Goal: Task Accomplishment & Management: Manage account settings

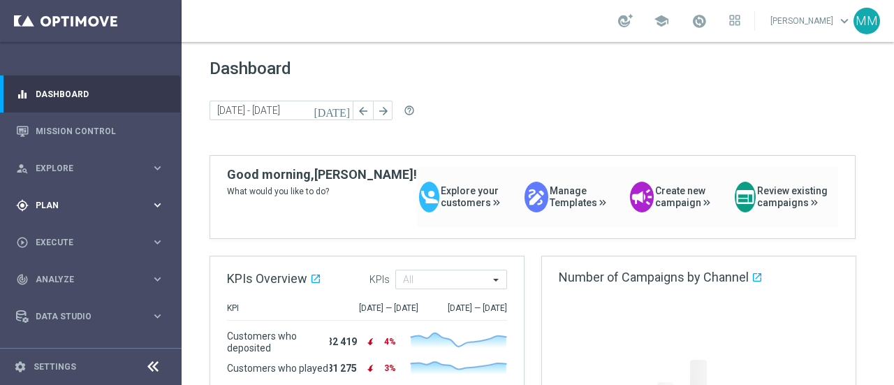
click at [72, 204] on span "Plan" at bounding box center [93, 205] width 115 height 8
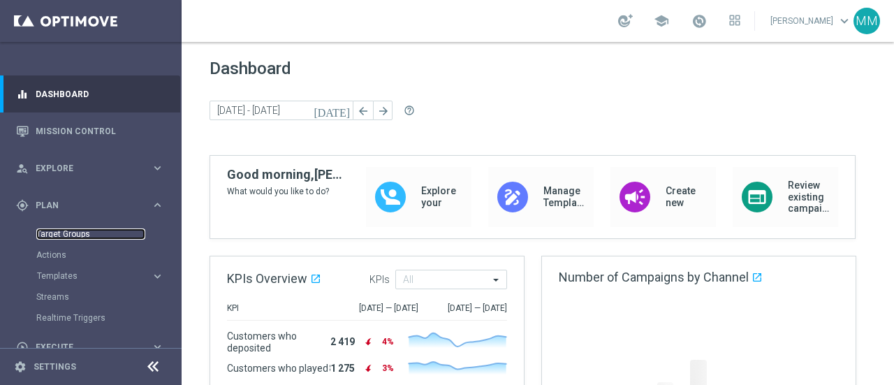
click at [74, 231] on link "Target Groups" at bounding box center [90, 233] width 109 height 11
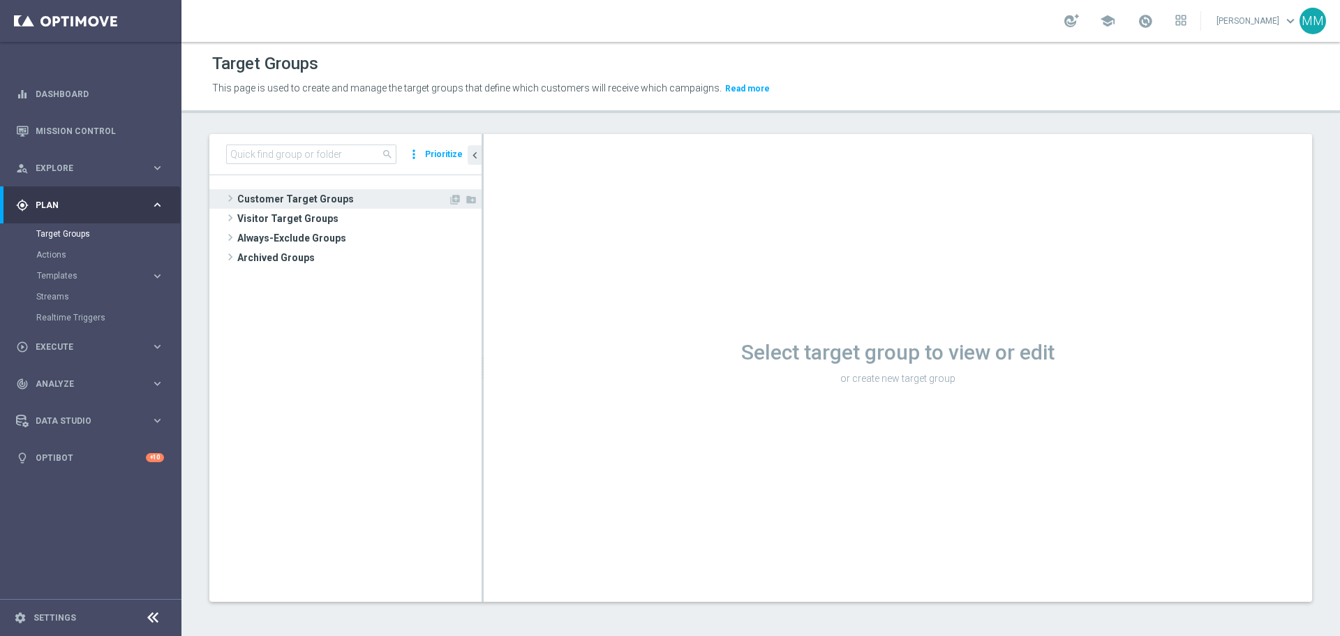
click at [282, 199] on span "Customer Target Groups" at bounding box center [342, 199] width 211 height 20
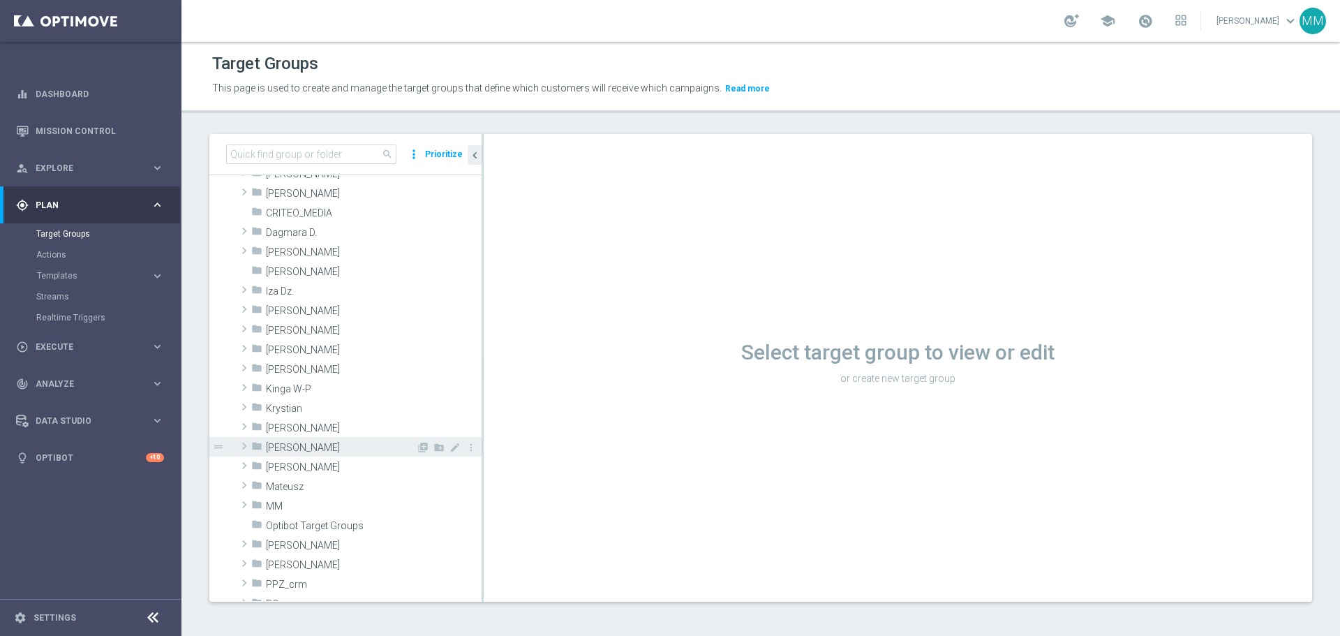
scroll to position [140, 0]
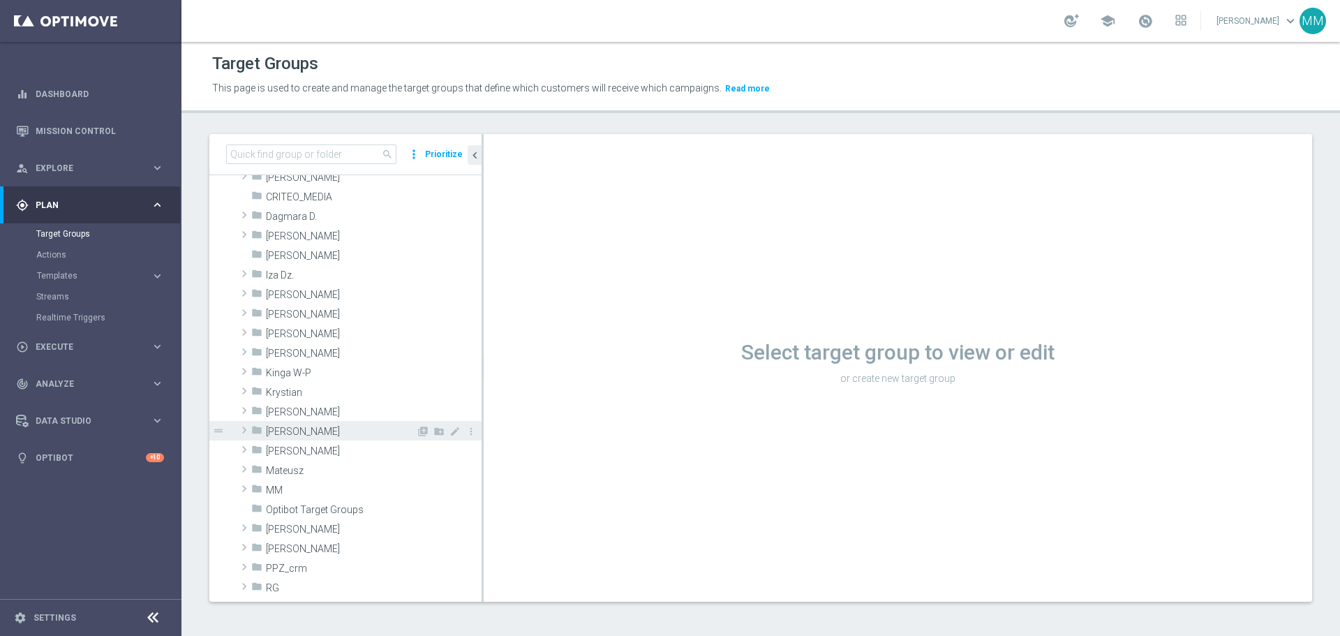
click at [280, 384] on span "[PERSON_NAME]" at bounding box center [341, 432] width 150 height 12
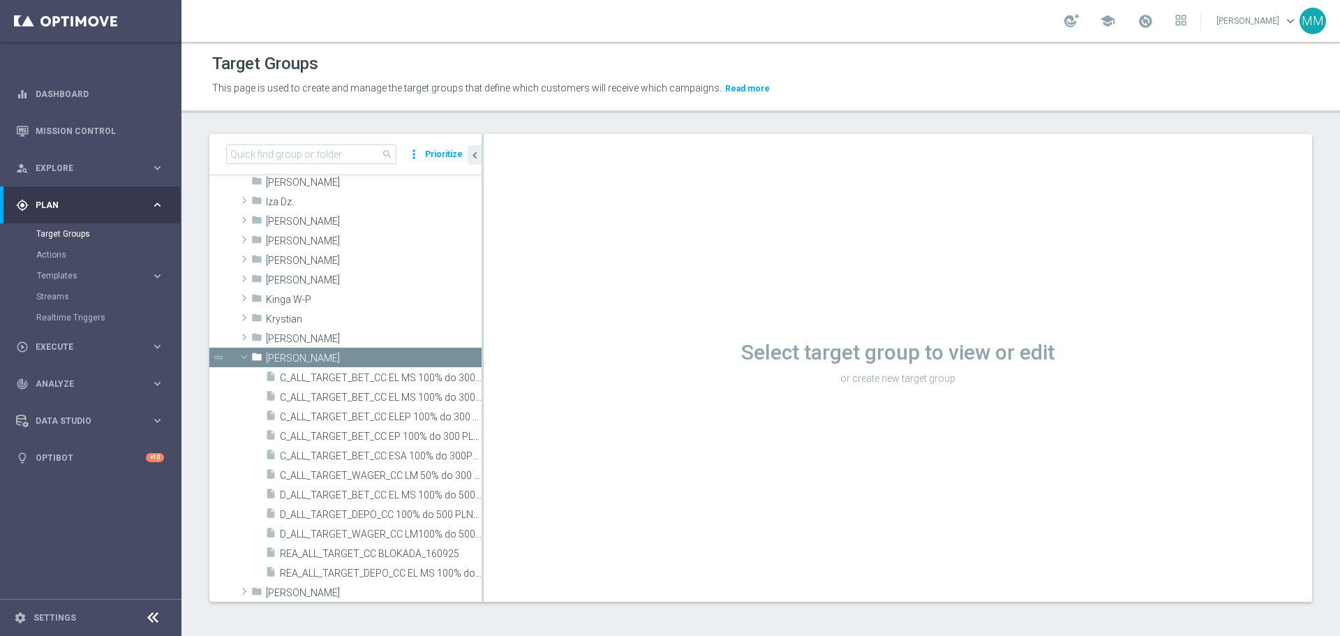
scroll to position [349, 0]
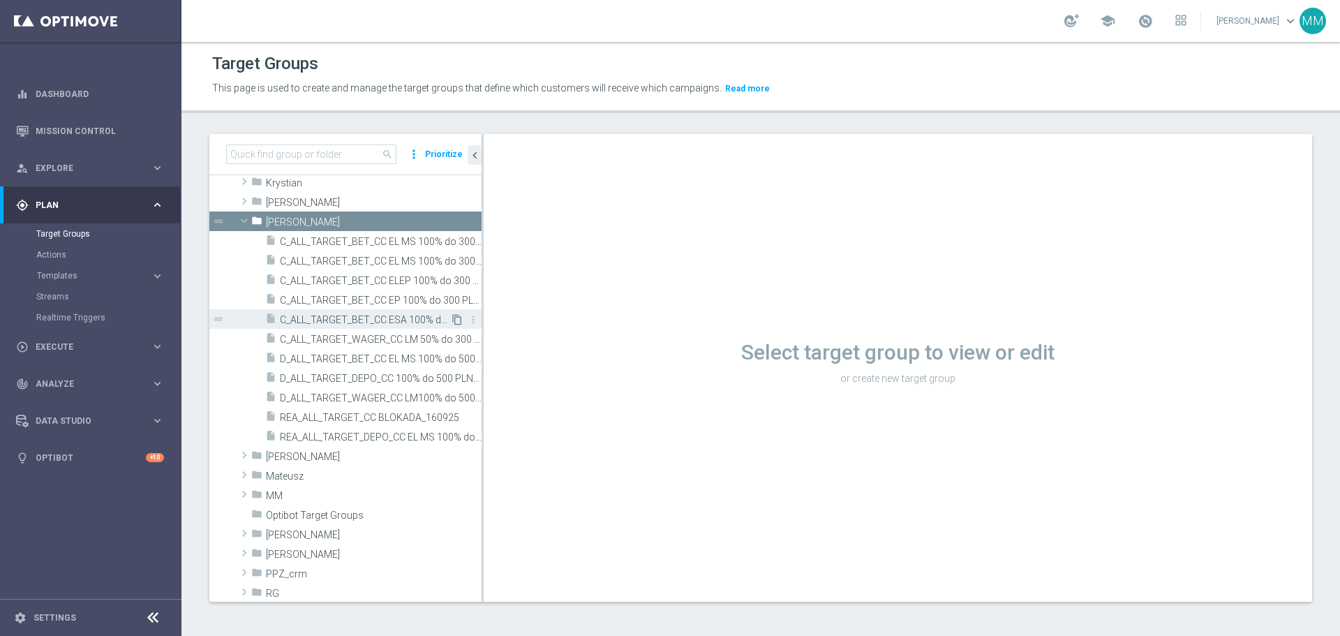
click at [452, 320] on icon "content_copy" at bounding box center [457, 319] width 11 height 11
click at [452, 319] on icon "content_copy" at bounding box center [457, 319] width 11 height 11
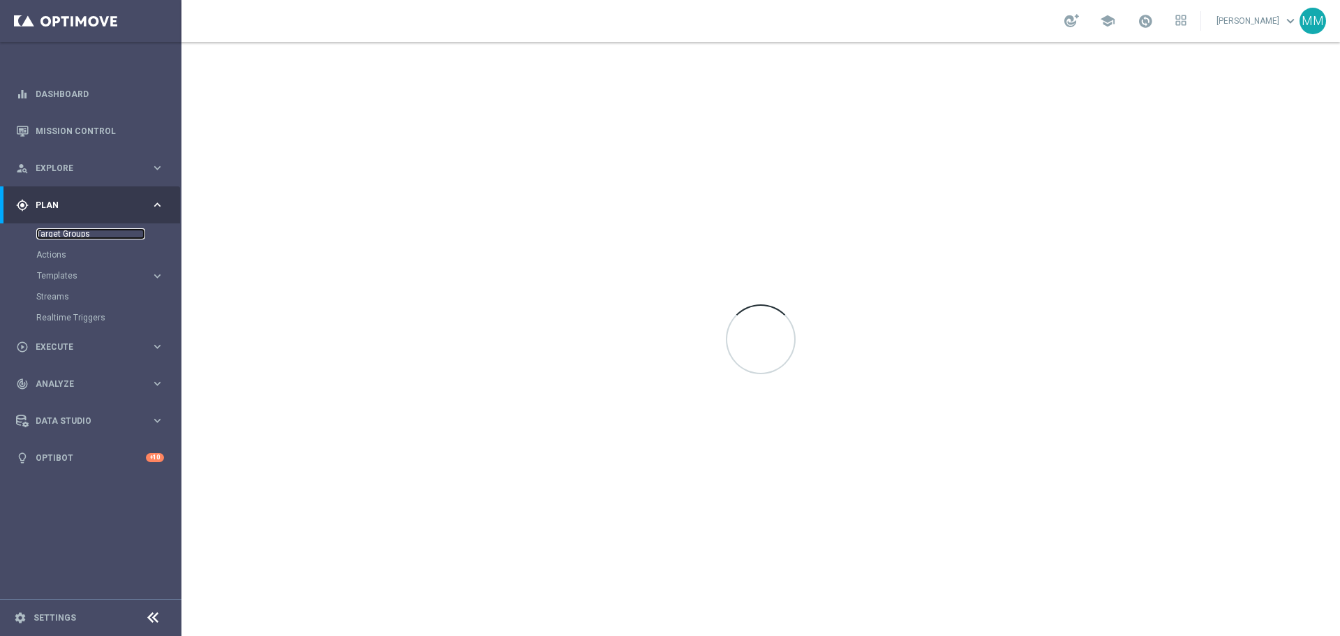
click at [80, 230] on link "Target Groups" at bounding box center [90, 233] width 109 height 11
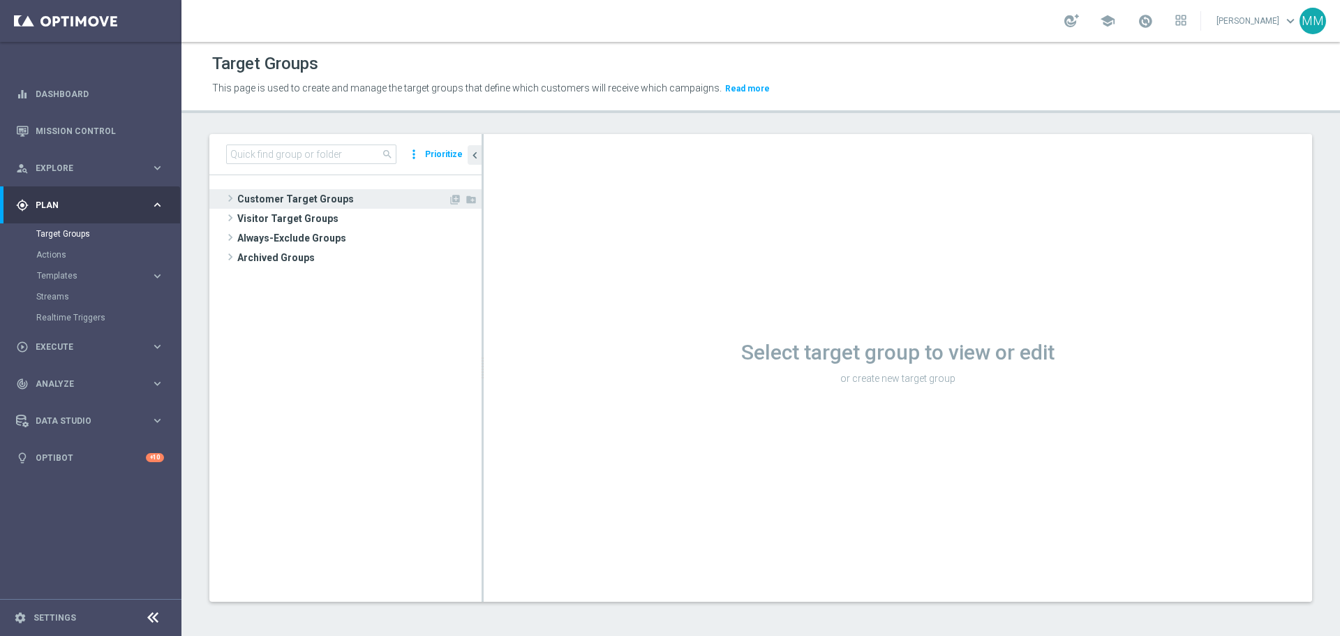
click at [347, 198] on span "Customer Target Groups" at bounding box center [342, 199] width 211 height 20
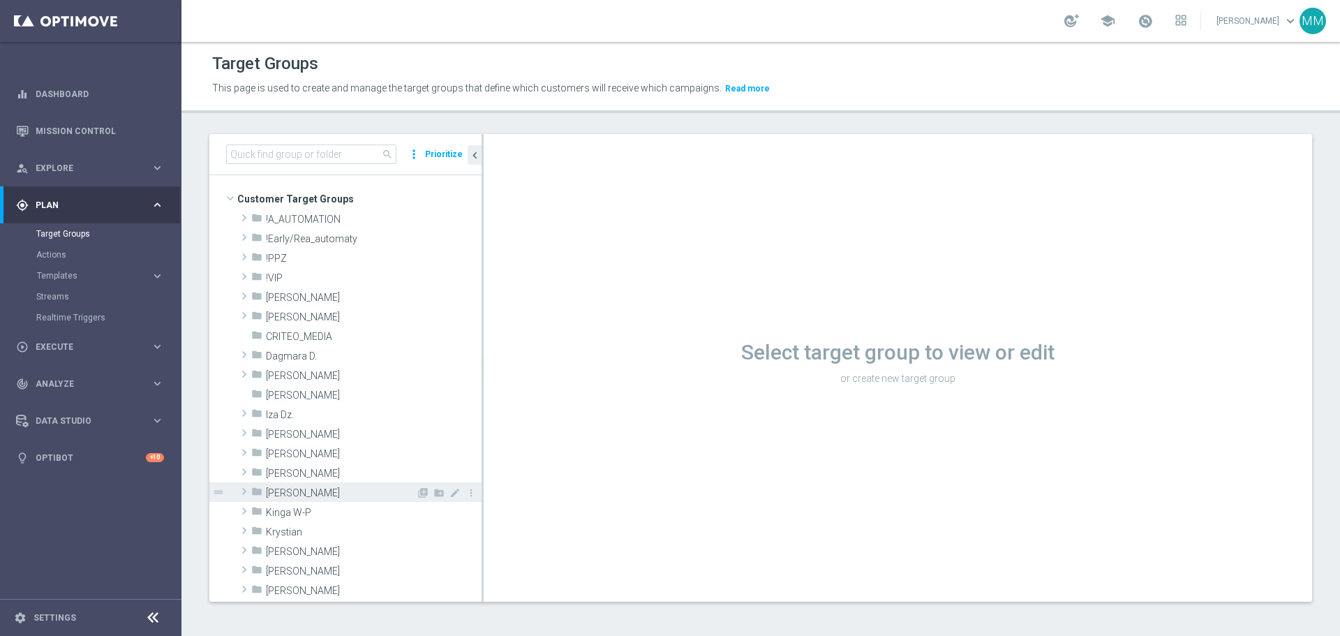
scroll to position [140, 0]
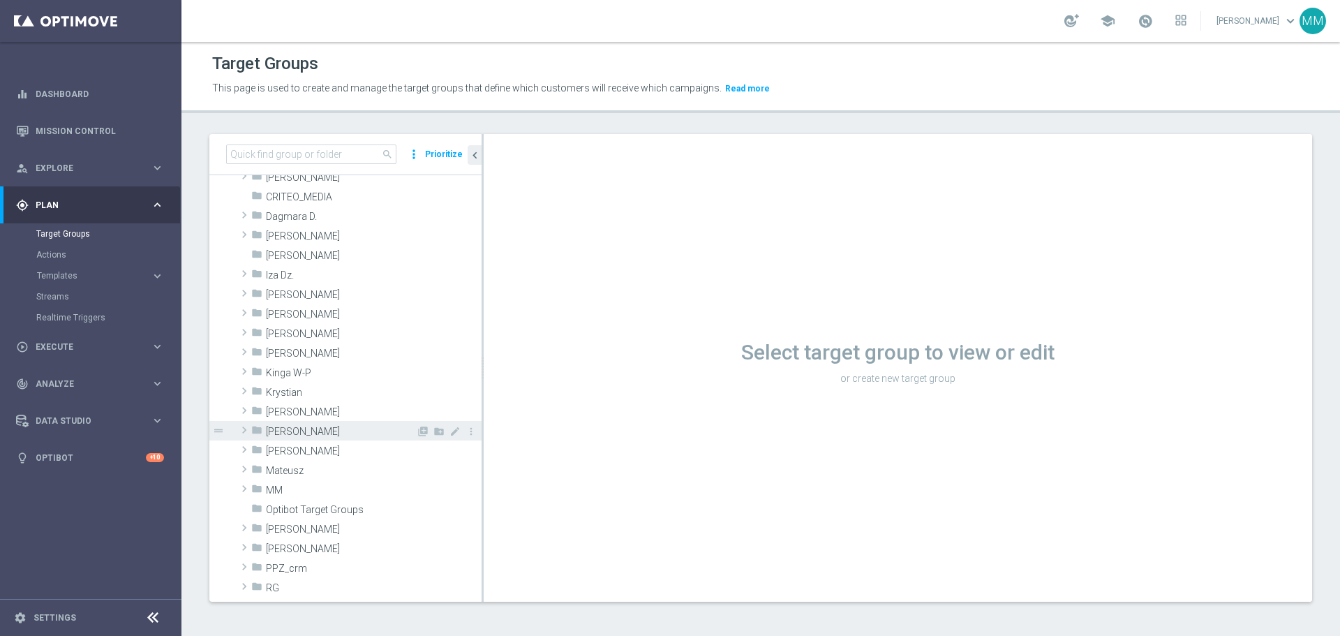
click at [273, 431] on span "[PERSON_NAME]" at bounding box center [341, 432] width 150 height 12
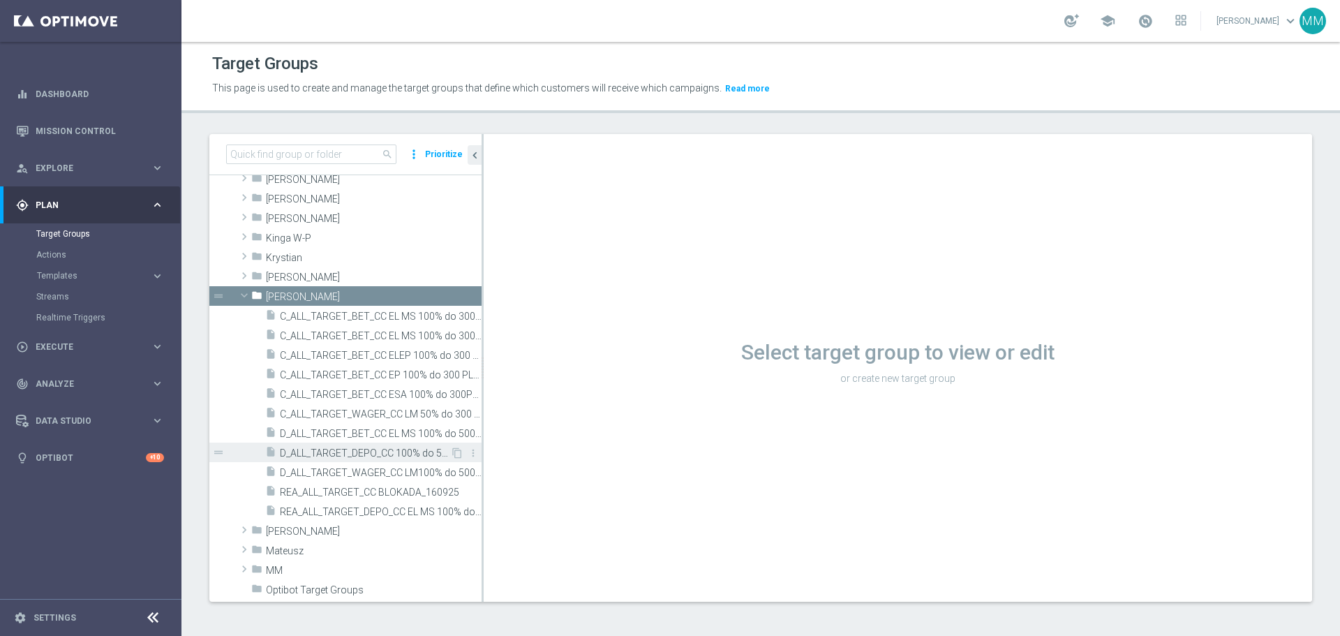
scroll to position [279, 0]
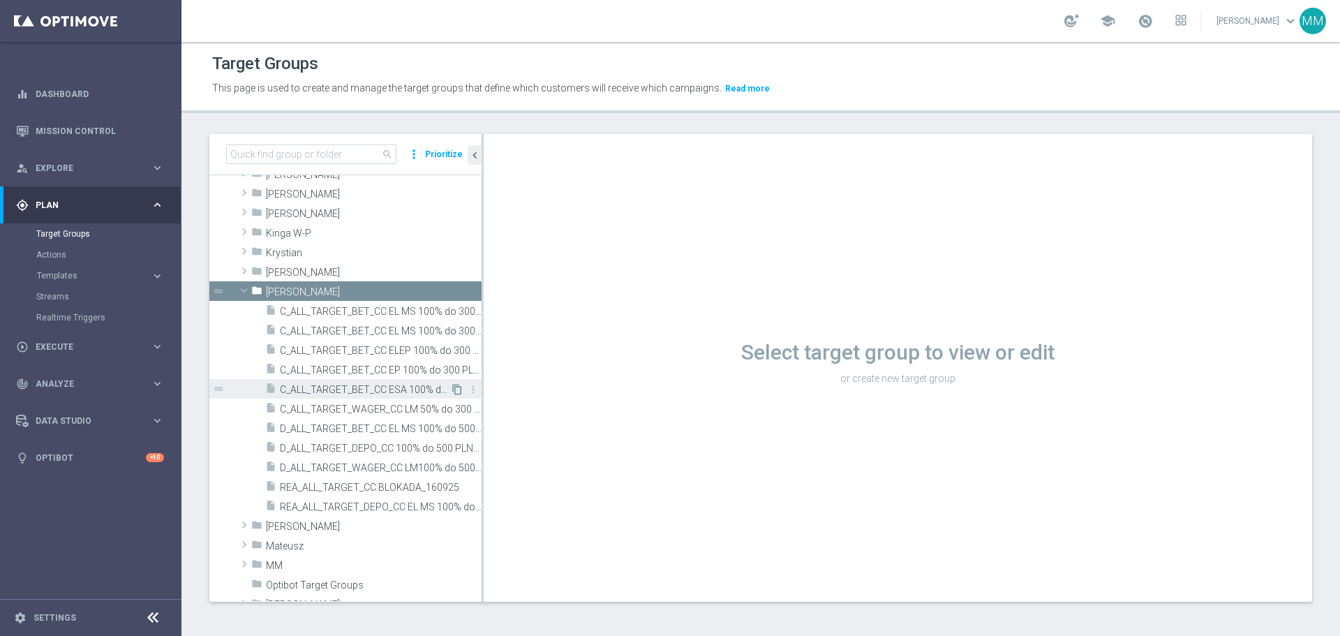
click at [452, 392] on icon "content_copy" at bounding box center [457, 389] width 11 height 11
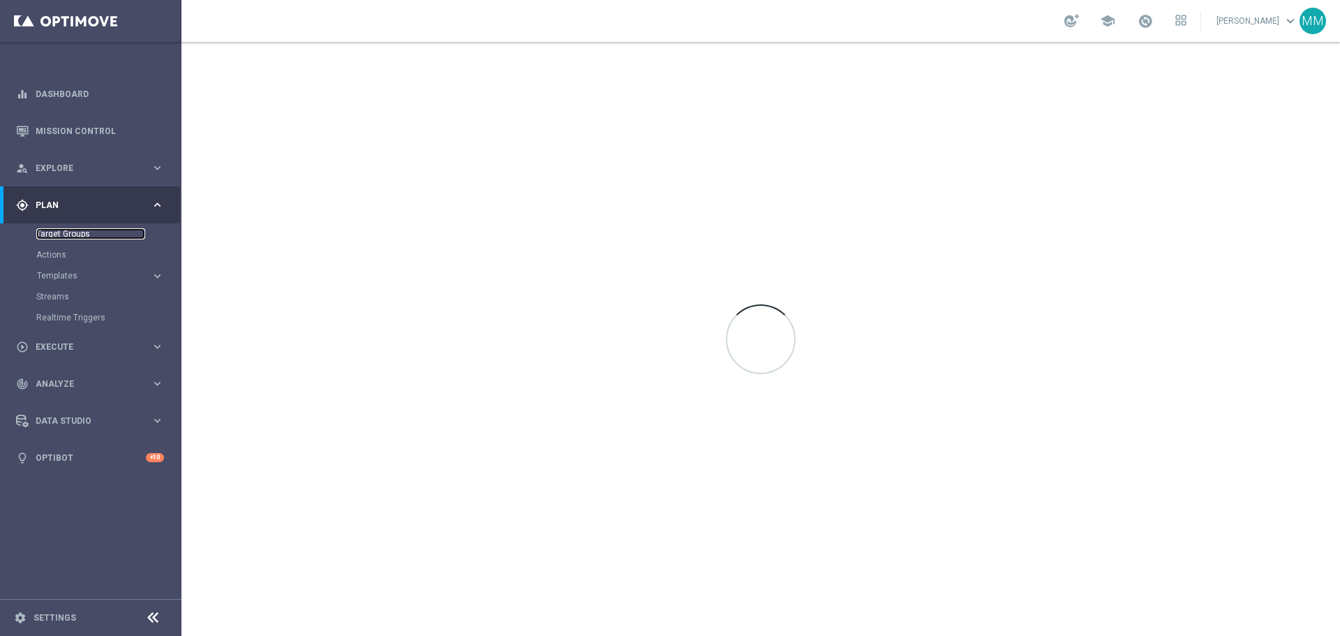
click at [61, 232] on link "Target Groups" at bounding box center [90, 233] width 109 height 11
click at [63, 237] on link "Target Groups" at bounding box center [90, 233] width 109 height 11
drag, startPoint x: 71, startPoint y: 235, endPoint x: 82, endPoint y: 239, distance: 12.4
click at [71, 235] on link "Target Groups" at bounding box center [90, 233] width 109 height 11
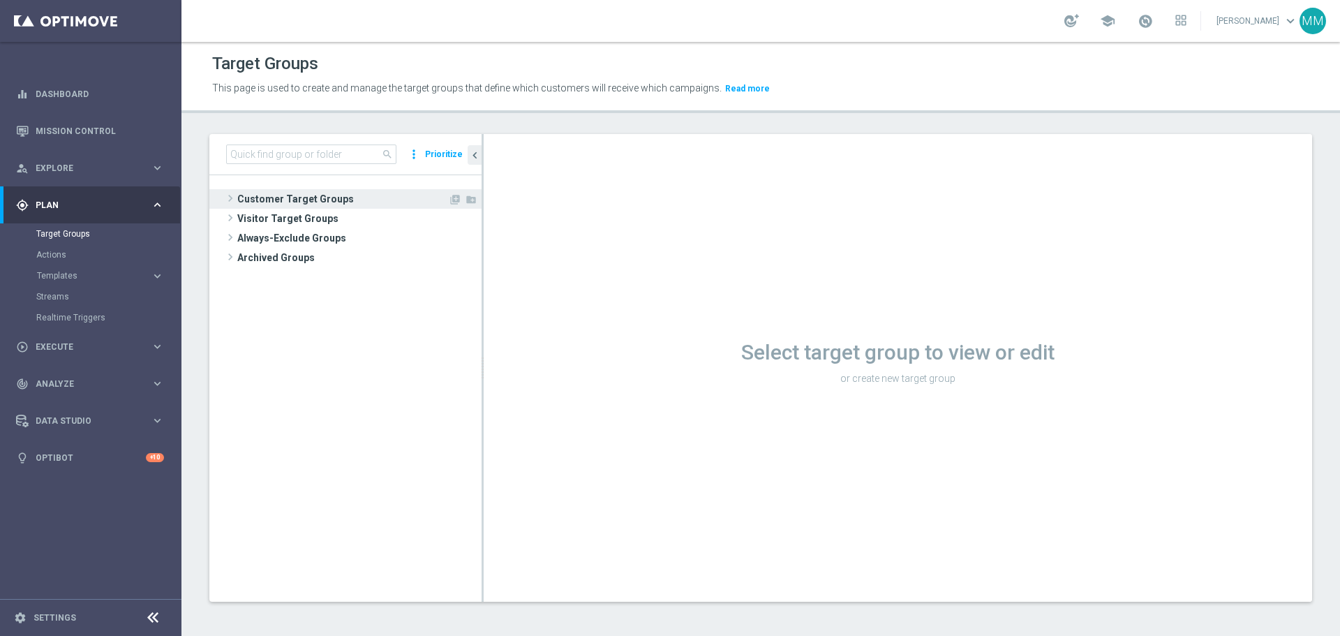
click at [295, 206] on span "Customer Target Groups" at bounding box center [342, 199] width 211 height 20
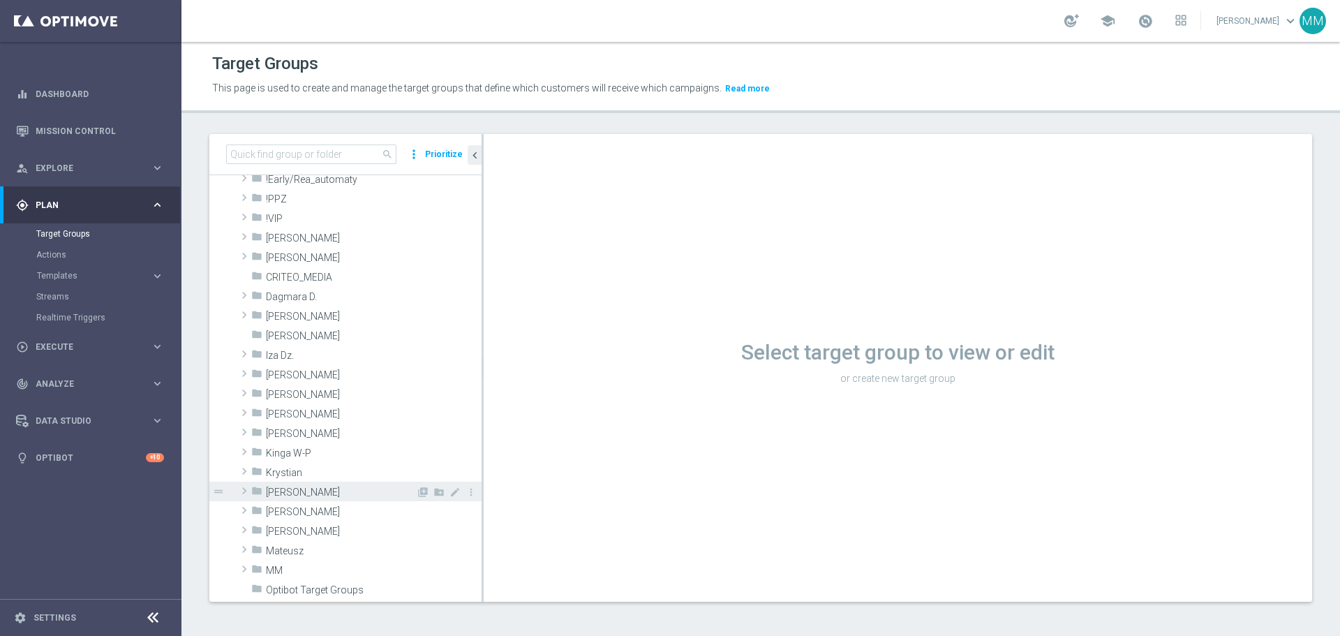
scroll to position [140, 0]
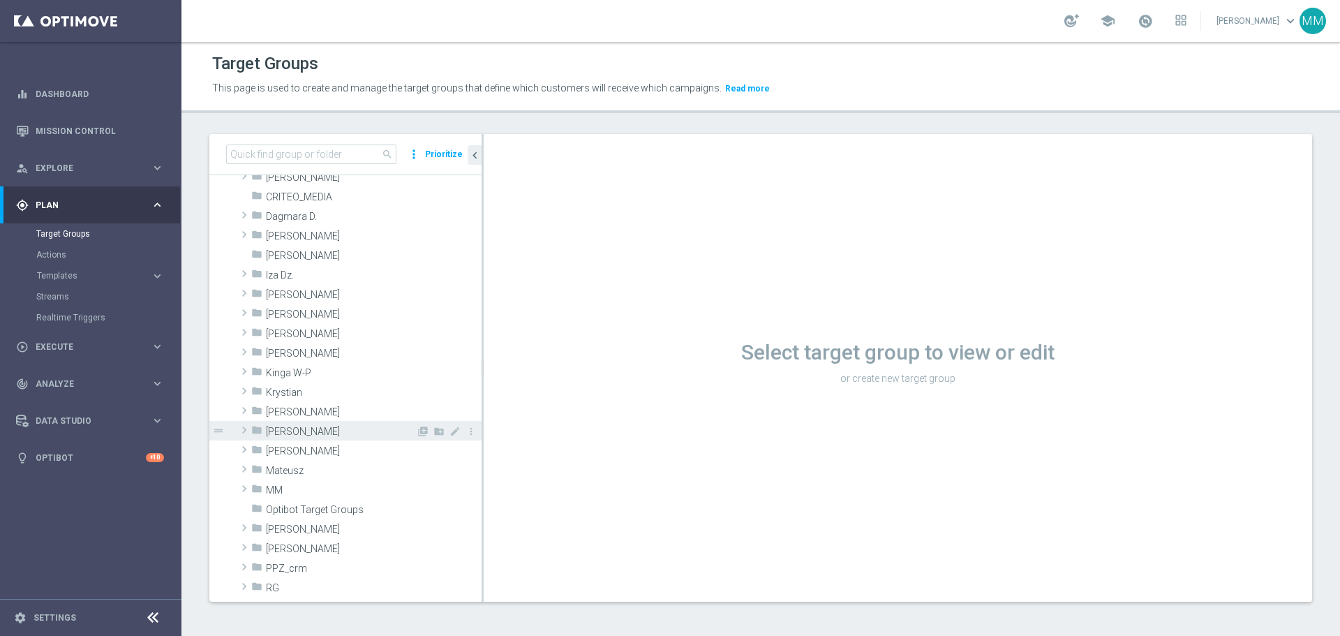
click at [299, 427] on span "[PERSON_NAME]" at bounding box center [341, 432] width 150 height 12
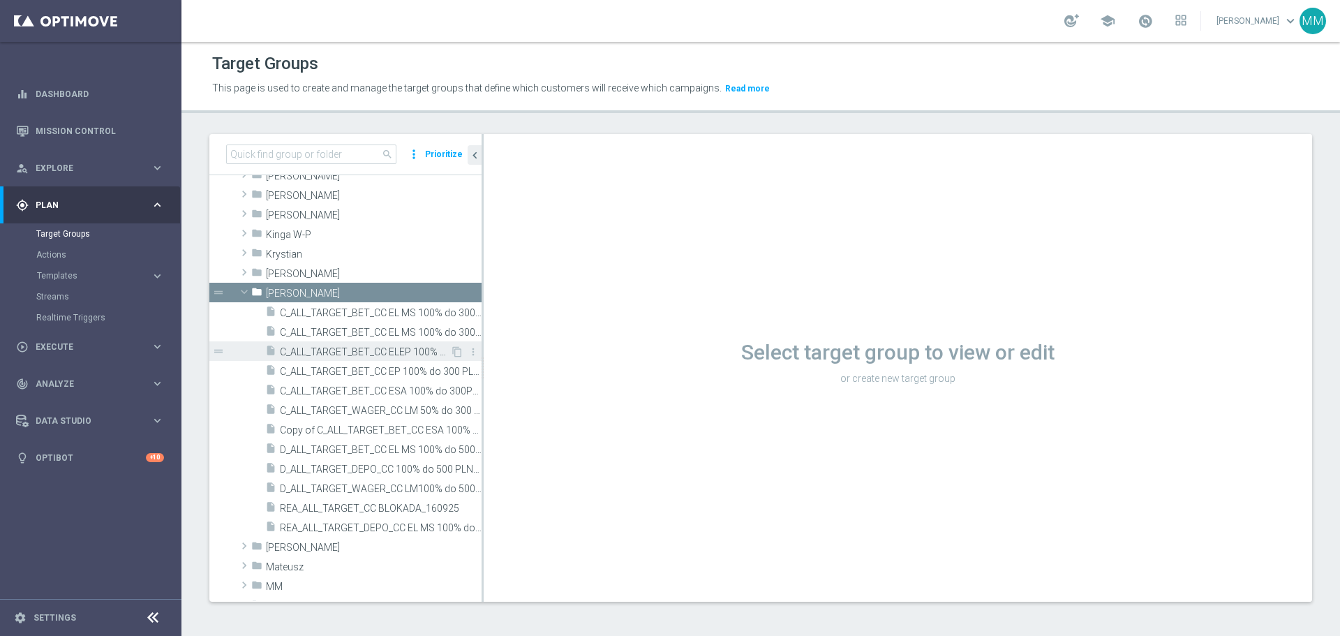
scroll to position [279, 0]
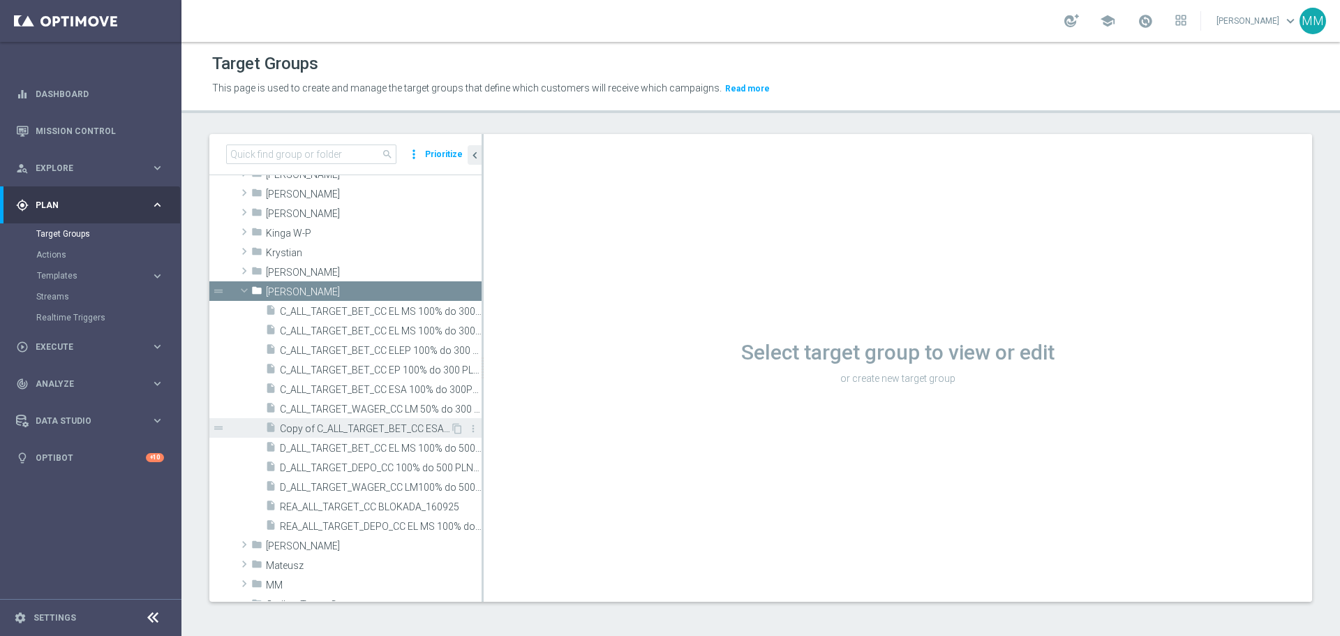
click at [401, 431] on span "Copy of C_ALL_TARGET_BET_CC ESA 100% do 300PLN_240725" at bounding box center [365, 429] width 170 height 12
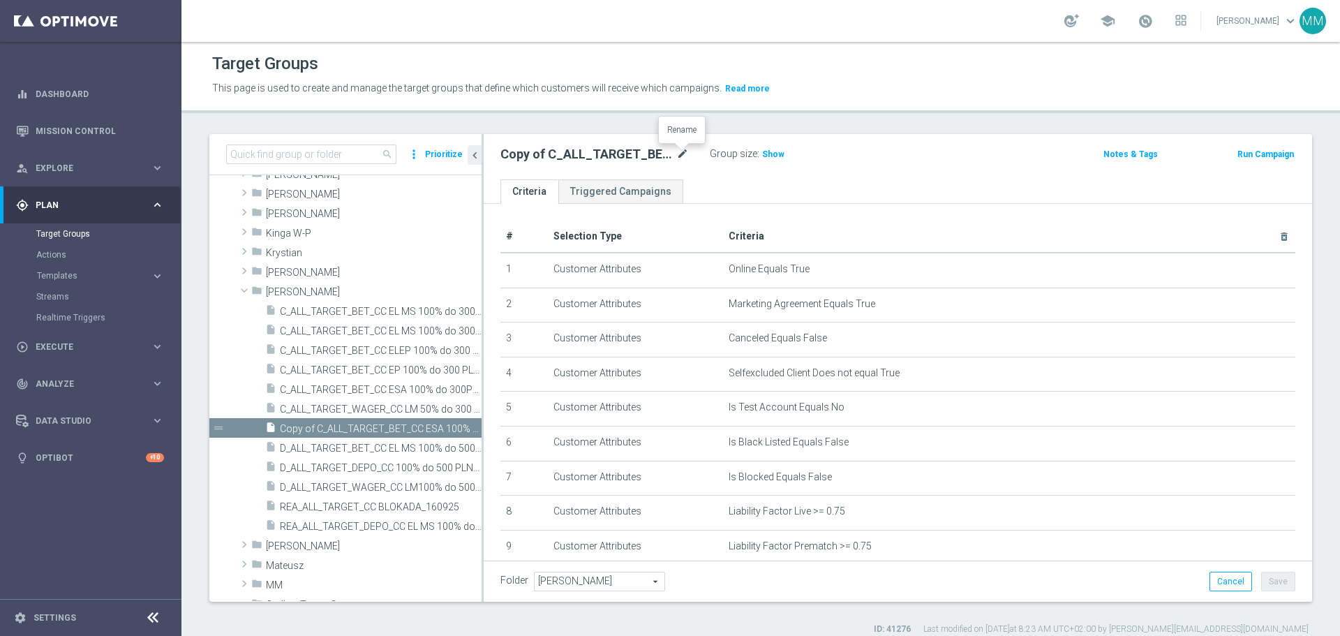
click at [683, 156] on icon "mode_edit" at bounding box center [682, 154] width 13 height 17
click at [577, 154] on input "Copy of C_ALL_TARGET_BET_CC ESA 100% do 300PLN_240725" at bounding box center [595, 156] width 188 height 20
click at [571, 157] on input "Copy of C_ALL_TARGET_BET_CC ESA 100% do 300PLN_240725" at bounding box center [595, 156] width 188 height 20
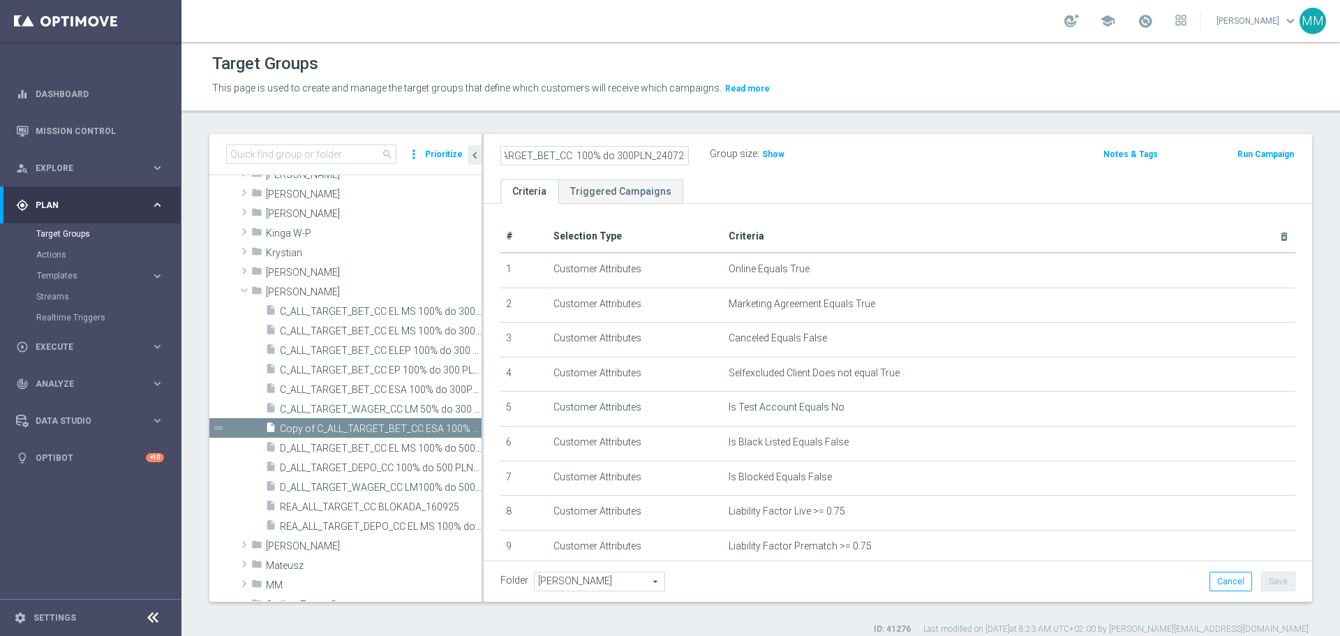
click at [551, 155] on input "Copy of C_ALL_TARGET_BET_CC 100% do 300PLN_240725" at bounding box center [595, 156] width 188 height 20
click at [676, 155] on input "Copy of C_ALL_TARGET_ZBR_CC 100% do 300PLN_240725" at bounding box center [595, 156] width 188 height 20
type input "Copy of C_ALL_TARGET_ZBR_CC 100% do 300PLN_220925"
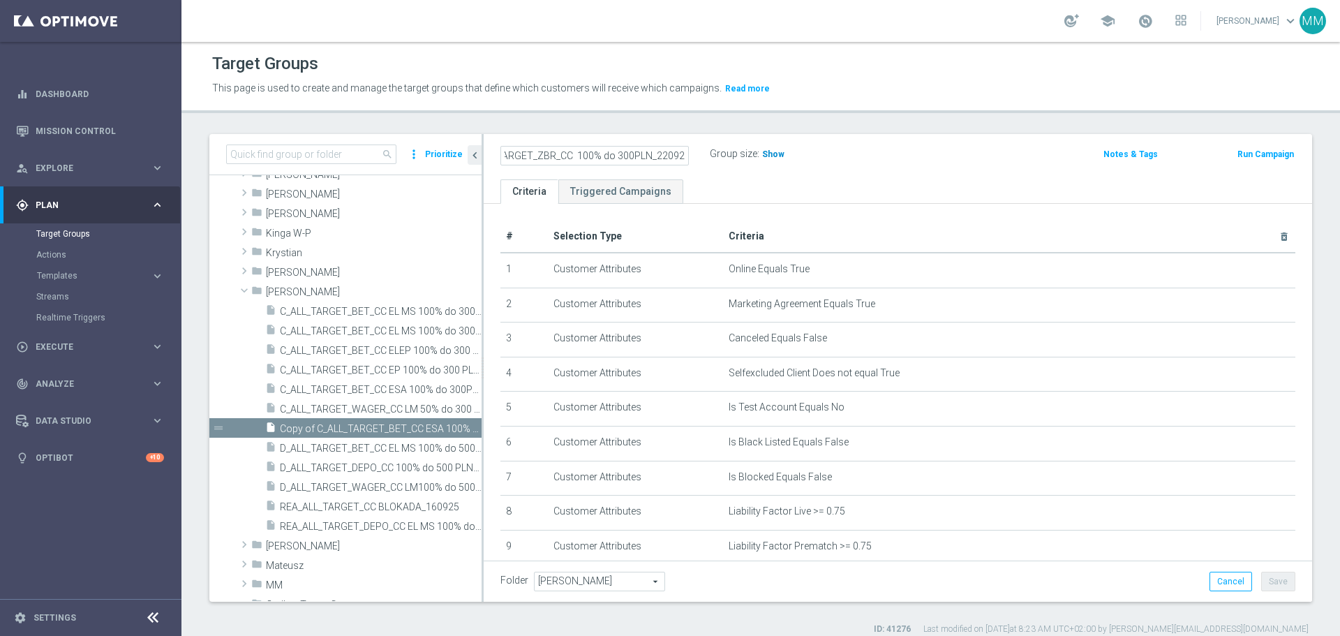
click at [772, 158] on span "Show" at bounding box center [773, 154] width 22 height 10
click at [680, 155] on icon "mode_edit" at bounding box center [682, 154] width 13 height 17
click at [570, 156] on input "Copy of C_ALL_TARGET_ZBR_CC 100% do 300PLN_220925" at bounding box center [595, 156] width 188 height 20
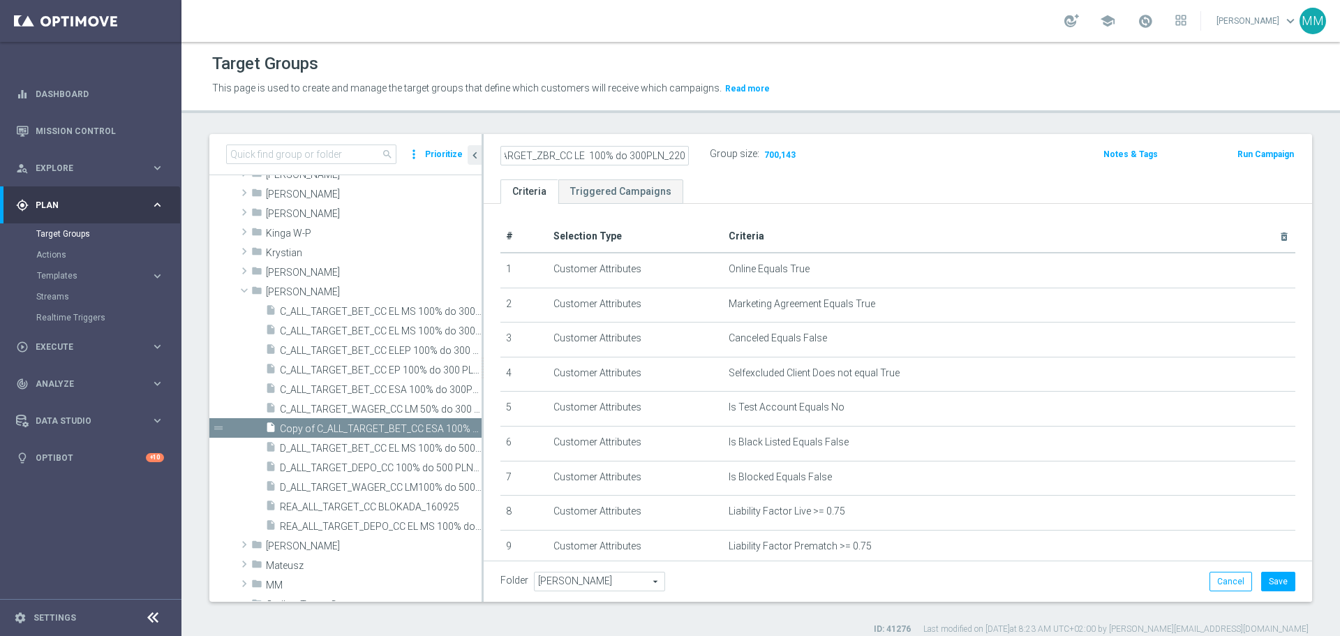
type input "Copy of C_ALL_TARGET_ZBR_CC LE 100% do 300PLN_220925"
click at [770, 175] on div "Copy of C_ALL_TARGET_ZBR_CC LE 100% do 300PLN_220925 Group size : 700,143 Notes…" at bounding box center [898, 156] width 829 height 45
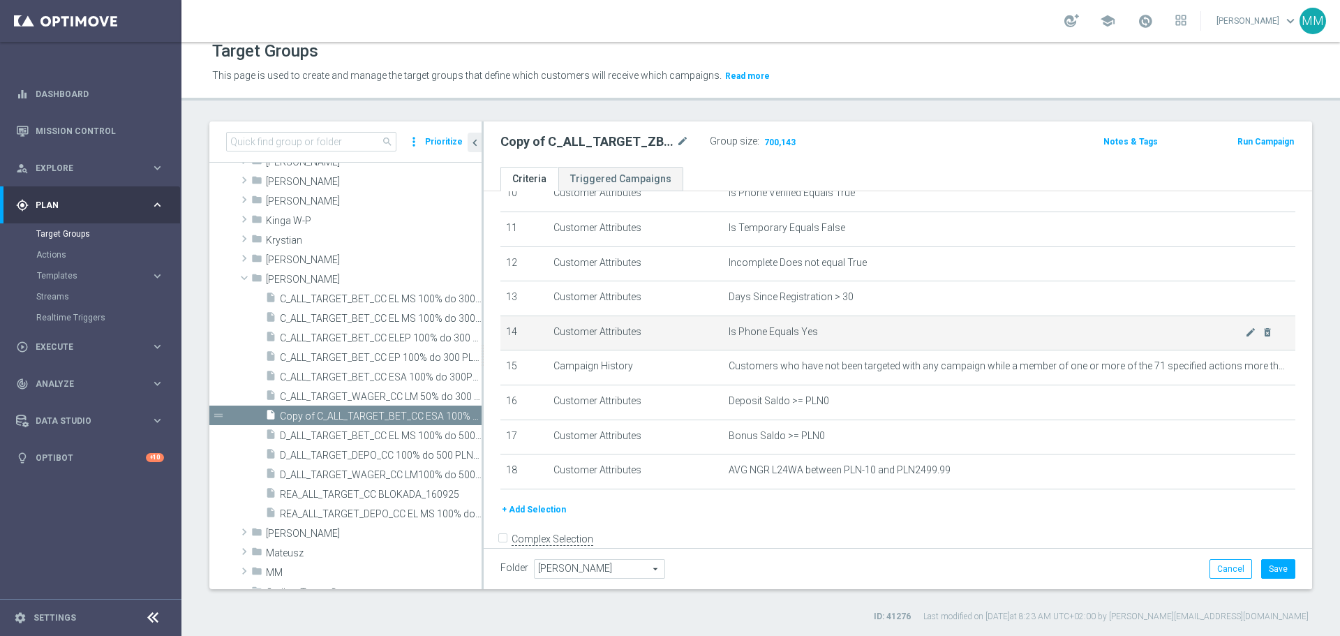
scroll to position [407, 0]
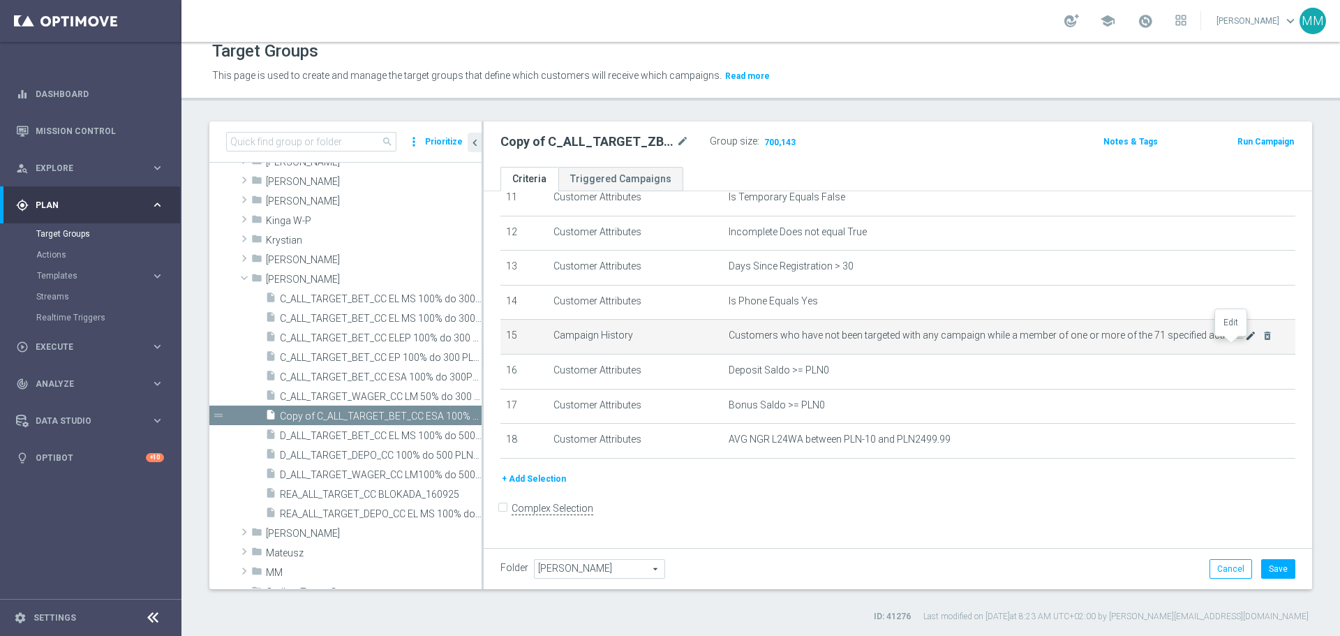
click at [1245, 341] on icon "mode_edit" at bounding box center [1250, 335] width 11 height 11
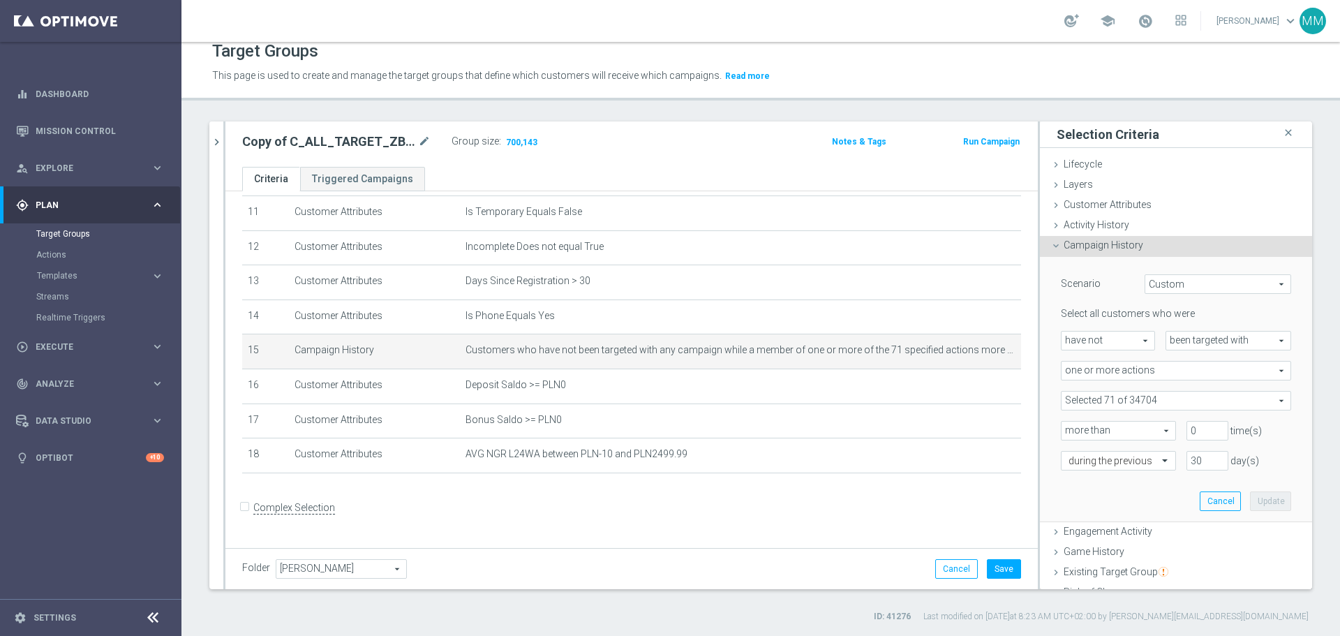
scroll to position [70, 0]
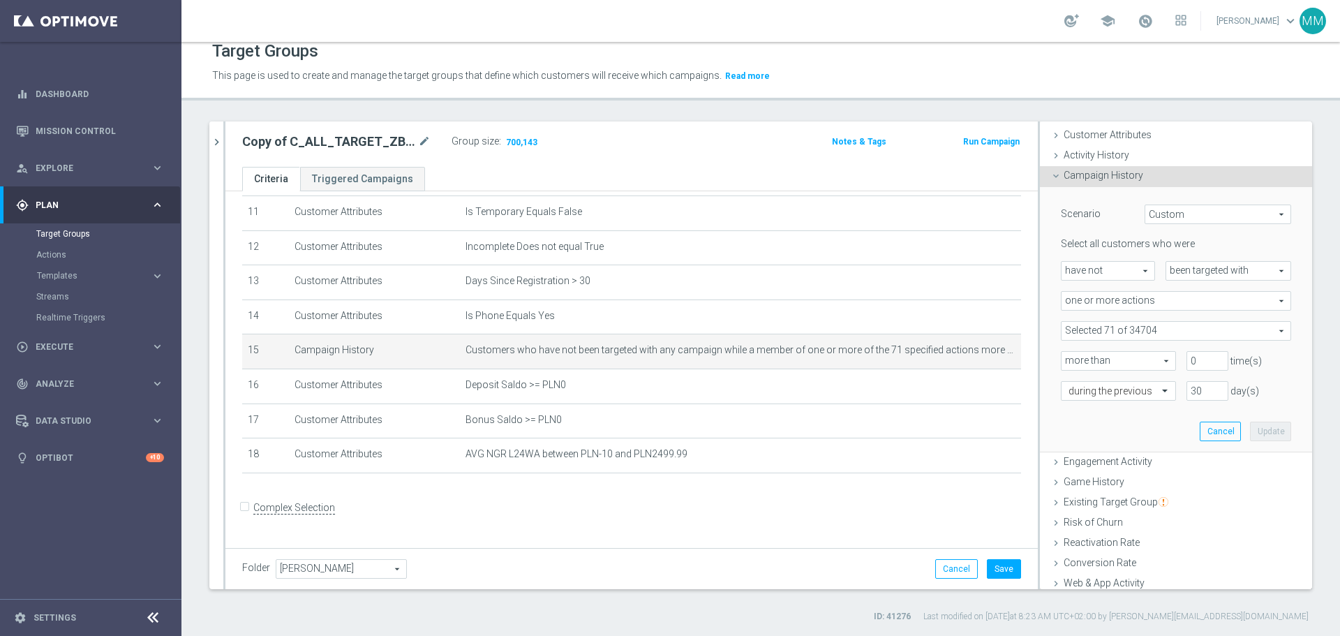
click at [1160, 328] on span at bounding box center [1176, 331] width 229 height 18
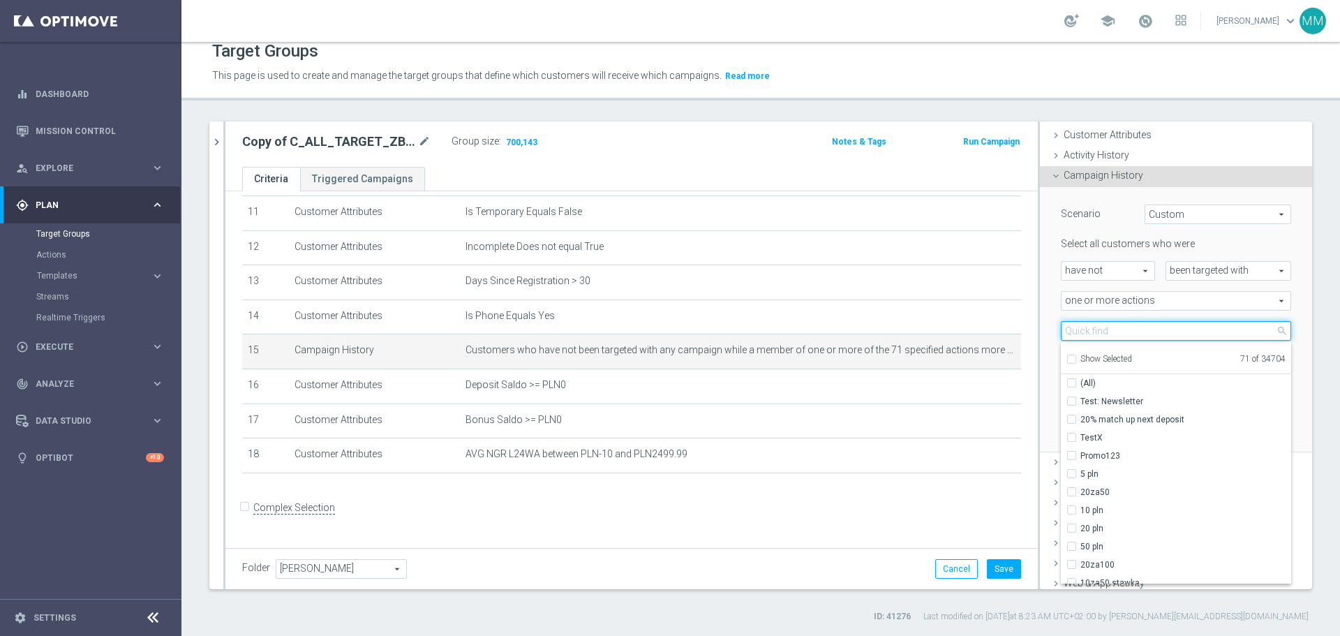
click at [1162, 329] on input "search" at bounding box center [1176, 331] width 230 height 20
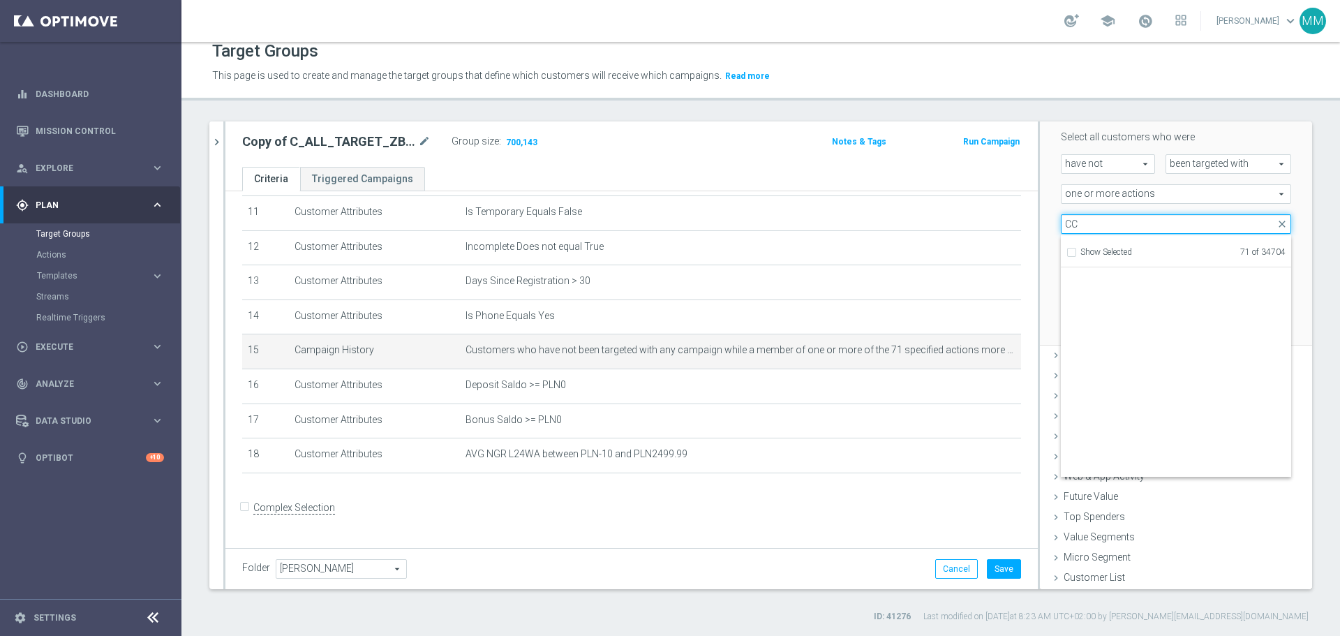
scroll to position [44151, 0]
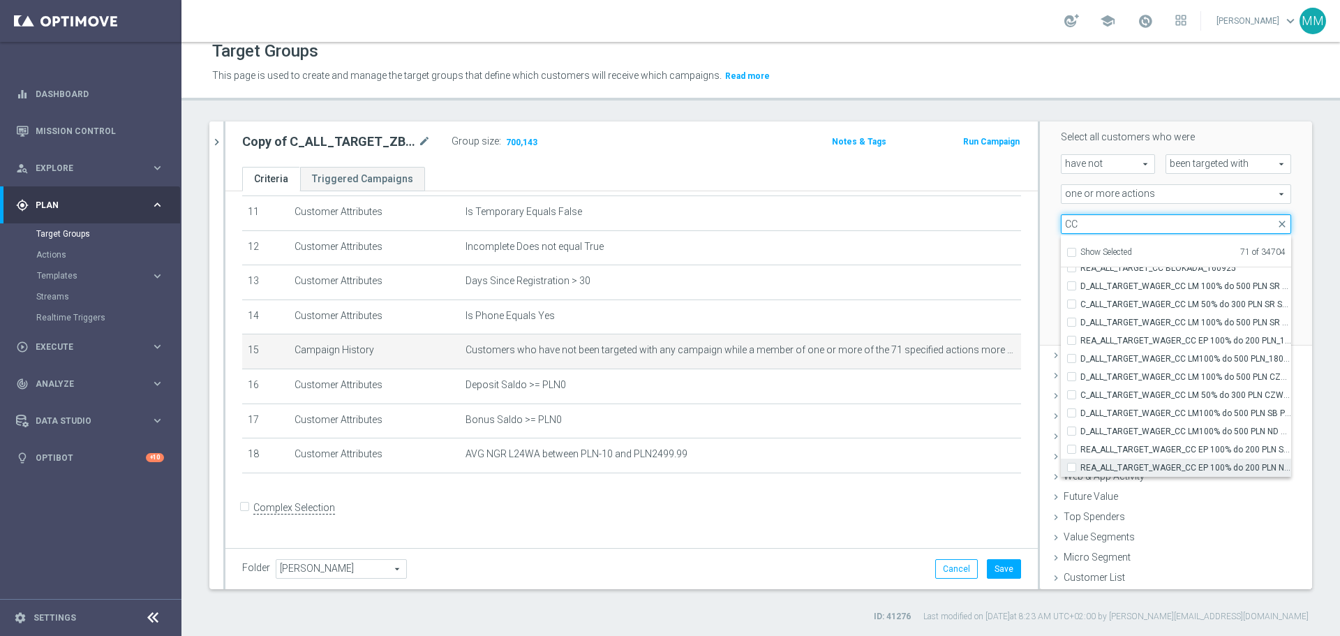
type input "CC"
click at [1061, 466] on div "REA_ALL_TARGET_WAGER_CC EP 100% do 200 PLN ND SMS_180925" at bounding box center [1176, 468] width 230 height 18
click at [1072, 464] on input "REA_ALL_TARGET_WAGER_CC EP 100% do 200 PLN ND SMS_180925" at bounding box center [1076, 467] width 9 height 9
checkbox input "true"
type input "Selected 72 of 34704"
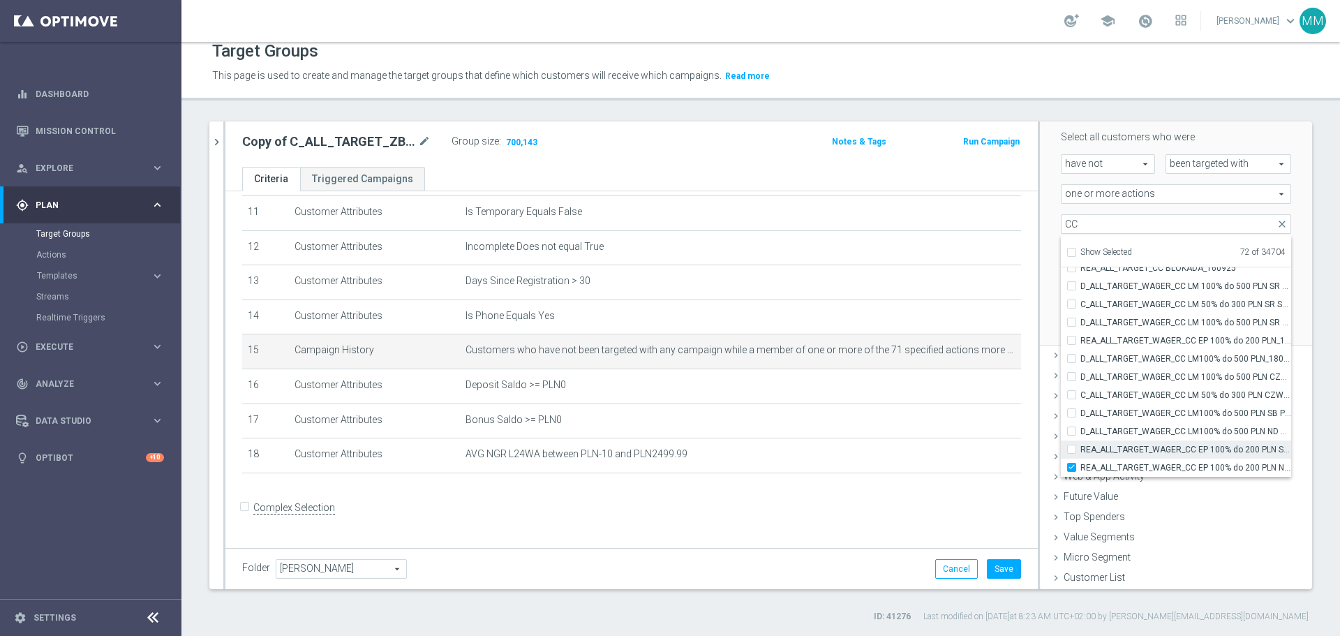
click at [1072, 451] on input "REA_ALL_TARGET_WAGER_CC EP 100% do 200 PLN SB PUSH_180925" at bounding box center [1076, 449] width 9 height 9
checkbox input "false"
type input "Selected 72 of 34704"
drag, startPoint x: 1062, startPoint y: 437, endPoint x: 1062, endPoint y: 446, distance: 9.1
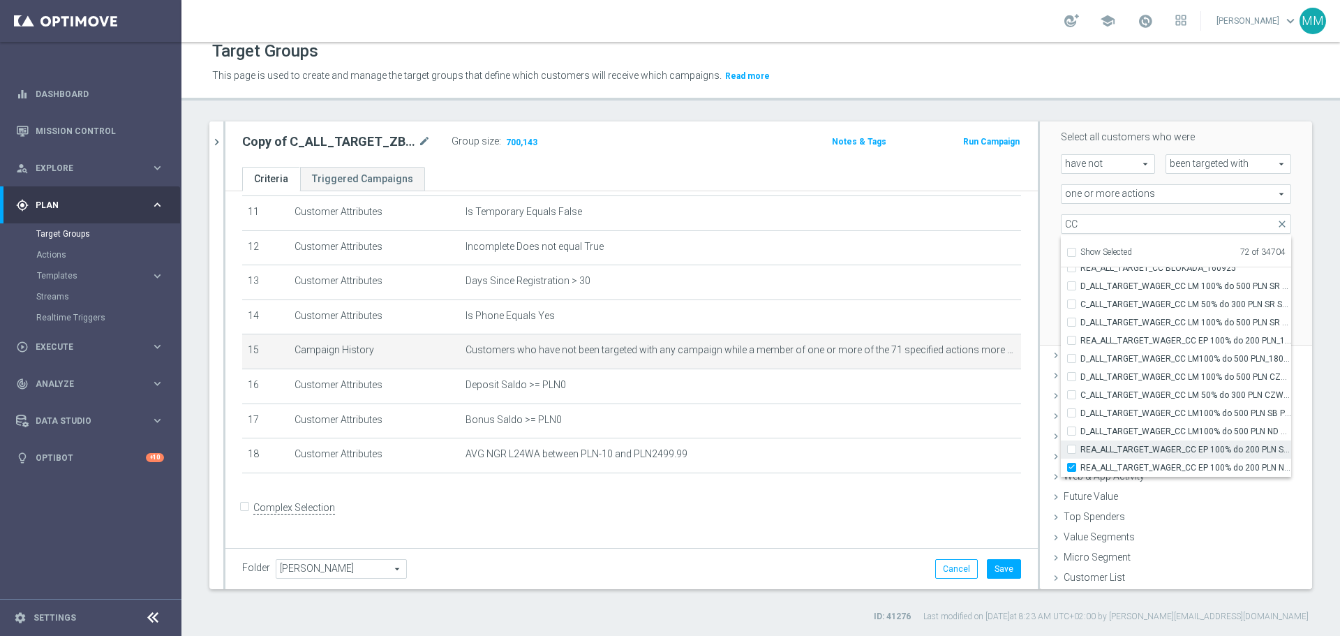
click at [1072, 447] on input "REA_ALL_TARGET_WAGER_CC EP 100% do 200 PLN SB PUSH_180925" at bounding box center [1076, 449] width 9 height 9
checkbox input "true"
type input "Selected 73 of 34704"
click at [1072, 434] on input "D_ALL_TARGET_WAGER_CC LM100% do 500 PLN ND SMS_180925" at bounding box center [1076, 431] width 9 height 9
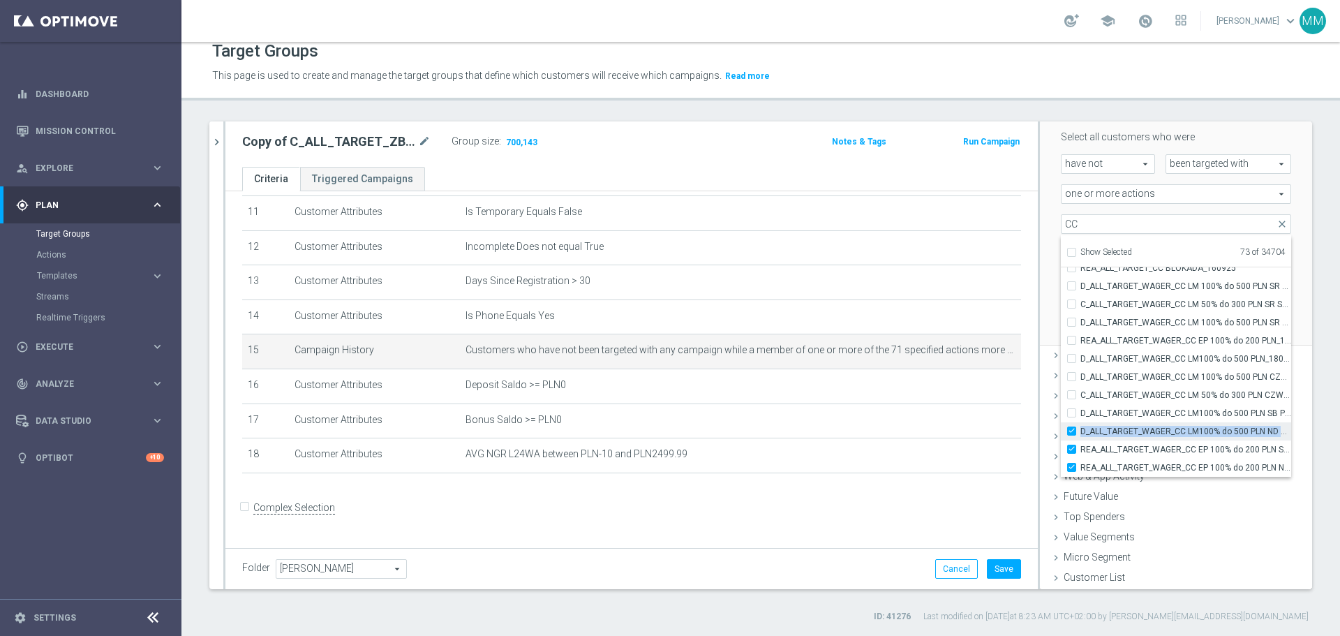
checkbox input "true"
type input "Selected 74 of 34704"
click at [1072, 414] on input "D_ALL_TARGET_WAGER_CC LM100% do 500 PLN SB PUSH_180925" at bounding box center [1076, 412] width 9 height 9
checkbox input "true"
type input "Selected 75 of 34704"
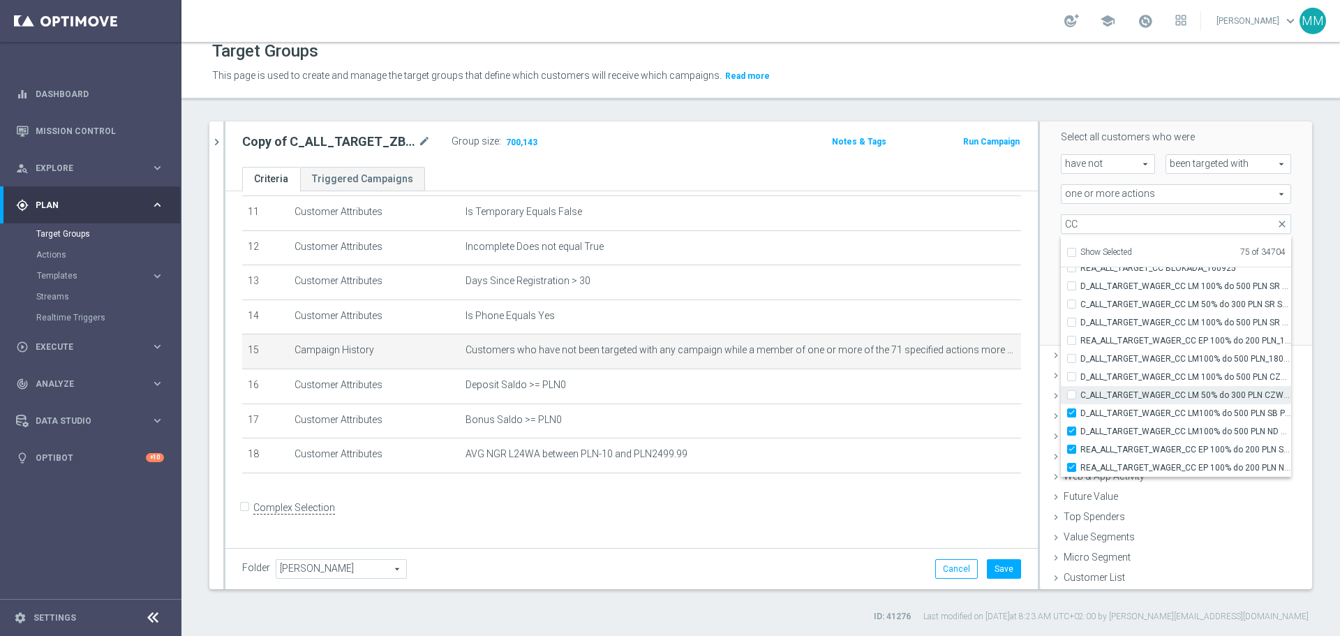
click at [1081, 393] on label "C_ALL_TARGET_WAGER_CC LM 50% do 300 PLN CZW PUSH_150925" at bounding box center [1186, 395] width 211 height 18
click at [1072, 393] on input "C_ALL_TARGET_WAGER_CC LM 50% do 300 PLN CZW PUSH_150925" at bounding box center [1076, 394] width 9 height 9
checkbox input "true"
type input "Selected 76 of 34704"
click at [1081, 376] on label "D_ALL_TARGET_WAGER_CC LM 100% do 500 PLN CZW PUSH_150925" at bounding box center [1186, 377] width 211 height 18
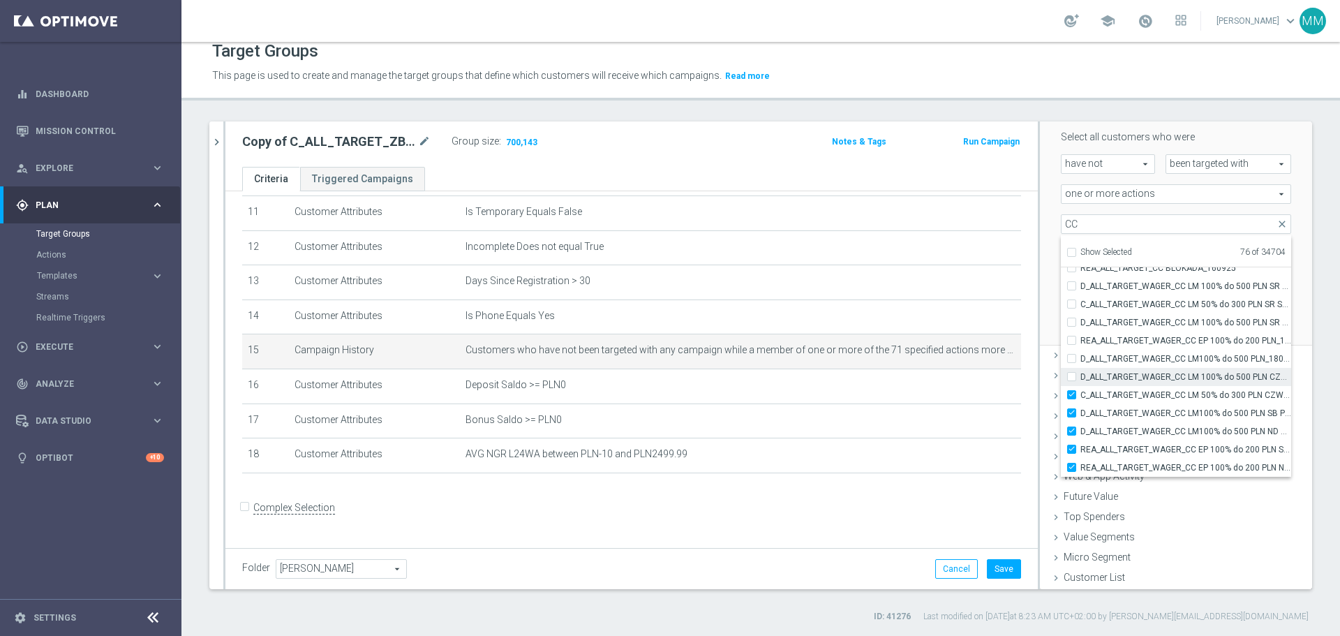
click at [1072, 376] on input "D_ALL_TARGET_WAGER_CC LM 100% do 500 PLN CZW PUSH_150925" at bounding box center [1076, 376] width 9 height 9
checkbox input "true"
type input "Selected 77 of 34704"
click at [1081, 353] on label "D_ALL_TARGET_WAGER_CC LM100% do 500 PLN_180925" at bounding box center [1186, 359] width 211 height 18
click at [1072, 354] on input "D_ALL_TARGET_WAGER_CC LM100% do 500 PLN_180925" at bounding box center [1076, 358] width 9 height 9
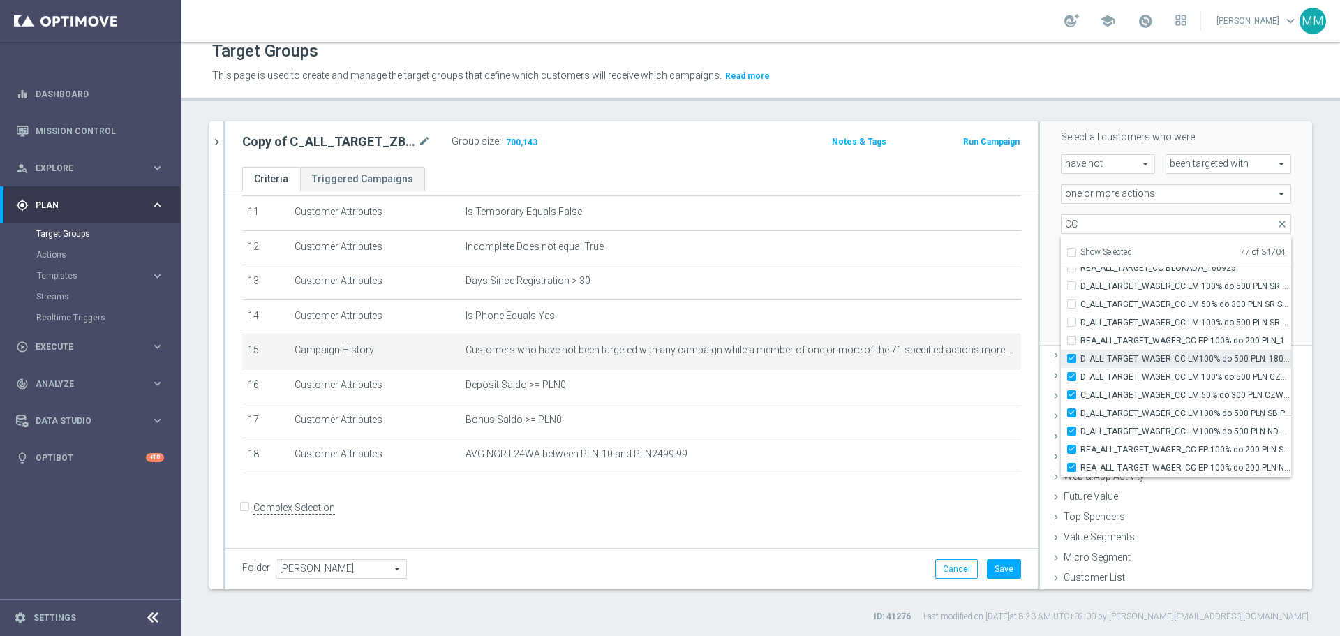
checkbox input "true"
type input "Selected 78 of 34704"
click at [1081, 336] on label "REA_ALL_TARGET_WAGER_CC EP 100% do 200 PLN_180925" at bounding box center [1186, 341] width 211 height 18
click at [1072, 336] on input "REA_ALL_TARGET_WAGER_CC EP 100% do 200 PLN_180925" at bounding box center [1076, 340] width 9 height 9
checkbox input "true"
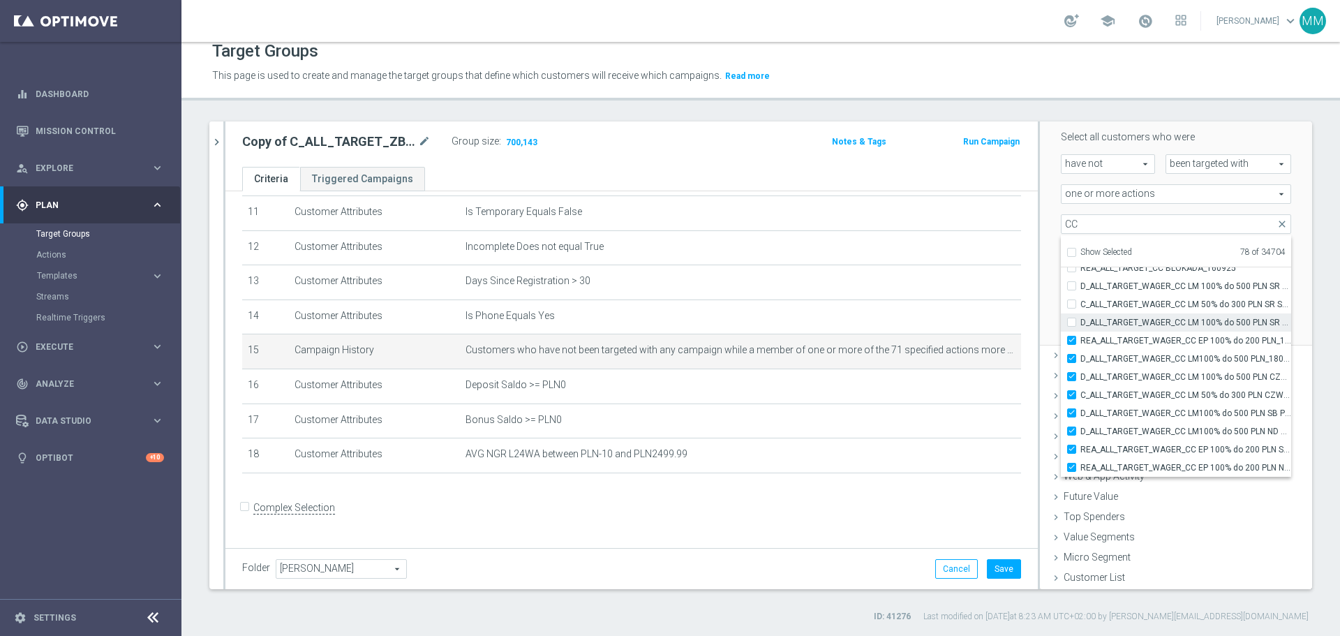
type input "Selected 79 of 34704"
click at [1072, 323] on input "D_ALL_TARGET_WAGER_CC LM 100% do 500 PLN SR SMS 2_150925" at bounding box center [1076, 322] width 9 height 9
checkbox input "true"
type input "Selected 80 of 34704"
click at [1072, 304] on input "C_ALL_TARGET_WAGER_CC LM 50% do 300 PLN SR SMS_150925" at bounding box center [1076, 303] width 9 height 9
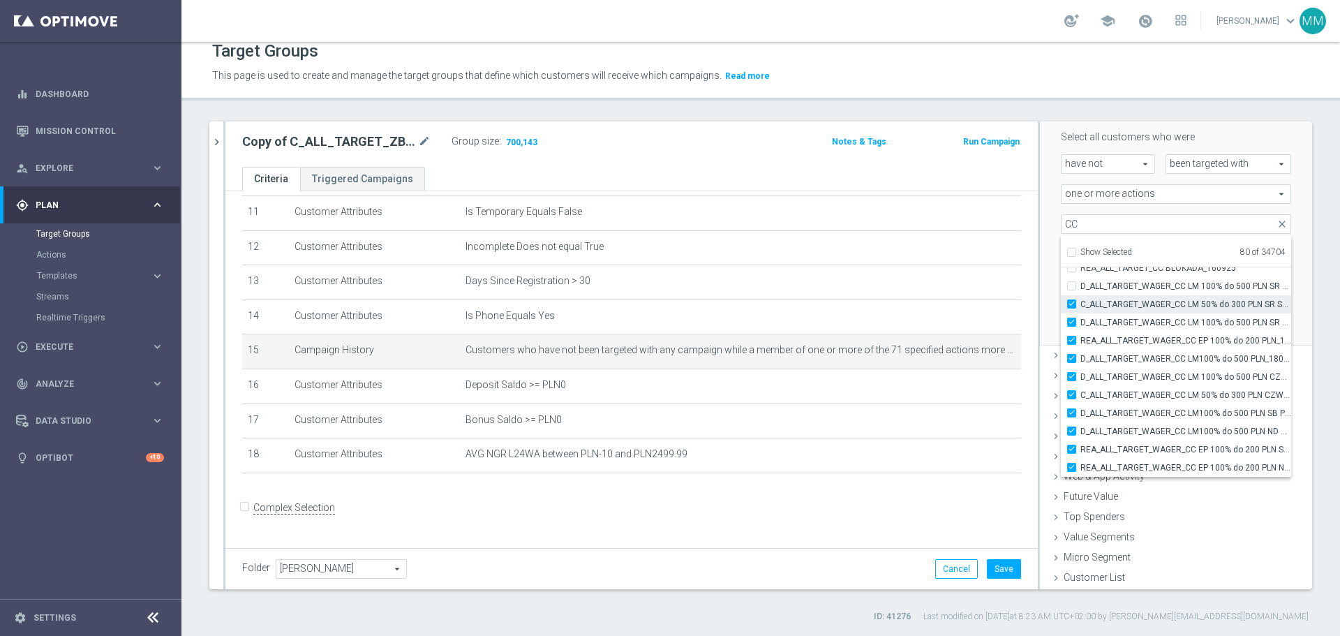
checkbox input "true"
type input "Selected 81 of 34704"
click at [1072, 288] on input "D_ALL_TARGET_WAGER_CC LM 100% do 500 PLN SR SMS_150925" at bounding box center [1076, 285] width 9 height 9
checkbox input "true"
type input "Selected 82 of 34704"
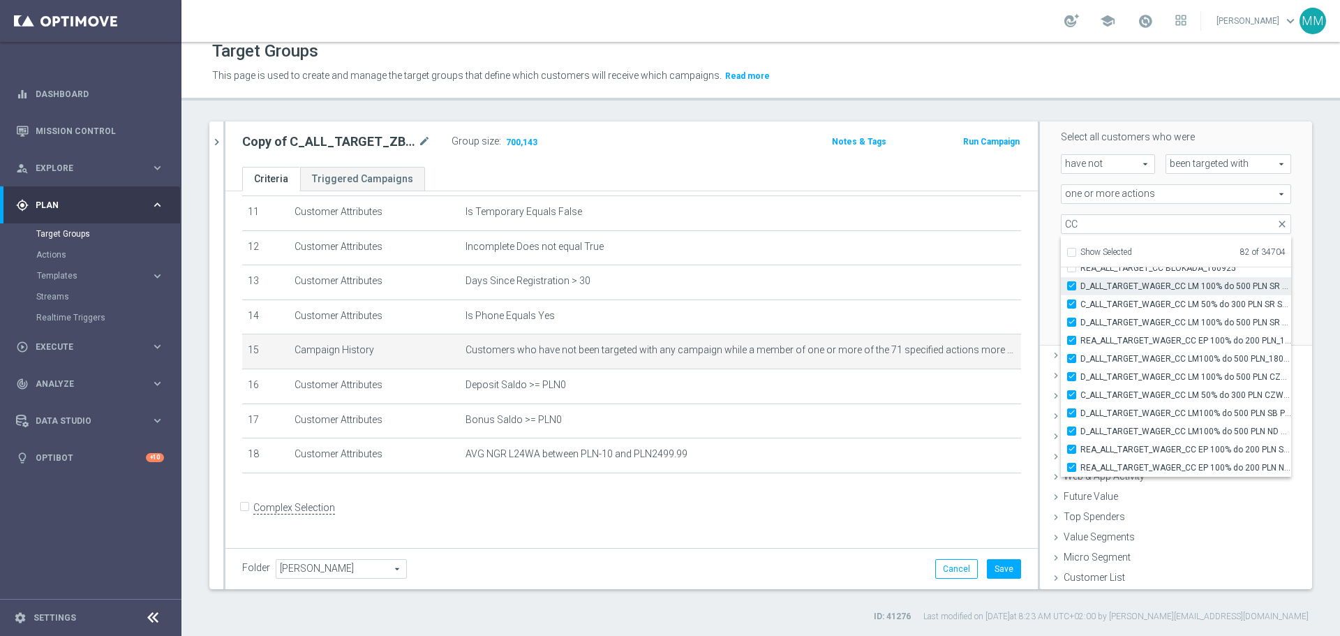
scroll to position [44091, 0]
click at [1072, 324] on input "REA_ALL_TARGET_CC BLOKADA_160925" at bounding box center [1076, 327] width 9 height 9
checkbox input "true"
type input "Selected 83 of 34704"
click at [1072, 310] on input "CRM_BLOKADA_CC DUMP 100% do 500 PLN_180925" at bounding box center [1076, 308] width 9 height 9
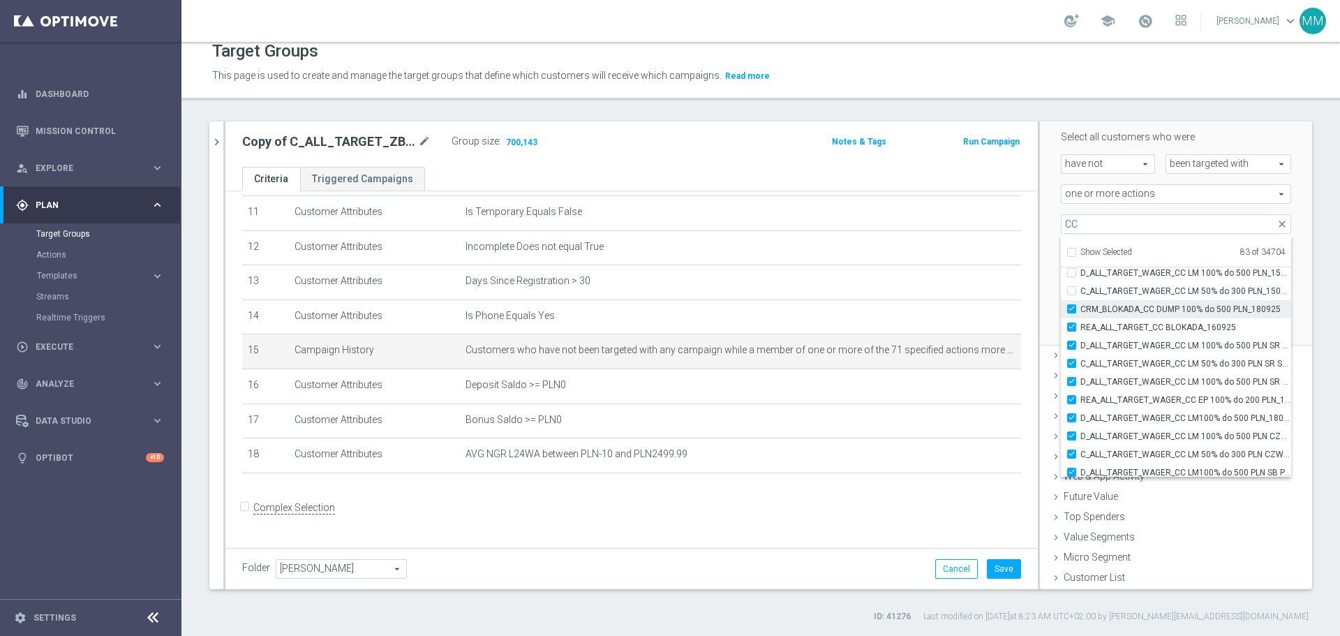
checkbox input "true"
type input "Selected 84 of 34704"
drag, startPoint x: 1059, startPoint y: 289, endPoint x: 1060, endPoint y: 276, distance: 12.6
click at [1081, 288] on label "C_ALL_TARGET_WAGER_CC LM 50% do 300 PLN_150925" at bounding box center [1186, 291] width 211 height 18
click at [1072, 288] on input "C_ALL_TARGET_WAGER_CC LM 50% do 300 PLN_150925" at bounding box center [1076, 290] width 9 height 9
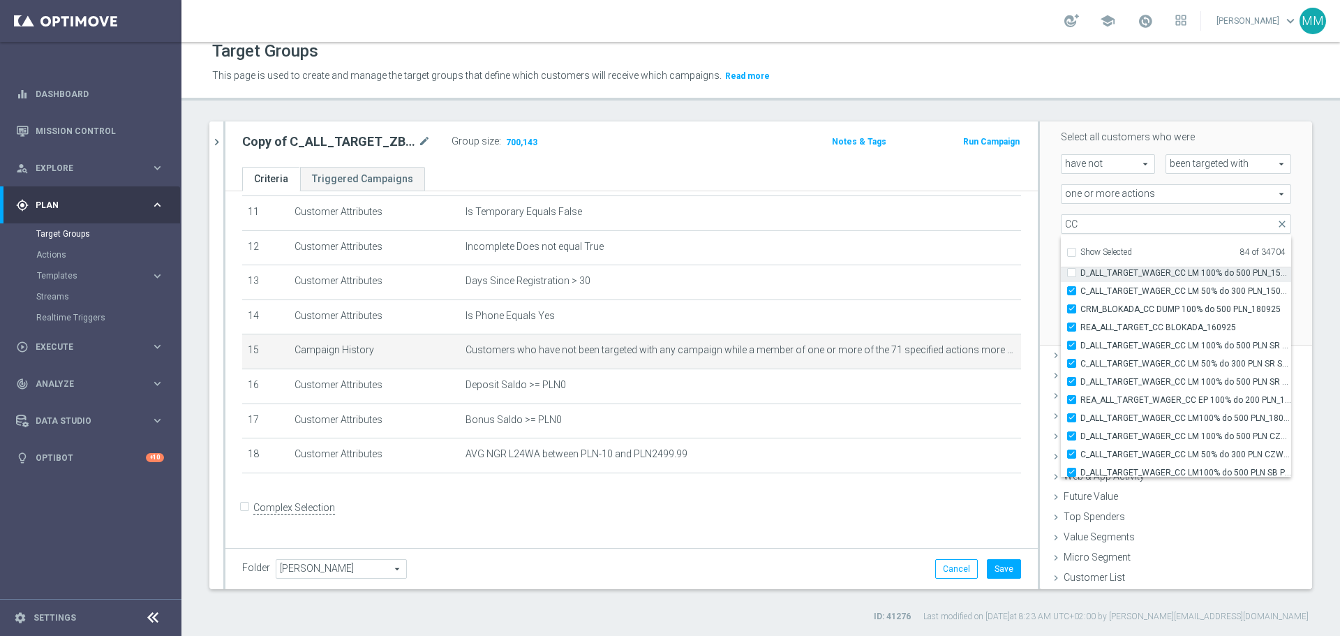
checkbox input "true"
type input "Selected 85 of 34704"
click at [1081, 271] on label "D_ALL_TARGET_WAGER_CC LM 100% do 500 PLN_150925" at bounding box center [1186, 273] width 211 height 18
click at [1072, 271] on input "D_ALL_TARGET_WAGER_CC LM 100% do 500 PLN_150925" at bounding box center [1076, 272] width 9 height 9
checkbox input "true"
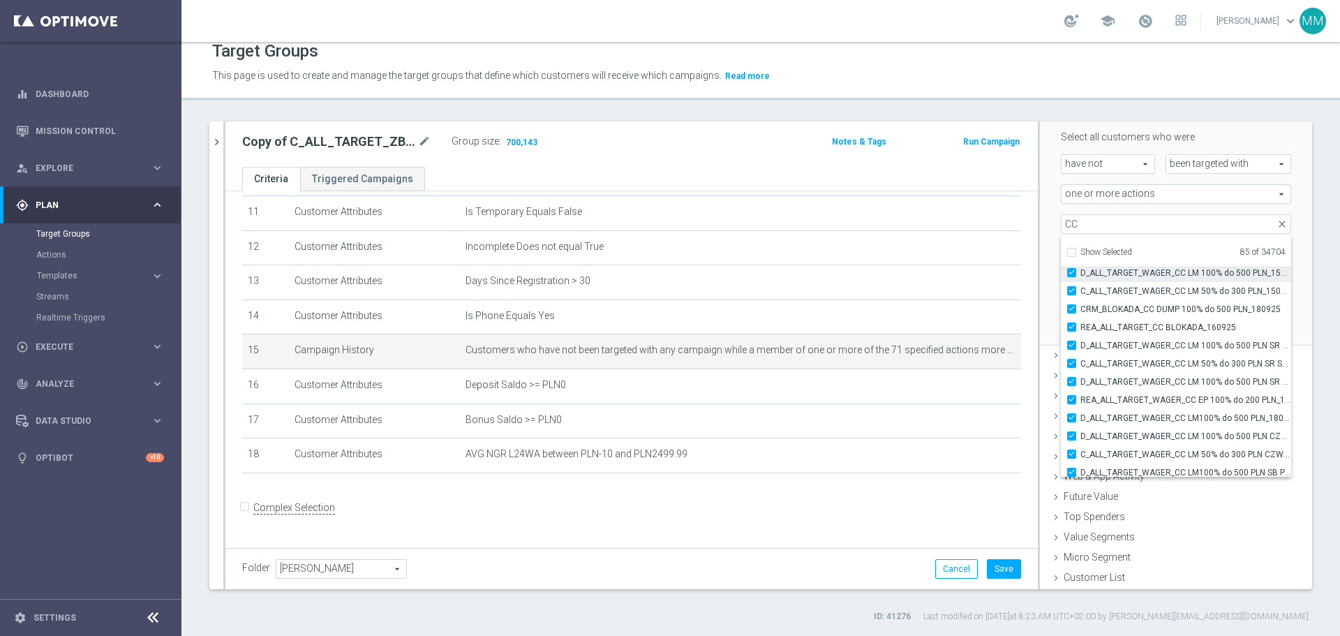
type input "Selected 86 of 34704"
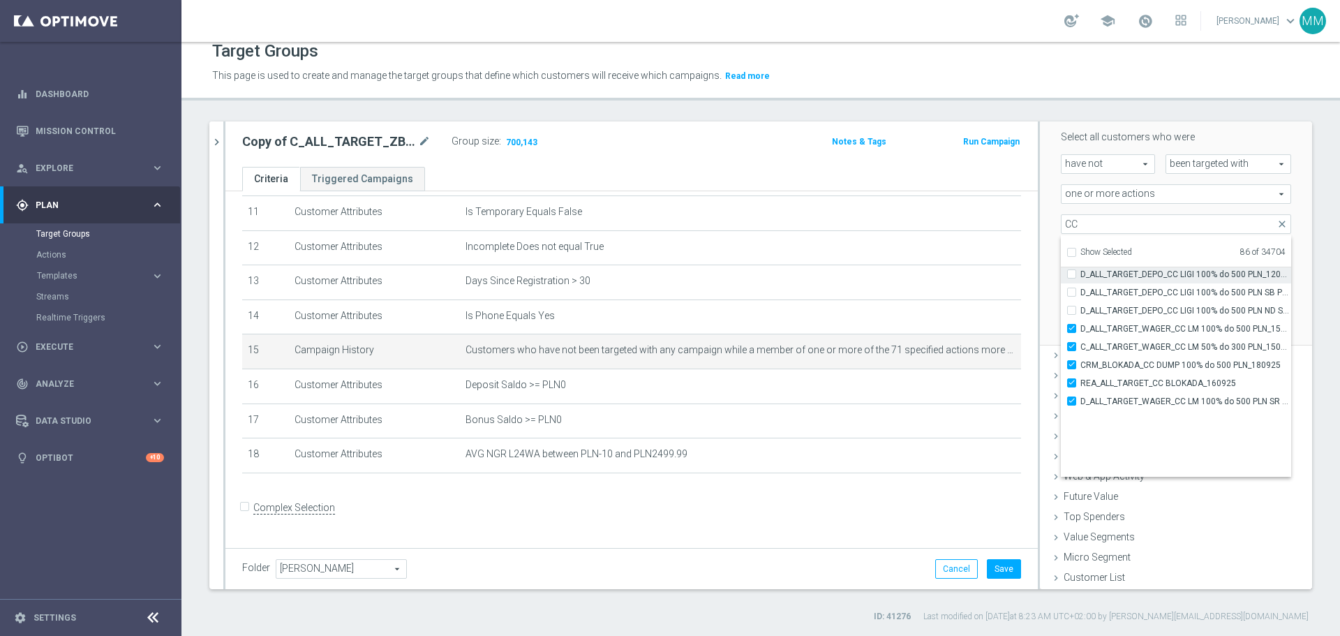
scroll to position [43952, 0]
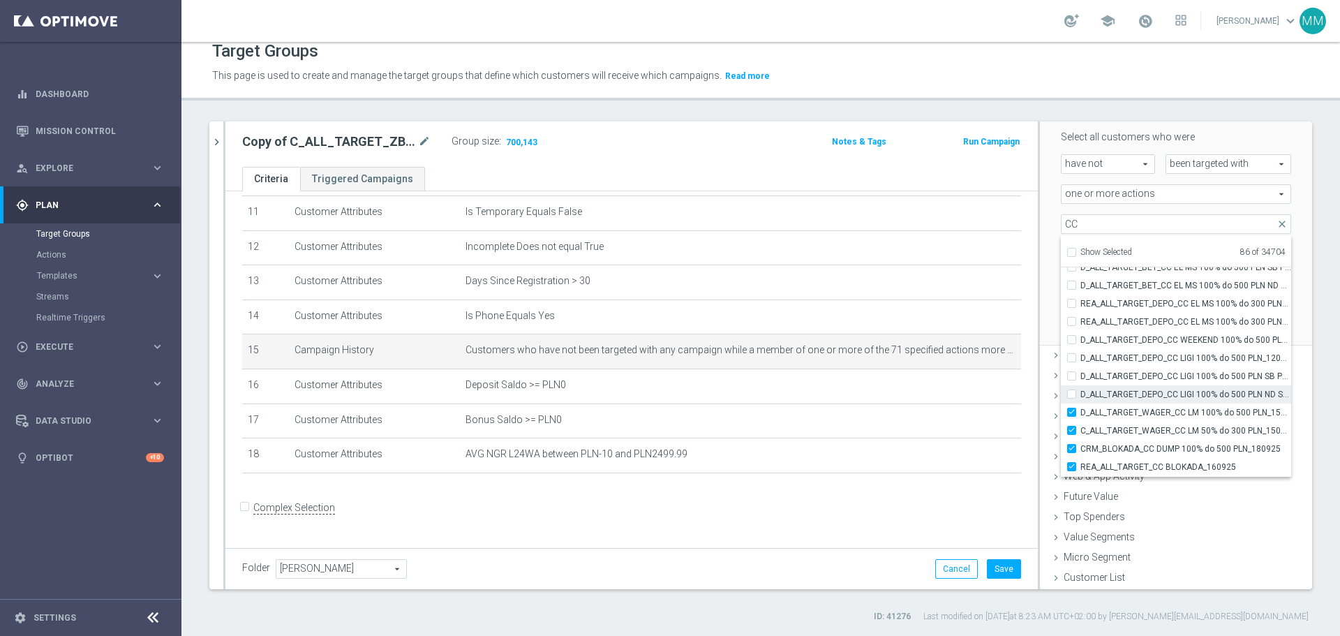
click at [1072, 393] on input "D_ALL_TARGET_DEPO_CC LIGI 100% do 500 PLN ND SMS_120925" at bounding box center [1076, 394] width 9 height 9
checkbox input "true"
type input "Selected 87 of 34704"
click at [1072, 374] on input "D_ALL_TARGET_DEPO_CC LIGI 100% do 500 PLN SB PUSH_120925" at bounding box center [1076, 375] width 9 height 9
checkbox input "true"
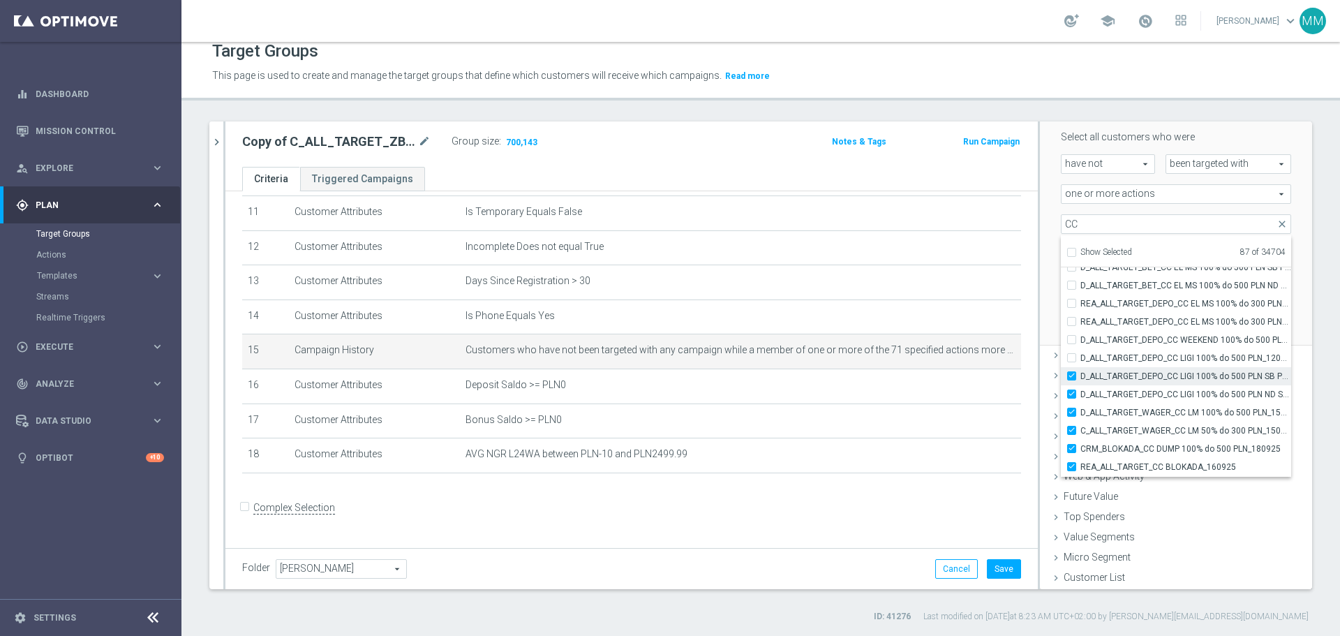
type input "Selected 88 of 34704"
click at [1072, 359] on input "D_ALL_TARGET_DEPO_CC LIGI 100% do 500 PLN_120925" at bounding box center [1076, 357] width 9 height 9
checkbox input "true"
type input "Selected 89 of 34704"
click at [1072, 339] on input "D_ALL_TARGET_DEPO_CC WEEKEND 100% do 500 PLN_120925" at bounding box center [1076, 339] width 9 height 9
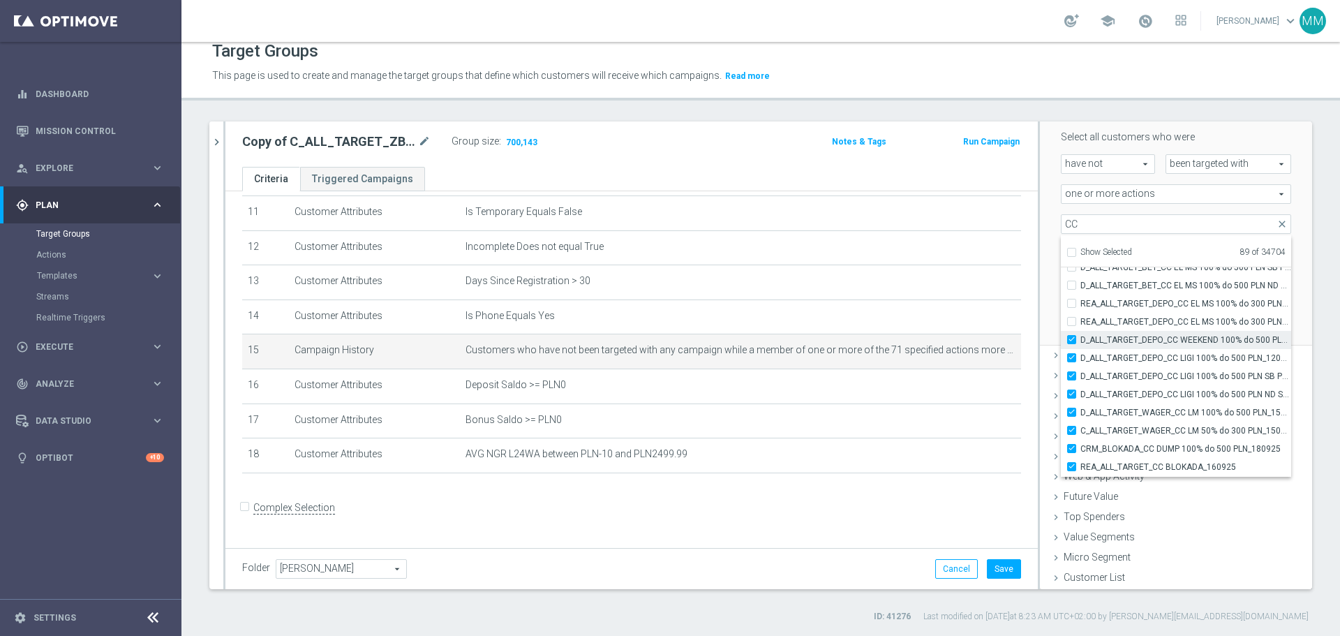
checkbox input "true"
type input "Selected 90 of 34704"
click at [1072, 318] on input "REA_ALL_TARGET_DEPO_CC EL MS 100% do 300 PLN WT PUSH_080925" at bounding box center [1076, 321] width 9 height 9
checkbox input "true"
type input "Selected 91 of 34704"
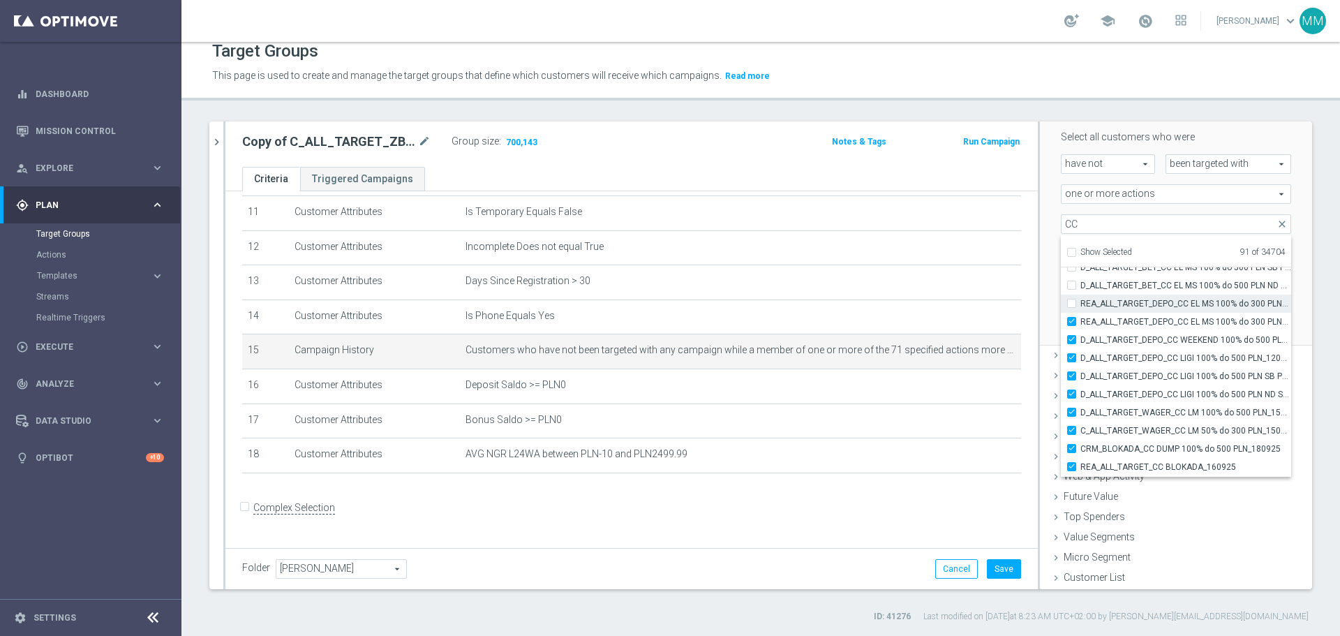
click at [1061, 297] on div "REA_ALL_TARGET_DEPO_CC EL MS 100% do 300 PLN_080925" at bounding box center [1176, 304] width 230 height 18
click at [1072, 304] on input "REA_ALL_TARGET_DEPO_CC EL MS 100% do 300 PLN_080925" at bounding box center [1076, 303] width 9 height 9
checkbox input "true"
type input "Selected 92 of 34704"
click at [1072, 282] on input "D_ALL_TARGET_BET_CC EL MS 100% do 500 PLN ND SMS_040925" at bounding box center [1076, 285] width 9 height 9
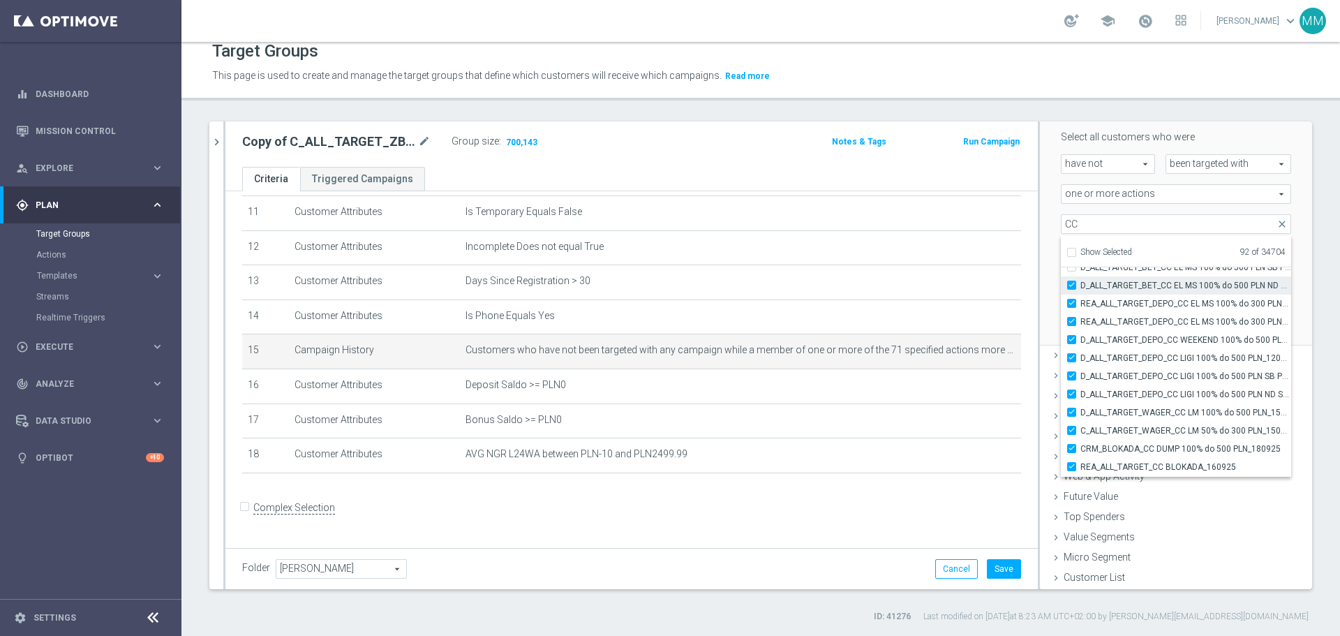
checkbox input "true"
type input "Selected 93 of 34704"
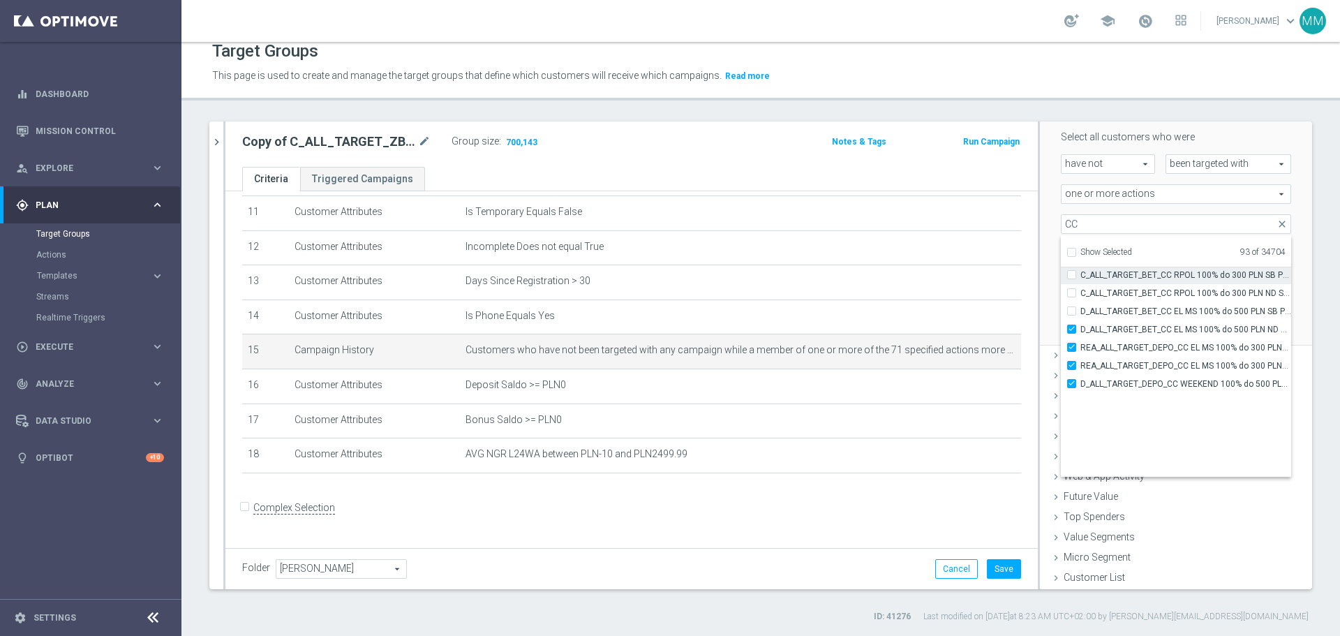
scroll to position [43812, 0]
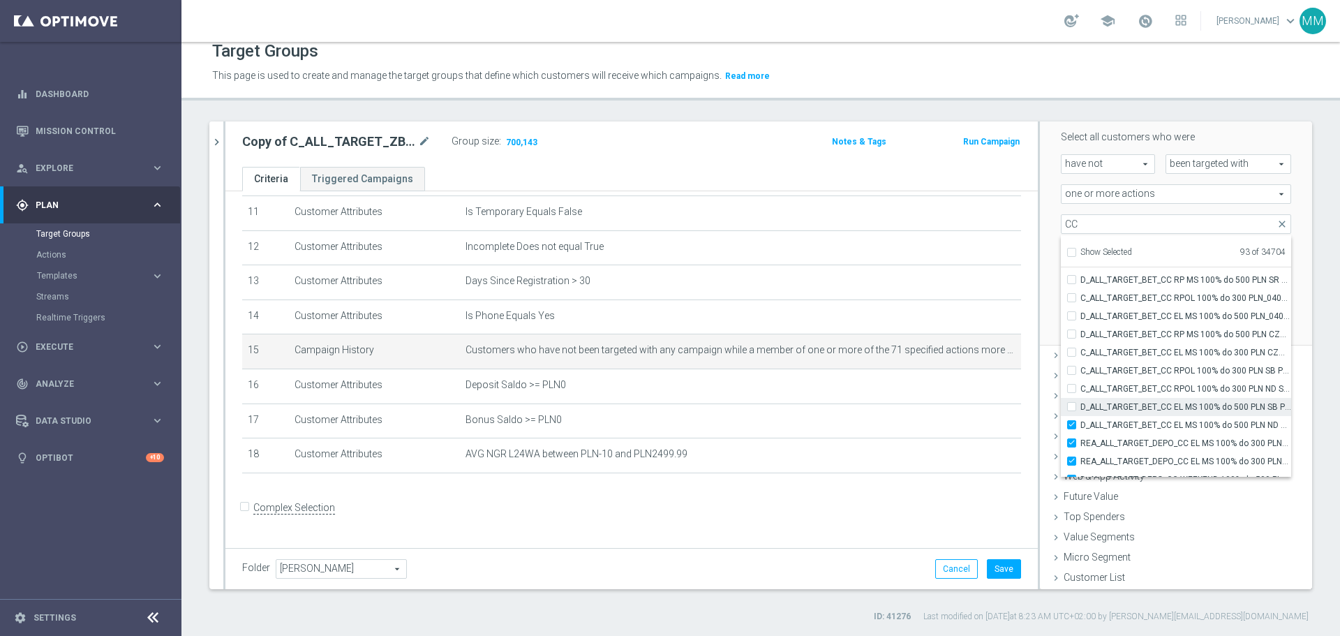
click at [1063, 399] on div "D_ALL_TARGET_BET_CC EL MS 100% do 500 PLN SB PUSH_040925" at bounding box center [1176, 407] width 230 height 18
click at [1072, 388] on input "C_ALL_TARGET_BET_CC RPOL 100% do 300 PLN ND SMS_040925" at bounding box center [1076, 388] width 9 height 9
checkbox input "true"
type input "Selected 94 of 34704"
click at [1072, 404] on input "D_ALL_TARGET_BET_CC EL MS 100% do 500 PLN SB PUSH_040925" at bounding box center [1076, 406] width 9 height 9
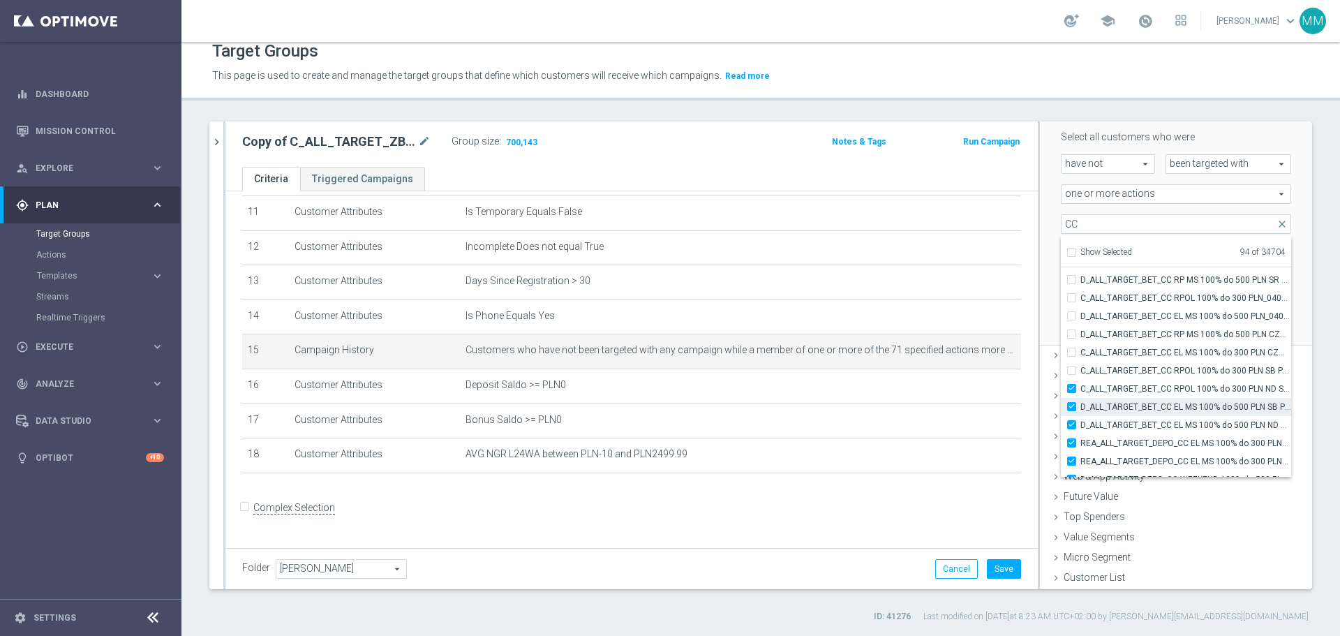
checkbox input "true"
type input "Selected 95 of 34704"
click at [1072, 370] on input "C_ALL_TARGET_BET_CC RPOL 100% do 300 PLN SB PUSH_040925" at bounding box center [1076, 370] width 9 height 9
checkbox input "true"
type input "Selected 96 of 34704"
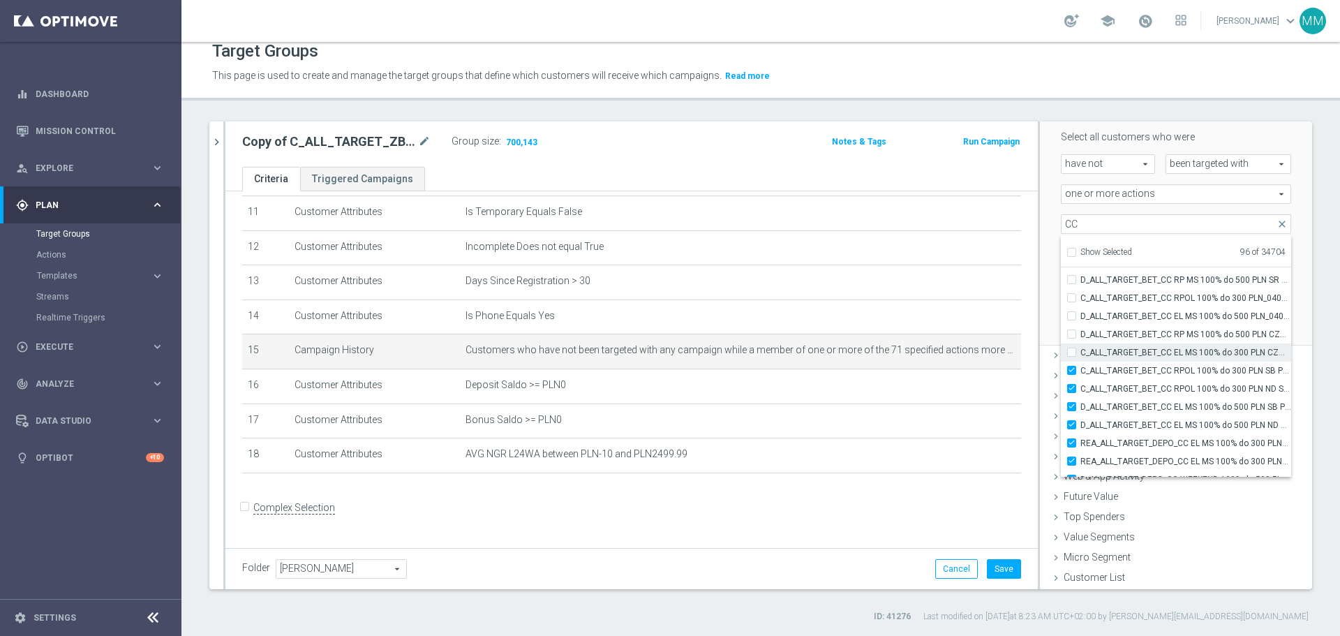
click at [1081, 352] on label "C_ALL_TARGET_BET_CC EL MS 100% do 300 PLN CZW SMS_020925" at bounding box center [1186, 352] width 211 height 18
click at [1072, 352] on input "C_ALL_TARGET_BET_CC EL MS 100% do 300 PLN CZW SMS_020925" at bounding box center [1076, 352] width 9 height 9
checkbox input "true"
type input "Selected 97 of 34704"
click at [1072, 335] on input "D_ALL_TARGET_BET_CC RP MS 100% do 500 PLN CZW SMS_010925" at bounding box center [1076, 334] width 9 height 9
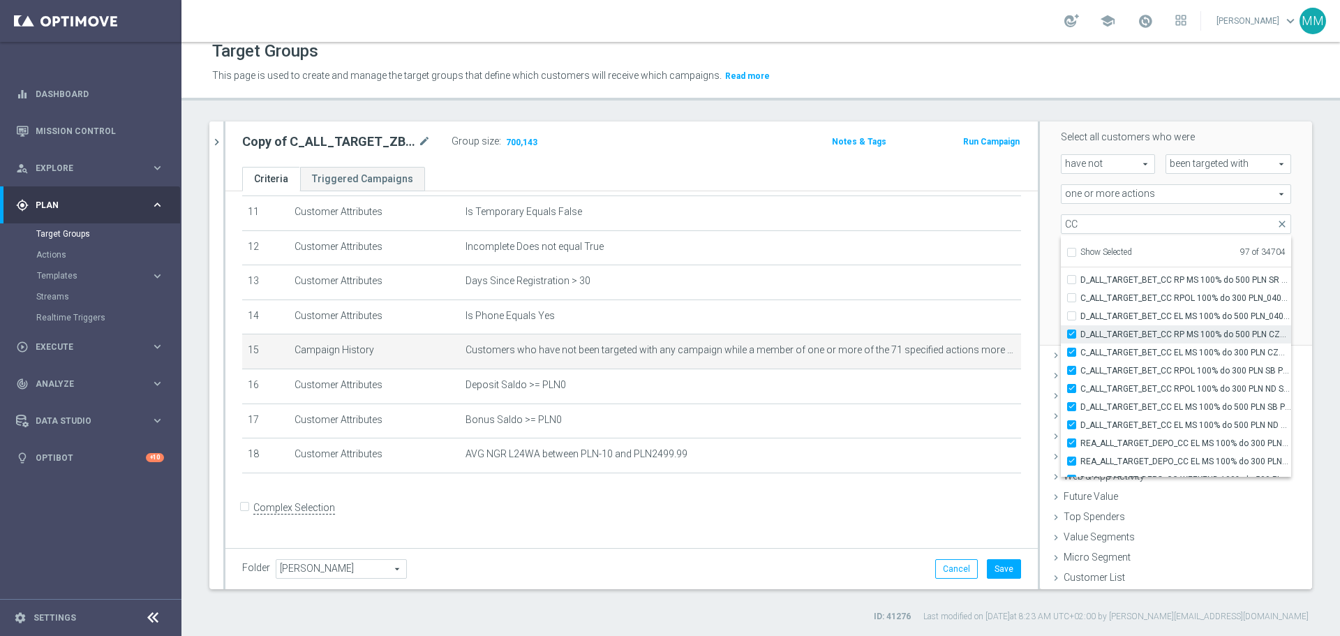
checkbox input "true"
type input "Selected 98 of 34704"
click at [1081, 317] on label "D_ALL_TARGET_BET_CC EL MS 100% do 500 PLN_040925" at bounding box center [1186, 316] width 211 height 18
click at [1072, 317] on input "D_ALL_TARGET_BET_CC EL MS 100% do 500 PLN_040925" at bounding box center [1076, 315] width 9 height 9
checkbox input "true"
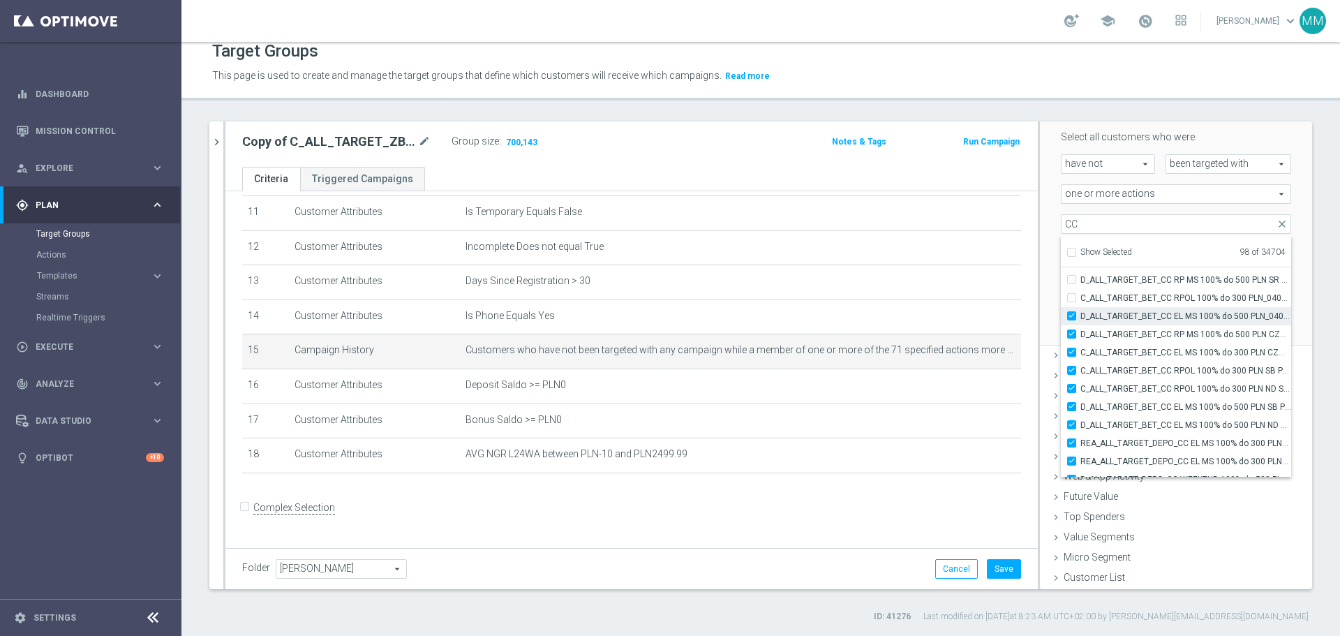
type input "Selected 99 of 34704"
click at [1081, 297] on label "C_ALL_TARGET_BET_CC RPOL 100% do 300 PLN_040925" at bounding box center [1186, 298] width 211 height 18
click at [1072, 297] on input "C_ALL_TARGET_BET_CC RPOL 100% do 300 PLN_040925" at bounding box center [1076, 297] width 9 height 9
checkbox input "true"
type input "Selected 100 of 34704"
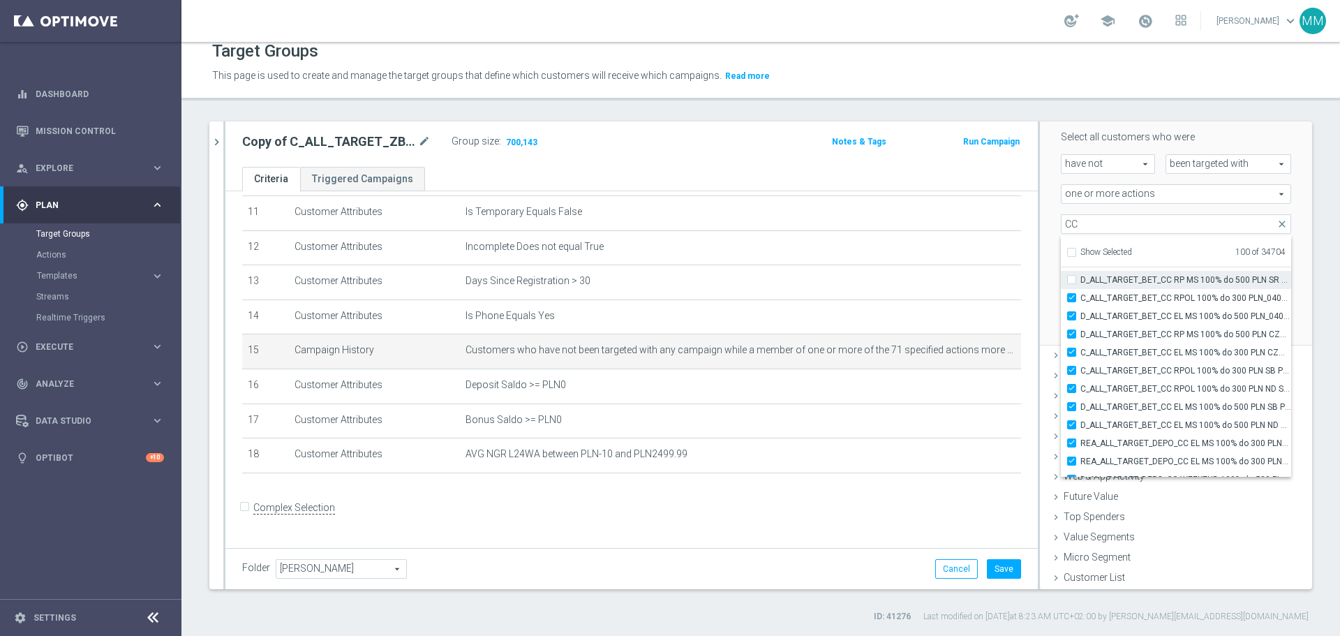
click at [1072, 277] on input "D_ALL_TARGET_BET_CC RP MS 100% do 500 PLN SR PUSH_010925" at bounding box center [1076, 279] width 9 height 9
checkbox input "true"
type input "Selected 101 of 34704"
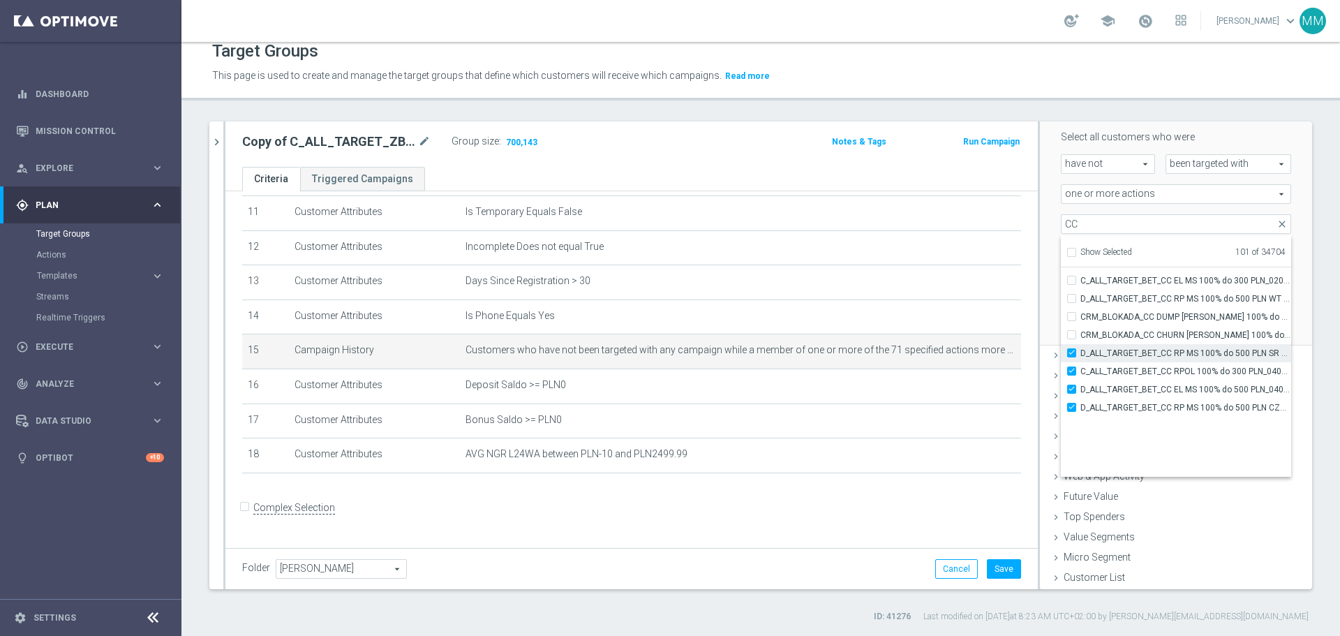
scroll to position [43672, 0]
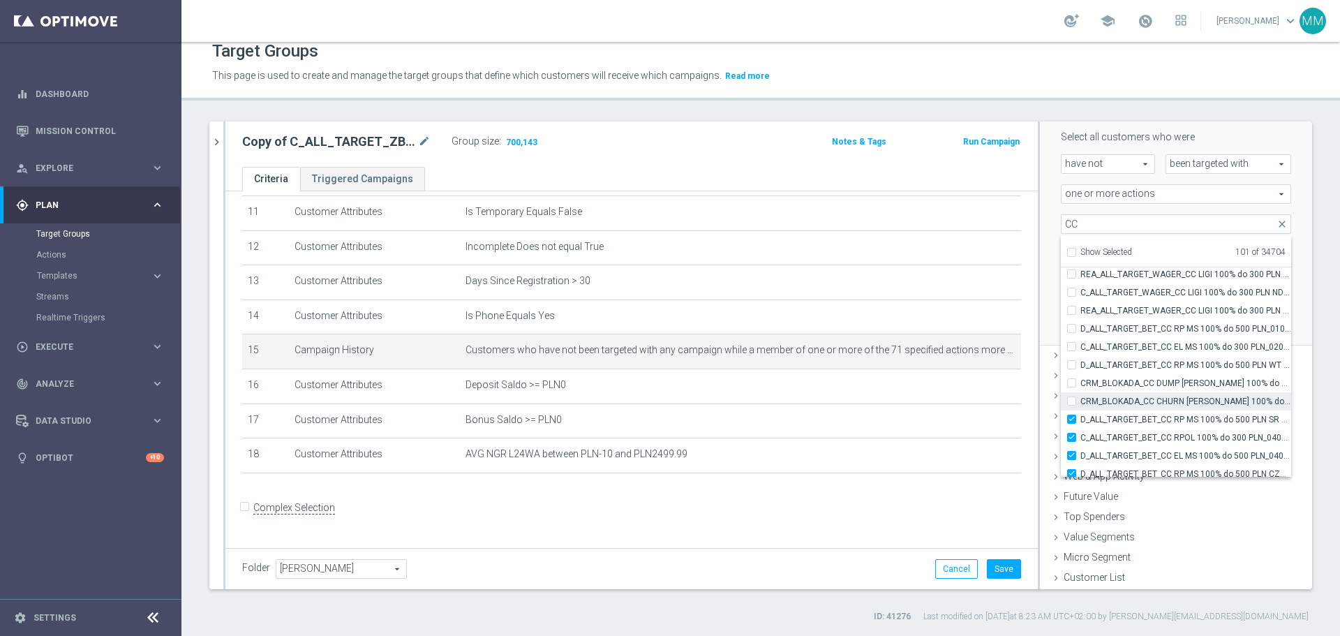
click at [1061, 394] on div "CRM_BLOKADA_CC CHURN REPKA 100% do 300 PLN_040925" at bounding box center [1176, 401] width 230 height 18
click at [1081, 398] on label "CRM_BLOKADA_CC CHURN REPKA 100% do 300 PLN_040925" at bounding box center [1186, 401] width 211 height 18
click at [1072, 398] on input "CRM_BLOKADA_CC CHURN REPKA 100% do 300 PLN_040925" at bounding box center [1076, 401] width 9 height 9
checkbox input "true"
type input "Selected 102 of 34704"
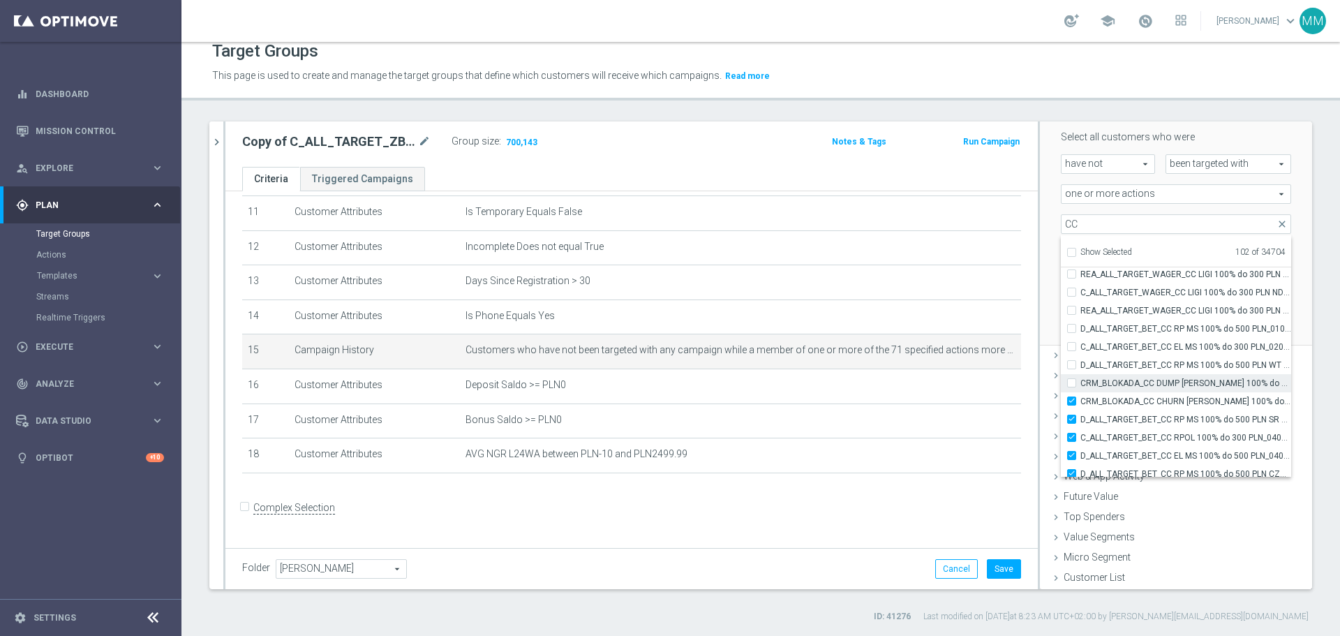
click at [1072, 382] on input "CRM_BLOKADA_CC DUMP REPKA 100% do 500 PLN_040925" at bounding box center [1076, 382] width 9 height 9
checkbox input "true"
type input "Selected 103 of 34704"
click at [1072, 362] on input "D_ALL_TARGET_BET_CC RP MS 100% do 500 PLN WT PUSH_010925" at bounding box center [1076, 364] width 9 height 9
checkbox input "true"
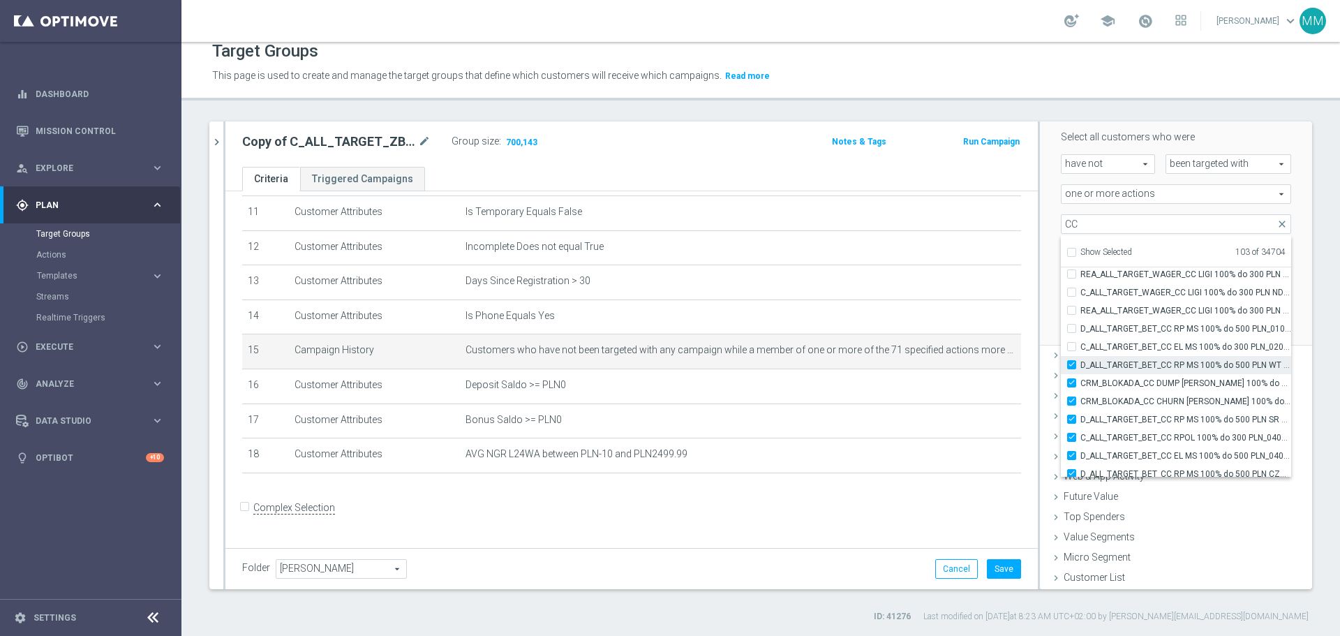
type input "Selected 104 of 34704"
click at [1072, 345] on input "C_ALL_TARGET_BET_CC EL MS 100% do 300 PLN_020925" at bounding box center [1076, 346] width 9 height 9
checkbox input "true"
type input "Selected 105 of 34704"
click at [1072, 329] on input "D_ALL_TARGET_BET_CC RP MS 100% do 500 PLN_010925" at bounding box center [1076, 328] width 9 height 9
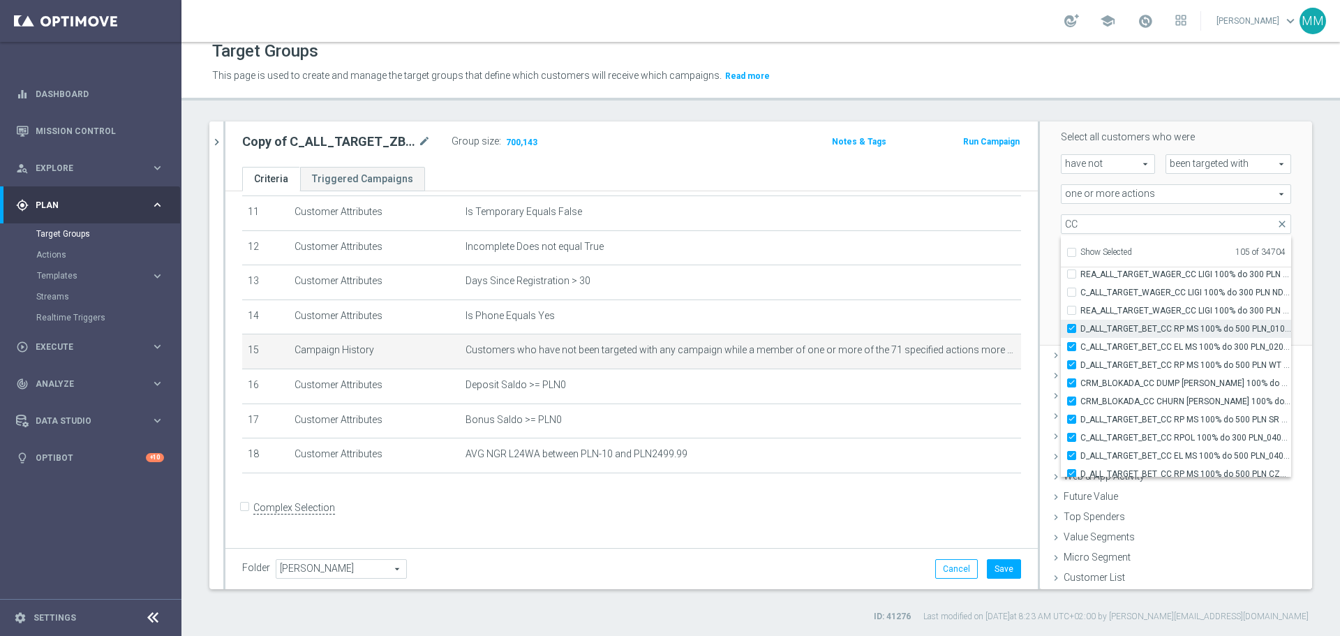
checkbox input "true"
type input "Selected 106 of 34704"
drag, startPoint x: 1060, startPoint y: 311, endPoint x: 1065, endPoint y: 293, distance: 18.8
click at [1081, 310] on label "REA_ALL_TARGET_WAGER_CC LIGI 100% do 300 PLN ND SMS_280825" at bounding box center [1186, 311] width 211 height 18
click at [1072, 310] on input "REA_ALL_TARGET_WAGER_CC LIGI 100% do 300 PLN ND SMS_280825" at bounding box center [1076, 310] width 9 height 9
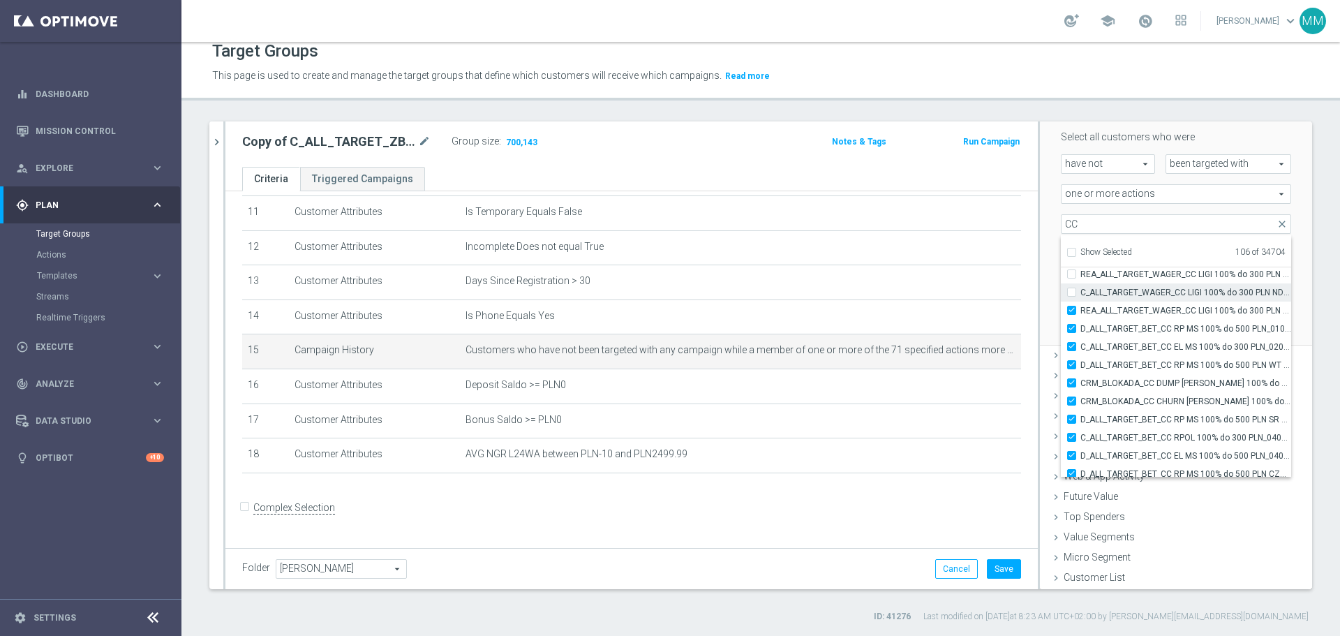
checkbox input "true"
type input "Selected 107 of 34704"
click at [1065, 287] on div "C_ALL_TARGET_WAGER_CC LIGI 100% do 300 PLN ND SMS_280825" at bounding box center [1176, 292] width 230 height 18
click at [1072, 292] on input "C_ALL_TARGET_WAGER_CC LIGI 100% do 300 PLN ND SMS_280825" at bounding box center [1076, 292] width 9 height 9
checkbox input "true"
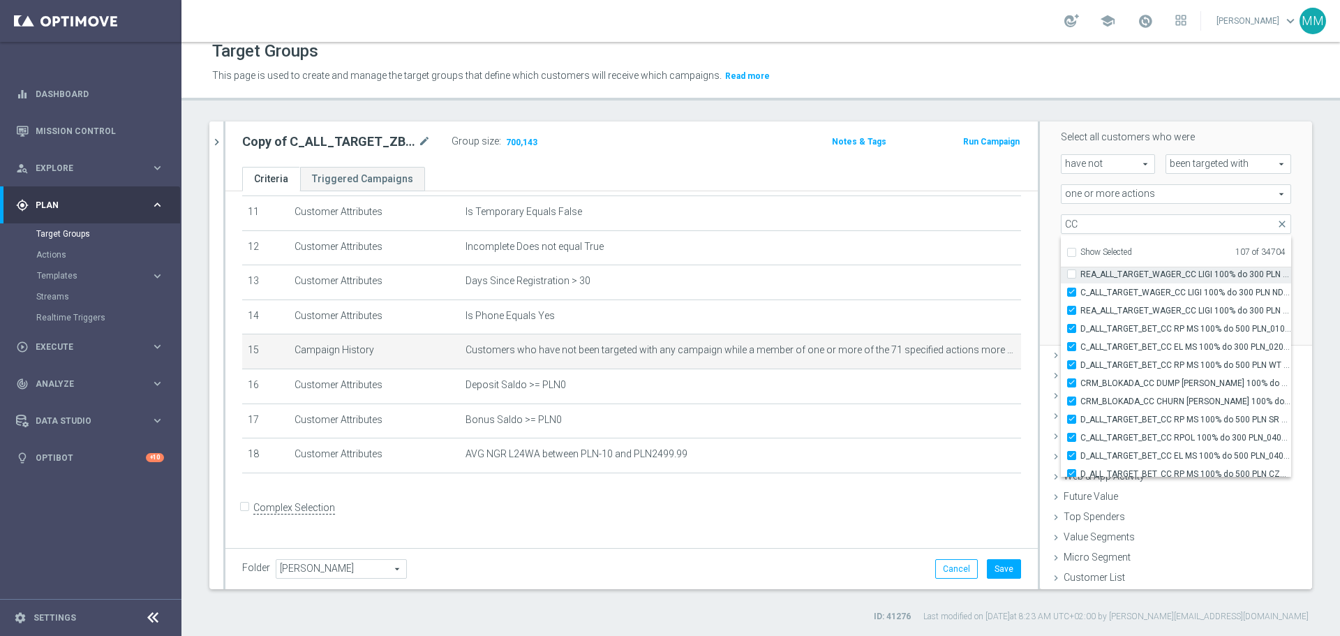
type input "Selected 108 of 34704"
click at [1081, 272] on label "REA_ALL_TARGET_WAGER_CC LIGI 100% do 300 PLN SB PUSH_280825" at bounding box center [1186, 274] width 211 height 18
click at [1072, 272] on input "REA_ALL_TARGET_WAGER_CC LIGI 100% do 300 PLN SB PUSH_280825" at bounding box center [1076, 273] width 9 height 9
checkbox input "true"
type input "Selected 109 of 34704"
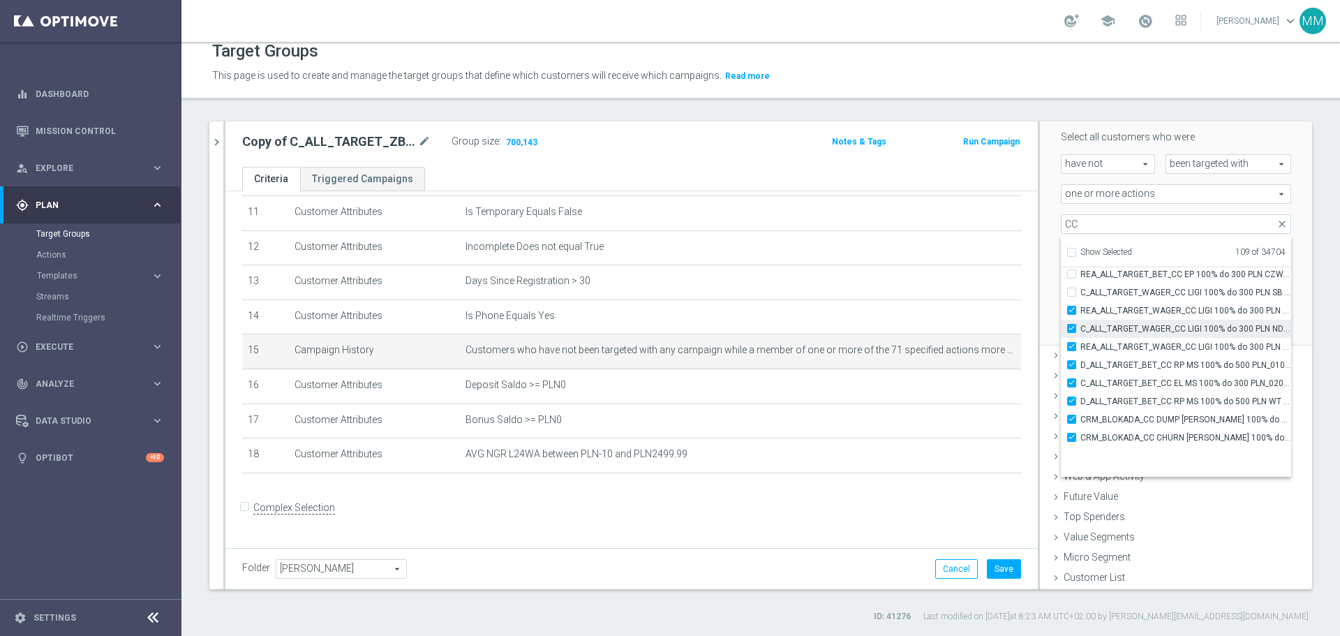
scroll to position [43603, 0]
click at [1081, 323] on label "C_ALL_TARGET_WAGER_CC LIGI 100% do 300 PLN SB PUSH_280825" at bounding box center [1186, 326] width 211 height 18
click at [1072, 323] on input "C_ALL_TARGET_WAGER_CC LIGI 100% do 300 PLN SB PUSH_280825" at bounding box center [1076, 325] width 9 height 9
checkbox input "true"
type input "Selected 110 of 34704"
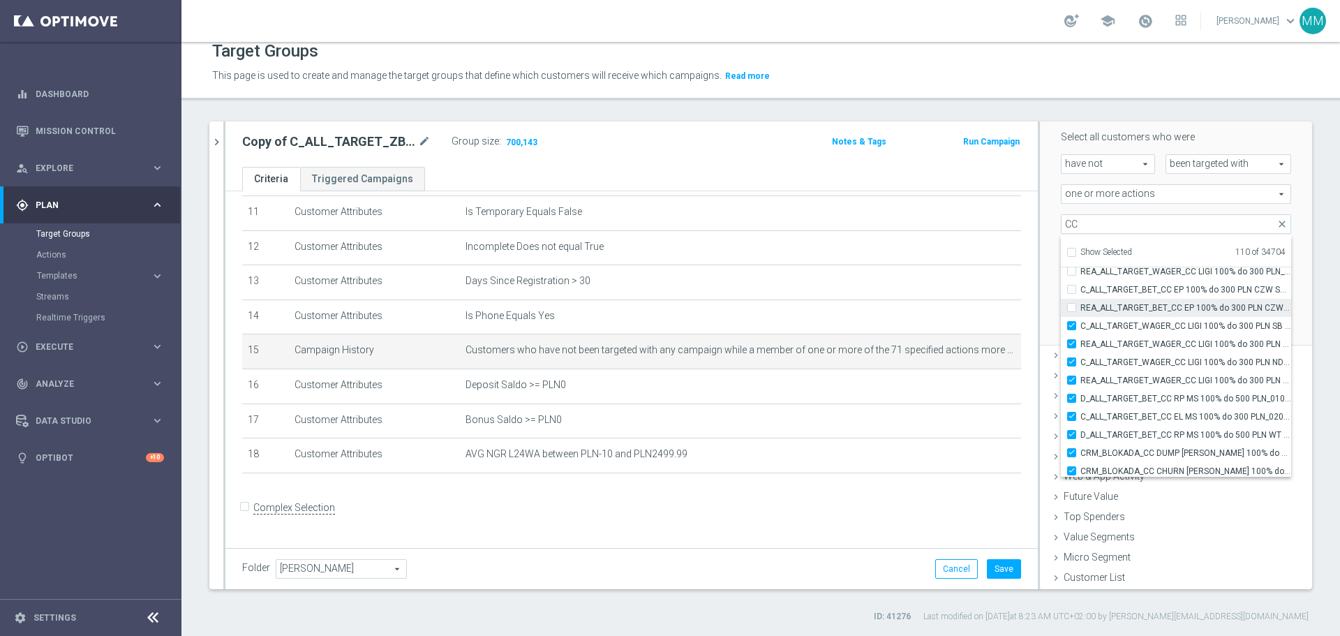
click at [1081, 304] on label "REA_ALL_TARGET_BET_CC EP 100% do 300 PLN CZW SMS_250825" at bounding box center [1186, 308] width 211 height 18
click at [1072, 304] on input "REA_ALL_TARGET_BET_CC EP 100% do 300 PLN CZW SMS_250825" at bounding box center [1076, 307] width 9 height 9
checkbox input "true"
type input "Selected 111 of 34704"
click at [1072, 294] on input "C_ALL_TARGET_BET_CC EP 100% do 300 PLN CZW SMS_250825" at bounding box center [1076, 289] width 9 height 9
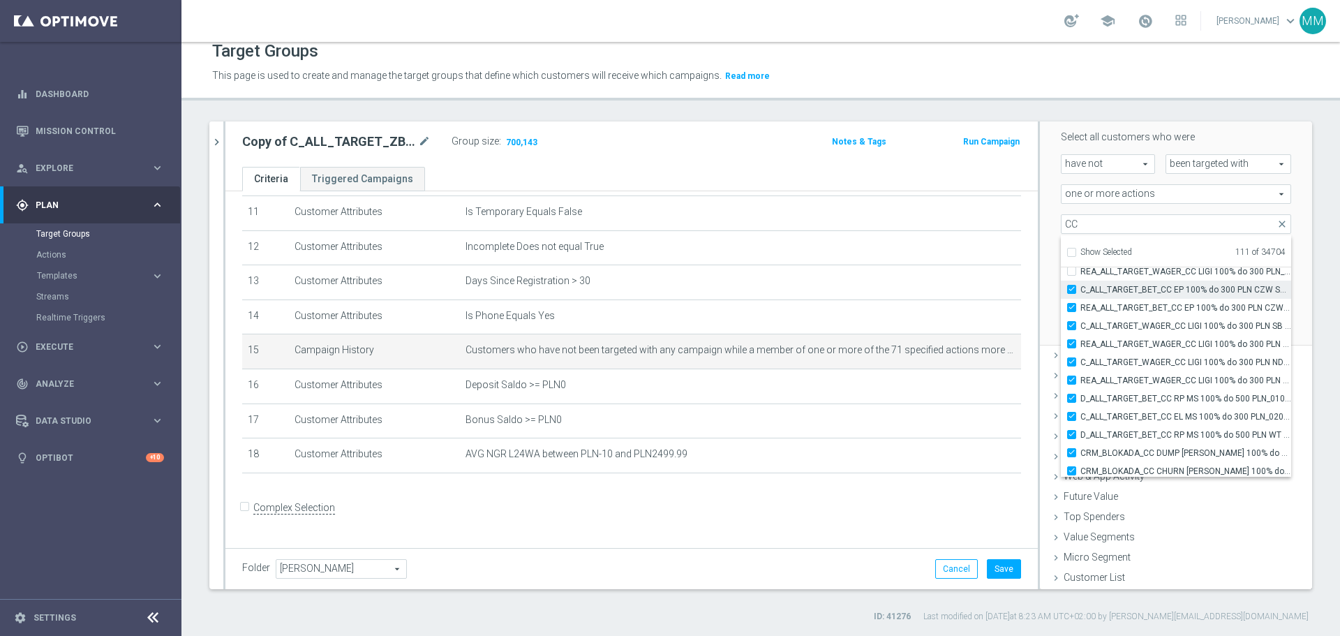
checkbox input "true"
type input "Selected 112 of 34704"
click at [1081, 272] on label "REA_ALL_TARGET_WAGER_CC LIGI 100% do 300 PLN_280825" at bounding box center [1186, 271] width 211 height 18
click at [1072, 272] on input "REA_ALL_TARGET_WAGER_CC LIGI 100% do 300 PLN_280825" at bounding box center [1076, 271] width 9 height 9
checkbox input "true"
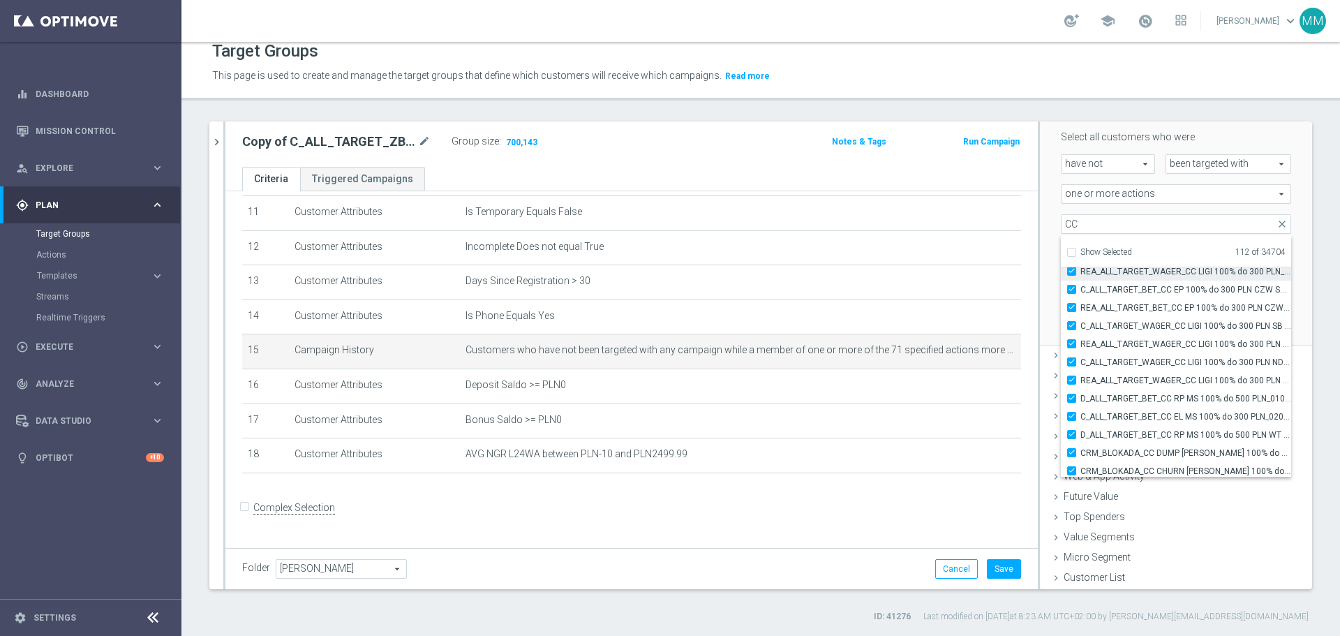
type input "Selected 113 of 34704"
click at [1072, 323] on input "C_ALL_TARGET_WAGER_CC LIGI 100% do 300 PLN_280825" at bounding box center [1076, 322] width 9 height 9
checkbox input "true"
type input "Selected 114 of 34704"
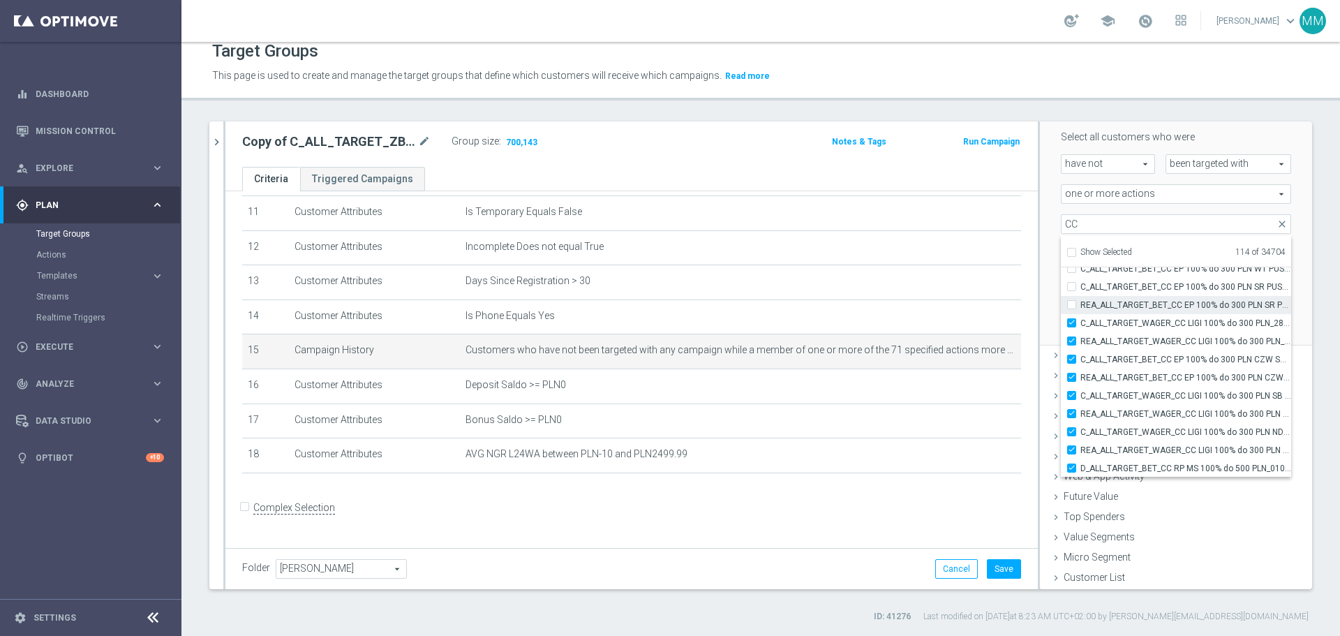
click at [1081, 304] on label "REA_ALL_TARGET_BET_CC EP 100% do 300 PLN SR PUSH_250825" at bounding box center [1186, 305] width 211 height 18
click at [1072, 304] on input "REA_ALL_TARGET_BET_CC EP 100% do 300 PLN SR PUSH_250825" at bounding box center [1076, 304] width 9 height 9
checkbox input "true"
type input "Selected 115 of 34704"
click at [1072, 287] on input "C_ALL_TARGET_BET_CC EP 100% do 300 PLN SR PUSH_250825" at bounding box center [1076, 286] width 9 height 9
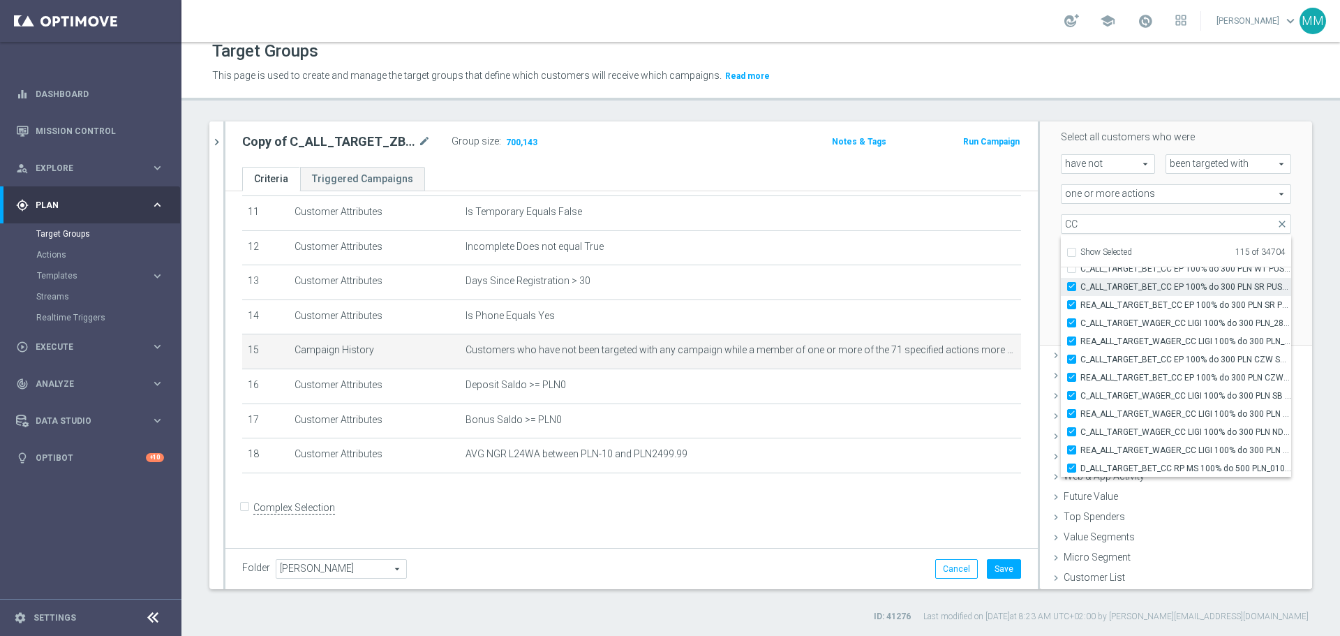
checkbox input "true"
type input "Selected 116 of 34704"
click at [1072, 339] on input "C_ALL_TARGET_BET_CC EP 100% do 300 PLN WT PUSH_250825" at bounding box center [1076, 338] width 9 height 9
checkbox input "true"
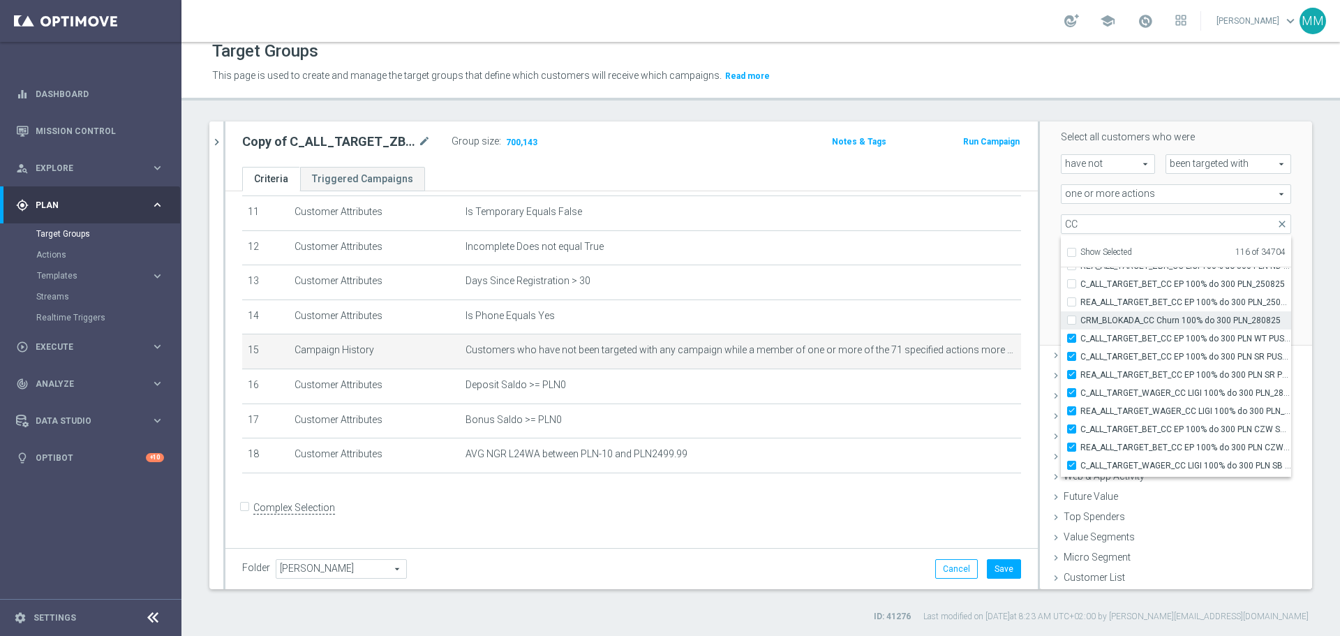
type input "Selected 117 of 34704"
click at [1081, 320] on label "CRM_BLOKADA_CC Churn 100% do 300 PLN_280825" at bounding box center [1186, 320] width 211 height 18
click at [1072, 320] on input "CRM_BLOKADA_CC Churn 100% do 300 PLN_280825" at bounding box center [1076, 320] width 9 height 9
checkbox input "true"
type input "Selected 118 of 34704"
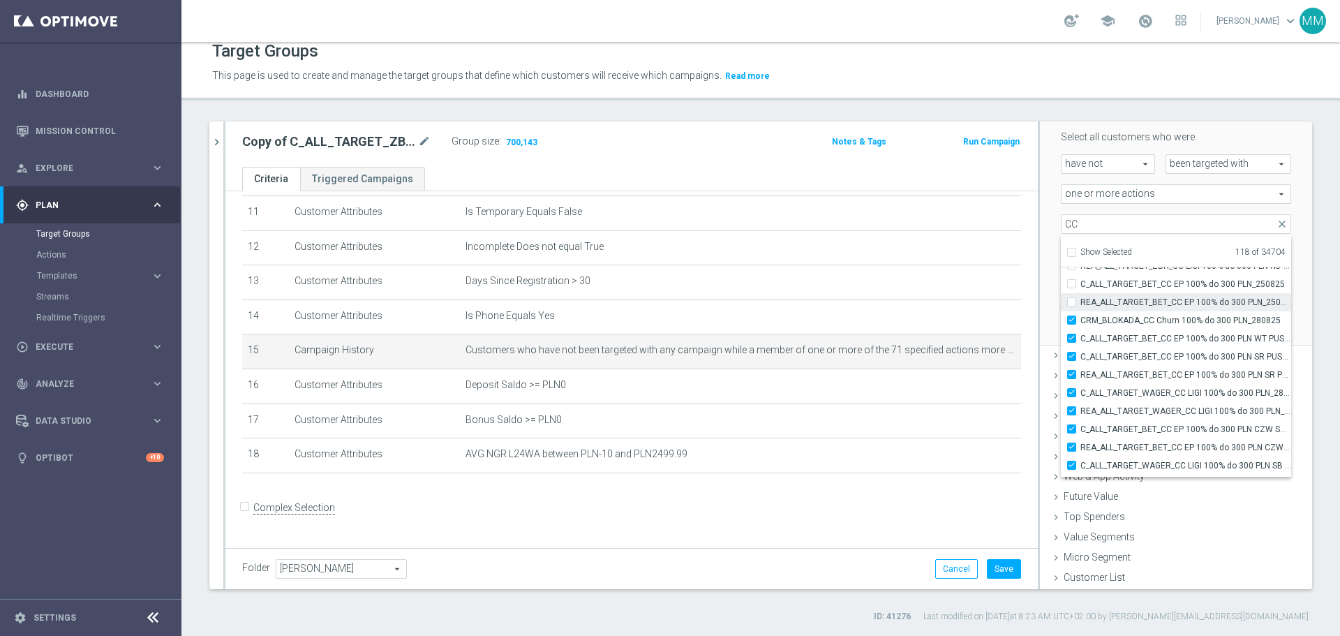
click at [1081, 300] on label "REA_ALL_TARGET_BET_CC EP 100% do 300 PLN_250825" at bounding box center [1186, 302] width 211 height 18
click at [1072, 300] on input "REA_ALL_TARGET_BET_CC EP 100% do 300 PLN_250825" at bounding box center [1076, 301] width 9 height 9
checkbox input "true"
type input "Selected 119 of 34704"
click at [1072, 287] on input "C_ALL_TARGET_BET_CC EP 100% do 300 PLN_250825" at bounding box center [1076, 283] width 9 height 9
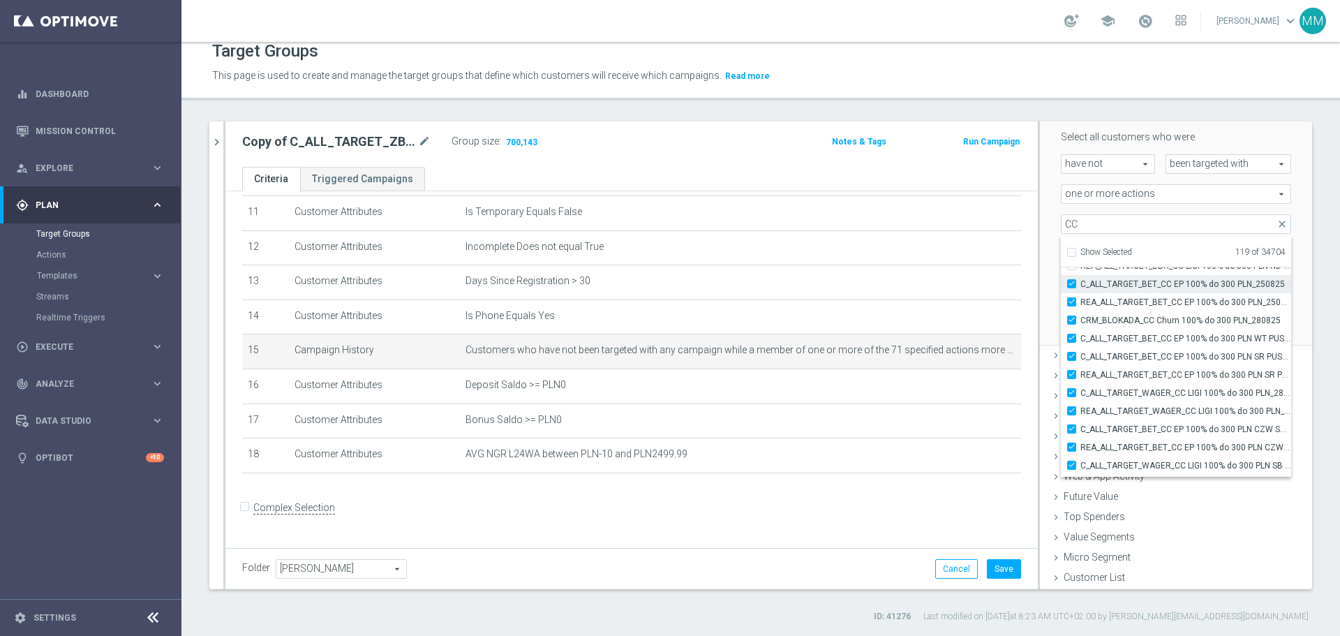
checkbox input "true"
type input "Selected 120 of 34704"
click at [1072, 406] on input "REA_ALL_TARGET_ZBR_CC LIGI 100% do 300 PLN ND SMS_210825" at bounding box center [1076, 405] width 9 height 9
checkbox input "true"
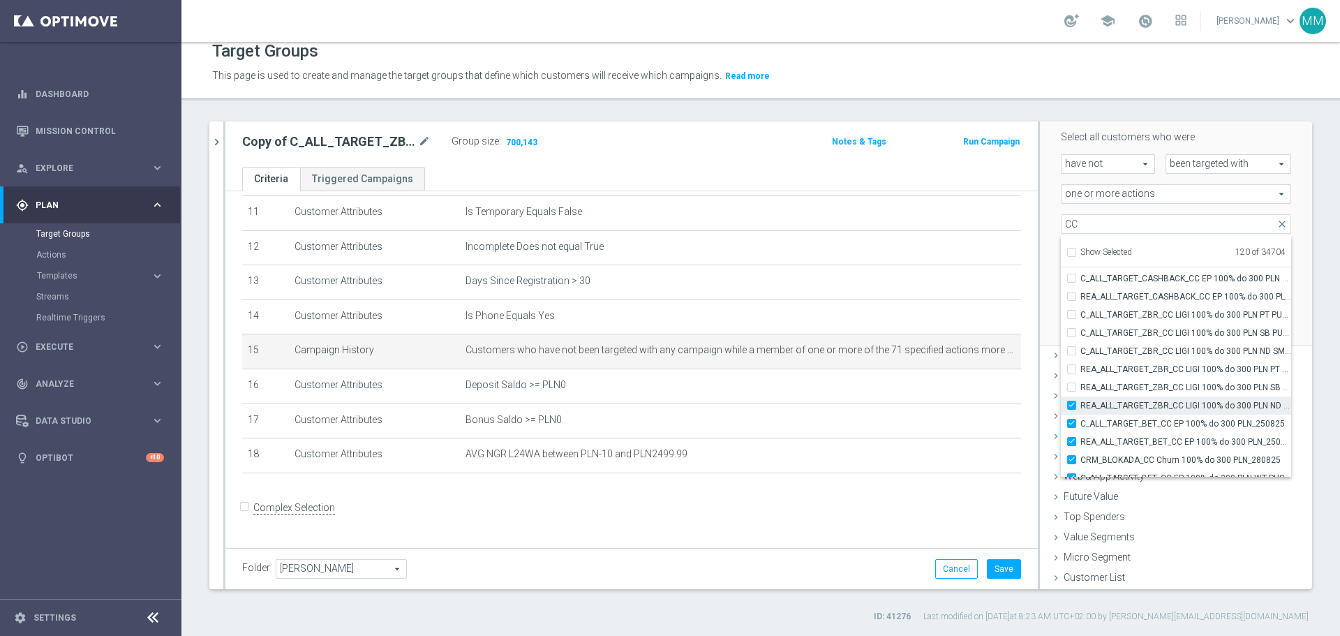
type input "Selected 121 of 34704"
click at [1072, 390] on input "REA_ALL_TARGET_ZBR_CC LIGI 100% do 300 PLN SB PUSH_210825" at bounding box center [1076, 387] width 9 height 9
checkbox input "true"
type input "Selected 122 of 34704"
click at [1072, 369] on input "REA_ALL_TARGET_ZBR_CC LIGI 100% do 300 PLN PT PUSH_210825" at bounding box center [1076, 368] width 9 height 9
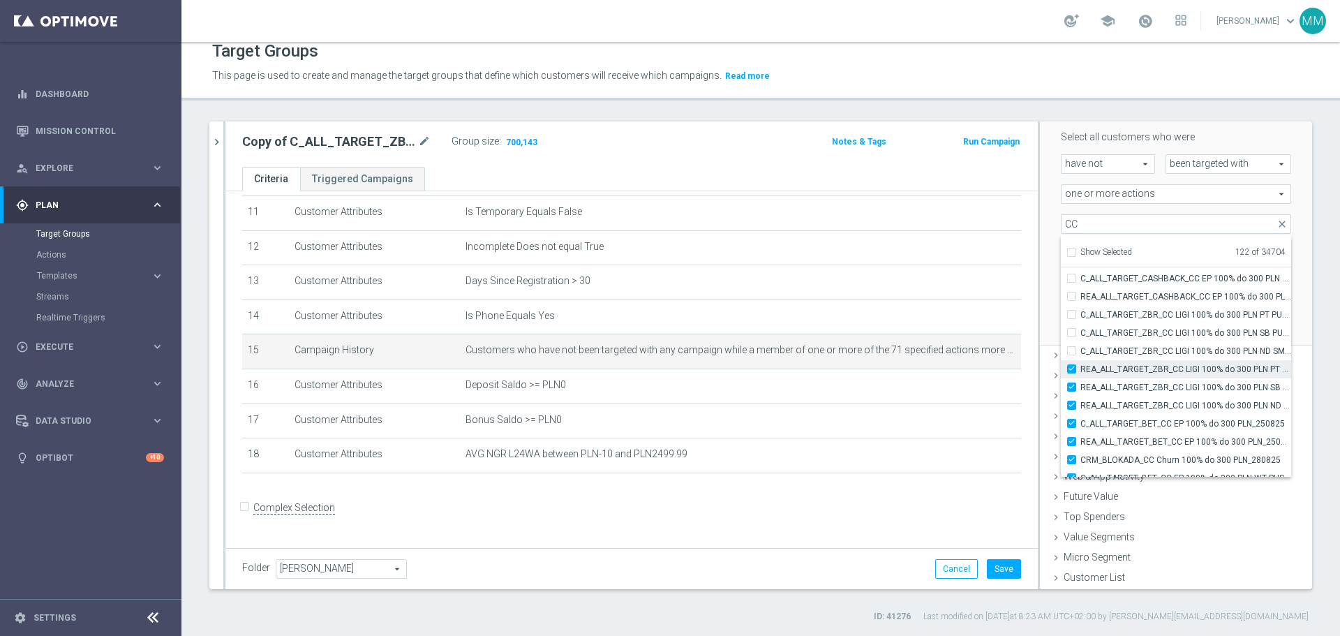
checkbox input "true"
type input "Selected 123 of 34704"
click at [1072, 350] on input "C_ALL_TARGET_ZBR_CC LIGI 100% do 300 PLN ND SMS_210825" at bounding box center [1076, 350] width 9 height 9
checkbox input "true"
type input "Selected 124 of 34704"
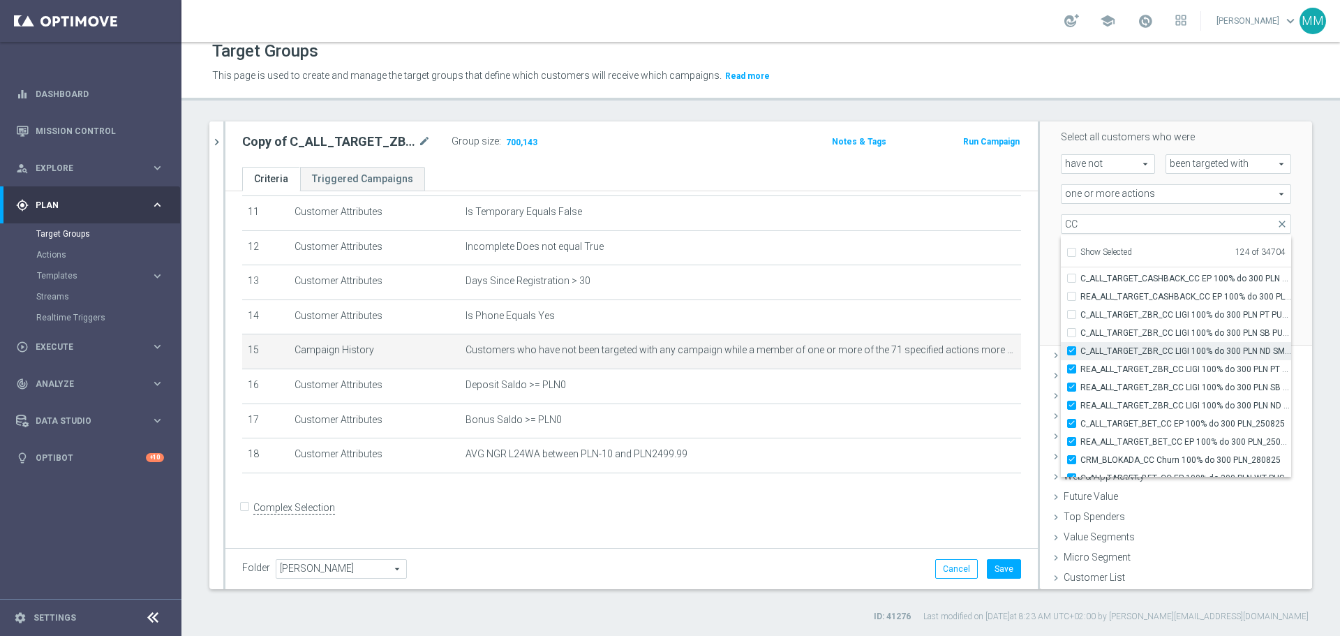
click at [1072, 353] on input "C_ALL_TARGET_ZBR_CC LIGI 100% do 300 PLN ND SMS_210825" at bounding box center [1076, 350] width 9 height 9
checkbox input "false"
type input "Selected 123 of 34704"
click at [1072, 371] on input "REA_ALL_TARGET_ZBR_CC LIGI 100% do 300 PLN PT PUSH_210825" at bounding box center [1076, 368] width 9 height 9
checkbox input "false"
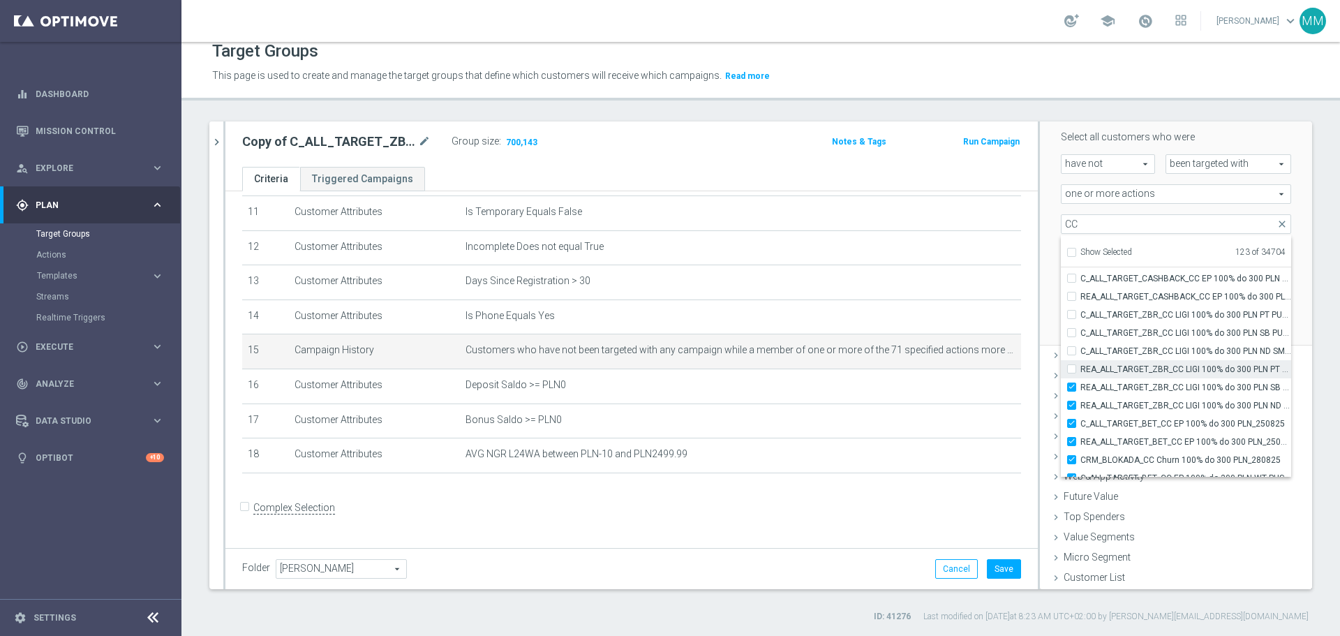
type input "Selected 122 of 34704"
click at [1081, 384] on label "REA_ALL_TARGET_ZBR_CC LIGI 100% do 300 PLN SB PUSH_210825" at bounding box center [1186, 387] width 211 height 18
click at [1072, 384] on input "REA_ALL_TARGET_ZBR_CC LIGI 100% do 300 PLN SB PUSH_210825" at bounding box center [1076, 387] width 9 height 9
checkbox input "false"
type input "Selected 121 of 34704"
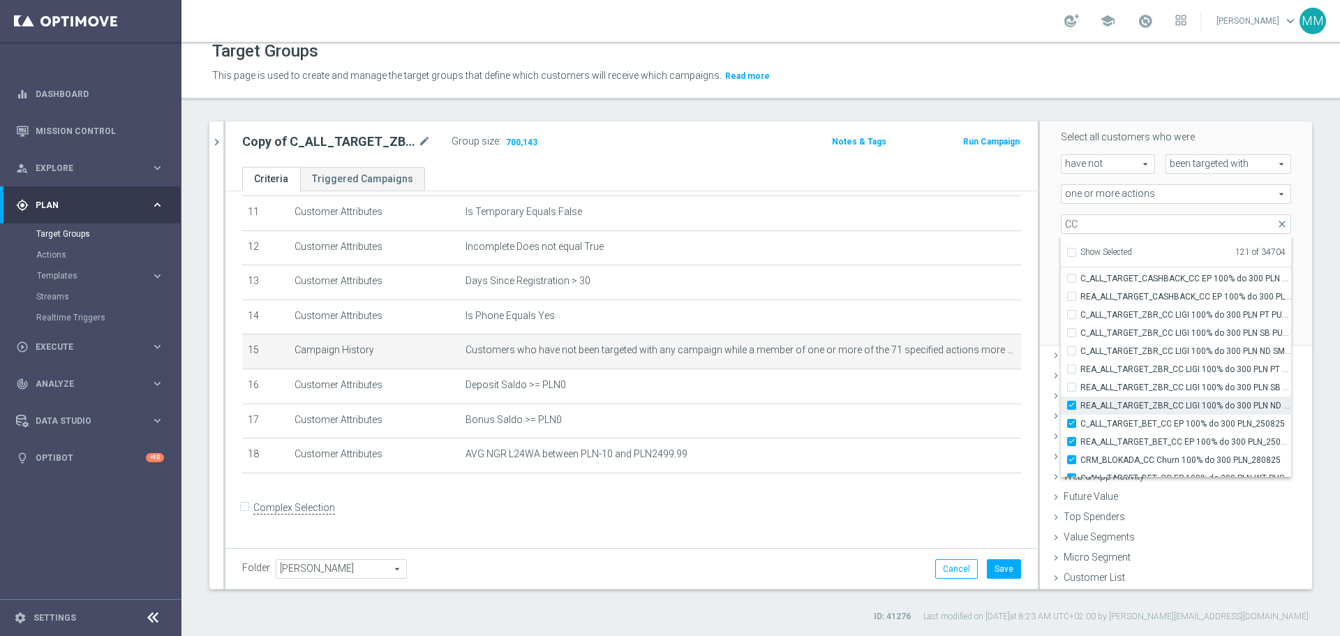
click at [1072, 405] on input "REA_ALL_TARGET_ZBR_CC LIGI 100% do 300 PLN ND SMS_210825" at bounding box center [1076, 405] width 9 height 9
checkbox input "false"
type input "Selected 120 of 34704"
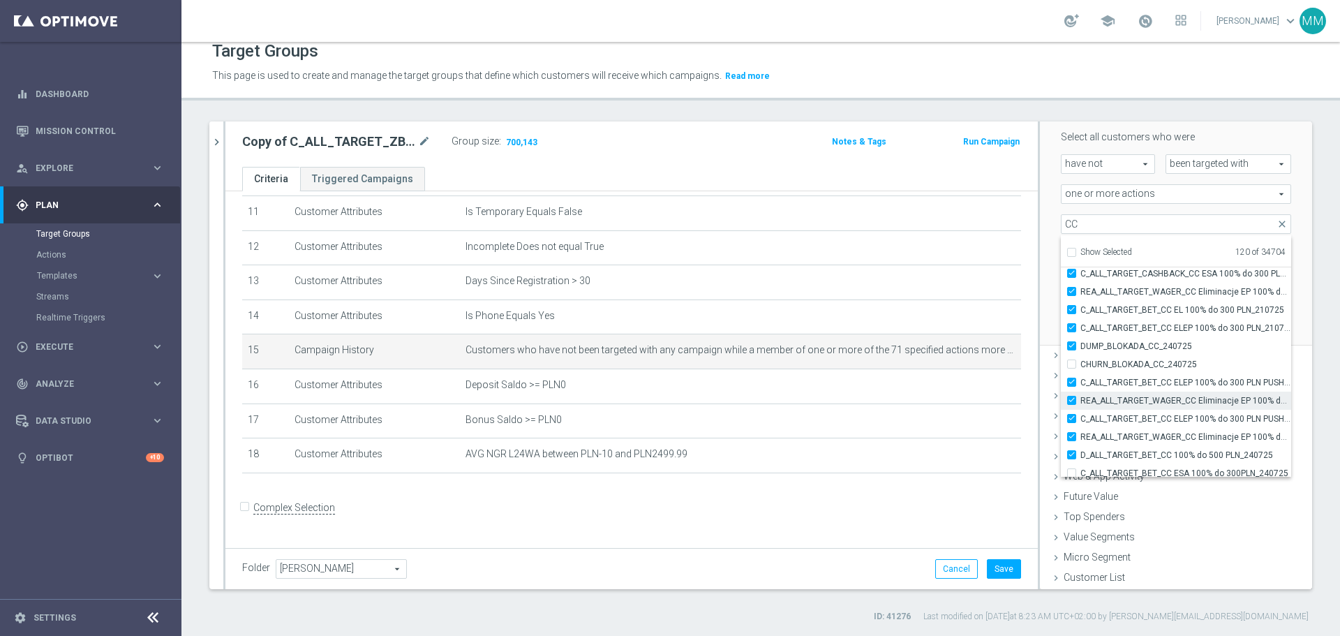
scroll to position [42033, 0]
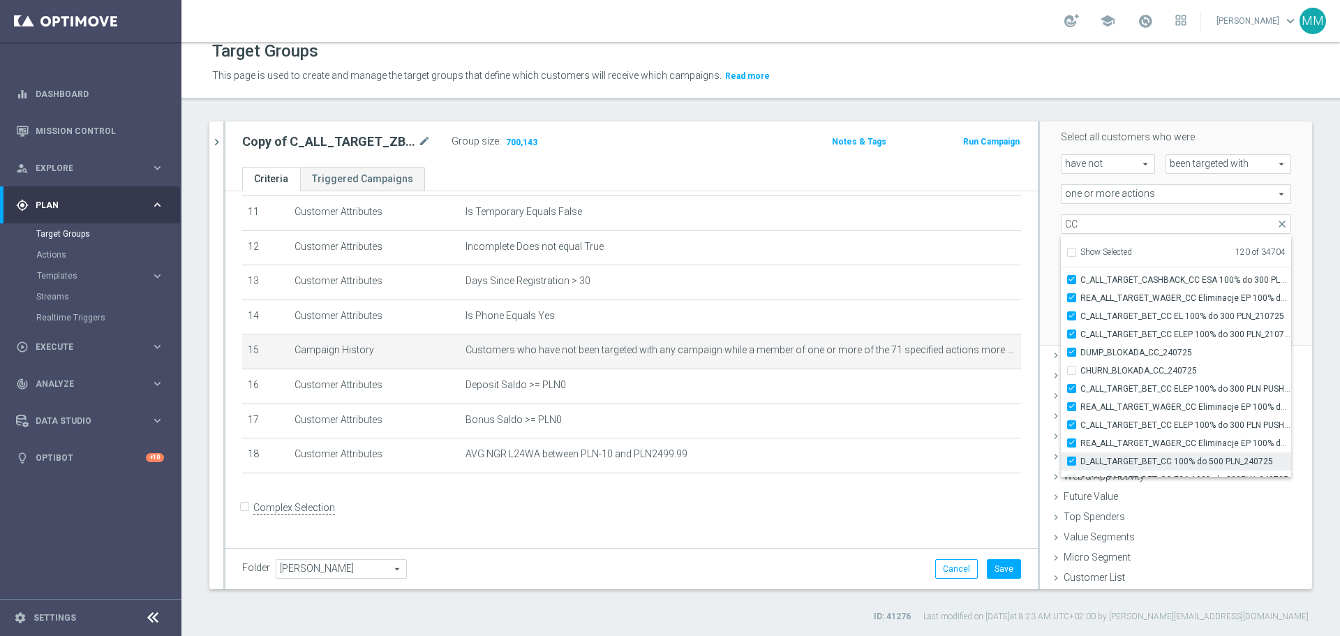
click at [1072, 457] on input "D_ALL_TARGET_BET_CC 100% do 500 PLN_240725" at bounding box center [1076, 461] width 9 height 9
checkbox input "false"
type input "Selected 119 of 34704"
click at [1072, 424] on input "C_ALL_TARGET_BET_CC ELEP 100% do 300 PLN PUSH SR_210725" at bounding box center [1076, 424] width 9 height 9
checkbox input "false"
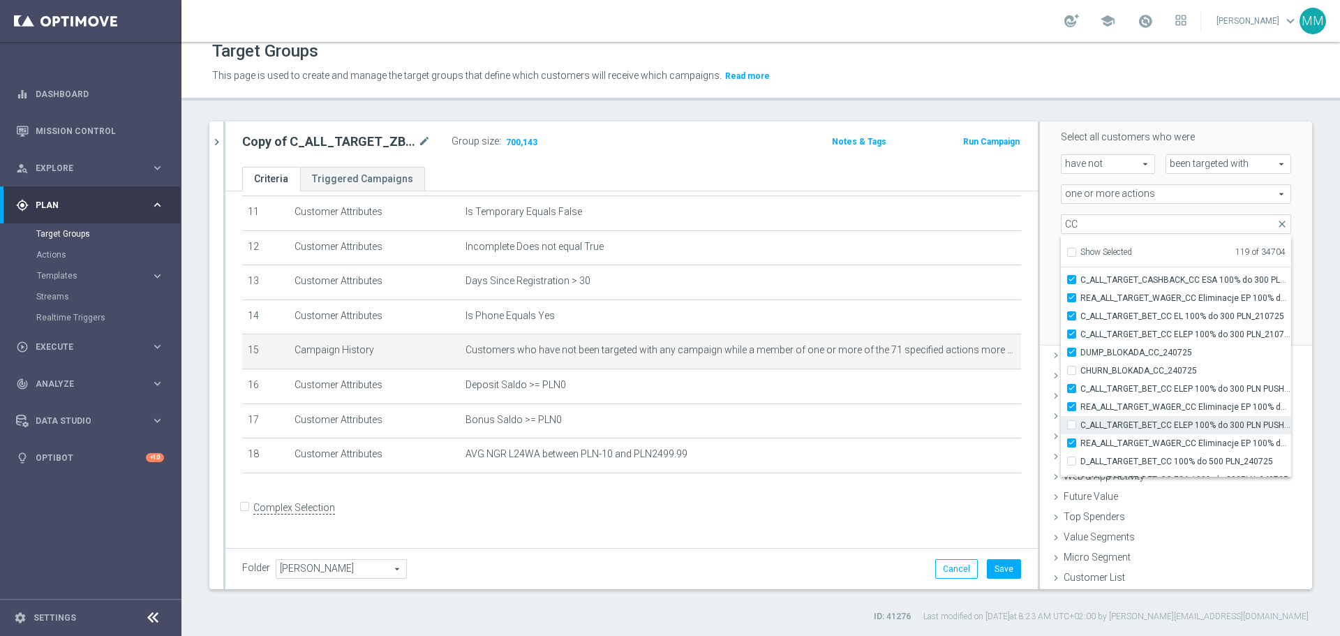
type input "Selected 118 of 34704"
click at [1072, 407] on input "REA_ALL_TARGET_WAGER_CC Eliminacje EP 100% do 300 PLN PUSH WT_210725" at bounding box center [1076, 406] width 9 height 9
checkbox input "false"
type input "Selected 117 of 34704"
click at [1072, 389] on input "C_ALL_TARGET_BET_CC ELEP 100% do 300 PLN PUSH WT_210725" at bounding box center [1076, 388] width 9 height 9
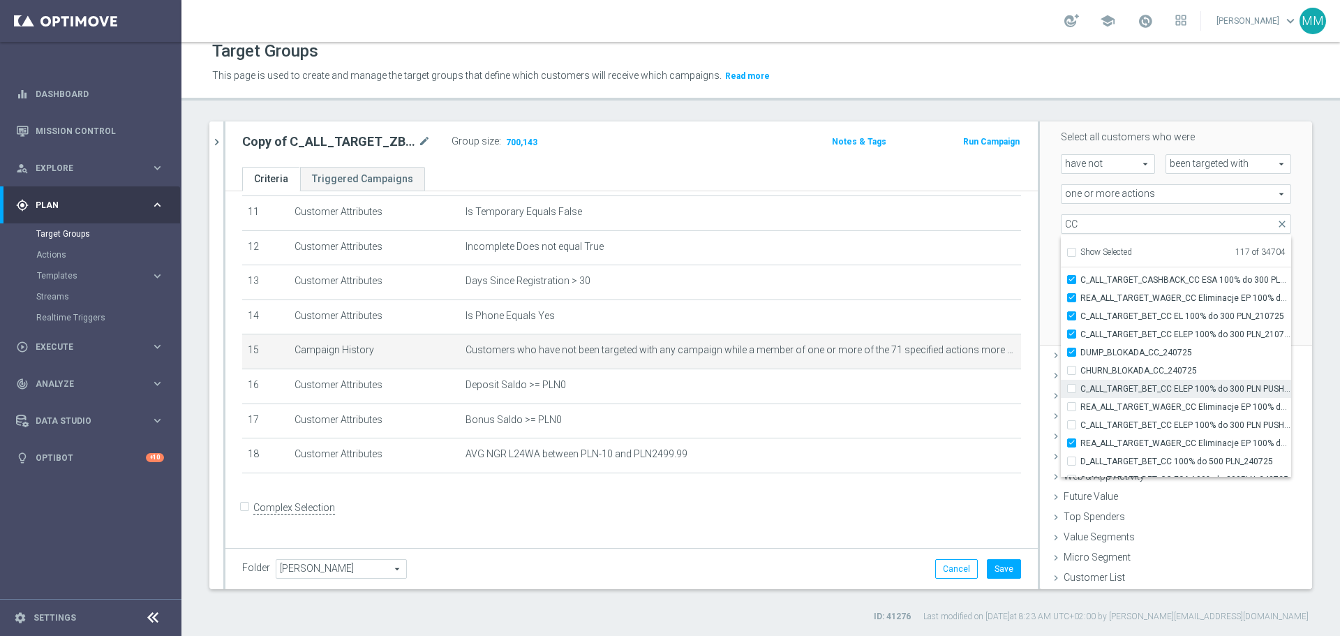
checkbox input "false"
type input "Selected 116 of 34704"
click at [1072, 444] on input "REA_ALL_TARGET_WAGER_CC Eliminacje EP 100% do 300 PLN PUSH SR_210725" at bounding box center [1076, 442] width 9 height 9
checkbox input "false"
type input "Selected 115 of 34704"
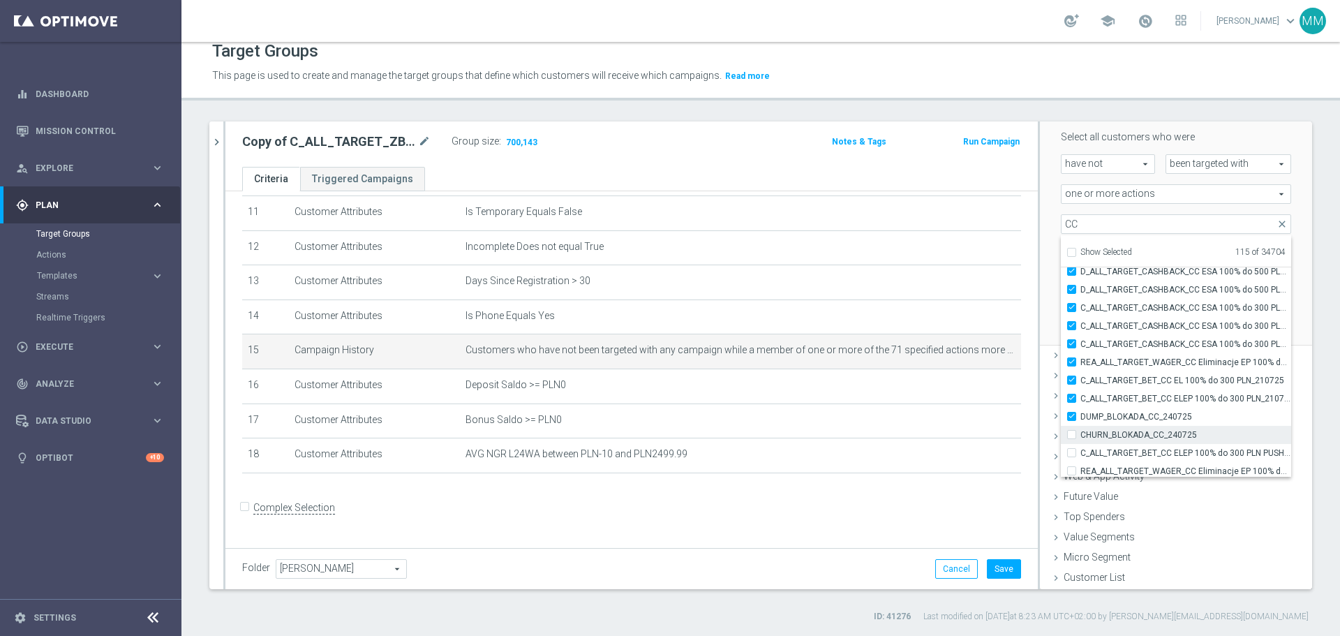
scroll to position [41963, 0]
click at [1072, 422] on input "DUMP_BLOKADA_CC_240725" at bounding box center [1076, 421] width 9 height 9
checkbox input "false"
type input "Selected 114 of 34704"
click at [1081, 404] on label "C_ALL_TARGET_BET_CC ELEP 100% do 300 PLN_210725" at bounding box center [1186, 404] width 211 height 18
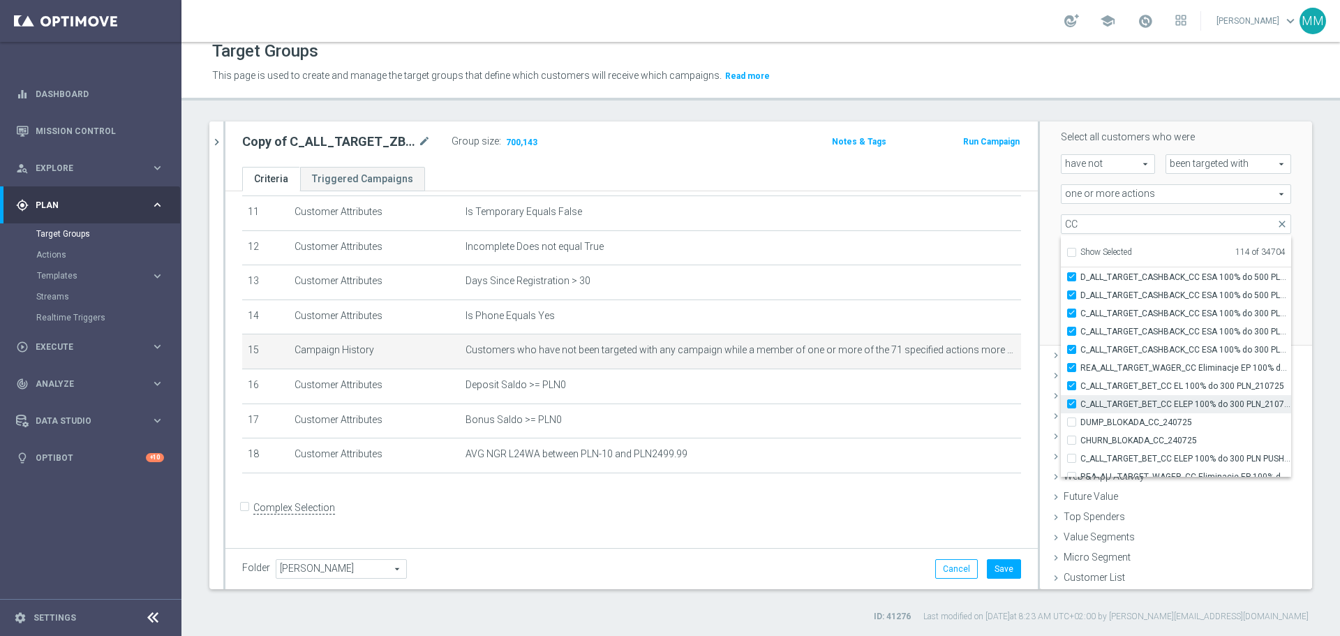
click at [1072, 404] on input "C_ALL_TARGET_BET_CC ELEP 100% do 300 PLN_210725" at bounding box center [1076, 403] width 9 height 9
checkbox input "false"
type input "Selected 113 of 34704"
click at [1072, 387] on input "C_ALL_TARGET_BET_CC EL 100% do 300 PLN_210725" at bounding box center [1076, 385] width 9 height 9
checkbox input "false"
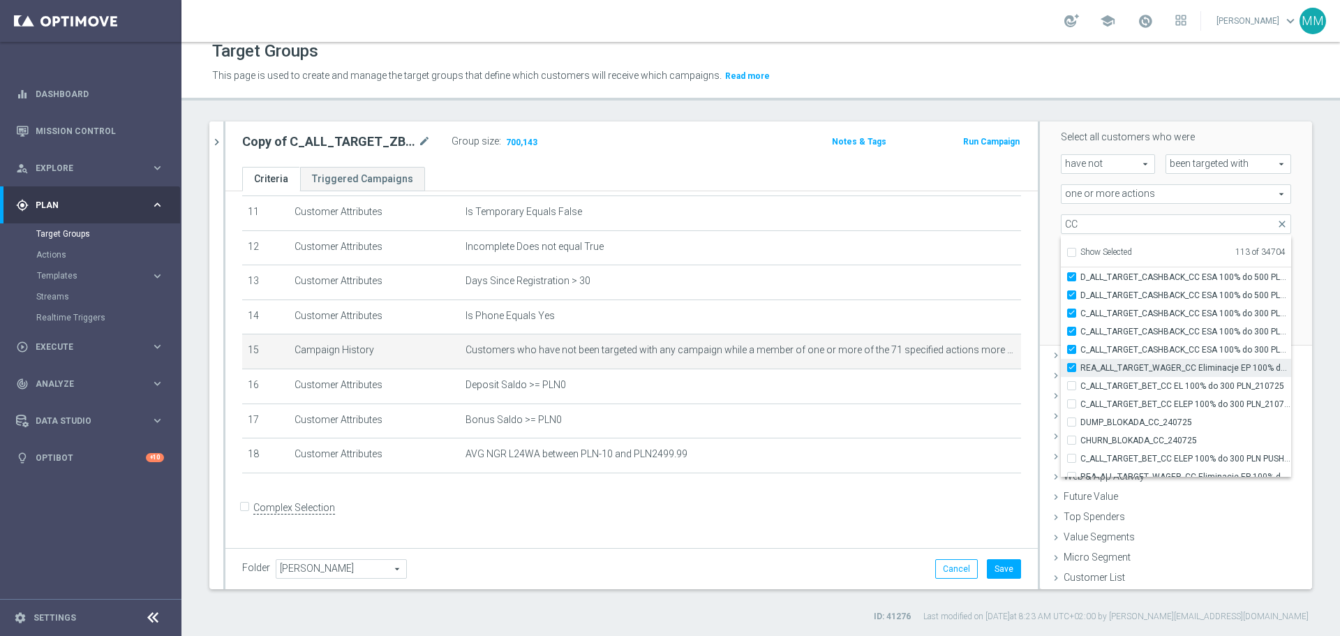
type input "Selected 112 of 34704"
drag, startPoint x: 1064, startPoint y: 366, endPoint x: 1064, endPoint y: 355, distance: 10.5
click at [1072, 365] on input "REA_ALL_TARGET_WAGER_CC Eliminacje EP 100% do 300 PLN_210725" at bounding box center [1076, 367] width 9 height 9
checkbox input "false"
type input "Selected 111 of 34704"
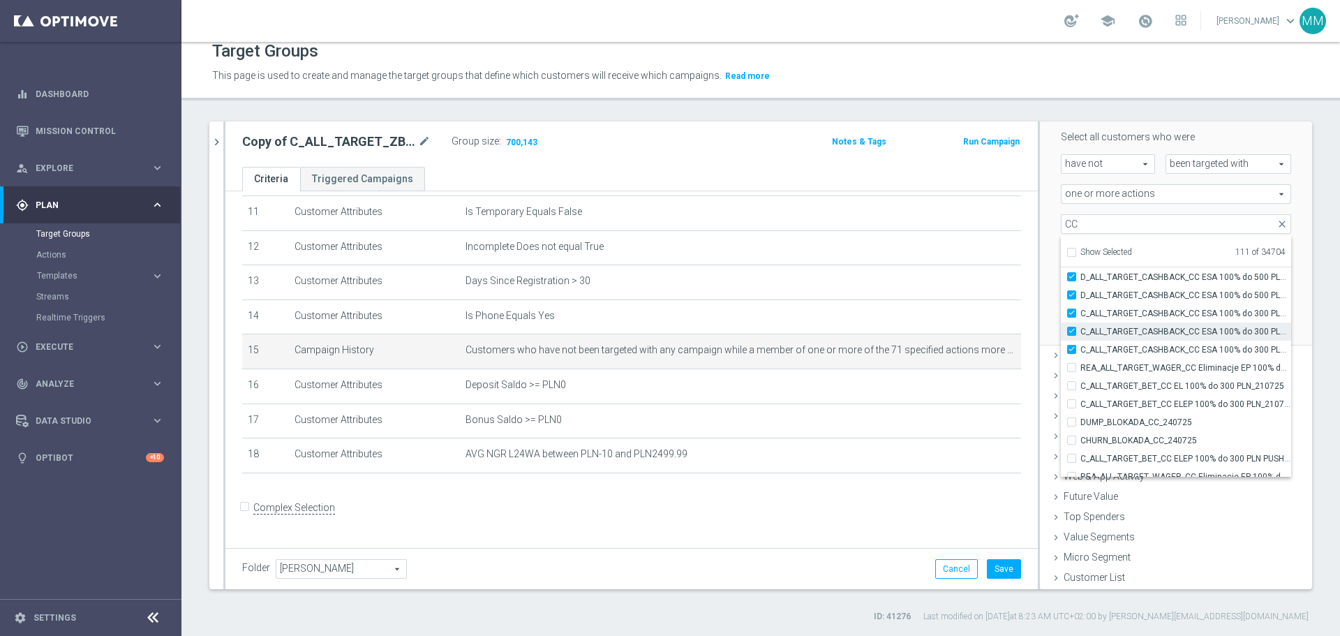
drag, startPoint x: 1063, startPoint y: 350, endPoint x: 1063, endPoint y: 339, distance: 11.9
click at [1072, 350] on input "C_ALL_TARGET_CASHBACK_CC ESA 100% do 300 PLN NIEDZ_170725" at bounding box center [1076, 349] width 9 height 9
checkbox input "false"
type input "Selected 110 of 34704"
click at [1072, 334] on input "C_ALL_TARGET_CASHBACK_CC ESA 100% do 300 PLN PUSH SOB_170725" at bounding box center [1076, 331] width 9 height 9
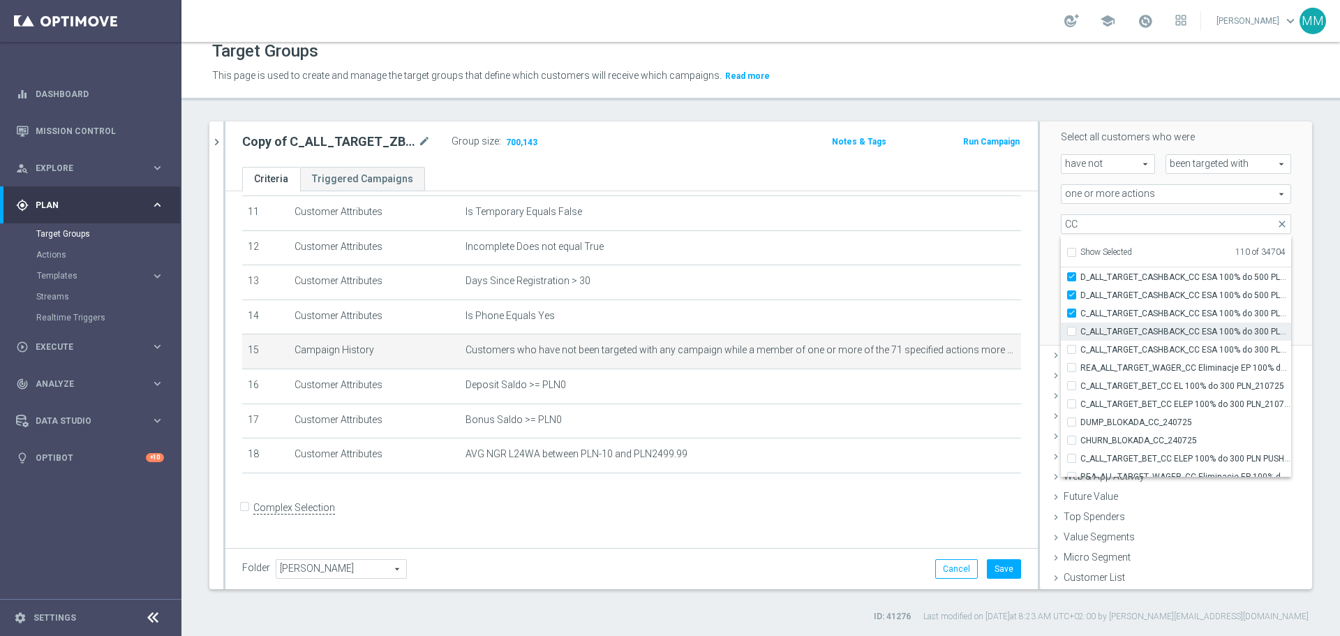
checkbox input "false"
type input "Selected 109 of 34704"
click at [1081, 311] on label "C_ALL_TARGET_CASHBACK_CC ESA 100% do 300 PLN PUSH PT_170725" at bounding box center [1186, 313] width 211 height 18
click at [1072, 311] on input "C_ALL_TARGET_CASHBACK_CC ESA 100% do 300 PLN PUSH PT_170725" at bounding box center [1076, 313] width 9 height 9
checkbox input "false"
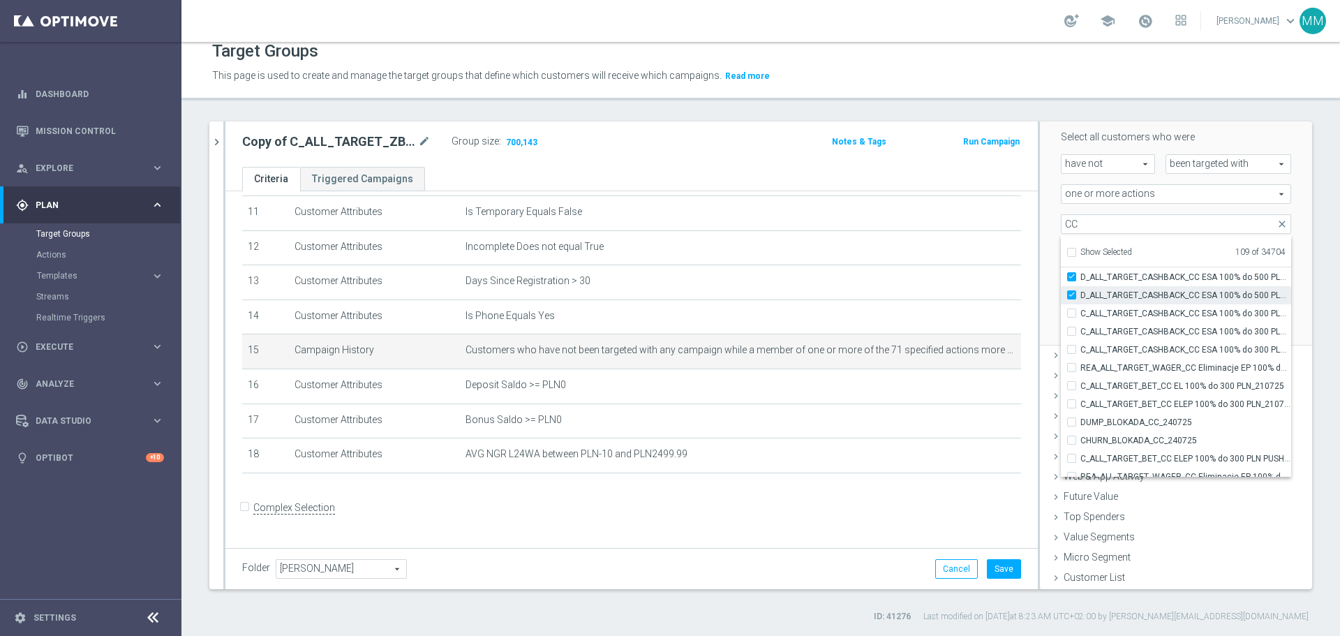
type input "Selected 108 of 34704"
click at [1081, 296] on label "D_ALL_TARGET_CASHBACK_CC ESA 100% do 500 PLN SMS NIEDZ_170725" at bounding box center [1186, 295] width 211 height 18
click at [1072, 296] on input "D_ALL_TARGET_CASHBACK_CC ESA 100% do 500 PLN SMS NIEDZ_170725" at bounding box center [1076, 294] width 9 height 9
checkbox input "false"
type input "Selected 107 of 34704"
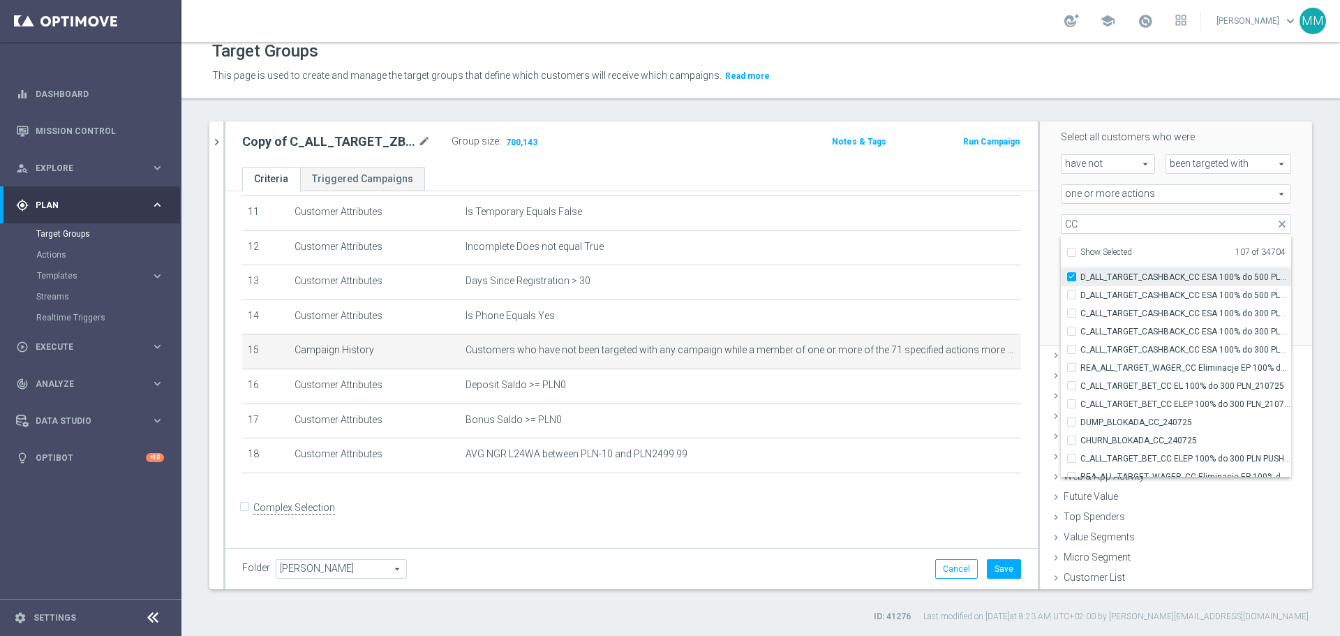
click at [1081, 279] on label "D_ALL_TARGET_CASHBACK_CC ESA 100% do 500 PLN PUSH SOB_170725" at bounding box center [1186, 277] width 211 height 18
click at [1072, 279] on input "D_ALL_TARGET_CASHBACK_CC ESA 100% do 500 PLN PUSH SOB_170725" at bounding box center [1076, 276] width 9 height 9
checkbox input "false"
type input "Selected 106 of 34704"
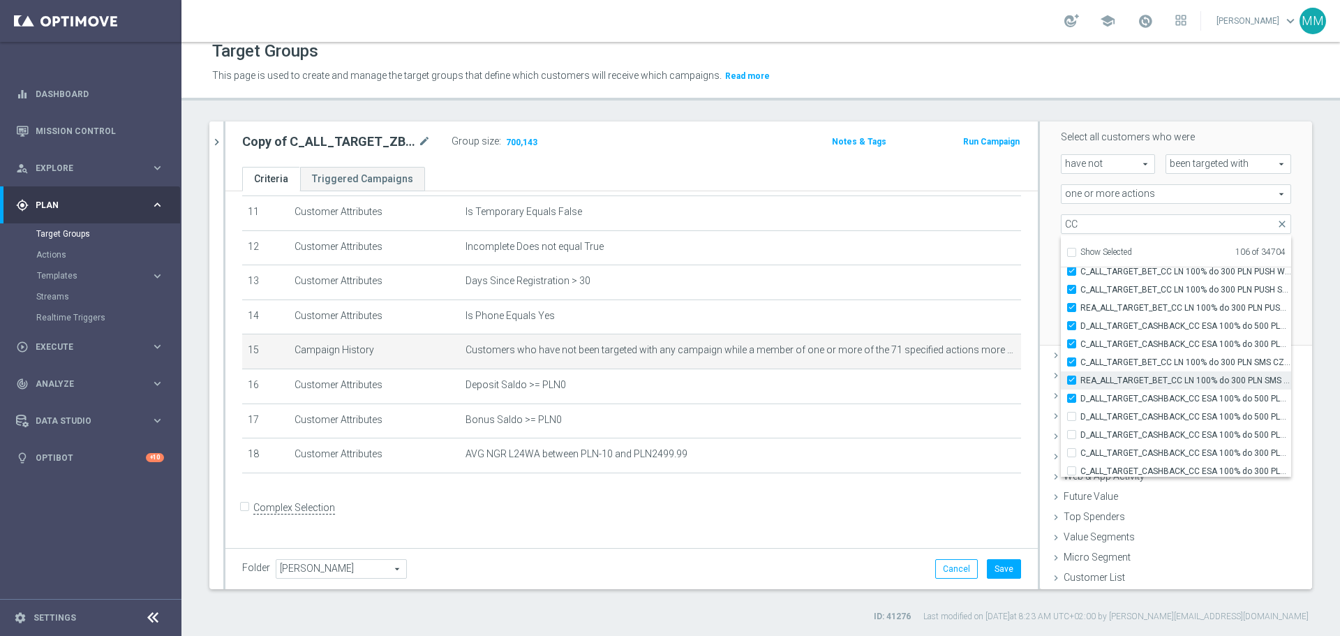
drag, startPoint x: 1059, startPoint y: 397, endPoint x: 1061, endPoint y: 385, distance: 12.1
click at [1081, 396] on label "D_ALL_TARGET_CASHBACK_CC ESA 100% do 500 PLN PUSH PT_170725" at bounding box center [1186, 399] width 211 height 18
click at [1072, 396] on input "D_ALL_TARGET_CASHBACK_CC ESA 100% do 500 PLN PUSH PT_170725" at bounding box center [1076, 398] width 9 height 9
checkbox input "false"
type input "Selected 105 of 34704"
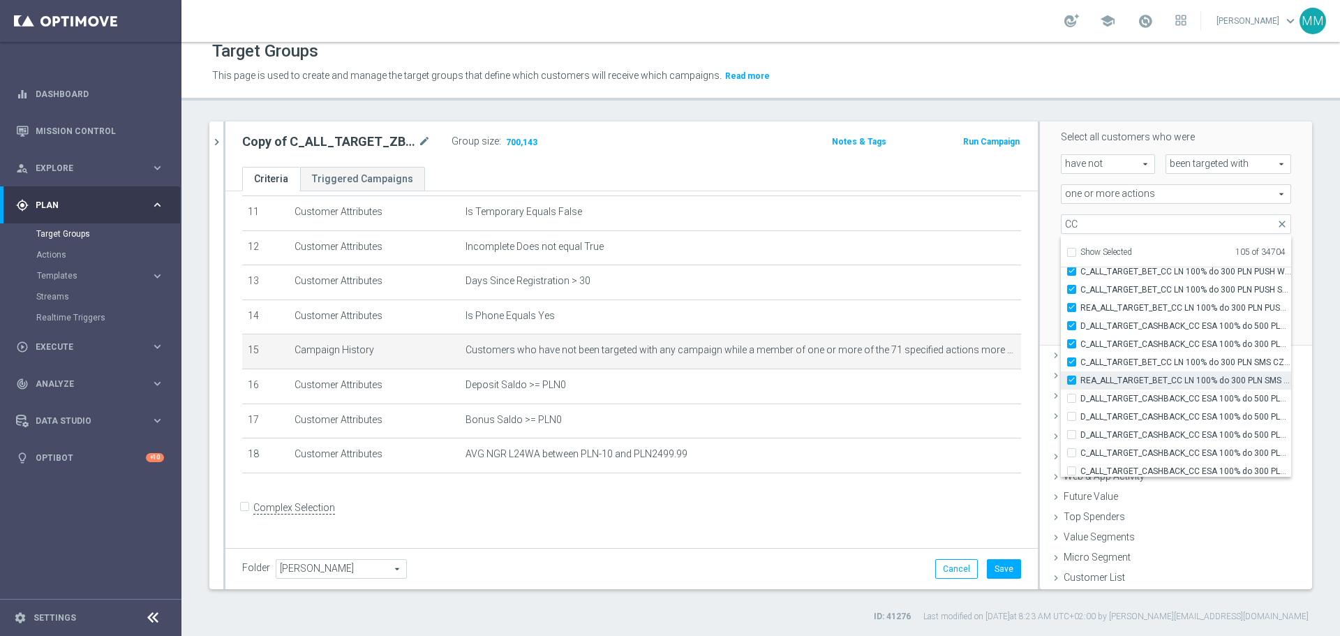
click at [1072, 382] on input "REA_ALL_TARGET_BET_CC LN 100% do 300 PLN SMS CZW_140725" at bounding box center [1076, 380] width 9 height 9
checkbox input "false"
type input "Selected 104 of 34704"
drag, startPoint x: 1062, startPoint y: 363, endPoint x: 1063, endPoint y: 355, distance: 7.8
click at [1072, 361] on input "C_ALL_TARGET_BET_CC LN 100% do 300 PLN SMS CZW_140725" at bounding box center [1076, 361] width 9 height 9
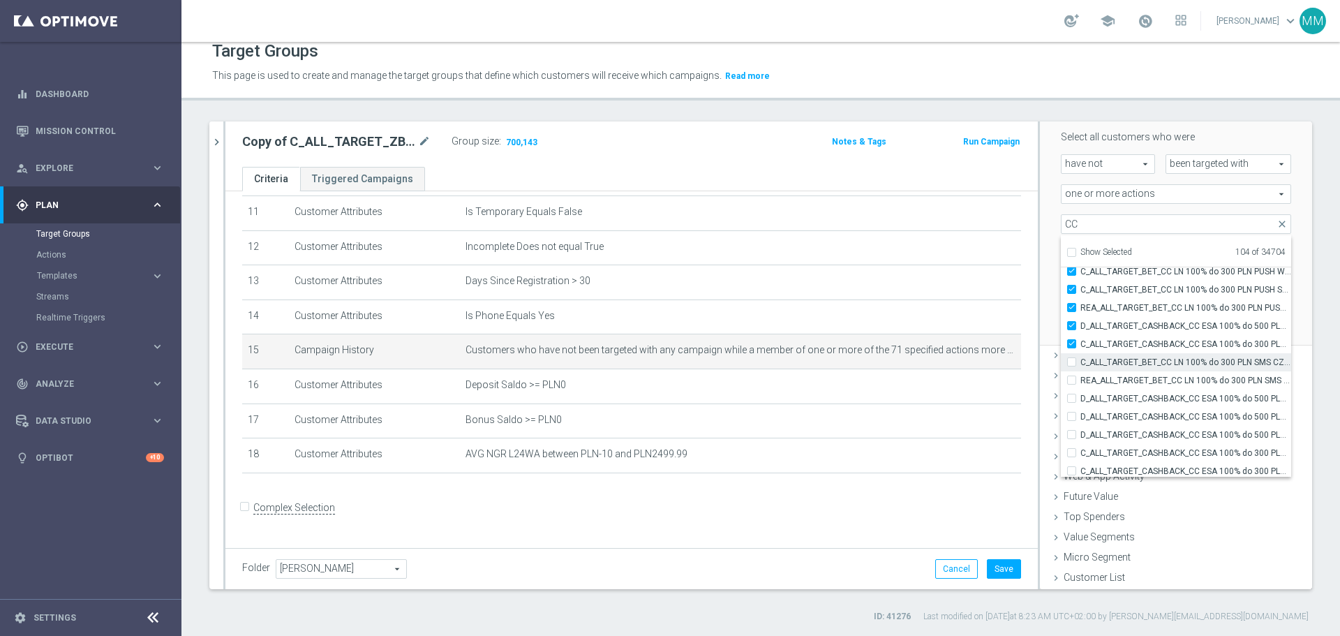
checkbox input "false"
type input "Selected 103 of 34704"
click at [1081, 339] on label "C_ALL_TARGET_CASHBACK_CC ESA 100% do 300 PLN_170725" at bounding box center [1186, 344] width 211 height 18
click at [1072, 339] on input "C_ALL_TARGET_CASHBACK_CC ESA 100% do 300 PLN_170725" at bounding box center [1076, 343] width 9 height 9
checkbox input "false"
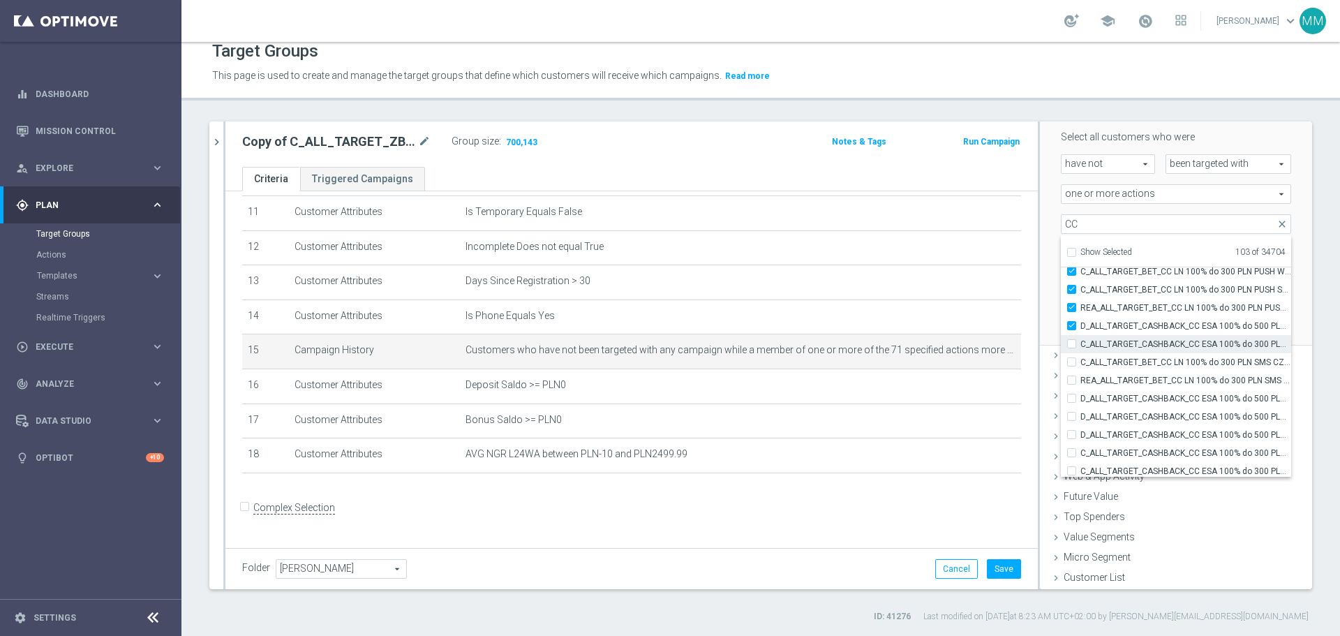
type input "Selected 102 of 34704"
click at [1072, 327] on input "D_ALL_TARGET_CASHBACK_CC ESA 100% do 500 PLN_170725" at bounding box center [1076, 325] width 9 height 9
checkbox input "false"
type input "Selected 101 of 34704"
click at [1081, 308] on label "REA_ALL_TARGET_BET_CC LN 100% do 300 PLN PUSH SR_140725" at bounding box center [1186, 308] width 211 height 18
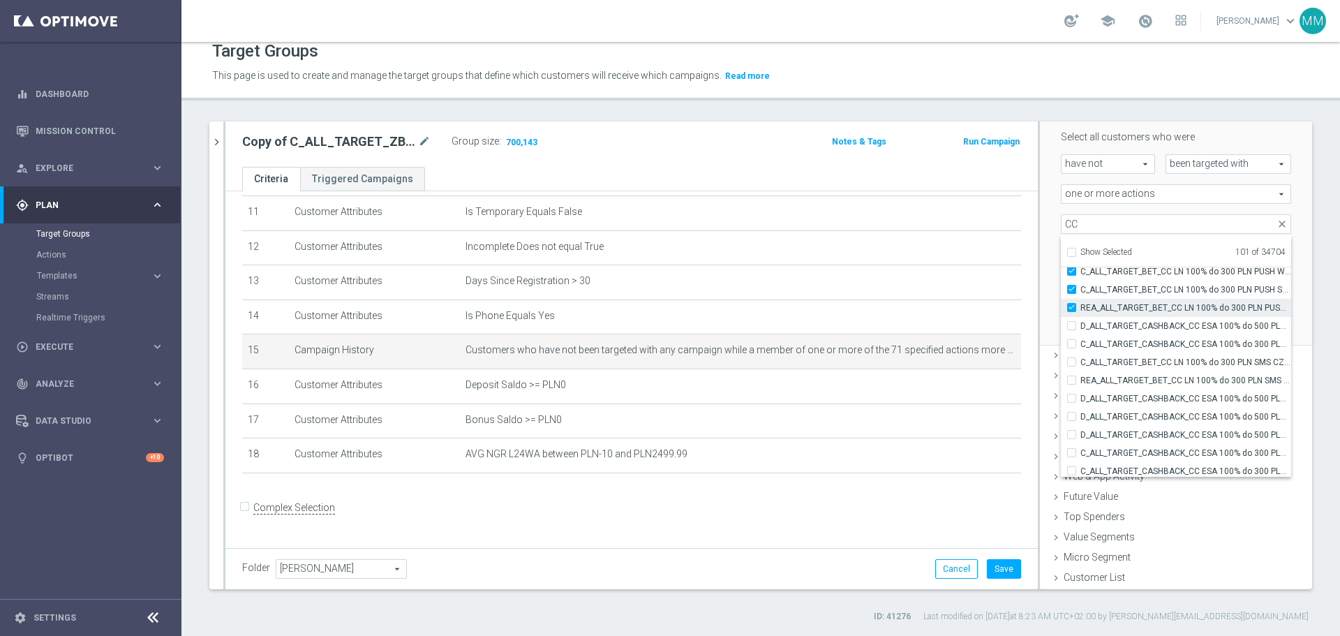
click at [1072, 308] on input "REA_ALL_TARGET_BET_CC LN 100% do 300 PLN PUSH SR_140725" at bounding box center [1076, 307] width 9 height 9
checkbox input "false"
type input "Selected 100 of 34704"
drag, startPoint x: 1060, startPoint y: 293, endPoint x: 1060, endPoint y: 281, distance: 11.2
click at [1081, 292] on label "C_ALL_TARGET_BET_CC LN 100% do 300 PLN PUSH SR_140725" at bounding box center [1186, 290] width 211 height 18
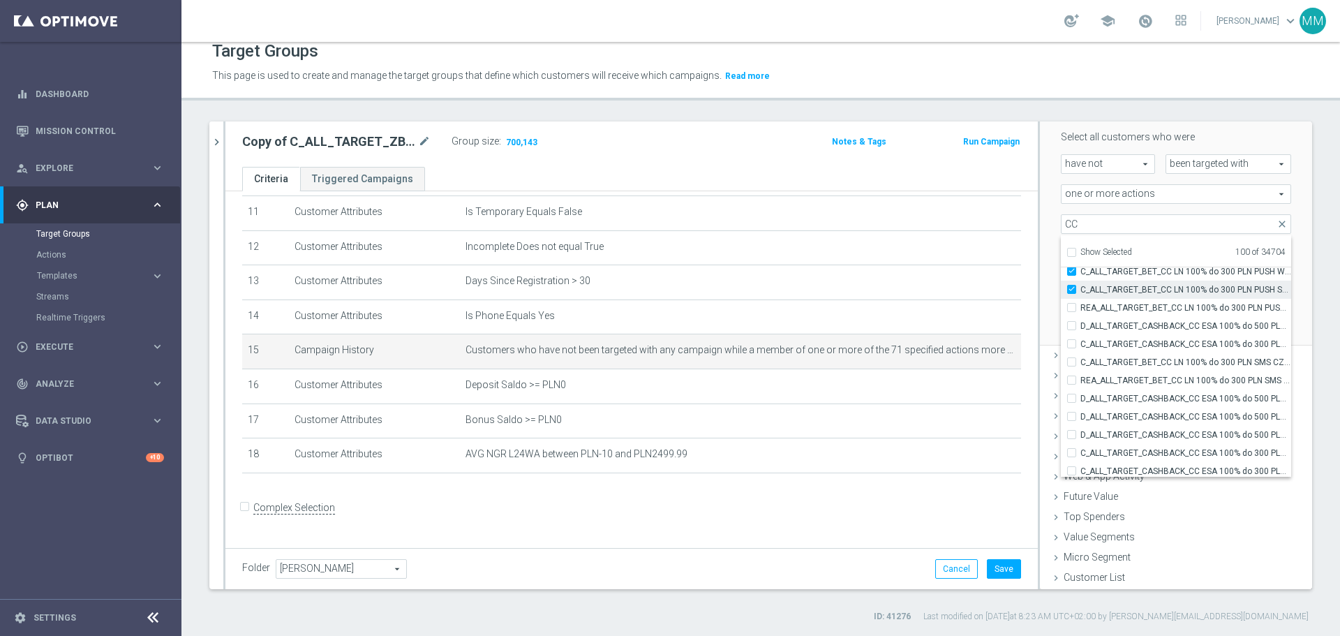
click at [1072, 292] on input "C_ALL_TARGET_BET_CC LN 100% do 300 PLN PUSH SR_140725" at bounding box center [1076, 289] width 9 height 9
checkbox input "false"
type input "Selected 99 of 34704"
click at [1061, 276] on div "C_ALL_TARGET_BET_CC LN 100% do 300 PLN PUSH WT_140725" at bounding box center [1176, 271] width 230 height 18
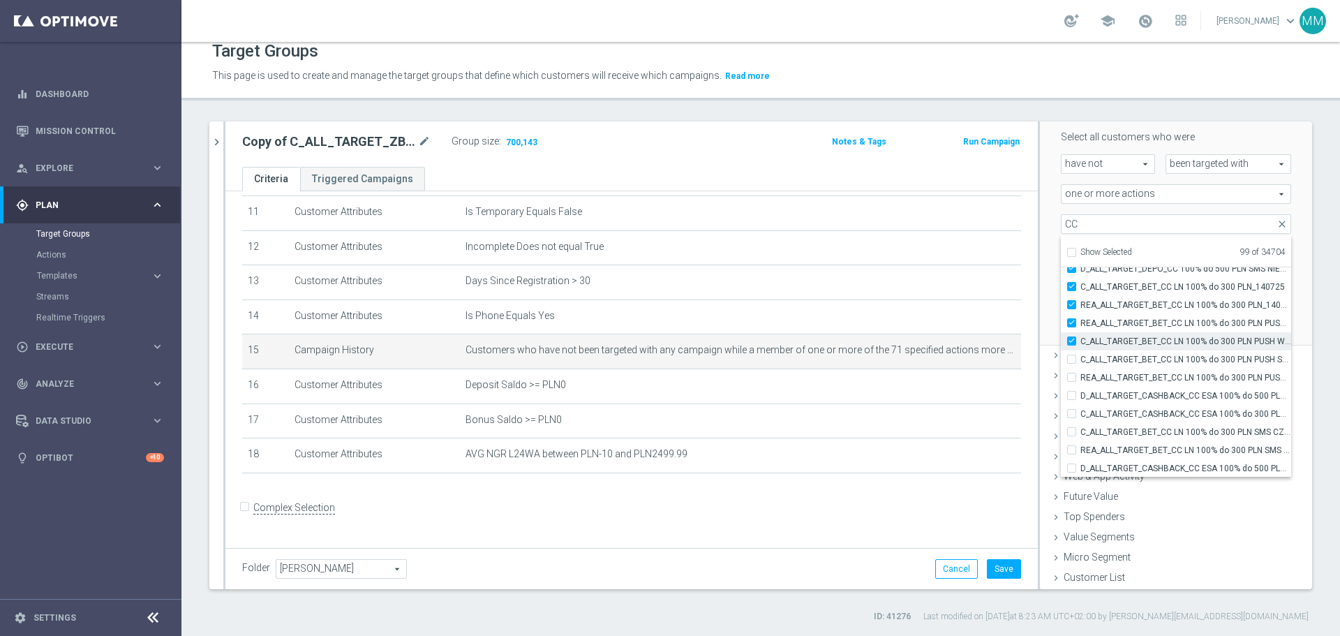
click at [1072, 339] on input "C_ALL_TARGET_BET_CC LN 100% do 300 PLN PUSH WT_140725" at bounding box center [1076, 340] width 9 height 9
checkbox input "false"
type input "Selected 98 of 34704"
click at [1072, 302] on input "REA_ALL_TARGET_BET_CC LN 100% do 300 PLN_140725" at bounding box center [1076, 304] width 9 height 9
checkbox input "false"
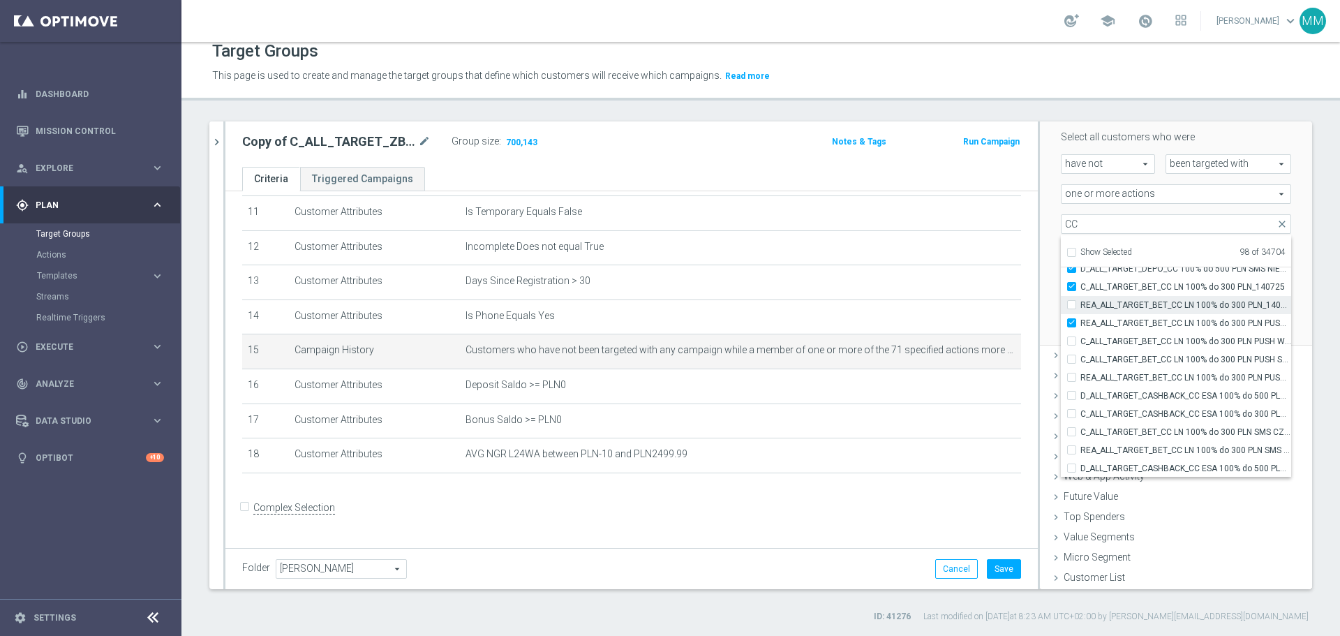
type input "Selected 97 of 34704"
click at [1063, 329] on div "REA_ALL_TARGET_BET_CC LN 100% do 300 PLN PUSH WT_140725" at bounding box center [1176, 323] width 230 height 18
click at [1072, 321] on input "REA_ALL_TARGET_BET_CC LN 100% do 300 PLN PUSH WT_140725" at bounding box center [1076, 322] width 9 height 9
checkbox input "false"
type input "Selected 96 of 34704"
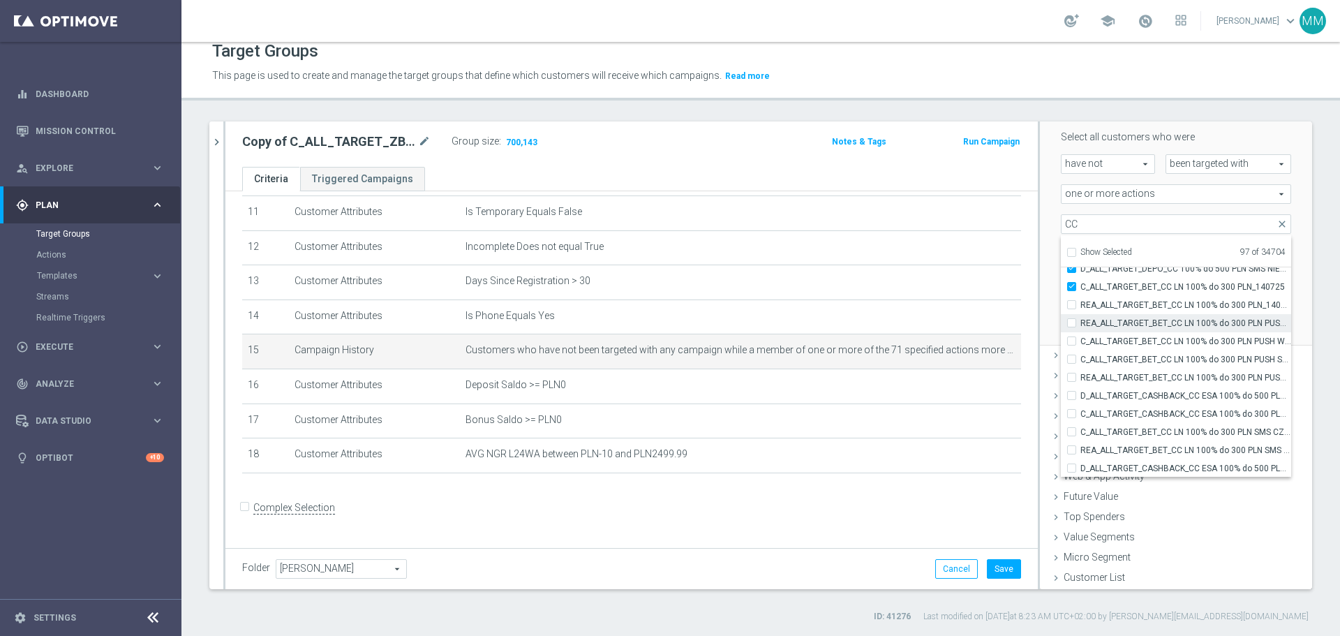
click at [1072, 321] on input "REA_ALL_TARGET_BET_CC LN 100% do 300 PLN PUSH WT_140725" at bounding box center [1076, 322] width 9 height 9
checkbox input "true"
type input "Selected 97 of 34704"
click at [1081, 388] on label "REA_ALL_TARGET_BET_CC LN 100% do 300 PLN PUSH WT_140725" at bounding box center [1186, 393] width 211 height 18
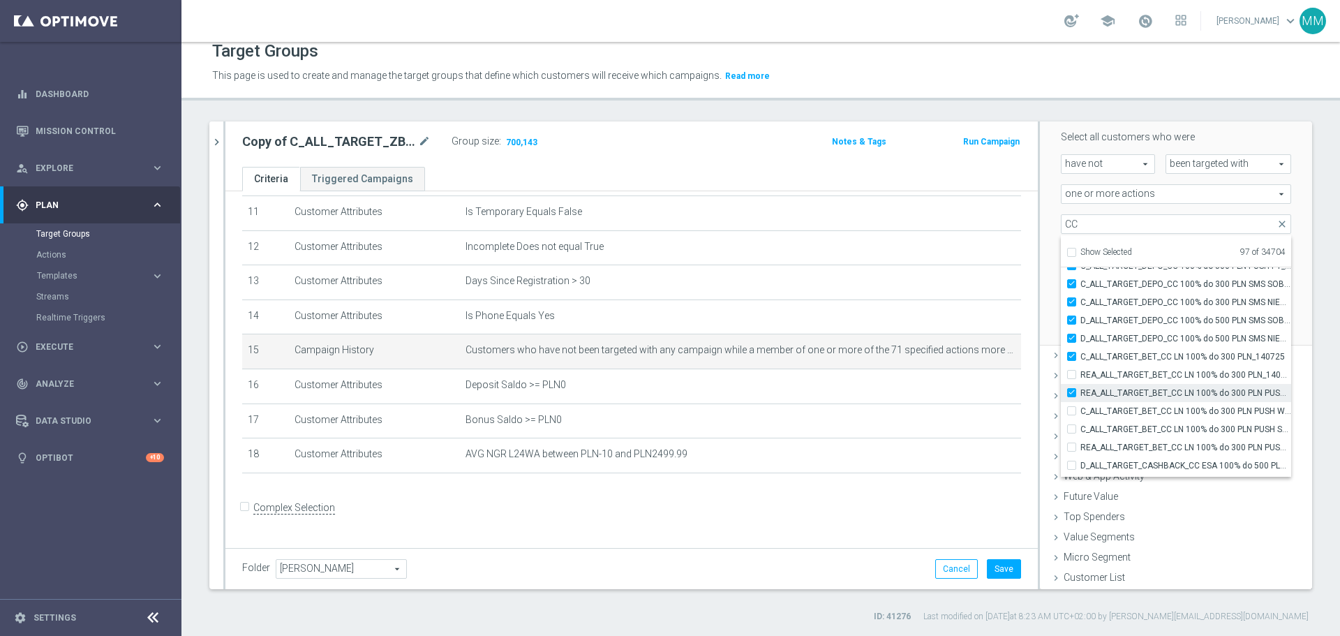
click at [1072, 388] on input "REA_ALL_TARGET_BET_CC LN 100% do 300 PLN PUSH WT_140725" at bounding box center [1076, 392] width 9 height 9
checkbox input "false"
type input "Selected 96 of 34704"
click at [1081, 350] on label "C_ALL_TARGET_BET_CC LN 100% do 300 PLN_140725" at bounding box center [1186, 357] width 211 height 18
click at [1072, 352] on input "C_ALL_TARGET_BET_CC LN 100% do 300 PLN_140725" at bounding box center [1076, 356] width 9 height 9
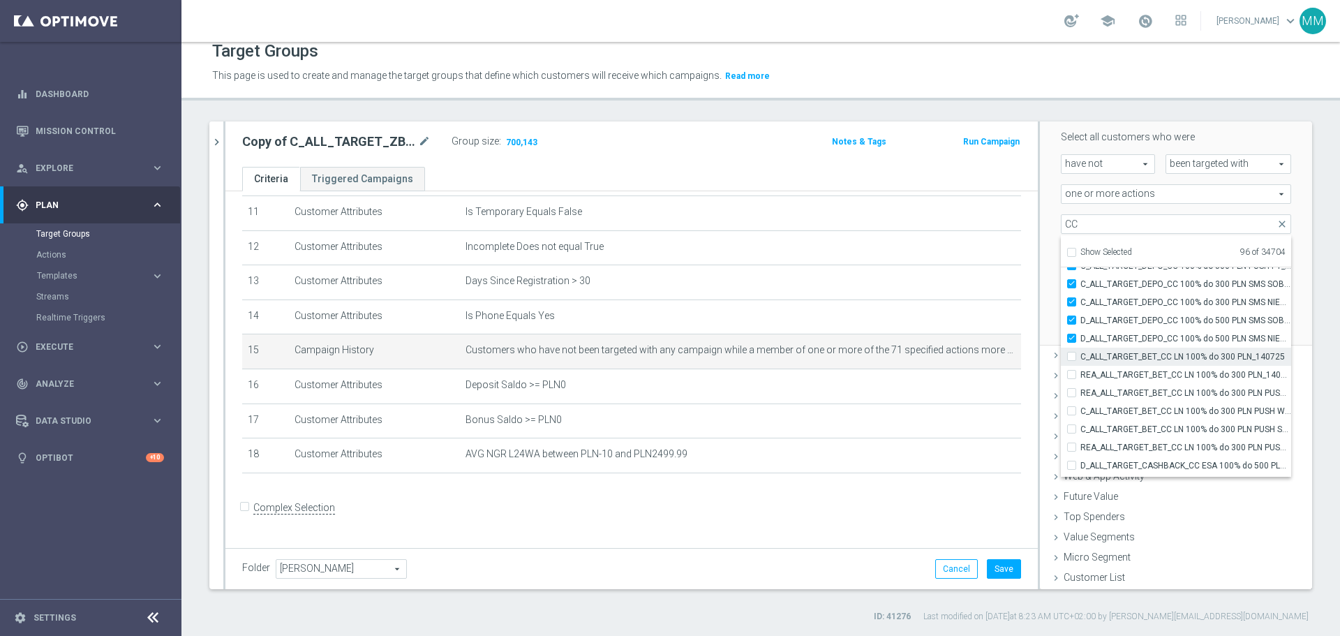
checkbox input "false"
type input "Selected 95 of 34704"
click at [1072, 339] on input "D_ALL_TARGET_DEPO_CC 100% do 500 PLN SMS NIEDZ_100725" at bounding box center [1076, 338] width 9 height 9
checkbox input "false"
type input "Selected 94 of 34704"
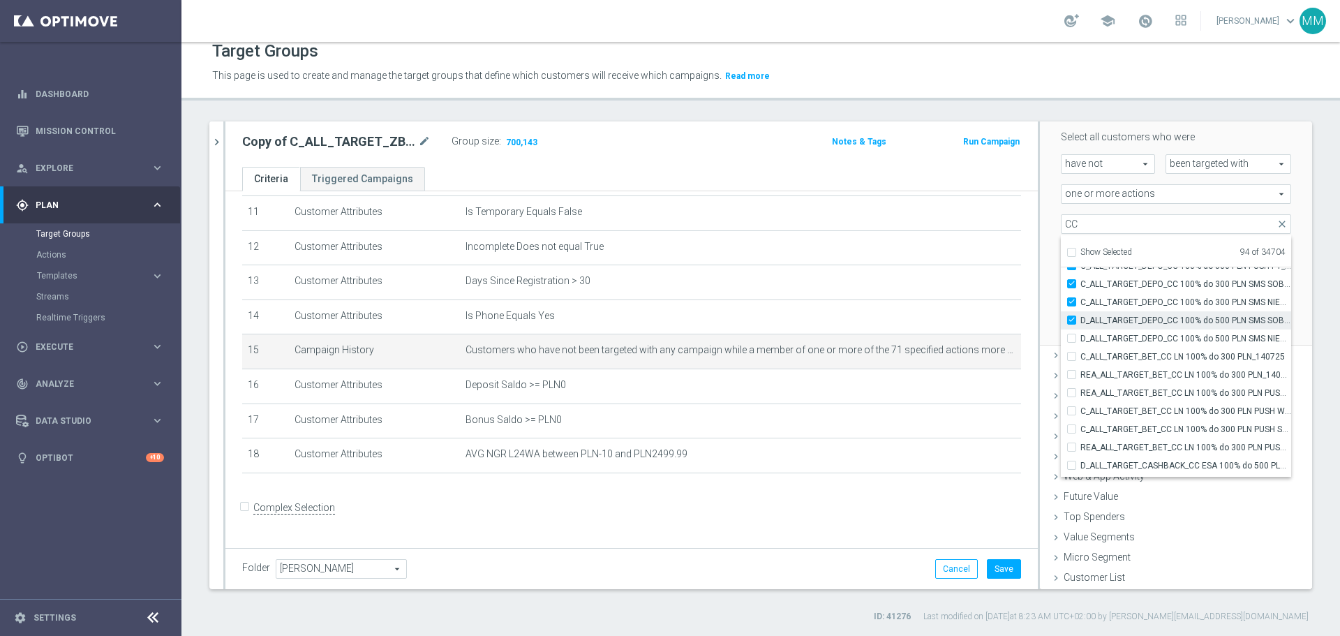
click at [1072, 319] on input "D_ALL_TARGET_DEPO_CC 100% do 500 PLN SMS SOB_100725" at bounding box center [1076, 320] width 9 height 9
checkbox input "false"
type input "Selected 93 of 34704"
drag, startPoint x: 1062, startPoint y: 305, endPoint x: 1063, endPoint y: 294, distance: 11.2
click at [1072, 303] on input "C_ALL_TARGET_DEPO_CC 100% do 300 PLN SMS NIEDZ_100725" at bounding box center [1076, 301] width 9 height 9
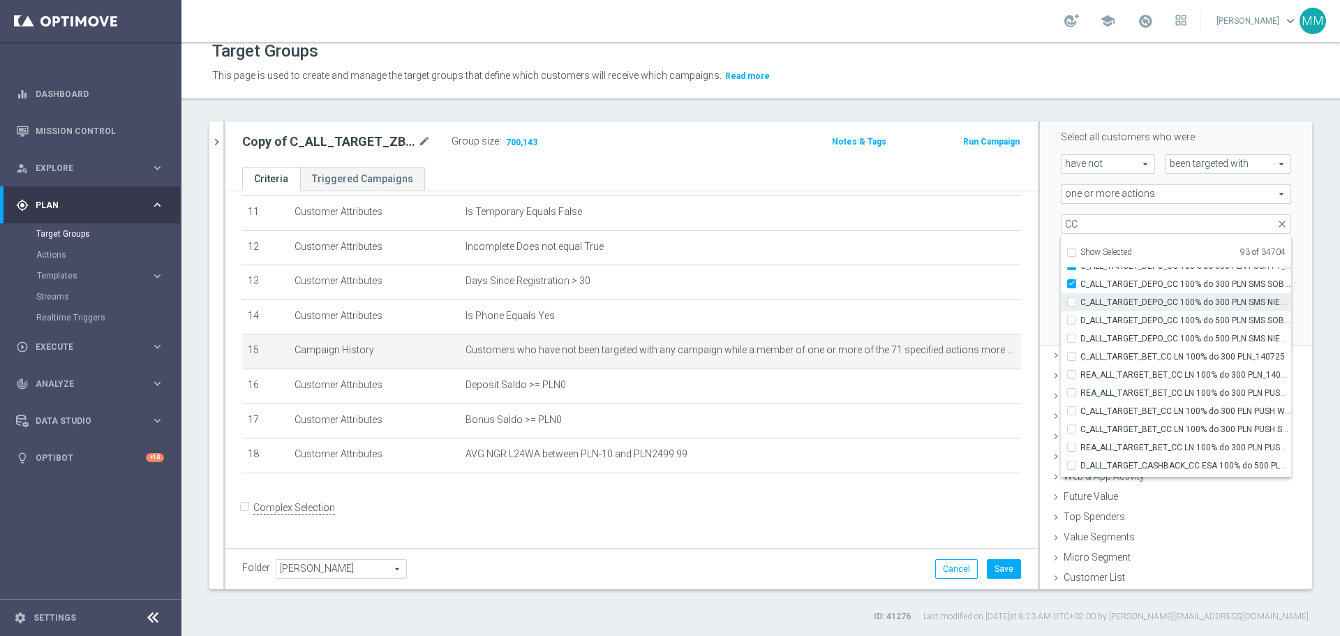
checkbox input "false"
type input "Selected 92 of 34704"
click at [1072, 283] on input "C_ALL_TARGET_DEPO_CC 100% do 300 PLN SMS SOB_100725" at bounding box center [1076, 283] width 9 height 9
checkbox input "false"
type input "Selected 91 of 34704"
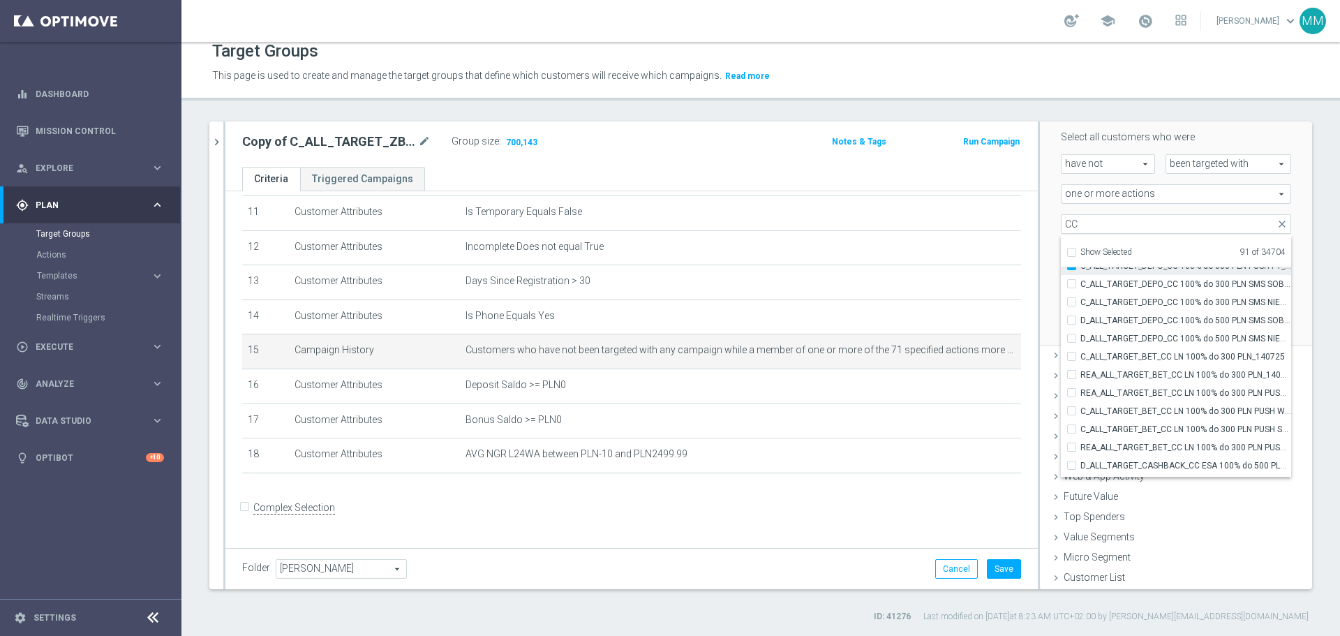
scroll to position [41614, 0]
drag, startPoint x: 1061, startPoint y: 334, endPoint x: 1062, endPoint y: 316, distance: 17.5
click at [1072, 333] on input "C_ALL_TARGET_DEPO_CC 100% do 300 PLN PUSH PT_100725" at bounding box center [1076, 335] width 9 height 9
checkbox input "false"
type input "Selected 90 of 34704"
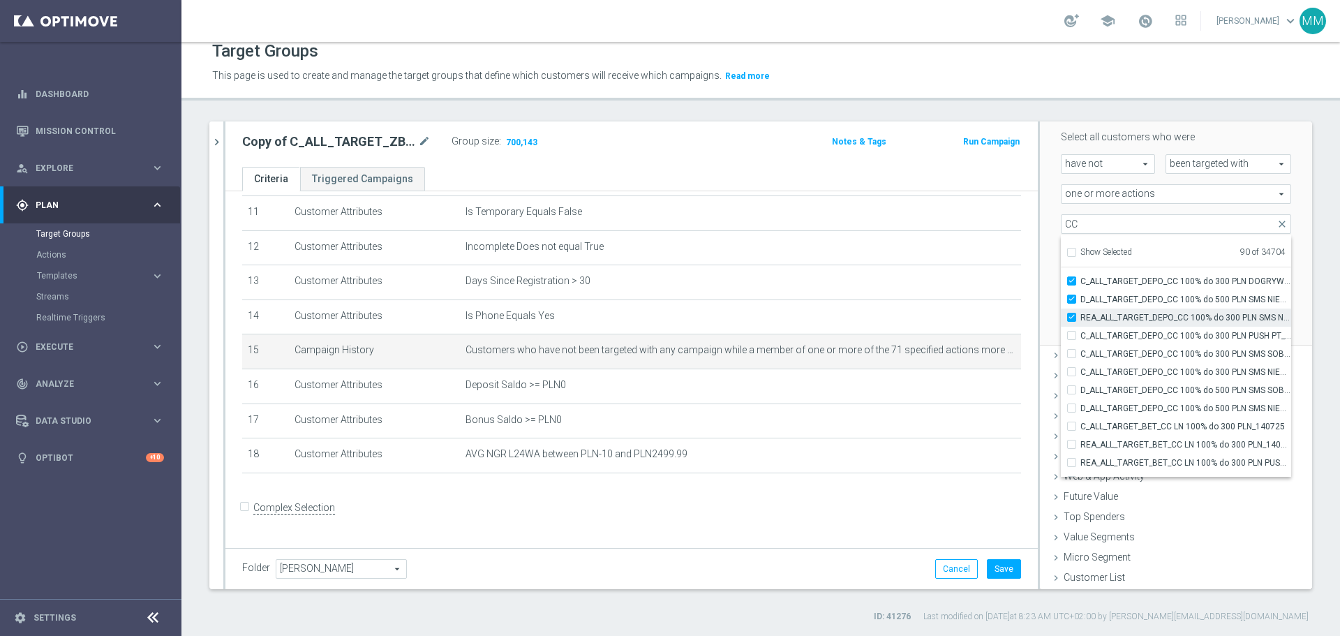
click at [1072, 313] on input "REA_ALL_TARGET_DEPO_CC 100% do 300 PLN SMS NIEDZ_070725" at bounding box center [1076, 317] width 9 height 9
checkbox input "false"
type input "Selected 89 of 34704"
drag, startPoint x: 1062, startPoint y: 302, endPoint x: 1062, endPoint y: 294, distance: 7.7
click at [1072, 300] on input "D_ALL_TARGET_DEPO_CC 100% do 500 PLN SMS NIEDZ_070725" at bounding box center [1076, 299] width 9 height 9
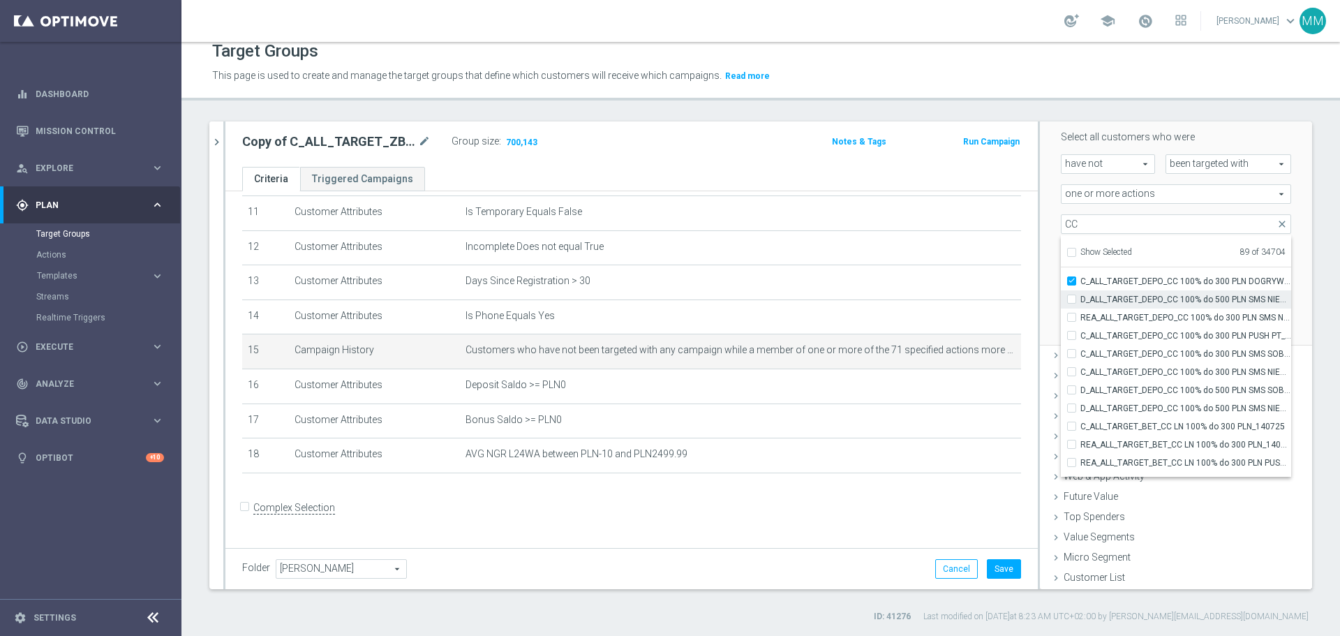
checkbox input "false"
type input "Selected 88 of 34704"
click at [1072, 280] on input "C_ALL_TARGET_DEPO_CC 100% do 300 PLN DOGRYWKA_100725" at bounding box center [1076, 280] width 9 height 9
checkbox input "false"
type input "Selected 87 of 34704"
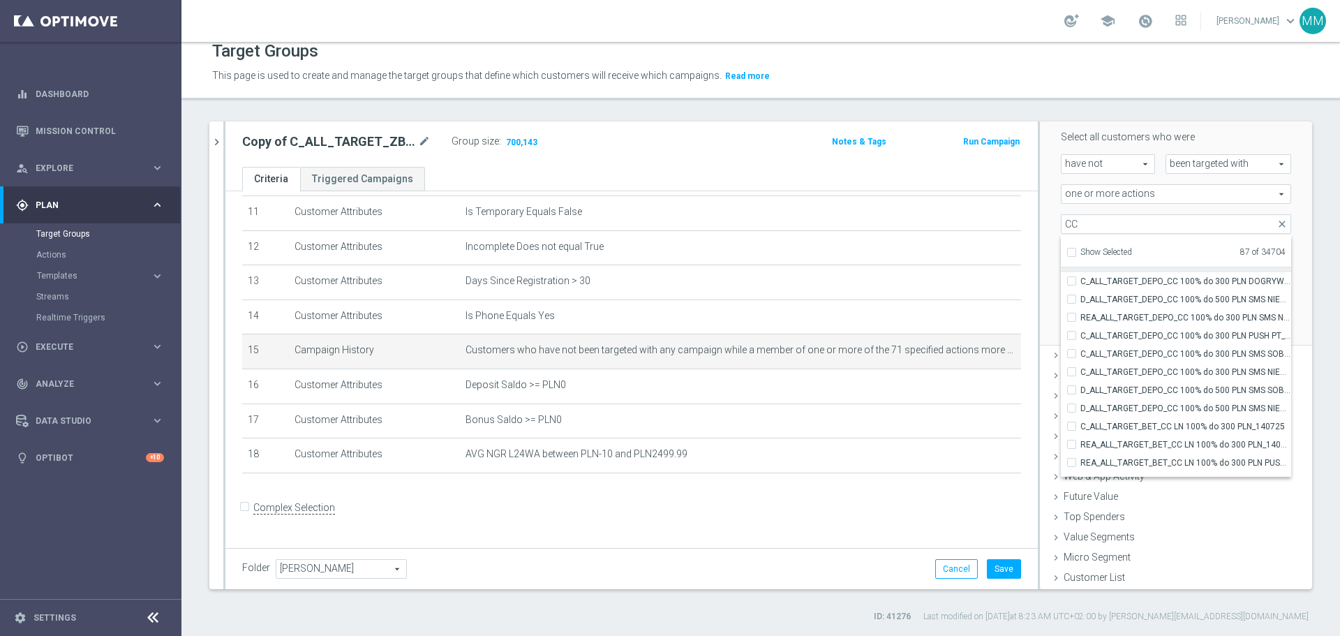
scroll to position [41475, 0]
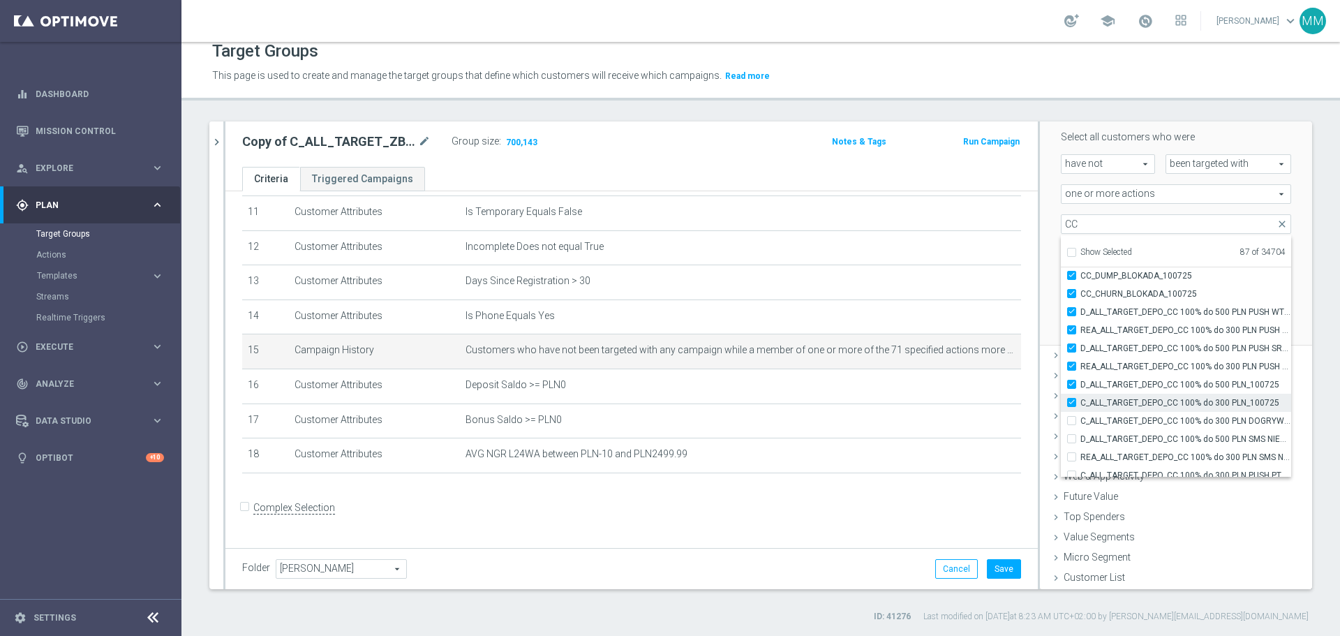
click at [1081, 401] on label "C_ALL_TARGET_DEPO_CC 100% do 300 PLN_100725" at bounding box center [1186, 403] width 211 height 18
click at [1072, 401] on input "C_ALL_TARGET_DEPO_CC 100% do 300 PLN_100725" at bounding box center [1076, 402] width 9 height 9
checkbox input "false"
type input "Selected 86 of 34704"
click at [1081, 379] on label "D_ALL_TARGET_DEPO_CC 100% do 500 PLN_100725" at bounding box center [1186, 385] width 211 height 18
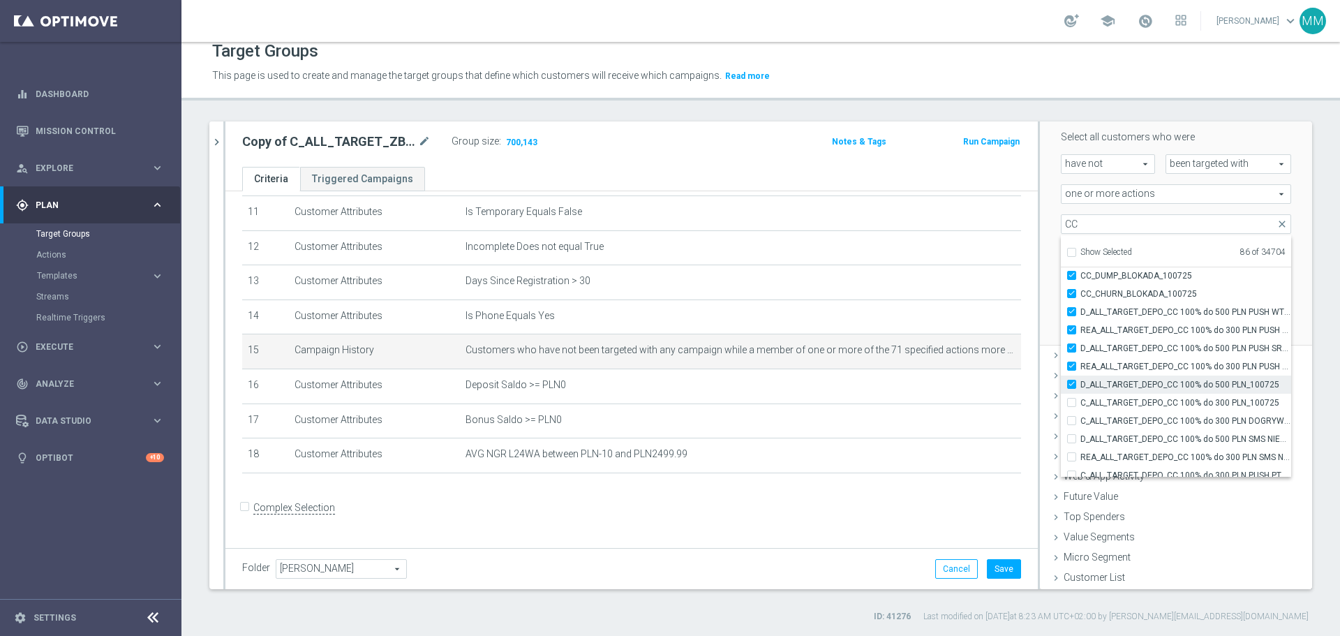
click at [1072, 380] on input "D_ALL_TARGET_DEPO_CC 100% do 500 PLN_100725" at bounding box center [1076, 384] width 9 height 9
checkbox input "false"
type input "Selected 85 of 34704"
click at [1072, 364] on input "REA_ALL_TARGET_DEPO_CC 100% do 300 PLN PUSH SR_070725" at bounding box center [1076, 366] width 9 height 9
checkbox input "false"
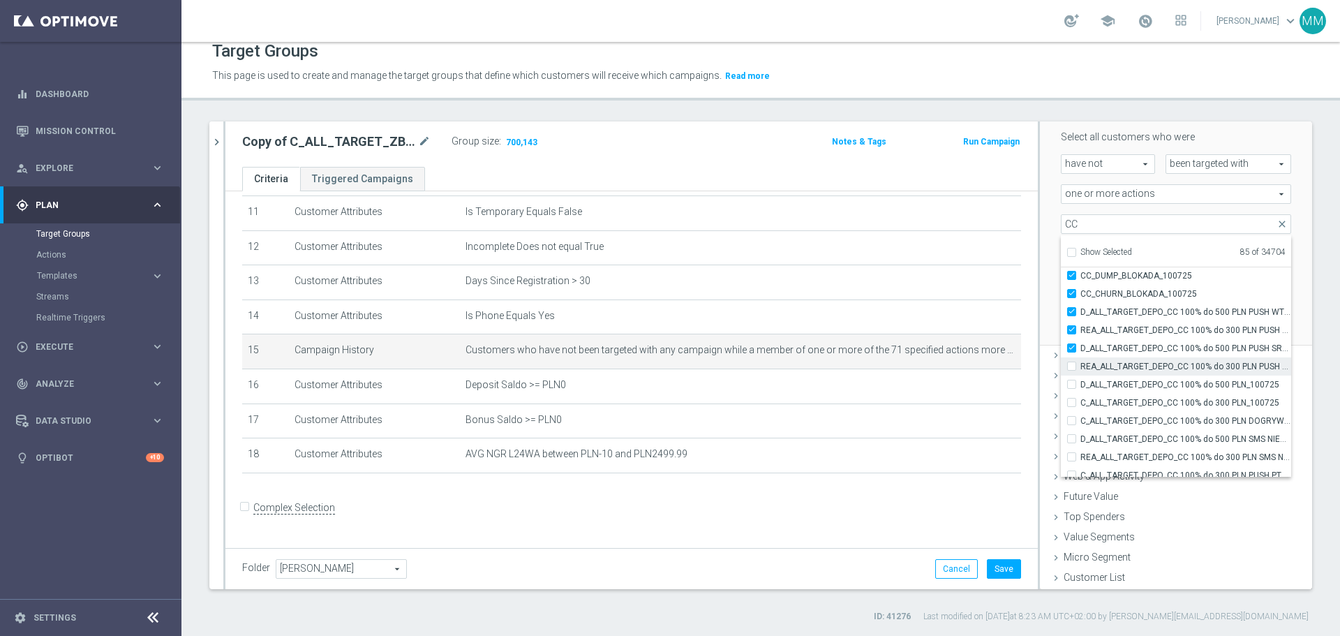
type input "Selected 84 of 34704"
click at [1081, 346] on label "D_ALL_TARGET_DEPO_CC 100% do 500 PLN PUSH SR_070725" at bounding box center [1186, 348] width 211 height 18
click at [1072, 346] on input "D_ALL_TARGET_DEPO_CC 100% do 500 PLN PUSH SR_070725" at bounding box center [1076, 347] width 9 height 9
checkbox input "false"
type input "Selected 83 of 34704"
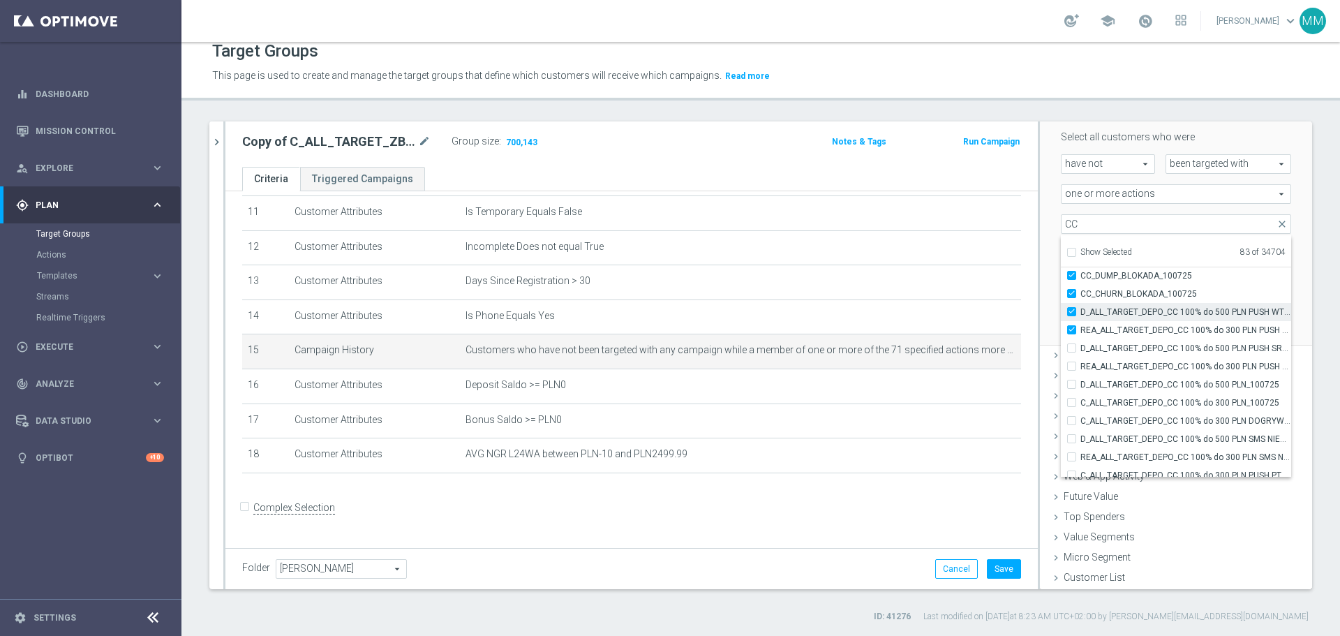
drag, startPoint x: 1065, startPoint y: 330, endPoint x: 1063, endPoint y: 318, distance: 11.9
click at [1072, 330] on input "REA_ALL_TARGET_DEPO_CC 100% do 300 PLN PUSH WT_070725" at bounding box center [1076, 329] width 9 height 9
checkbox input "false"
type input "Selected 82 of 34704"
click at [1072, 313] on input "D_ALL_TARGET_DEPO_CC 100% do 500 PLN PUSH WT_070725" at bounding box center [1076, 311] width 9 height 9
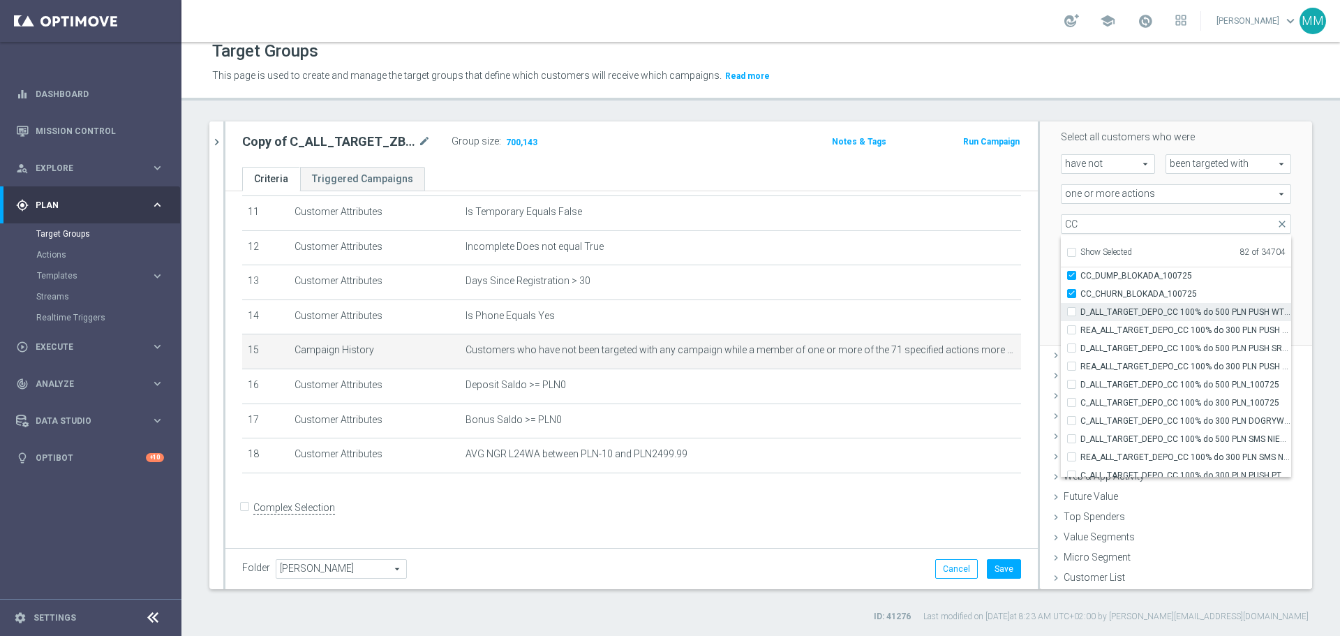
checkbox input "false"
click at [1072, 291] on input "CC_CHURN_BLOKADA_100725" at bounding box center [1076, 293] width 9 height 9
click at [1081, 277] on label "CC_DUMP_BLOKADA_100725" at bounding box center [1186, 276] width 211 height 18
click at [1072, 277] on input "CC_DUMP_BLOKADA_100725" at bounding box center [1076, 275] width 9 height 9
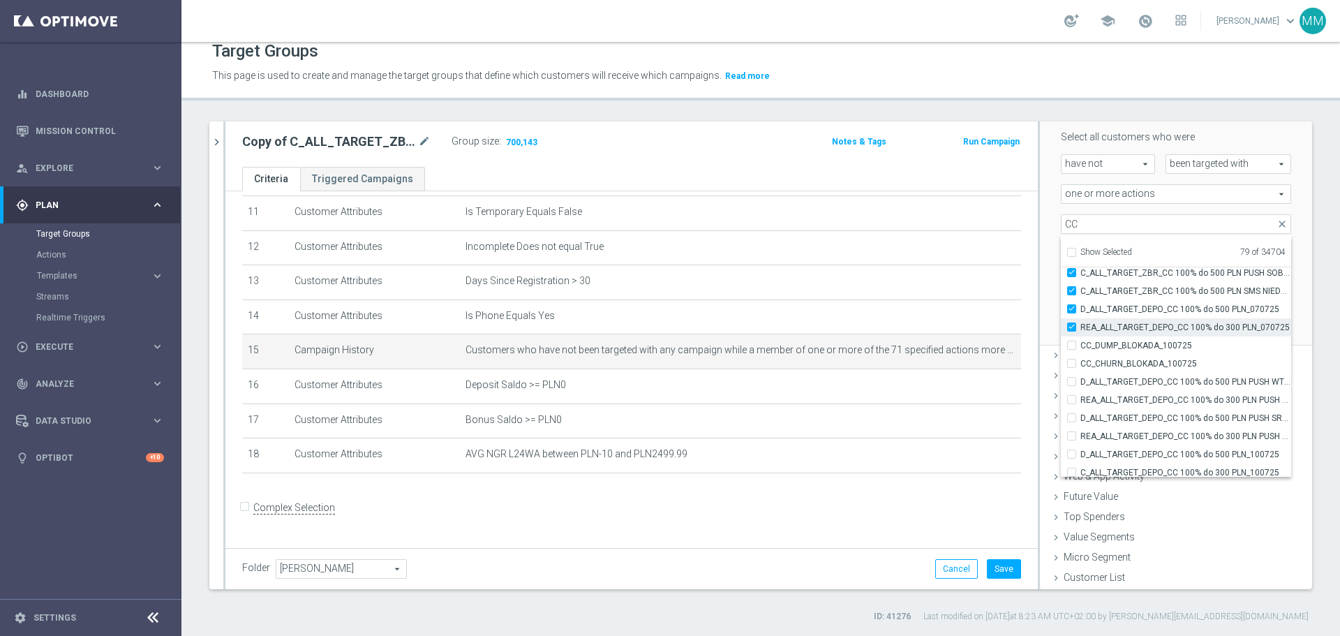
click at [1061, 318] on div "REA_ALL_TARGET_DEPO_CC 100% do 300 PLN_070725" at bounding box center [1176, 327] width 230 height 18
click at [1081, 309] on label "D_ALL_TARGET_DEPO_CC 100% do 500 PLN_070725" at bounding box center [1186, 309] width 211 height 18
click at [1072, 309] on input "D_ALL_TARGET_DEPO_CC 100% do 500 PLN_070725" at bounding box center [1076, 308] width 9 height 9
drag, startPoint x: 1059, startPoint y: 328, endPoint x: 1062, endPoint y: 310, distance: 18.4
click at [1081, 327] on label "REA_ALL_TARGET_DEPO_CC 100% do 300 PLN_070725" at bounding box center [1186, 327] width 211 height 18
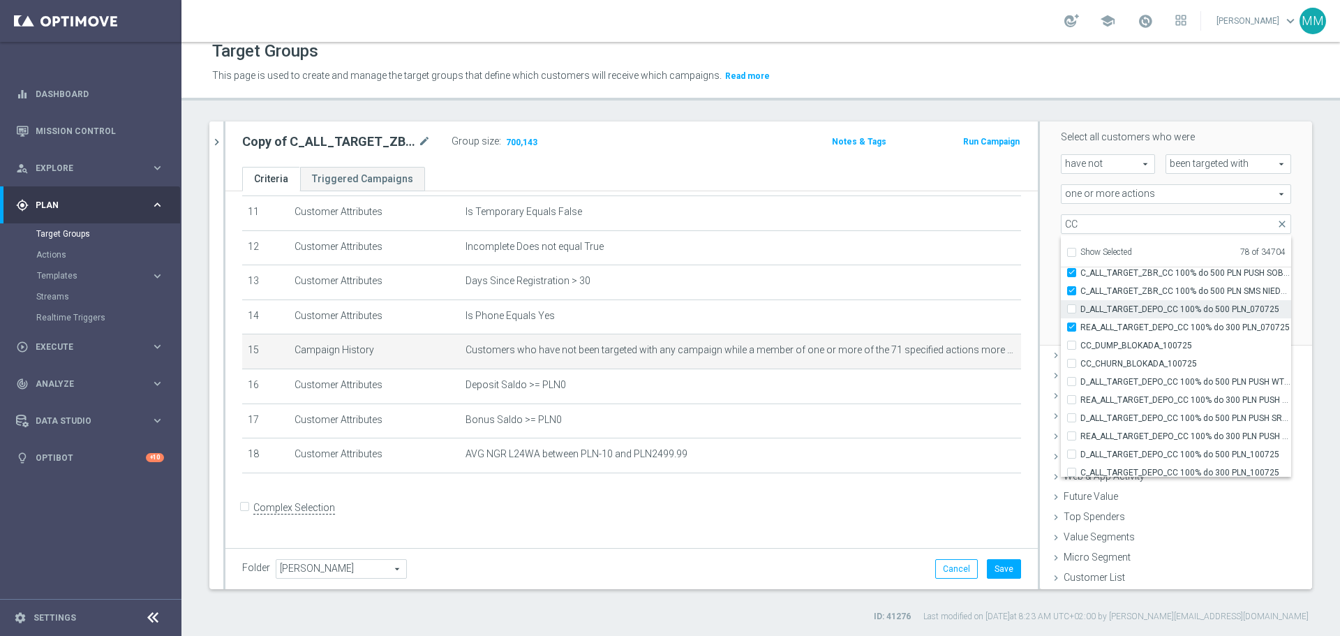
click at [1072, 327] on input "REA_ALL_TARGET_DEPO_CC 100% do 300 PLN_070725" at bounding box center [1076, 327] width 9 height 9
click at [1081, 288] on label "C_ALL_TARGET_ZBR_CC 100% do 500 PLN SMS NIEDZ_030725" at bounding box center [1186, 291] width 211 height 18
click at [1072, 288] on input "C_ALL_TARGET_ZBR_CC 100% do 500 PLN SMS NIEDZ_030725" at bounding box center [1076, 290] width 9 height 9
click at [1072, 276] on input "C_ALL_TARGET_ZBR_CC 100% do 500 PLN PUSH SOB_030725" at bounding box center [1076, 272] width 9 height 9
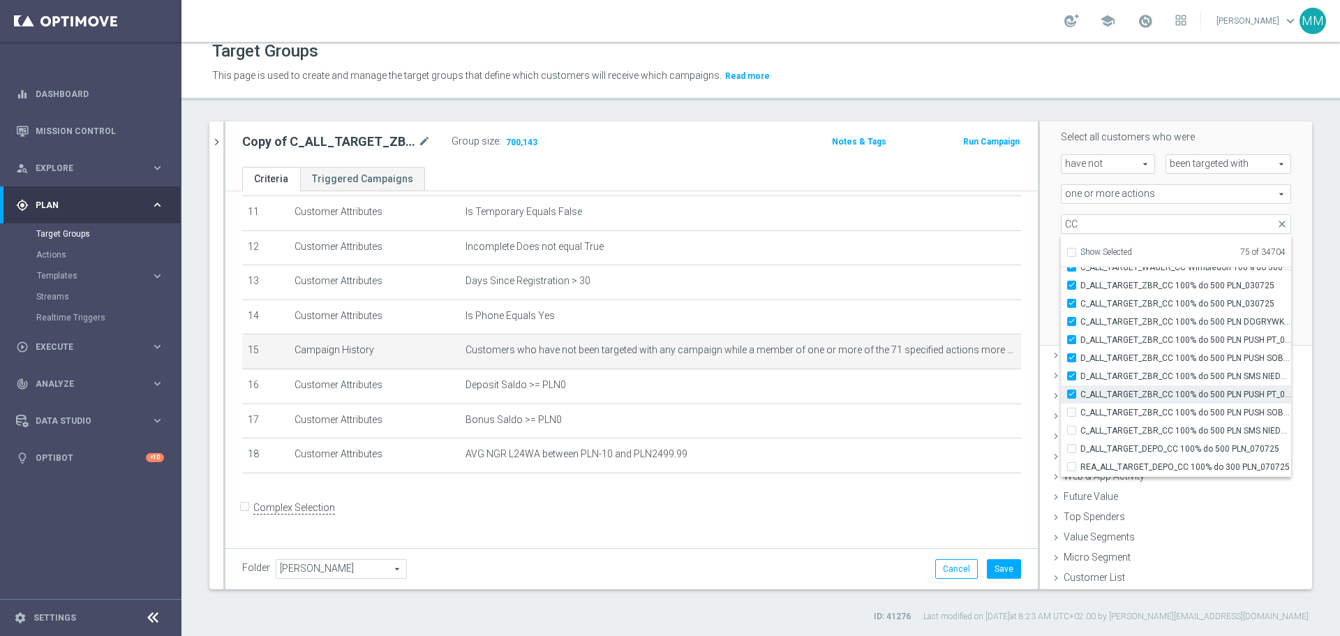
click at [1081, 389] on label "C_ALL_TARGET_ZBR_CC 100% do 500 PLN PUSH PT_030725" at bounding box center [1186, 394] width 211 height 18
click at [1072, 390] on input "C_ALL_TARGET_ZBR_CC 100% do 500 PLN PUSH PT_030725" at bounding box center [1076, 394] width 9 height 9
click at [1081, 375] on label "D_ALL_TARGET_ZBR_CC 100% do 500 PLN SMS NIEDZ_030725" at bounding box center [1186, 376] width 211 height 18
click at [1072, 375] on input "D_ALL_TARGET_ZBR_CC 100% do 500 PLN SMS NIEDZ_030725" at bounding box center [1076, 375] width 9 height 9
click at [1081, 353] on label "D_ALL_TARGET_ZBR_CC 100% do 500 PLN PUSH SOB_030725" at bounding box center [1186, 358] width 211 height 18
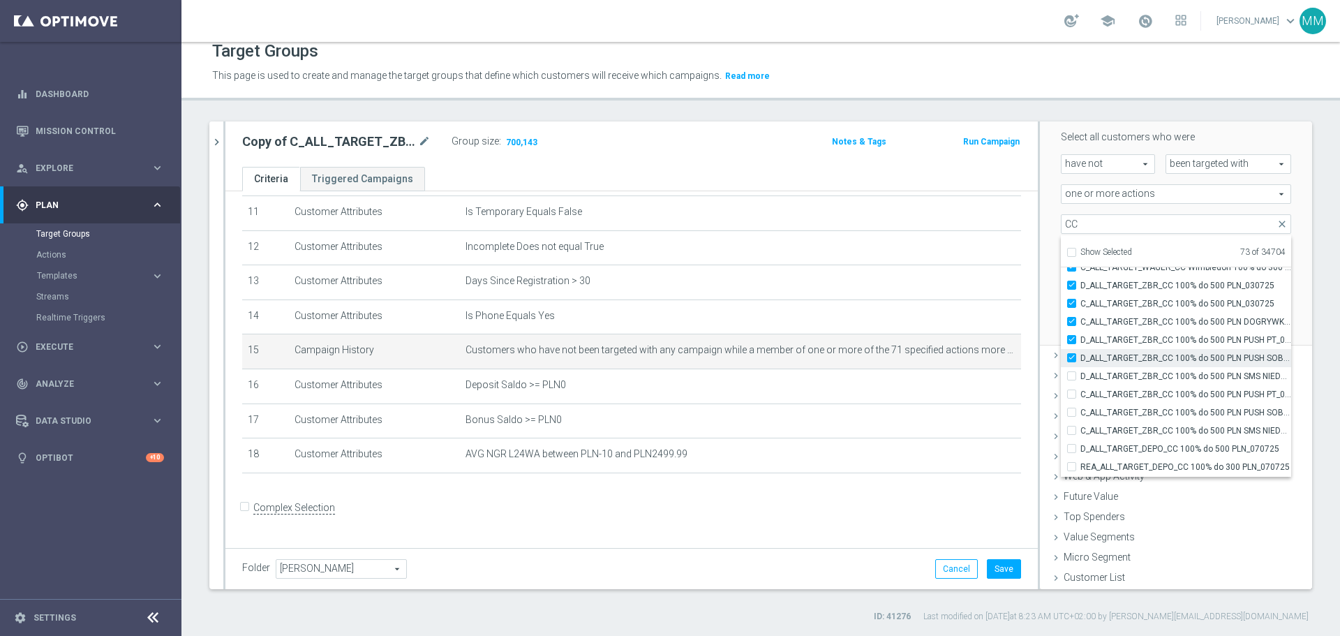
click at [1072, 353] on input "D_ALL_TARGET_ZBR_CC 100% do 500 PLN PUSH SOB_030725" at bounding box center [1076, 357] width 9 height 9
click at [1081, 333] on label "D_ALL_TARGET_ZBR_CC 100% do 500 PLN PUSH PT_030725" at bounding box center [1186, 340] width 211 height 18
click at [1072, 335] on input "D_ALL_TARGET_ZBR_CC 100% do 500 PLN PUSH PT_030725" at bounding box center [1076, 339] width 9 height 9
click at [1072, 319] on input "C_ALL_TARGET_ZBR_CC 100% do 500 PLN DOGRYWKA_030725" at bounding box center [1076, 321] width 9 height 9
click at [1072, 302] on input "C_ALL_TARGET_ZBR_CC 100% do 500 PLN_030725" at bounding box center [1076, 303] width 9 height 9
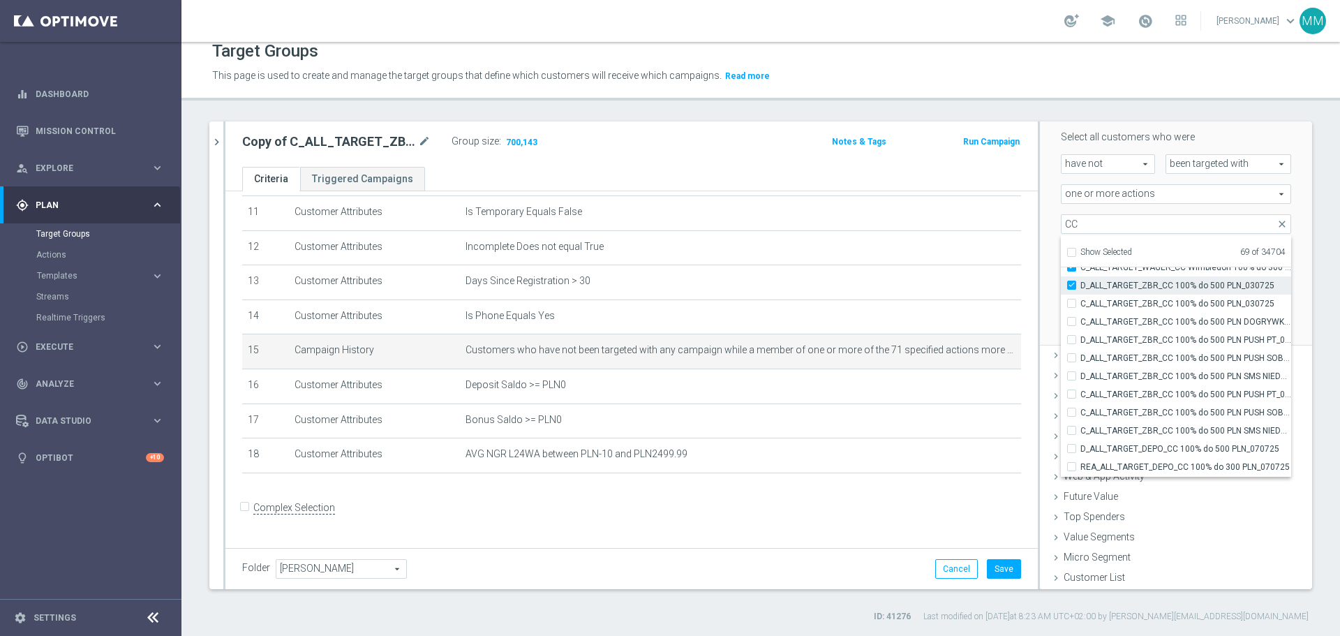
click at [1072, 285] on input "D_ALL_TARGET_ZBR_CC 100% do 500 PLN_030725" at bounding box center [1076, 285] width 9 height 9
click at [1072, 271] on input "C_ALL_TARGET_WAGER_CC Wimbledon 100% do 300 PLN SMS CZW_300625" at bounding box center [1076, 266] width 9 height 9
click at [1072, 385] on input "REA_ALL_TARGET_WAGER_CC Wimbledon 100% do 300 PLN SMS CZW_300625" at bounding box center [1076, 388] width 9 height 9
drag, startPoint x: 1063, startPoint y: 369, endPoint x: 1062, endPoint y: 360, distance: 8.4
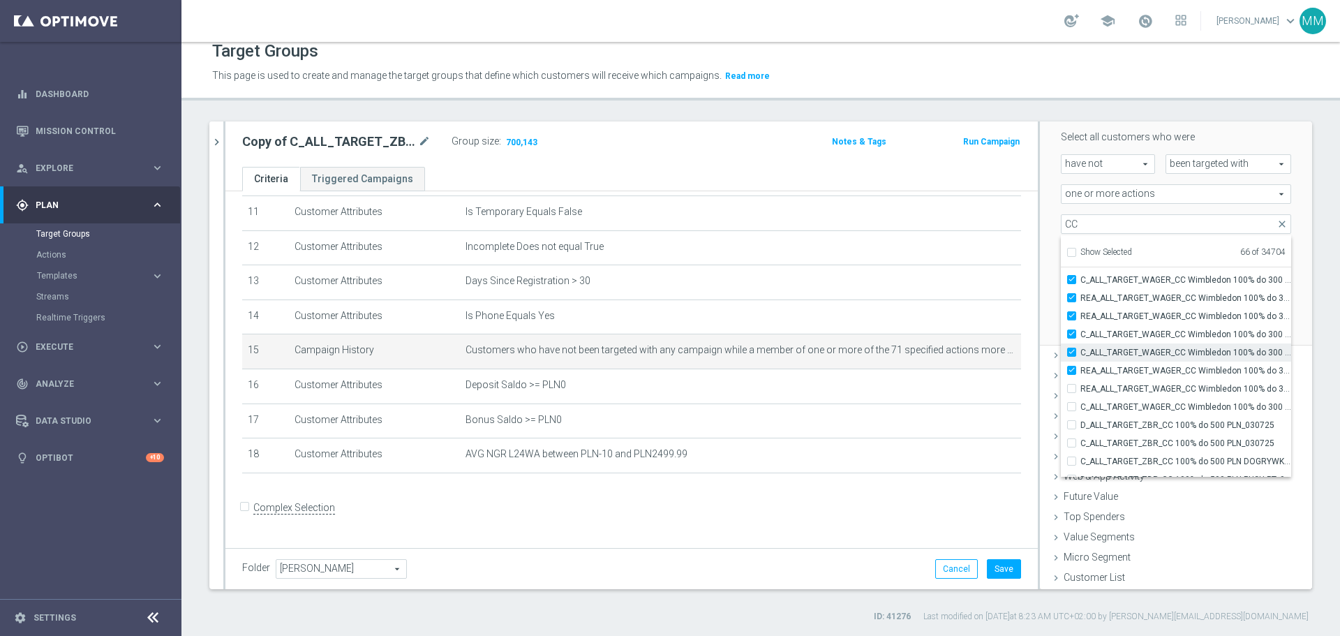
click at [1072, 368] on input "REA_ALL_TARGET_WAGER_CC Wimbledon 100% do 300 PLN PUSH SR_300625" at bounding box center [1076, 370] width 9 height 9
click at [1072, 335] on input "C_ALL_TARGET_WAGER_CC Wimbledon 100% do 300 PLN PUSH WT_300625" at bounding box center [1076, 334] width 9 height 9
click at [1072, 349] on input "C_ALL_TARGET_WAGER_CC Wimbledon 100% do 300 PLN PUSH SR_300625" at bounding box center [1076, 352] width 9 height 9
click at [1072, 313] on input "REA_ALL_TARGET_WAGER_CC Wimbledon 100% do 300 PLN PUSH WT_300625" at bounding box center [1076, 315] width 9 height 9
click at [1081, 292] on label "REA_ALL_TARGET_WAGER_CC Wimbledon 100% do 300 PLN_300625" at bounding box center [1186, 298] width 211 height 18
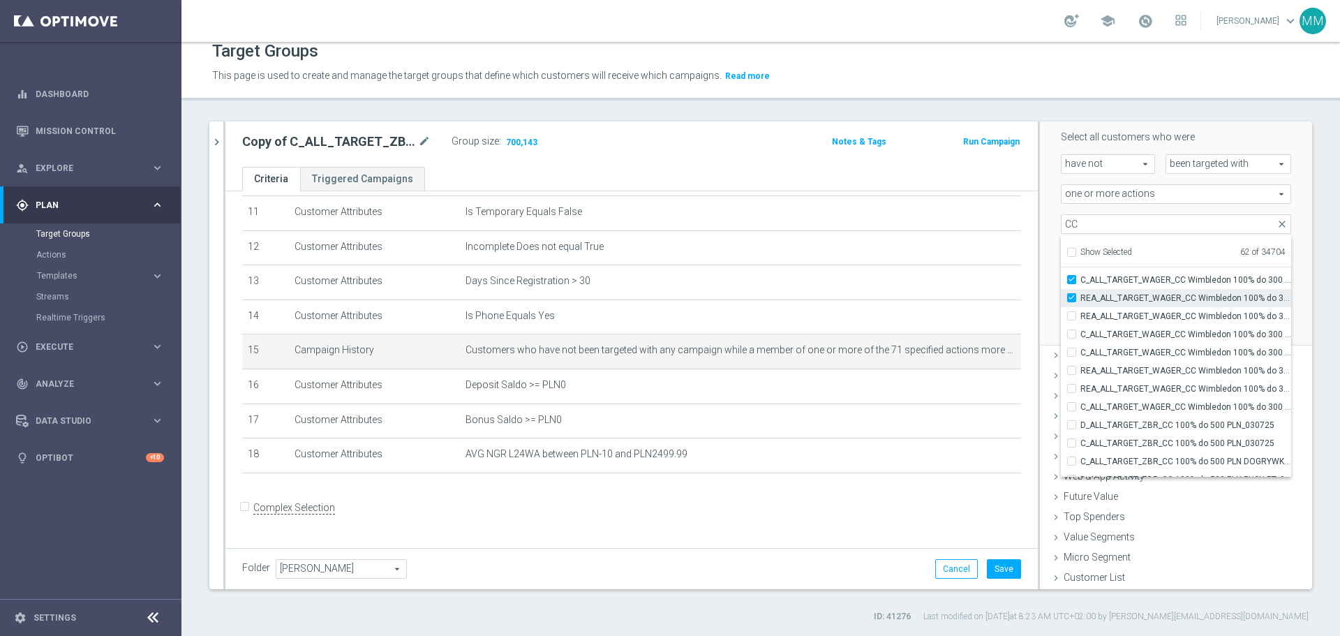
click at [1072, 293] on input "REA_ALL_TARGET_WAGER_CC Wimbledon 100% do 300 PLN_300625" at bounding box center [1076, 297] width 9 height 9
click at [1072, 276] on input "C_ALL_TARGET_WAGER_CC Wimbledon 100% do 300 PLN_300625" at bounding box center [1076, 279] width 9 height 9
click at [1081, 324] on label "REA_ALL_TARGET_BET_CC 100% do 300 PLN SMS NIEDZ_260625" at bounding box center [1186, 332] width 211 height 18
click at [1072, 327] on input "REA_ALL_TARGET_BET_CC 100% do 300 PLN SMS NIEDZ_260625" at bounding box center [1076, 331] width 9 height 9
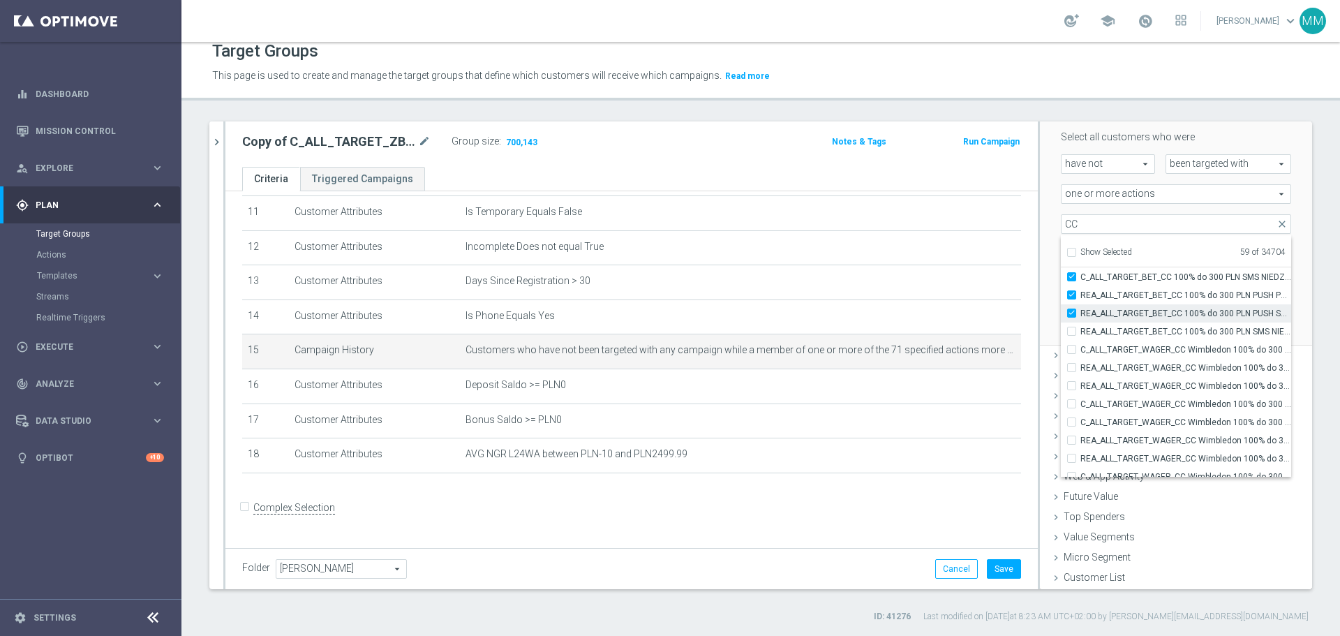
click at [1081, 308] on label "REA_ALL_TARGET_BET_CC 100% do 300 PLN PUSH SOB_260625" at bounding box center [1186, 313] width 211 height 18
click at [1072, 309] on input "REA_ALL_TARGET_BET_CC 100% do 300 PLN PUSH SOB_260625" at bounding box center [1076, 313] width 9 height 9
drag, startPoint x: 1059, startPoint y: 295, endPoint x: 1061, endPoint y: 282, distance: 12.7
click at [1081, 293] on label "REA_ALL_TARGET_BET_CC 100% do 300 PLN PUSH PT_260625" at bounding box center [1186, 295] width 211 height 18
click at [1072, 293] on input "REA_ALL_TARGET_BET_CC 100% do 300 PLN PUSH PT_260625" at bounding box center [1076, 294] width 9 height 9
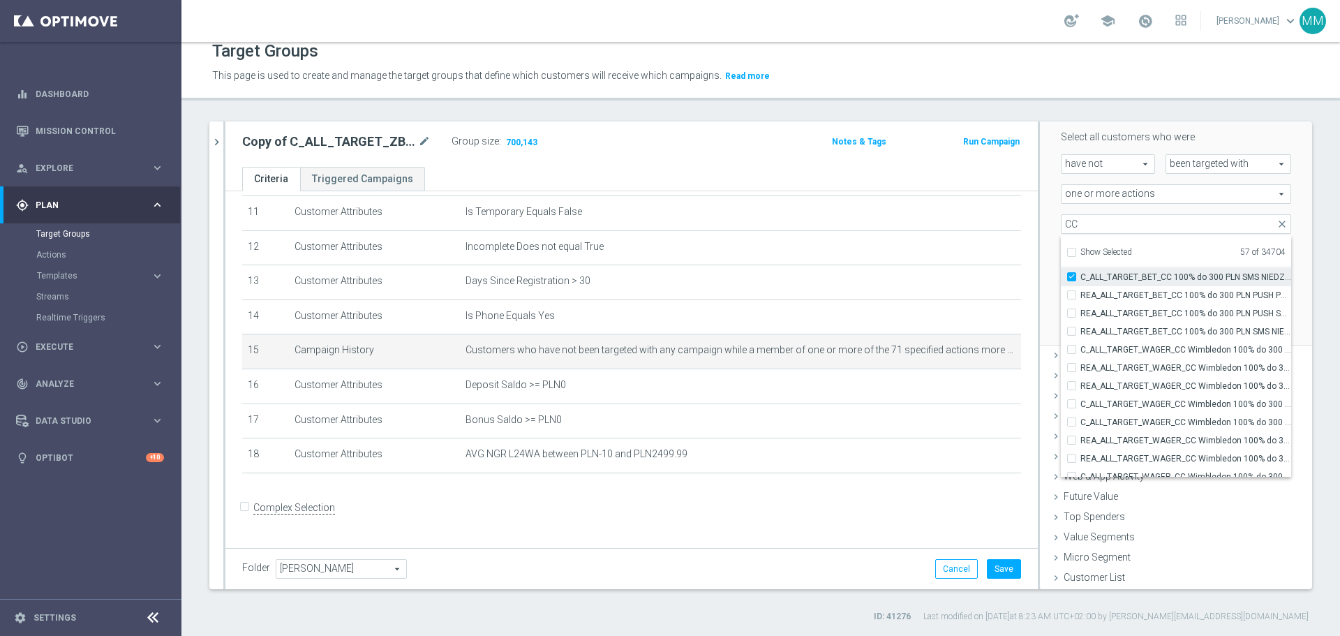
click at [1072, 280] on input "C_ALL_TARGET_BET_CC 100% do 300 PLN SMS NIEDZ_260625" at bounding box center [1076, 276] width 9 height 9
click at [1072, 400] on input "C_ALL_TARGET_BET_CC 100% do 300 PLN PUSH SOB_260625" at bounding box center [1076, 398] width 9 height 9
drag, startPoint x: 1060, startPoint y: 383, endPoint x: 1060, endPoint y: 366, distance: 16.8
click at [1081, 381] on label "C_ALL_TARGET_BET_CC 100% do 300 PLN PUSH PT_260625" at bounding box center [1186, 380] width 211 height 18
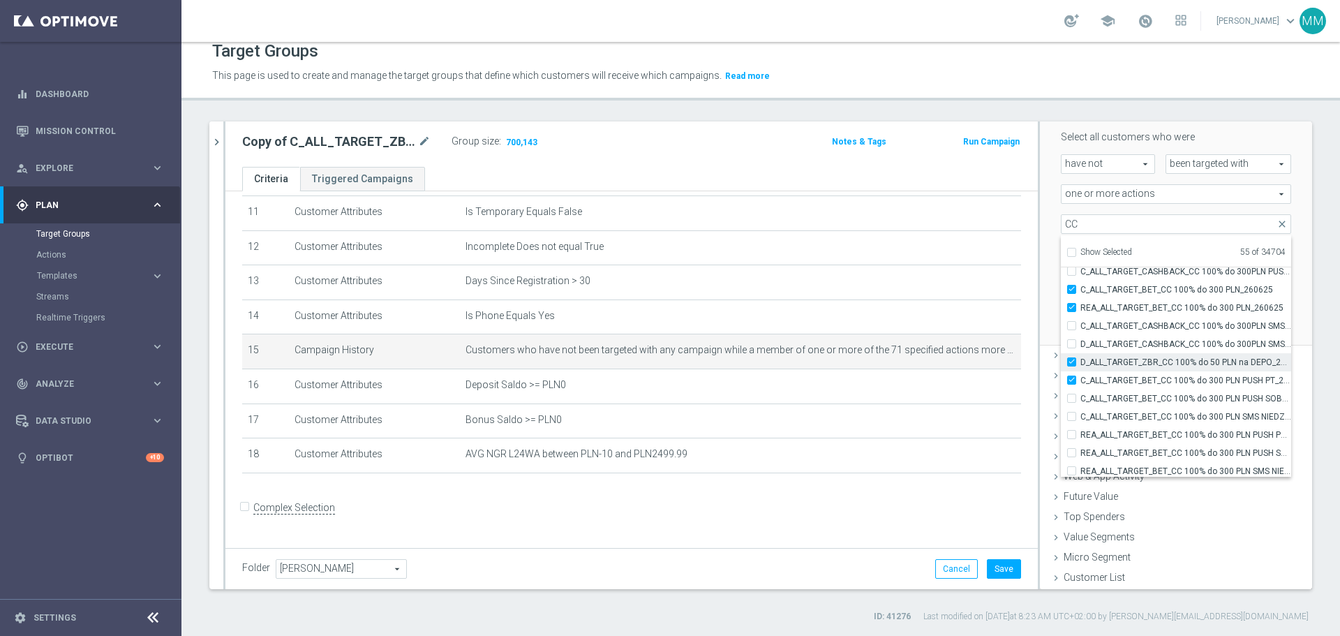
click at [1072, 381] on input "C_ALL_TARGET_BET_CC 100% do 300 PLN PUSH PT_260625" at bounding box center [1076, 380] width 9 height 9
click at [1081, 361] on label "D_ALL_TARGET_ZBR_CC 100% do 50 PLN na DEPO_270625" at bounding box center [1186, 362] width 211 height 18
click at [1072, 361] on input "D_ALL_TARGET_ZBR_CC 100% do 50 PLN na DEPO_270625" at bounding box center [1076, 361] width 9 height 9
click at [1081, 307] on label "REA_ALL_TARGET_BET_CC 100% do 300 PLN_260625" at bounding box center [1186, 308] width 211 height 18
click at [1072, 307] on input "REA_ALL_TARGET_BET_CC 100% do 300 PLN_260625" at bounding box center [1076, 307] width 9 height 9
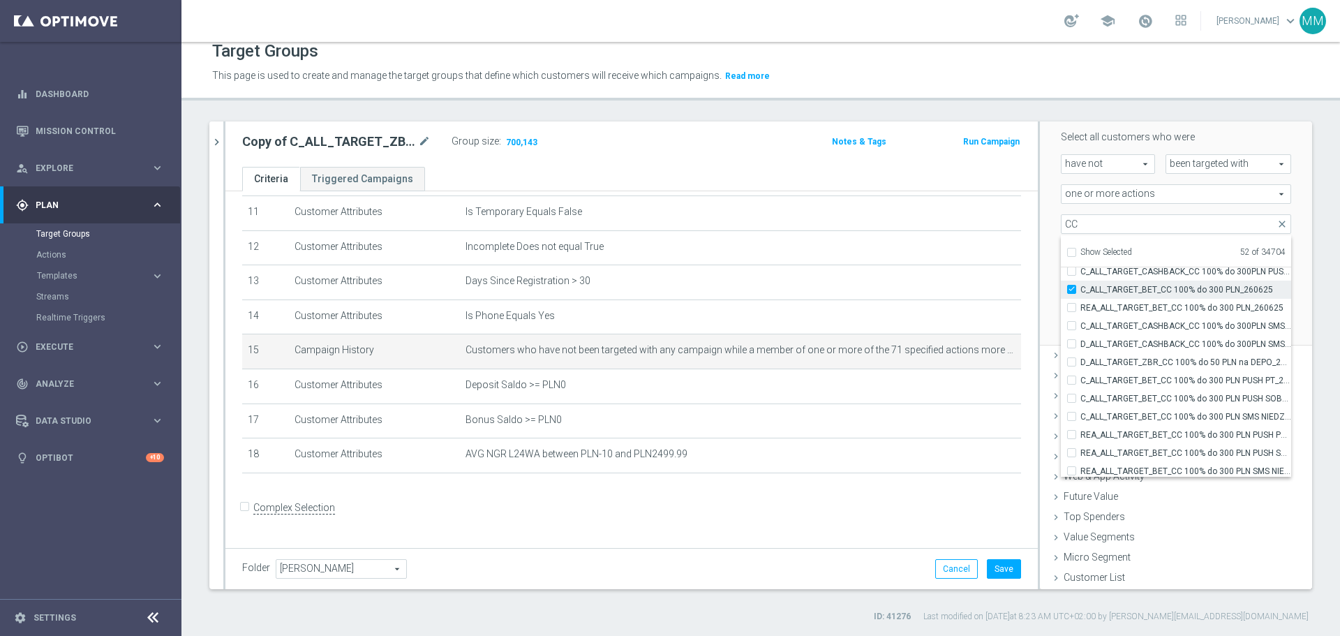
click at [1072, 288] on input "C_ALL_TARGET_BET_CC 100% do 300 PLN_260625" at bounding box center [1076, 289] width 9 height 9
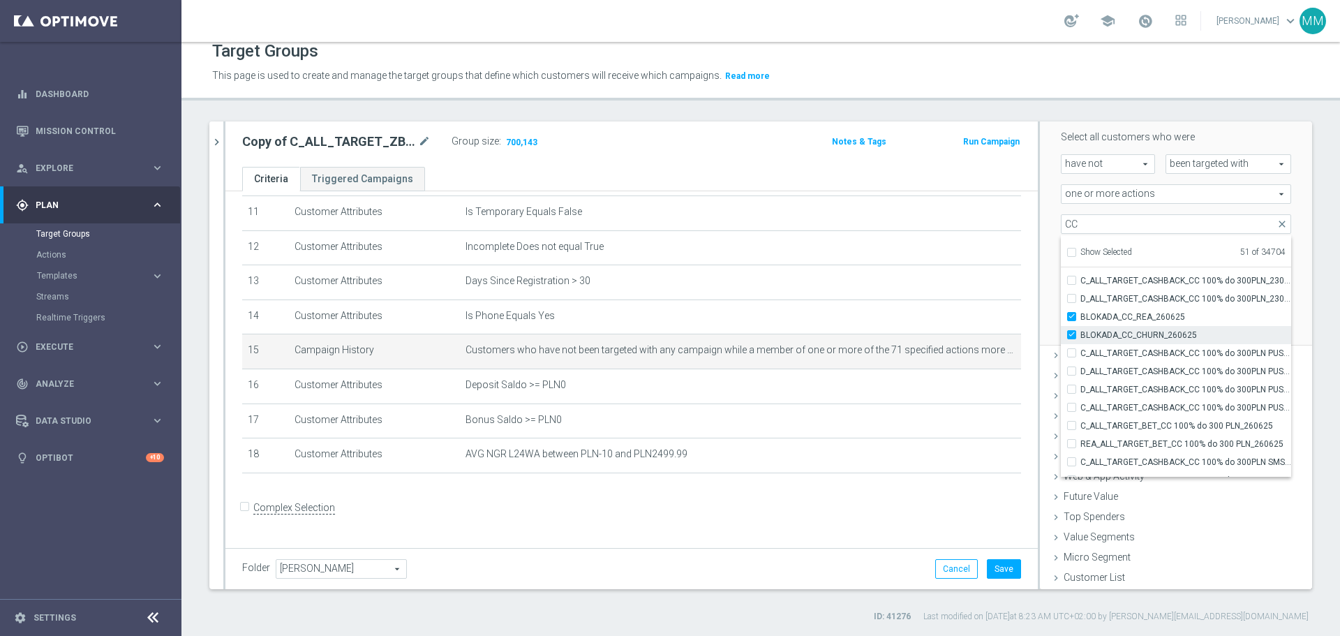
scroll to position [40777, 0]
click at [1081, 336] on label "BLOKADA_CC_CHURN_260625" at bounding box center [1186, 339] width 211 height 18
click at [1072, 336] on input "BLOKADA_CC_CHURN_260625" at bounding box center [1076, 338] width 9 height 9
click at [1081, 320] on label "BLOKADA_CC_REA_260625" at bounding box center [1186, 320] width 211 height 18
click at [1072, 320] on input "BLOKADA_CC_REA_260625" at bounding box center [1076, 320] width 9 height 9
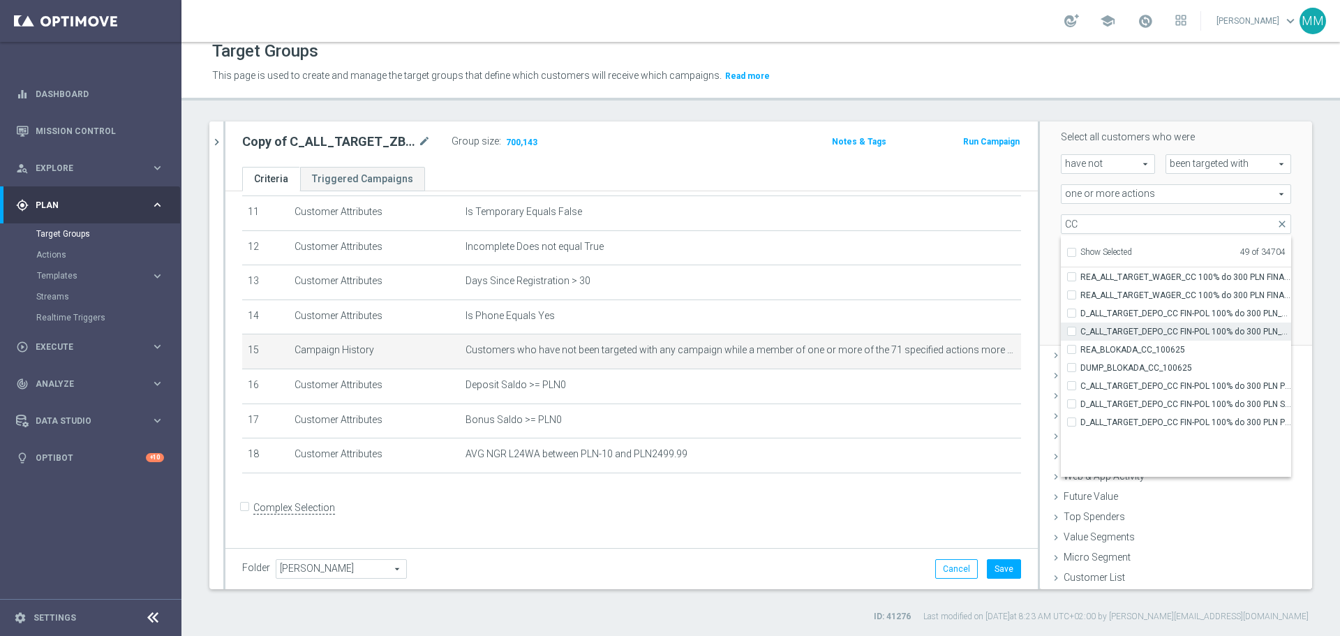
scroll to position [39957, 0]
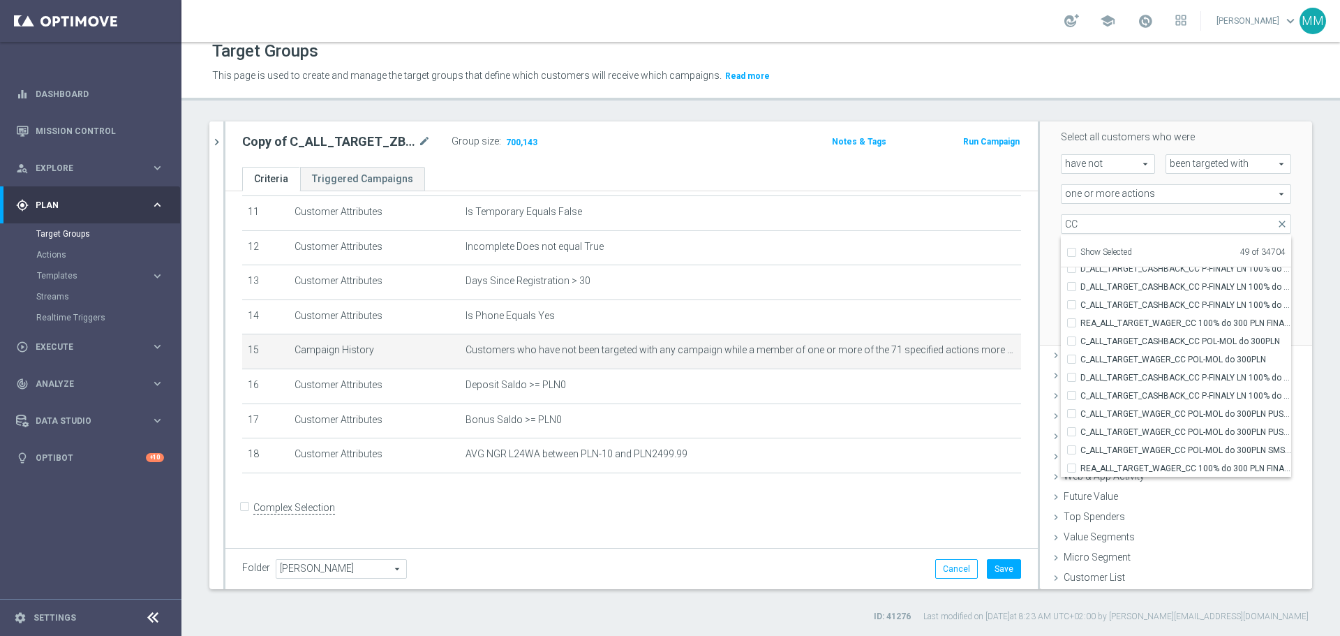
click at [1278, 239] on div "Scenario Custom Custom arrow_drop_down search Select all customers who were hav…" at bounding box center [1176, 212] width 251 height 265
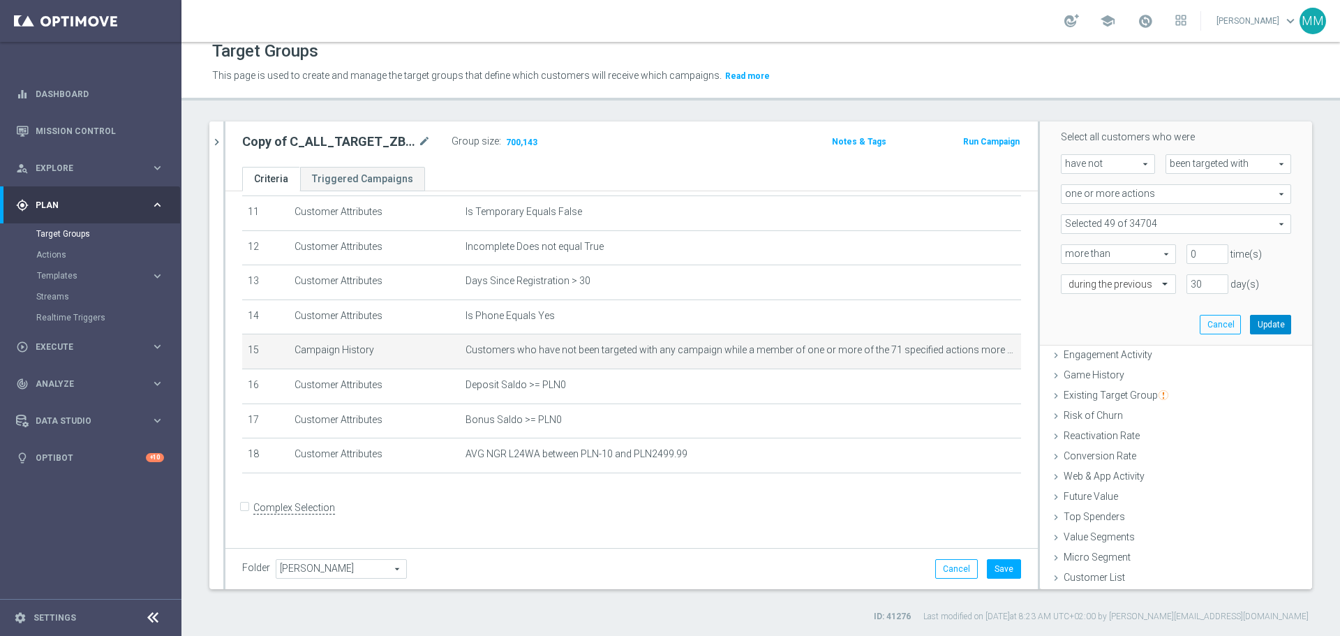
click at [1251, 327] on button "Update" at bounding box center [1270, 325] width 41 height 20
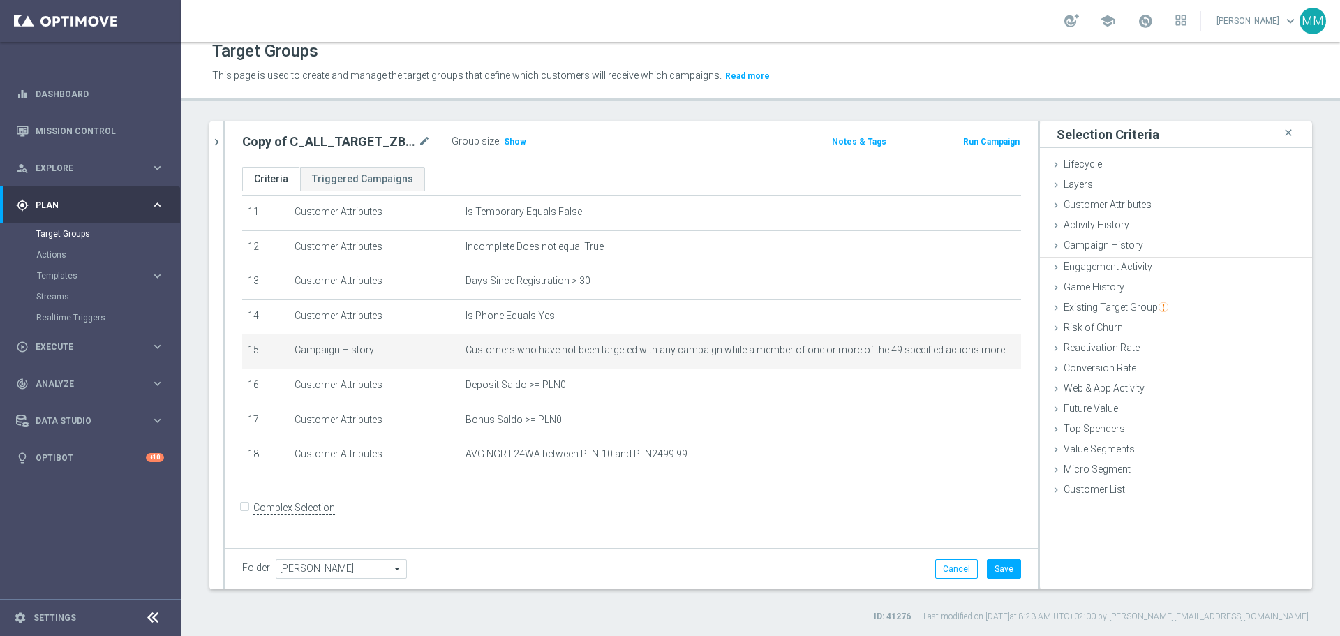
scroll to position [0, 0]
click at [998, 572] on button "Save" at bounding box center [1004, 569] width 34 height 20
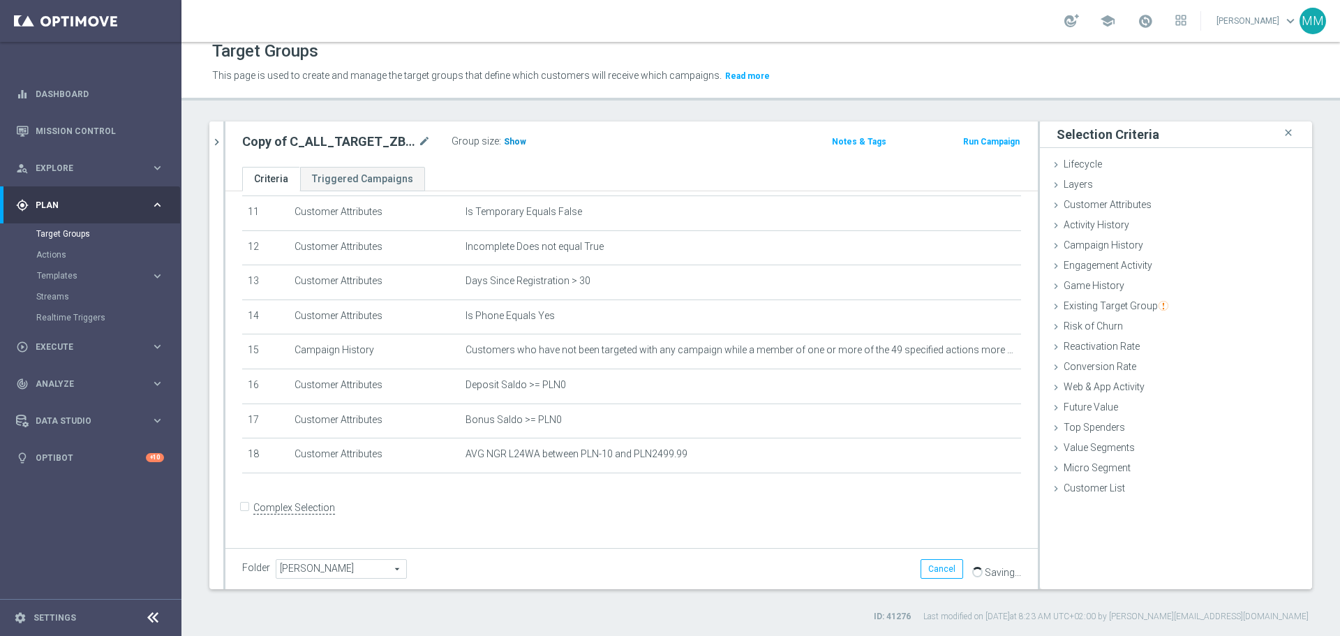
click at [510, 143] on span "Show" at bounding box center [515, 142] width 22 height 10
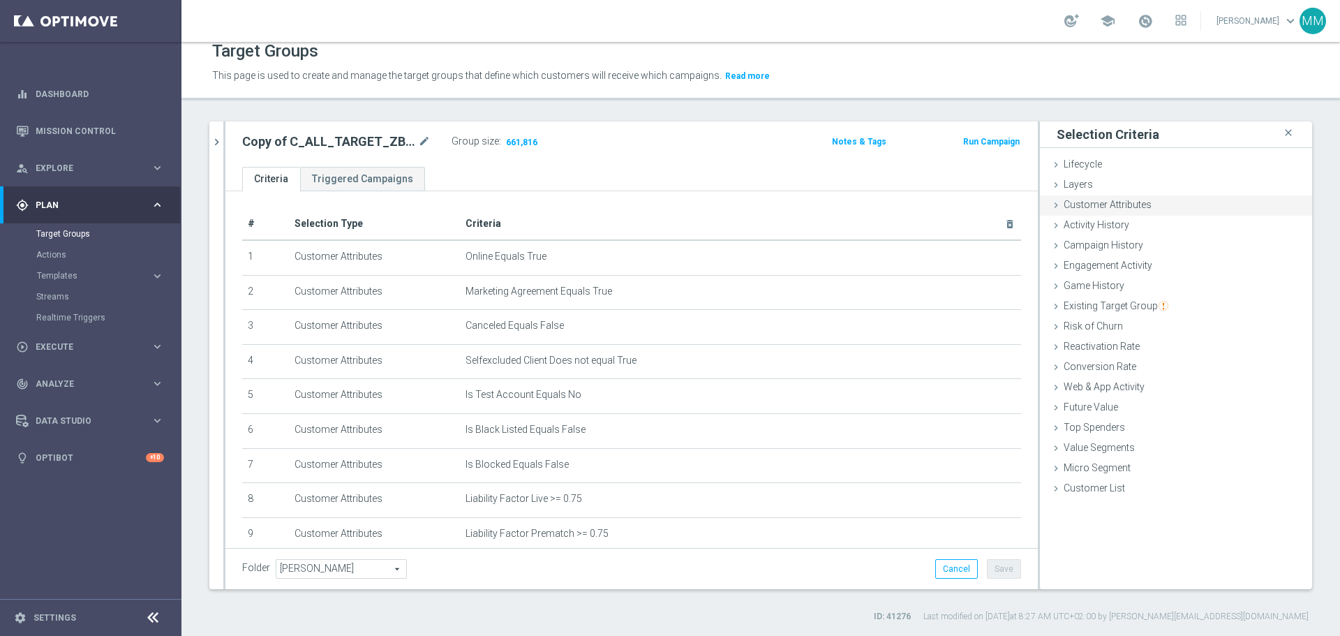
click at [1093, 204] on span "Customer Attributes" at bounding box center [1108, 204] width 88 height 11
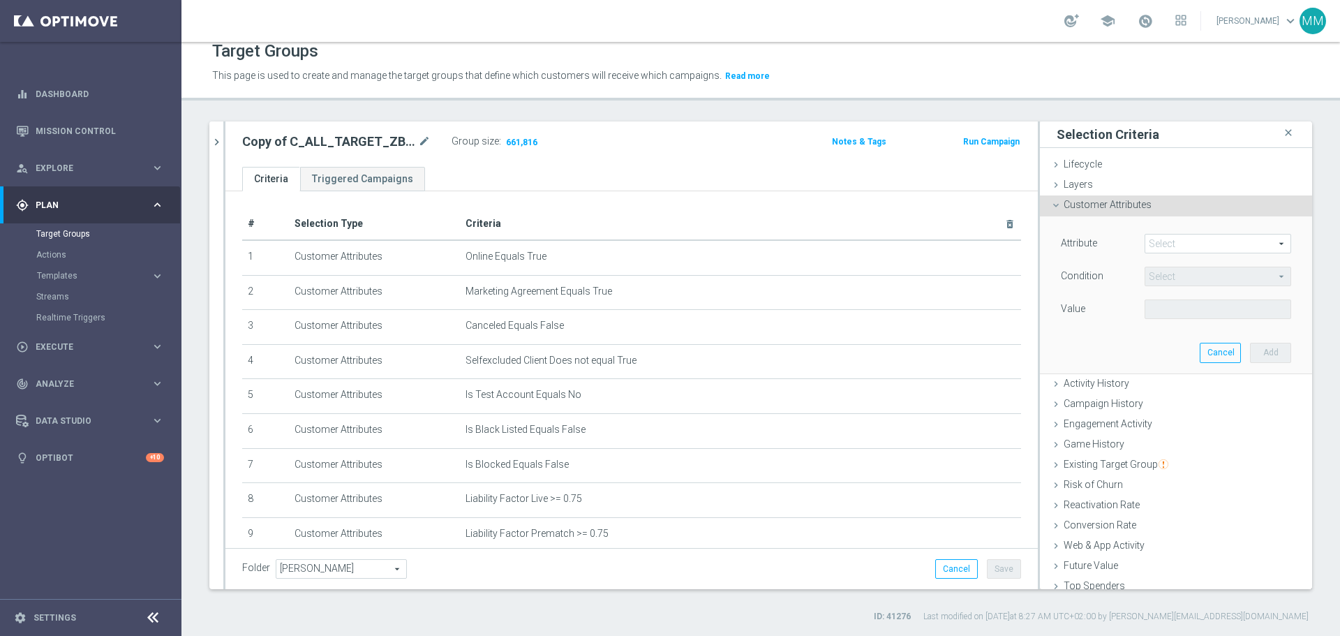
click at [1167, 243] on span at bounding box center [1218, 244] width 145 height 18
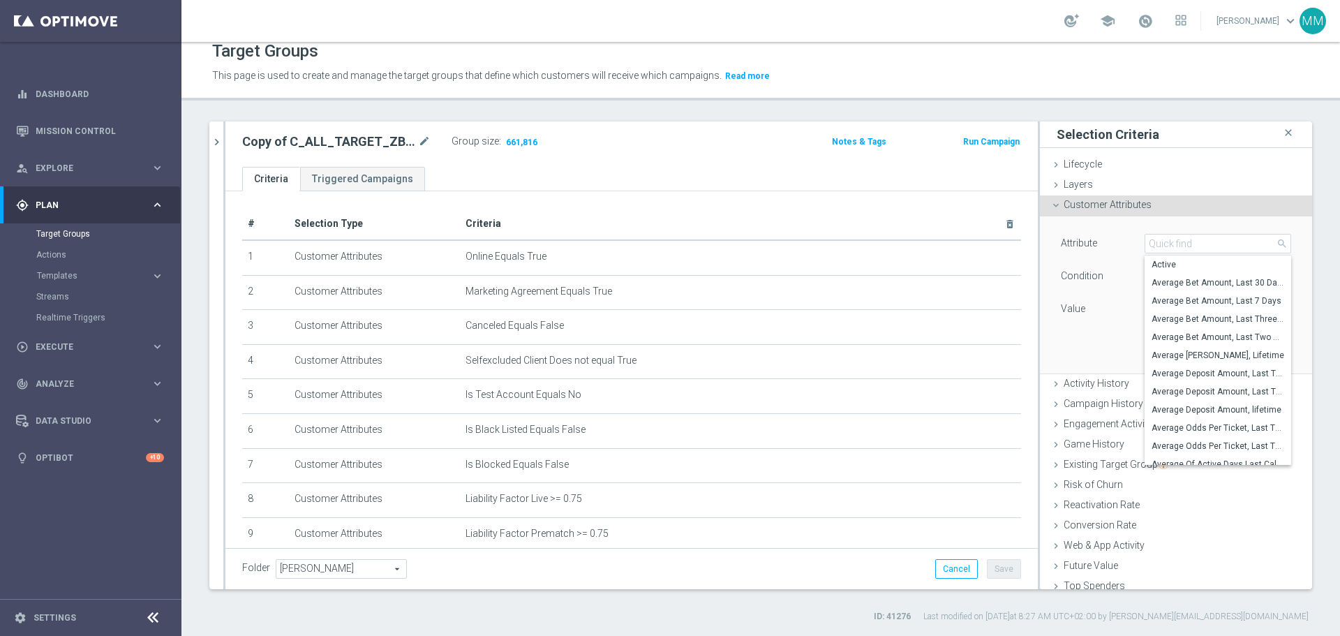
scroll to position [69, 0]
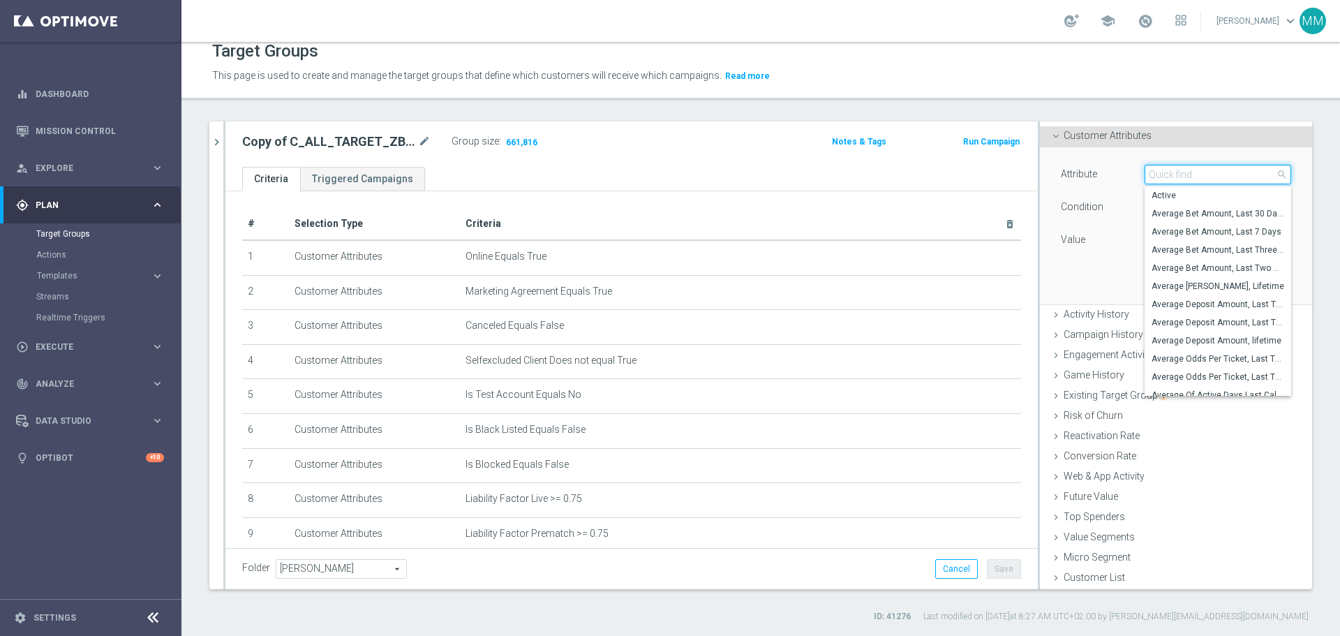
click at [1164, 178] on input "search" at bounding box center [1218, 175] width 147 height 20
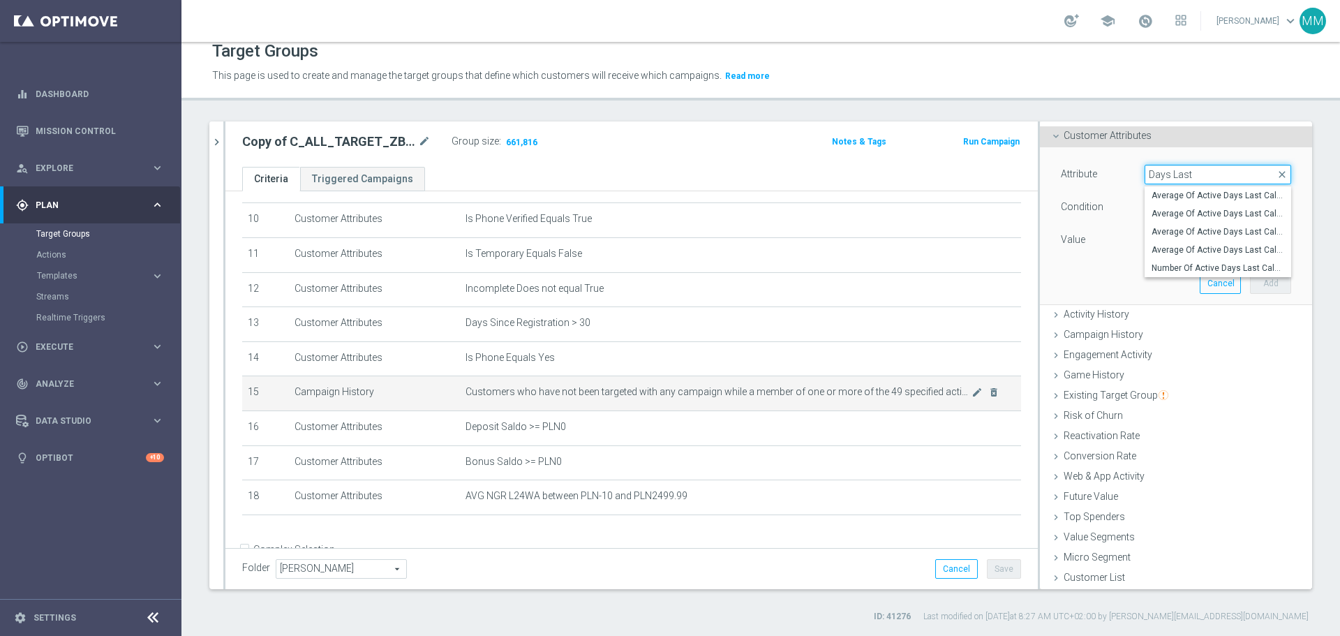
scroll to position [279, 0]
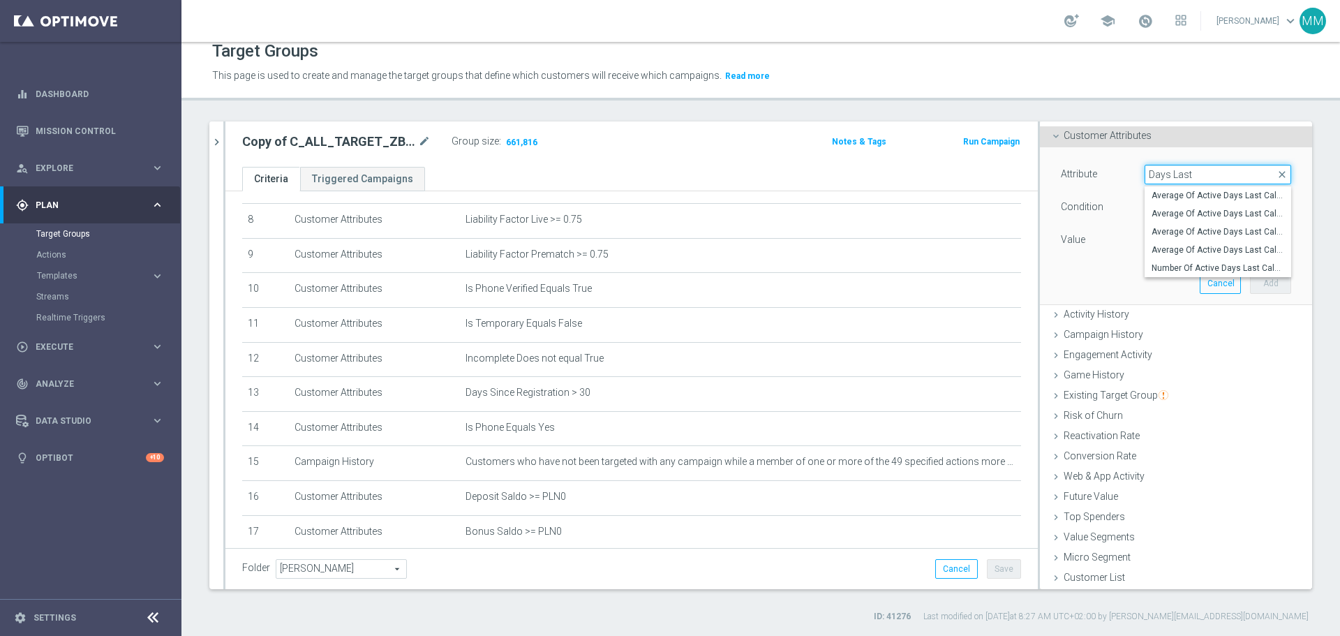
drag, startPoint x: 1169, startPoint y: 172, endPoint x: 1190, endPoint y: 172, distance: 21.7
click at [1164, 172] on input "Days Last" at bounding box center [1218, 175] width 147 height 20
drag, startPoint x: 1177, startPoint y: 172, endPoint x: 1160, endPoint y: 172, distance: 16.8
click at [1160, 172] on input "Days Last" at bounding box center [1218, 175] width 147 height 20
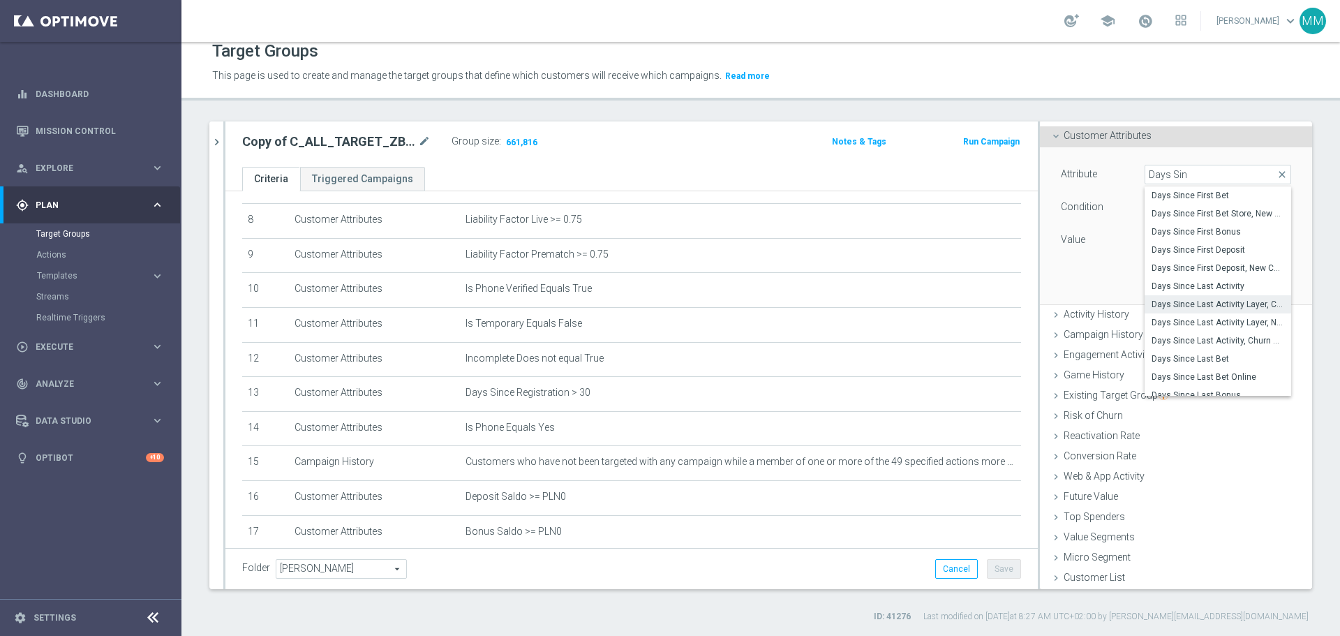
click at [1201, 308] on span "Days Since Last Activity Layer, Churn" at bounding box center [1218, 304] width 133 height 11
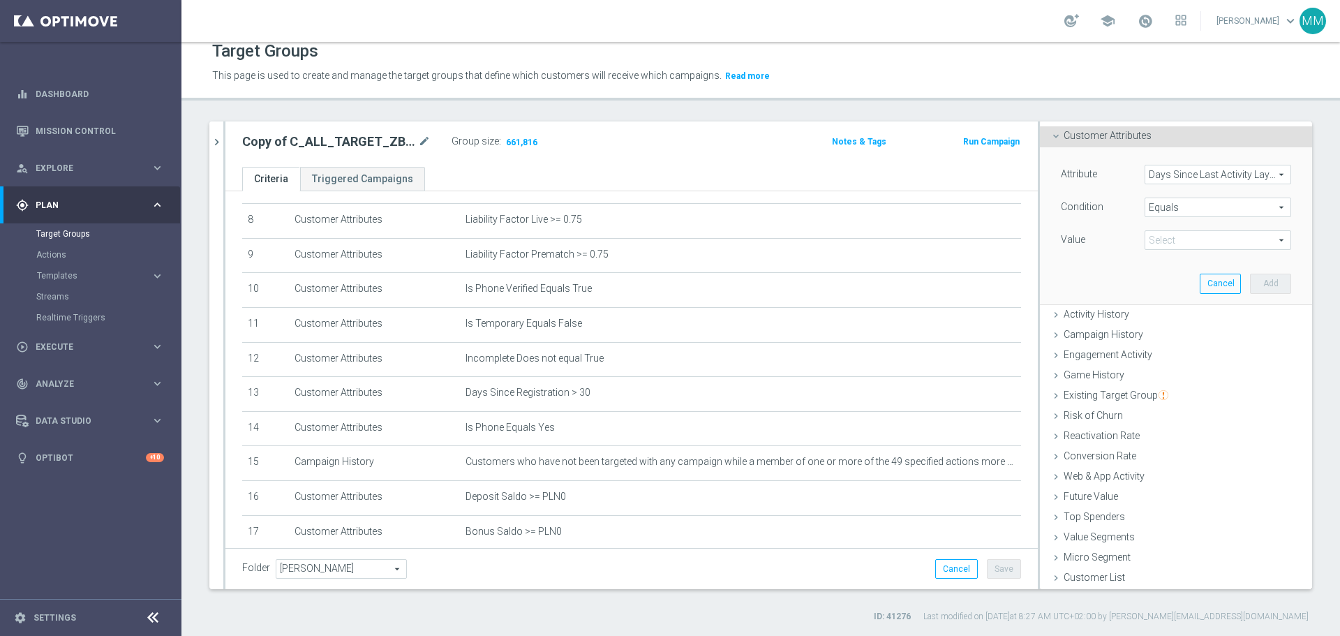
click at [1233, 177] on span "Days Since Last Activity Layer, Churn" at bounding box center [1218, 174] width 145 height 18
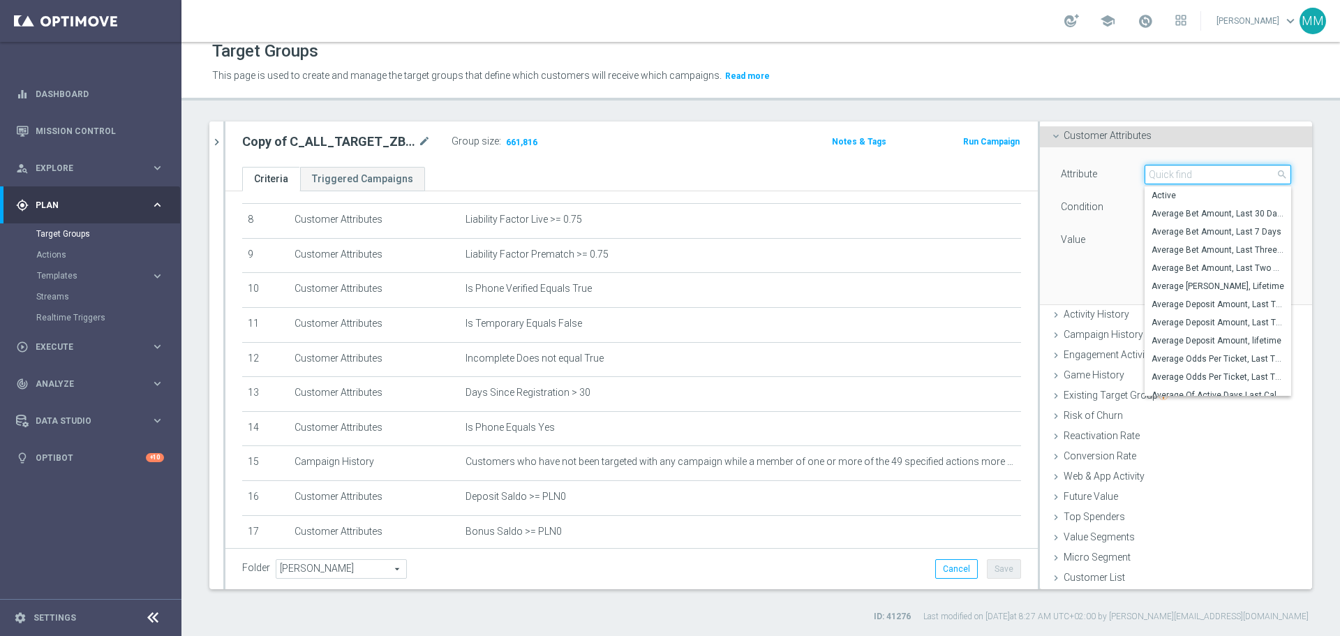
click at [1206, 174] on input "search" at bounding box center [1218, 175] width 147 height 20
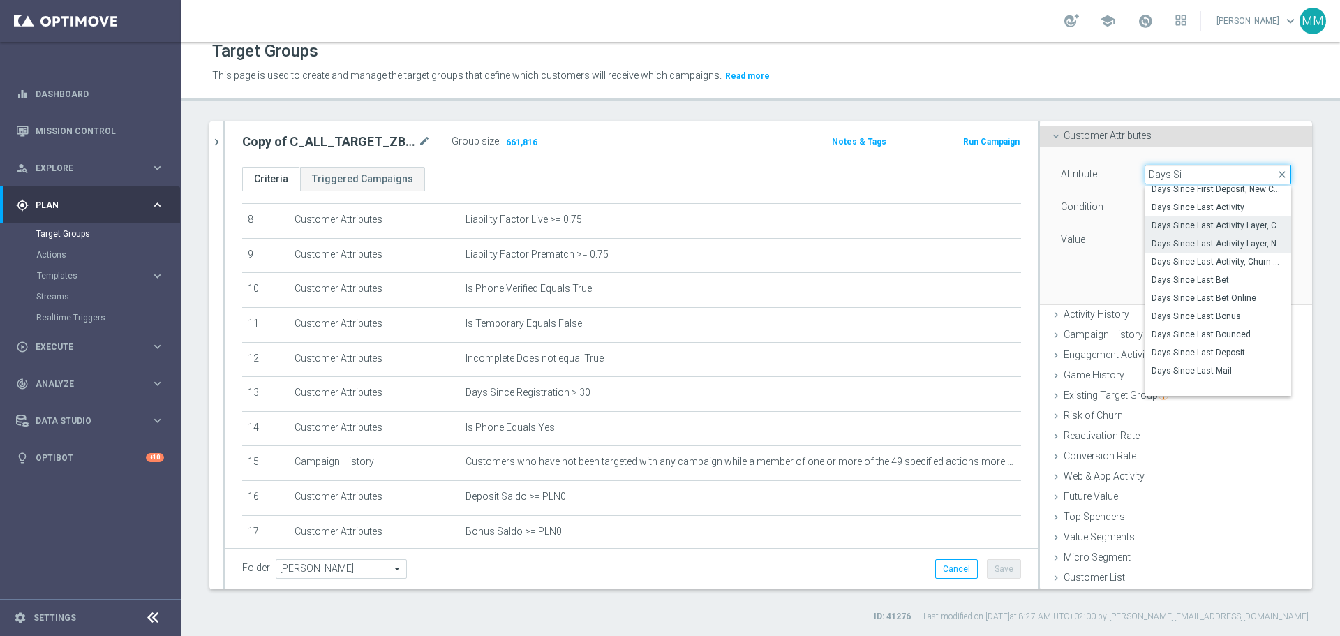
scroll to position [52, 0]
click at [1211, 230] on span "Days Since Last Activity" at bounding box center [1218, 231] width 133 height 11
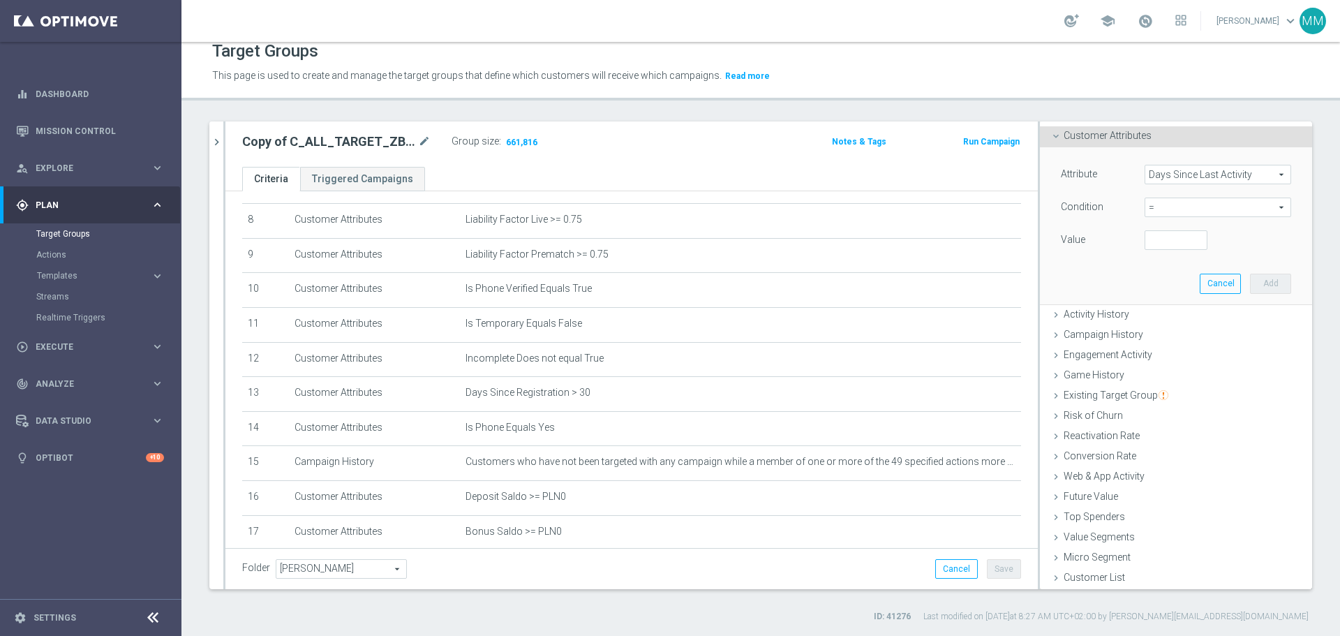
click at [1174, 207] on span "=" at bounding box center [1218, 207] width 145 height 18
click at [1161, 334] on span "between" at bounding box center [1218, 337] width 133 height 11
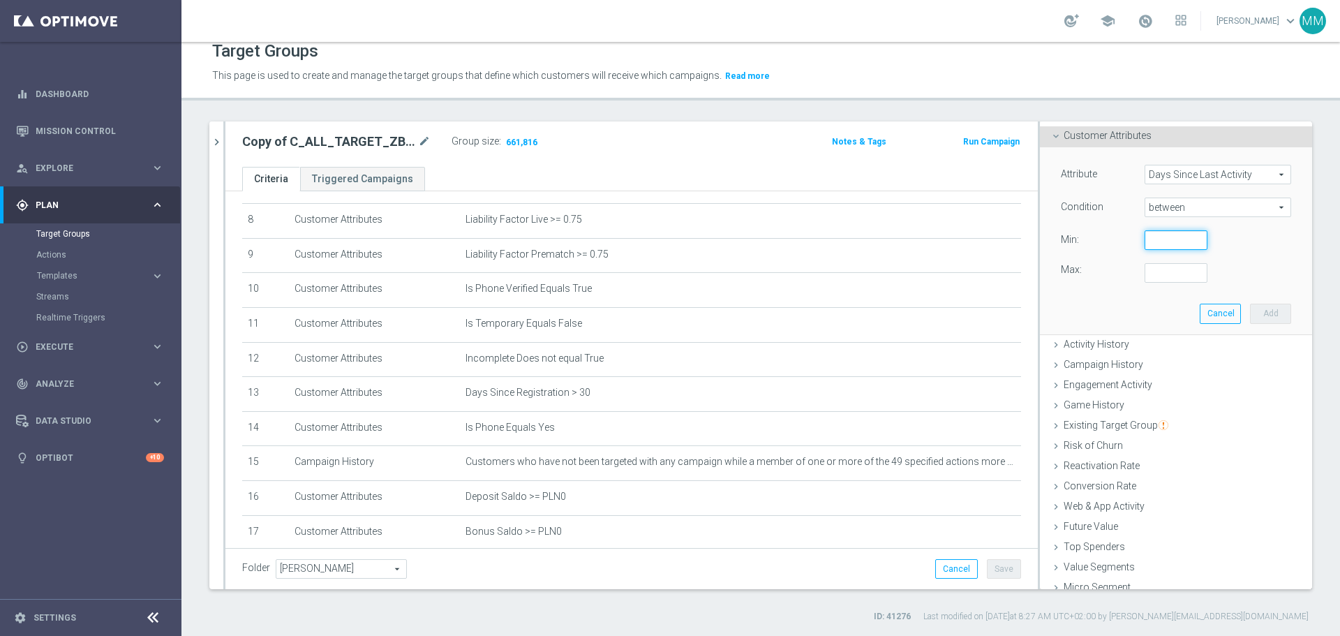
click at [1167, 237] on input "number" at bounding box center [1176, 240] width 63 height 20
click at [1153, 270] on input "number" at bounding box center [1176, 273] width 63 height 20
click at [1261, 313] on button "Add" at bounding box center [1270, 314] width 41 height 20
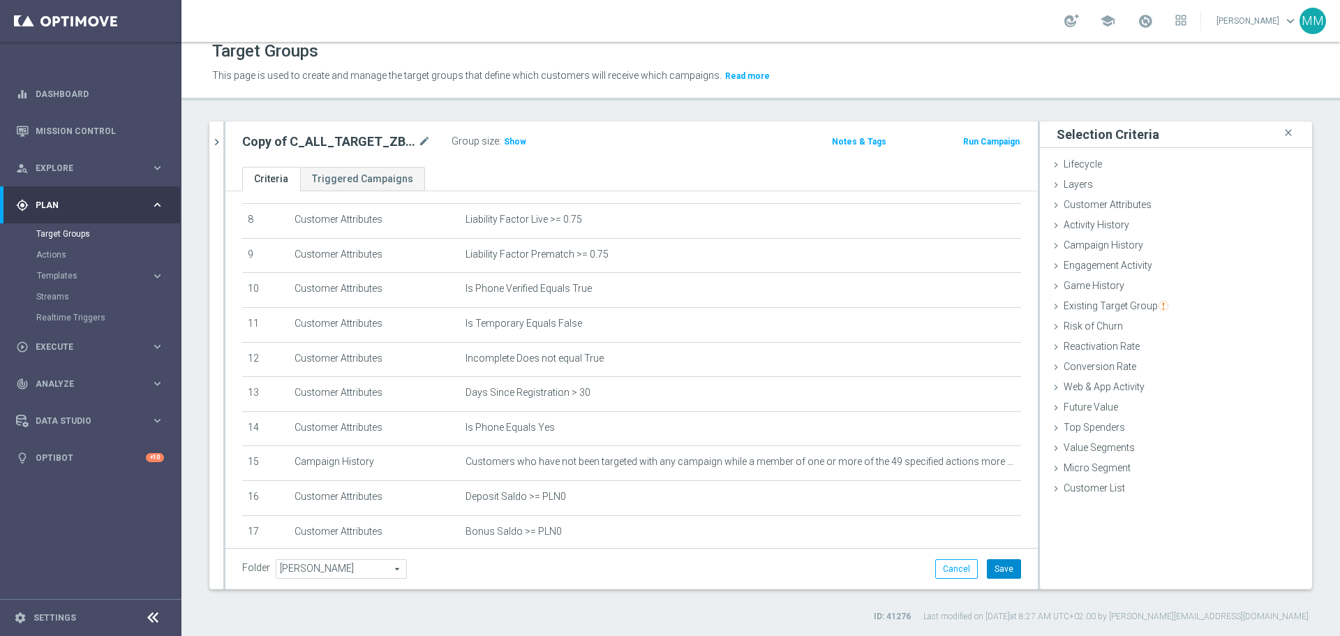
click at [996, 570] on button "Save" at bounding box center [1004, 569] width 34 height 20
click at [517, 146] on span "Show" at bounding box center [515, 142] width 22 height 10
click at [1104, 210] on span "Customer Attributes" at bounding box center [1108, 204] width 88 height 11
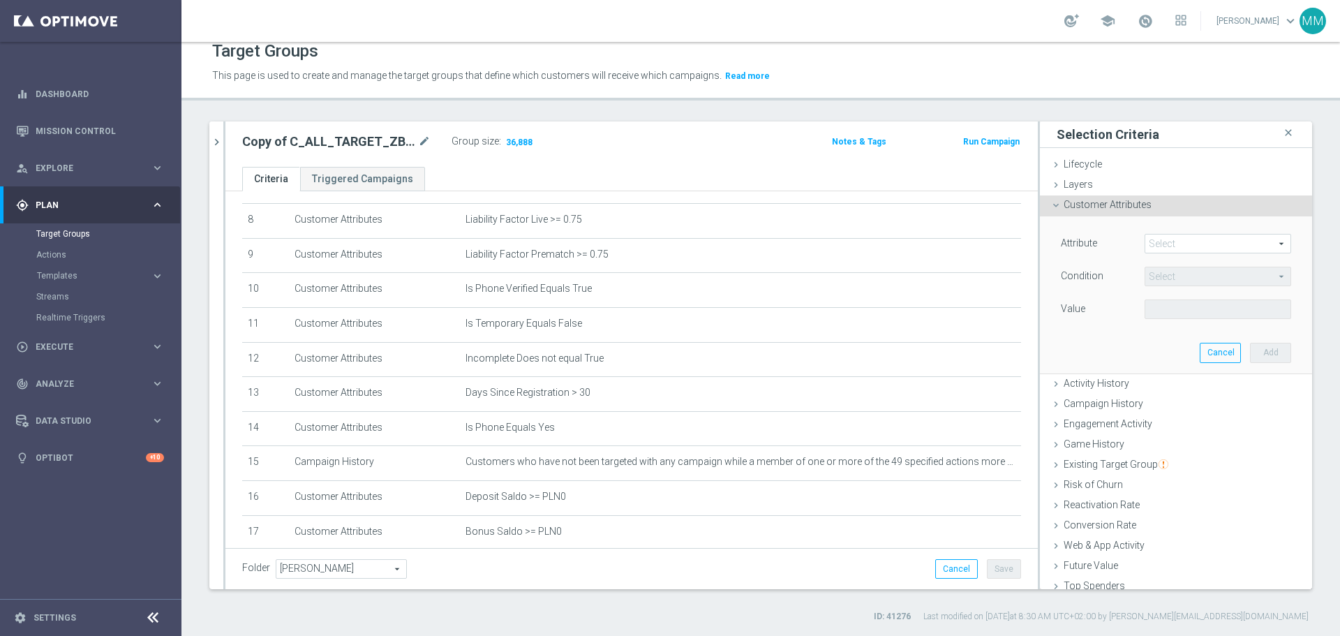
click at [1165, 243] on span at bounding box center [1218, 244] width 145 height 18
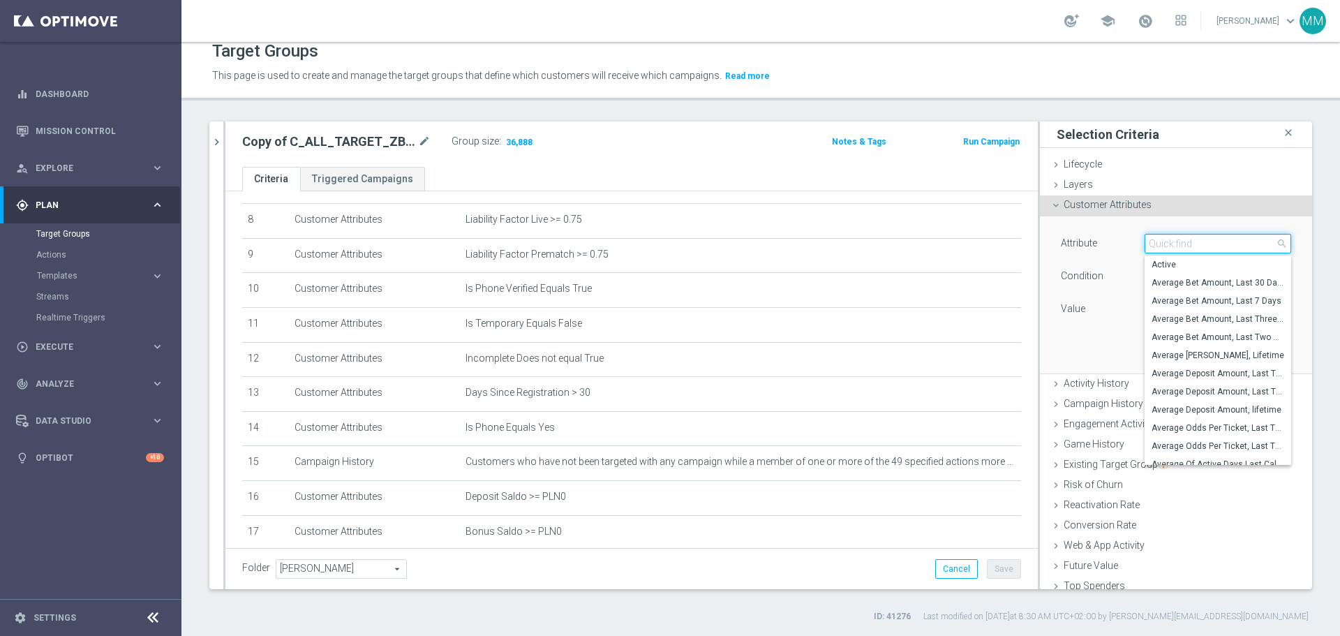
click at [1165, 243] on input "search" at bounding box center [1218, 244] width 147 height 20
click at [1229, 378] on span "Number of Active Days, Lifetime" at bounding box center [1218, 373] width 133 height 11
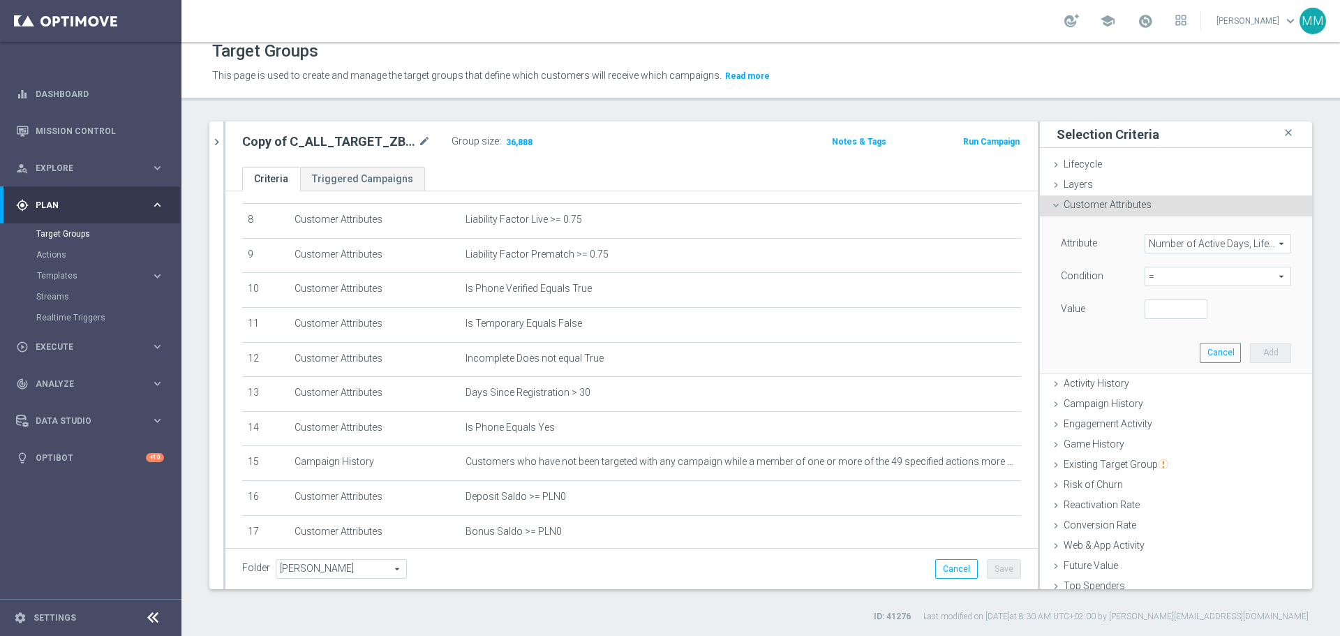
click at [1165, 276] on span "=" at bounding box center [1218, 276] width 145 height 18
click at [1152, 385] on span ">=" at bounding box center [1218, 388] width 133 height 11
click at [1163, 311] on input "number" at bounding box center [1176, 309] width 63 height 20
click at [1250, 354] on button "Add" at bounding box center [1270, 353] width 41 height 20
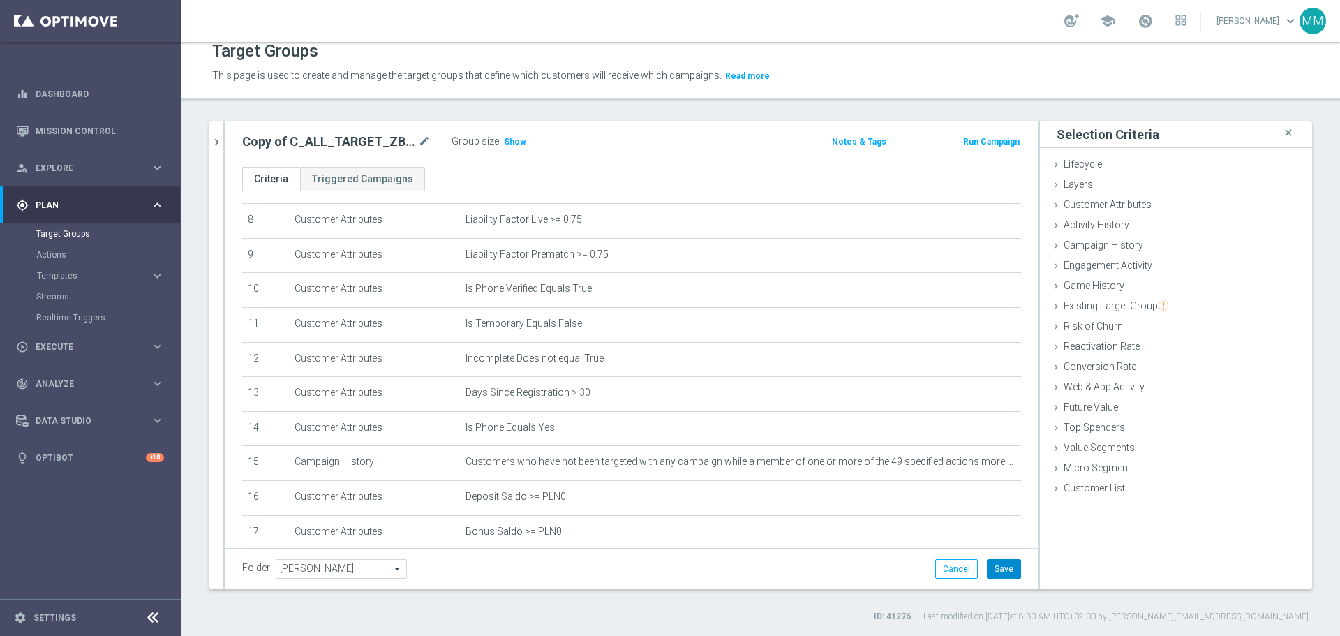
click at [994, 574] on button "Save" at bounding box center [1004, 569] width 34 height 20
click at [514, 147] on span "Show" at bounding box center [515, 142] width 22 height 10
click at [1110, 205] on span "Customer Attributes" at bounding box center [1108, 204] width 88 height 11
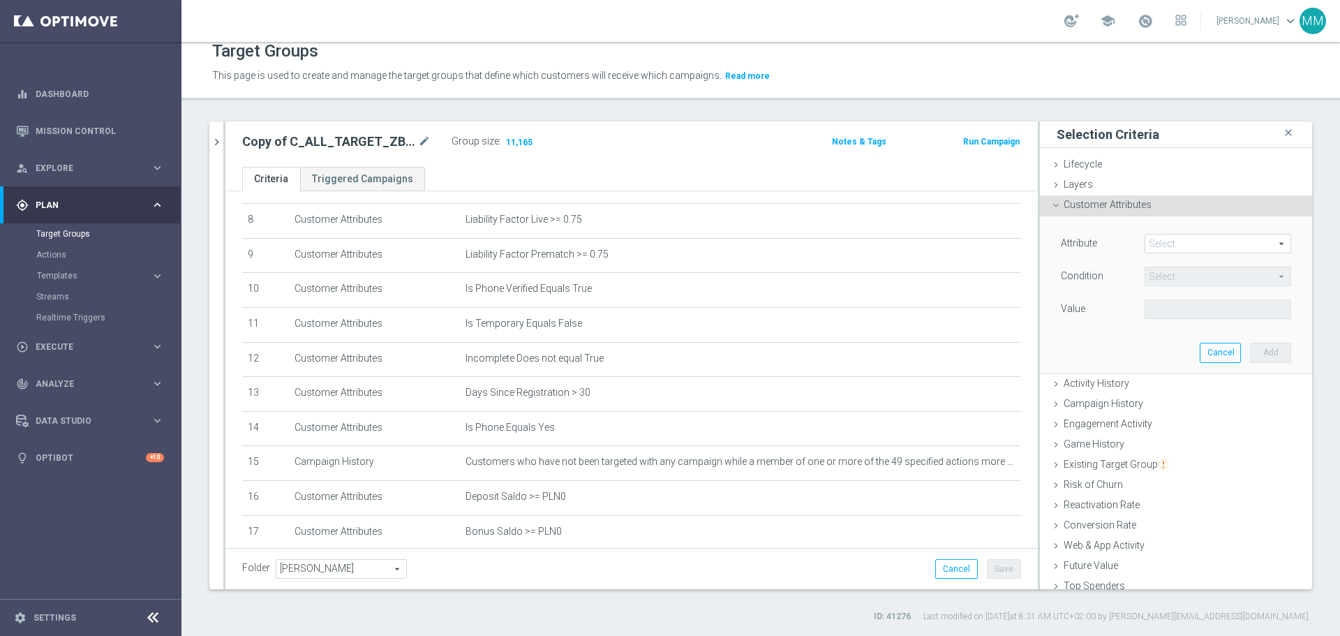
click at [1157, 236] on span at bounding box center [1218, 244] width 145 height 18
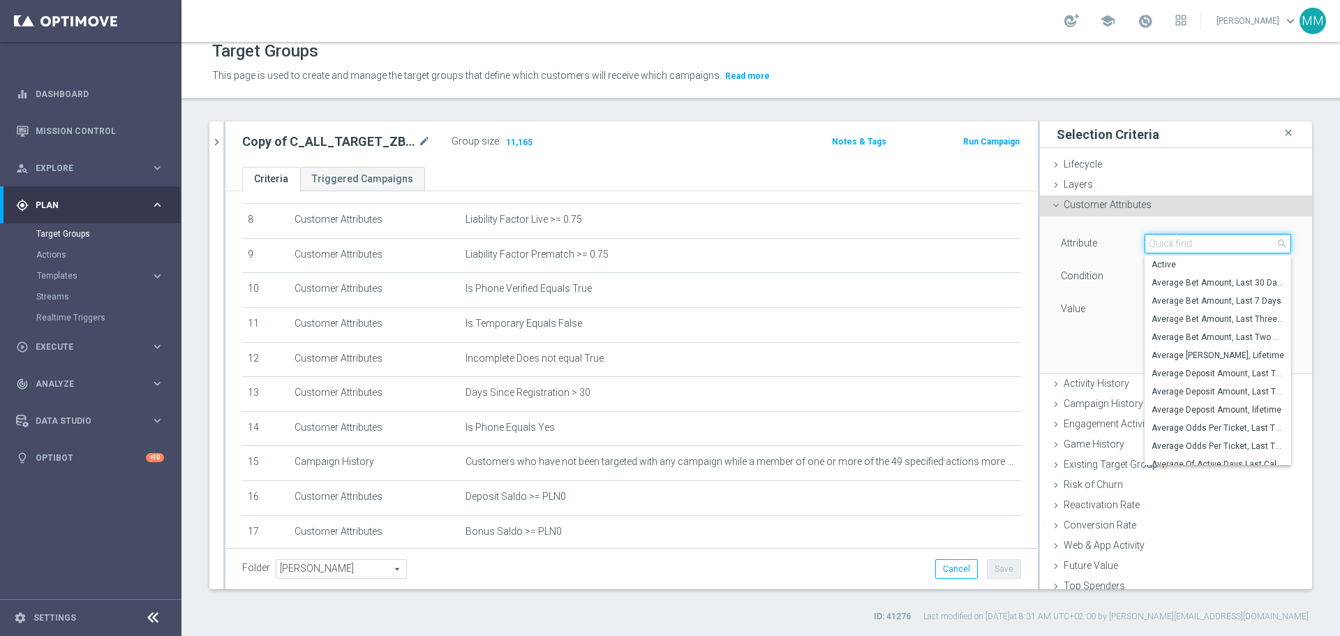
click at [1160, 241] on input "search" at bounding box center [1218, 244] width 147 height 20
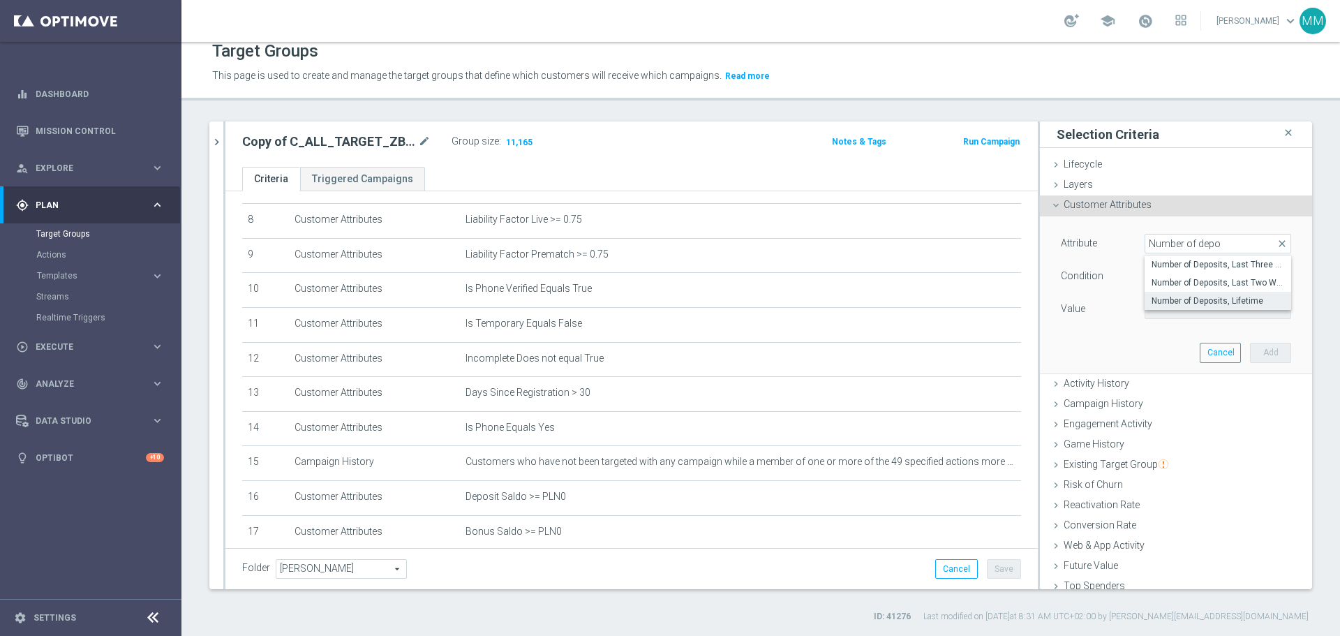
click at [1194, 302] on span "Number of Deposits, Lifetime" at bounding box center [1218, 300] width 133 height 11
click at [1182, 274] on span "=" at bounding box center [1218, 276] width 145 height 18
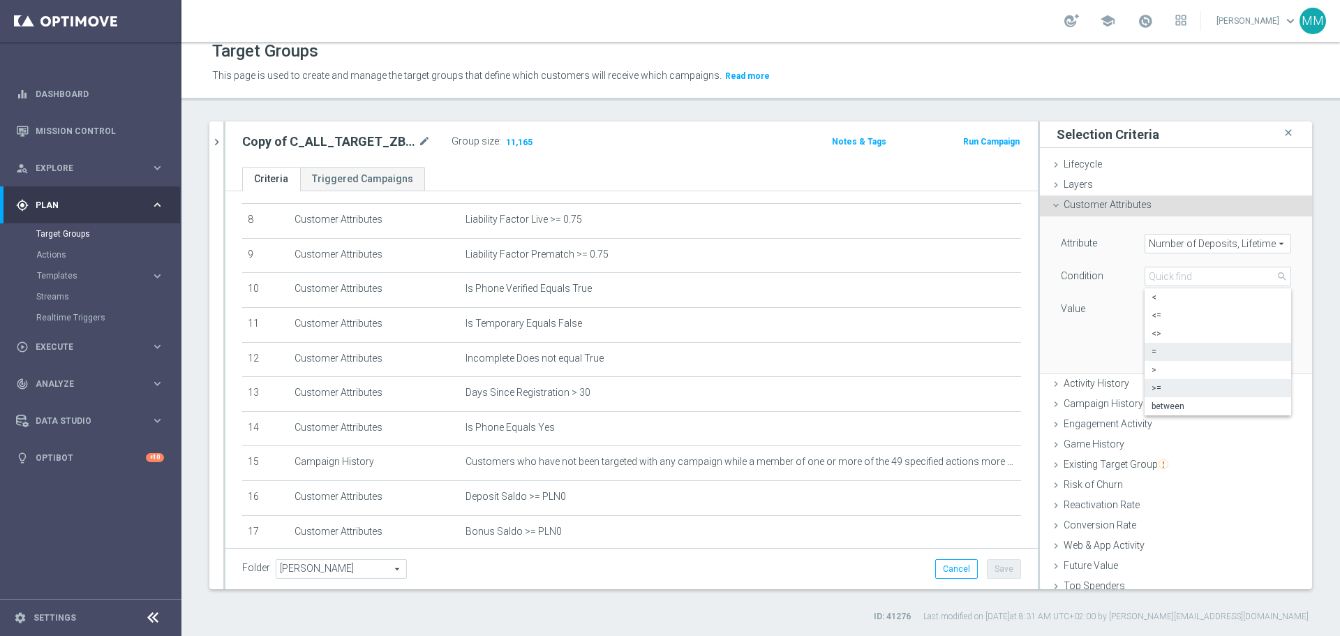
click at [1152, 389] on span ">=" at bounding box center [1218, 388] width 133 height 11
click at [1153, 305] on input "number" at bounding box center [1176, 309] width 63 height 20
click at [1250, 356] on button "Add" at bounding box center [1270, 353] width 41 height 20
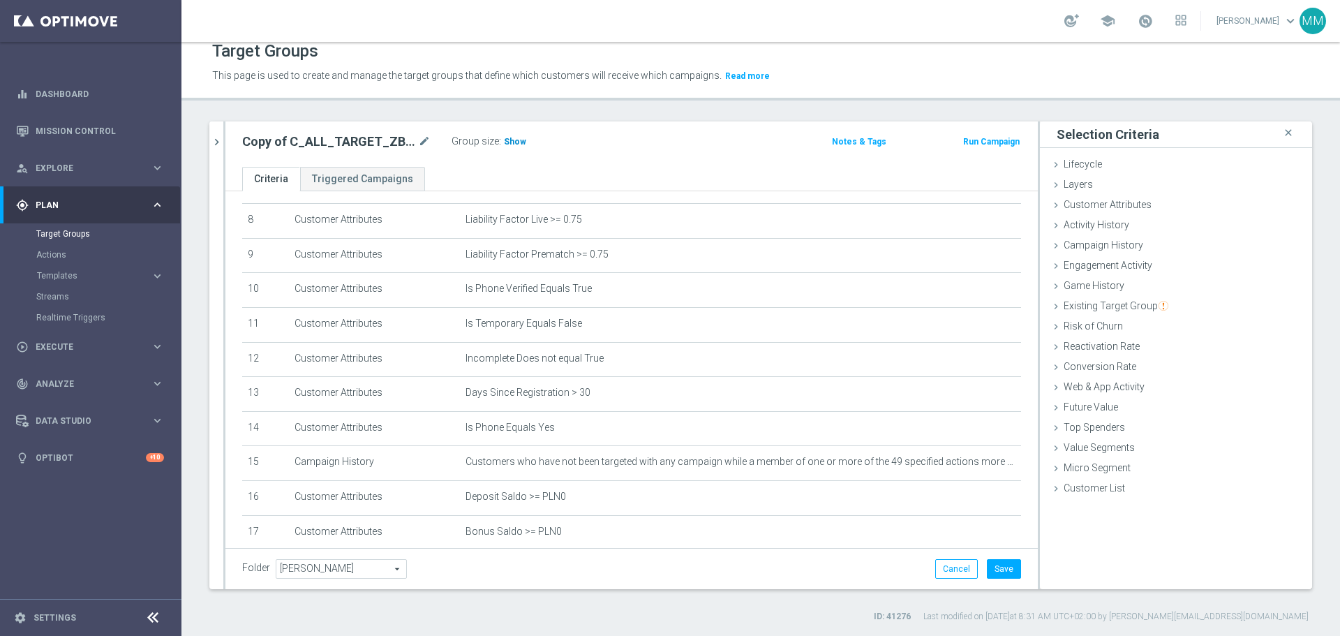
click at [512, 143] on span "Show" at bounding box center [515, 142] width 22 height 10
click at [1000, 572] on button "Save" at bounding box center [1004, 569] width 34 height 20
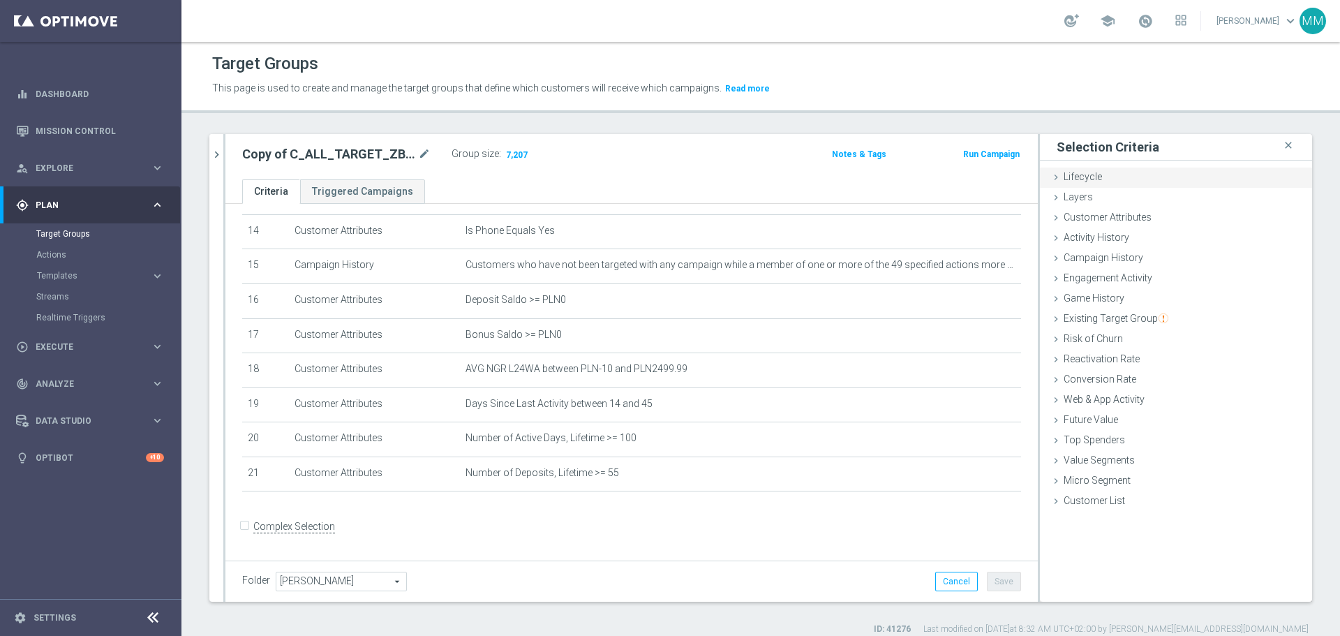
click at [1081, 173] on span "Lifecycle" at bounding box center [1083, 176] width 38 height 11
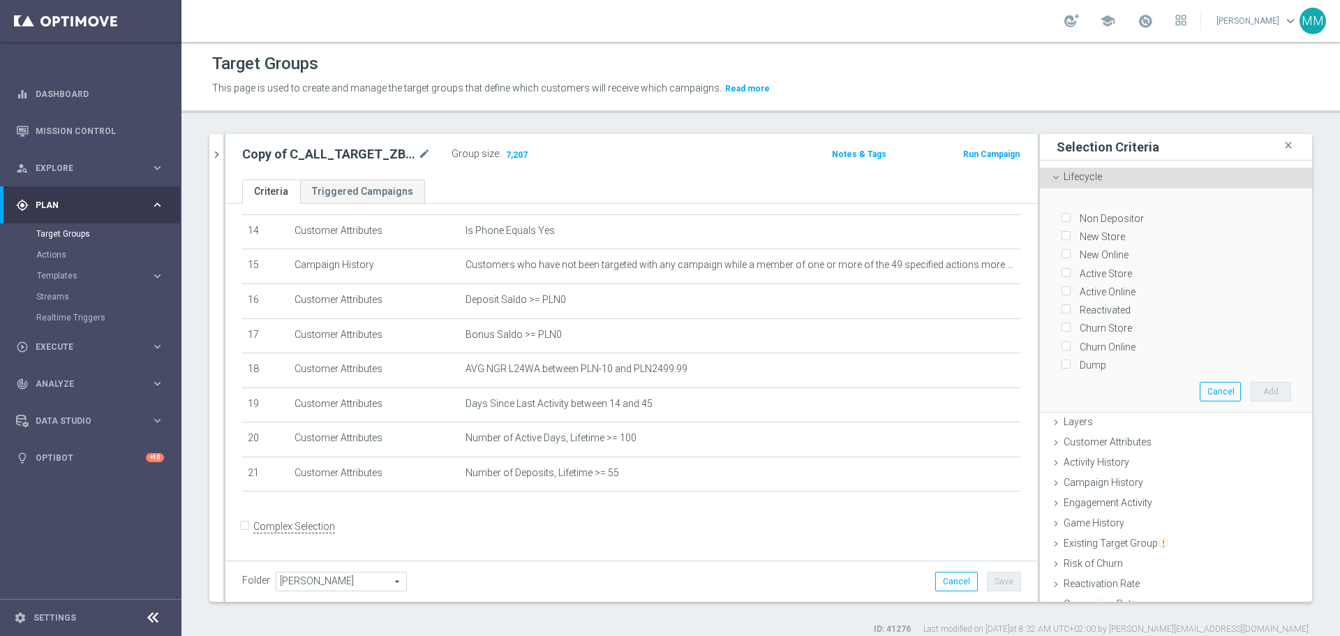
click at [1064, 177] on span "Lifecycle" at bounding box center [1083, 176] width 38 height 11
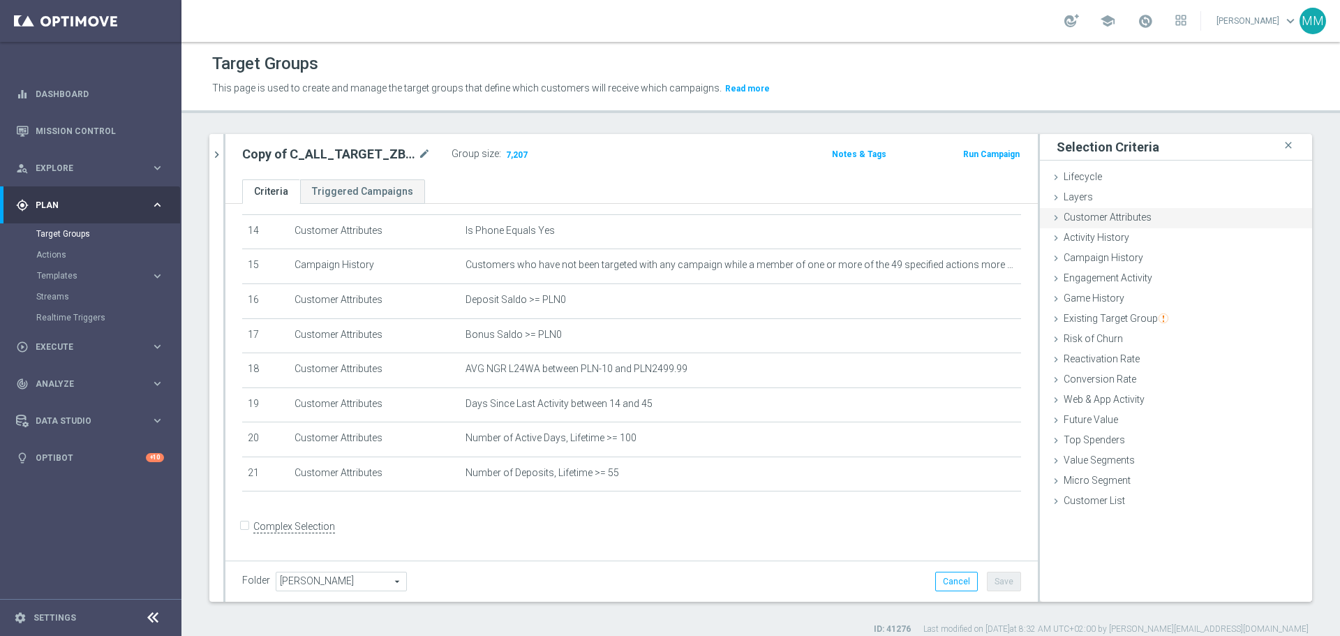
click at [1098, 219] on span "Customer Attributes" at bounding box center [1108, 217] width 88 height 11
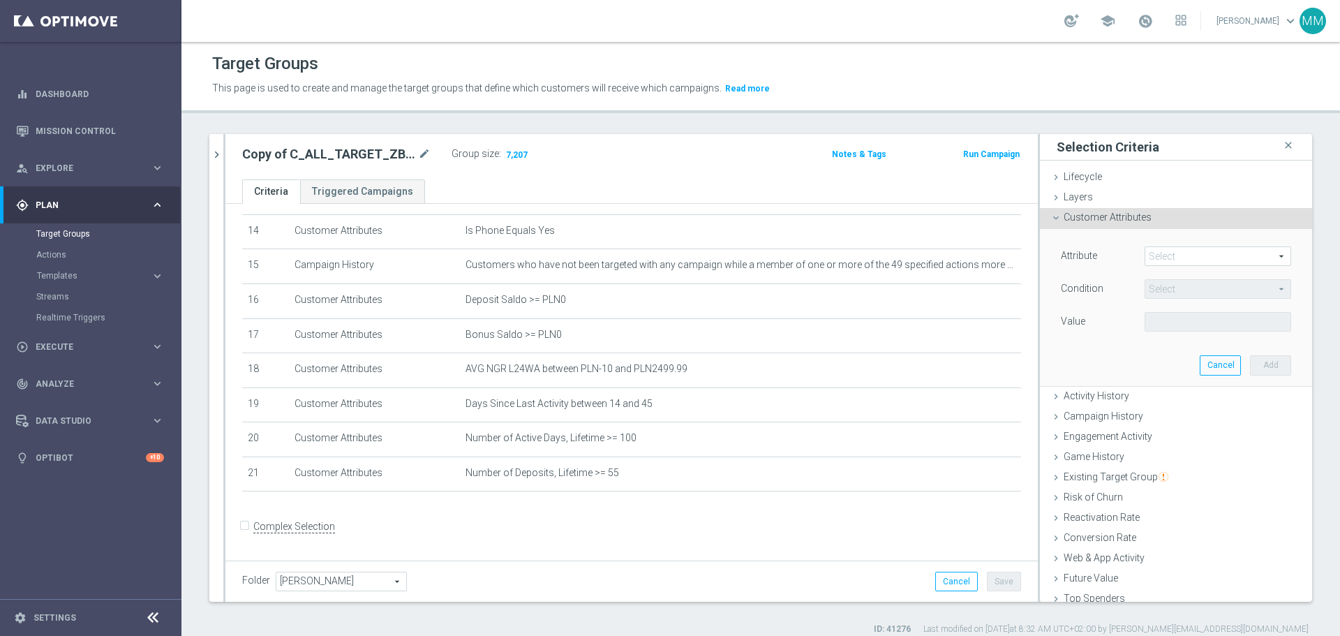
click at [1169, 254] on span at bounding box center [1218, 256] width 145 height 18
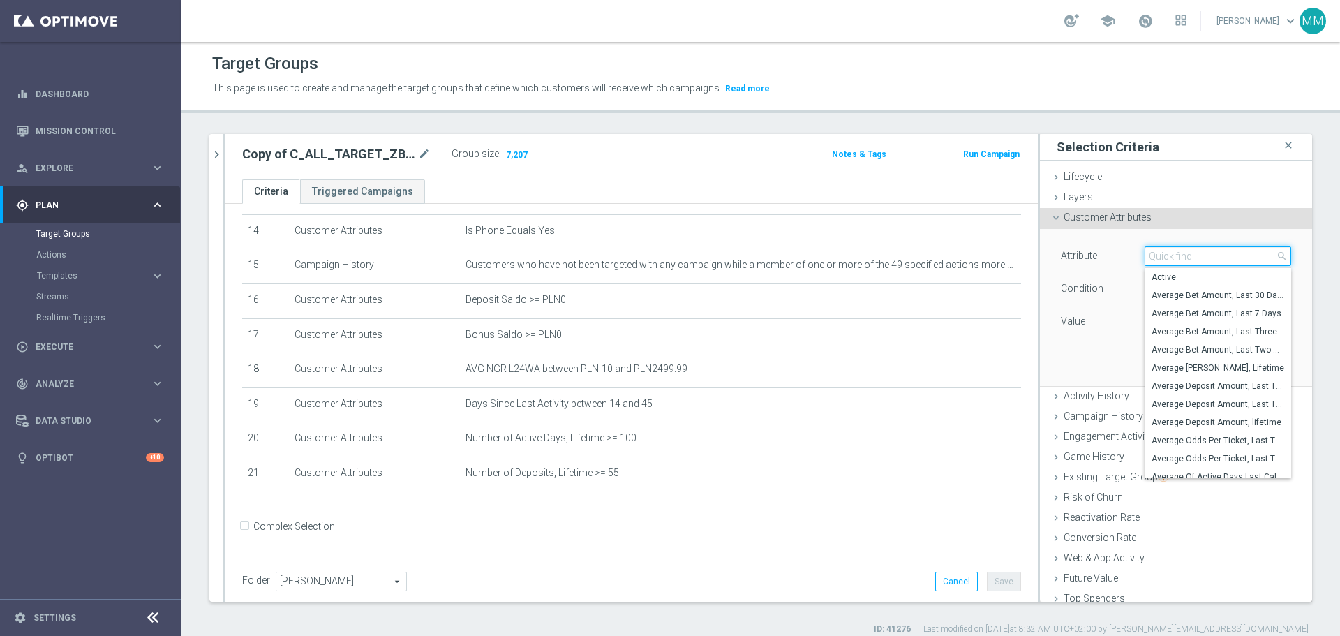
click at [1194, 258] on input "search" at bounding box center [1218, 256] width 147 height 20
click at [1208, 371] on span "Lifetime Activity Ratio" at bounding box center [1218, 367] width 133 height 11
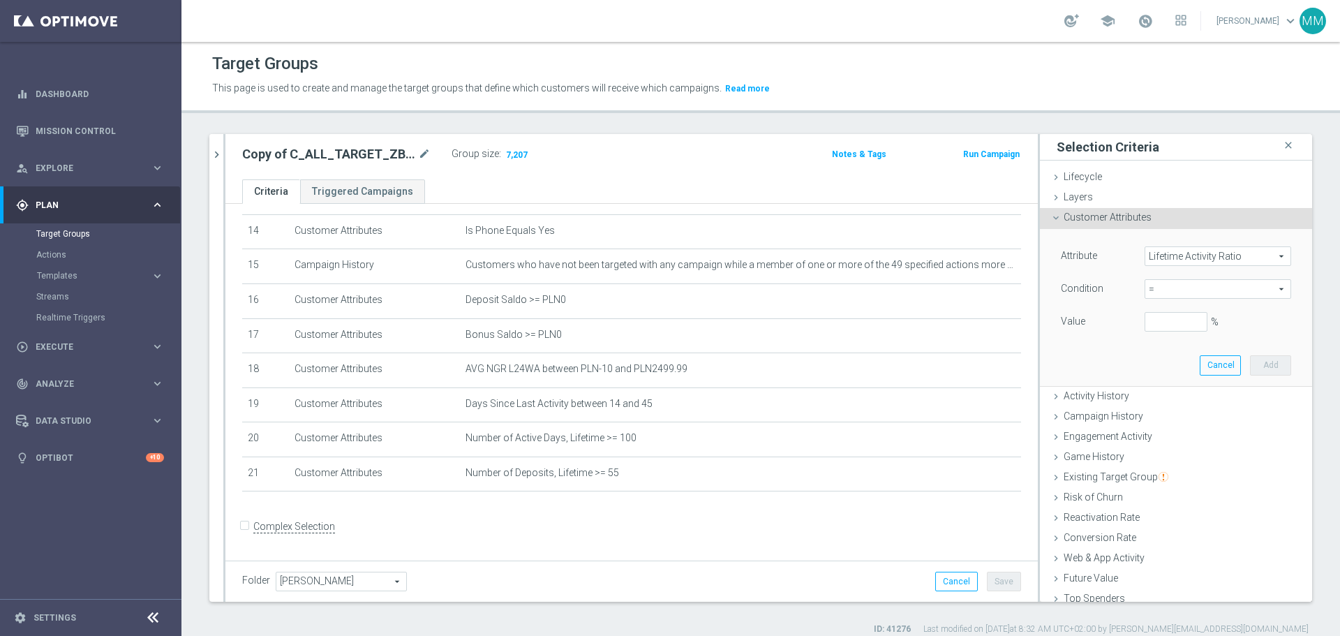
click at [1171, 293] on span "=" at bounding box center [1218, 289] width 145 height 18
click at [1154, 394] on label ">=" at bounding box center [1218, 401] width 147 height 18
click at [1162, 326] on input "%" at bounding box center [1176, 322] width 63 height 20
click at [1250, 365] on button "Add" at bounding box center [1270, 365] width 41 height 20
click at [1245, 365] on ul "Lifecycle done Cancel Add Layers done Cancel Add Customer Attributes done" at bounding box center [1176, 419] width 272 height 503
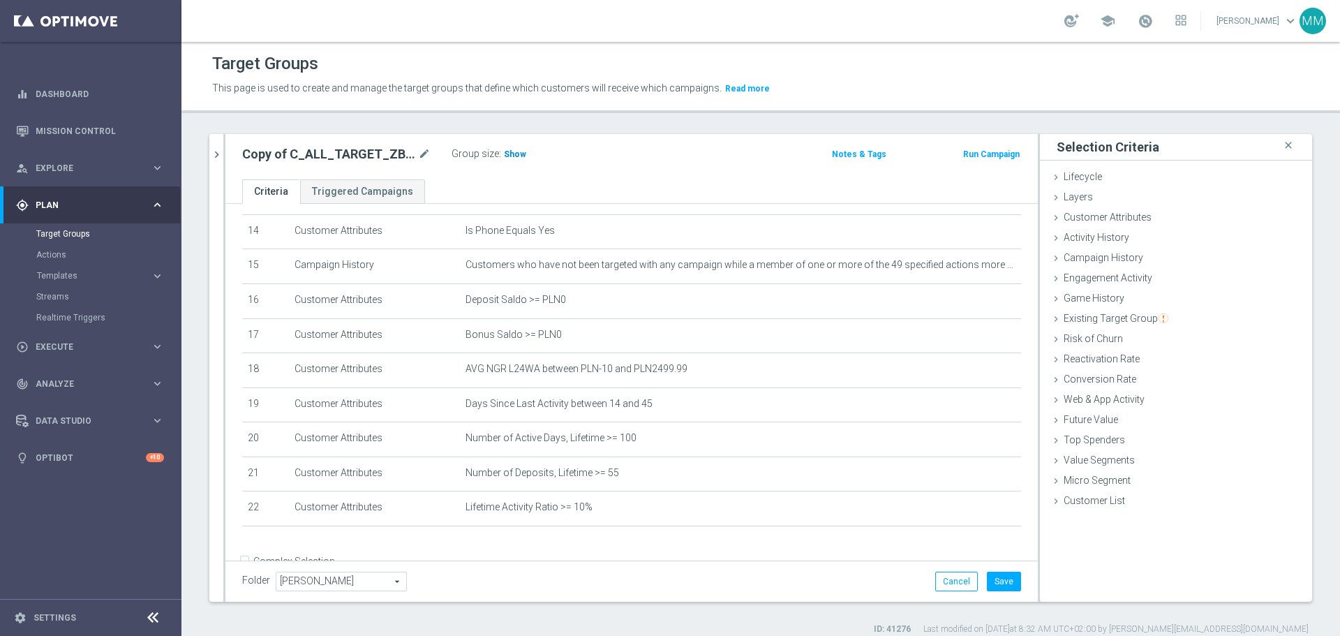
click at [510, 156] on span "Show" at bounding box center [515, 154] width 22 height 10
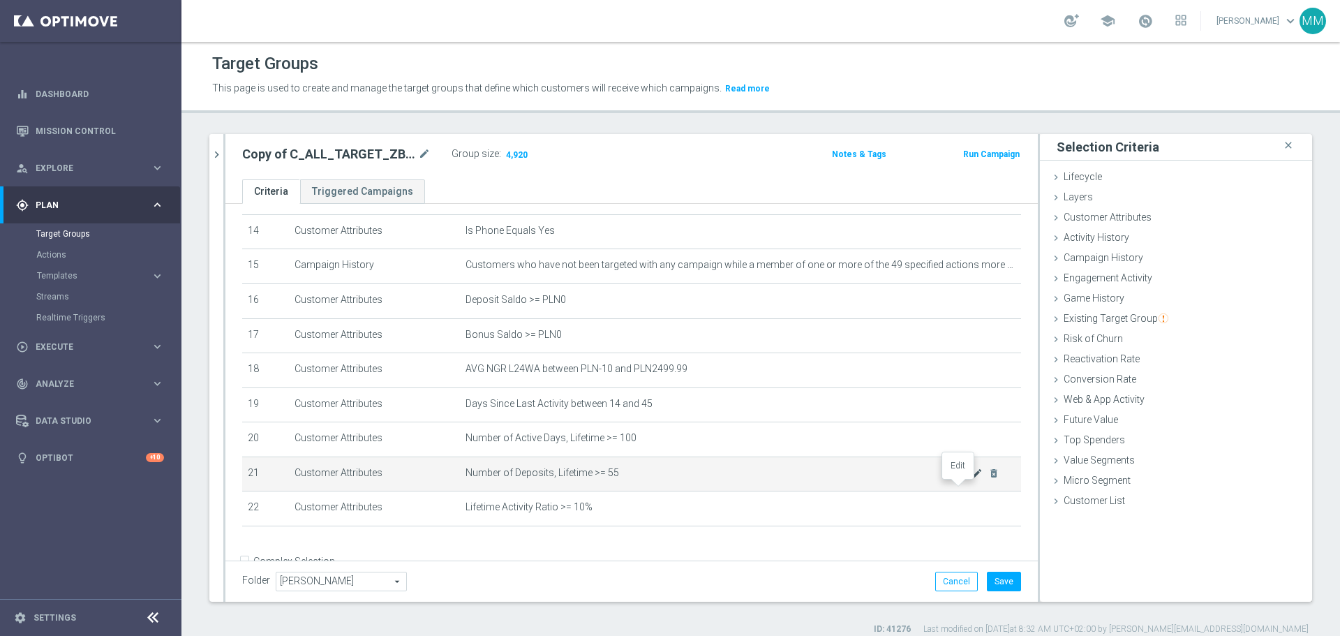
click at [972, 479] on icon "mode_edit" at bounding box center [977, 473] width 11 height 11
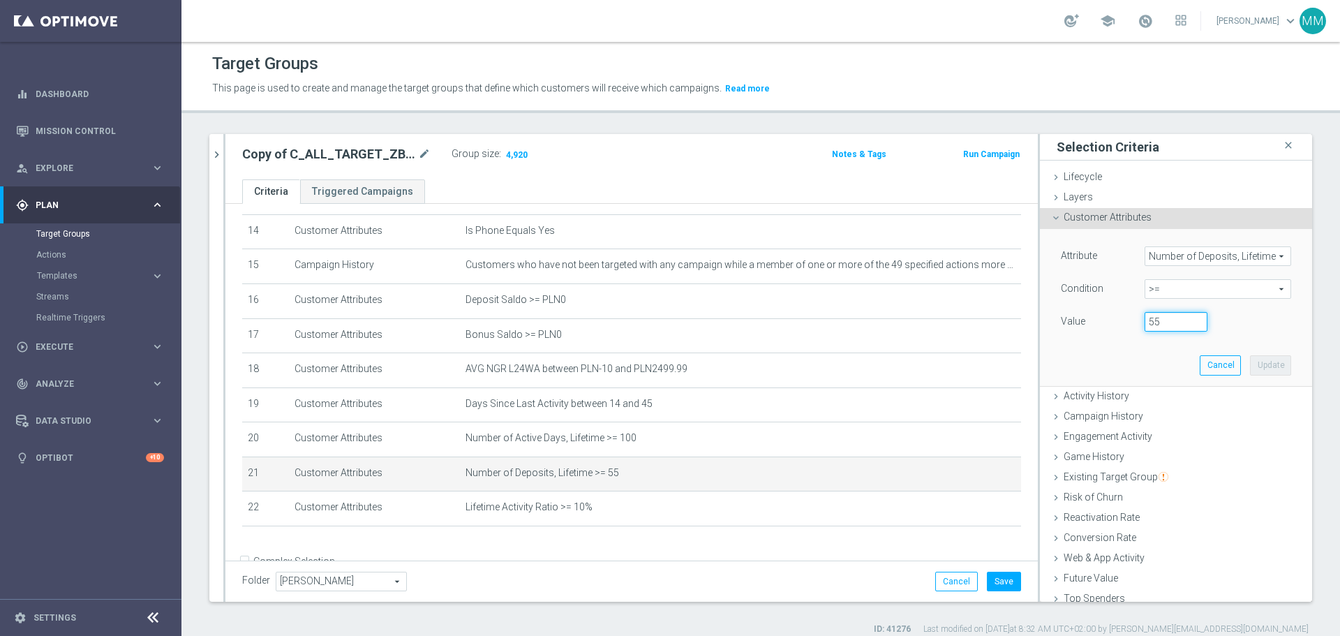
click at [1150, 321] on input "55" at bounding box center [1176, 322] width 63 height 20
click at [1251, 360] on button "Update" at bounding box center [1270, 365] width 41 height 20
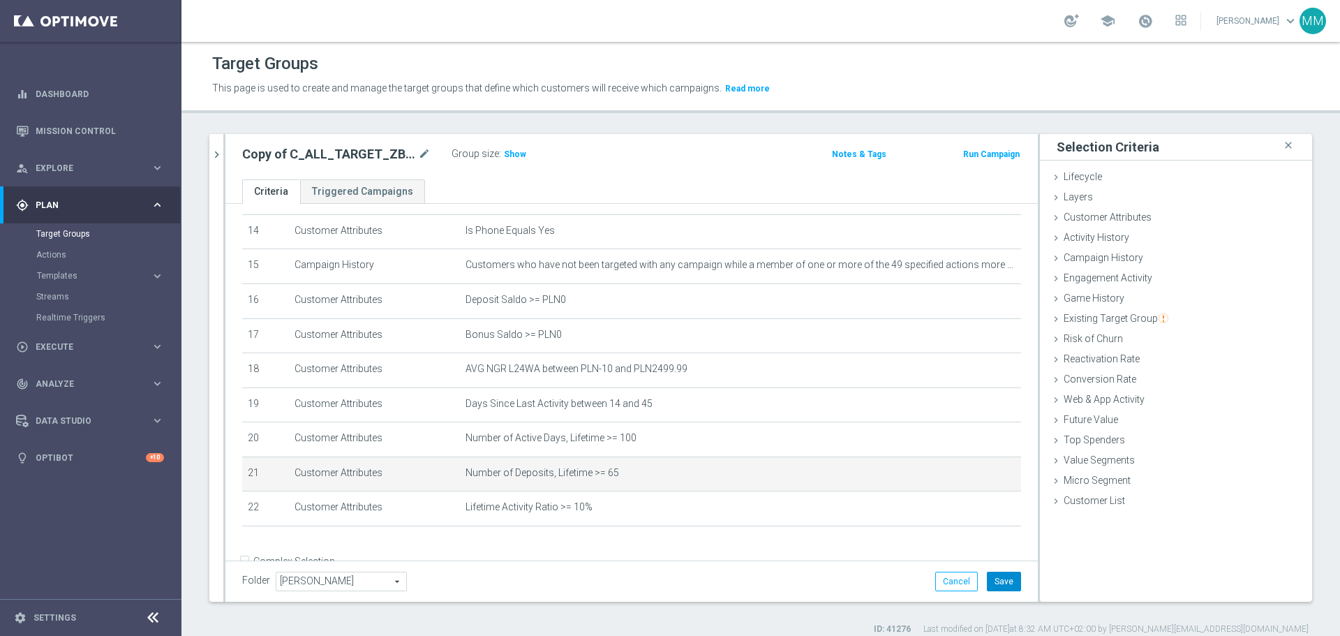
click at [1007, 579] on button "Save" at bounding box center [1004, 582] width 34 height 20
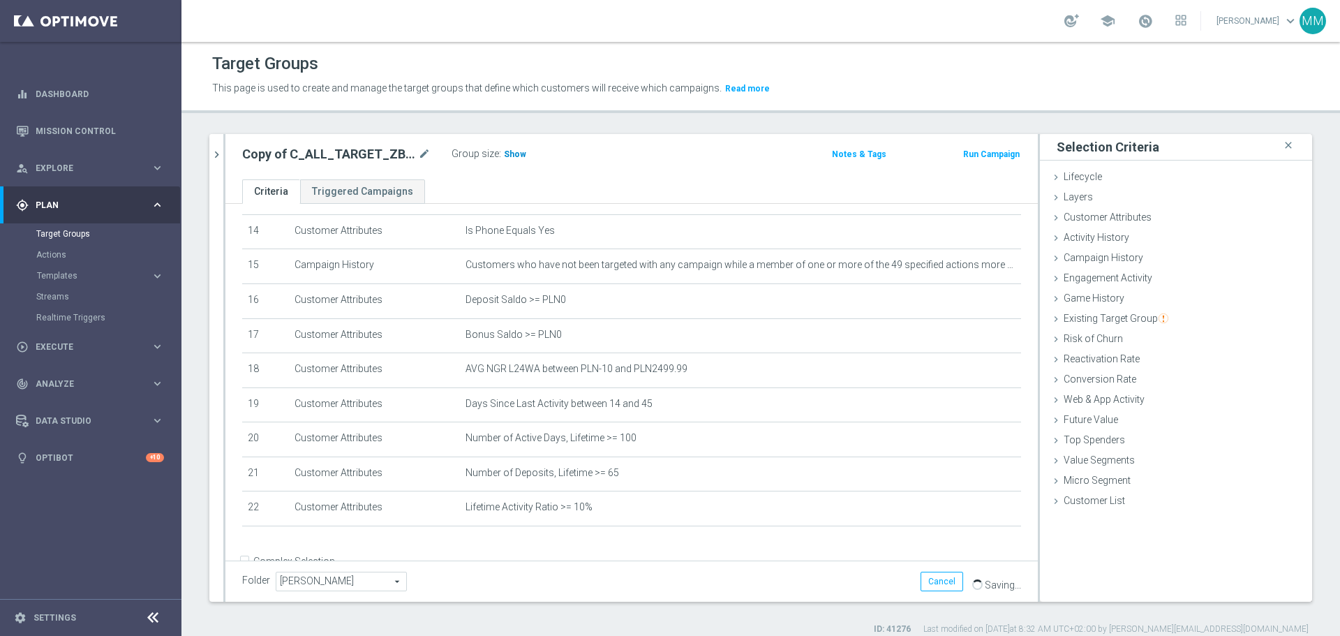
click at [512, 157] on span "Show" at bounding box center [515, 154] width 22 height 10
click at [355, 152] on h2 "Copy of C_ALL_TARGET_ZBR_CC LE 100% do 300PLN_220925" at bounding box center [328, 154] width 173 height 17
click at [420, 155] on icon "mode_edit" at bounding box center [424, 154] width 13 height 17
click at [418, 154] on icon "mode_edit" at bounding box center [424, 154] width 13 height 17
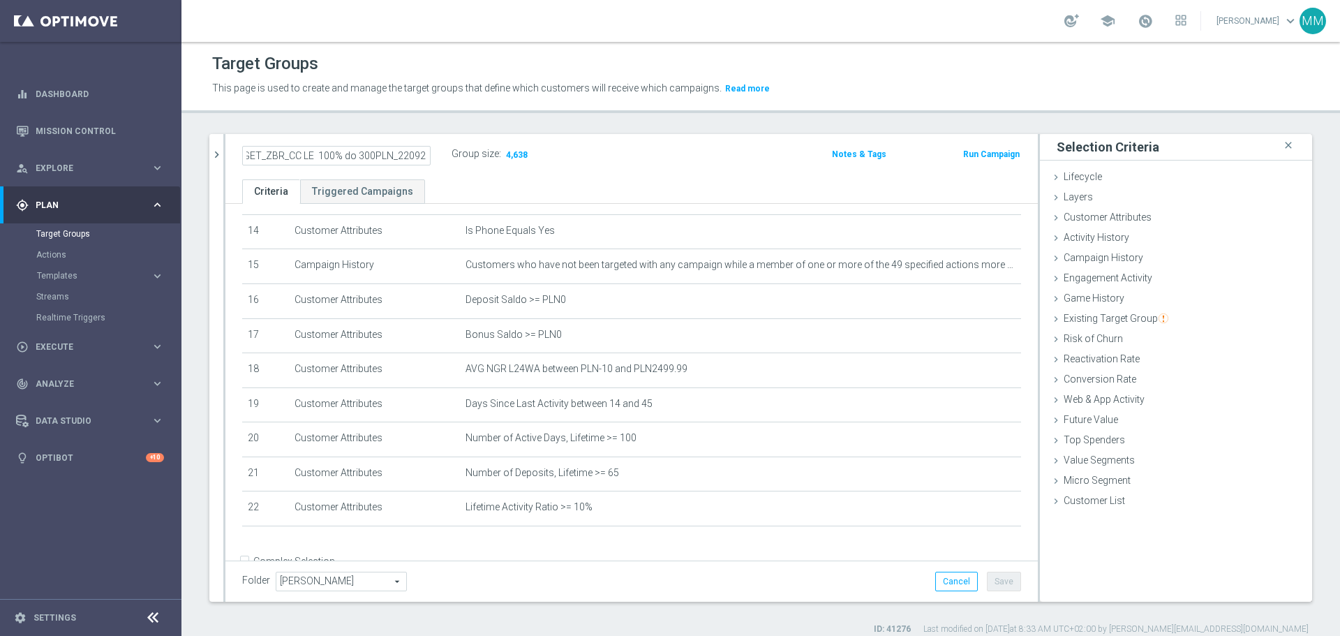
scroll to position [0, 0]
click at [281, 155] on input "Copy of C_ALL_TARGET_ZBR_CC LE 100% do 300PLN_220925" at bounding box center [336, 156] width 188 height 20
click at [732, 175] on div "C_ALL_TARGET_ZBR_CC LE 100% do 300PLN_220925 Group size : 4,638 Notes & Tags Ru…" at bounding box center [631, 156] width 813 height 45
click at [428, 154] on icon "mode_edit" at bounding box center [424, 154] width 13 height 17
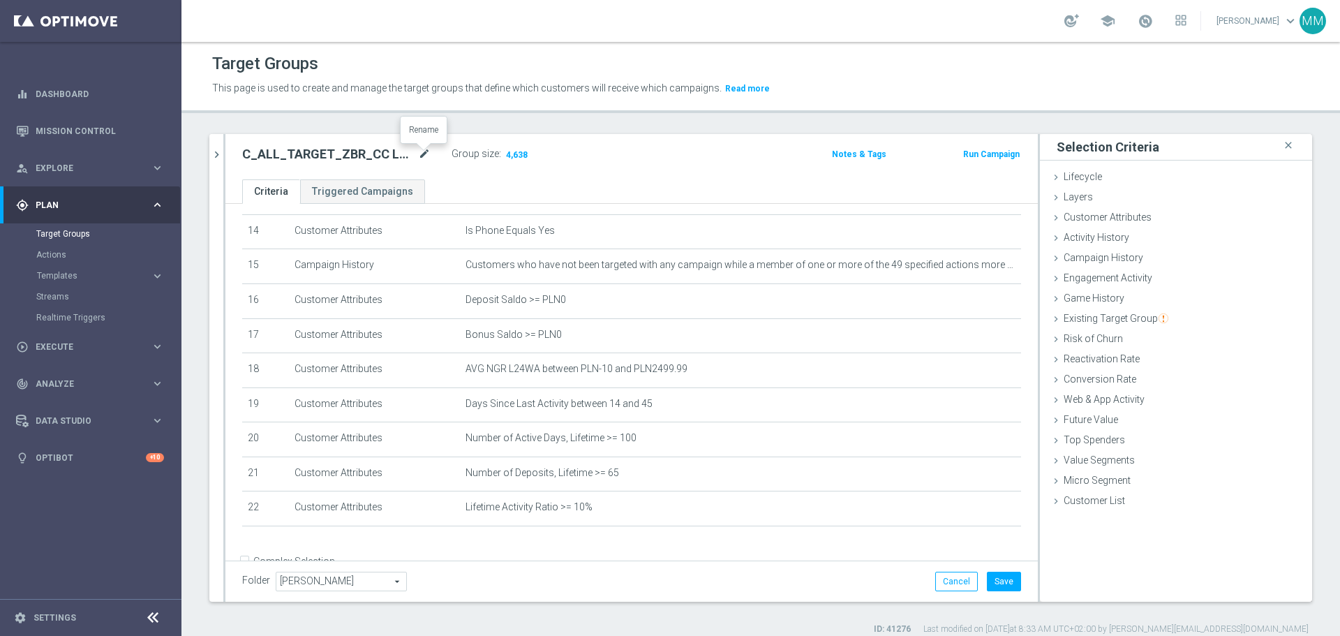
click at [425, 158] on icon "mode_edit" at bounding box center [424, 154] width 13 height 17
click at [990, 586] on button "Save" at bounding box center [1004, 582] width 34 height 20
click at [348, 161] on h2 "C_ALL_TARGET_ZBR_CC LE 100% do 300PLN_220925" at bounding box center [328, 154] width 173 height 17
click at [420, 158] on icon "mode_edit" at bounding box center [424, 154] width 13 height 17
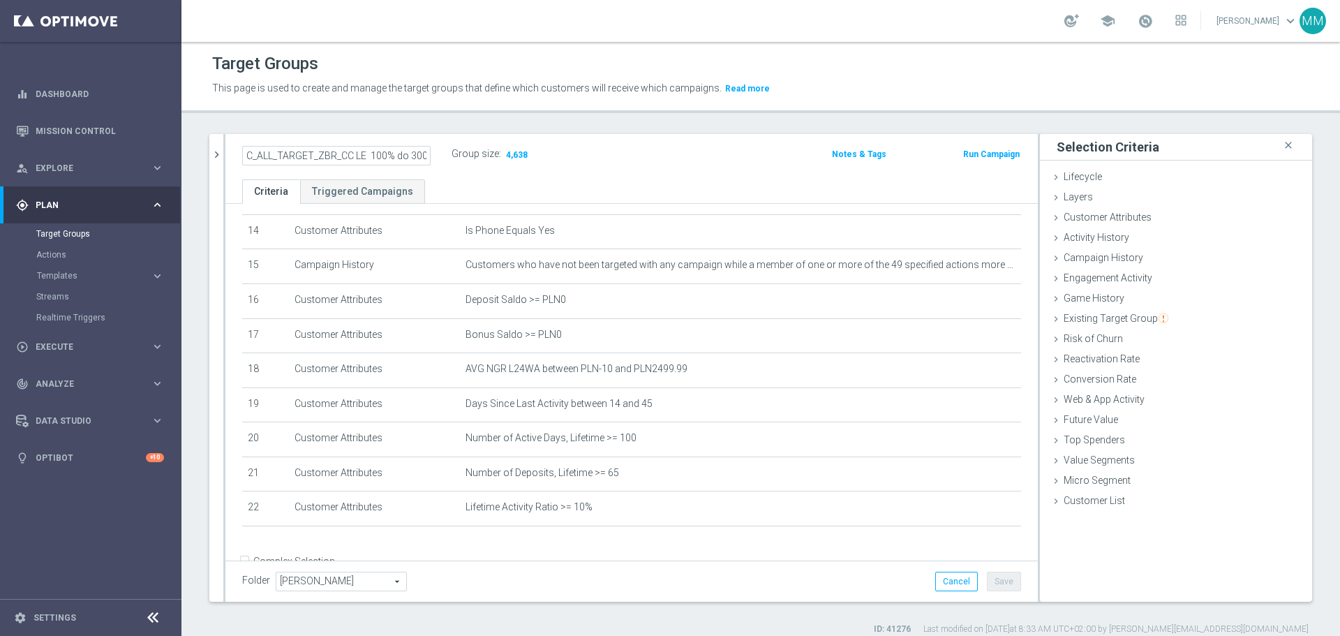
scroll to position [0, 54]
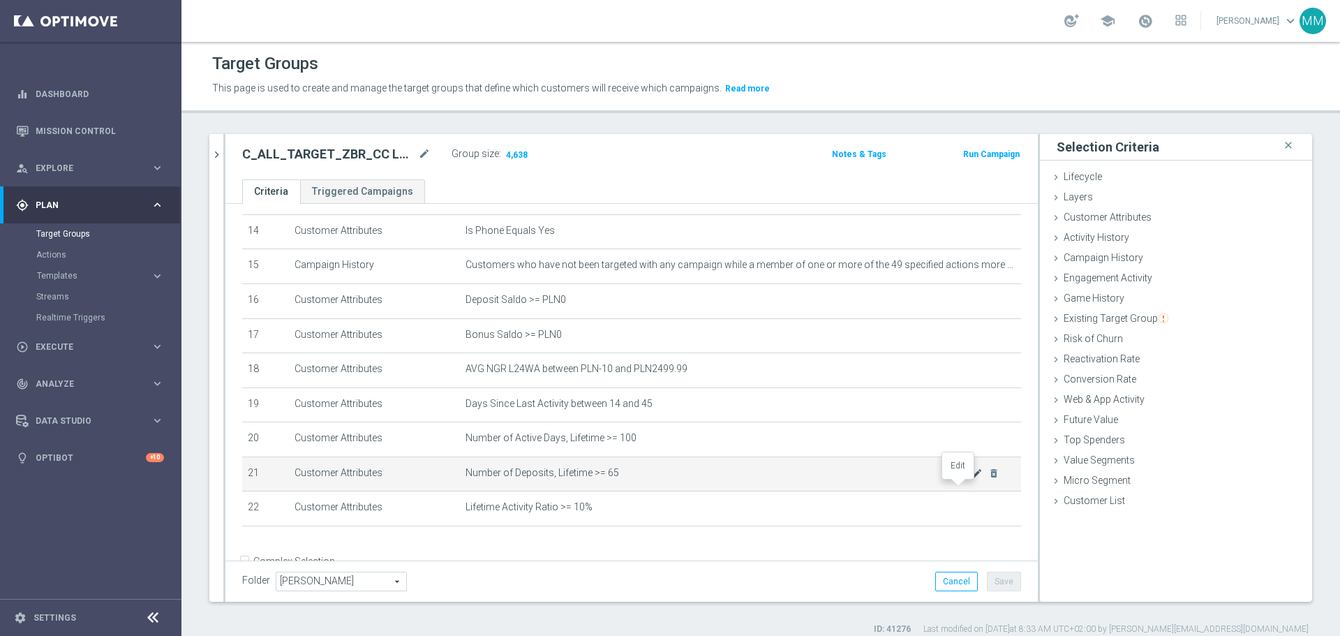
click at [972, 479] on icon "mode_edit" at bounding box center [977, 473] width 11 height 11
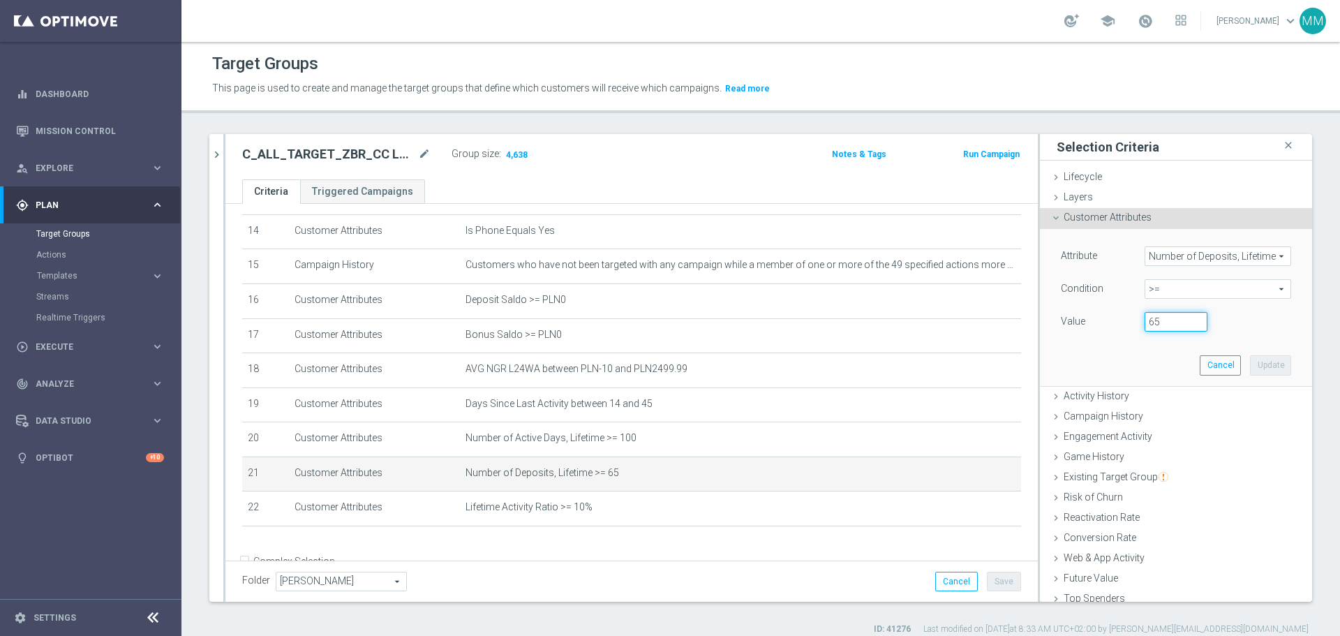
click at [1156, 322] on input "65" at bounding box center [1176, 322] width 63 height 20
click at [1134, 325] on div "65" at bounding box center [1176, 322] width 84 height 20
drag, startPoint x: 1148, startPoint y: 321, endPoint x: 1114, endPoint y: 321, distance: 34.2
click at [1145, 321] on input "65" at bounding box center [1176, 322] width 63 height 20
click at [1114, 321] on div "Value" at bounding box center [1093, 323] width 84 height 22
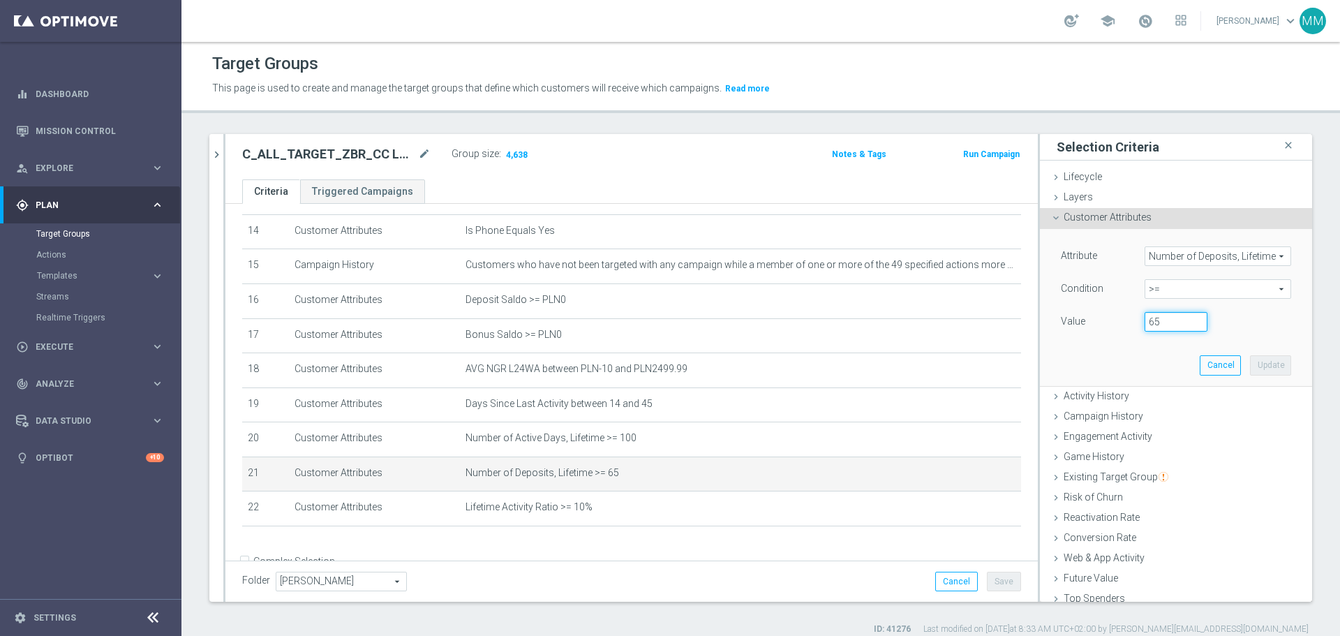
click at [1151, 325] on input "65" at bounding box center [1176, 322] width 63 height 20
click at [1150, 325] on input "65" at bounding box center [1176, 322] width 63 height 20
click at [1252, 367] on button "Update" at bounding box center [1270, 365] width 41 height 20
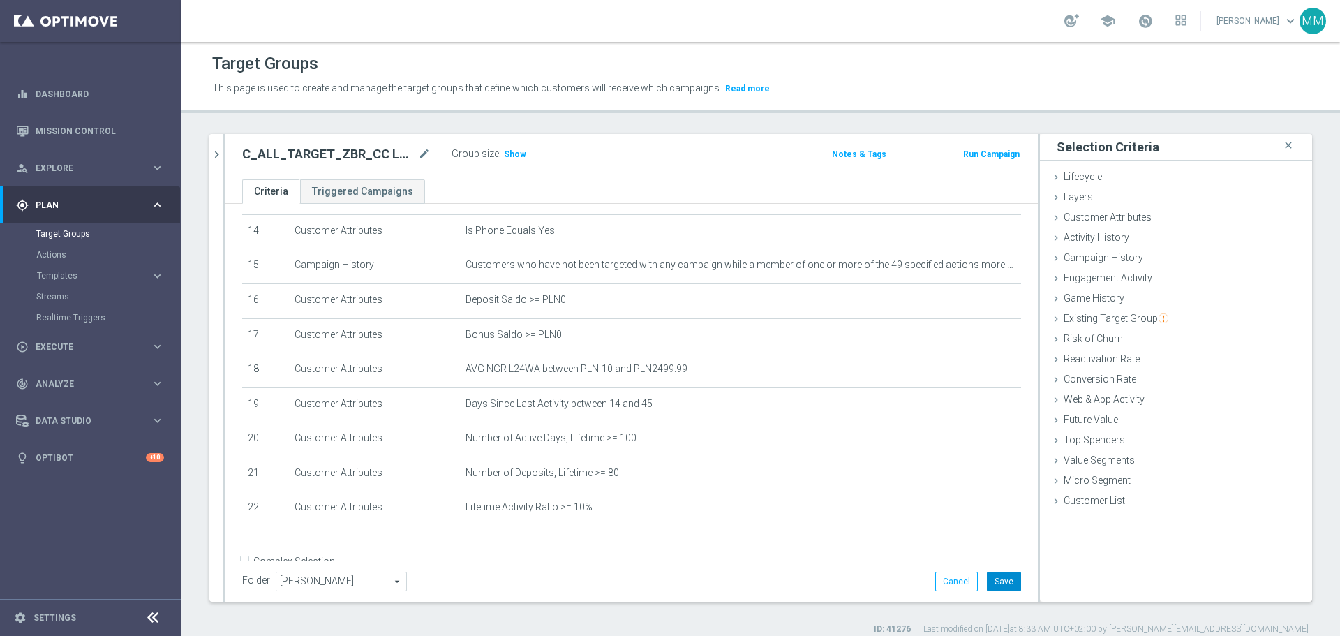
click at [987, 586] on button "Save" at bounding box center [1004, 582] width 34 height 20
click at [510, 156] on span "Show" at bounding box center [515, 154] width 22 height 10
click at [510, 156] on span at bounding box center [508, 152] width 10 height 10
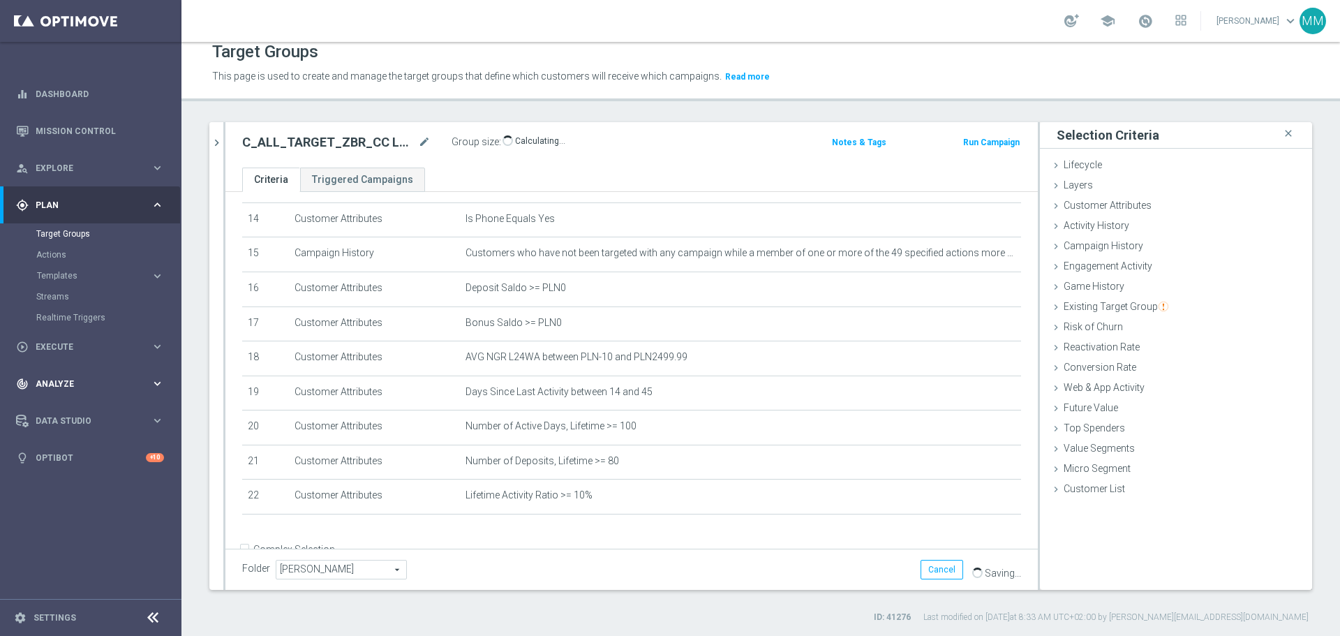
scroll to position [13, 0]
click at [340, 142] on h2 "C_ALL_TARGET_ZBR_CC LE 100% do 300PLN_220925" at bounding box center [328, 141] width 173 height 17
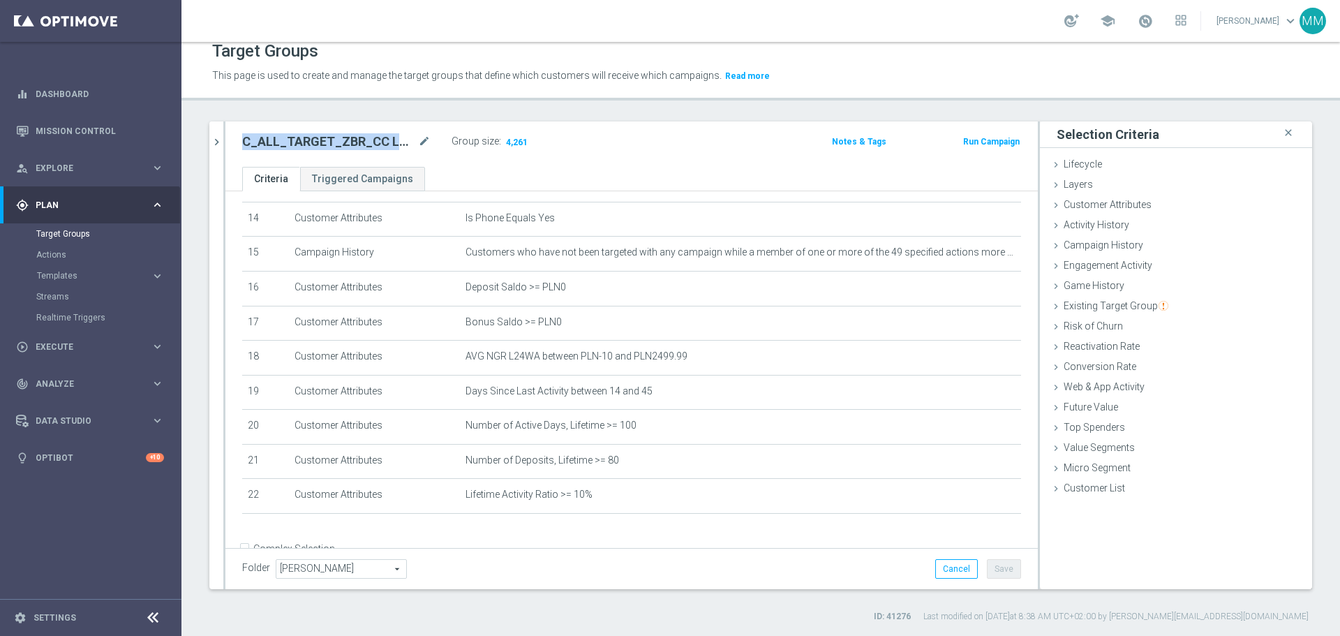
click at [337, 140] on h2 "C_ALL_TARGET_ZBR_CC LE 100% do 300PLN_220925" at bounding box center [328, 141] width 173 height 17
click at [338, 140] on h2 "C_ALL_TARGET_ZBR_CC LE 100% do 300PLN_220925" at bounding box center [328, 141] width 173 height 17
click at [339, 140] on h2 "C_ALL_TARGET_ZBR_CC LE 100% do 300PLN_220925" at bounding box center [328, 141] width 173 height 17
click at [423, 145] on icon "mode_edit" at bounding box center [424, 141] width 13 height 17
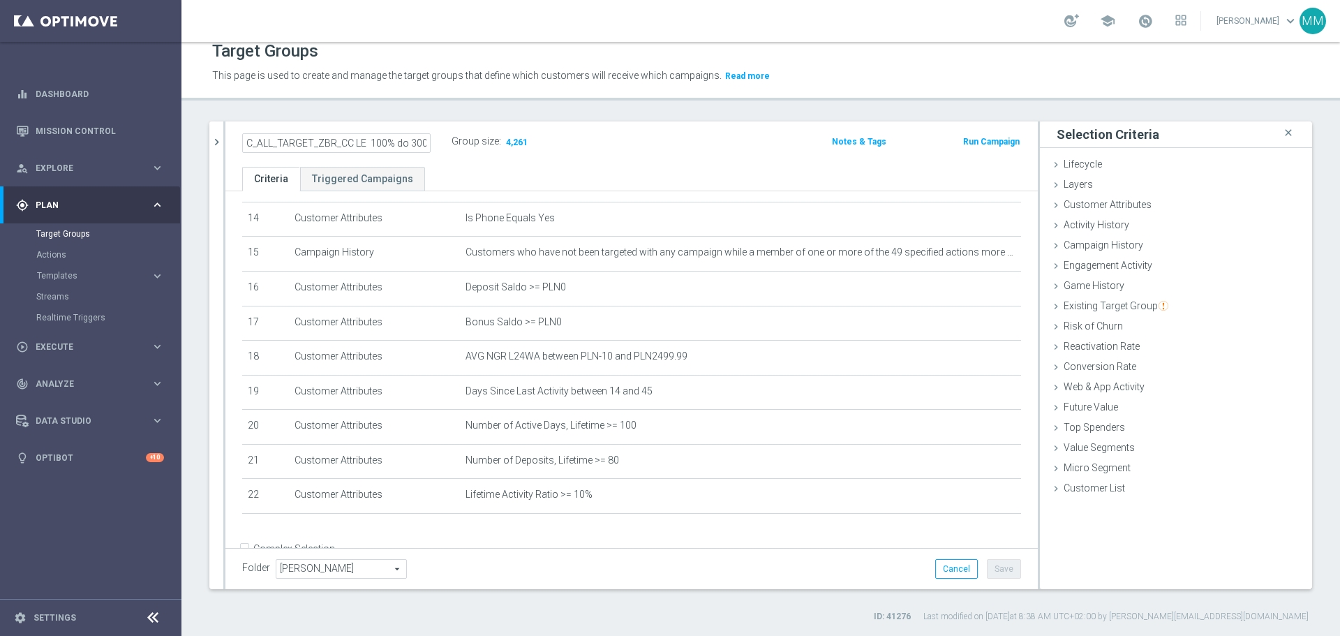
scroll to position [0, 54]
click at [426, 147] on icon "mode_edit" at bounding box center [424, 141] width 13 height 17
click at [316, 138] on input "C_ALL_TARGET_ZBR_CC LE 100% do 300PLN_220925" at bounding box center [336, 143] width 188 height 20
click at [318, 145] on input "C_ALL_TARGET_ZBR_CC LE 100% do 300PLN_220925" at bounding box center [336, 143] width 188 height 20
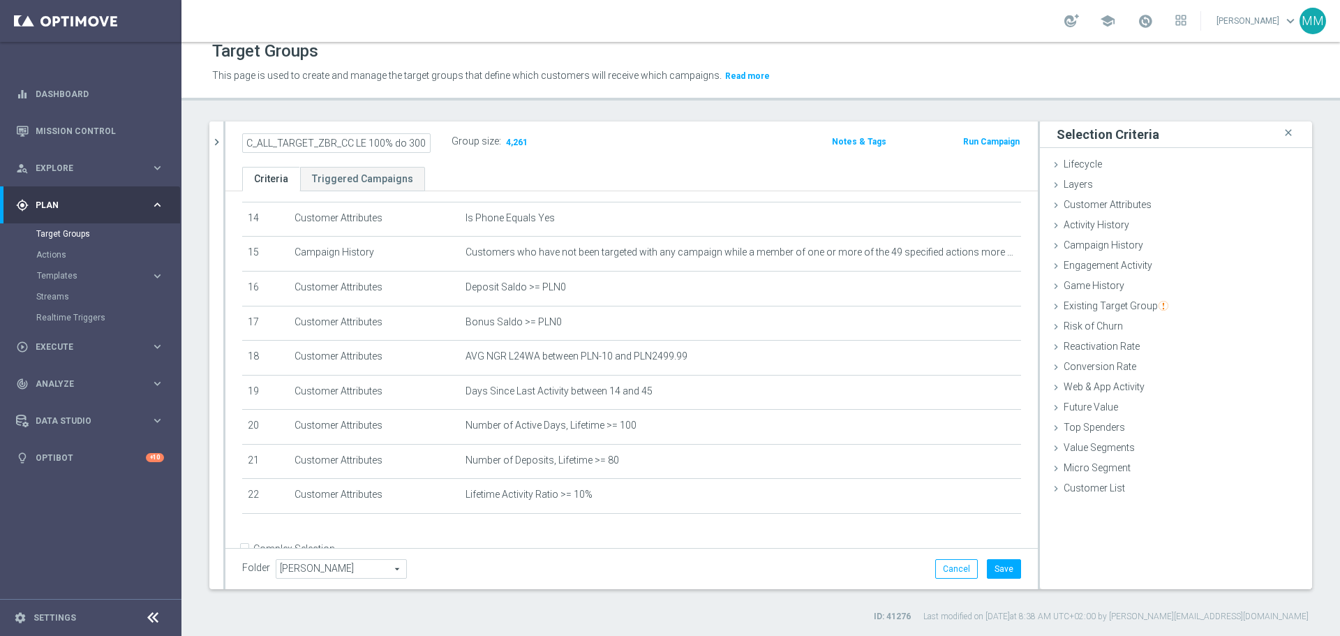
click at [860, 170] on ul "Criteria Triggered Campaigns" at bounding box center [631, 179] width 813 height 24
click at [996, 571] on button "Save" at bounding box center [1004, 569] width 34 height 20
click at [415, 143] on div "C_ALL_TARGET_ZBR_CC LE 100% do 300PLN_220925 mode_edit" at bounding box center [336, 141] width 188 height 17
click at [421, 143] on div "C_ALL_TARGET_ZBR_CC LE 100% do 300PLN_220925 mode_edit" at bounding box center [336, 141] width 188 height 17
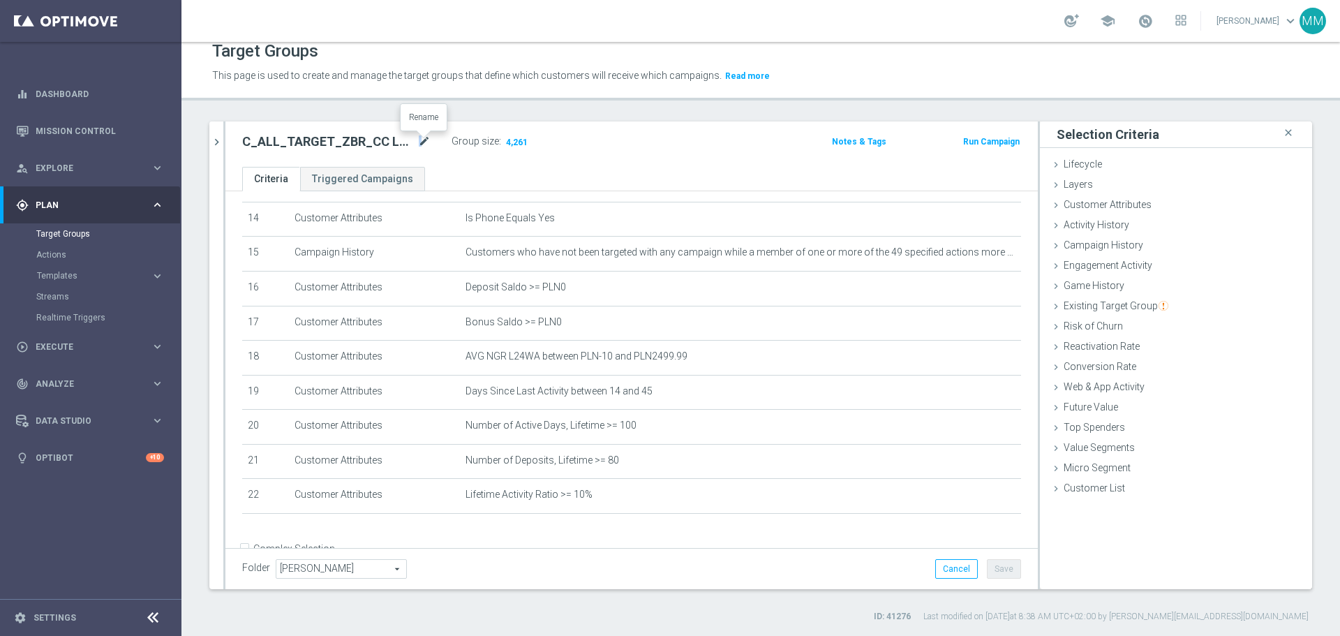
click at [422, 143] on icon "mode_edit" at bounding box center [424, 141] width 13 height 17
click at [972, 397] on icon "mode_edit" at bounding box center [977, 390] width 11 height 11
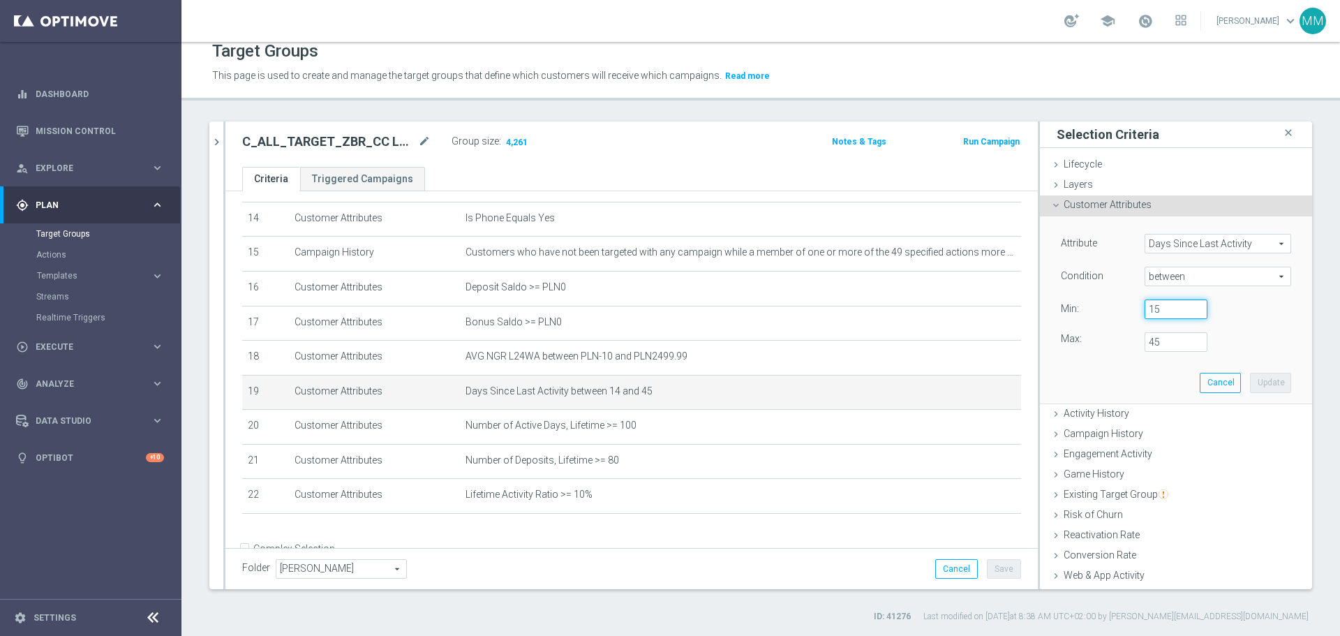
click at [1181, 306] on input "15" at bounding box center [1176, 309] width 63 height 20
click at [1250, 382] on button "Update" at bounding box center [1270, 383] width 41 height 20
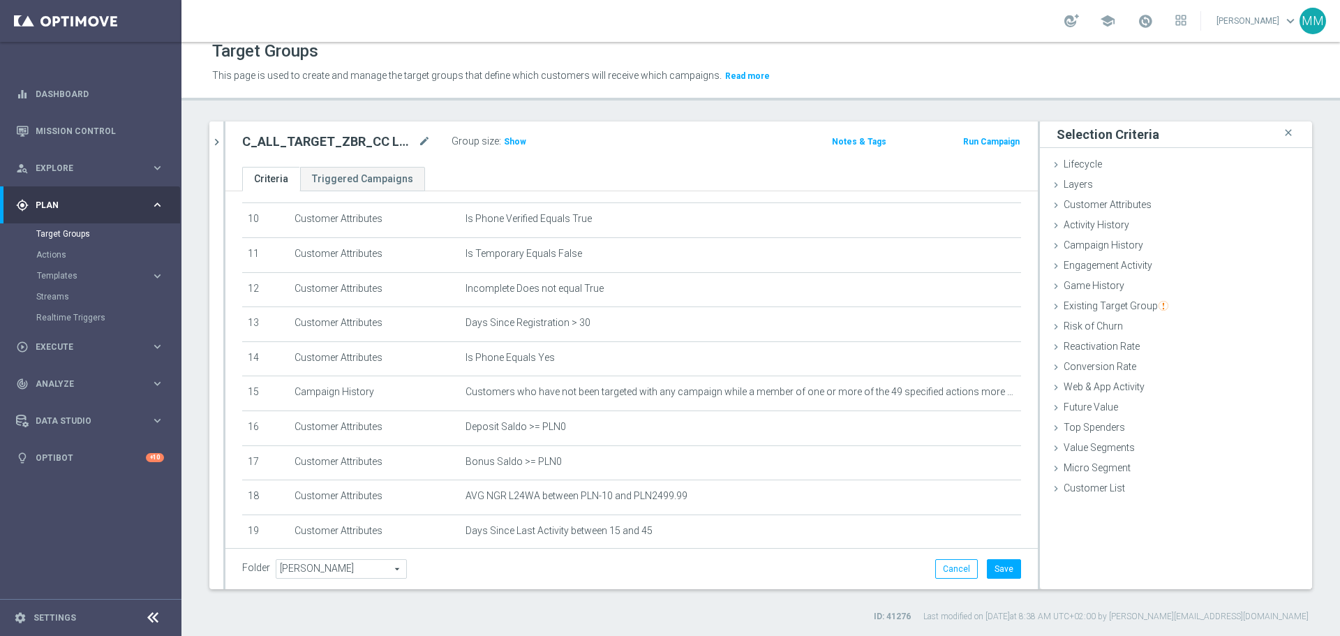
scroll to position [533, 0]
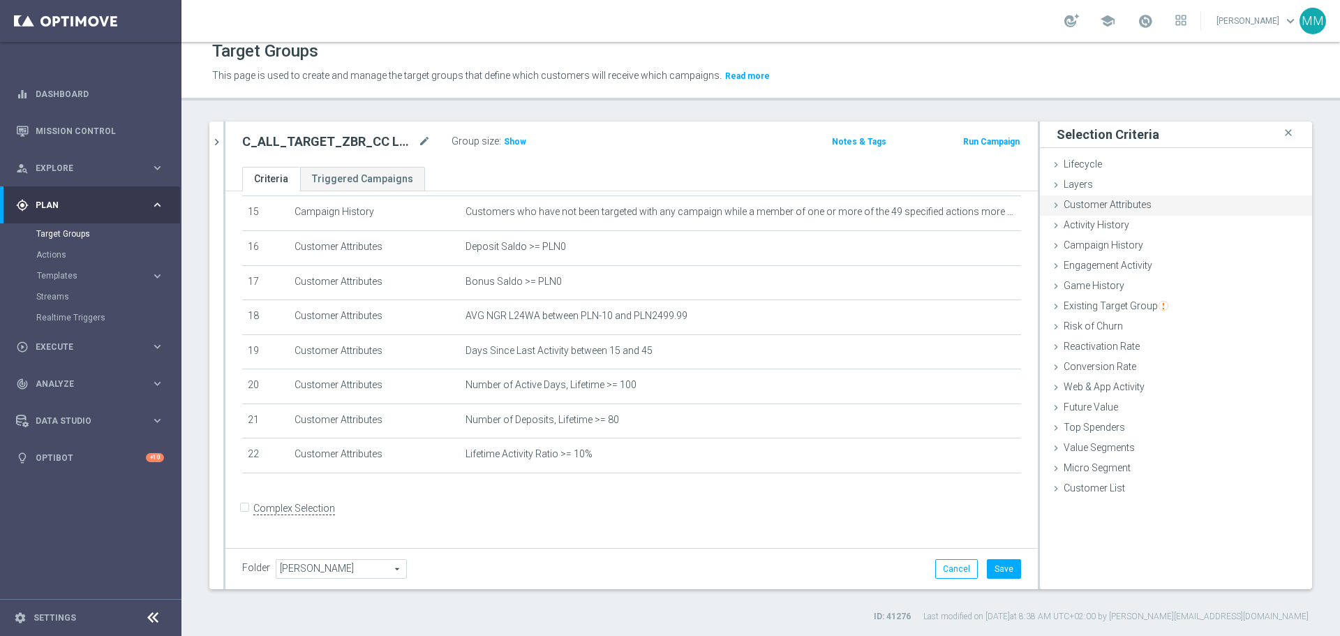
click at [1095, 207] on span "Customer Attributes" at bounding box center [1108, 204] width 88 height 11
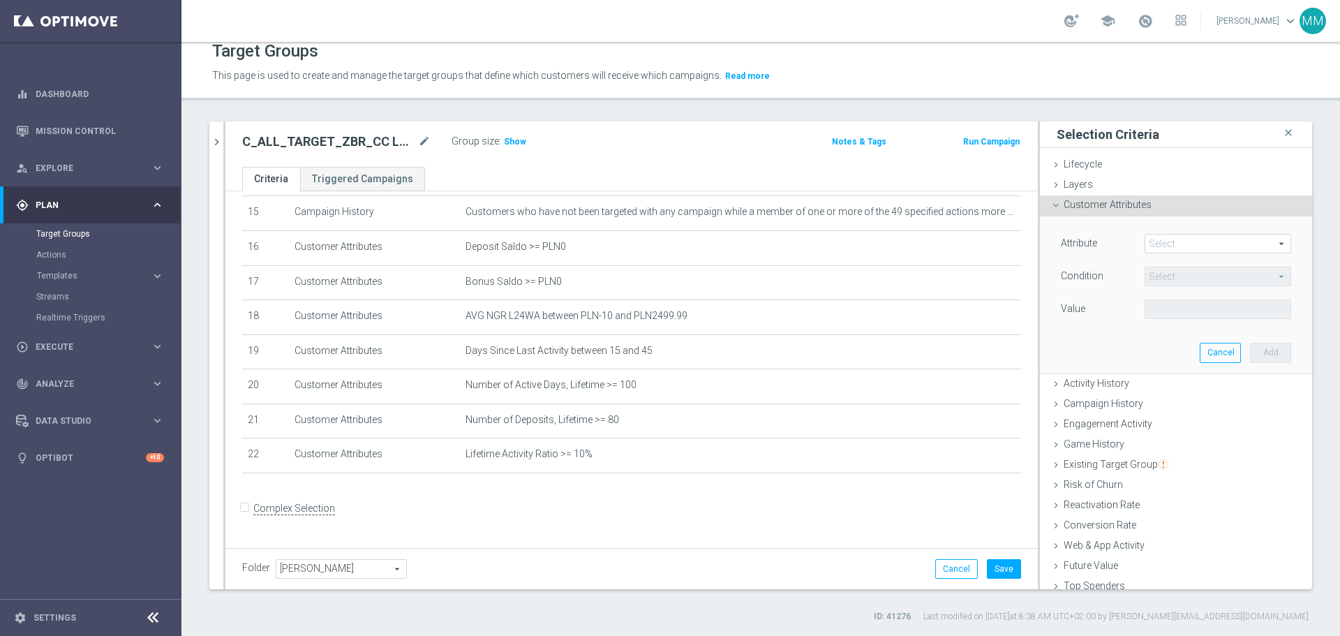
click at [1166, 247] on span at bounding box center [1218, 244] width 145 height 18
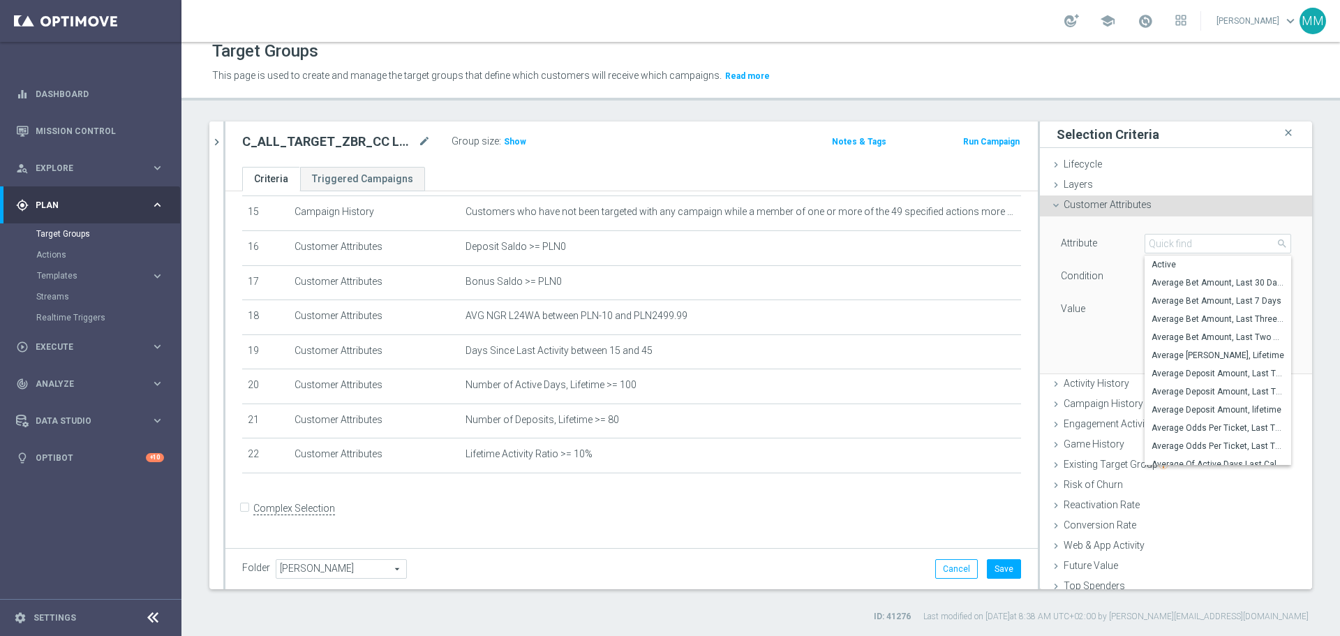
click at [1103, 217] on div "Attribute Select arrow_drop_down search Active Average Bet Amount, Last 30 Days…" at bounding box center [1176, 294] width 251 height 156
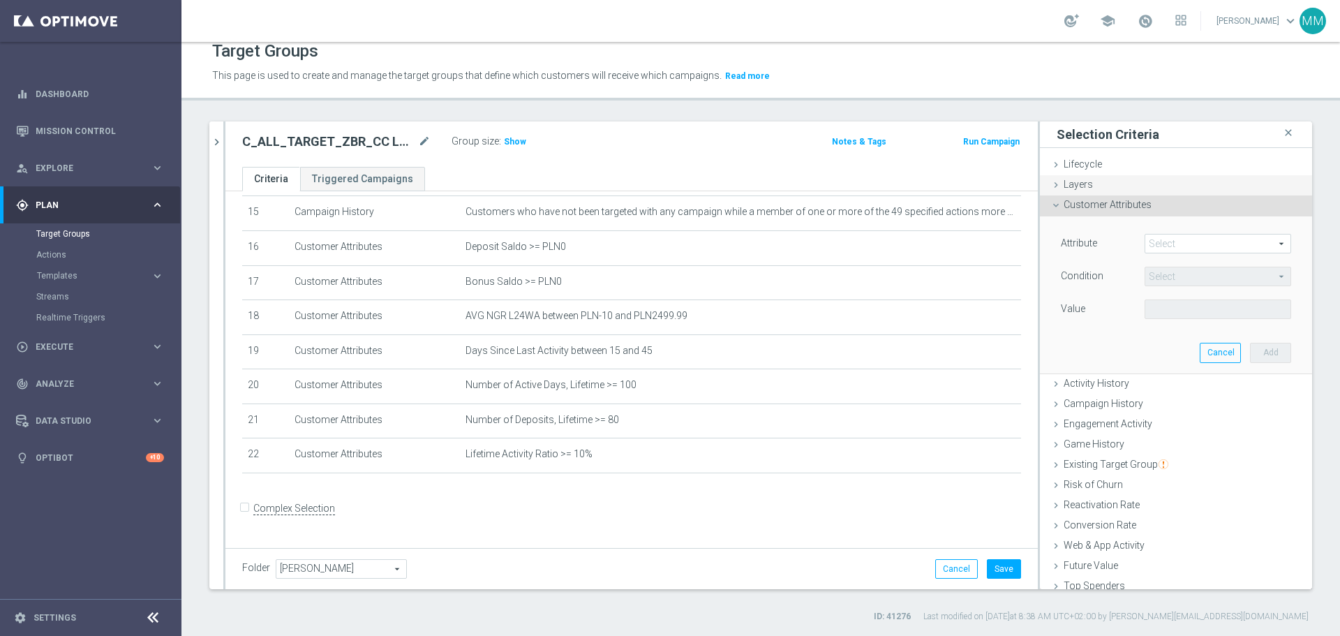
click at [1086, 175] on div "Layers done" at bounding box center [1176, 185] width 272 height 21
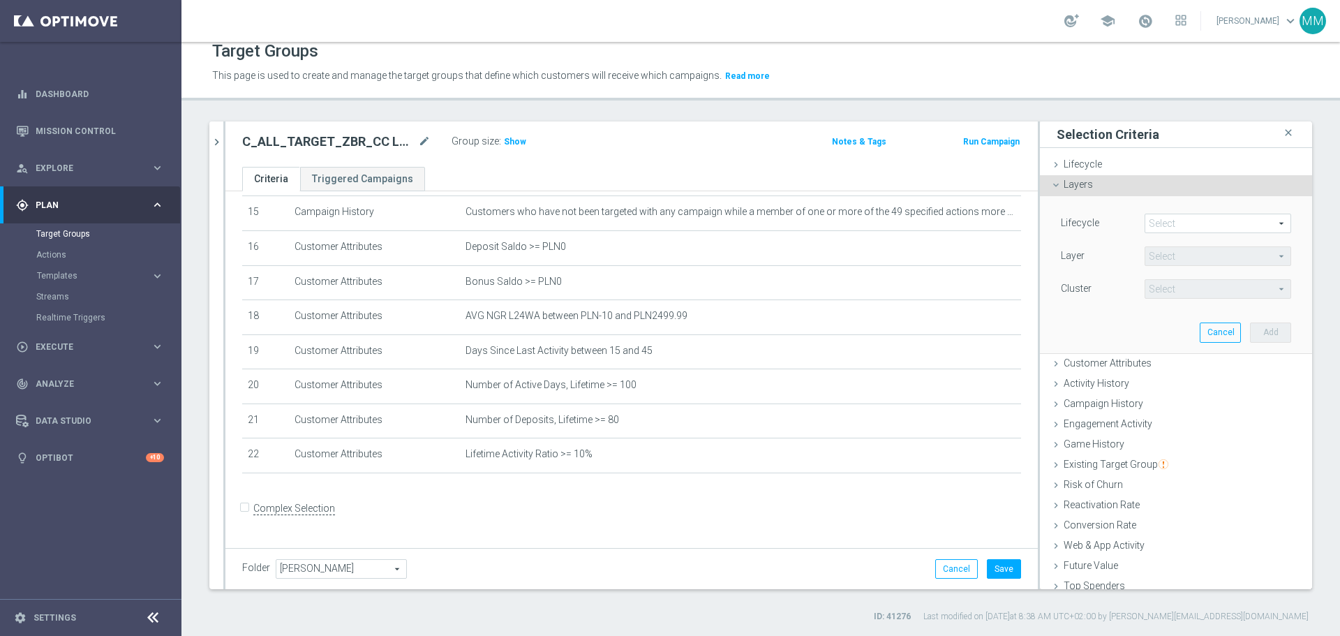
click at [1182, 220] on span at bounding box center [1218, 223] width 145 height 18
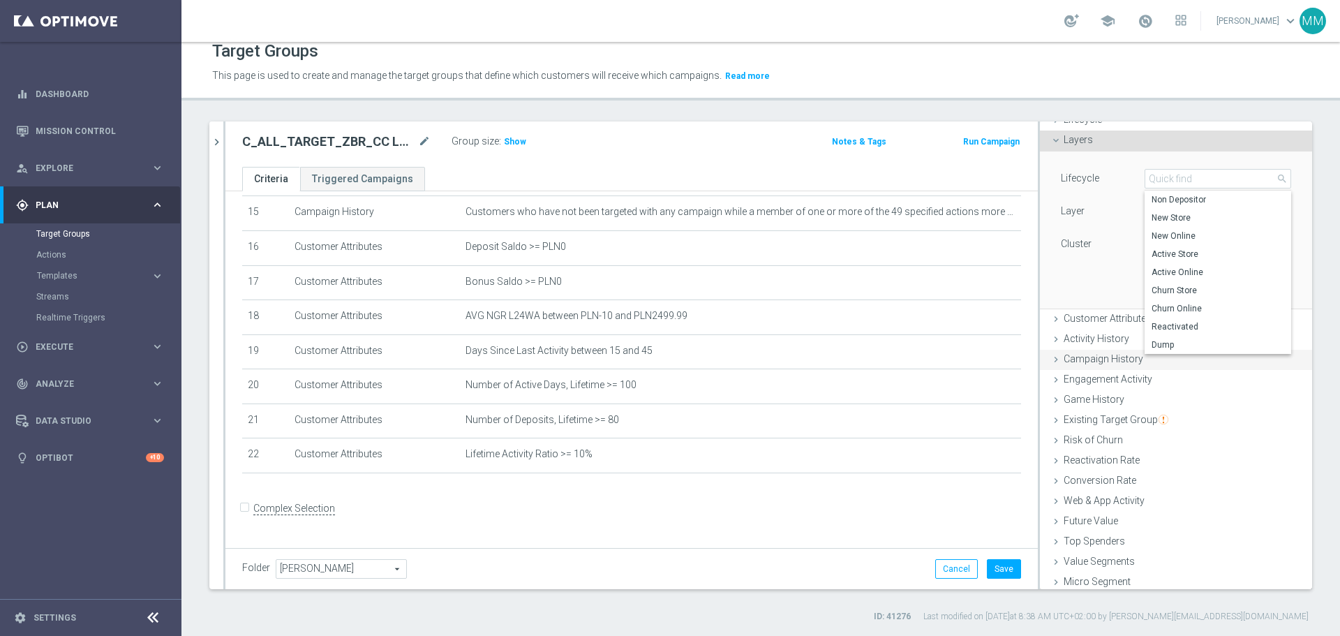
scroll to position [69, 0]
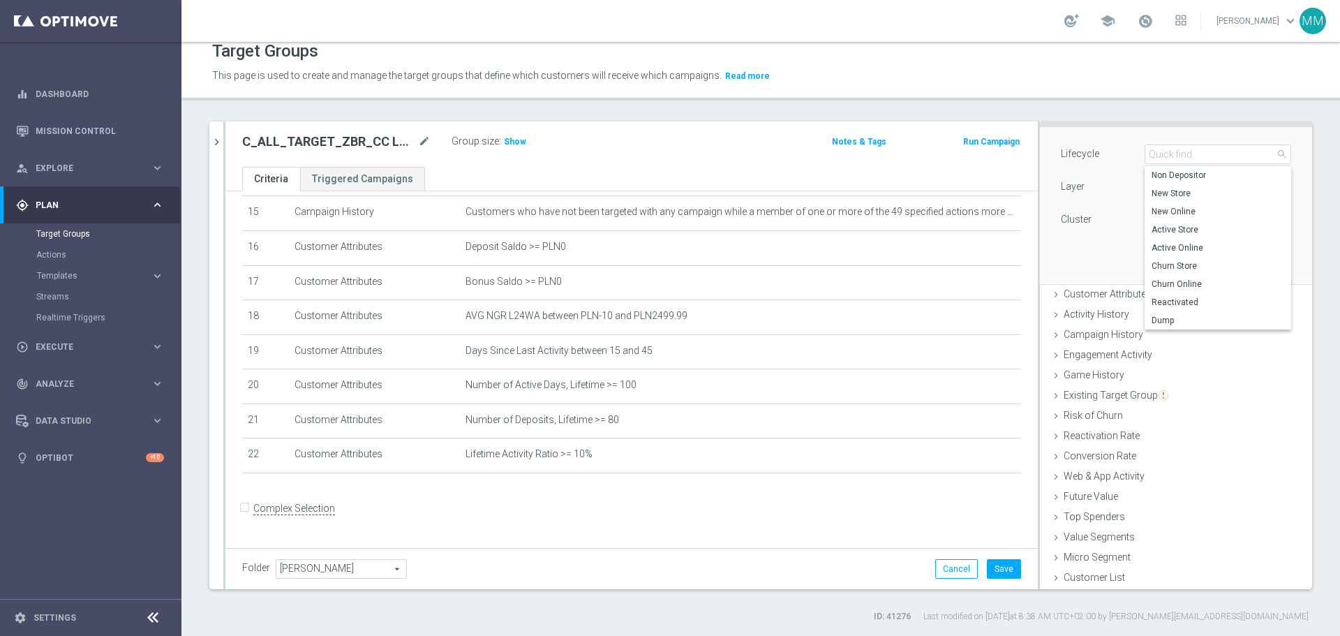
click at [1088, 257] on div "Lifecycle Select arrow_drop_down search Non Depositor New Store New Online Acti…" at bounding box center [1176, 205] width 251 height 156
click at [1109, 311] on span "Activity History" at bounding box center [1097, 314] width 66 height 11
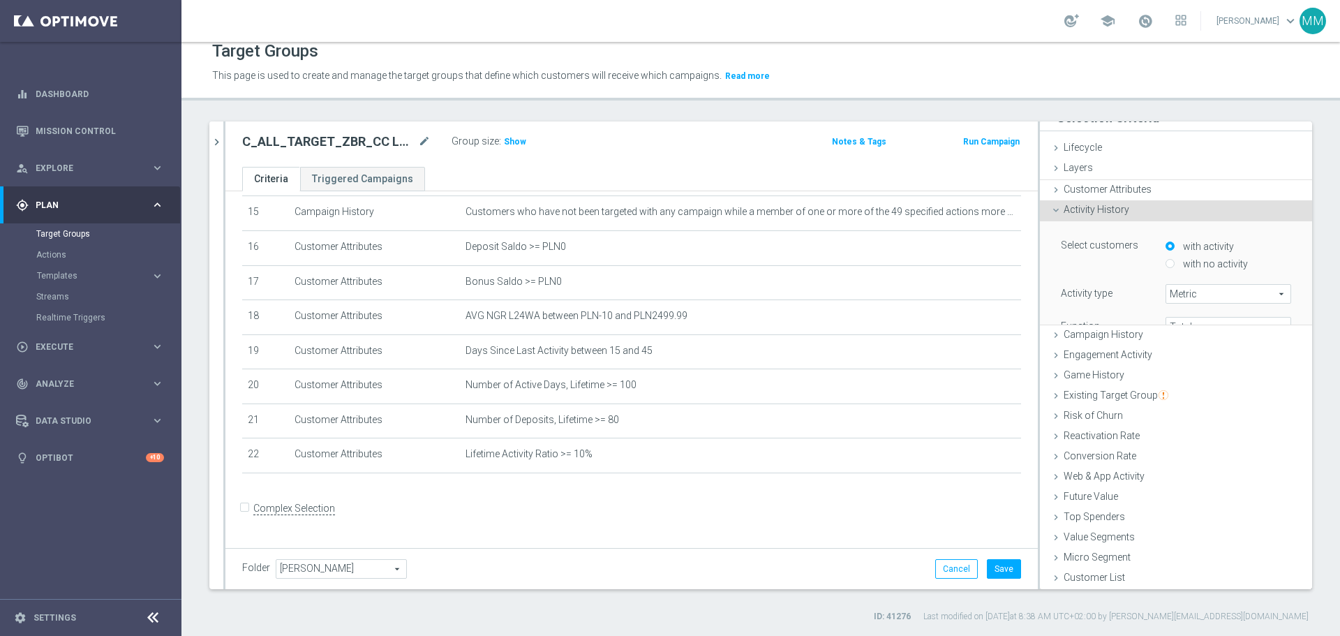
scroll to position [0, 0]
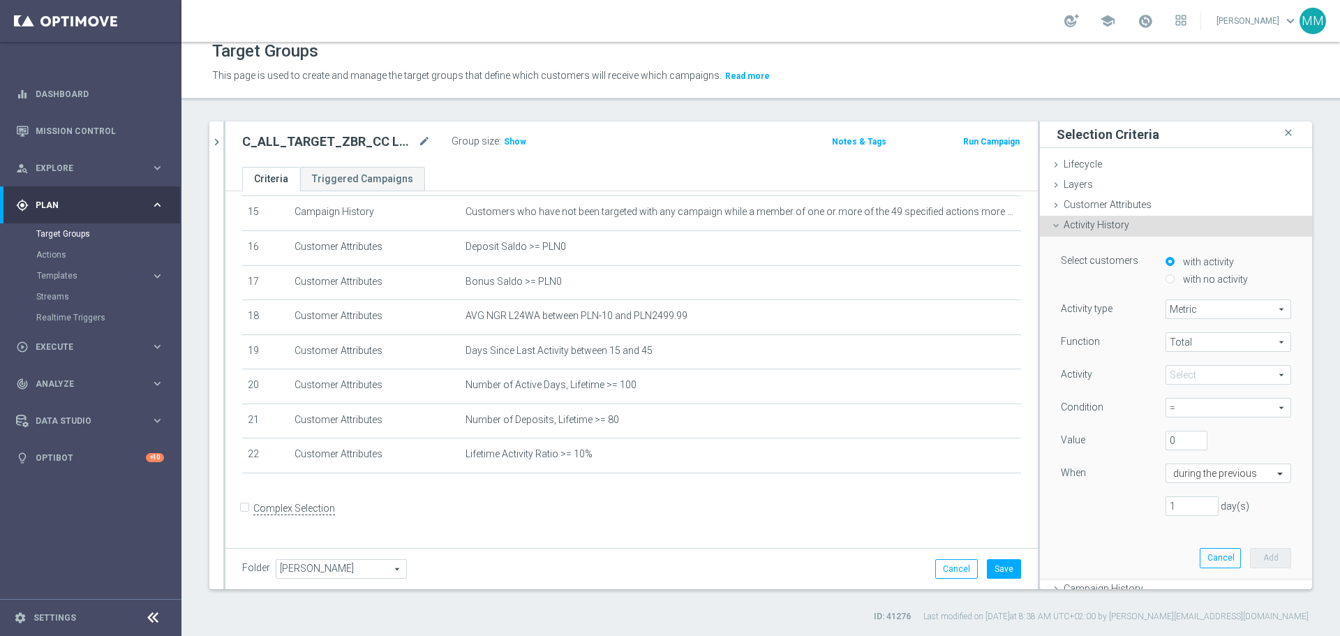
click at [1051, 226] on div "Activity History done" at bounding box center [1176, 226] width 272 height 21
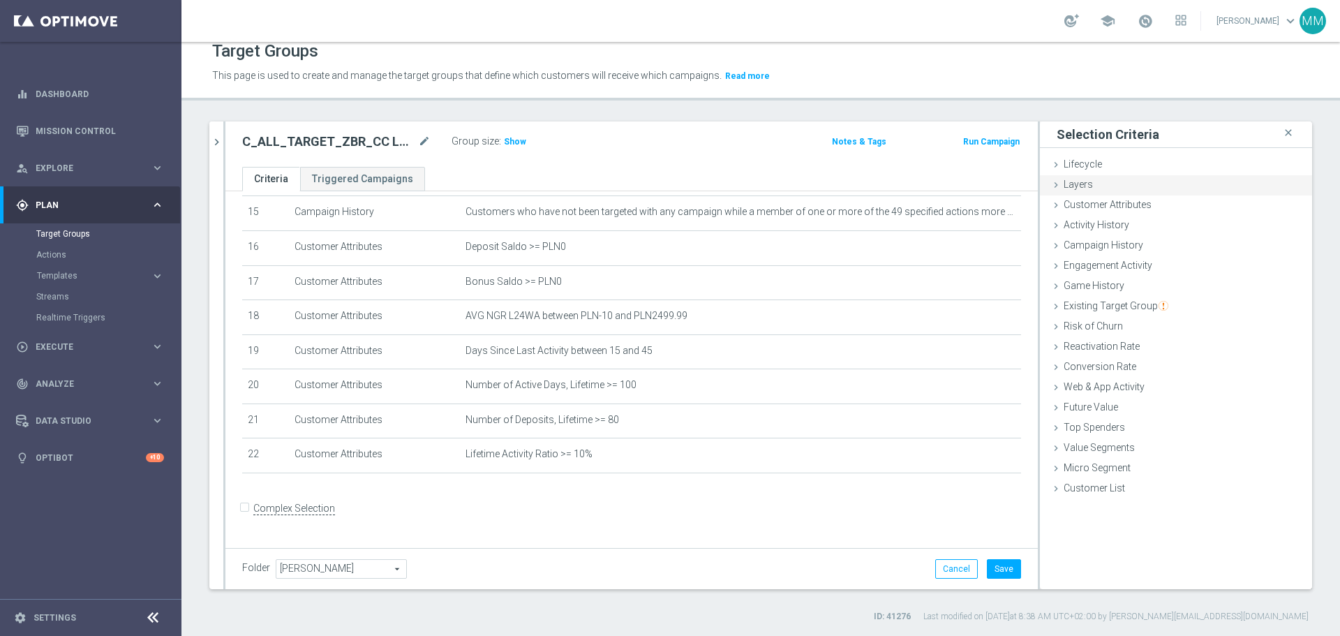
click at [1074, 183] on span "Layers" at bounding box center [1078, 184] width 29 height 11
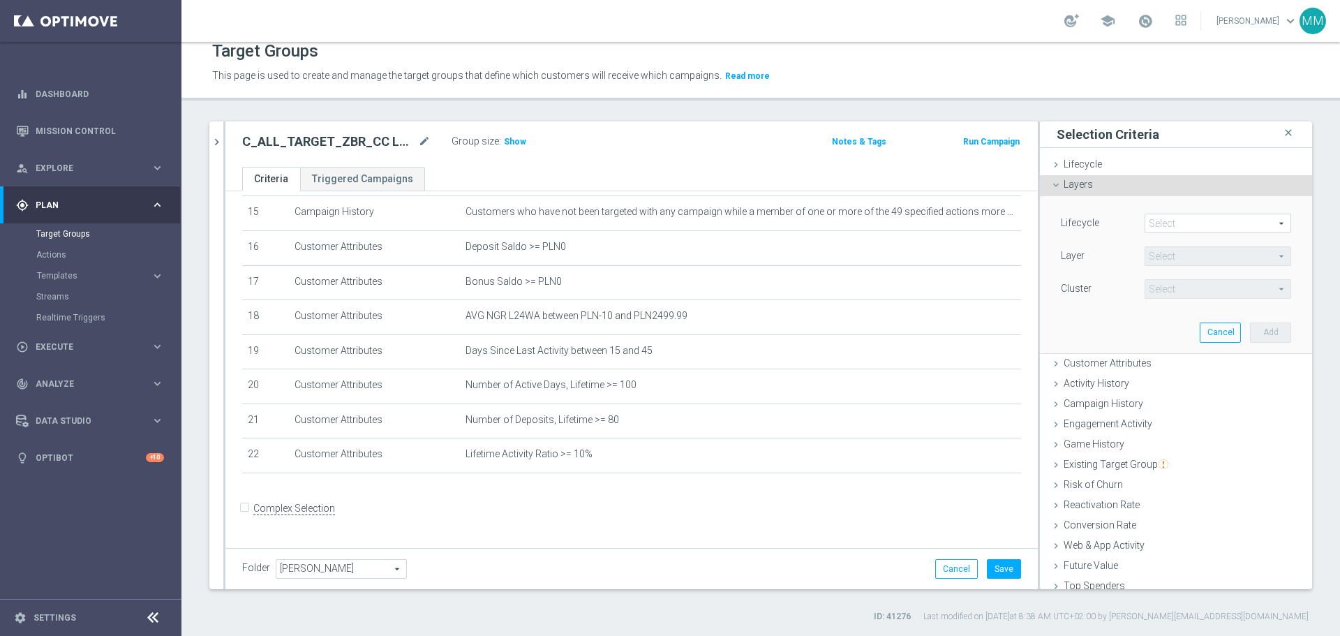
click at [1175, 230] on span at bounding box center [1218, 223] width 145 height 18
click at [1153, 189] on div "Layers done" at bounding box center [1176, 185] width 272 height 21
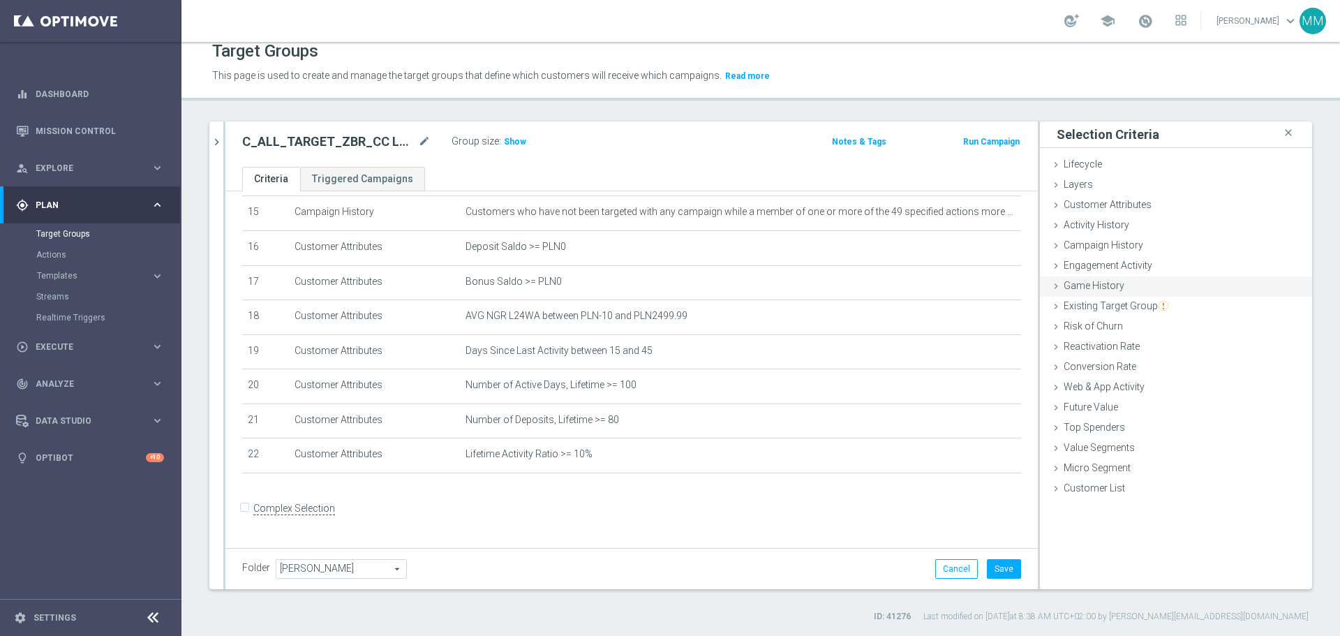
click at [1108, 289] on span "Game History" at bounding box center [1094, 285] width 61 height 11
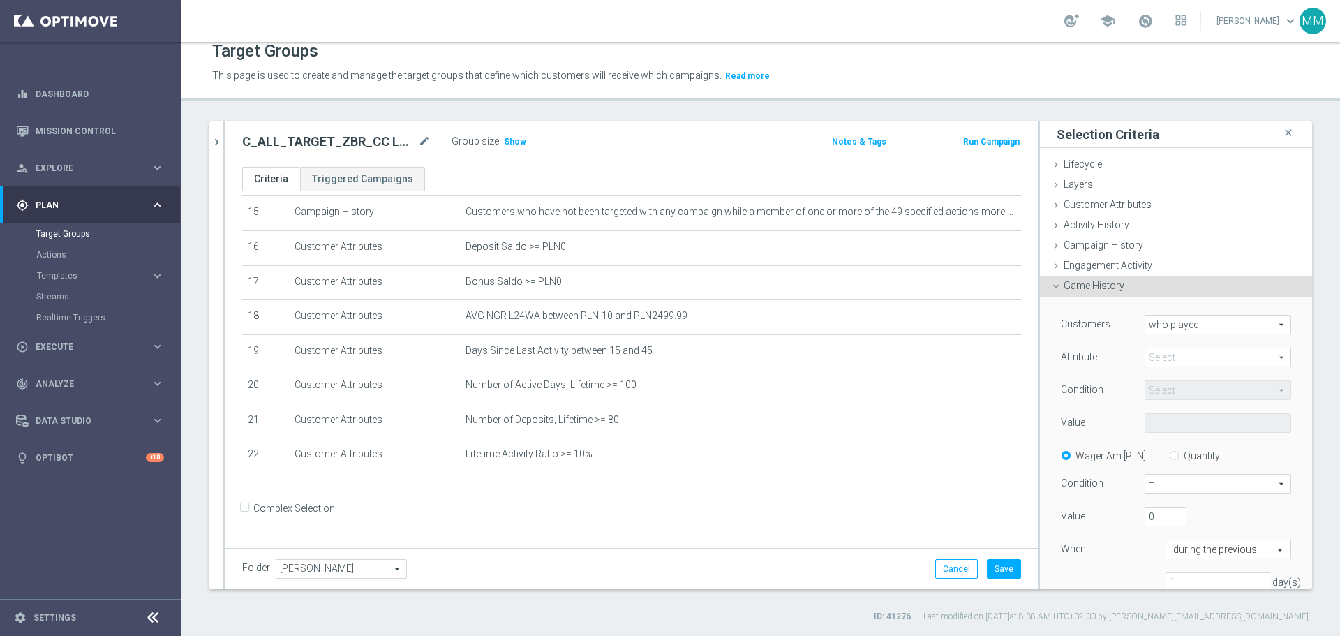
click at [1148, 328] on span "who played" at bounding box center [1218, 325] width 145 height 18
click at [1111, 288] on span "Game History" at bounding box center [1094, 285] width 61 height 11
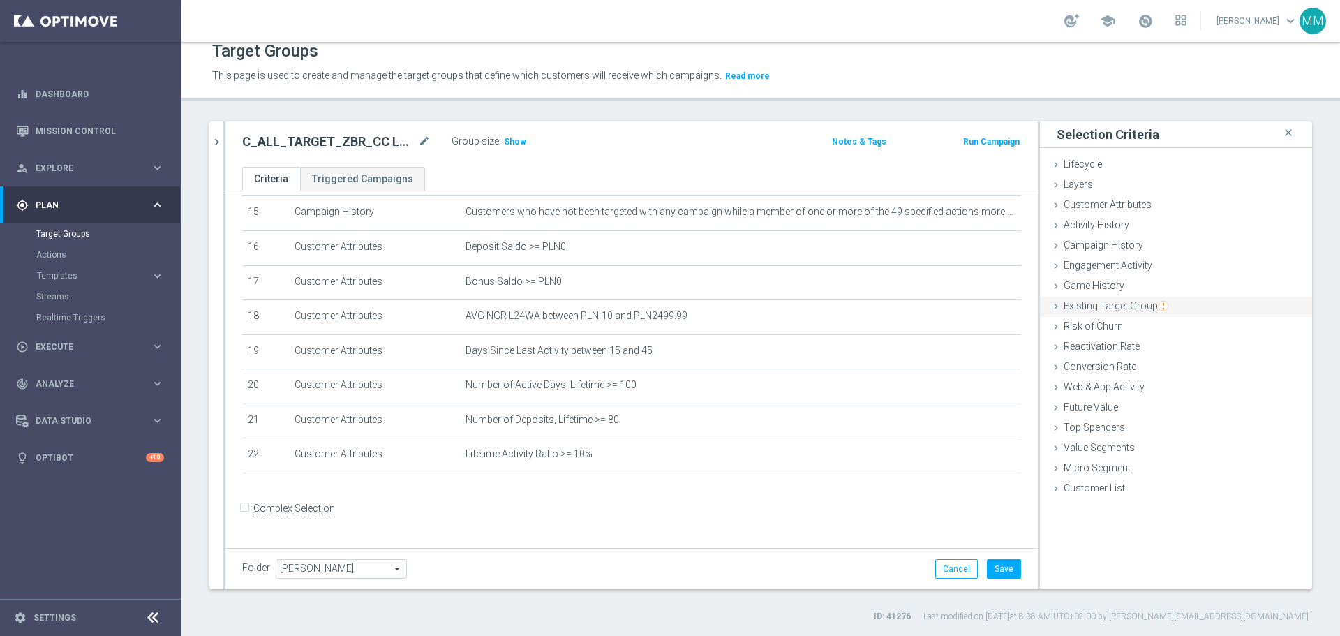
click at [1116, 310] on span "Existing Target Group" at bounding box center [1116, 305] width 105 height 11
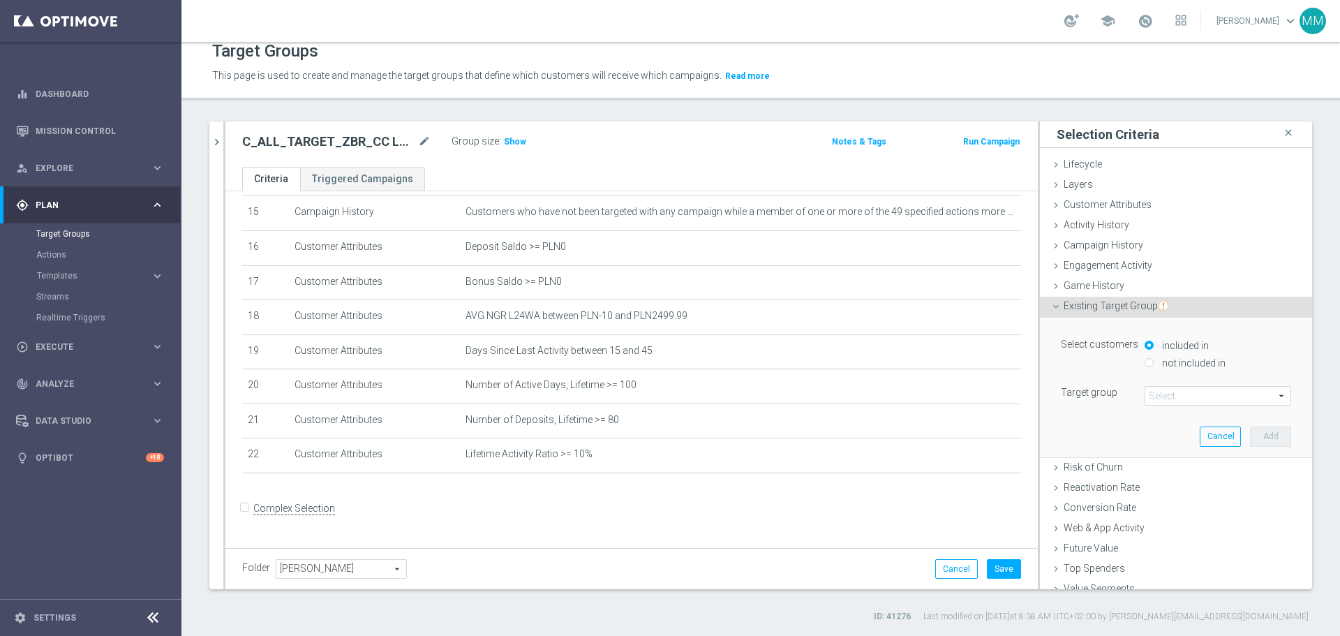
click at [1145, 364] on input "not included in" at bounding box center [1149, 362] width 9 height 9
click at [1164, 395] on span at bounding box center [1218, 396] width 145 height 18
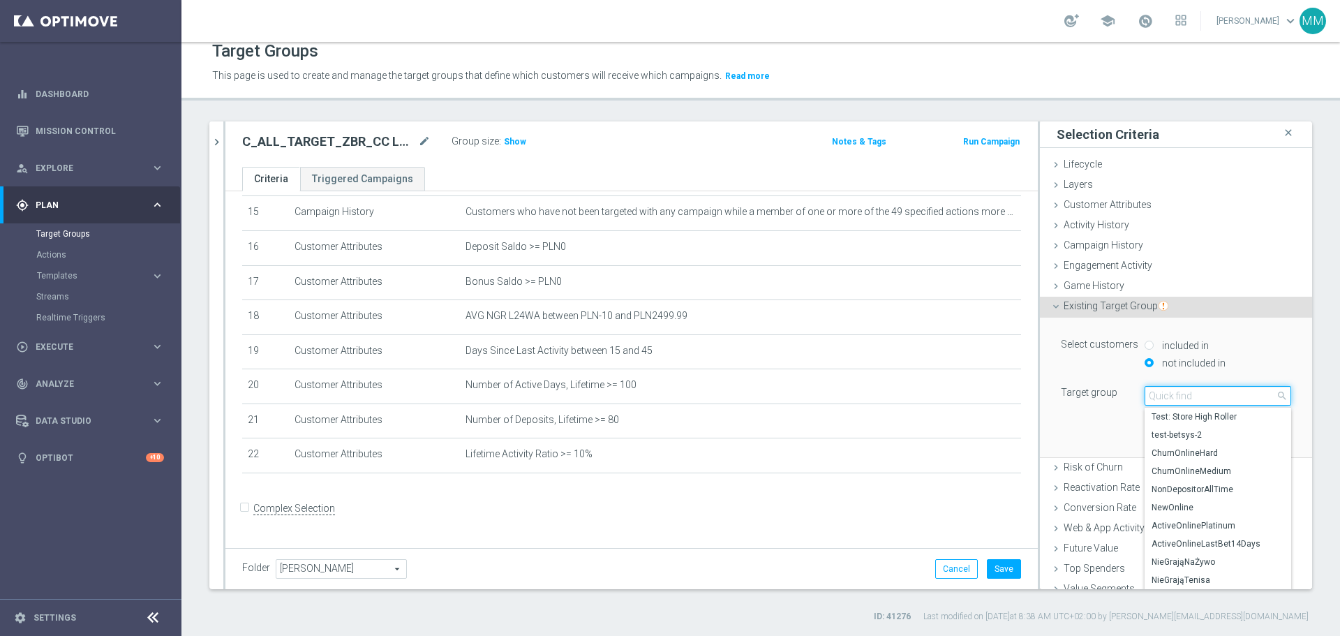
click at [1164, 395] on input "search" at bounding box center [1218, 396] width 147 height 20
click at [1192, 399] on input "CC" at bounding box center [1218, 396] width 147 height 20
click at [1277, 394] on span "close" at bounding box center [1282, 395] width 11 height 11
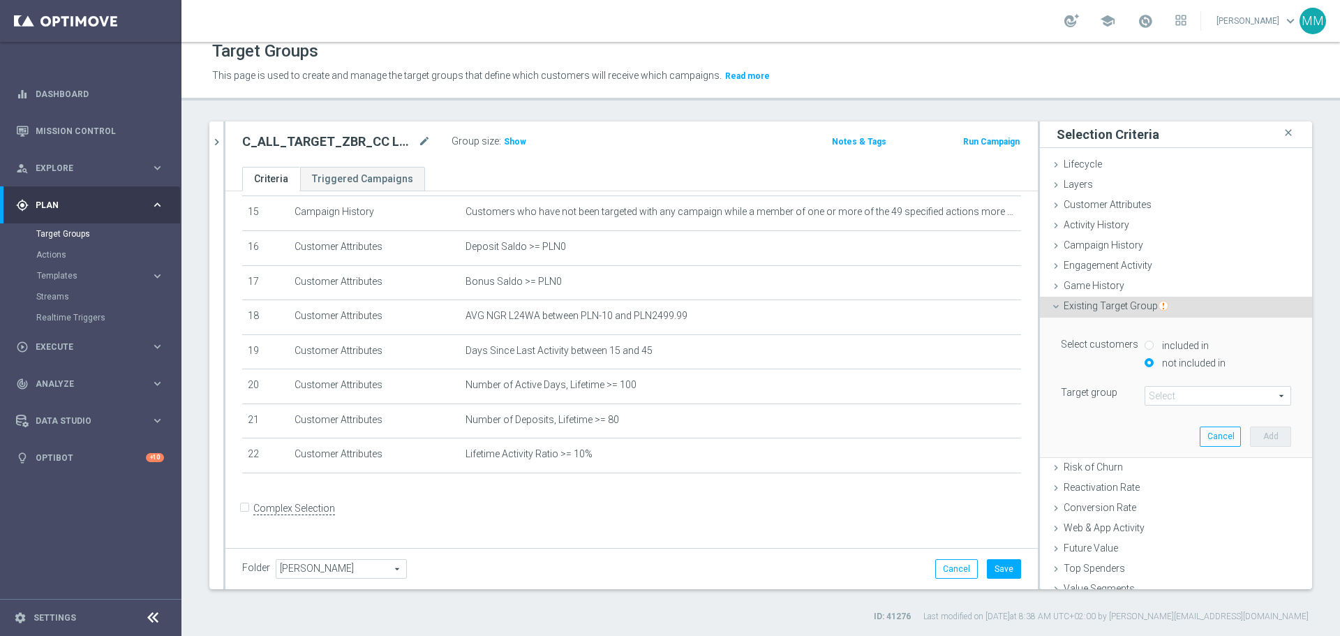
click at [1235, 395] on span at bounding box center [1218, 396] width 145 height 18
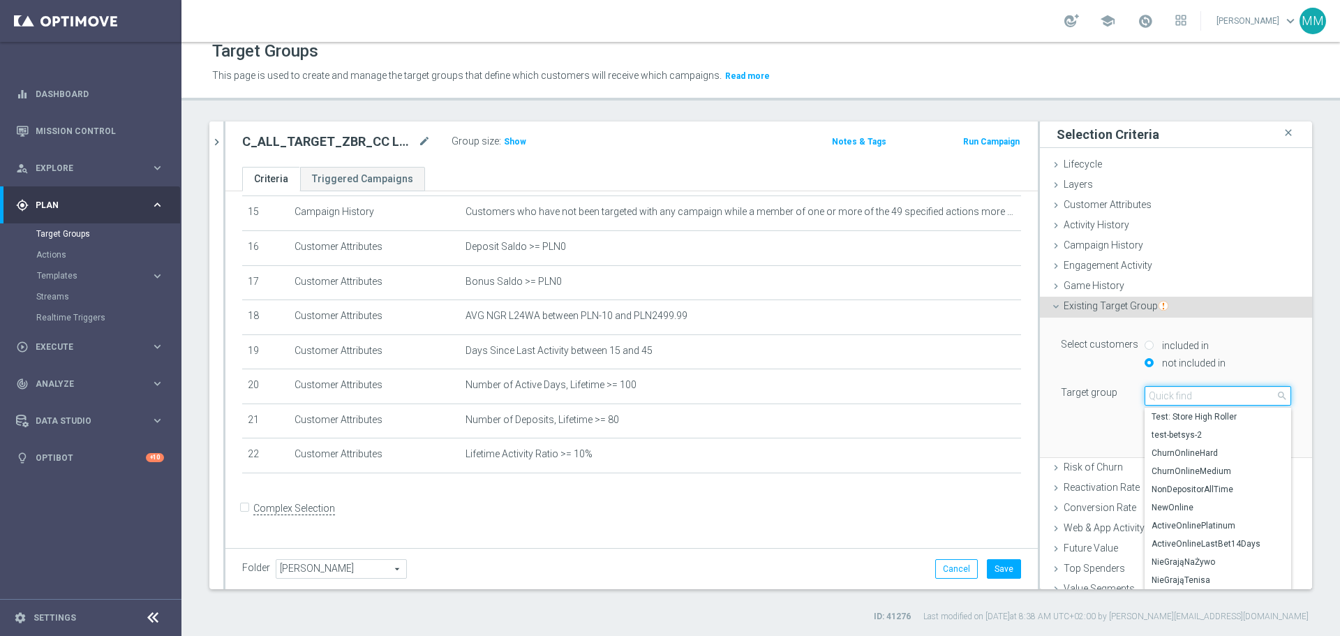
click at [1229, 394] on input "search" at bounding box center [1218, 396] width 147 height 20
paste input "CC_BLACK_LIST"
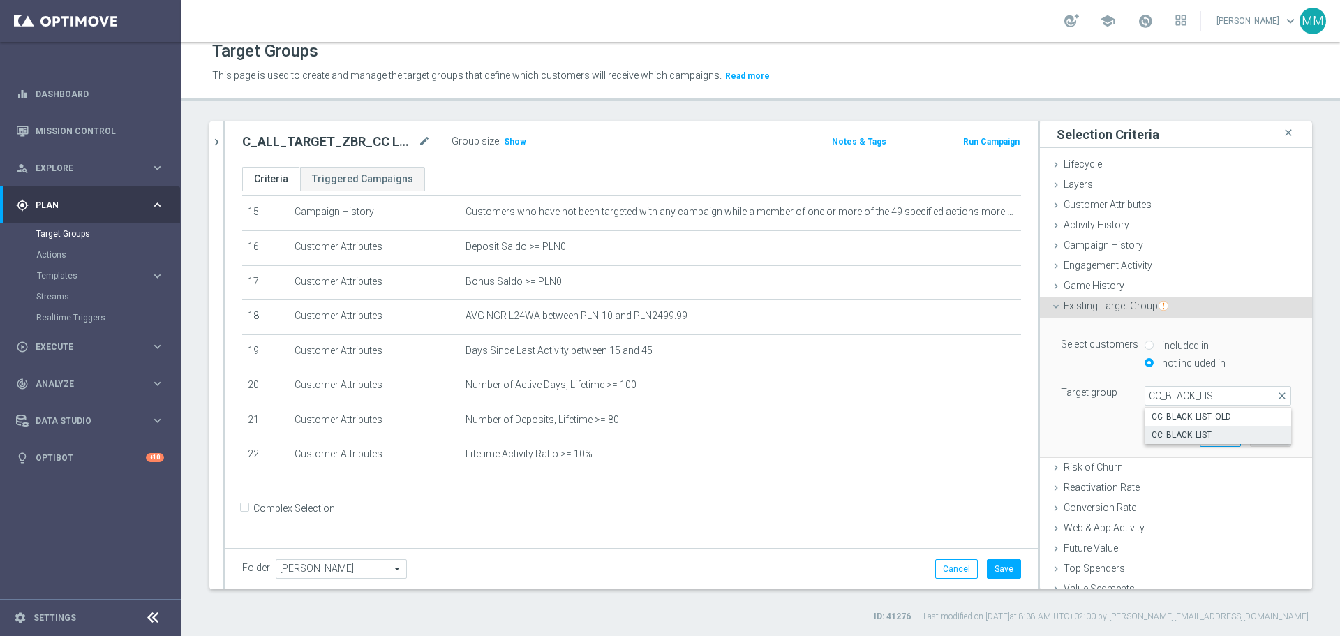
click at [1196, 436] on span "CC_BLACK_LIST" at bounding box center [1218, 434] width 133 height 11
click at [1250, 441] on button "Add" at bounding box center [1270, 437] width 41 height 20
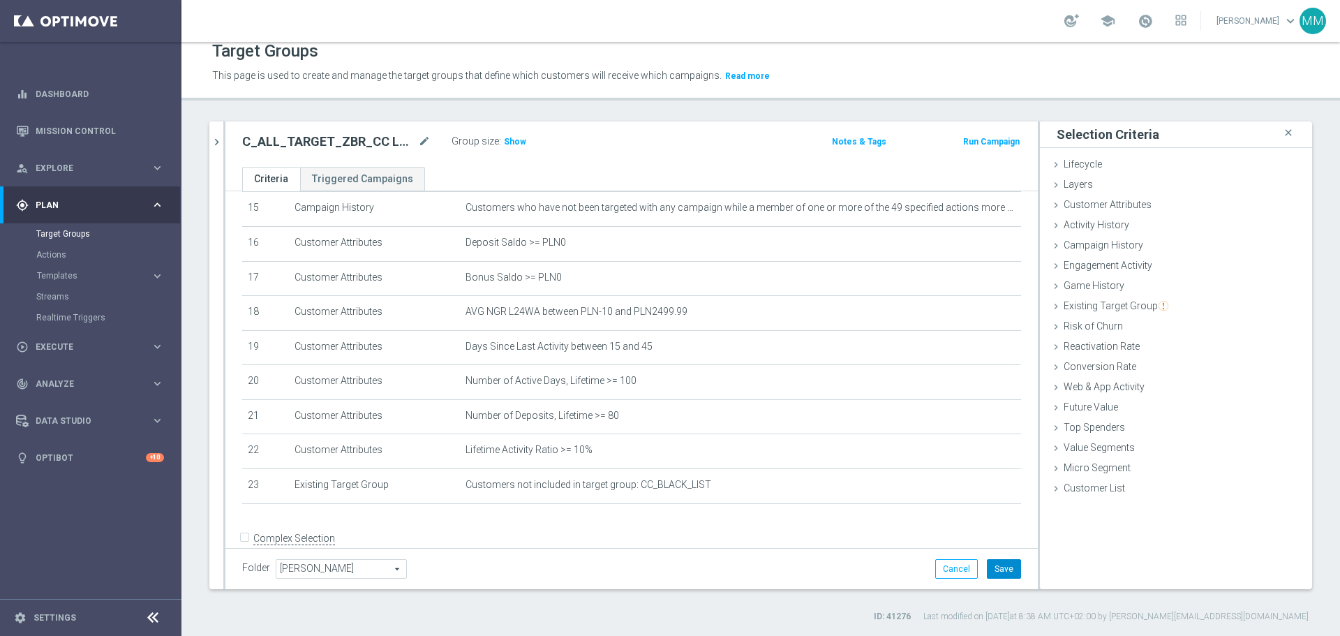
click at [998, 568] on button "Save" at bounding box center [1004, 569] width 34 height 20
click at [516, 145] on span "Show" at bounding box center [515, 142] width 22 height 10
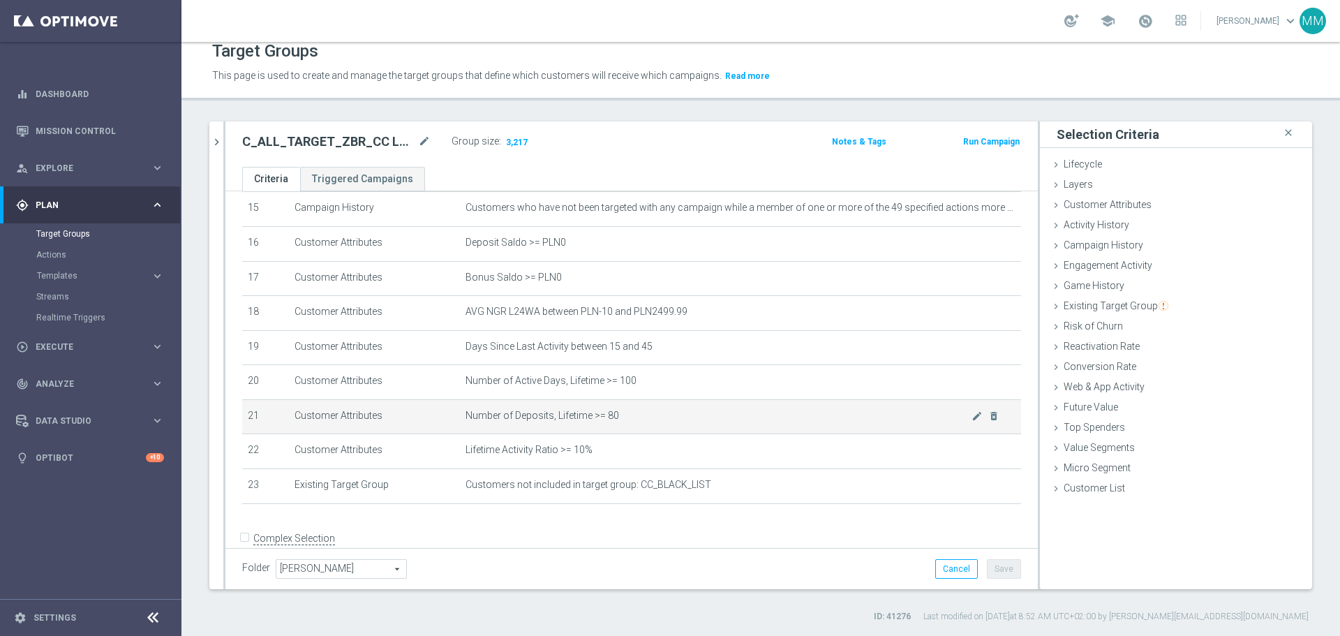
click at [720, 434] on td "Number of Deposits, Lifetime >= 80 mode_edit delete_forever" at bounding box center [740, 416] width 561 height 35
click at [972, 422] on icon "mode_edit" at bounding box center [977, 415] width 11 height 11
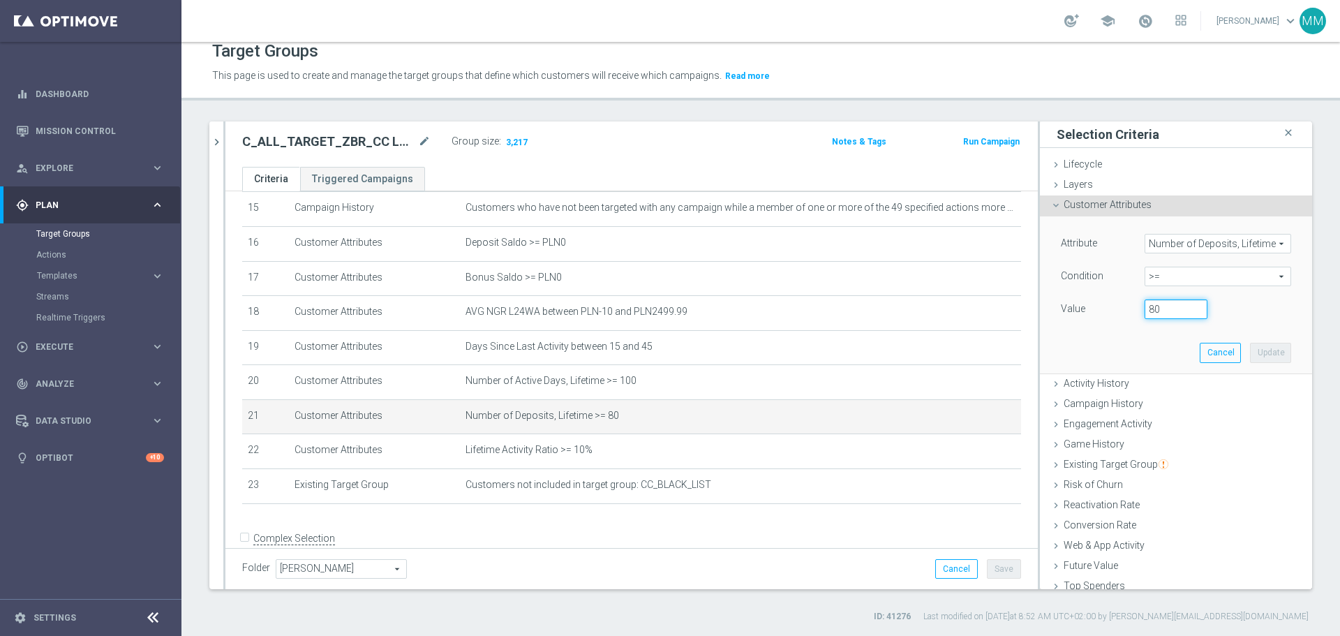
drag, startPoint x: 1155, startPoint y: 309, endPoint x: 1122, endPoint y: 309, distance: 32.8
click at [1134, 311] on div "80" at bounding box center [1176, 309] width 84 height 20
click at [1263, 346] on button "Update" at bounding box center [1270, 353] width 41 height 20
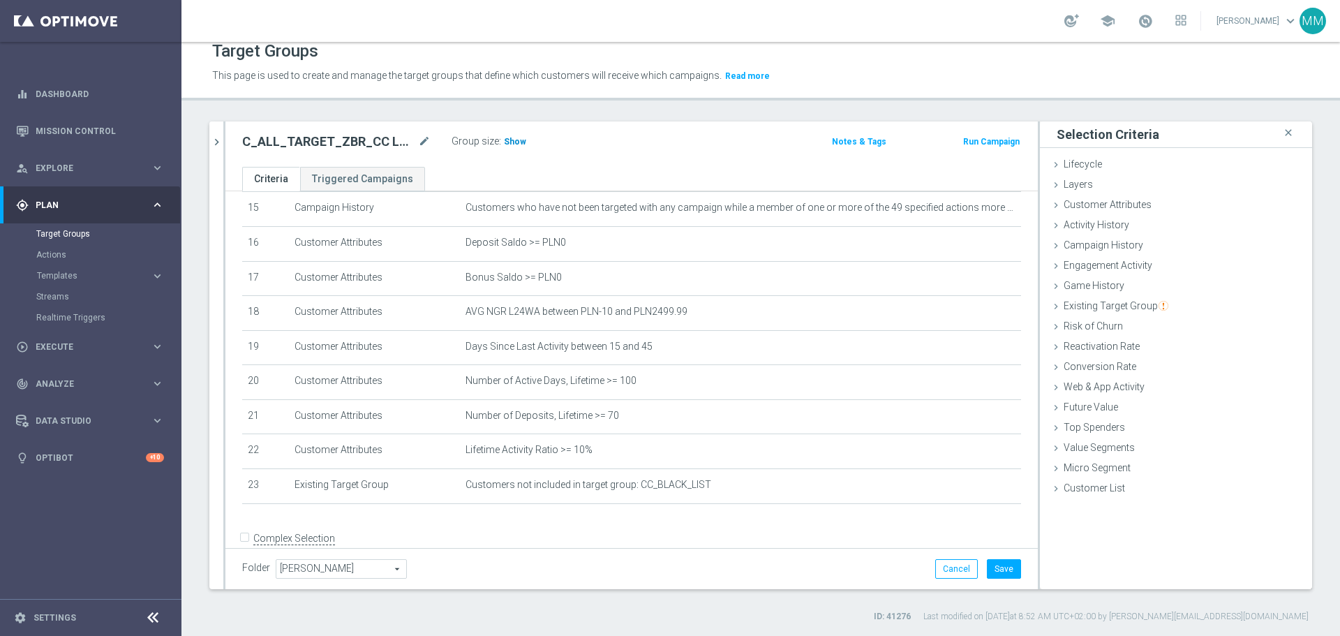
click at [514, 140] on span "Show" at bounding box center [515, 142] width 22 height 10
click at [1002, 575] on button "Save" at bounding box center [1004, 569] width 34 height 20
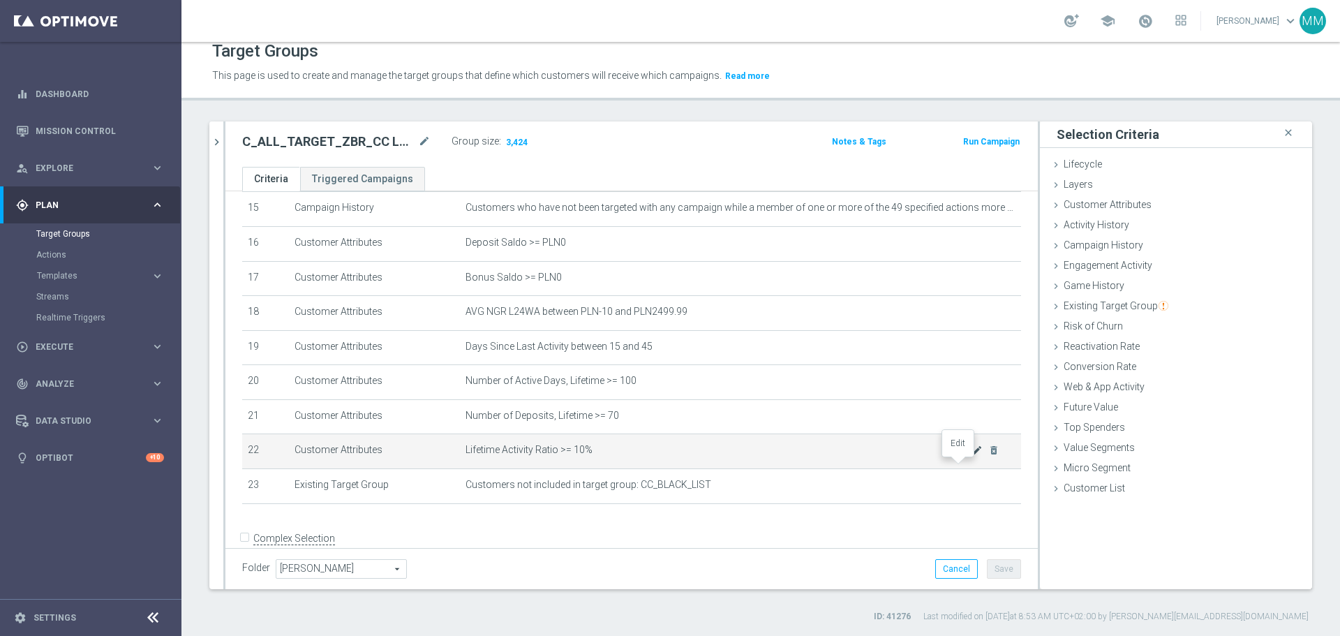
click at [972, 456] on icon "mode_edit" at bounding box center [977, 450] width 11 height 11
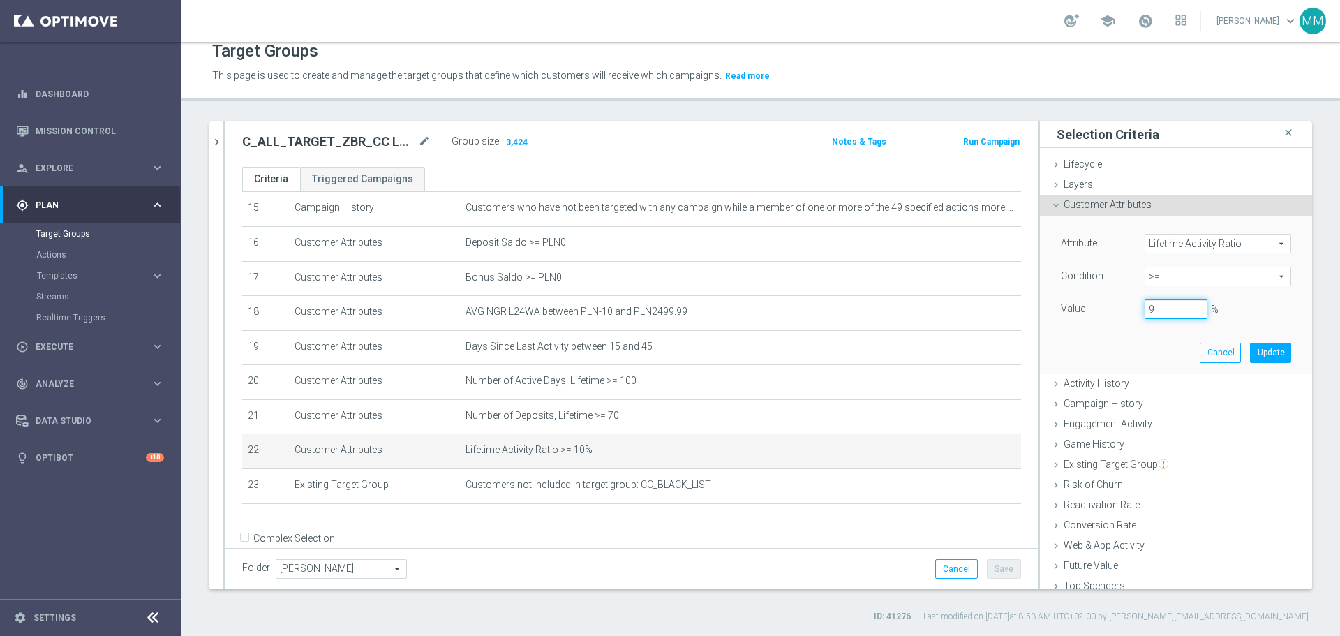
click at [1182, 311] on input "9" at bounding box center [1176, 309] width 63 height 20
click at [1250, 351] on button "Update" at bounding box center [1270, 353] width 41 height 20
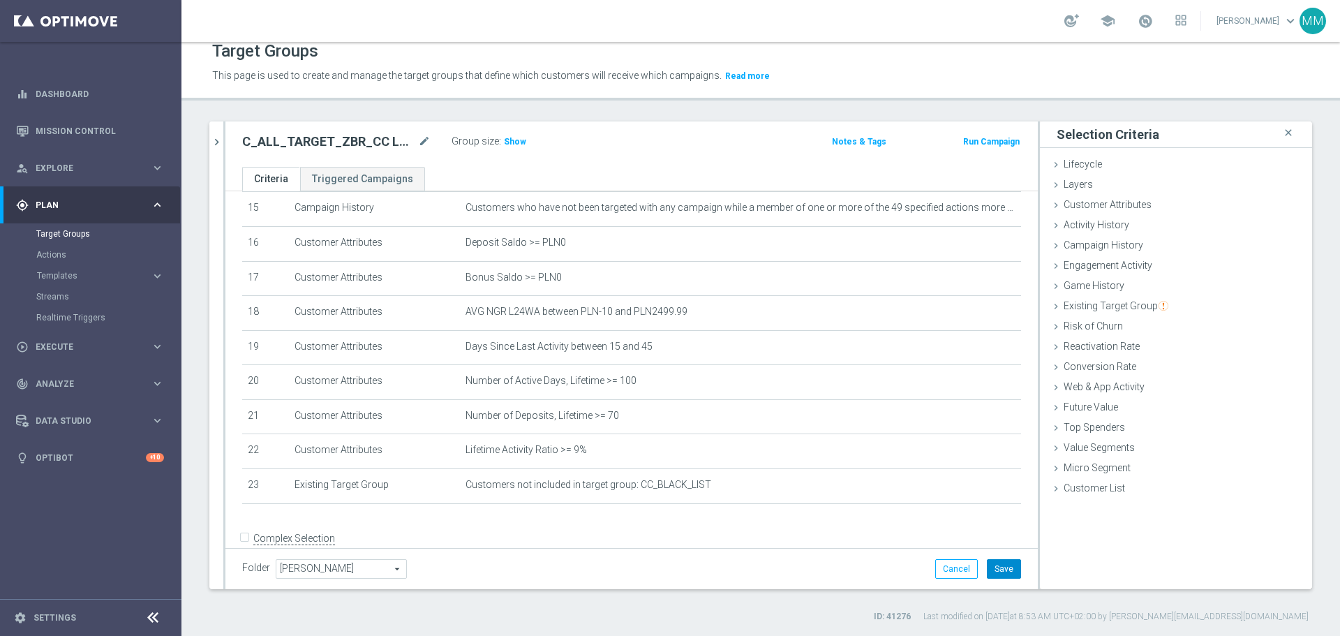
click at [995, 568] on button "Save" at bounding box center [1004, 569] width 34 height 20
click at [513, 144] on span "Show" at bounding box center [515, 142] width 22 height 10
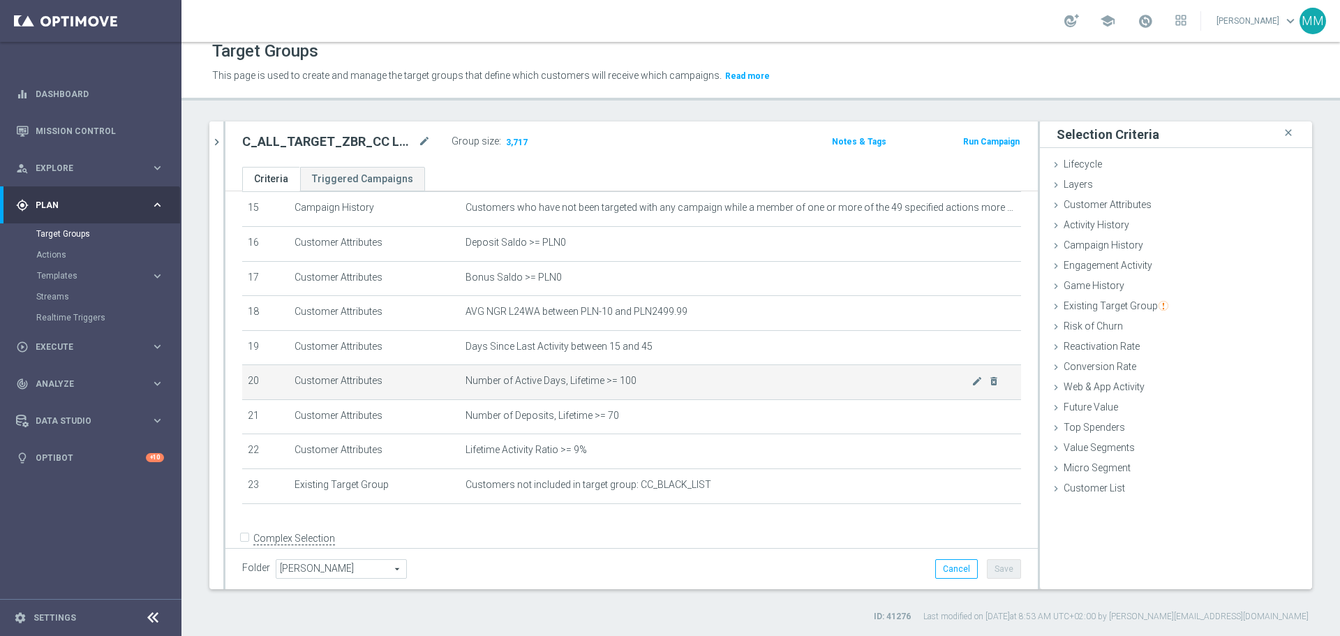
click at [658, 387] on span "Number of Active Days, Lifetime >= 100" at bounding box center [719, 381] width 506 height 12
click at [956, 400] on td "Number of Active Days, Lifetime >= 100 mode_edit delete_forever" at bounding box center [740, 382] width 561 height 35
click at [972, 387] on icon "mode_edit" at bounding box center [977, 381] width 11 height 11
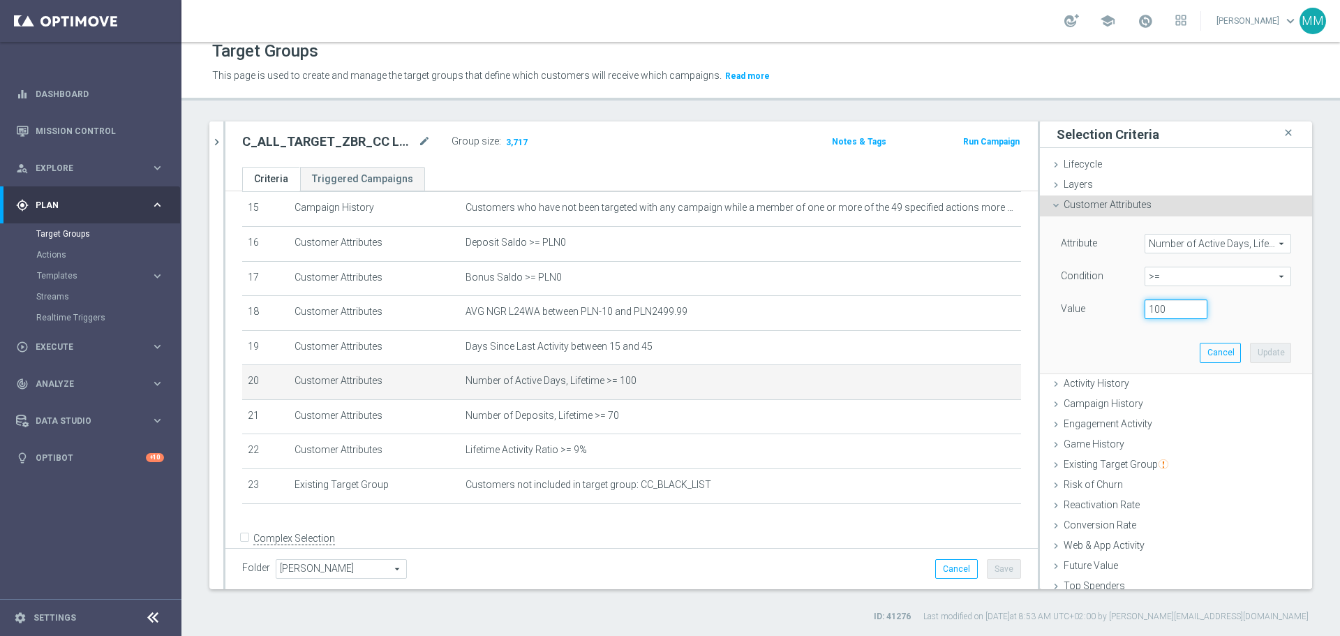
drag, startPoint x: 1152, startPoint y: 311, endPoint x: 1130, endPoint y: 310, distance: 22.4
click at [1134, 310] on div "100" at bounding box center [1176, 309] width 84 height 20
click at [1251, 348] on button "Update" at bounding box center [1270, 353] width 41 height 20
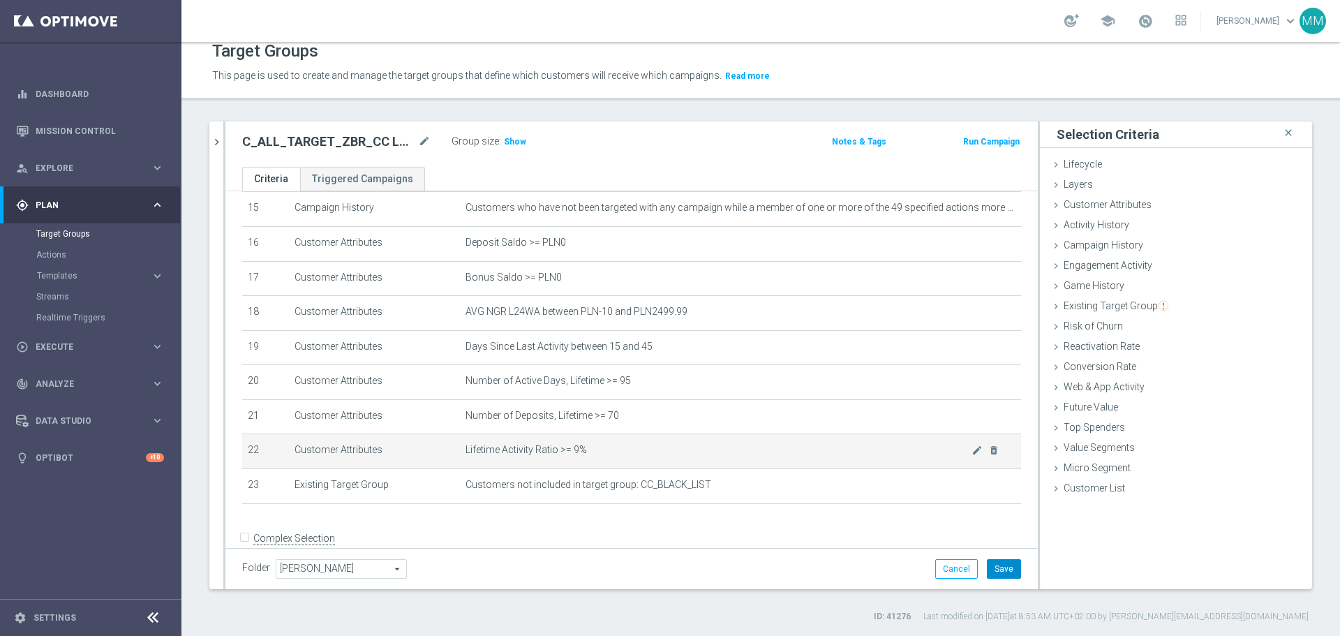
drag, startPoint x: 998, startPoint y: 572, endPoint x: 902, endPoint y: 466, distance: 143.8
click at [998, 572] on button "Save" at bounding box center [1004, 569] width 34 height 20
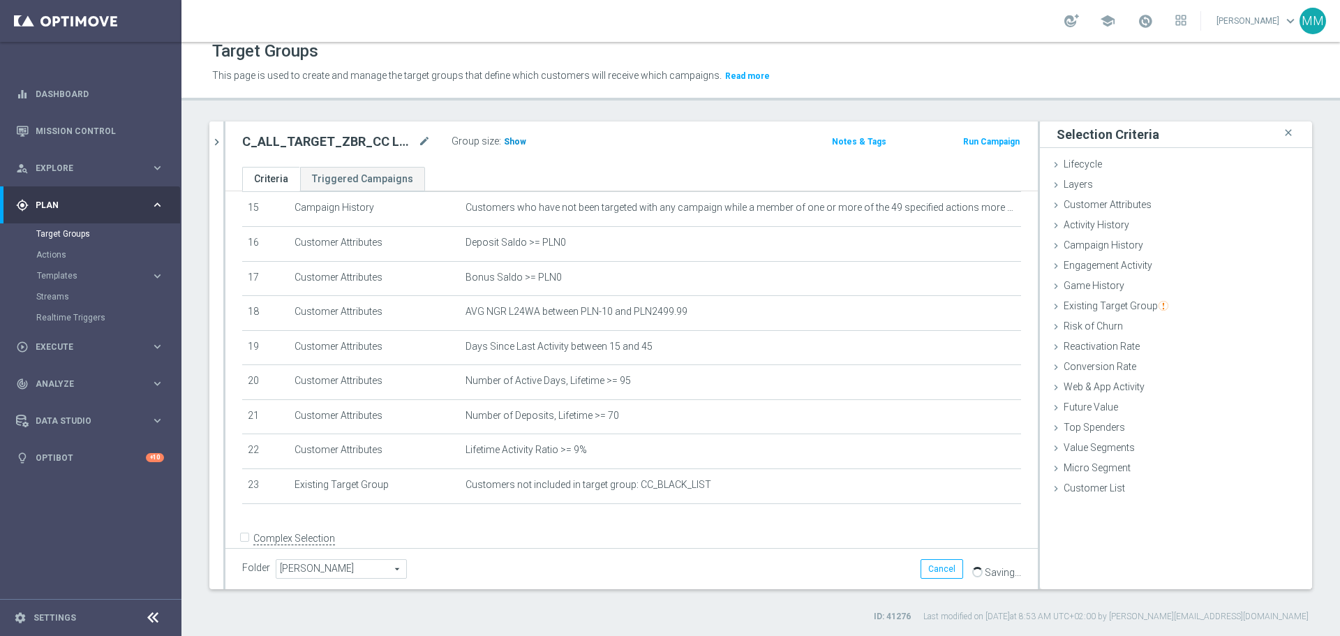
click at [509, 145] on span "Show" at bounding box center [515, 142] width 22 height 10
click at [421, 141] on icon "mode_edit" at bounding box center [424, 141] width 13 height 17
click at [424, 139] on icon "mode_edit" at bounding box center [424, 141] width 13 height 17
click at [336, 142] on h2 "C_ALL_TARGET_ZBR_CC LE 100% do 300PLN_220925" at bounding box center [328, 141] width 173 height 17
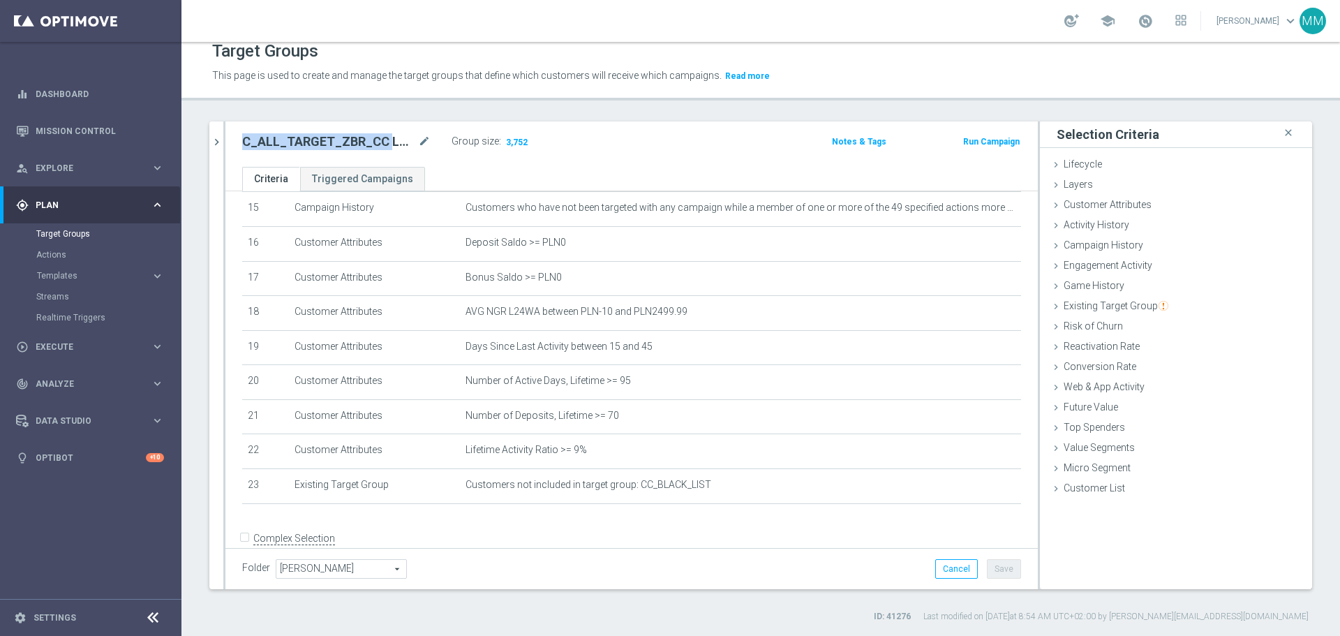
click at [336, 142] on h2 "C_ALL_TARGET_ZBR_CC LE 100% do 300PLN_220925" at bounding box center [328, 141] width 173 height 17
click at [422, 142] on icon "mode_edit" at bounding box center [424, 141] width 13 height 17
click at [422, 143] on icon "mode_edit" at bounding box center [424, 141] width 13 height 17
click at [421, 145] on icon "mode_edit" at bounding box center [424, 141] width 13 height 17
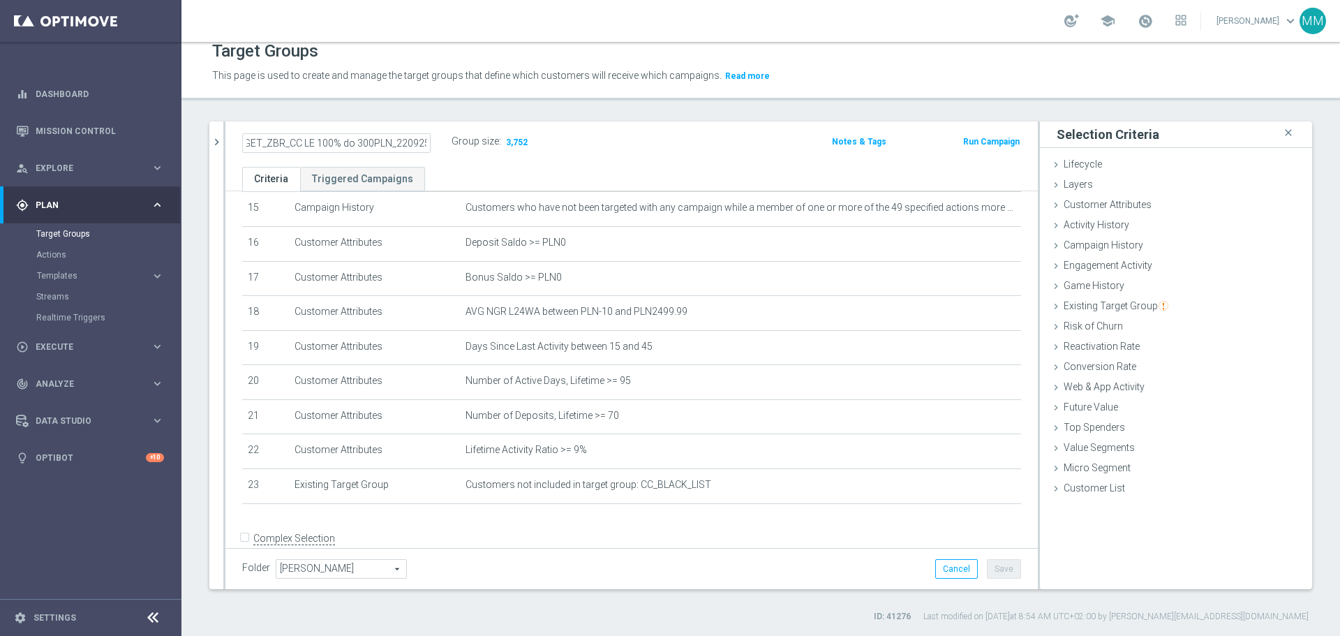
click at [380, 139] on input "C_ALL_TARGET_ZBR_CC LE 100% do 300PLN_220925" at bounding box center [336, 143] width 188 height 20
click at [381, 139] on input "C_ALL_TARGET_ZBR_CC LE 100% do 300PLN_220925" at bounding box center [336, 143] width 188 height 20
click at [420, 138] on icon "mode_edit" at bounding box center [424, 141] width 13 height 17
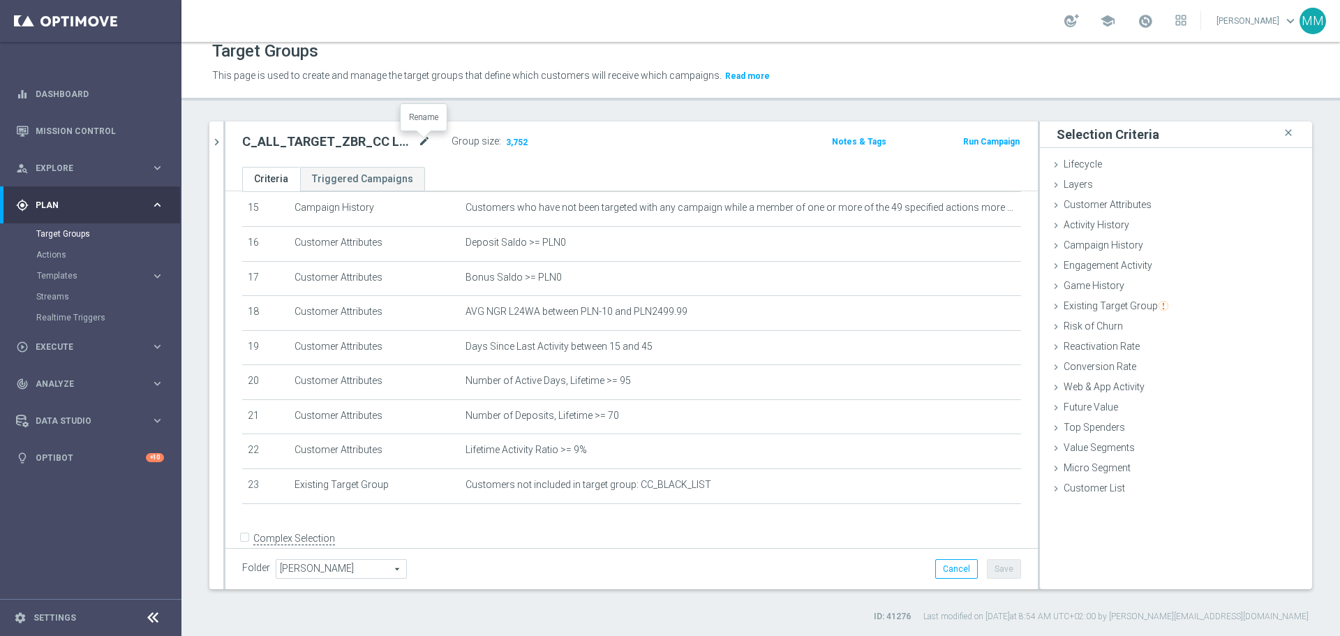
click at [422, 143] on icon "mode_edit" at bounding box center [424, 141] width 13 height 17
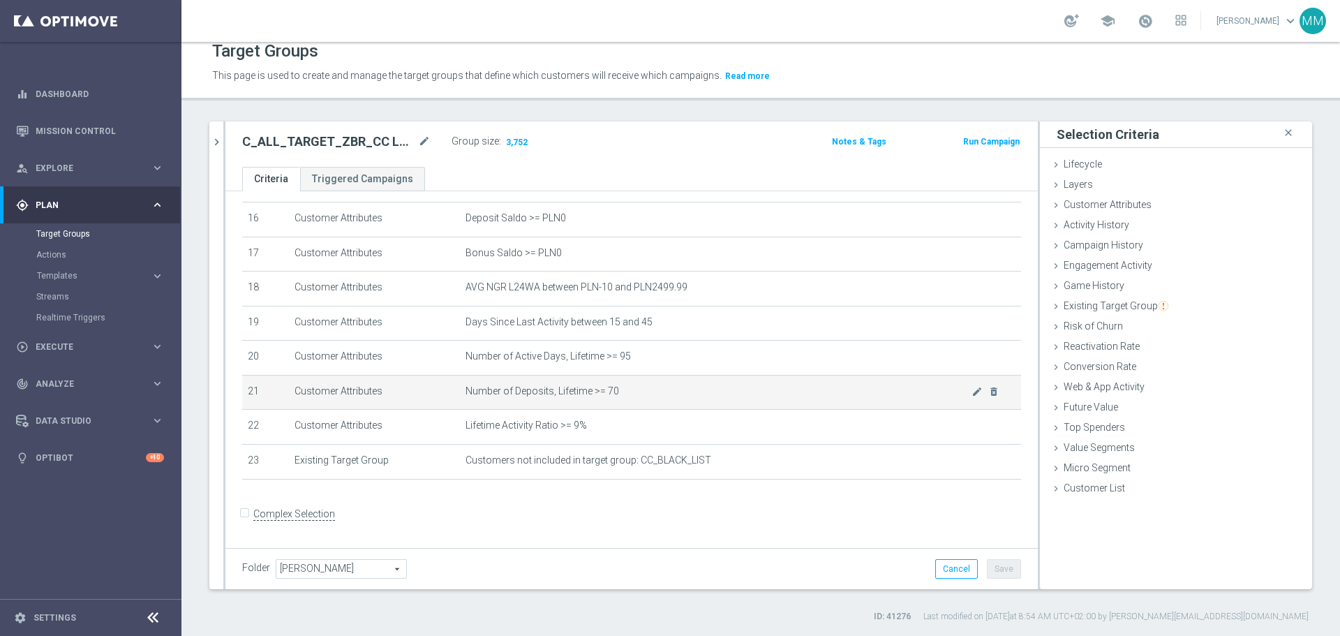
scroll to position [568, 0]
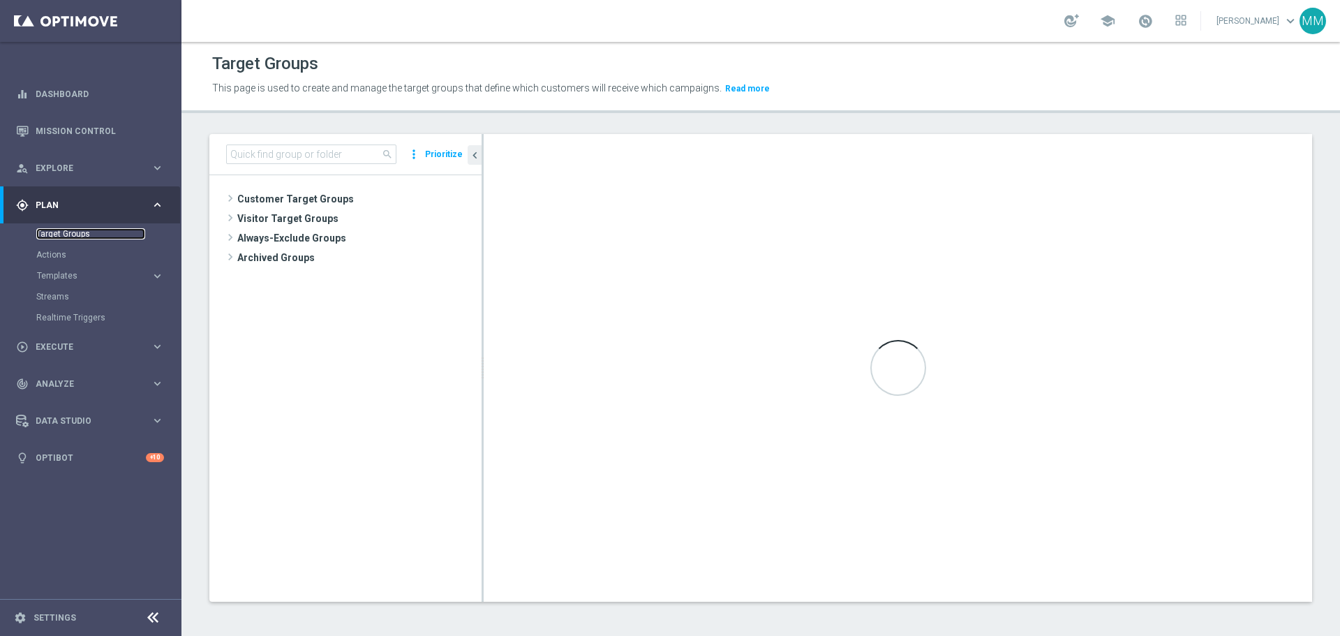
click at [71, 233] on link "Target Groups" at bounding box center [90, 233] width 109 height 11
click at [304, 206] on span "Customer Target Groups" at bounding box center [342, 199] width 211 height 20
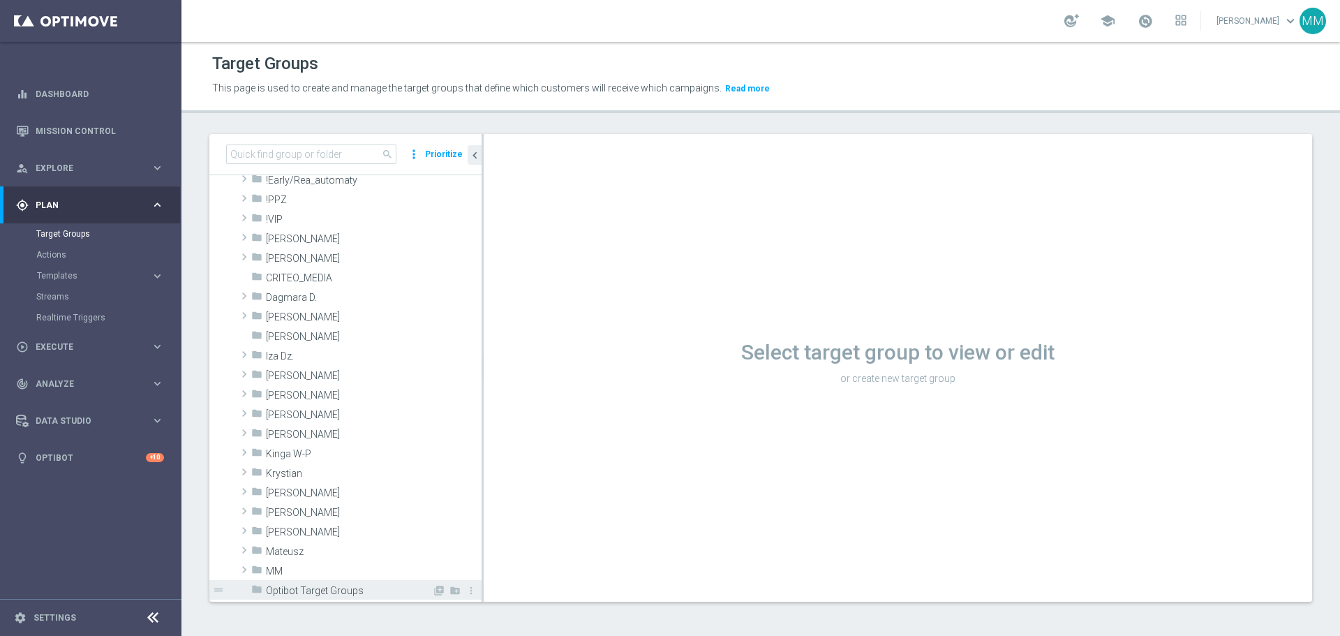
scroll to position [140, 0]
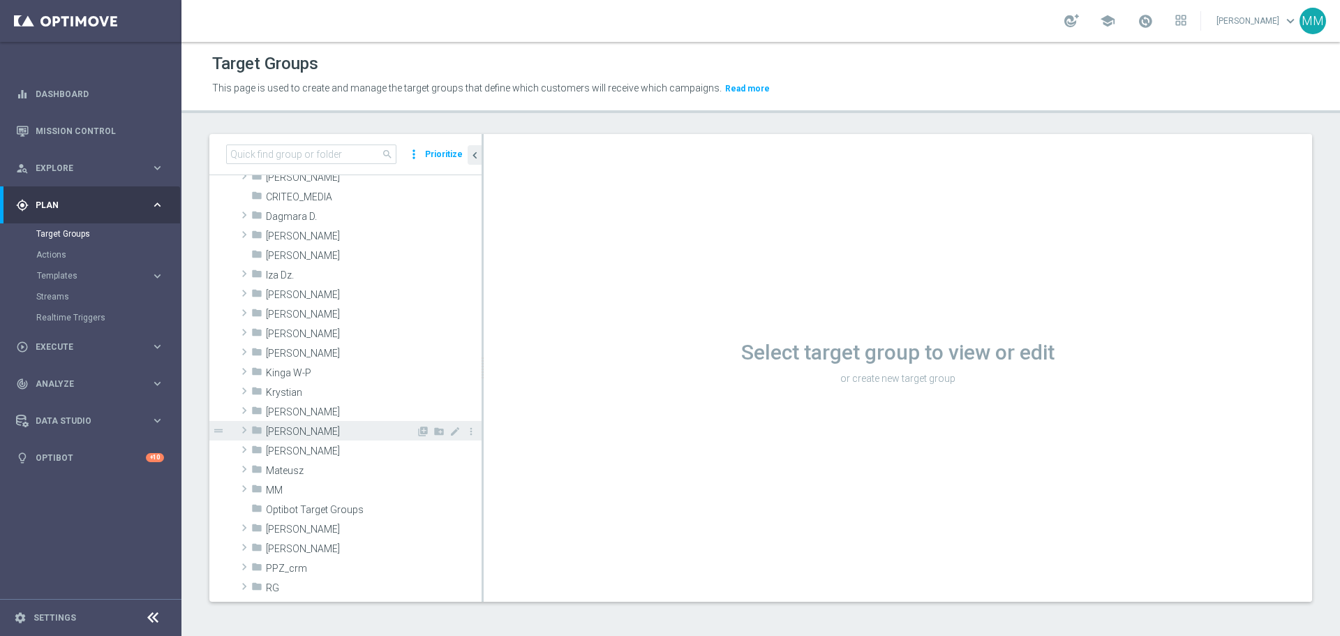
click at [285, 431] on span "[PERSON_NAME]" at bounding box center [341, 432] width 150 height 12
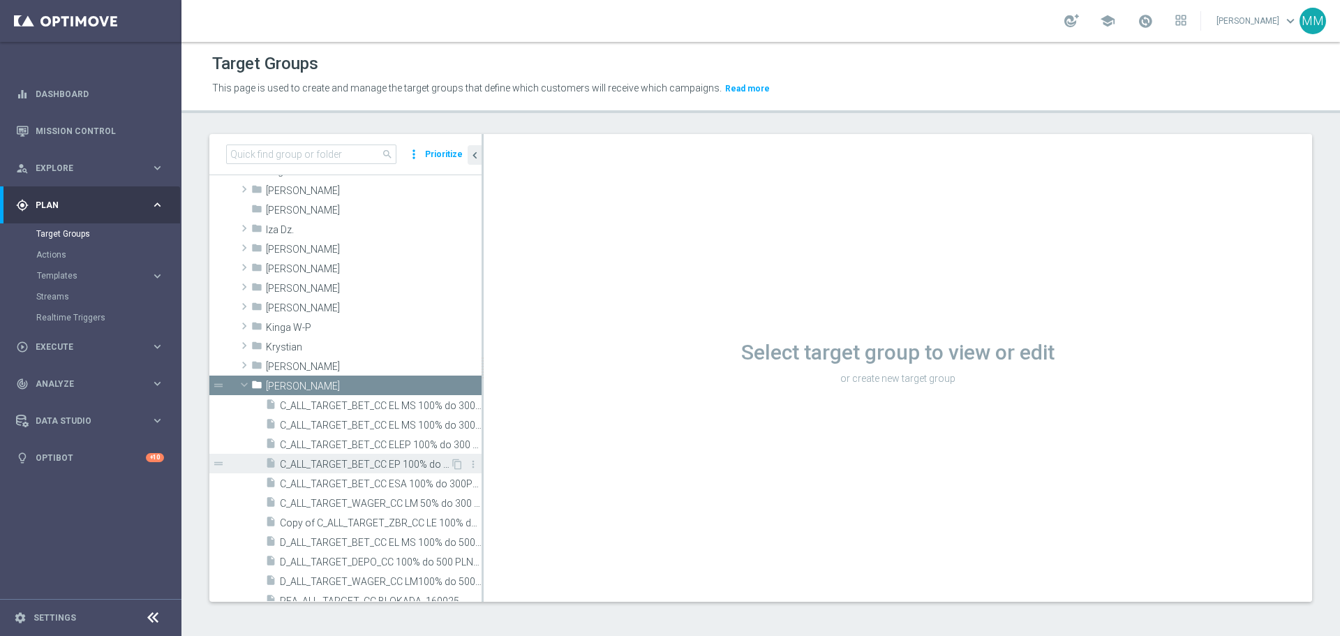
scroll to position [209, 0]
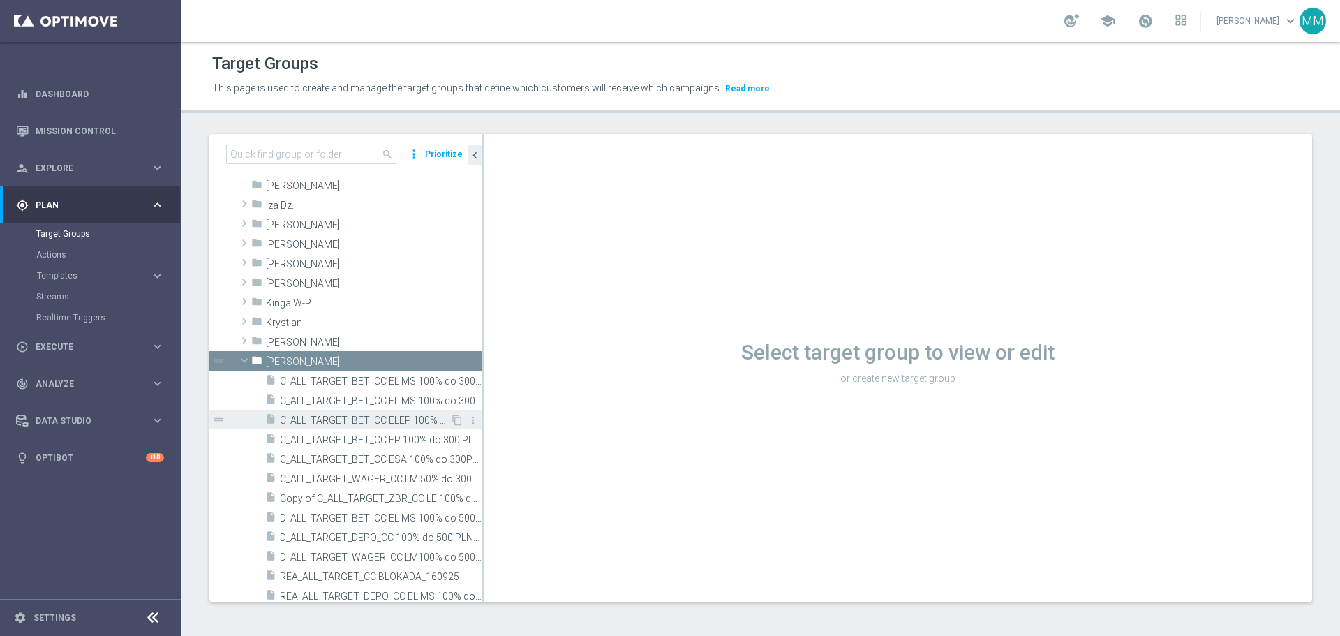
click at [401, 426] on span "C_ALL_TARGET_BET_CC ELEP 100% do 300 PLN_210725" at bounding box center [365, 421] width 170 height 12
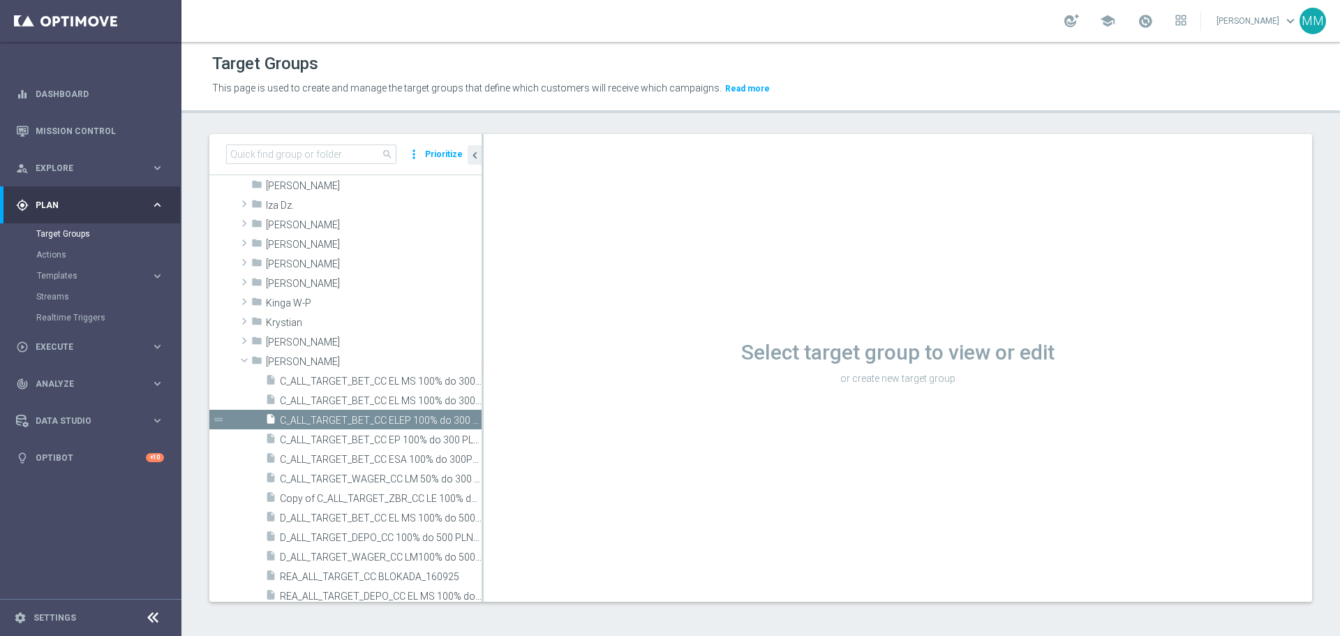
scroll to position [1, 0]
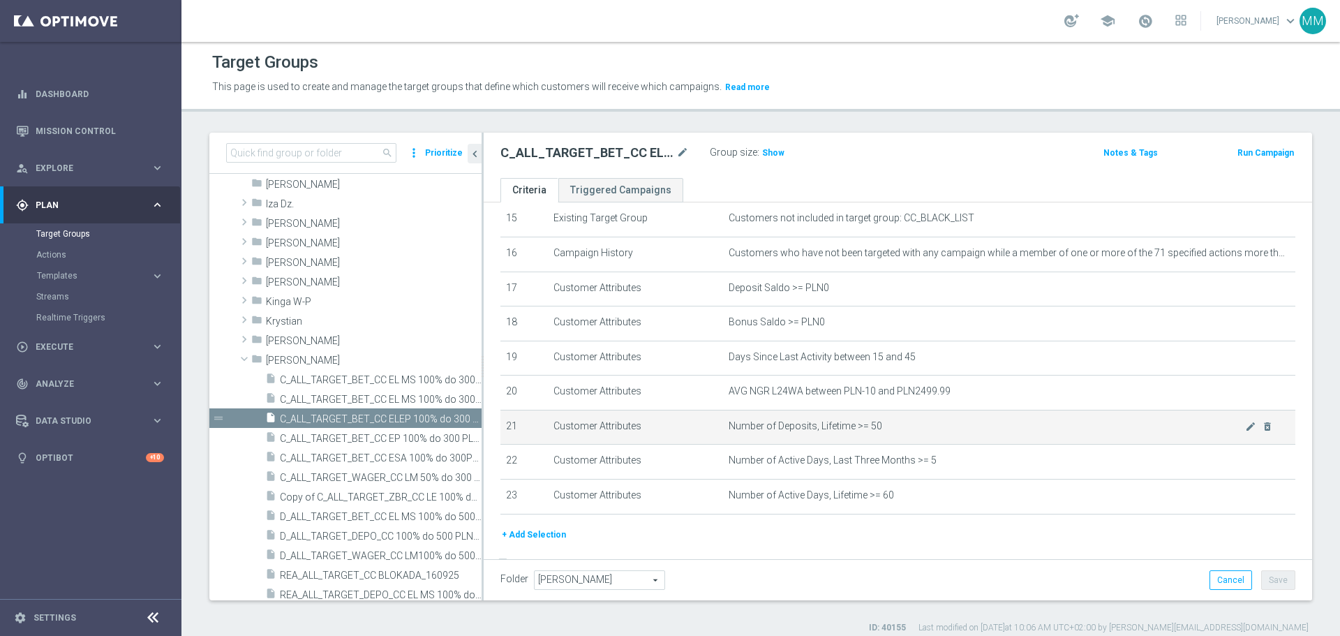
scroll to position [558, 0]
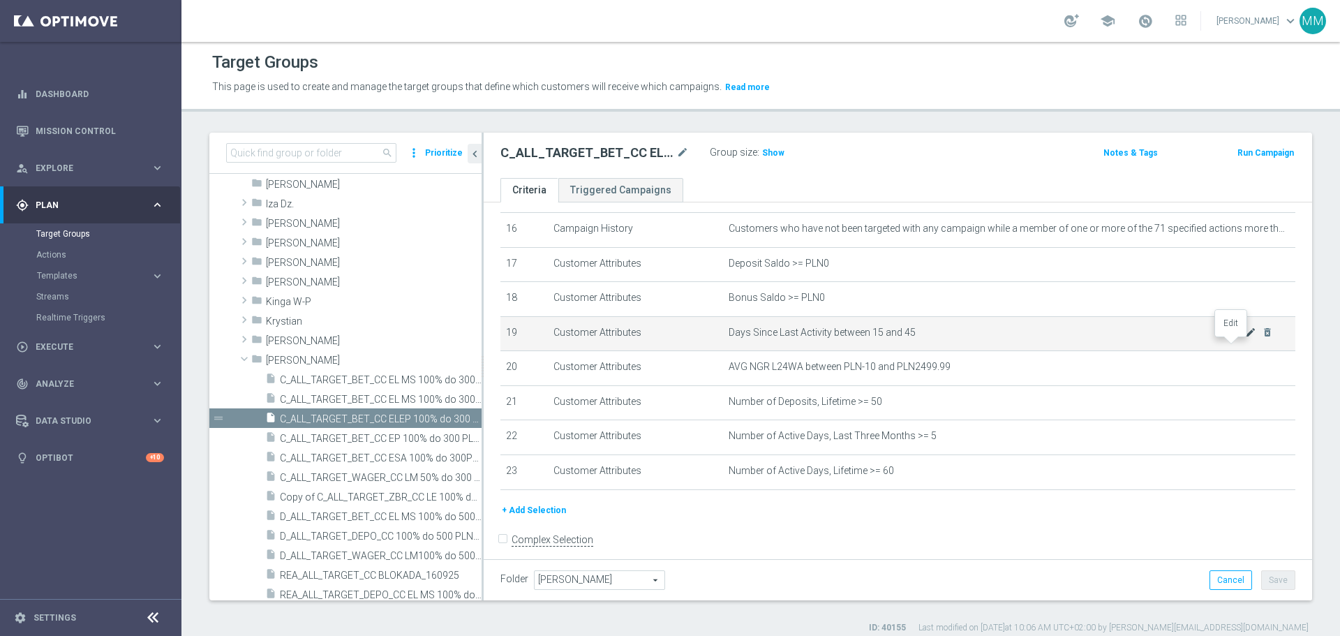
click at [1245, 338] on icon "mode_edit" at bounding box center [1250, 332] width 11 height 11
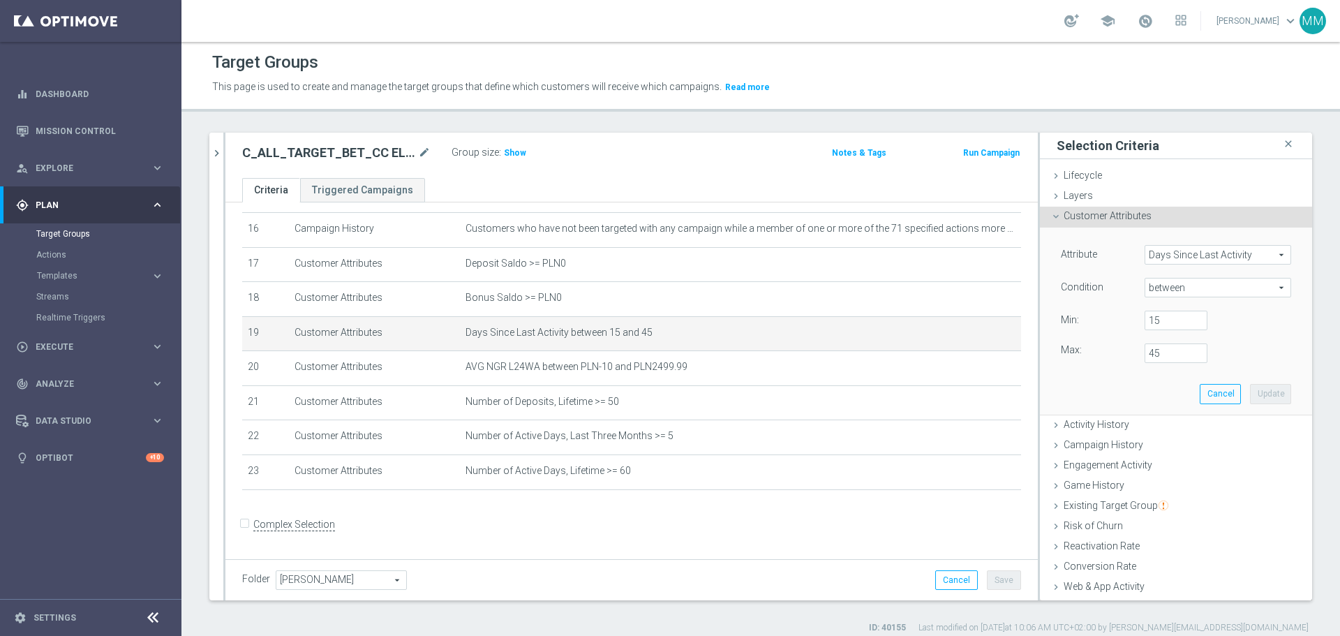
click at [1238, 252] on span "Days Since Last Activity" at bounding box center [1218, 255] width 145 height 18
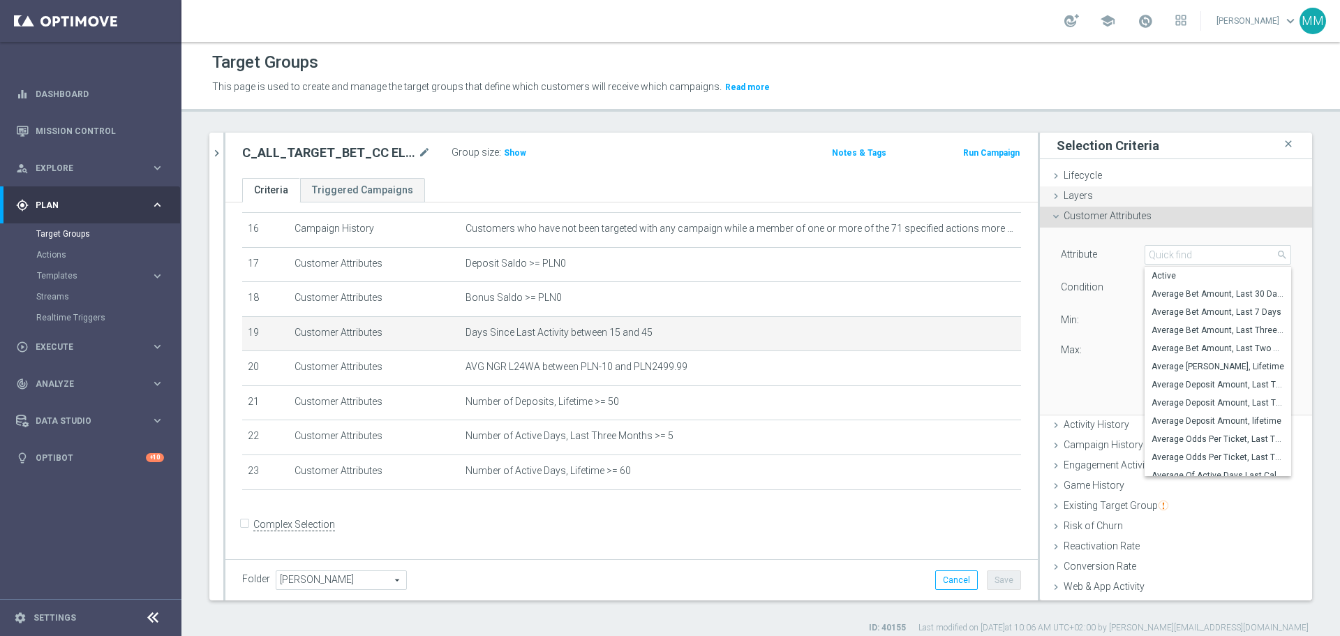
click at [1260, 188] on div "Layers done" at bounding box center [1176, 196] width 272 height 21
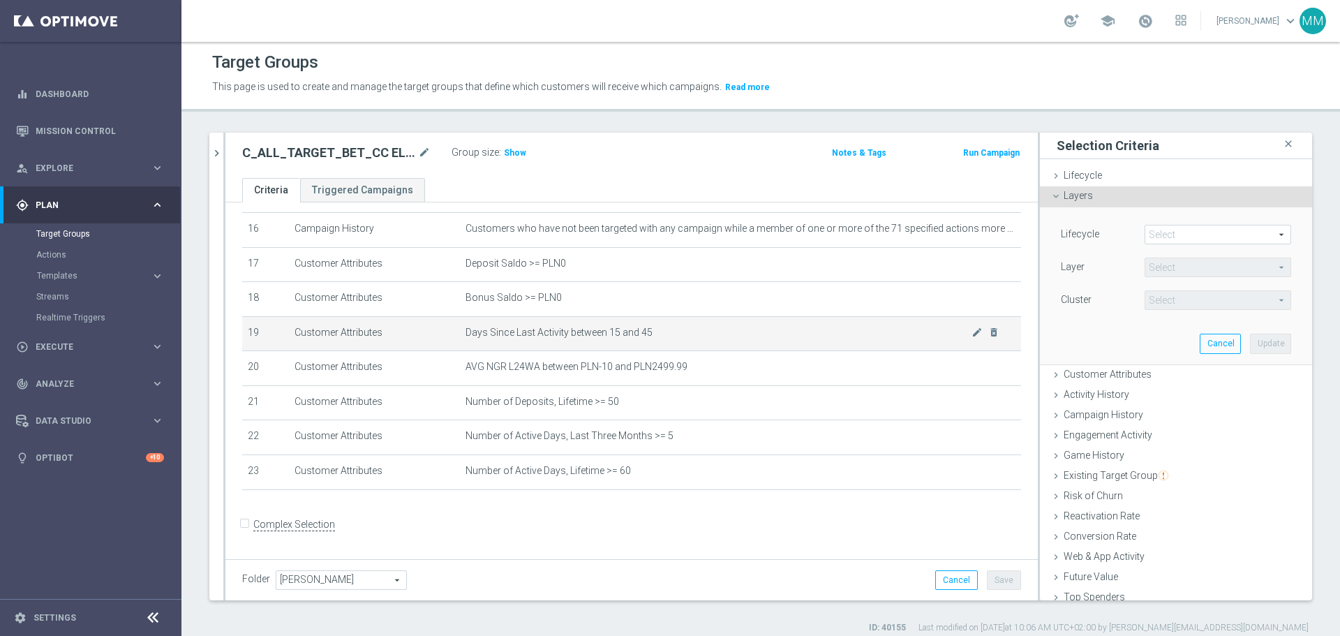
click at [636, 339] on span "Days Since Last Activity between 15 and 45" at bounding box center [719, 333] width 506 height 12
click at [972, 338] on icon "mode_edit" at bounding box center [977, 332] width 11 height 11
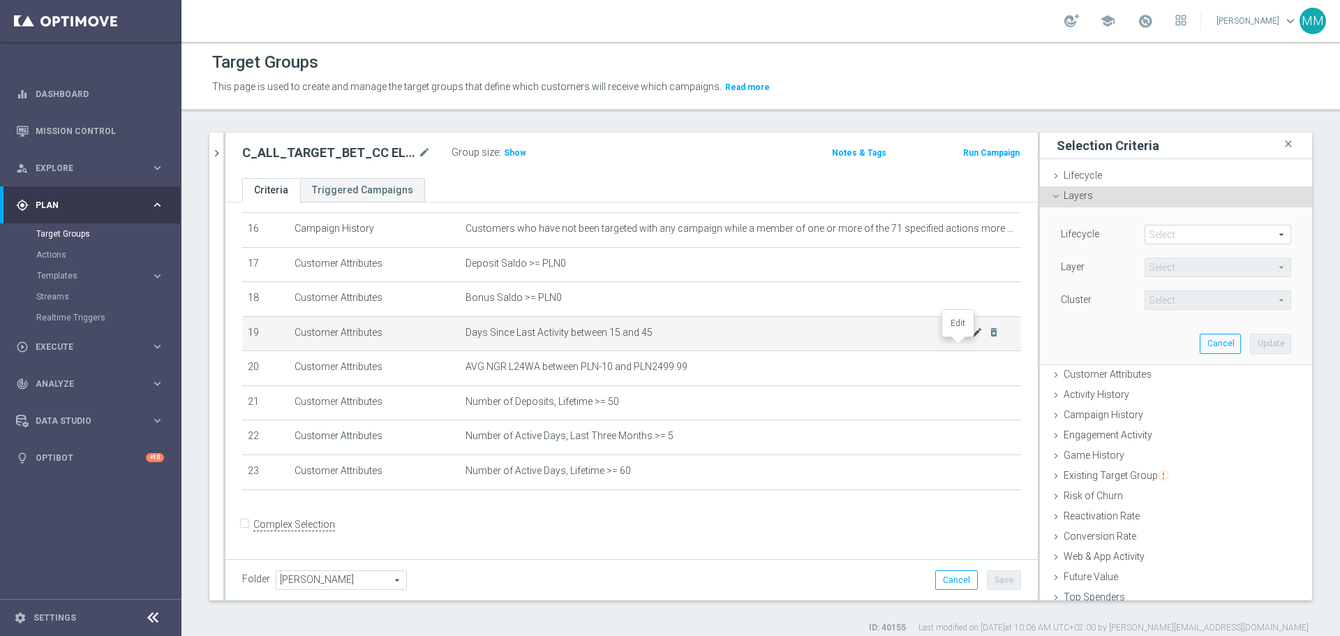
click at [972, 338] on icon "mode_edit" at bounding box center [977, 332] width 11 height 11
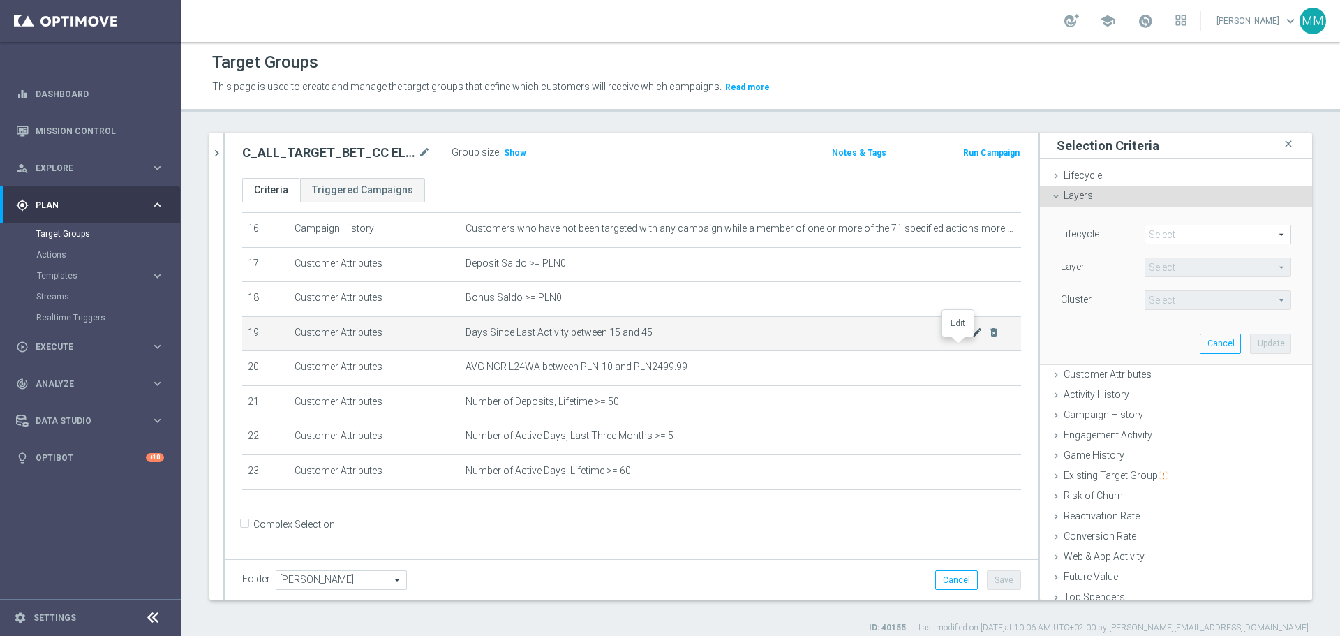
click at [972, 338] on icon "mode_edit" at bounding box center [977, 332] width 11 height 11
click at [787, 373] on span "AVG NGR L24WA between PLN-10 and PLN2499.99" at bounding box center [719, 367] width 506 height 12
click at [829, 351] on td "Days Since Last Activity between 15 and 45 mode_edit delete_forever" at bounding box center [740, 333] width 561 height 35
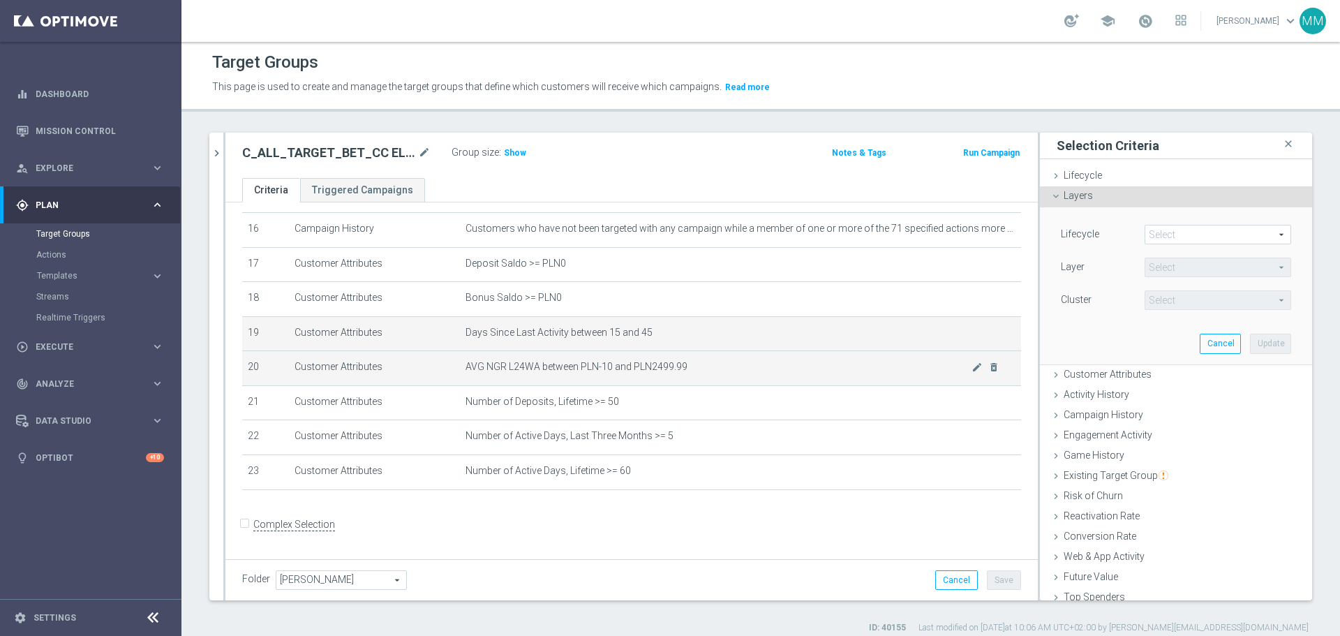
click at [823, 373] on span "AVG NGR L24WA between PLN-10 and PLN2499.99" at bounding box center [719, 367] width 506 height 12
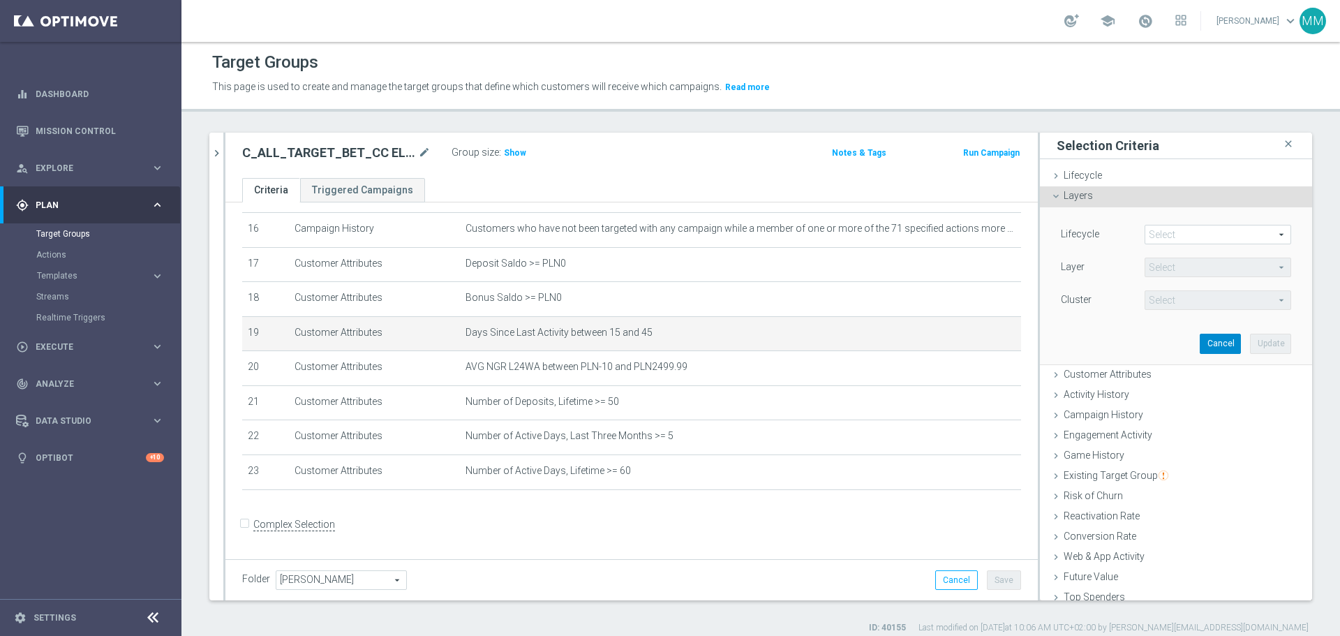
click at [1204, 340] on button "Cancel" at bounding box center [1220, 344] width 41 height 20
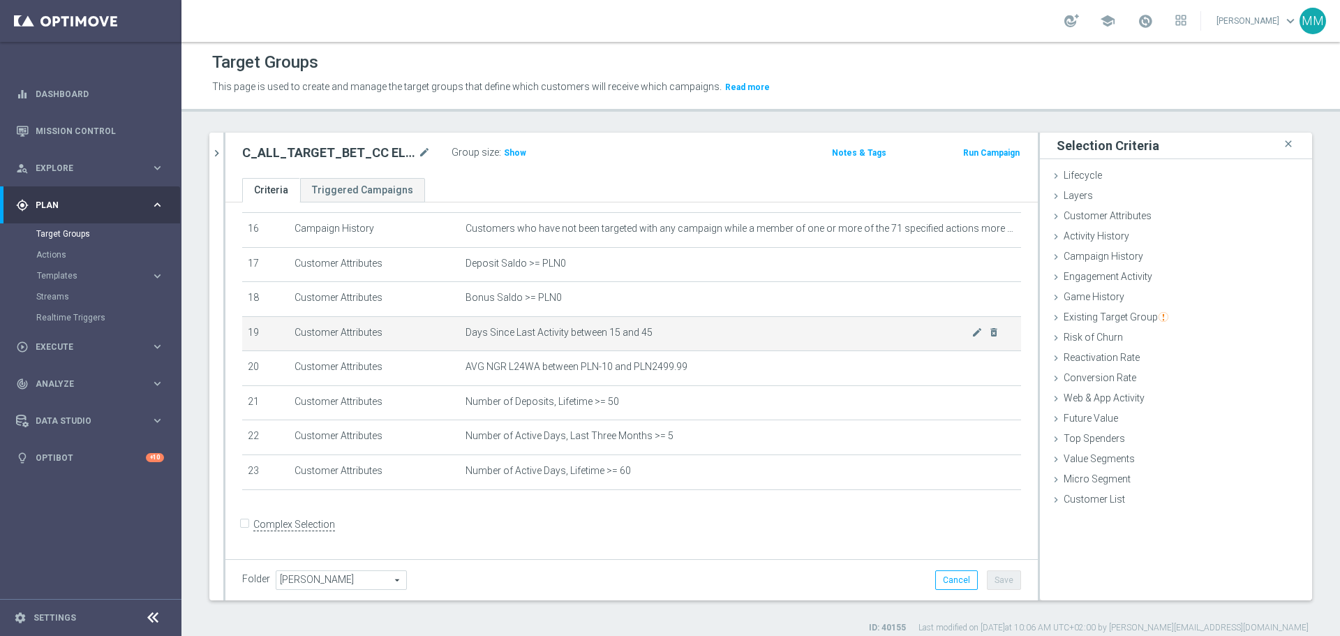
click at [730, 339] on span "Days Since Last Activity between 15 and 45" at bounding box center [719, 333] width 506 height 12
click at [972, 338] on icon "mode_edit" at bounding box center [977, 332] width 11 height 11
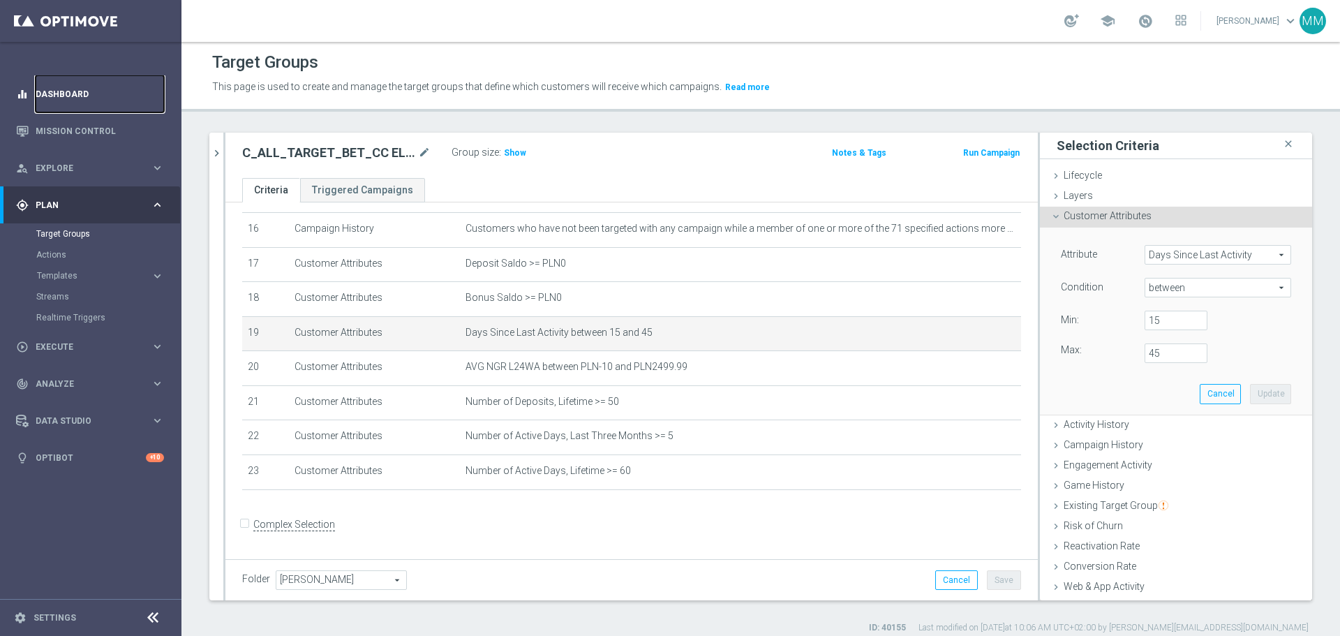
click at [66, 103] on link "Dashboard" at bounding box center [100, 93] width 128 height 37
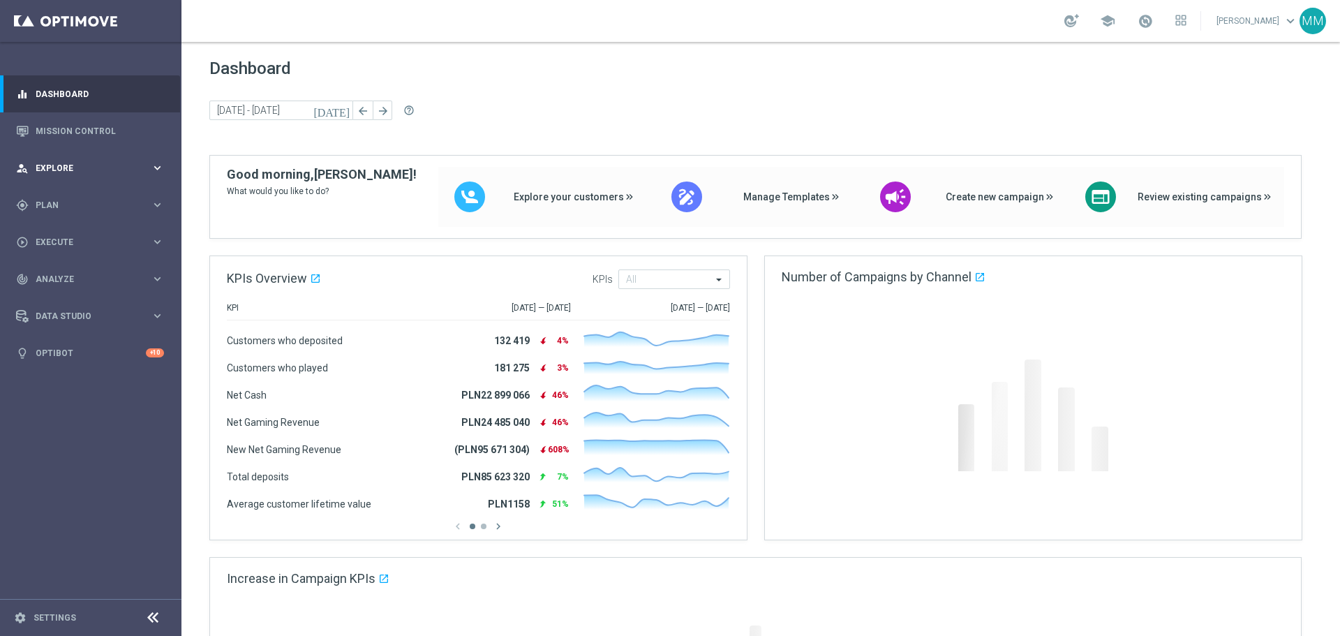
click at [58, 162] on div "person_search Explore" at bounding box center [83, 168] width 135 height 13
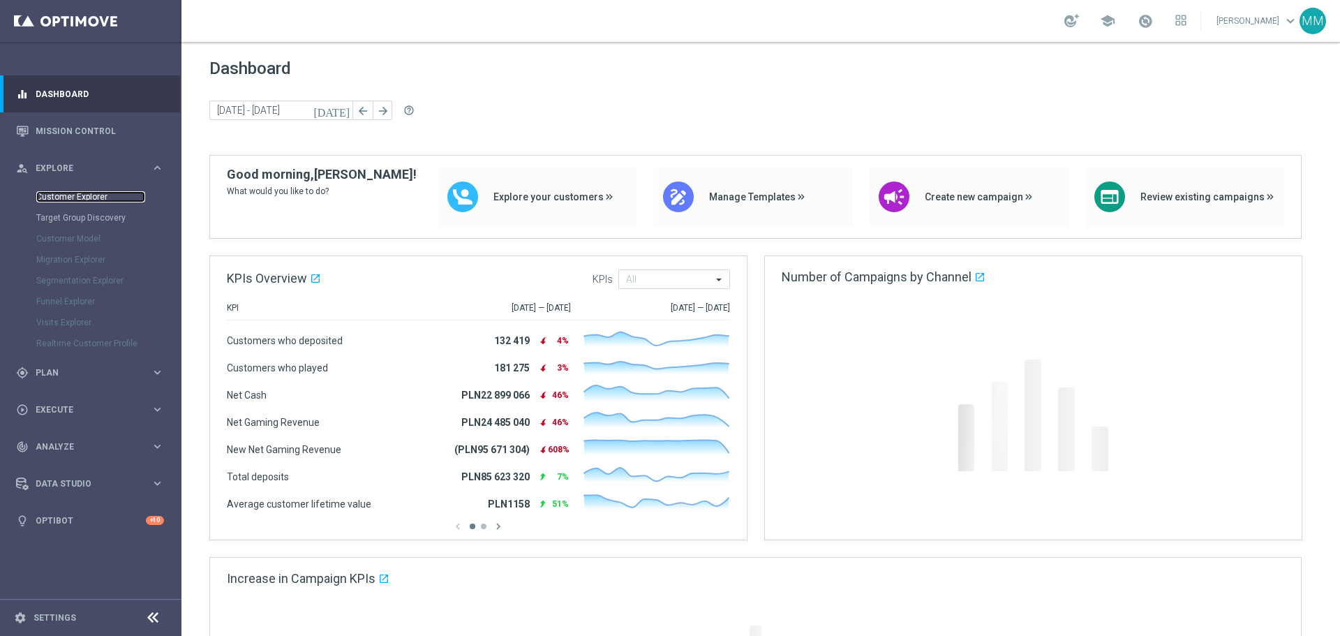
click at [77, 191] on link "Customer Explorer" at bounding box center [90, 196] width 109 height 11
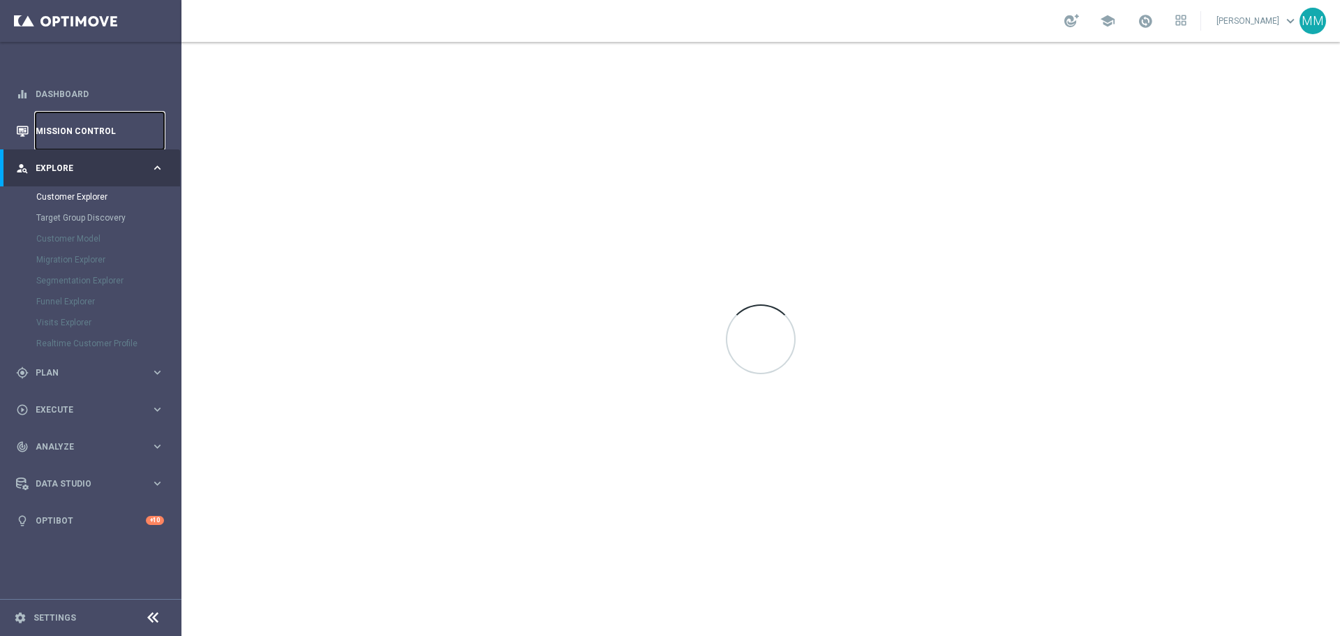
click at [71, 135] on link "Mission Control" at bounding box center [100, 130] width 128 height 37
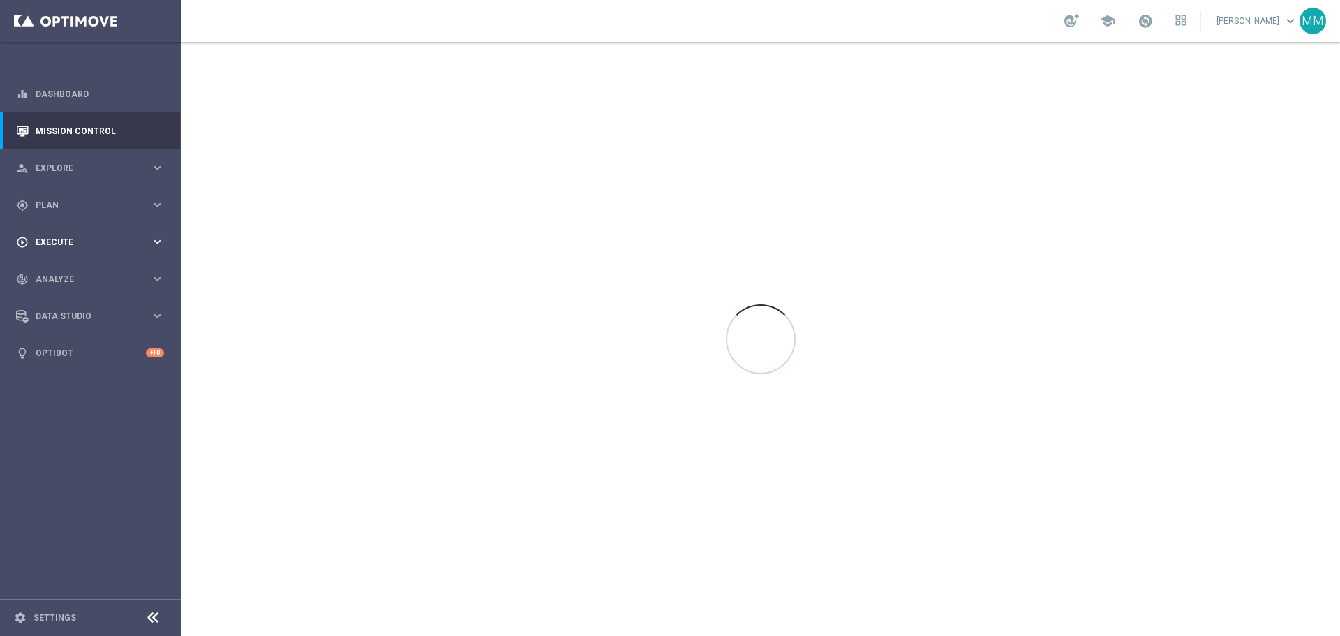
click at [61, 232] on div "play_circle_outline Execute keyboard_arrow_right" at bounding box center [90, 241] width 180 height 37
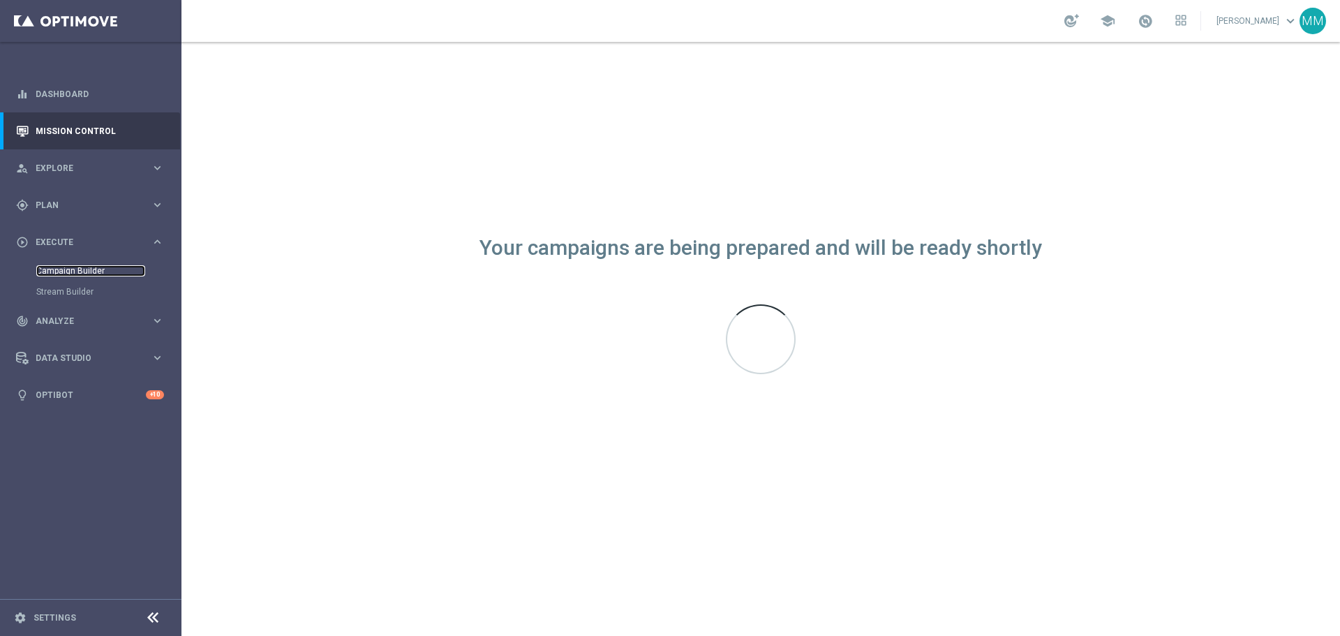
click at [96, 274] on link "Campaign Builder" at bounding box center [90, 270] width 109 height 11
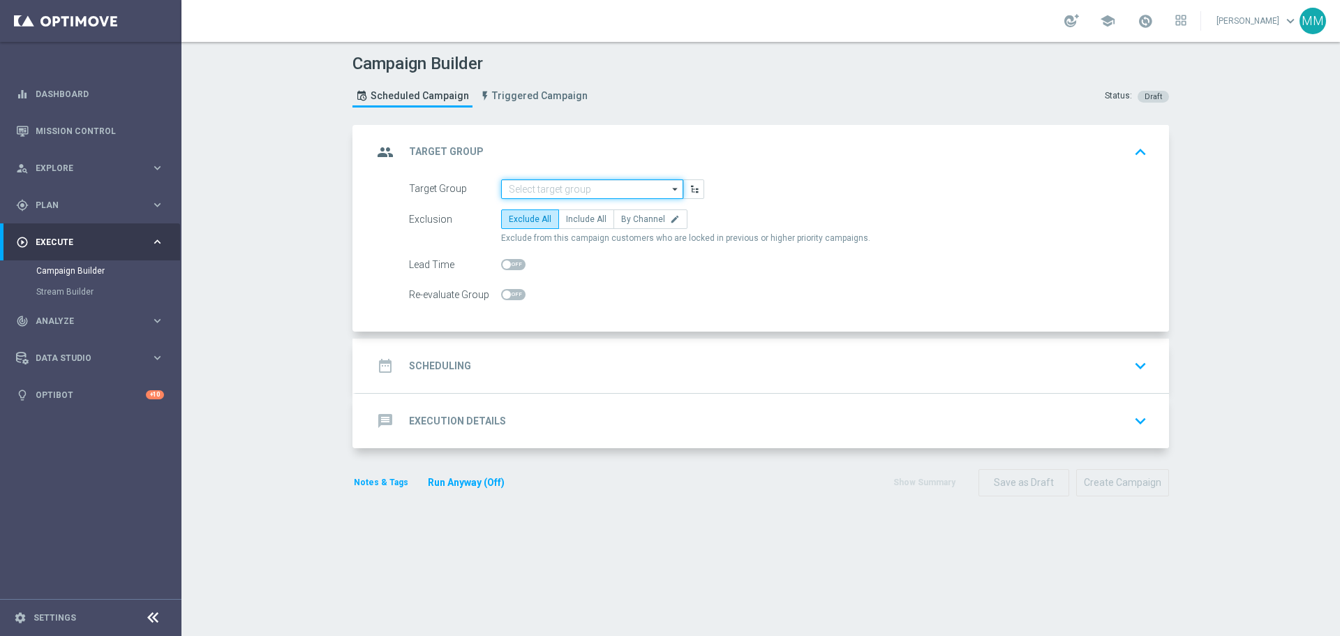
click at [579, 183] on input at bounding box center [592, 189] width 182 height 20
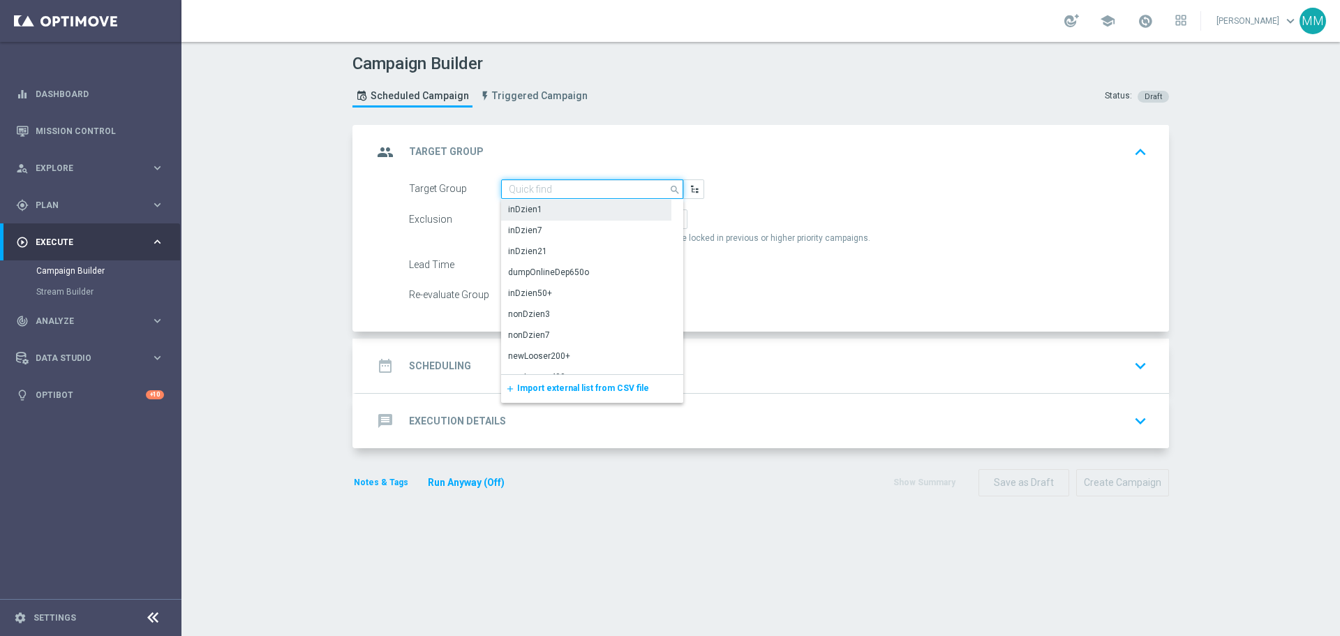
paste input "Copy of C_ALL_TARGET_ZBR_CC LE 100% do 300PLN_220925"
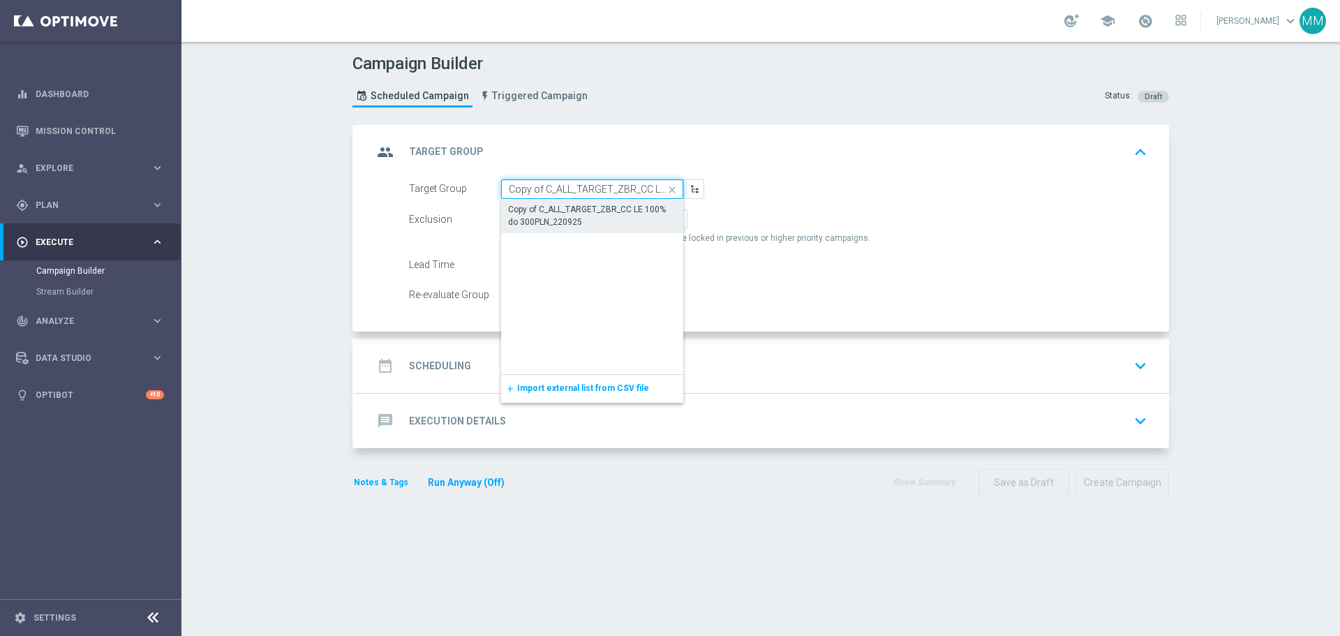
scroll to position [0, 110]
click at [535, 189] on input "Copy of C_ALL_TARGET_ZBR_CC LE 100% do 300PLN_220925" at bounding box center [592, 189] width 182 height 20
type input "Copy of C_ALL_TARGET_ZBR_CC LE 100% do 300PLN_220925"
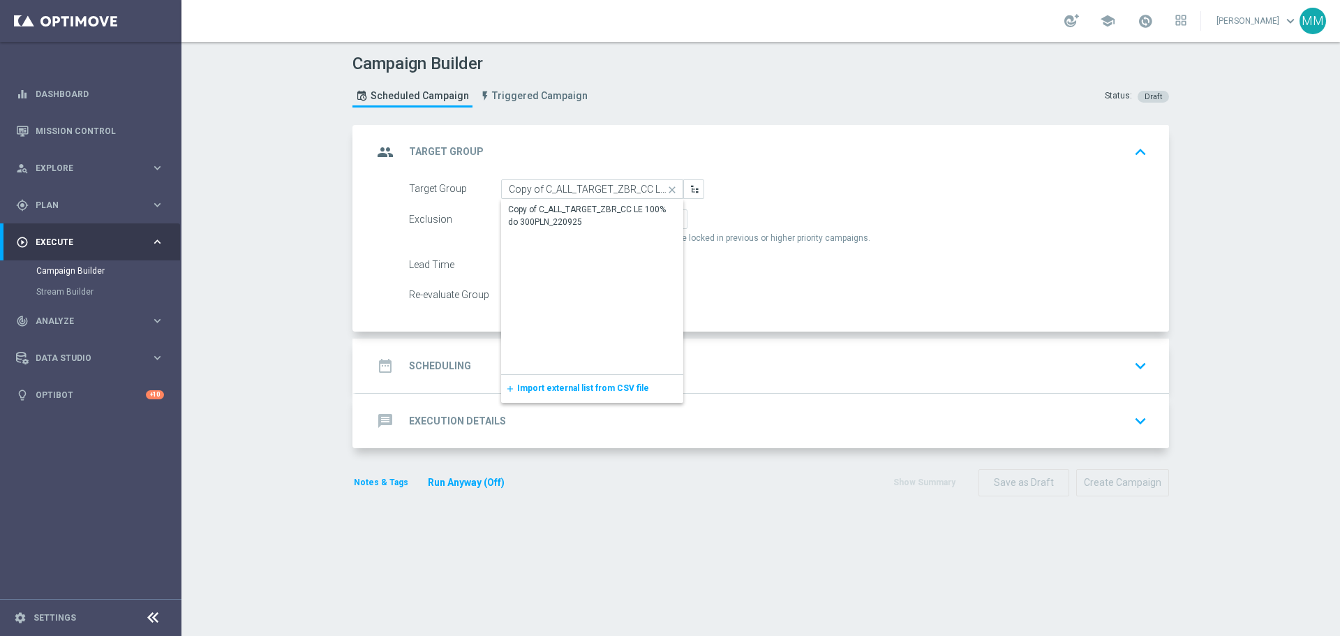
click at [666, 191] on icon "close" at bounding box center [672, 190] width 21 height 20
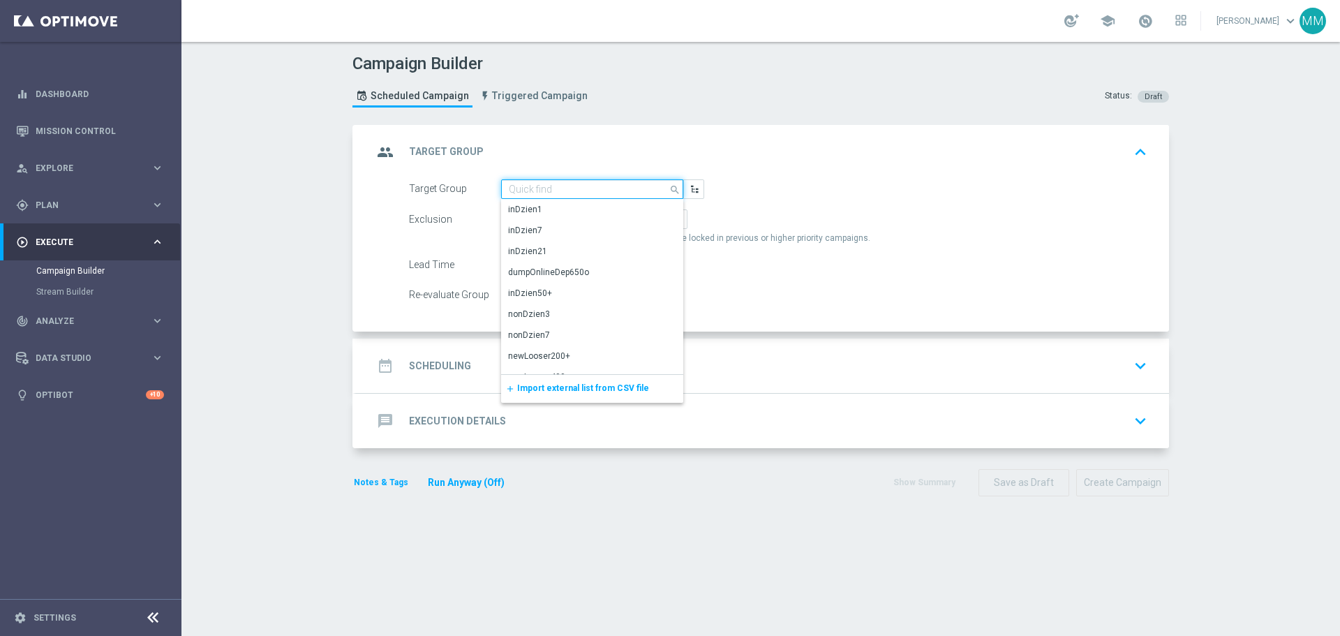
click at [646, 186] on input at bounding box center [592, 189] width 182 height 20
paste input "C_ALL_TARGET_ZBR_CC LE 100% do 300PLN_220925"
type input "C_ALL_TARGET_ZBR_CC LE 100% do 300PLN_220925"
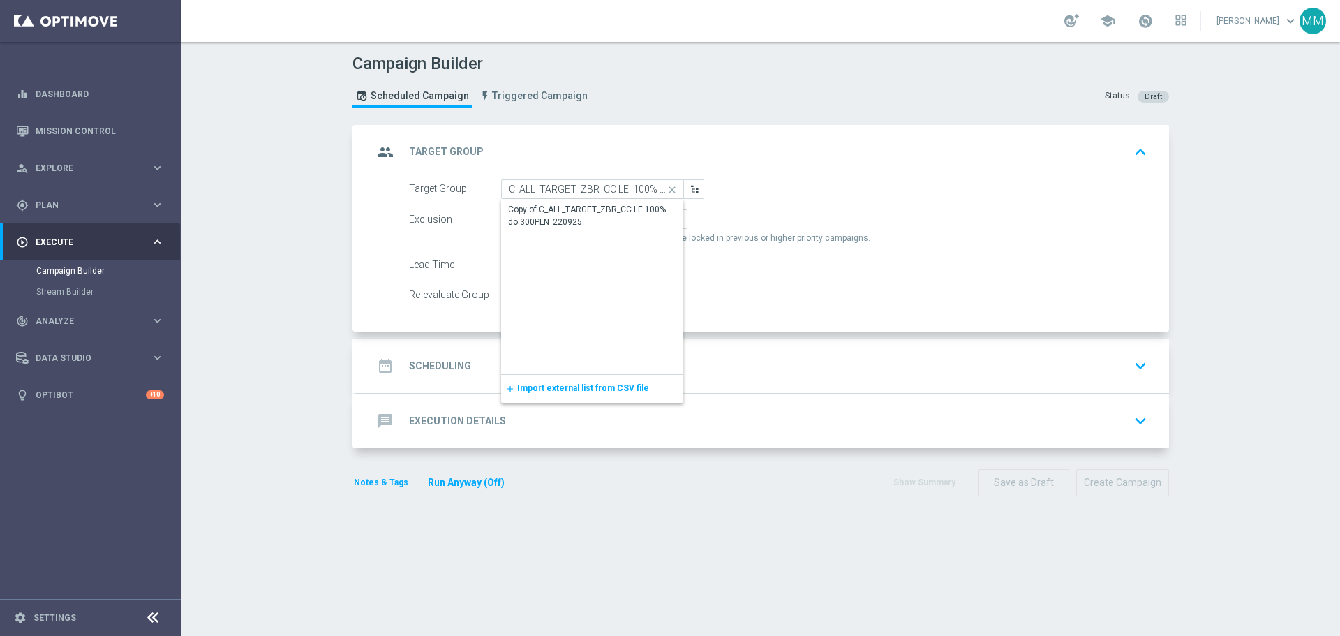
click at [669, 192] on icon "close" at bounding box center [672, 190] width 21 height 20
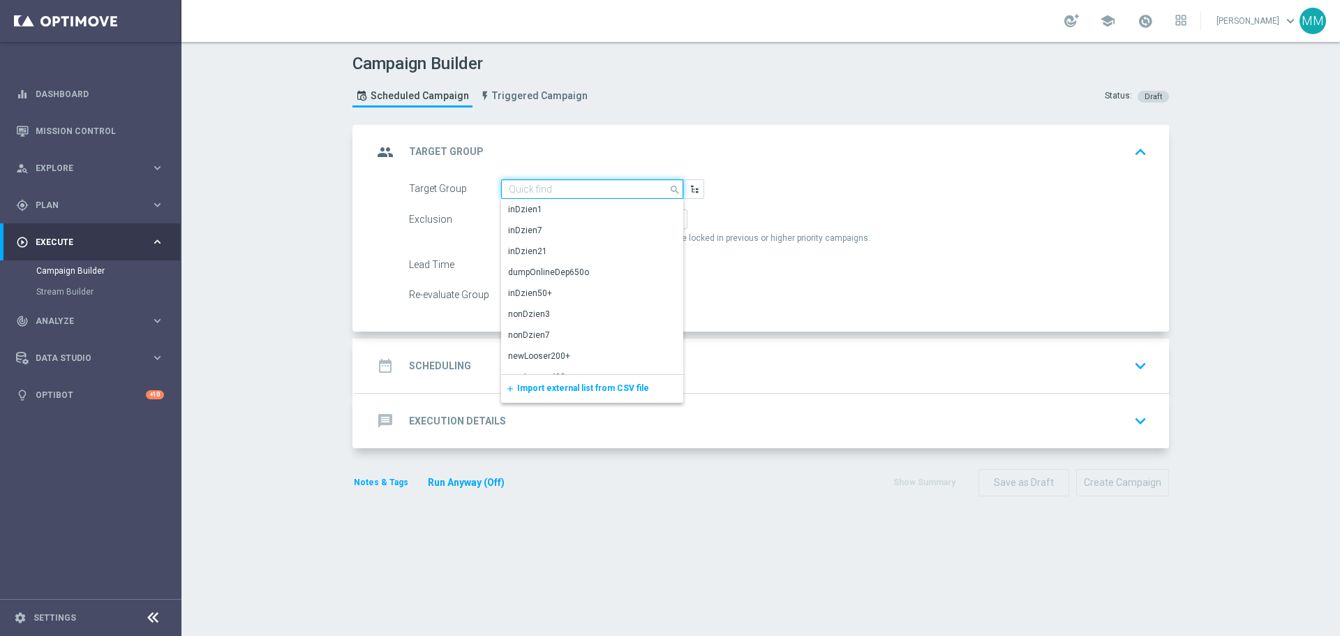
click at [640, 190] on input at bounding box center [592, 189] width 182 height 20
paste input "C_ALL_TARGET_ZBR_CC LE 100% do 300PLN_220925"
type input "C_ALL_TARGET_ZBR_CC LE 100% do 300PLN_220925"
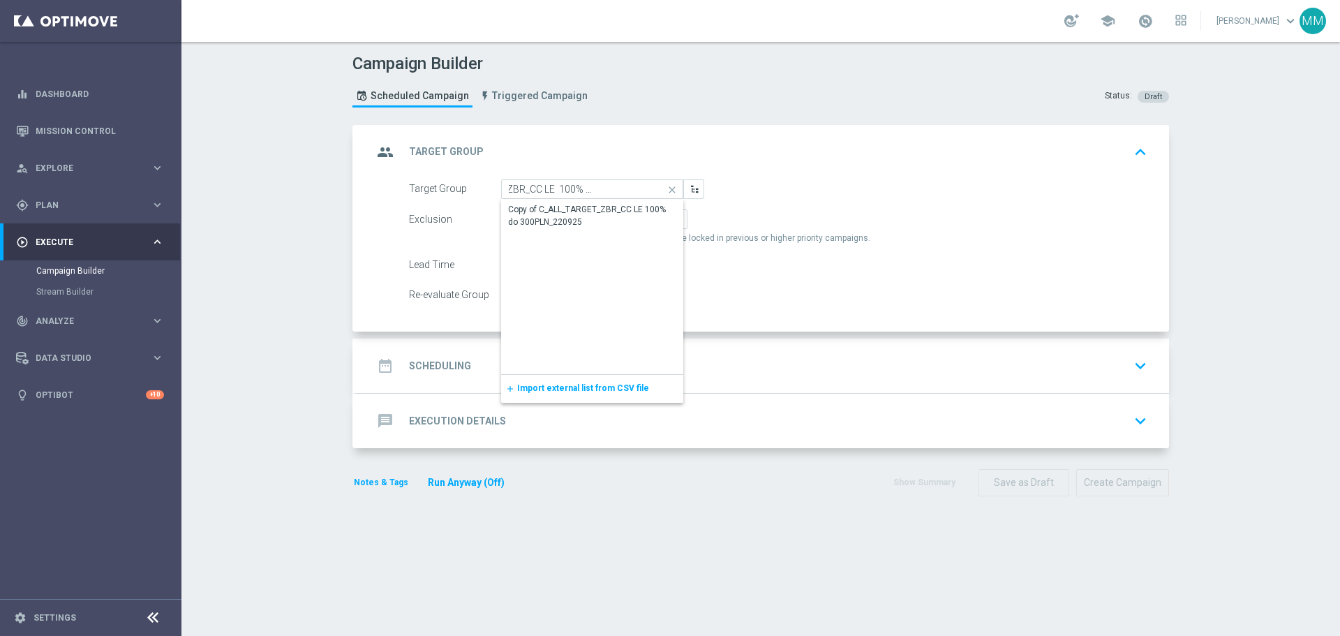
scroll to position [0, 0]
click at [764, 203] on form "Target Group C_ALL_TARGET_ZBR_CC LE 100% do 300PLN_220925 close Show Selected 0…" at bounding box center [778, 242] width 739 height 126
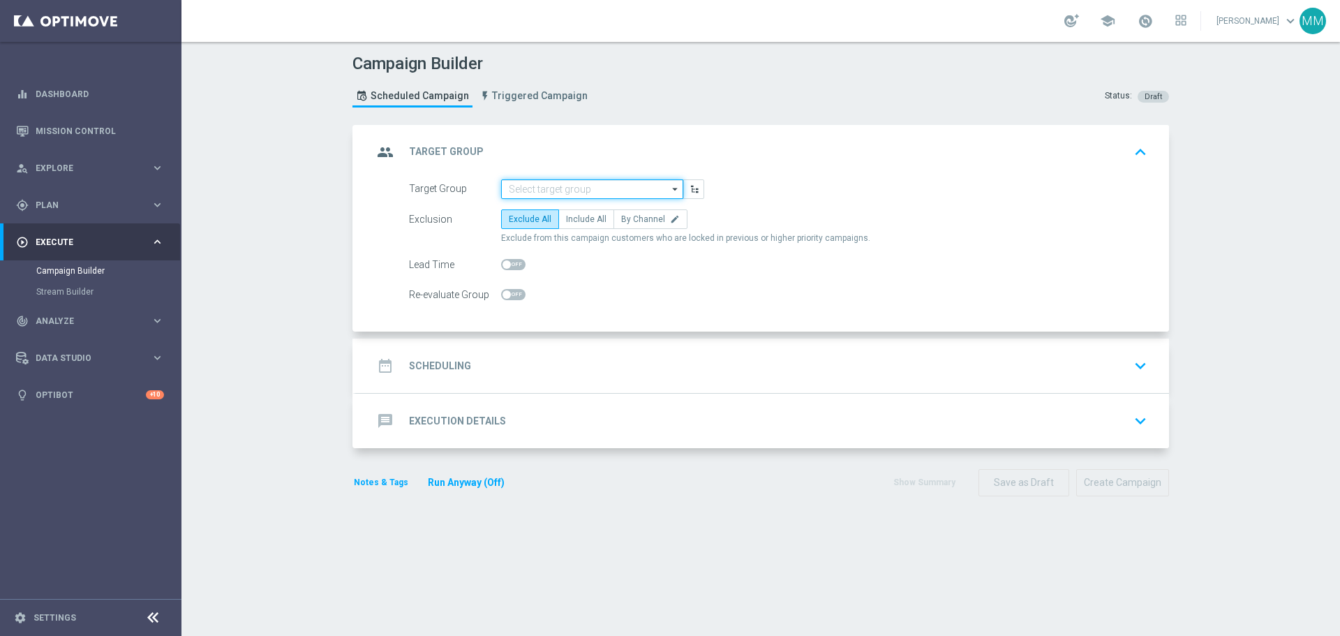
click at [612, 193] on input at bounding box center [592, 189] width 182 height 20
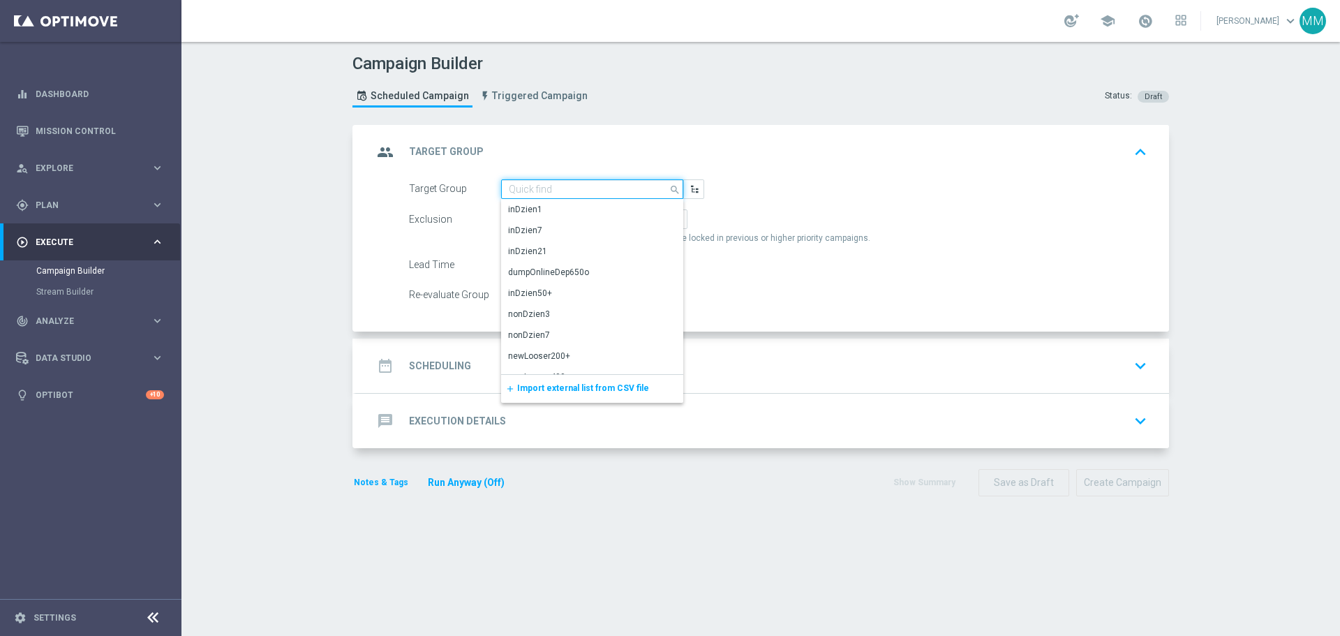
paste input "C_ALL_TARGET_ZBR_CC LE 100% do 300PLN_220925"
type input "C_ALL_TARGET_ZBR_CC LE 100% do 300PLN_220925"
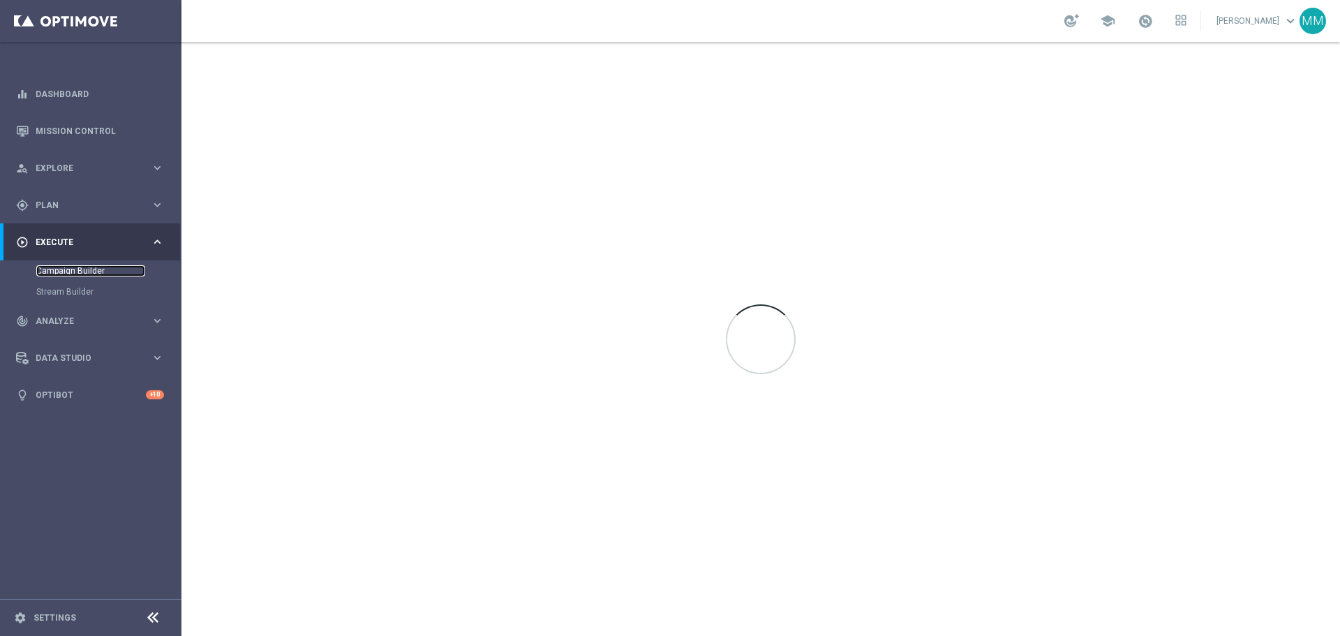
click at [75, 274] on link "Campaign Builder" at bounding box center [90, 270] width 109 height 11
click at [66, 272] on link "Campaign Builder" at bounding box center [90, 270] width 109 height 11
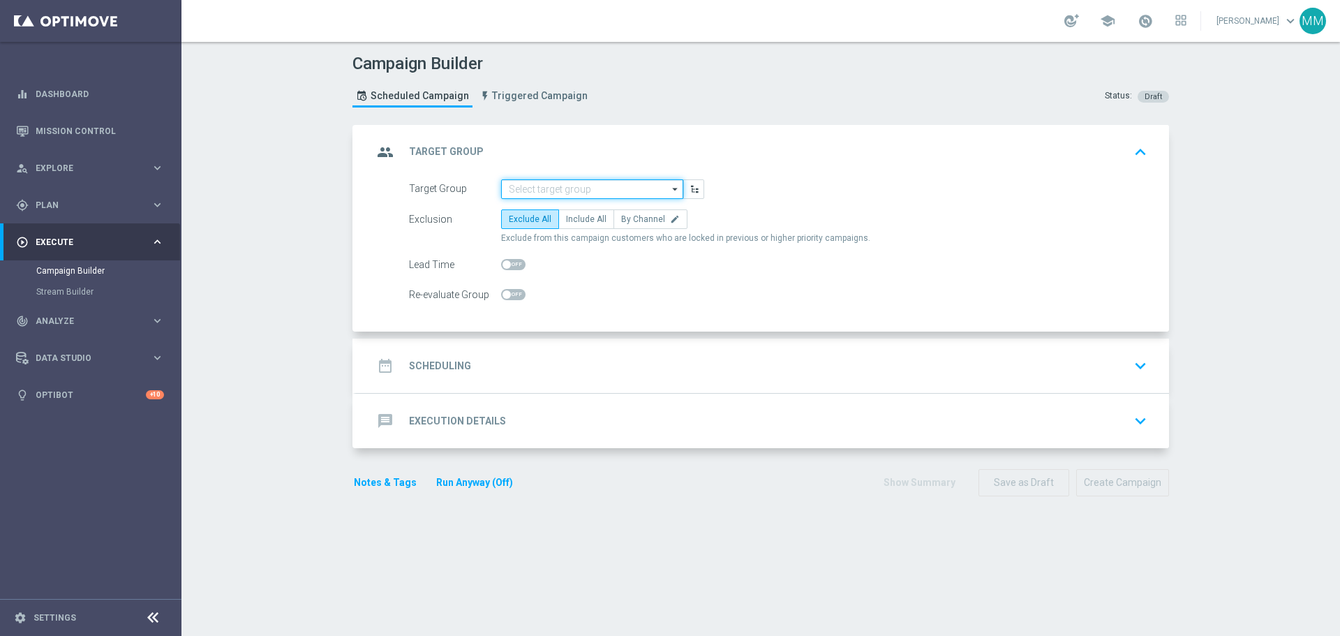
click at [533, 193] on input at bounding box center [592, 189] width 182 height 20
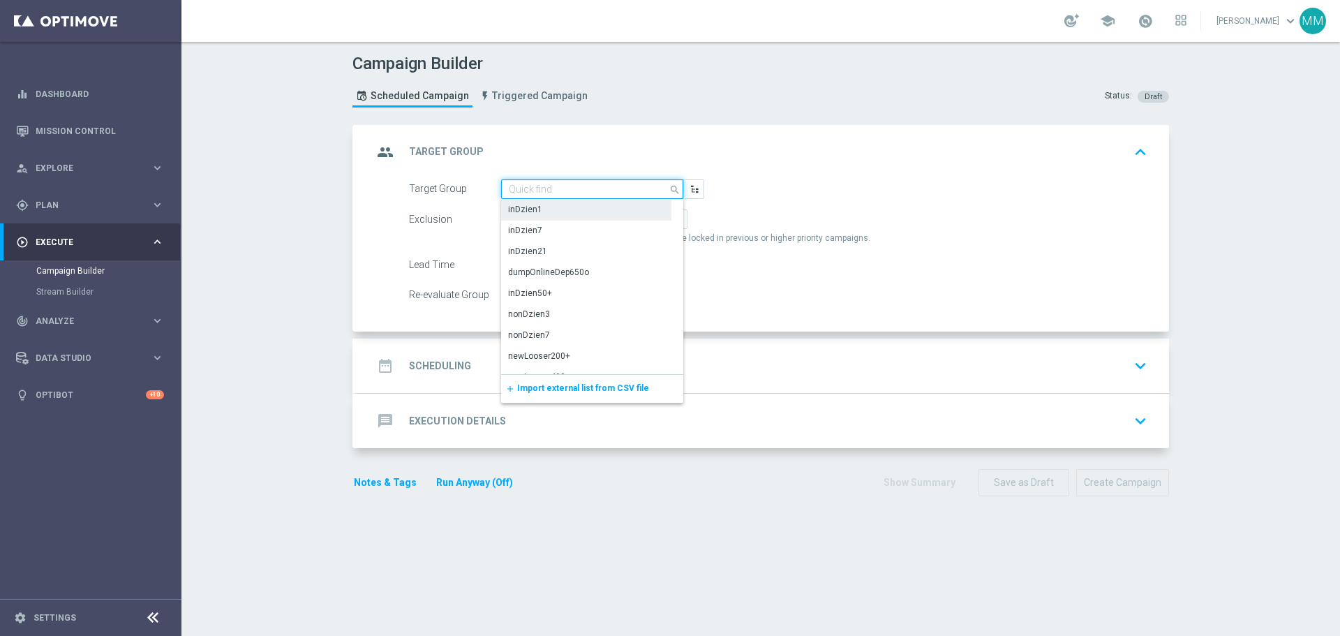
paste input "C_ALL_TARGET_ZBR_CC LE 100% do 300PLN_220925"
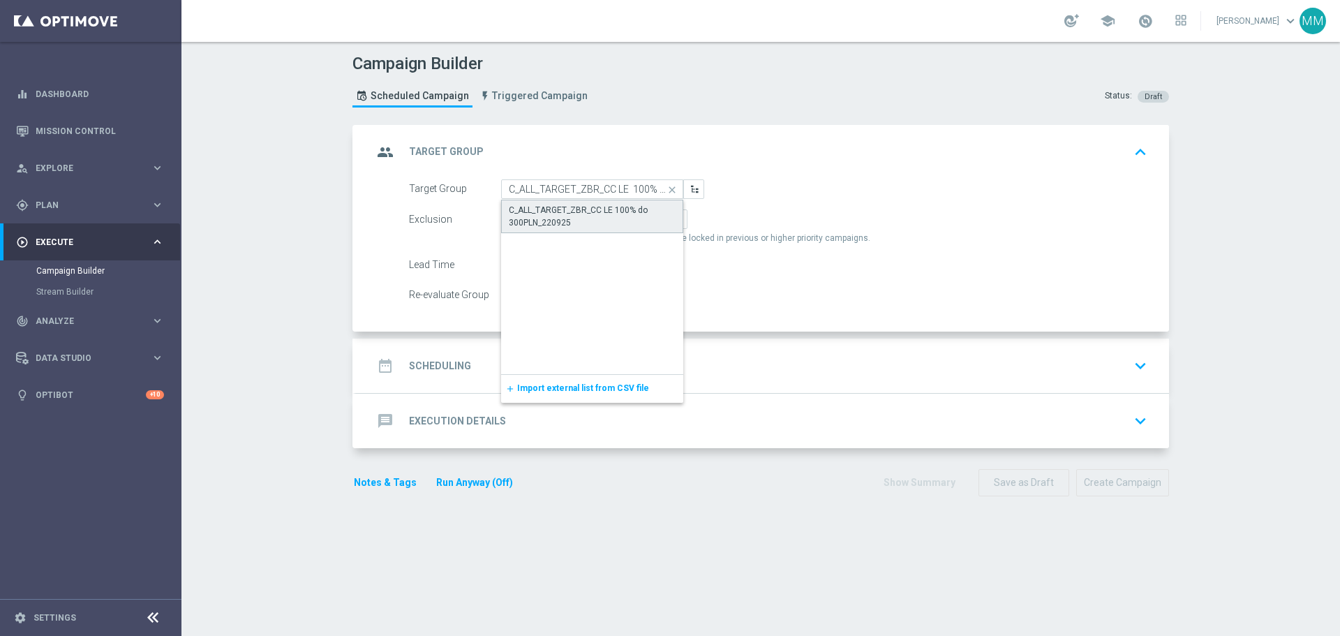
click at [584, 219] on div "C_ALL_TARGET_ZBR_CC LE 100% do 300PLN_220925" at bounding box center [592, 216] width 167 height 25
type input "C_ALL_TARGET_ZBR_CC LE 100% do 300PLN_220925"
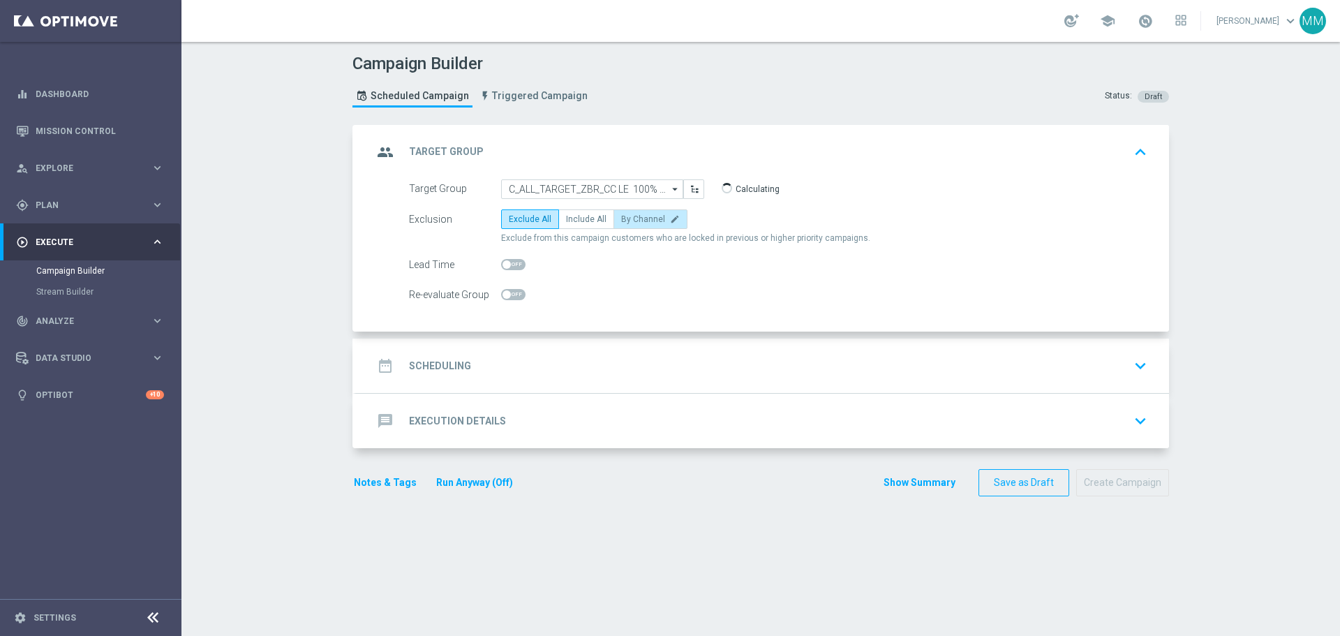
click at [649, 224] on label "By Channel edit" at bounding box center [651, 219] width 74 height 20
click at [630, 224] on input "By Channel edit" at bounding box center [625, 221] width 9 height 9
radio input "true"
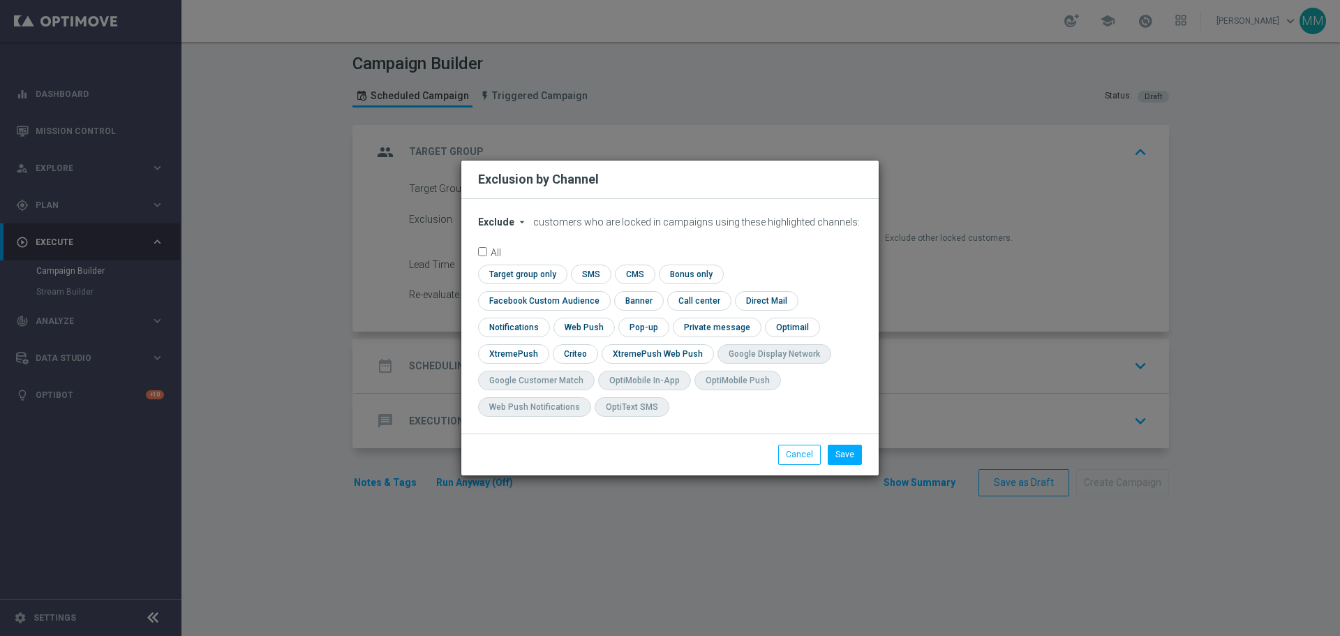
click at [508, 228] on span "Exclude" at bounding box center [496, 221] width 36 height 11
click at [0, 0] on span "Include" at bounding box center [0, 0] width 0 height 0
click at [596, 345] on input "checkbox" at bounding box center [574, 353] width 43 height 19
click at [609, 345] on input "checkbox" at bounding box center [581, 353] width 57 height 19
checkbox input "false"
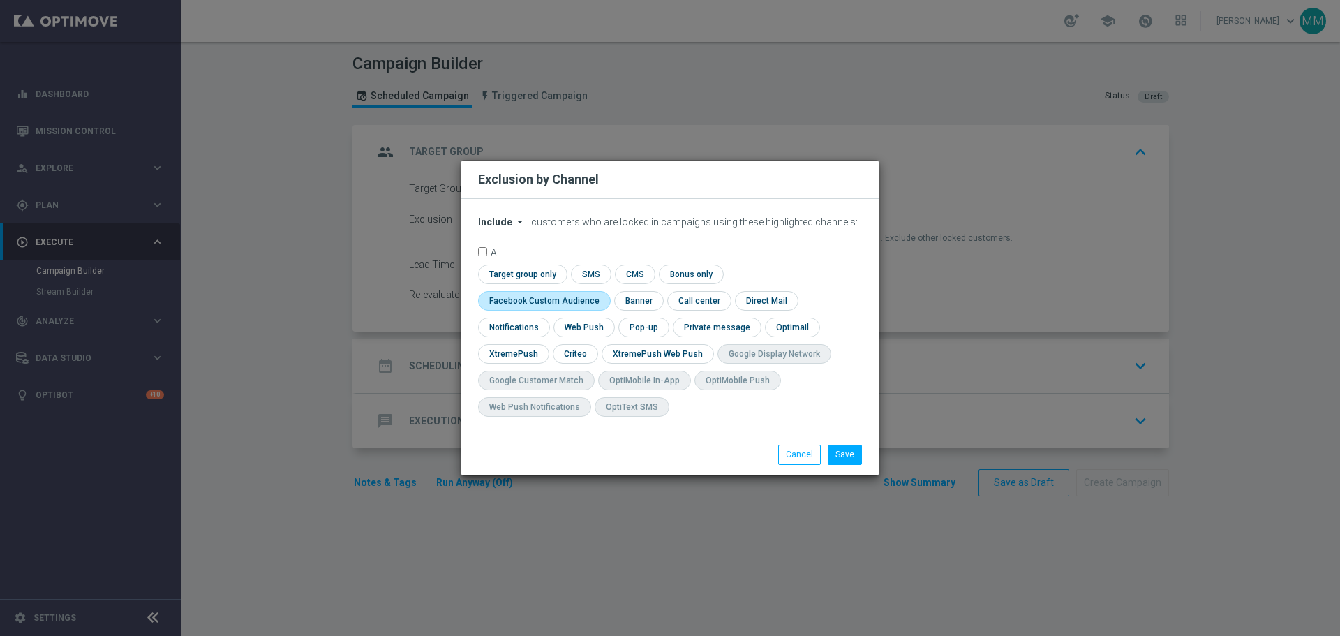
click at [605, 291] on input "checkbox" at bounding box center [541, 300] width 126 height 19
checkbox input "true"
click at [577, 351] on input "checkbox" at bounding box center [574, 353] width 43 height 19
click at [575, 355] on input "checkbox" at bounding box center [574, 353] width 43 height 19
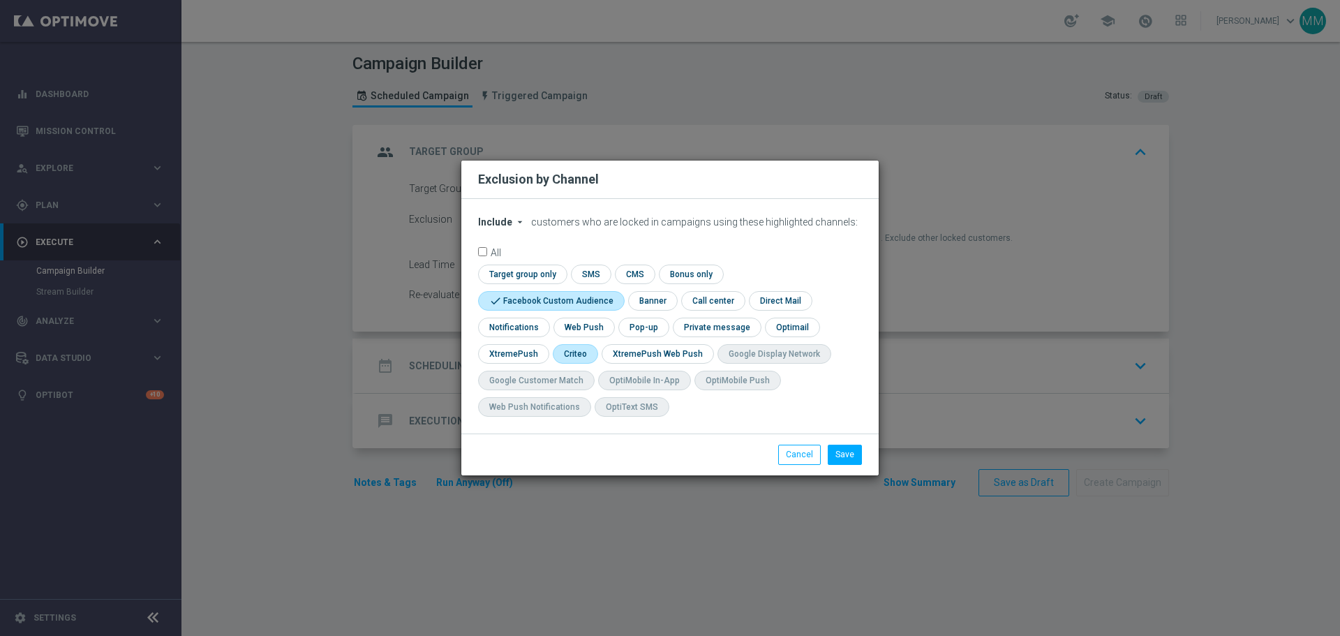
checkbox input "true"
click at [848, 453] on button "Save" at bounding box center [845, 455] width 34 height 20
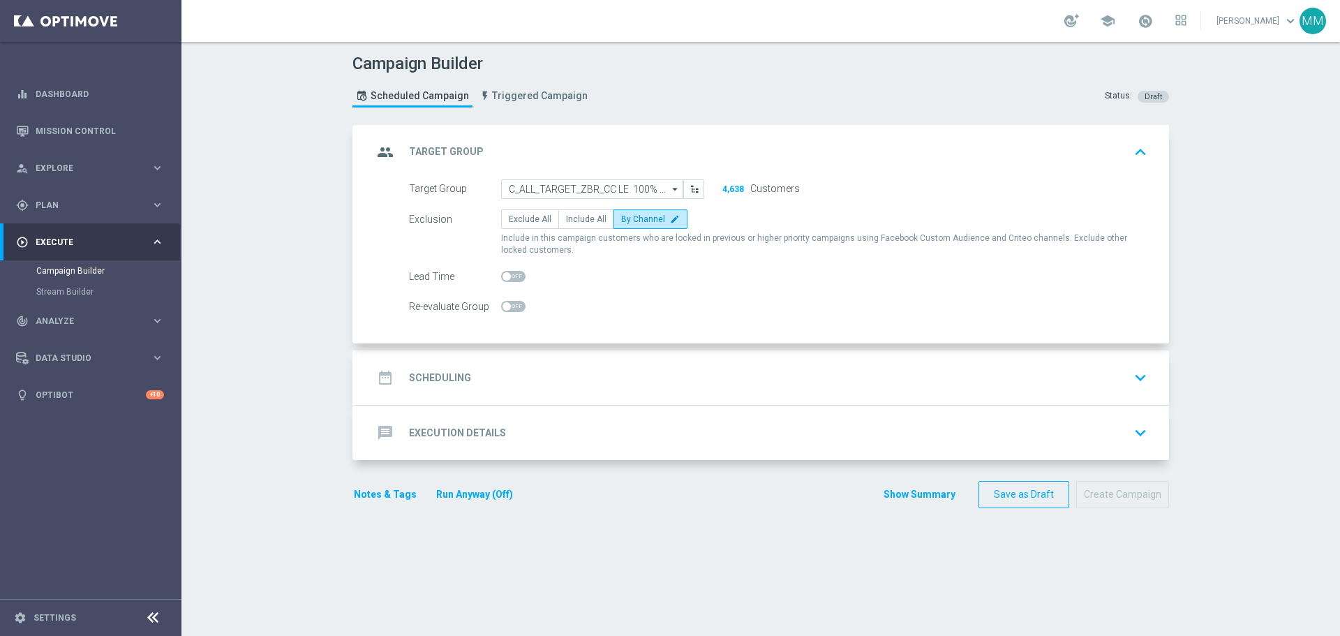
click at [487, 382] on div "date_range Scheduling keyboard_arrow_down" at bounding box center [763, 377] width 780 height 27
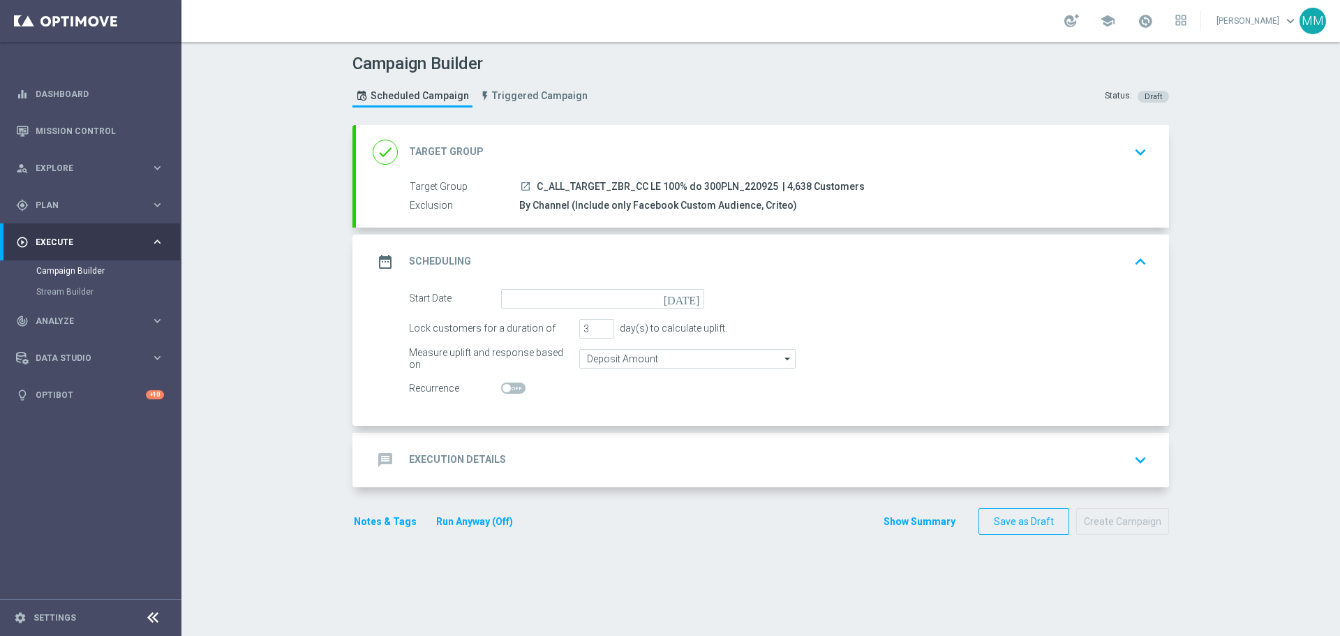
click at [690, 302] on icon "[DATE]" at bounding box center [684, 296] width 41 height 15
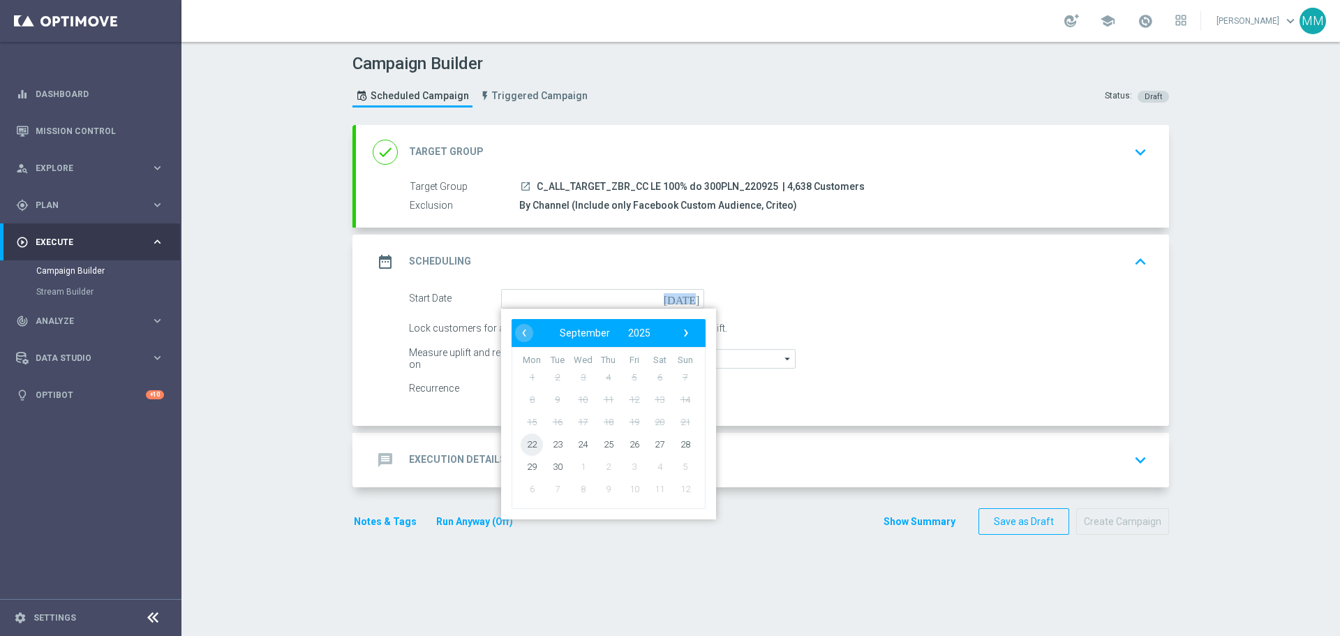
click at [530, 443] on span "22" at bounding box center [532, 444] width 22 height 22
type input "[DATE]"
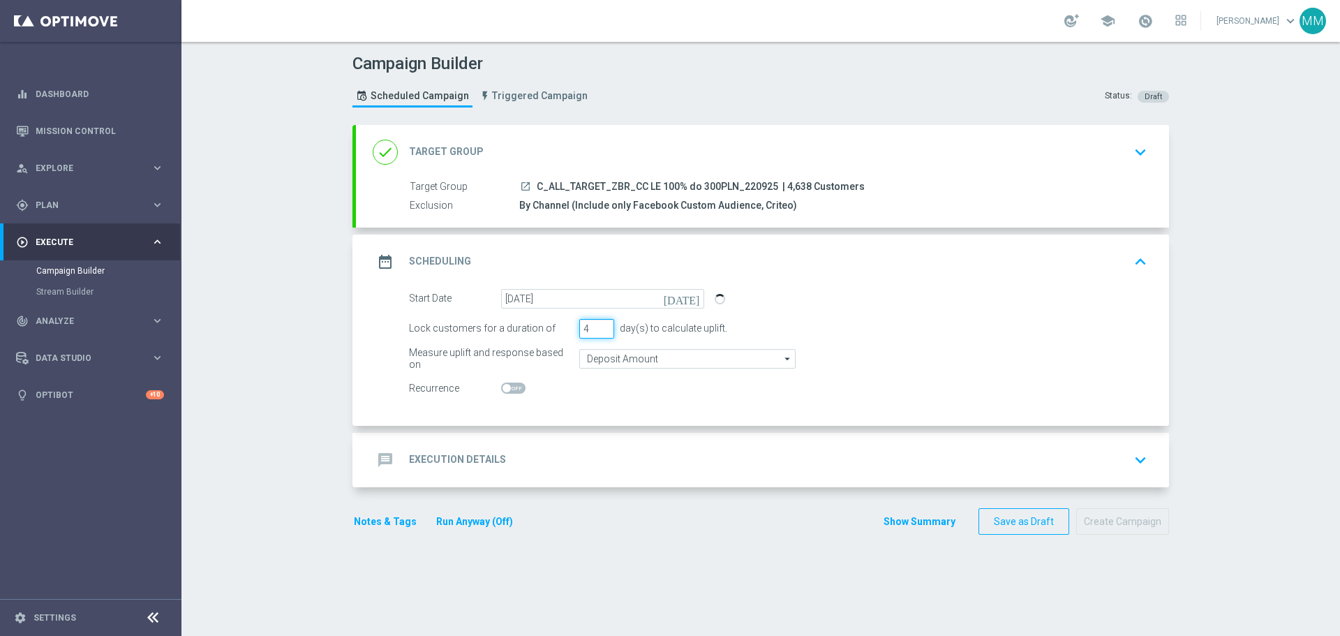
type input "4"
click at [599, 325] on input "4" at bounding box center [596, 329] width 35 height 20
click at [619, 357] on input "Deposit Amount" at bounding box center [687, 359] width 216 height 20
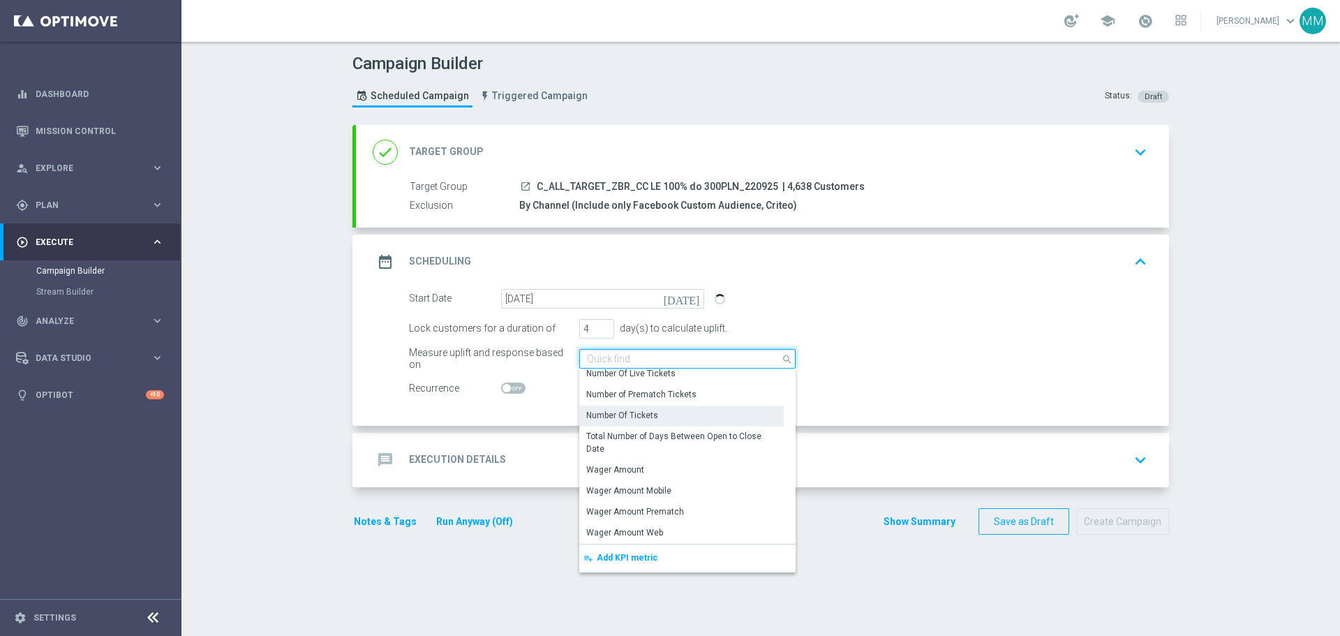
scroll to position [278, 0]
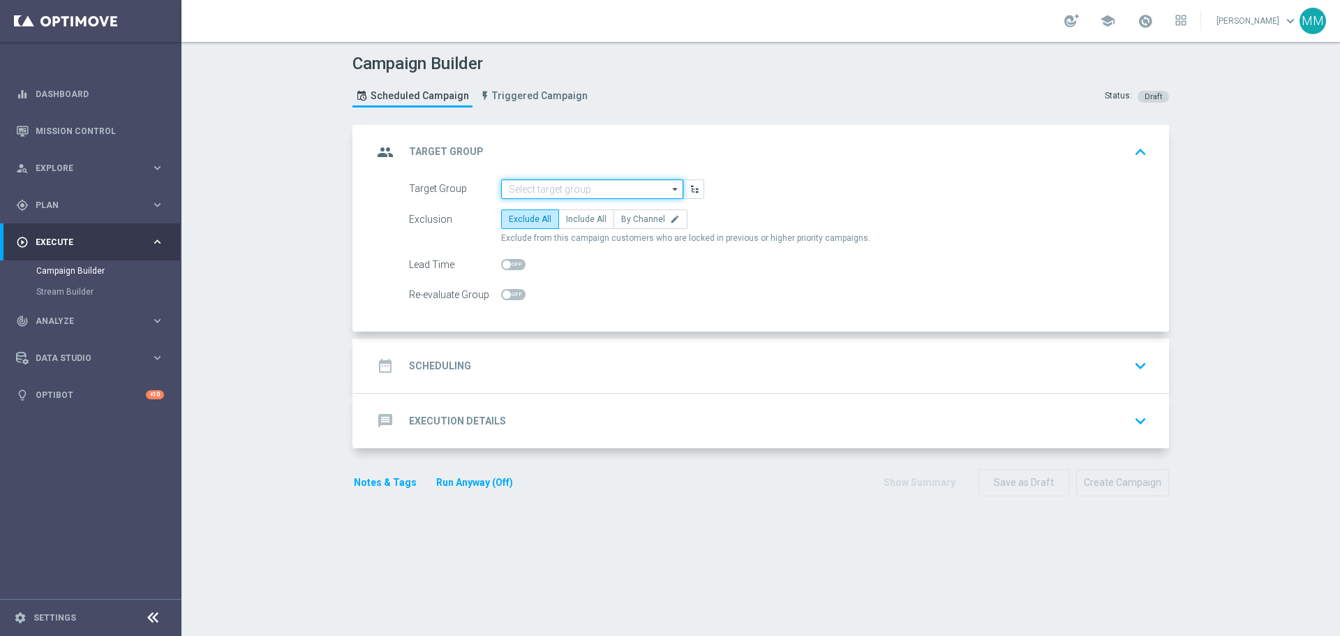
click at [575, 188] on input at bounding box center [592, 189] width 182 height 20
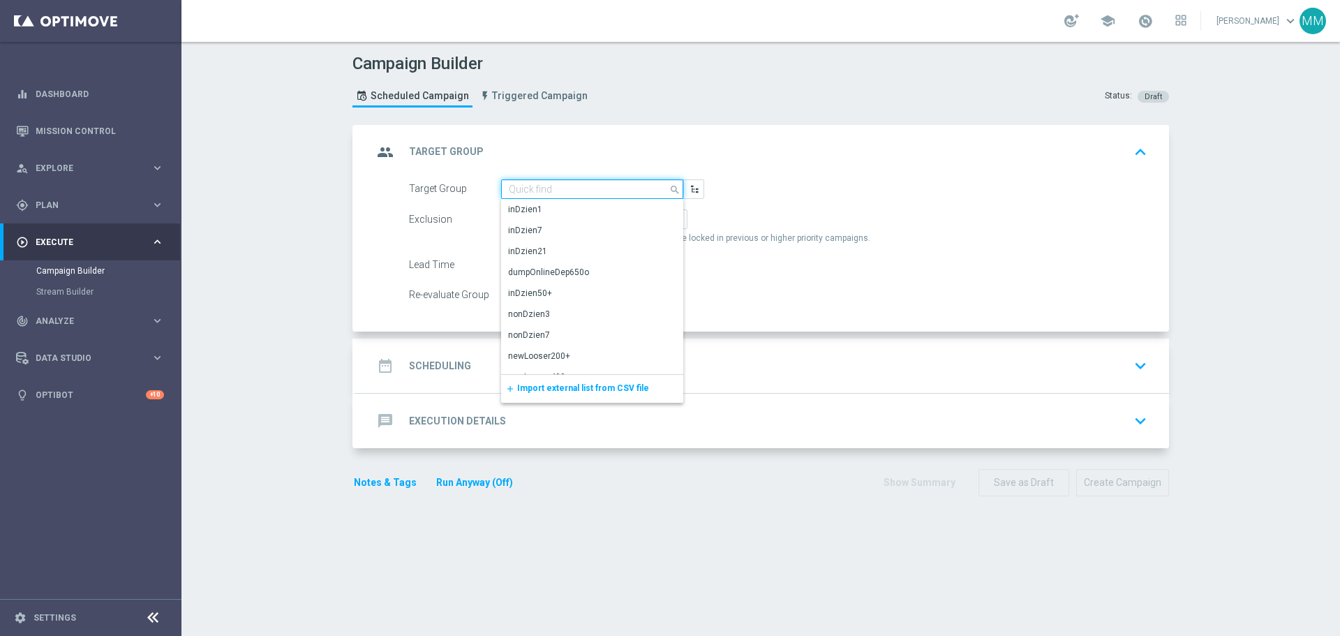
paste input "C_ALL_TARGET_ZBR_CC LE 100% do 300PLN_220925"
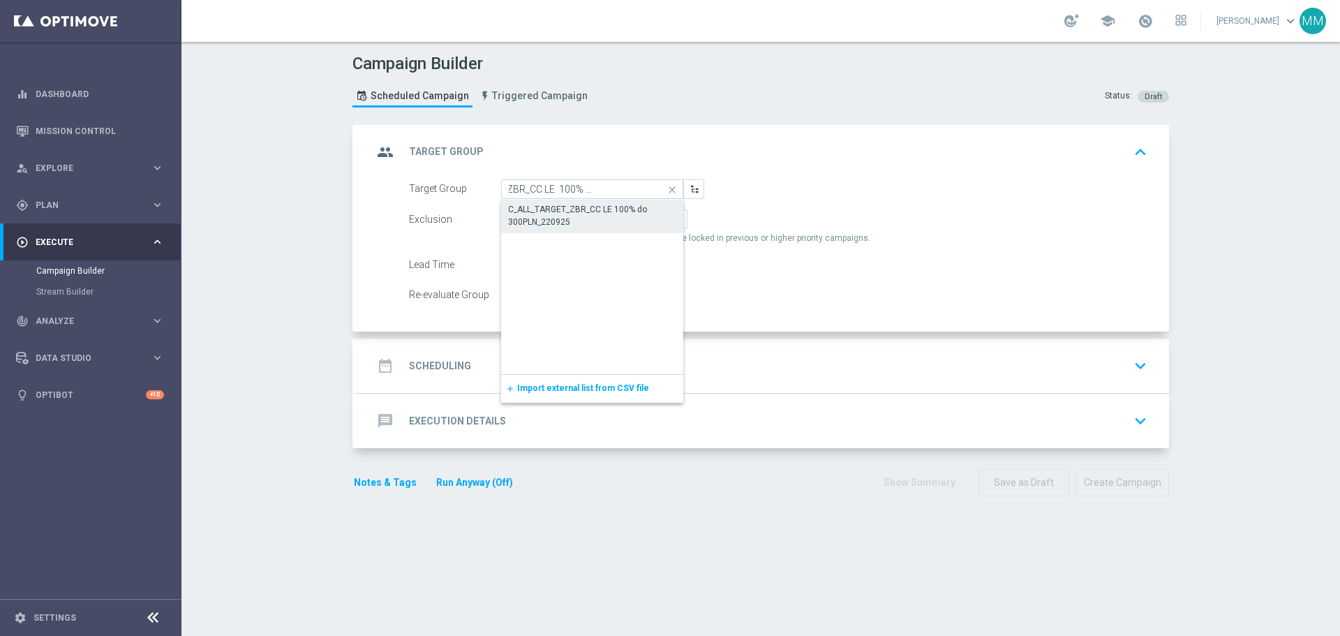
click at [561, 222] on div "C_ALL_TARGET_ZBR_CC LE 100% do 300PLN_220925" at bounding box center [592, 215] width 168 height 25
type input "C_ALL_TARGET_ZBR_CC LE 100% do 300PLN_220925"
click at [566, 222] on span "Include All" at bounding box center [586, 219] width 40 height 10
click at [566, 222] on input "Include All" at bounding box center [570, 221] width 9 height 9
radio input "true"
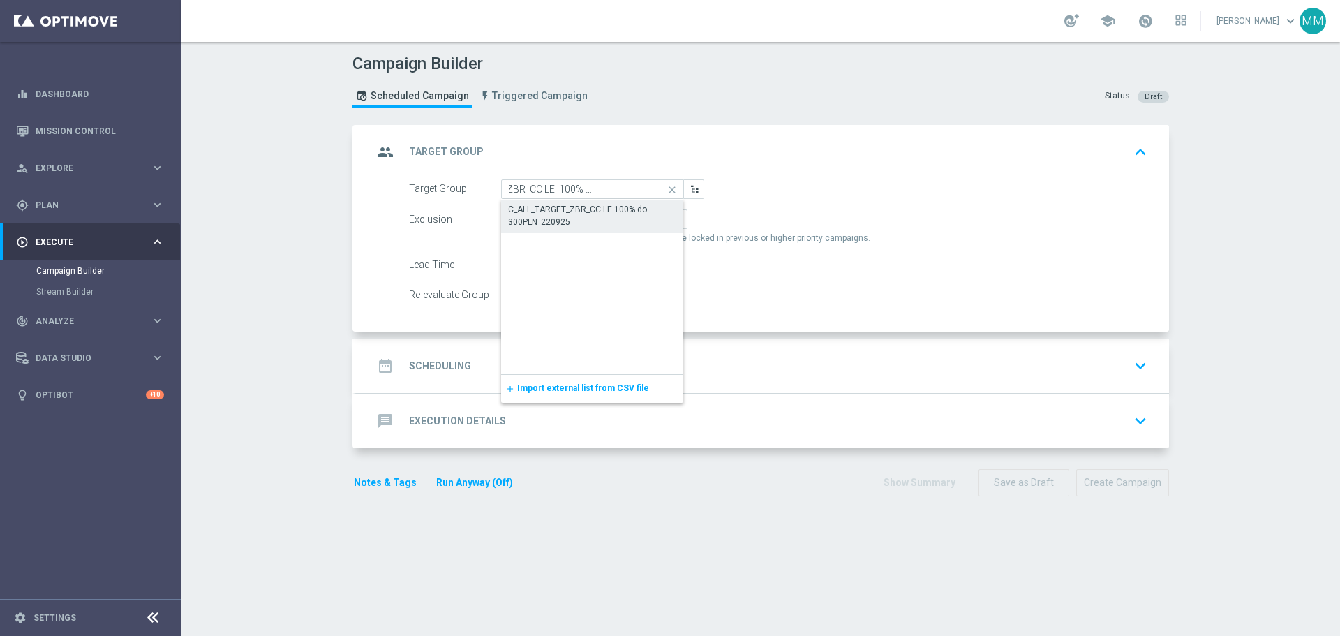
scroll to position [0, 0]
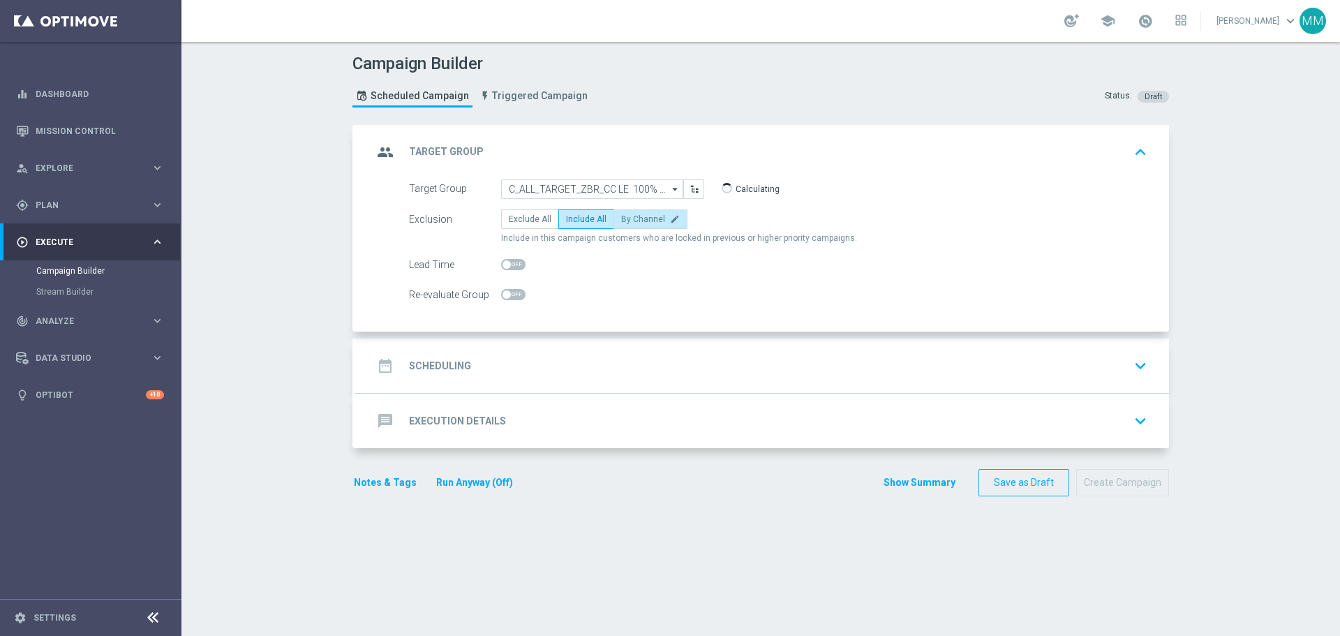
click at [637, 219] on span "By Channel" at bounding box center [643, 219] width 44 height 10
click at [630, 219] on input "By Channel edit" at bounding box center [625, 221] width 9 height 9
radio input "true"
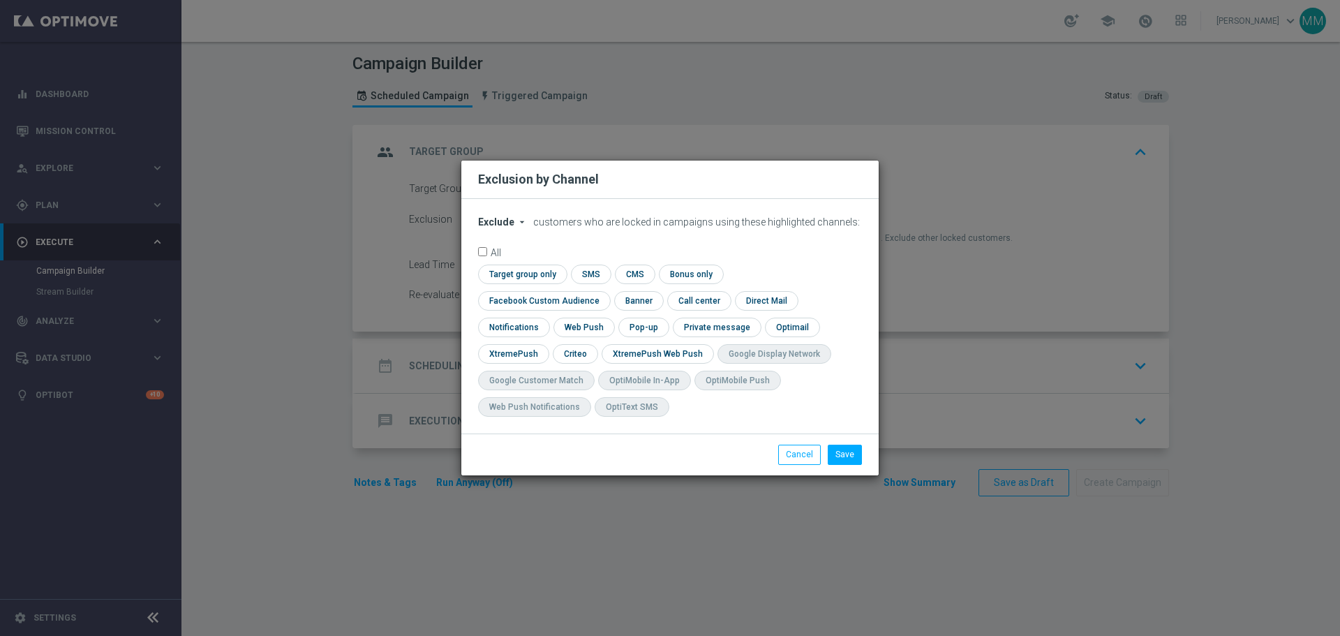
click at [508, 228] on span "Exclude" at bounding box center [496, 221] width 36 height 11
click at [0, 0] on span "Include" at bounding box center [0, 0] width 0 height 0
click at [596, 344] on input "checkbox" at bounding box center [574, 353] width 43 height 19
click at [609, 344] on input "checkbox" at bounding box center [581, 353] width 57 height 19
checkbox input "false"
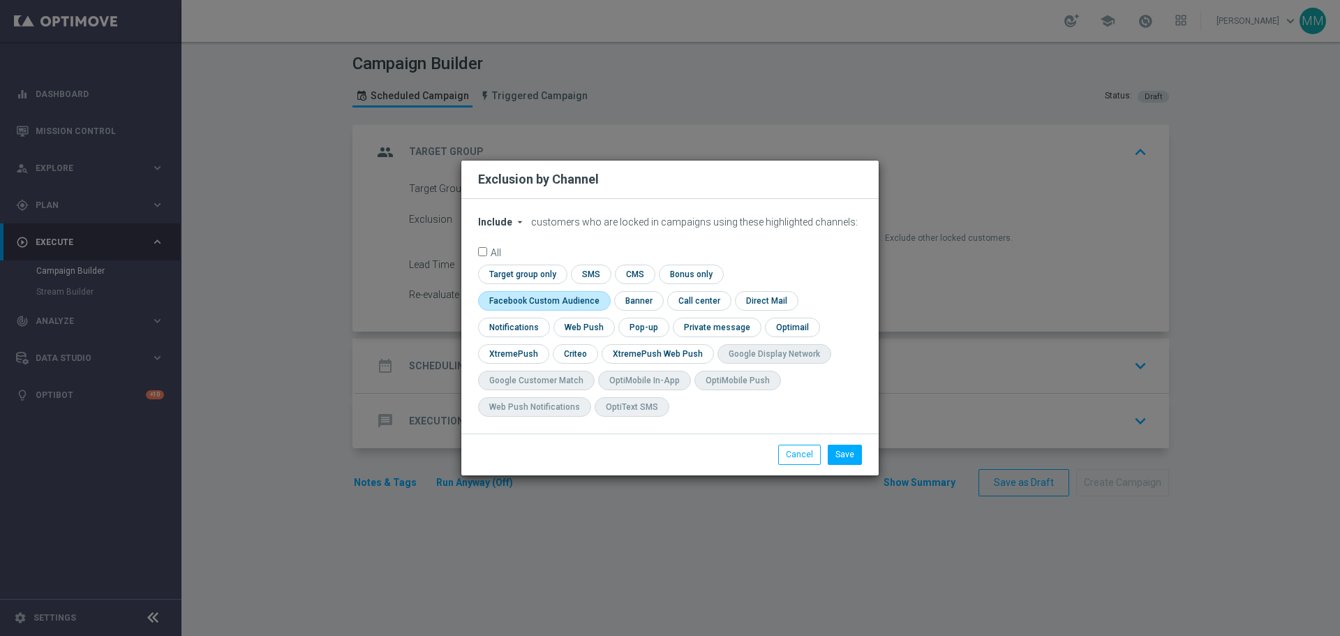
click at [605, 291] on input "checkbox" at bounding box center [541, 300] width 126 height 19
checkbox input "true"
click at [848, 456] on button "Save" at bounding box center [845, 455] width 34 height 20
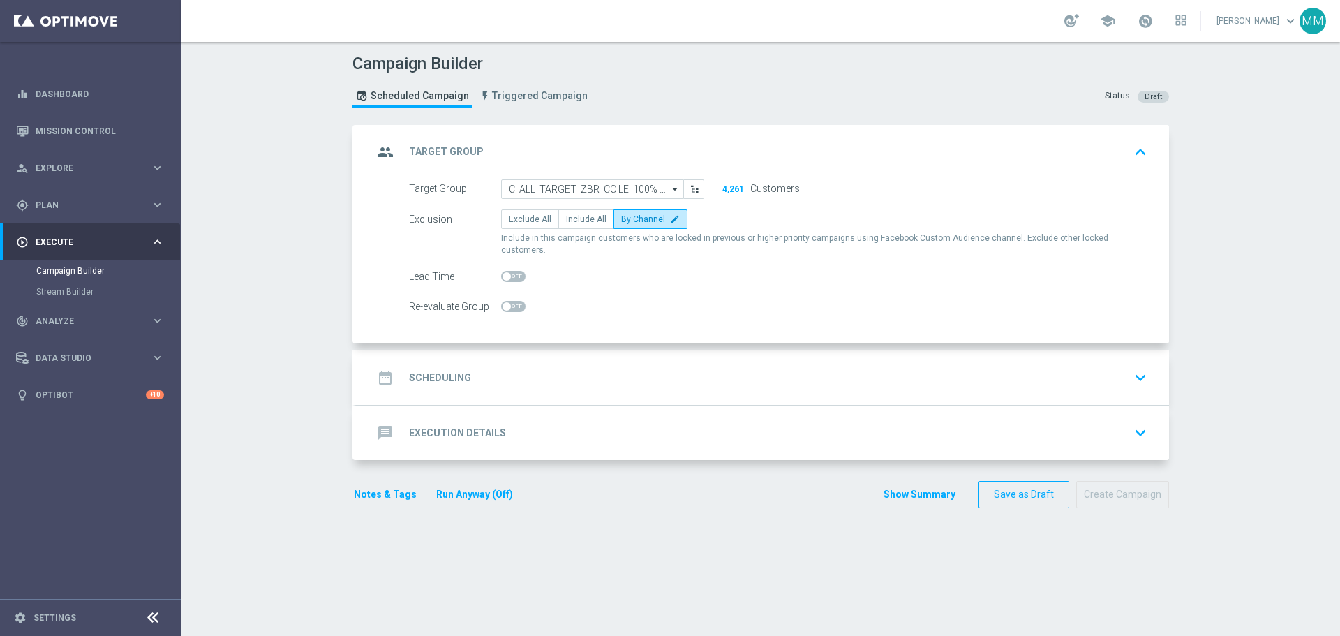
click at [442, 371] on h2 "Scheduling" at bounding box center [440, 377] width 62 height 13
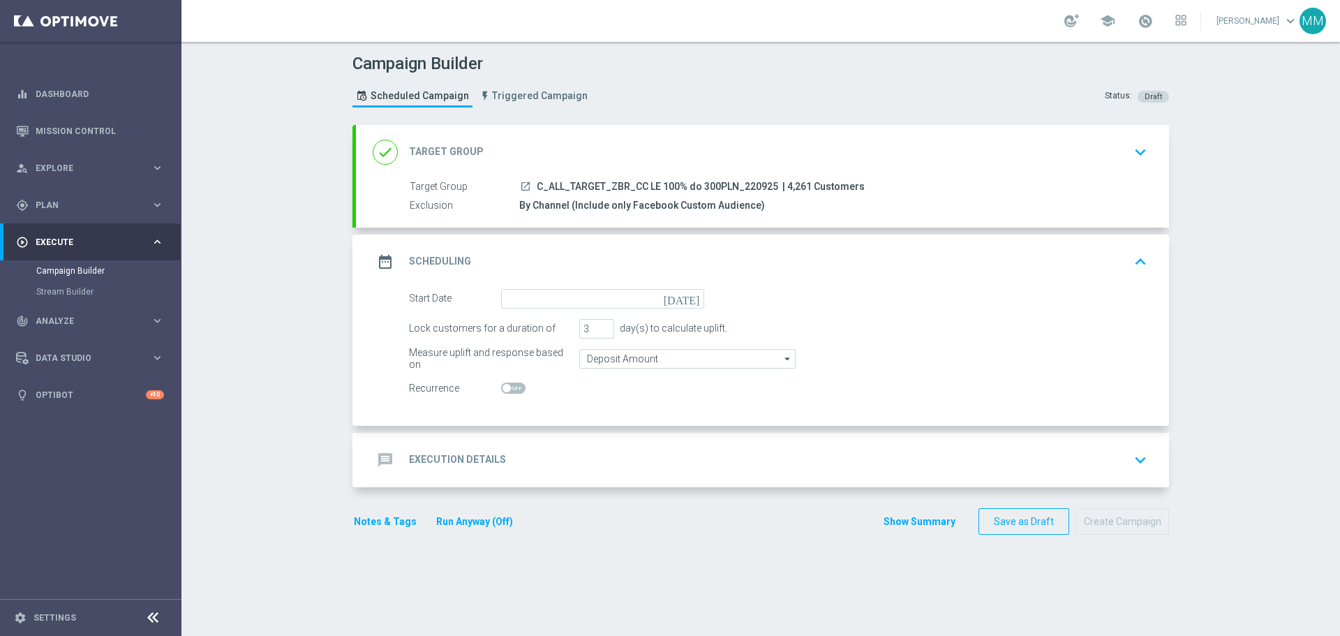
click at [690, 304] on icon "[DATE]" at bounding box center [684, 296] width 41 height 15
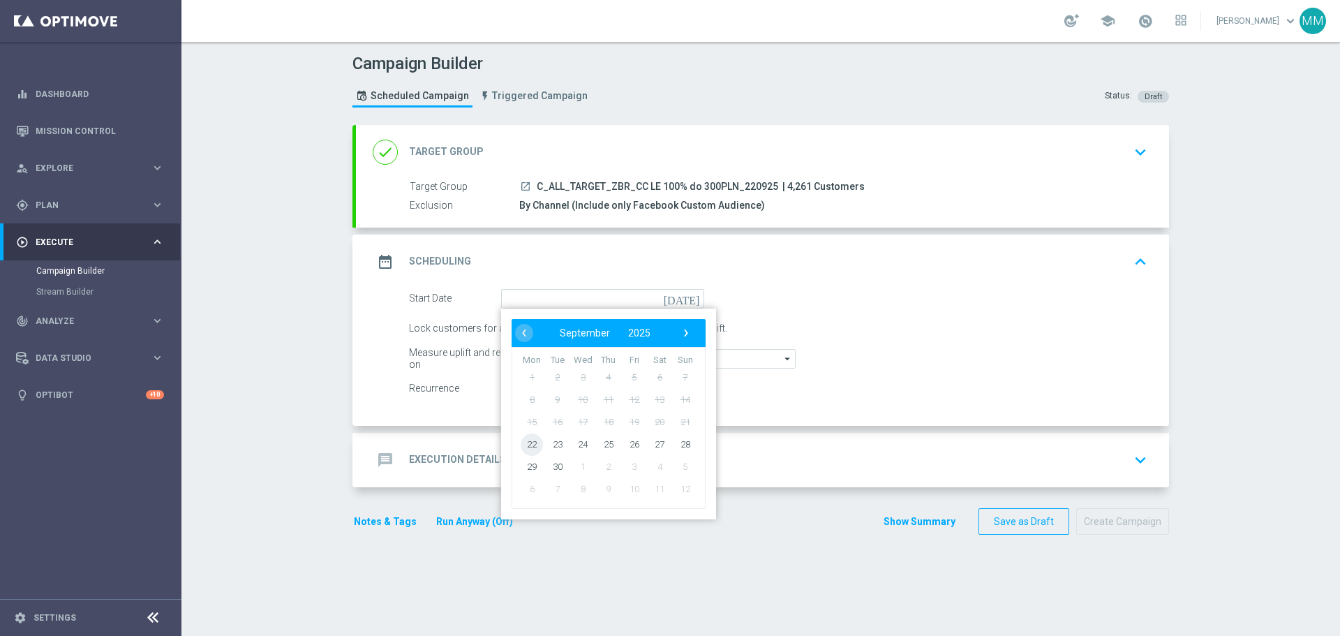
click at [532, 442] on span "22" at bounding box center [532, 444] width 22 height 22
type input "[DATE]"
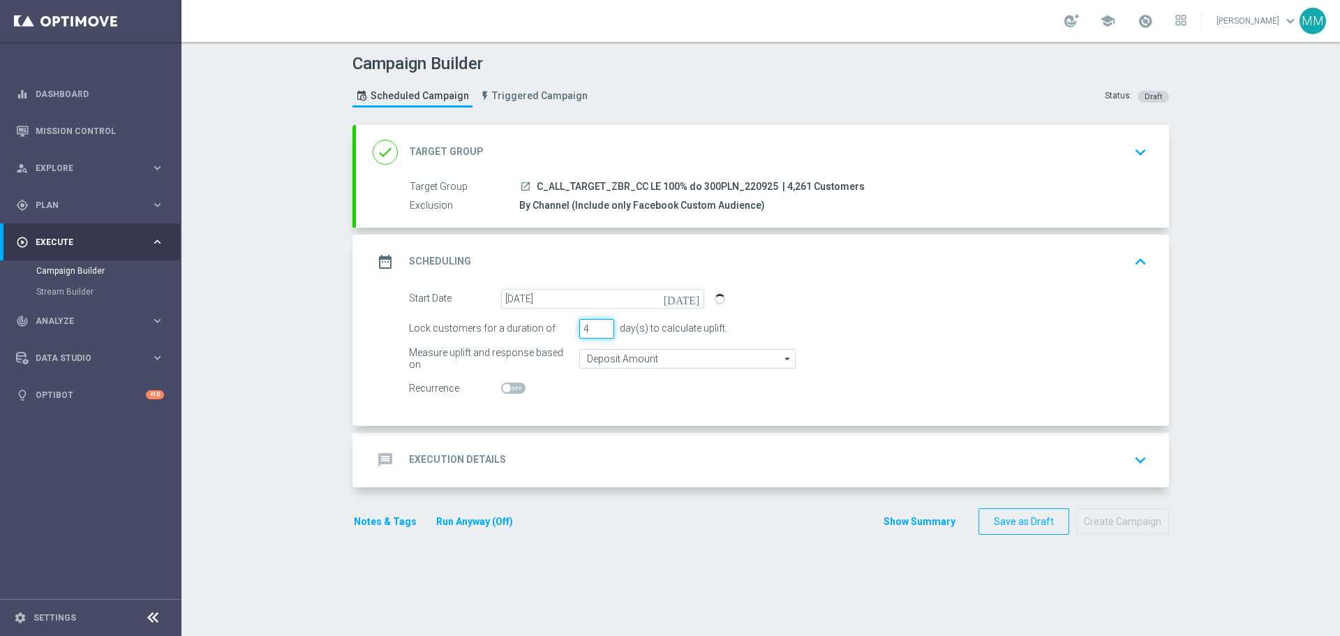
type input "4"
click at [600, 324] on input "4" at bounding box center [596, 329] width 35 height 20
click at [617, 358] on input "Deposit Amount" at bounding box center [687, 359] width 216 height 20
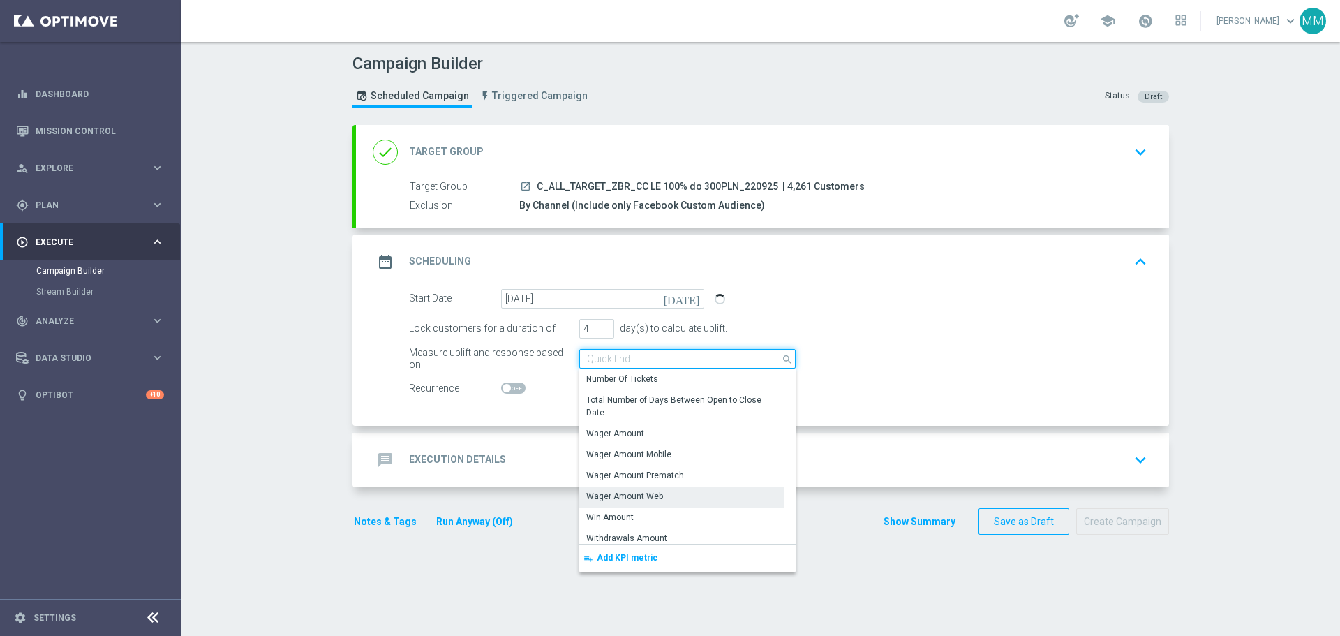
scroll to position [278, 0]
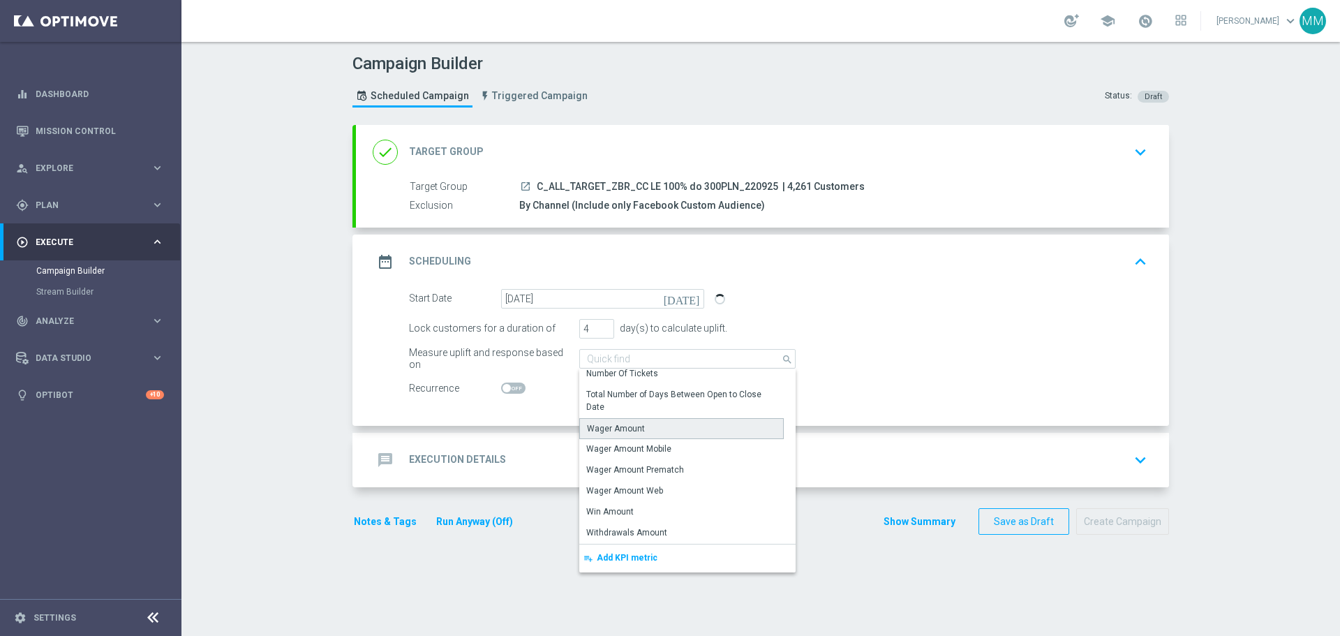
click at [621, 430] on div "Wager Amount" at bounding box center [616, 428] width 58 height 13
type input "Wager Amount"
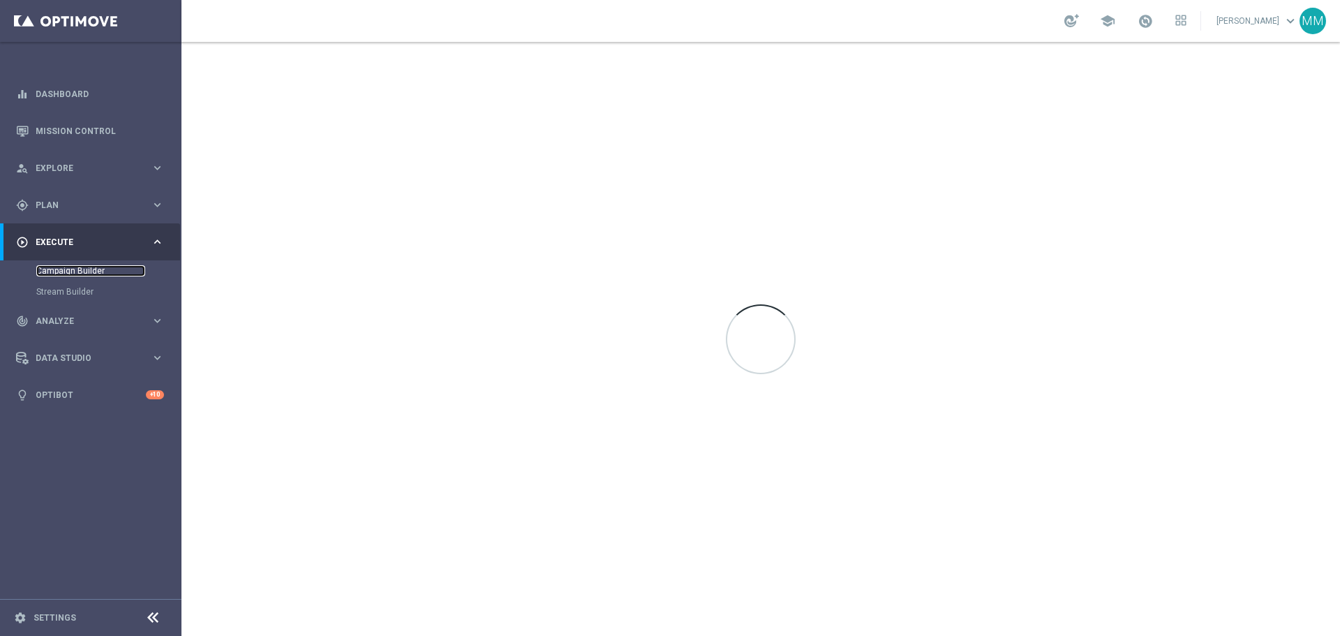
click at [85, 266] on link "Campaign Builder" at bounding box center [90, 270] width 109 height 11
click at [85, 272] on link "Campaign Builder" at bounding box center [90, 270] width 109 height 11
click at [86, 270] on link "Campaign Builder" at bounding box center [90, 270] width 109 height 11
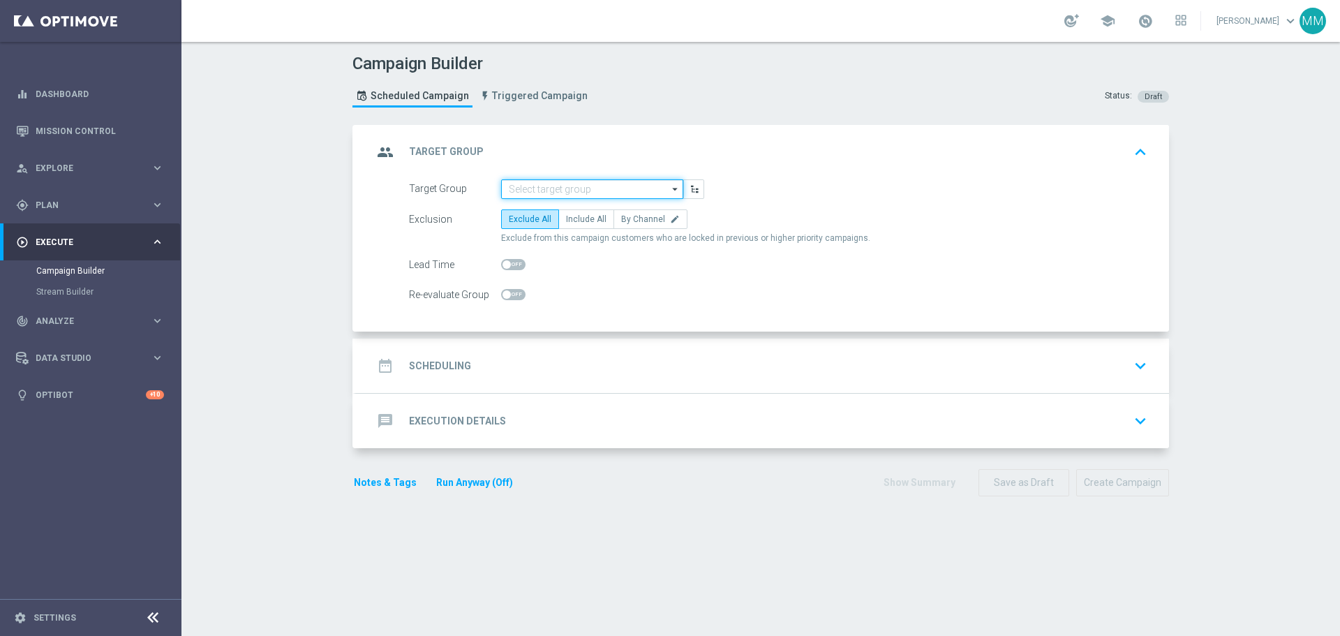
click at [609, 189] on input at bounding box center [592, 189] width 182 height 20
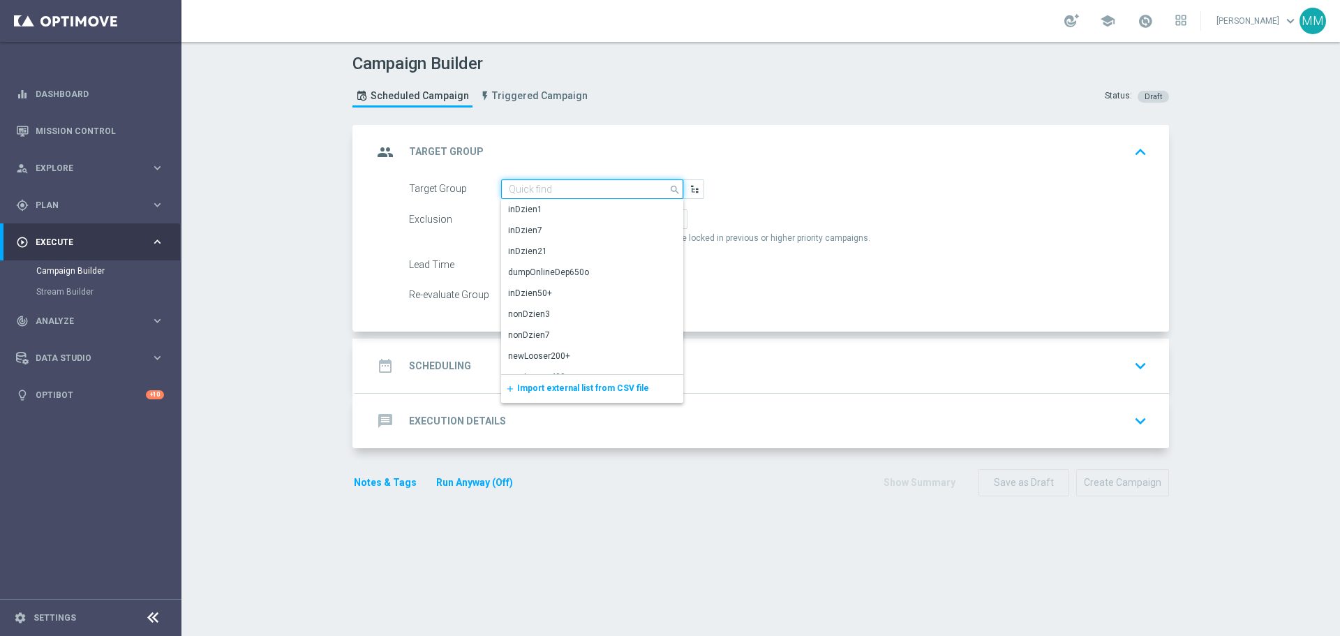
paste input "C_ALL_TARGET_ZBR_CC LE 100% do 300PLN_220925"
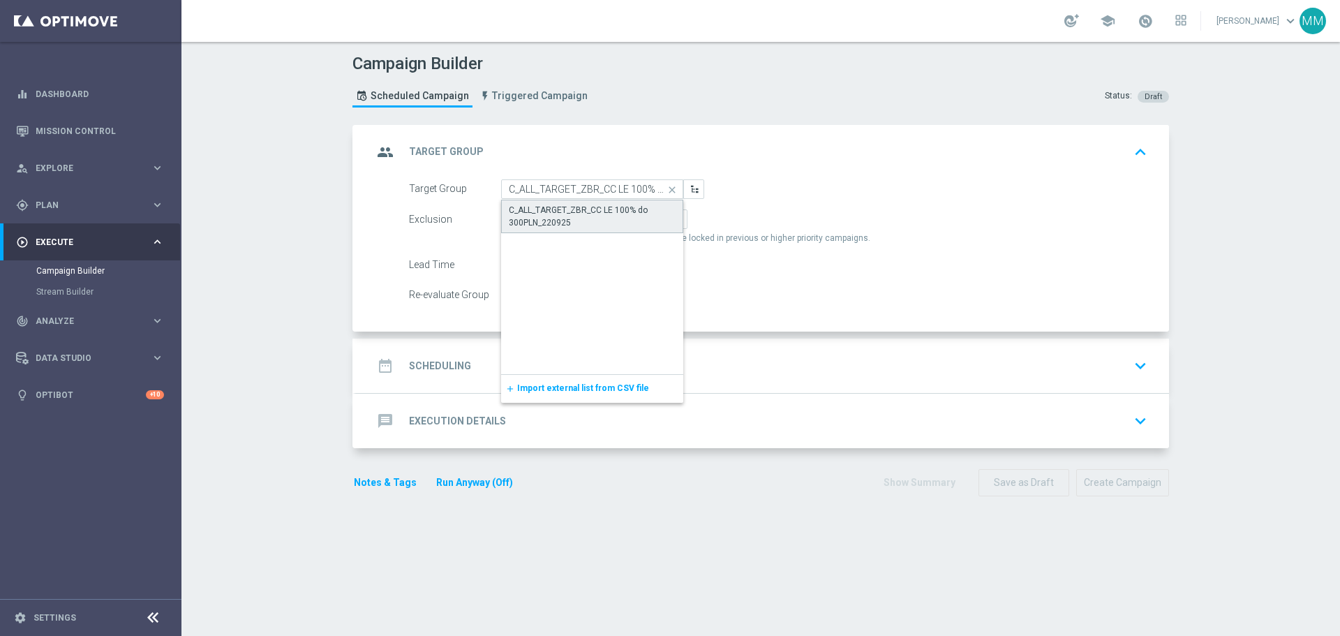
click at [572, 217] on div "C_ALL_TARGET_ZBR_CC LE 100% do 300PLN_220925" at bounding box center [592, 216] width 167 height 25
type input "C_ALL_TARGET_ZBR_CC LE 100% do 300PLN_220925"
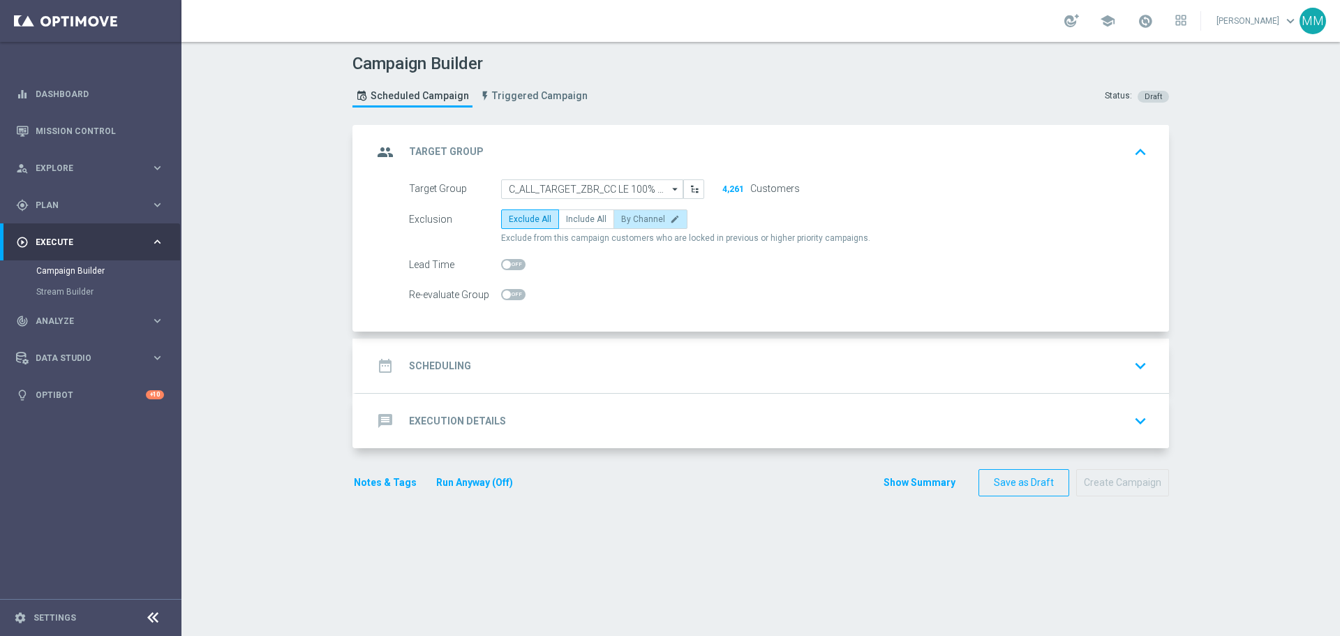
click at [638, 219] on span "By Channel" at bounding box center [643, 219] width 44 height 10
click at [630, 219] on input "By Channel edit" at bounding box center [625, 221] width 9 height 9
radio input "true"
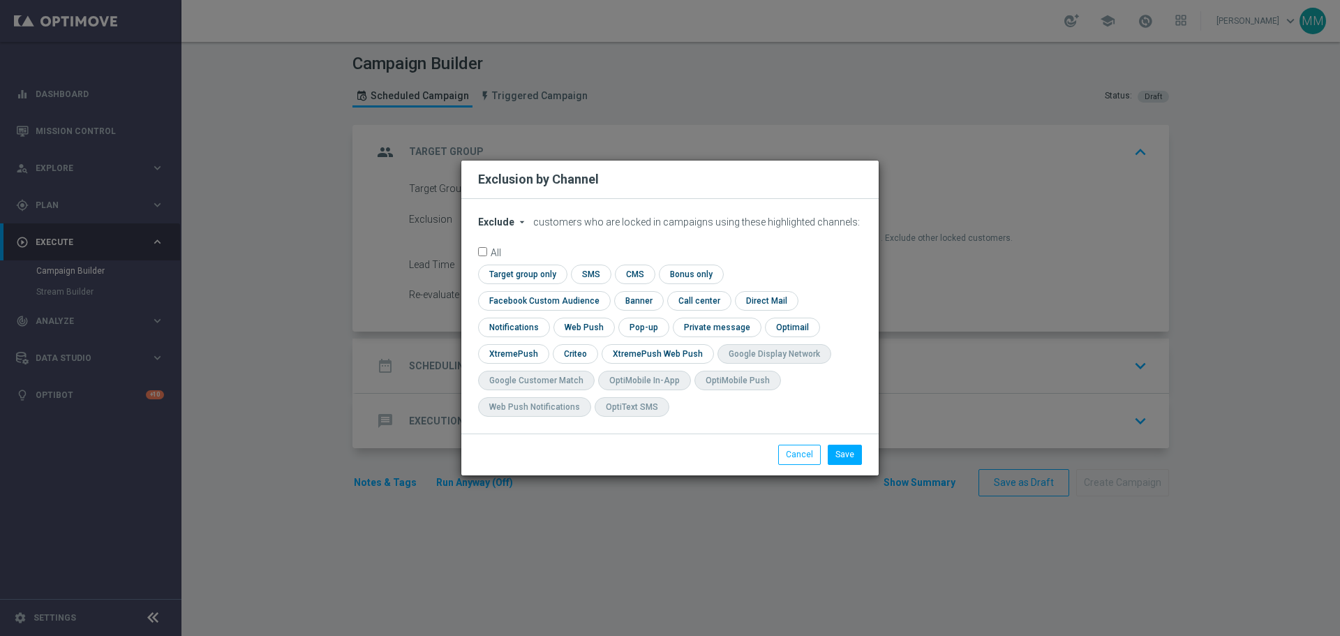
click at [512, 227] on div "Exclude arrow_drop_down × Exclude customers who are locked in campaigns using t…" at bounding box center [669, 316] width 417 height 235
click at [509, 228] on span "Exclude" at bounding box center [496, 221] width 36 height 11
click at [0, 0] on span "Include" at bounding box center [0, 0] width 0 height 0
click at [596, 344] on input "checkbox" at bounding box center [574, 353] width 43 height 19
checkbox input "true"
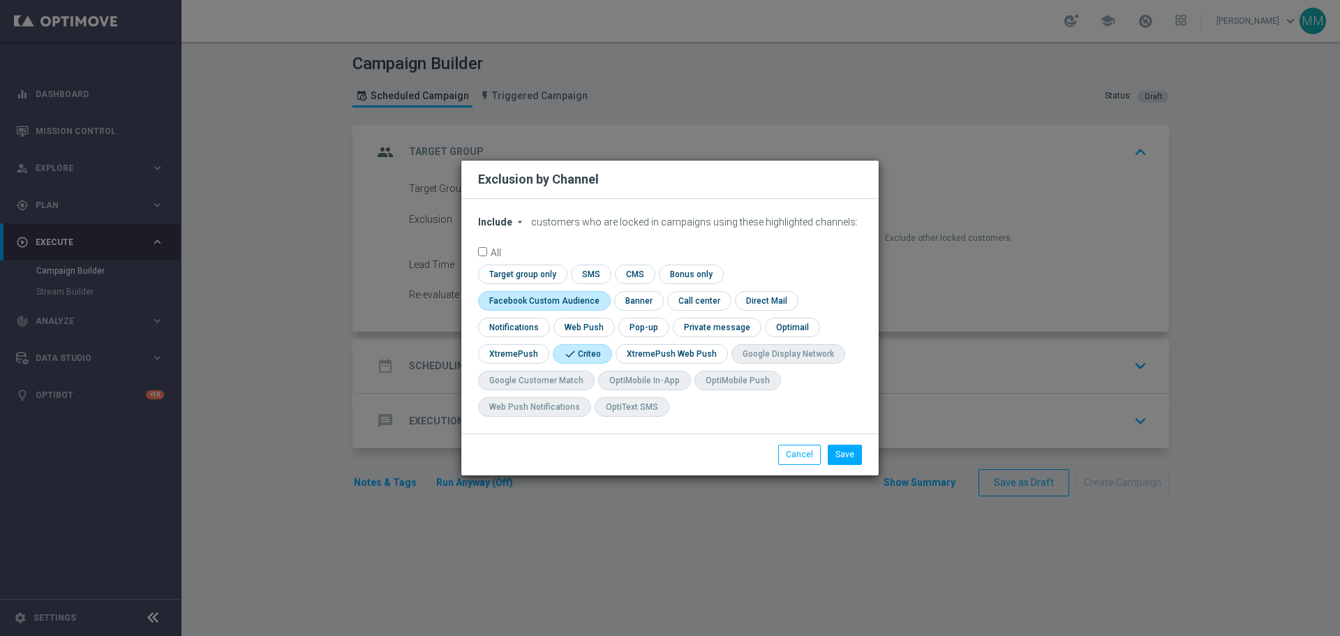
click at [605, 293] on input "checkbox" at bounding box center [541, 300] width 126 height 19
checkbox input "true"
click at [845, 452] on button "Save" at bounding box center [845, 455] width 34 height 20
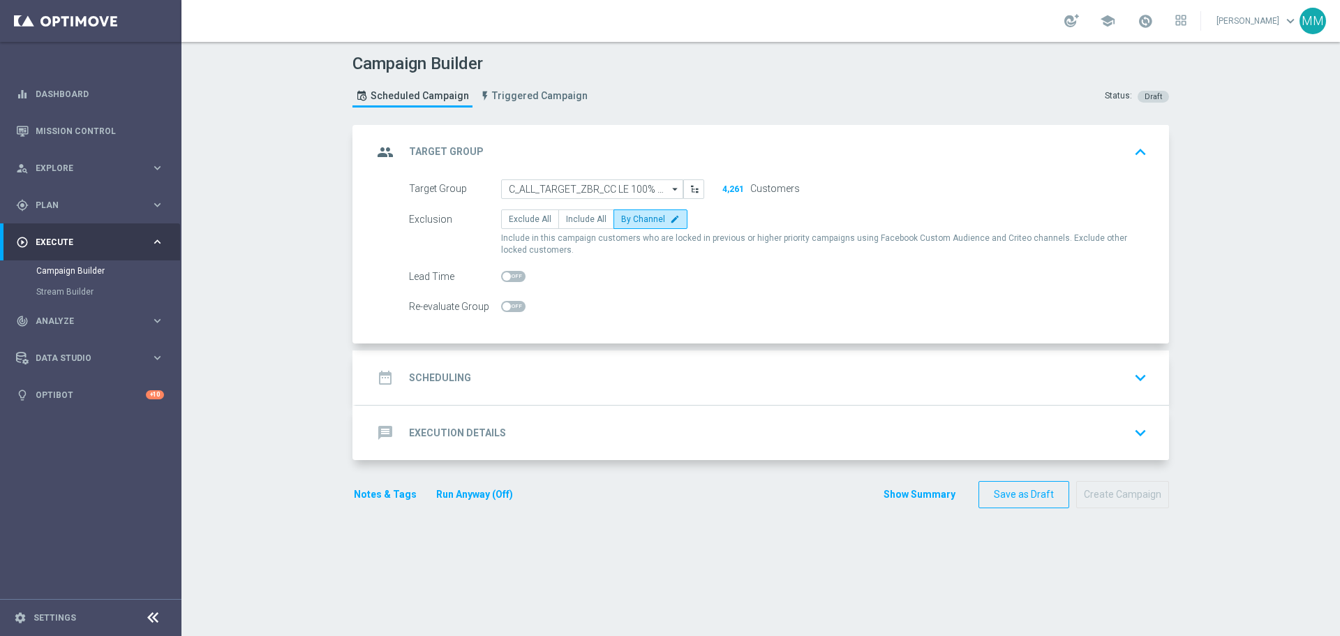
click at [506, 384] on div "date_range Scheduling keyboard_arrow_down" at bounding box center [763, 377] width 780 height 27
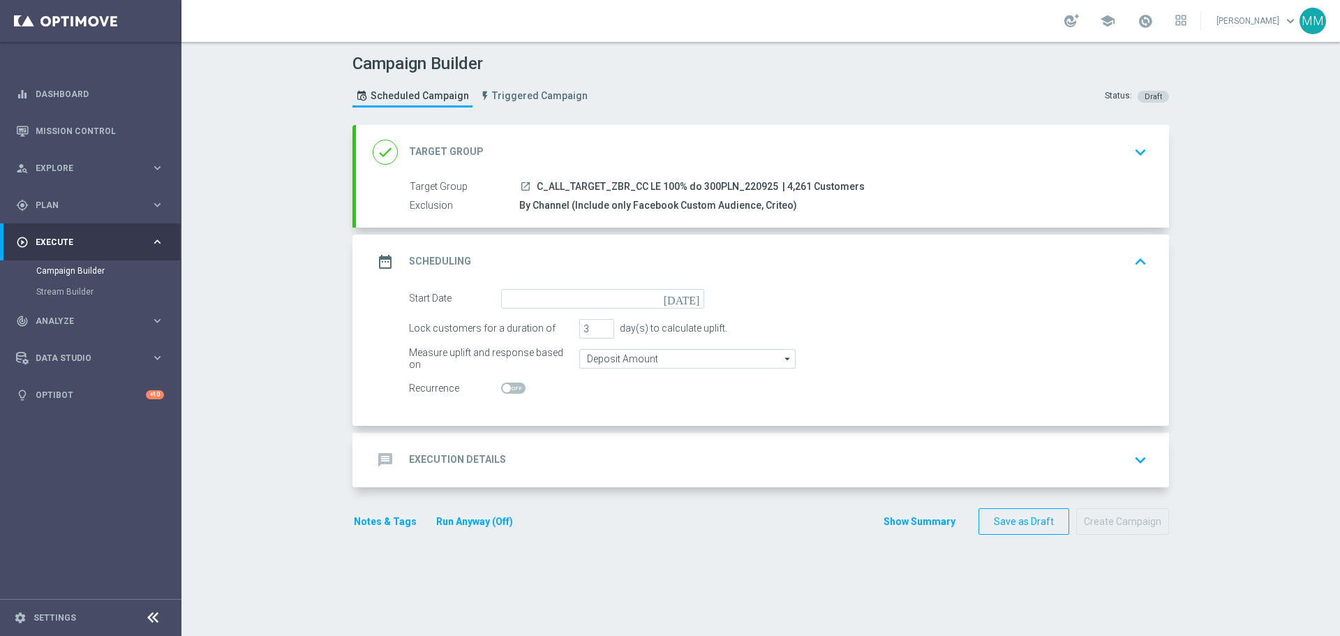
click at [690, 300] on icon "[DATE]" at bounding box center [684, 296] width 41 height 15
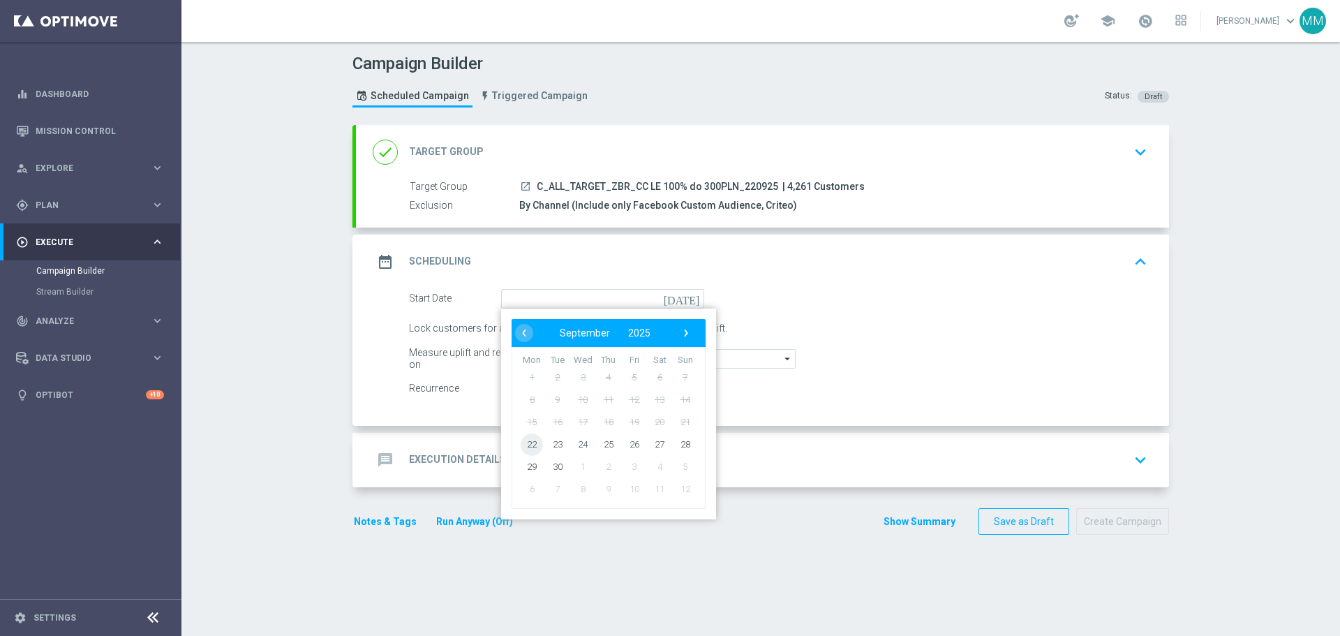
click at [526, 447] on span "22" at bounding box center [532, 444] width 22 height 22
type input "[DATE]"
click at [526, 447] on div "message Execution Details keyboard_arrow_down" at bounding box center [763, 460] width 780 height 27
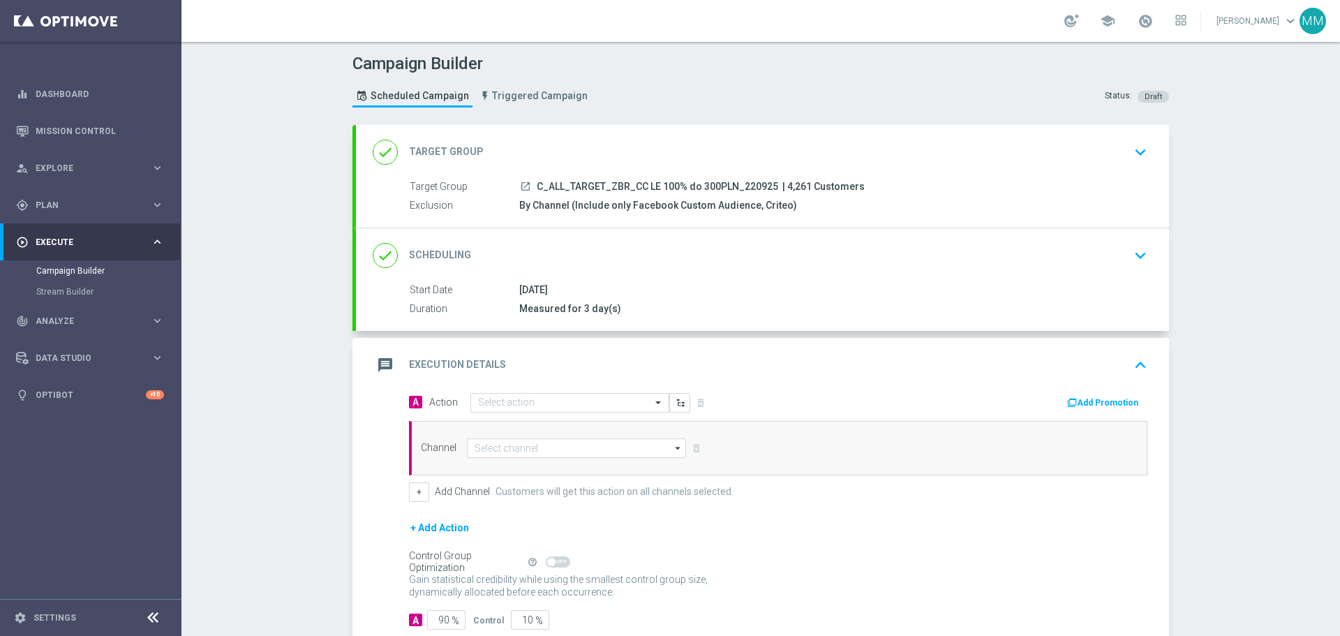
click at [598, 296] on div "[DATE]" at bounding box center [830, 290] width 623 height 14
click at [642, 298] on div "Start Date [DATE] Duration Measured for 3 day(s)" at bounding box center [762, 300] width 813 height 34
drag, startPoint x: 845, startPoint y: 293, endPoint x: 857, endPoint y: 287, distance: 13.1
click at [851, 290] on div "[DATE]" at bounding box center [830, 290] width 623 height 14
click at [1134, 258] on icon "keyboard_arrow_down" at bounding box center [1140, 255] width 21 height 21
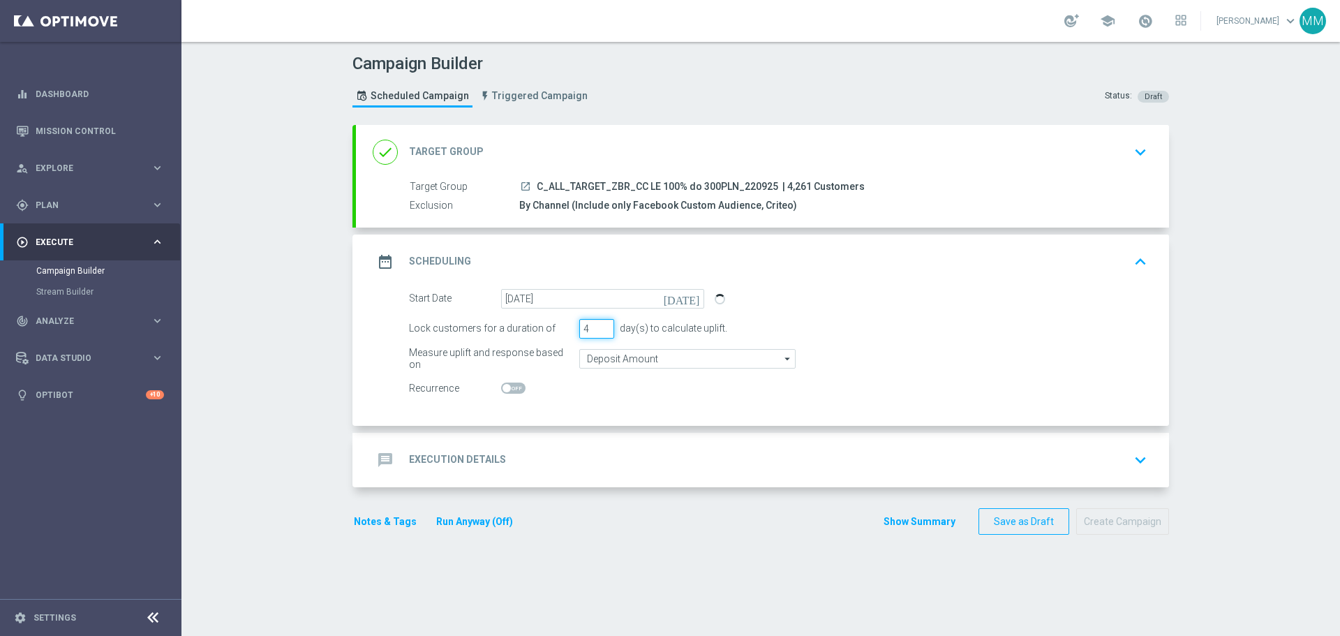
type input "4"
click at [603, 326] on input "4" at bounding box center [596, 329] width 35 height 20
click at [622, 359] on input "Deposit Amount" at bounding box center [687, 359] width 216 height 20
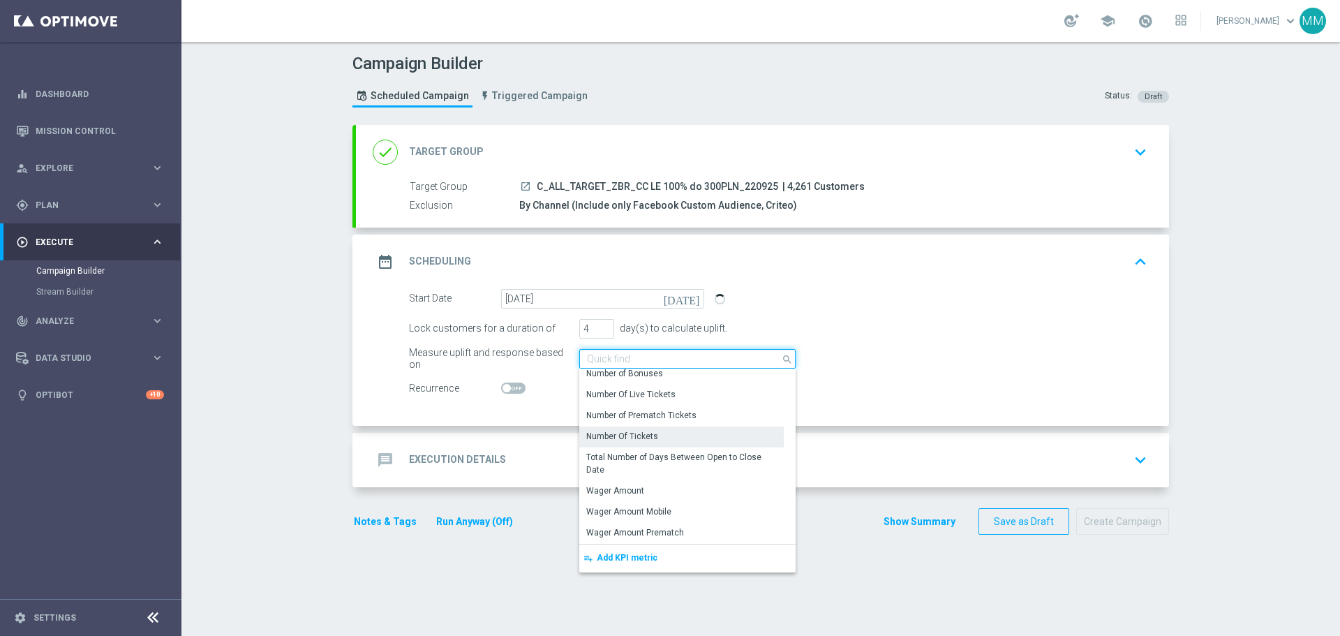
scroll to position [278, 0]
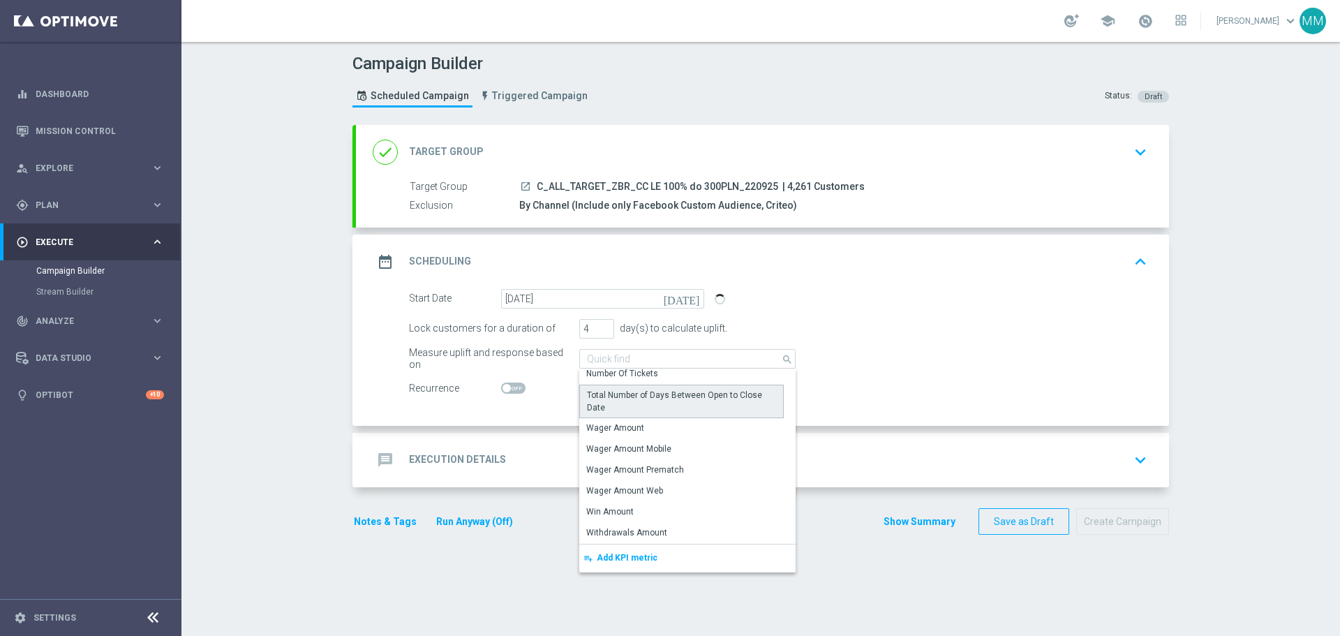
click at [614, 417] on div "Total Number of Days Between Open to Close Date" at bounding box center [681, 402] width 205 height 34
click at [619, 427] on div "Wager Amount" at bounding box center [615, 428] width 58 height 13
type input "Wager Amount"
click at [619, 427] on accordion "done Target Group keyboard_arrow_down Target Group launch C_ALL_TARGET_ZBR_CC L…" at bounding box center [761, 306] width 817 height 362
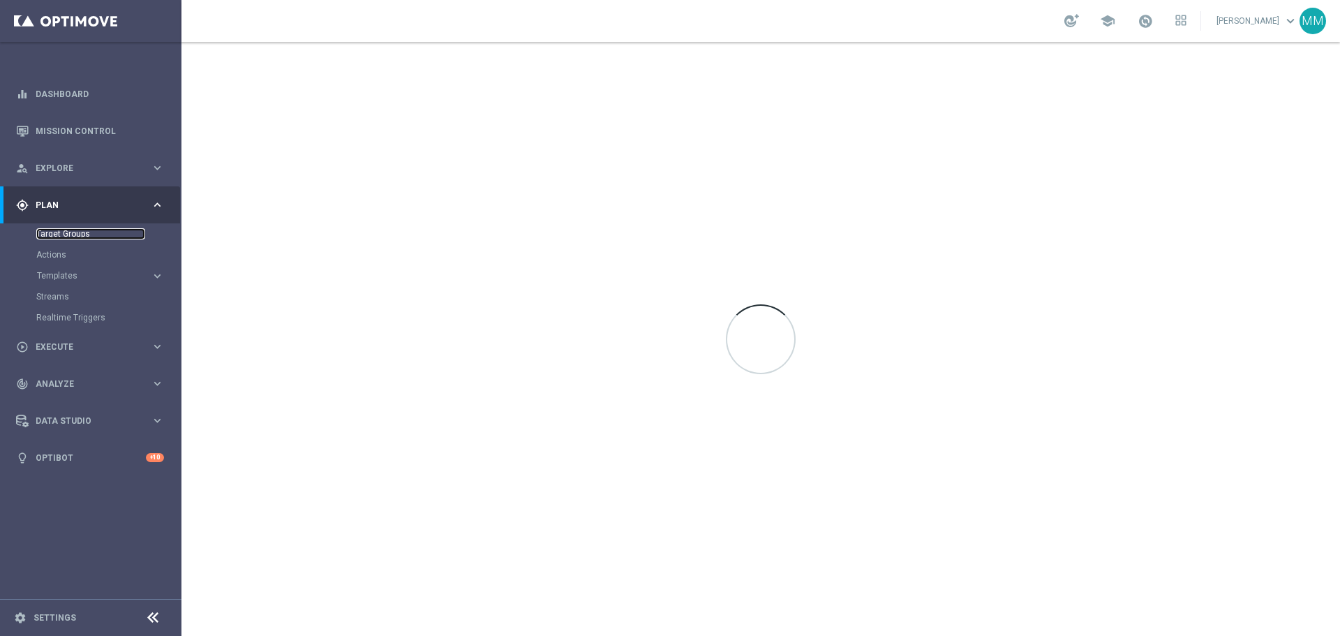
click at [64, 235] on link "Target Groups" at bounding box center [90, 233] width 109 height 11
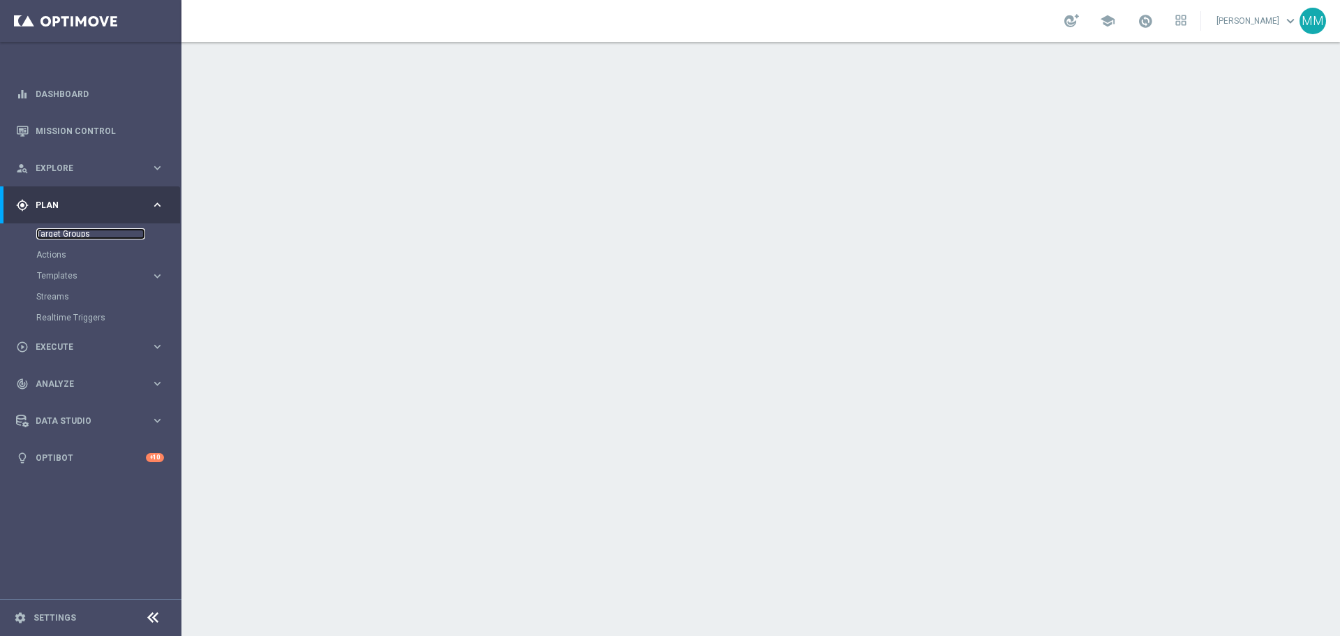
click at [64, 235] on link "Target Groups" at bounding box center [90, 233] width 109 height 11
click at [66, 237] on link "Target Groups" at bounding box center [90, 233] width 109 height 11
click at [82, 234] on link "Target Groups" at bounding box center [90, 233] width 109 height 11
click at [61, 232] on link "Target Groups" at bounding box center [90, 233] width 109 height 11
click at [52, 229] on link "Target Groups" at bounding box center [90, 233] width 109 height 11
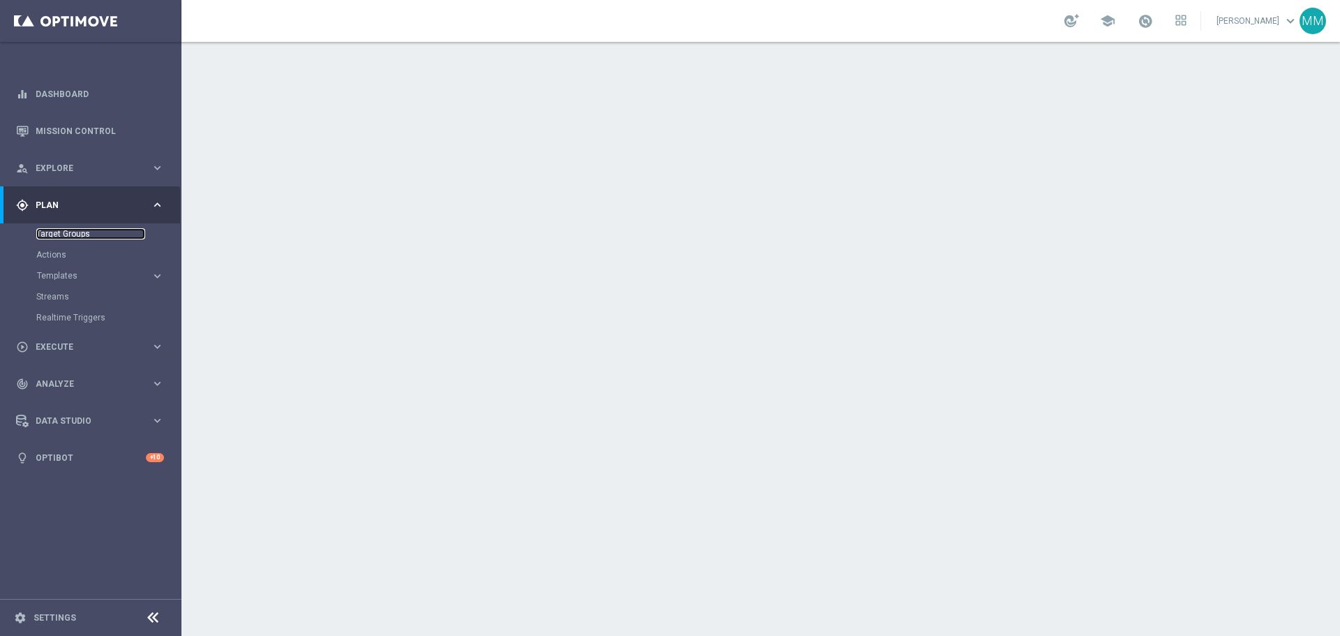
click at [47, 233] on link "Target Groups" at bounding box center [90, 233] width 109 height 11
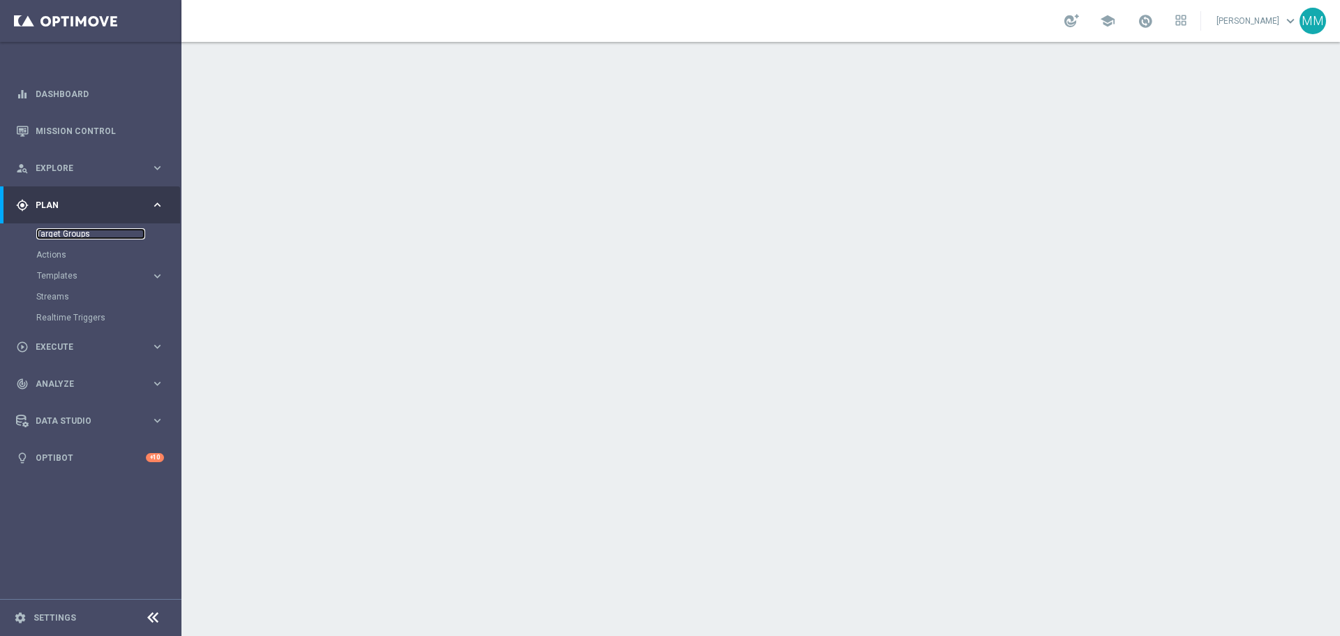
click at [47, 233] on link "Target Groups" at bounding box center [90, 233] width 109 height 11
click at [53, 249] on div "Actions" at bounding box center [108, 254] width 144 height 21
click at [60, 237] on link "Target Groups" at bounding box center [90, 233] width 109 height 11
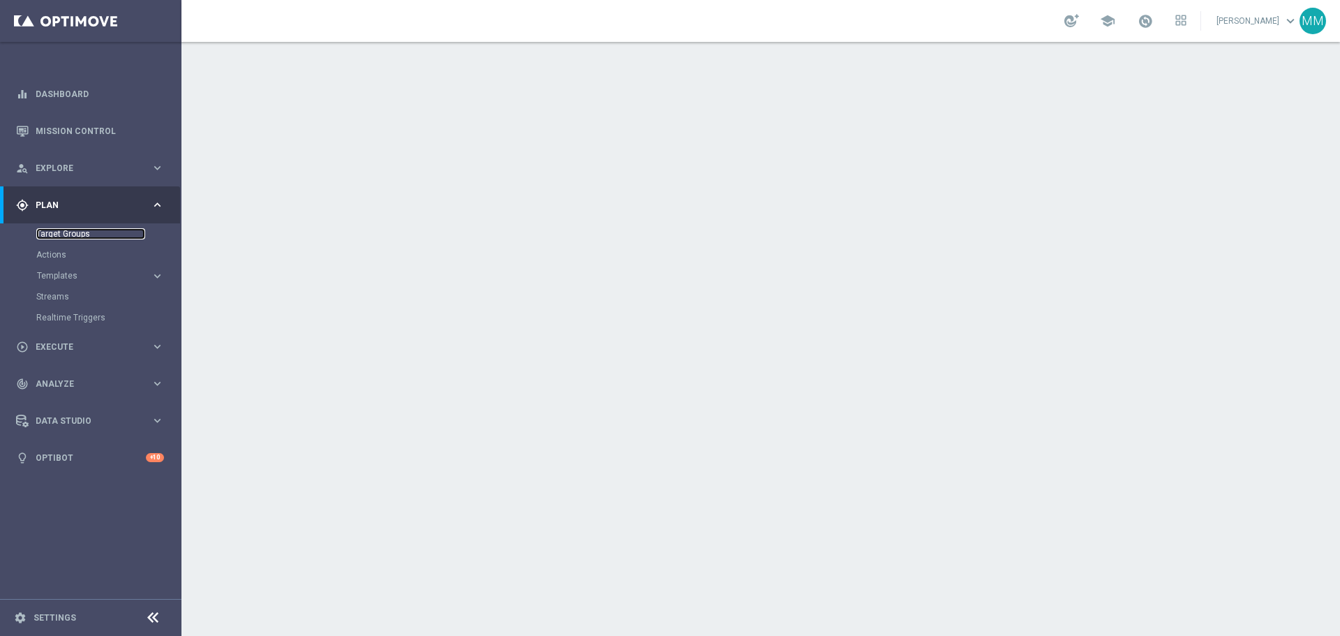
click at [68, 233] on link "Target Groups" at bounding box center [90, 233] width 109 height 11
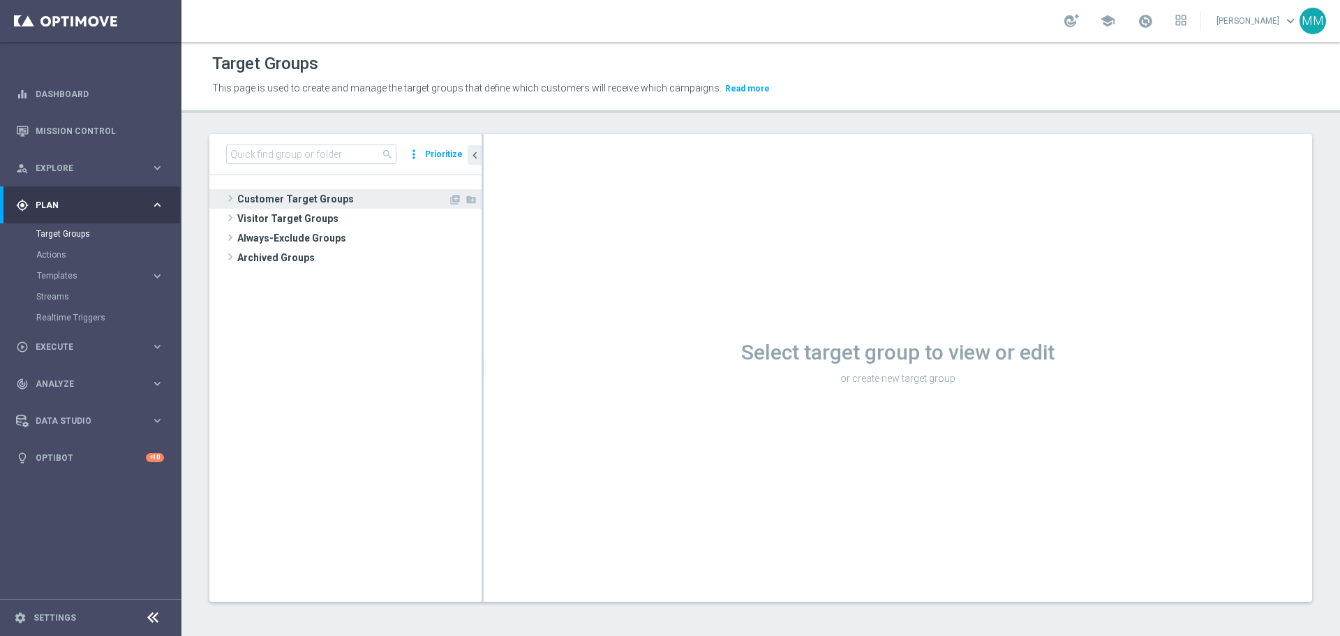
click at [329, 207] on span "Customer Target Groups" at bounding box center [342, 199] width 211 height 20
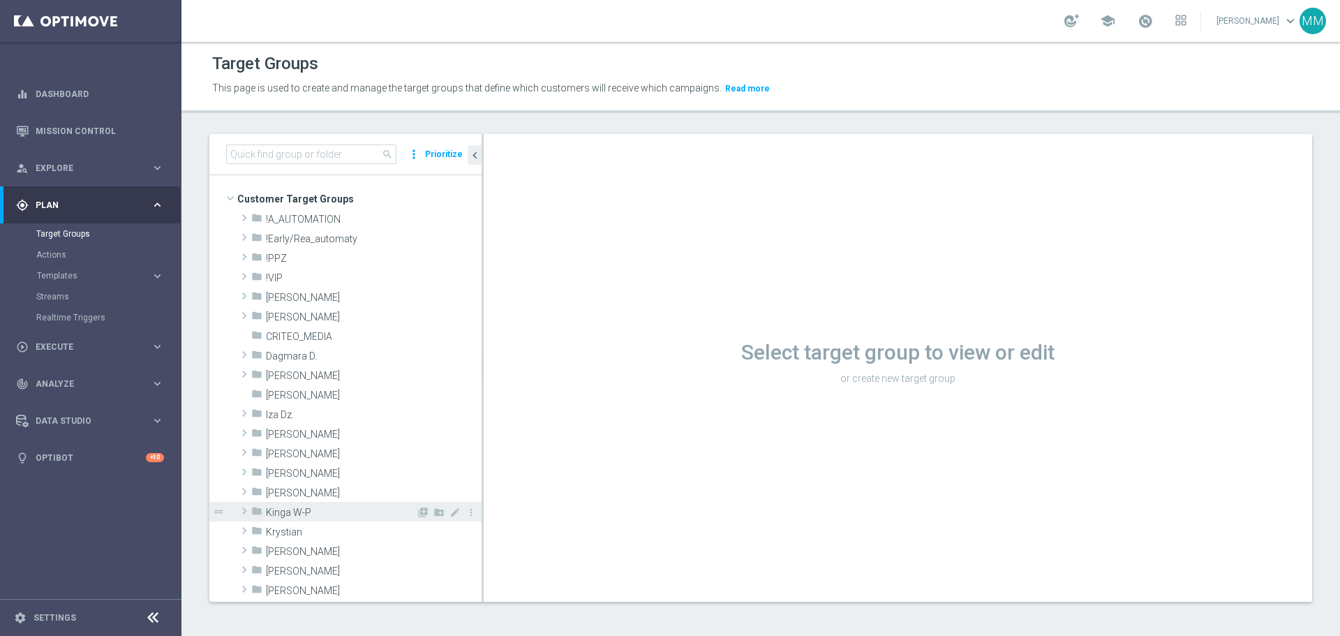
scroll to position [70, 0]
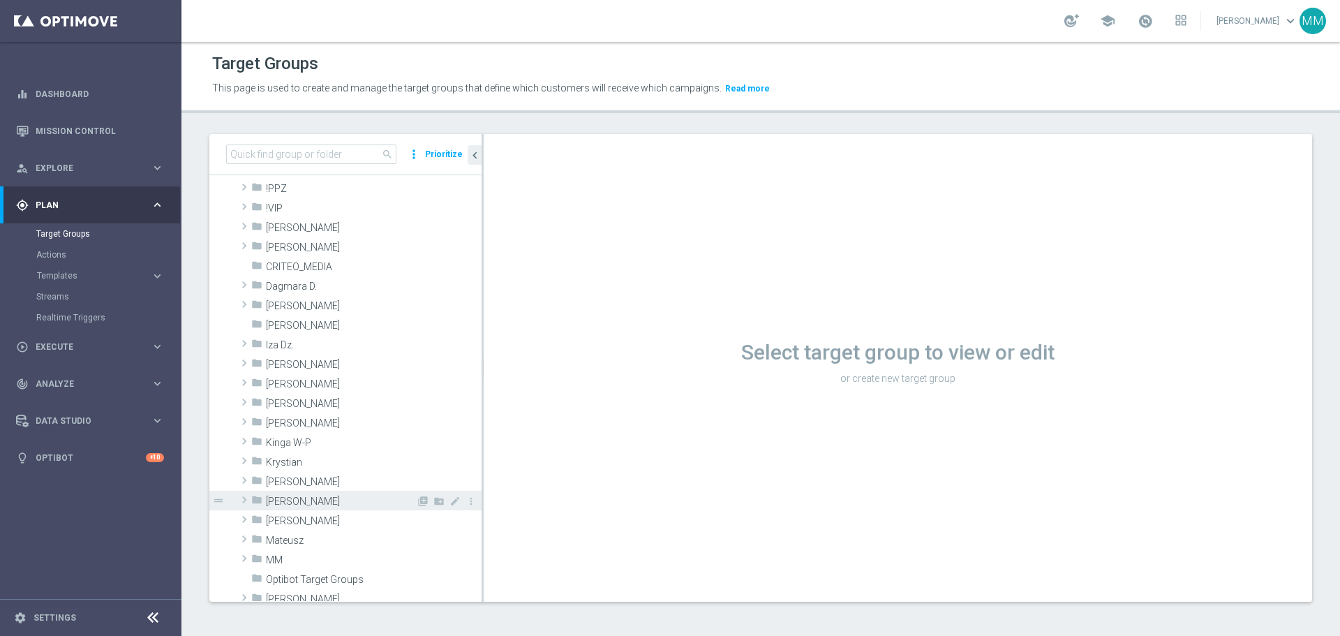
click at [294, 502] on span "[PERSON_NAME]" at bounding box center [341, 502] width 150 height 12
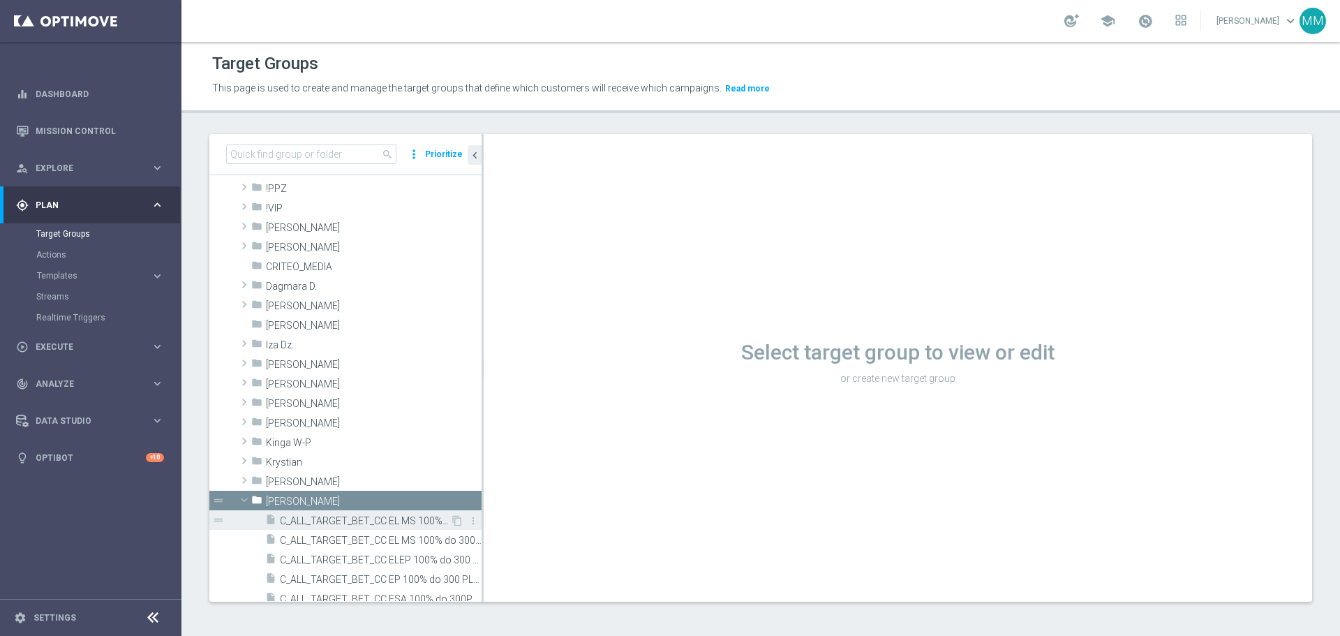
scroll to position [140, 0]
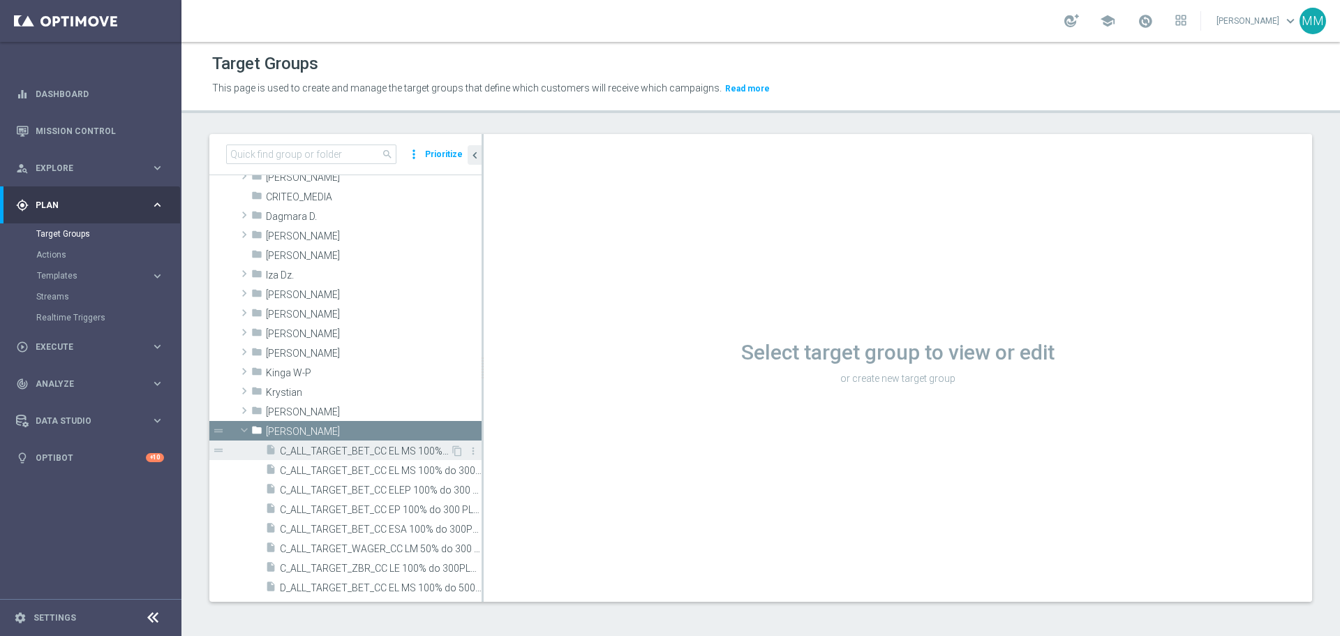
click at [383, 450] on span "C_ALL_TARGET_BET_CC EL MS 100% do 300 PLN CZW SMS_020925" at bounding box center [365, 451] width 170 height 12
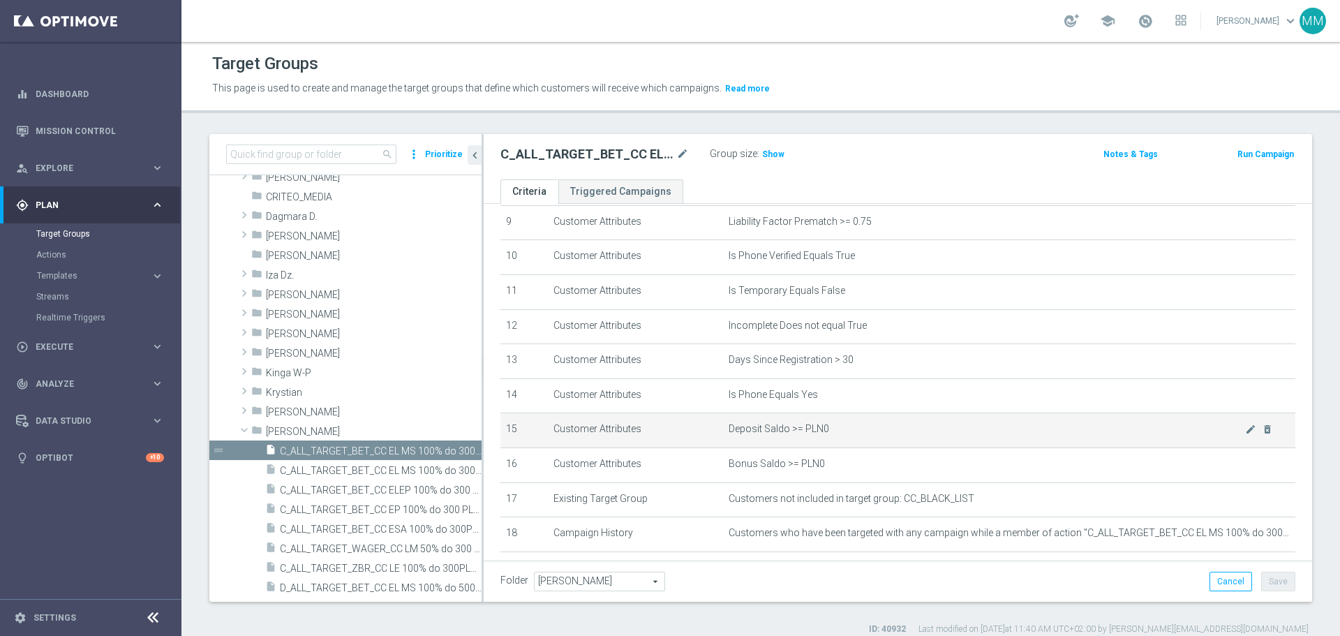
scroll to position [349, 0]
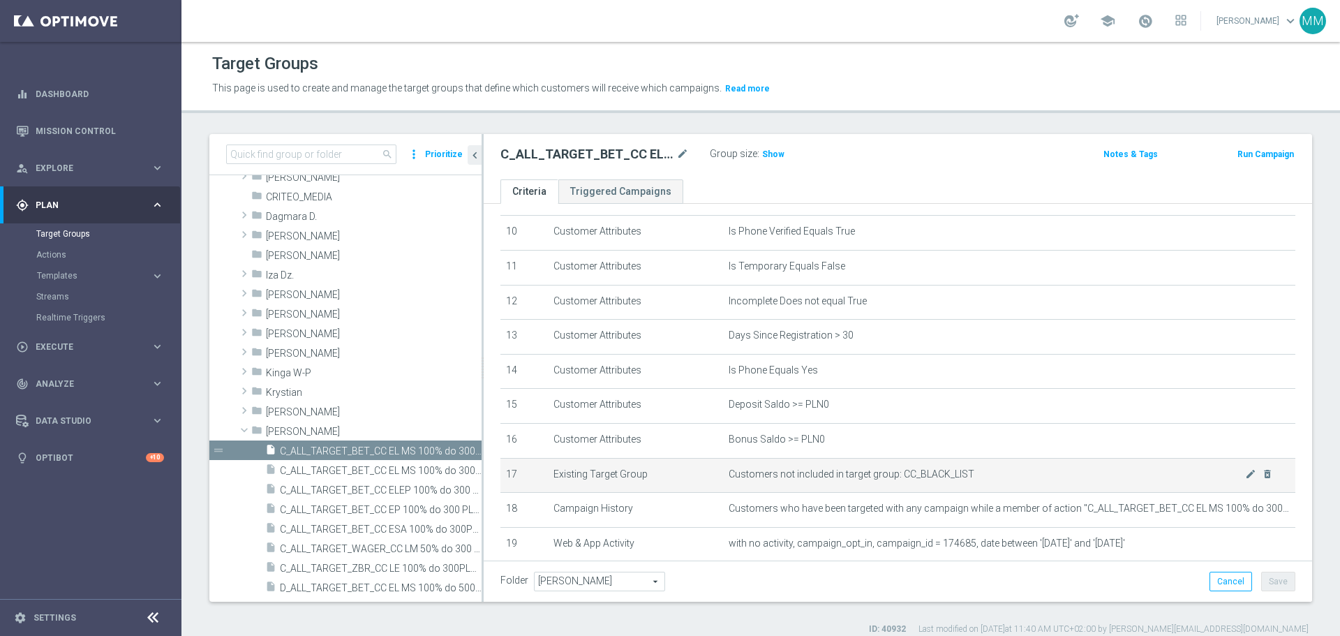
click at [820, 493] on td "Customers not included in target group: CC_BLACK_LIST mode_edit delete_forever" at bounding box center [1009, 475] width 572 height 35
click at [1245, 480] on icon "mode_edit" at bounding box center [1250, 473] width 11 height 11
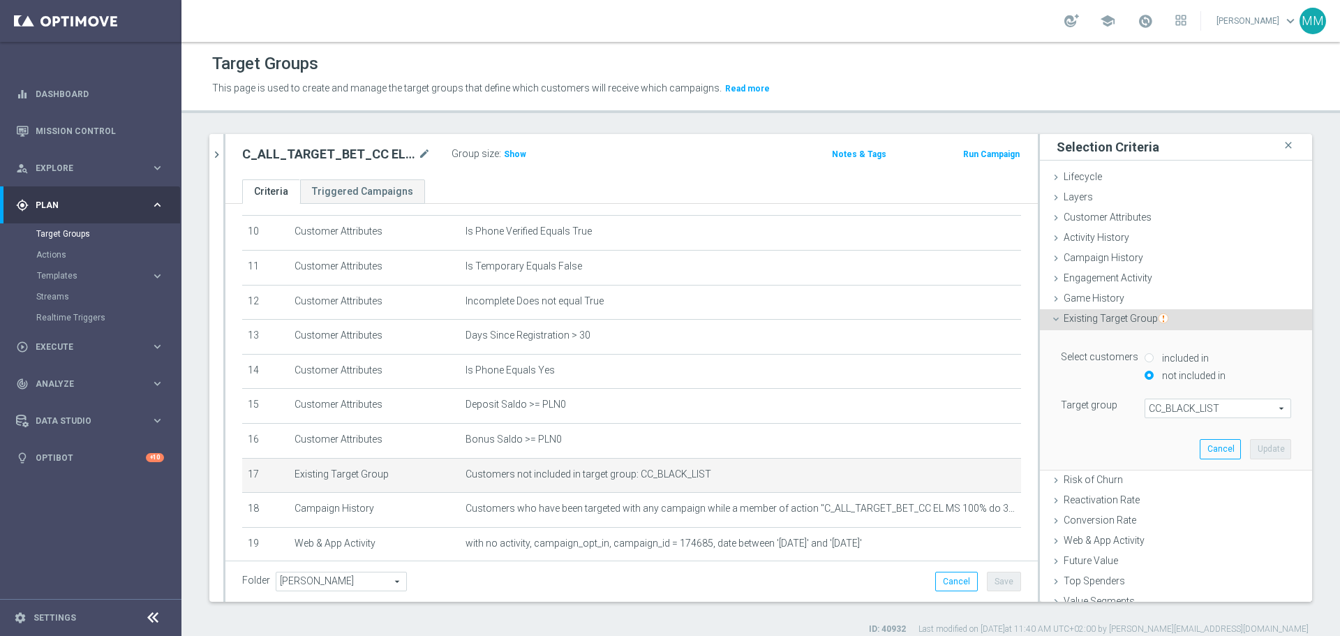
drag, startPoint x: 1222, startPoint y: 405, endPoint x: 1190, endPoint y: 406, distance: 32.1
click at [1190, 406] on span "CC_BLACK_LIST" at bounding box center [1218, 408] width 145 height 18
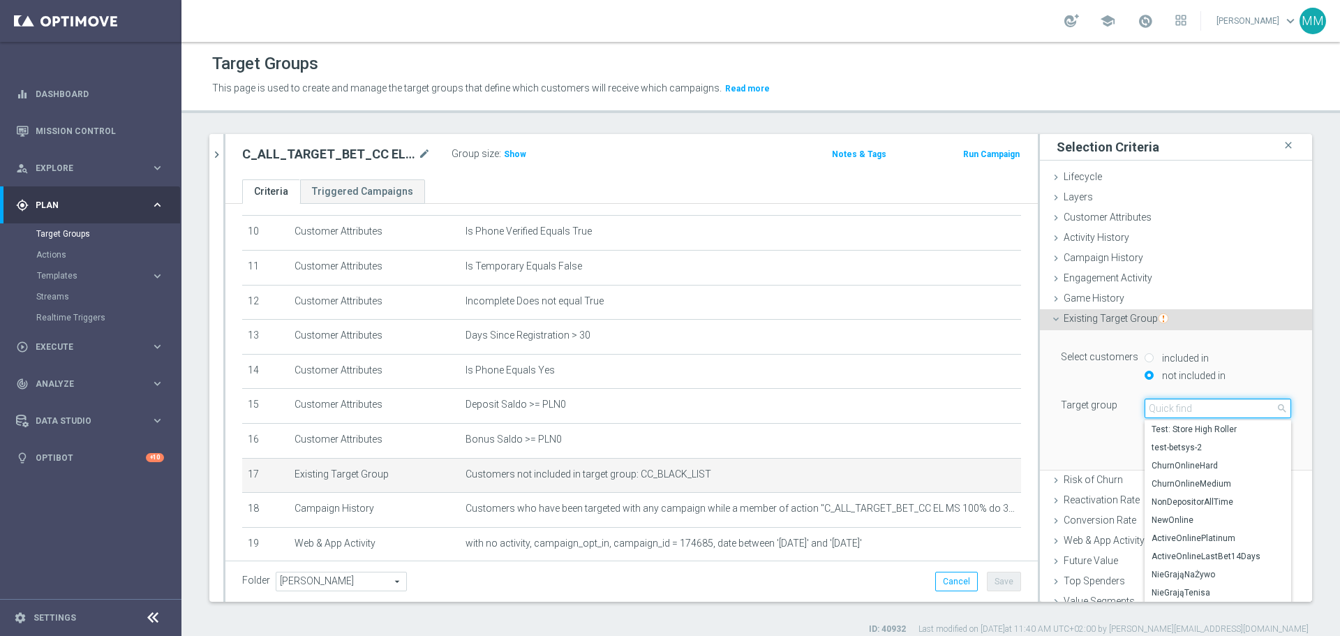
click at [1190, 406] on input "search" at bounding box center [1218, 409] width 147 height 20
drag, startPoint x: 694, startPoint y: 487, endPoint x: 652, endPoint y: 481, distance: 42.3
click at [652, 480] on span "Customers not included in target group: CC_BLACK_LIST" at bounding box center [719, 474] width 506 height 12
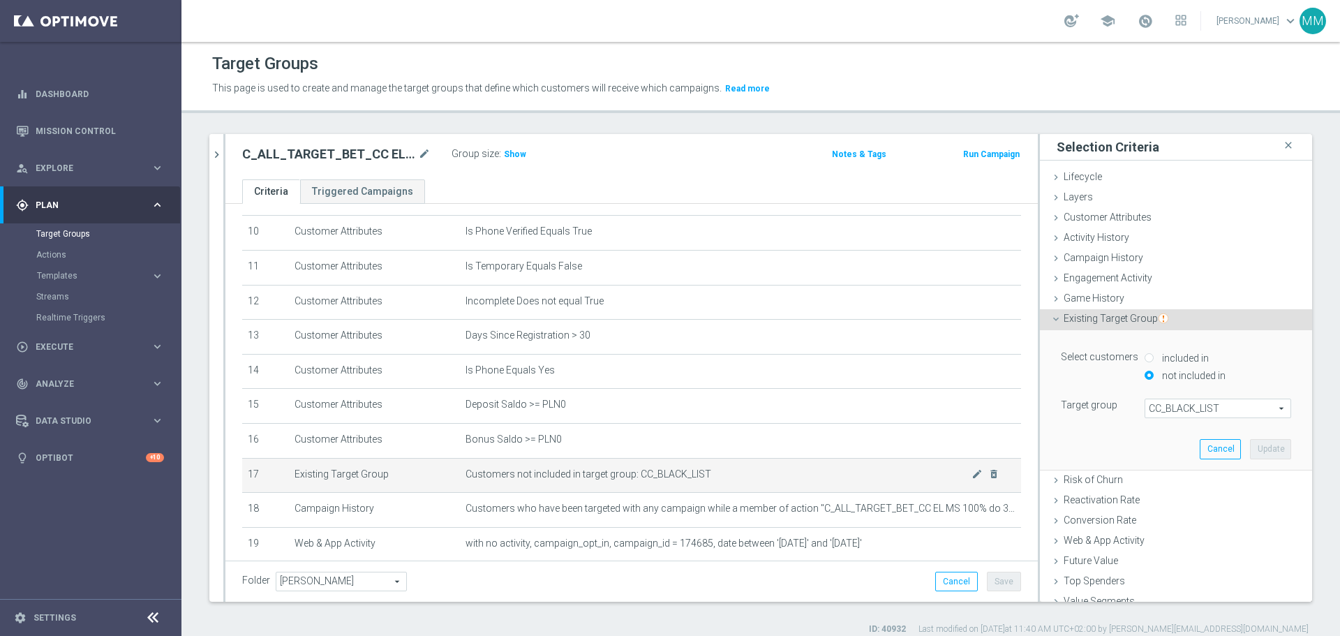
click at [718, 480] on span "Customers not included in target group: CC_BLACK_LIST" at bounding box center [719, 474] width 506 height 12
drag, startPoint x: 707, startPoint y: 481, endPoint x: 634, endPoint y: 482, distance: 73.3
click at [634, 480] on span "Customers not included in target group: CC_BLACK_LIST" at bounding box center [719, 474] width 506 height 12
copy span "CC_BLACK_LIST"
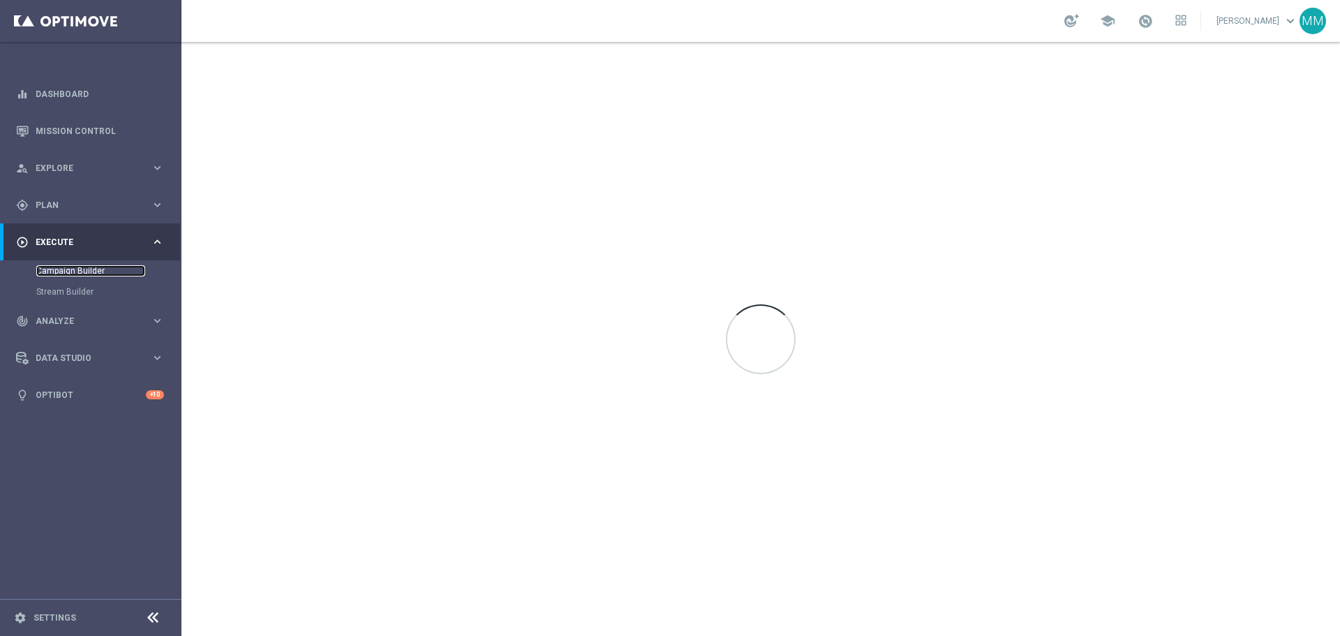
click at [78, 269] on link "Campaign Builder" at bounding box center [90, 270] width 109 height 11
click at [95, 269] on link "Campaign Builder" at bounding box center [90, 270] width 109 height 11
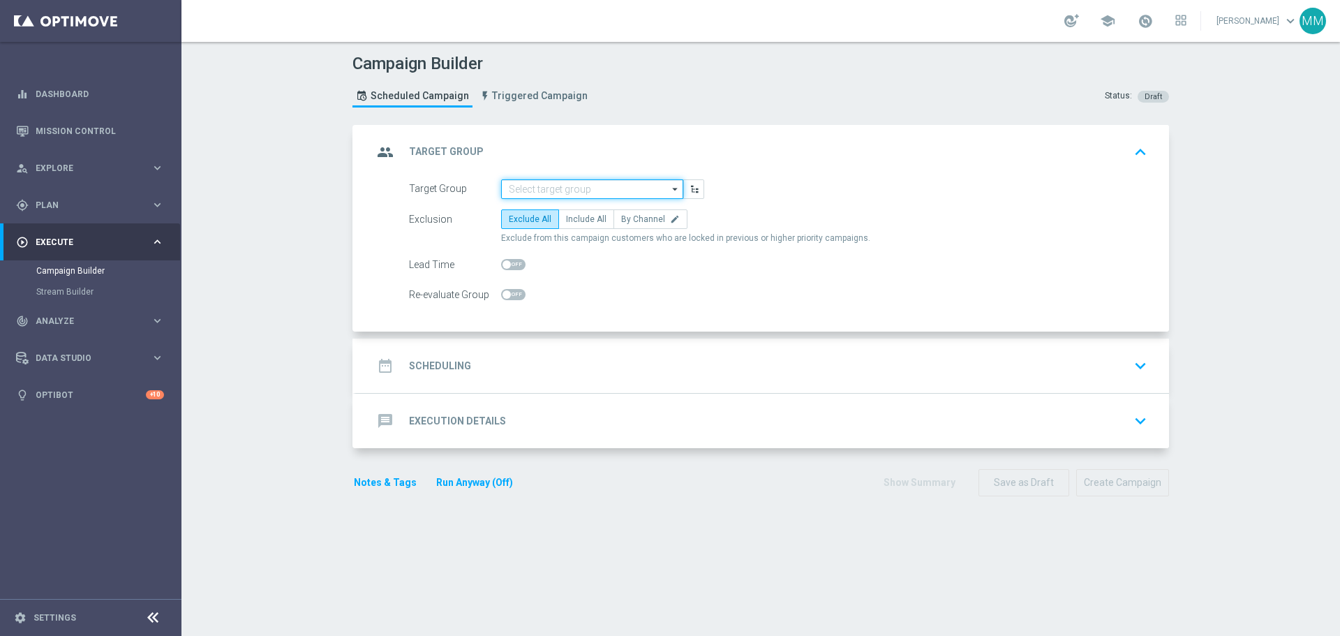
click at [545, 191] on input at bounding box center [592, 189] width 182 height 20
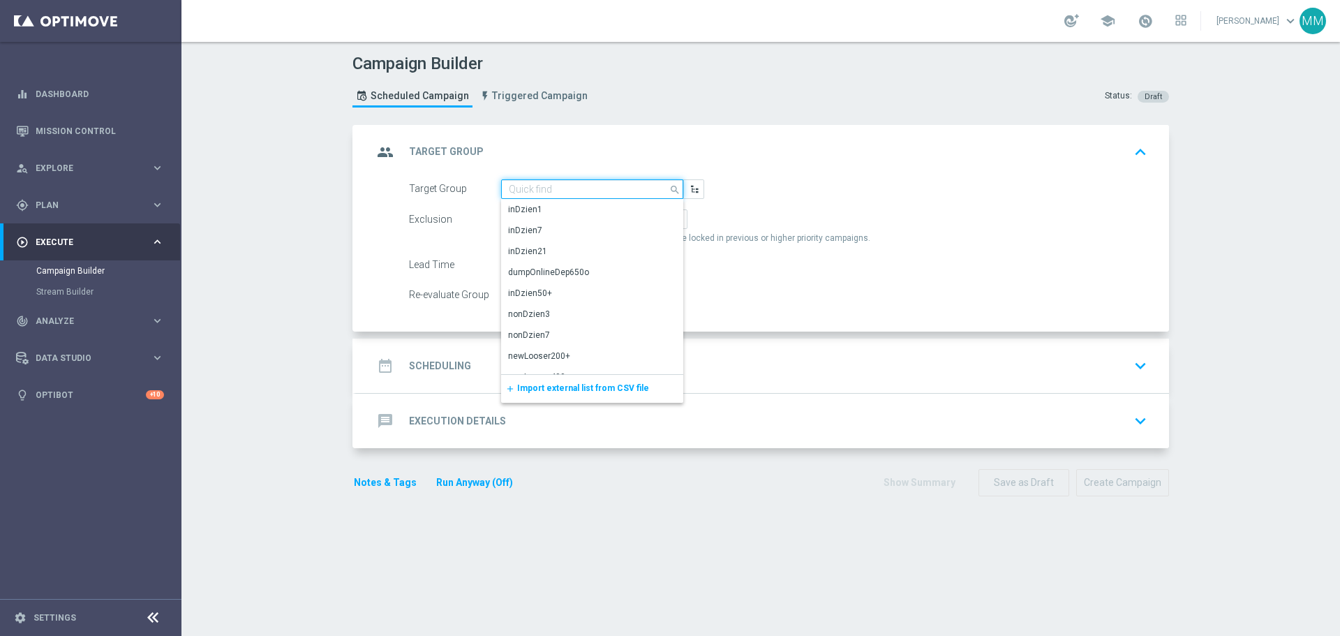
paste input "C_ALL_TARGET_ZBR_CC LE 100% do 300PLN_220925"
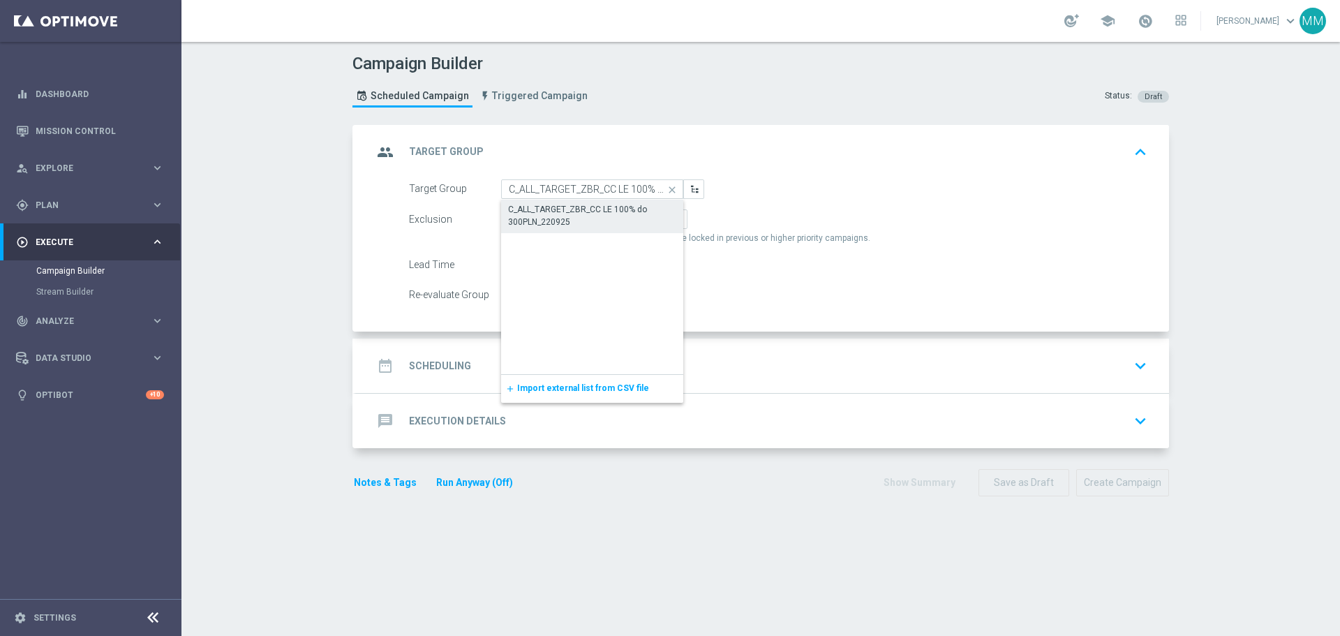
click at [554, 204] on div "C_ALL_TARGET_ZBR_CC LE 100% do 300PLN_220925" at bounding box center [592, 215] width 168 height 25
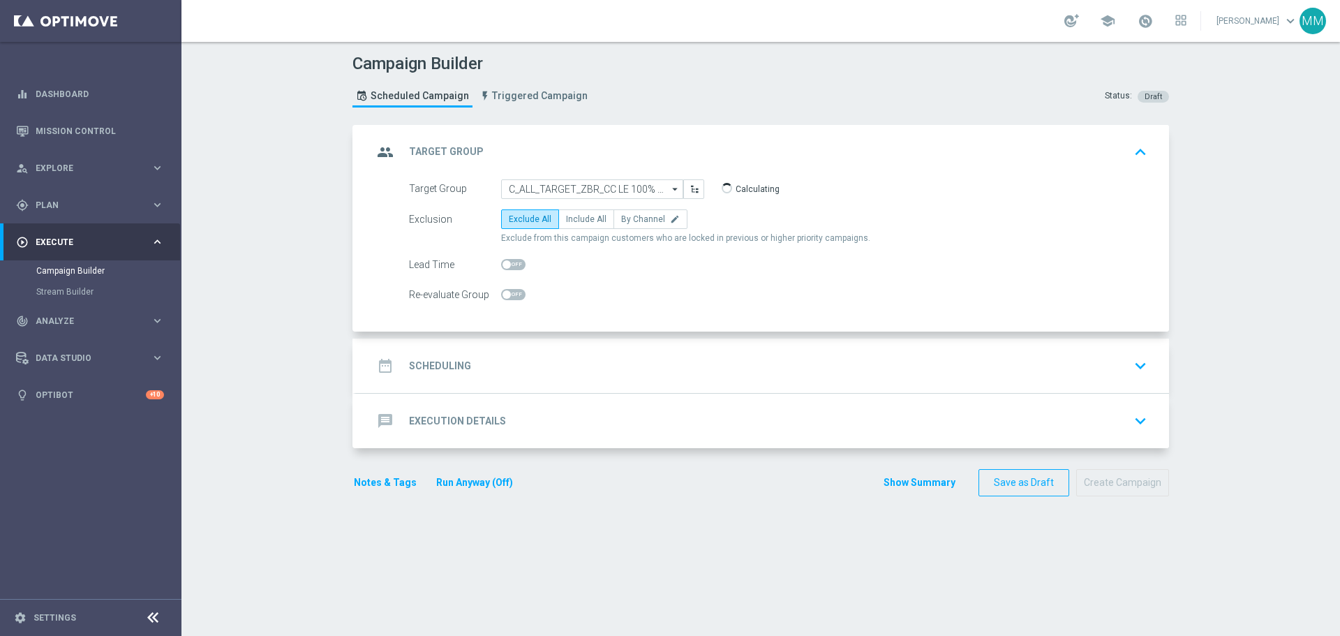
type input "C_ALL_TARGET_ZBR_CC LE 100% do 300PLN_220925"
click at [635, 216] on span "By Channel" at bounding box center [643, 219] width 44 height 10
click at [630, 217] on input "By Channel edit" at bounding box center [625, 221] width 9 height 9
radio input "true"
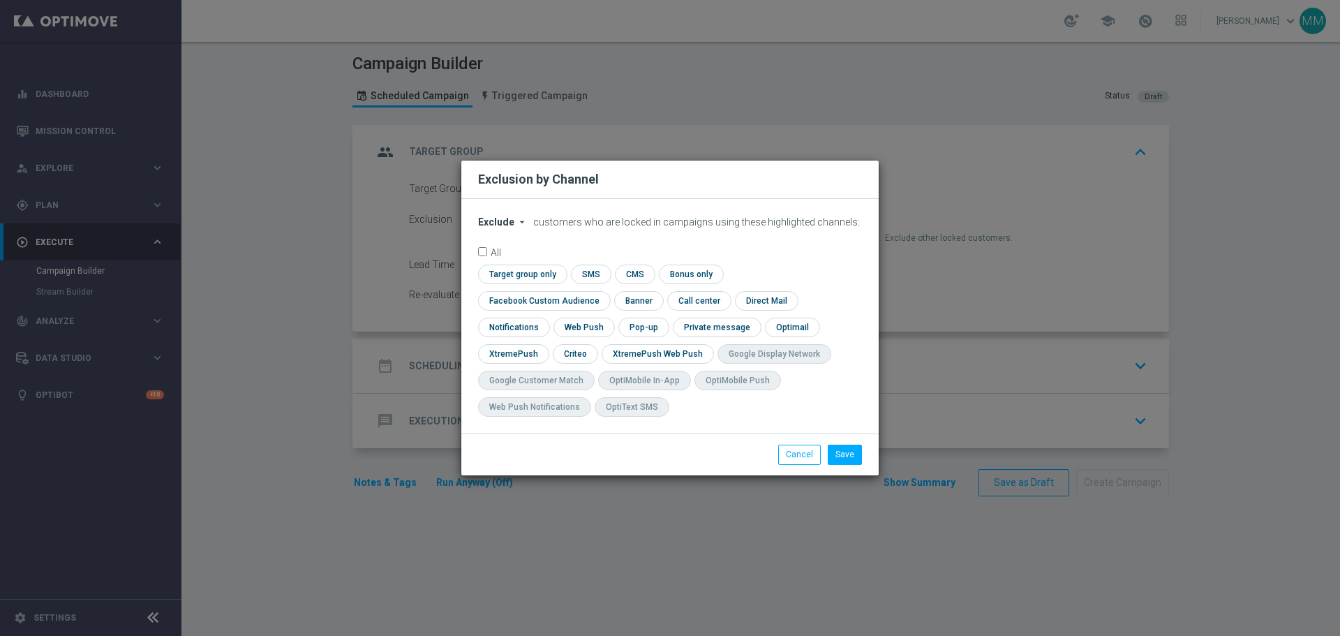
click at [519, 228] on icon "arrow_drop_down" at bounding box center [522, 221] width 11 height 11
click at [0, 0] on span "Include" at bounding box center [0, 0] width 0 height 0
drag, startPoint x: 725, startPoint y: 343, endPoint x: 757, endPoint y: 314, distance: 43.0
click at [596, 344] on input "checkbox" at bounding box center [574, 353] width 43 height 19
checkbox input "true"
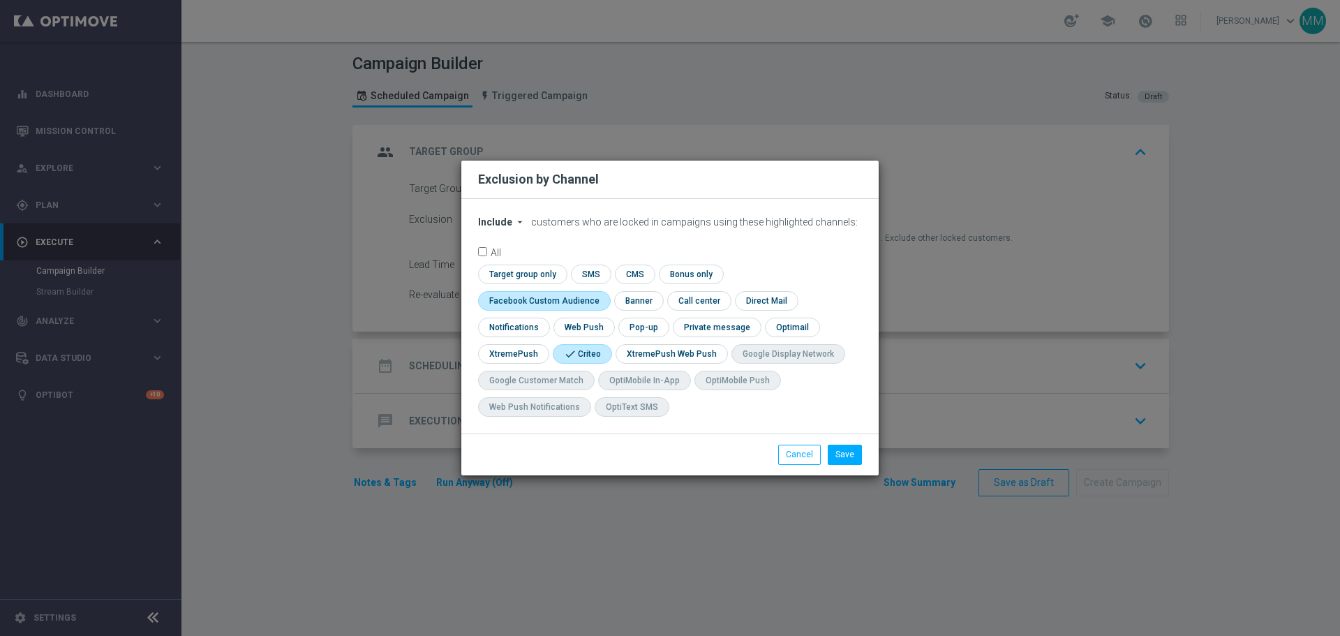
click at [605, 291] on input "checkbox" at bounding box center [541, 300] width 126 height 19
checkbox input "true"
click at [857, 457] on button "Save" at bounding box center [845, 455] width 34 height 20
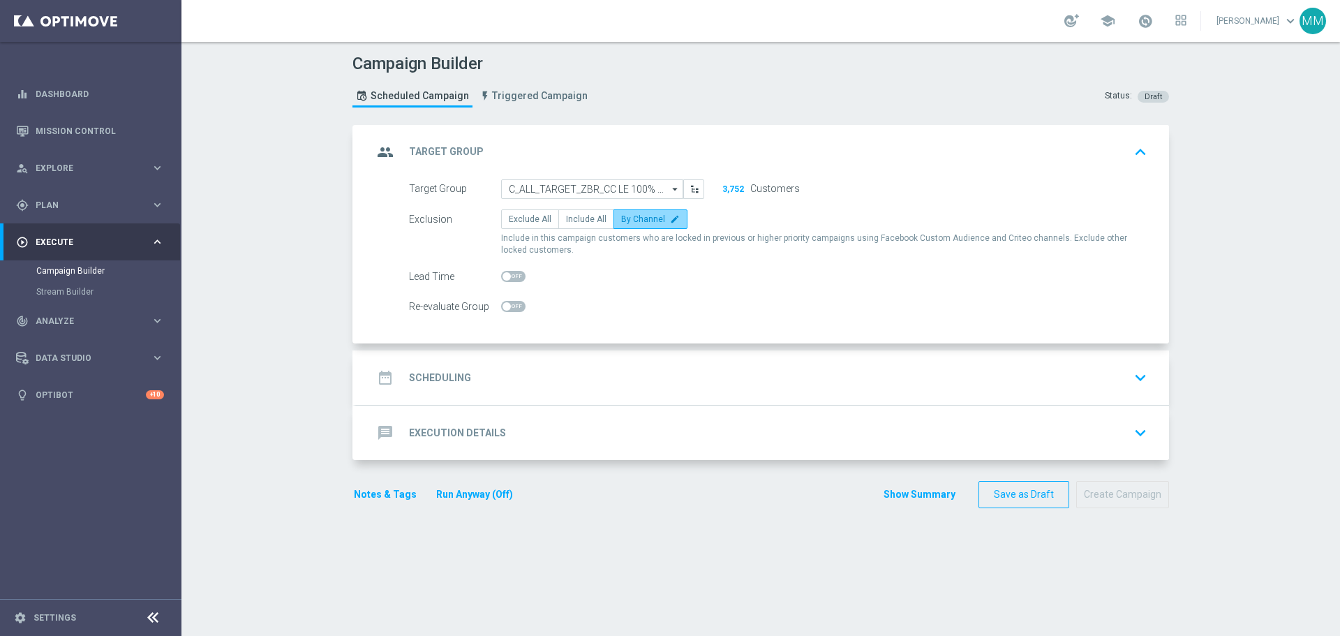
click at [653, 215] on span "By Channel" at bounding box center [643, 219] width 44 height 10
click at [630, 217] on input "By Channel edit" at bounding box center [625, 221] width 9 height 9
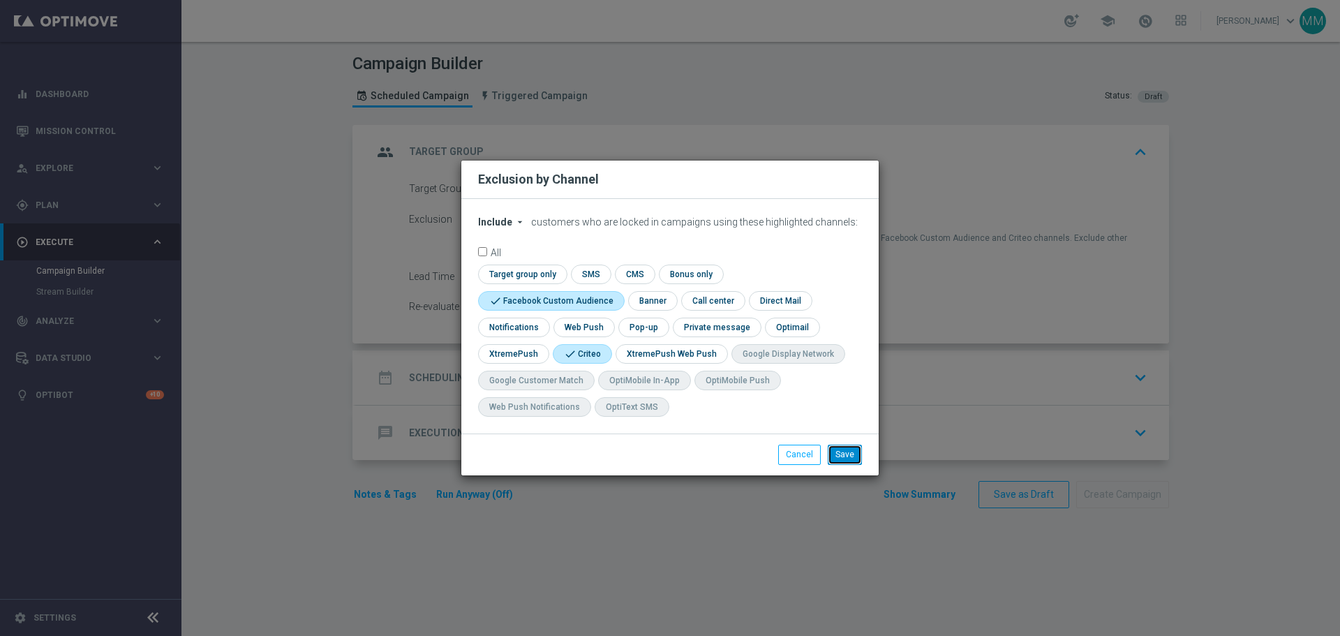
click at [850, 454] on button "Save" at bounding box center [845, 455] width 34 height 20
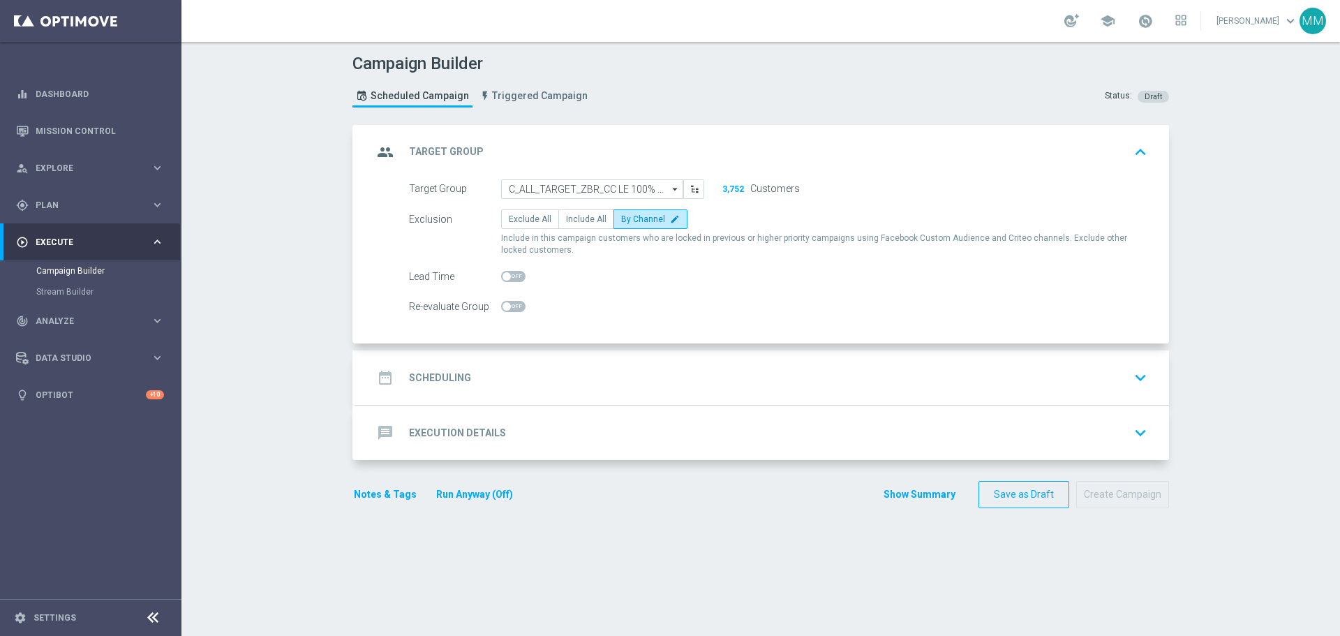
click at [528, 356] on div "date_range Scheduling keyboard_arrow_down" at bounding box center [762, 377] width 813 height 54
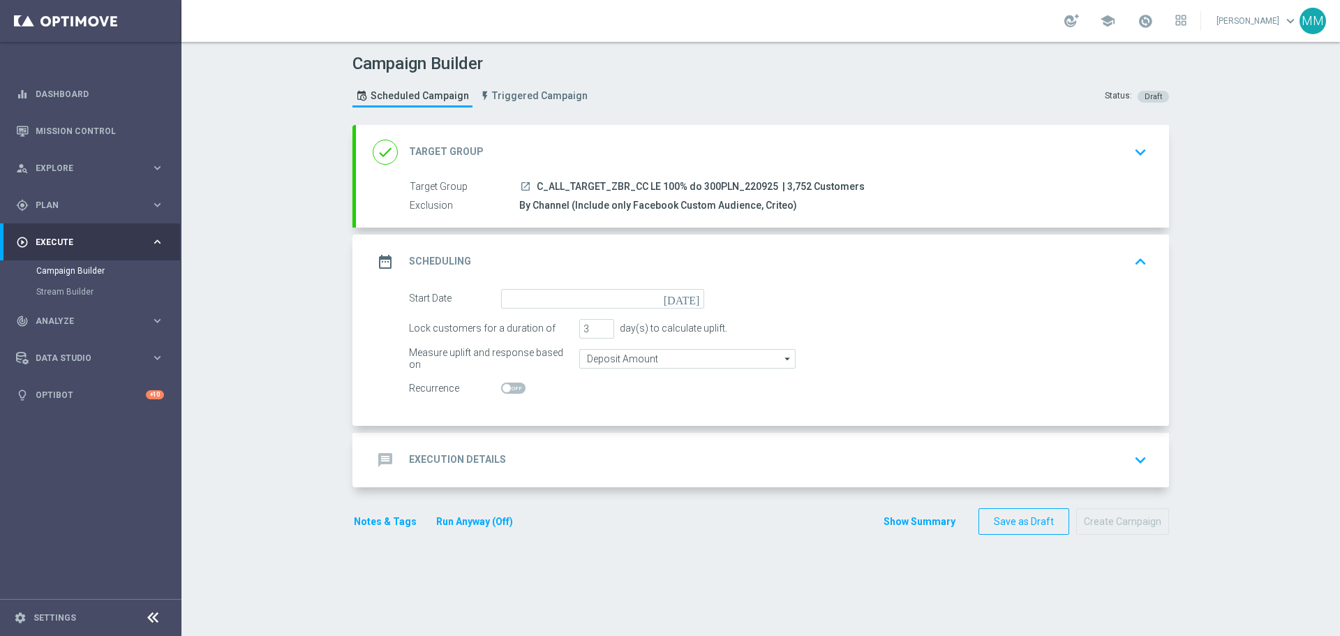
click at [690, 299] on icon "[DATE]" at bounding box center [684, 296] width 41 height 15
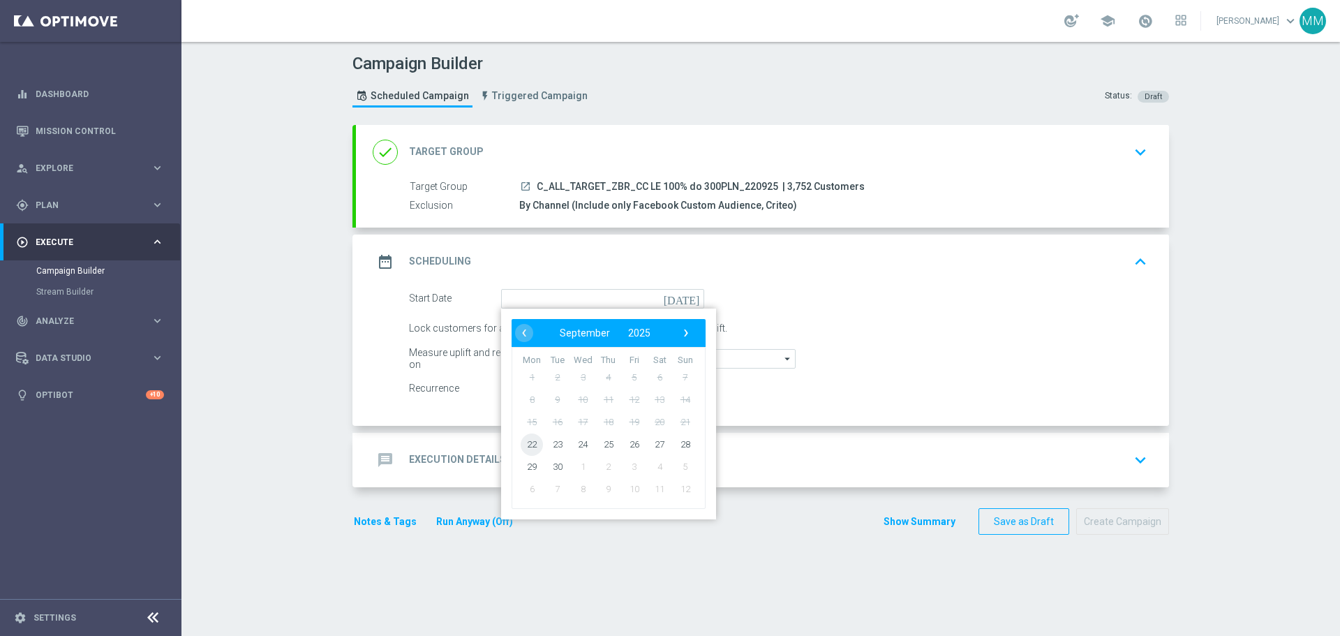
click at [531, 444] on span "22" at bounding box center [532, 444] width 22 height 22
type input "[DATE]"
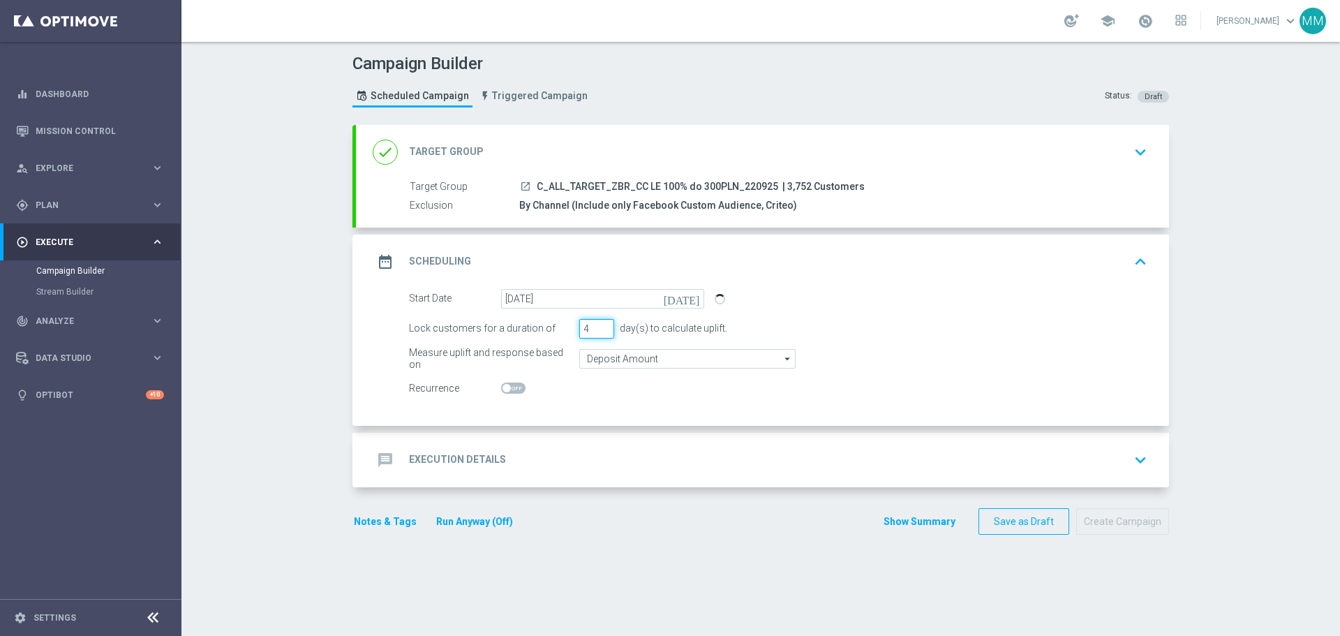
type input "4"
click at [601, 325] on input "4" at bounding box center [596, 329] width 35 height 20
click at [631, 358] on input "Deposit Amount" at bounding box center [687, 359] width 216 height 20
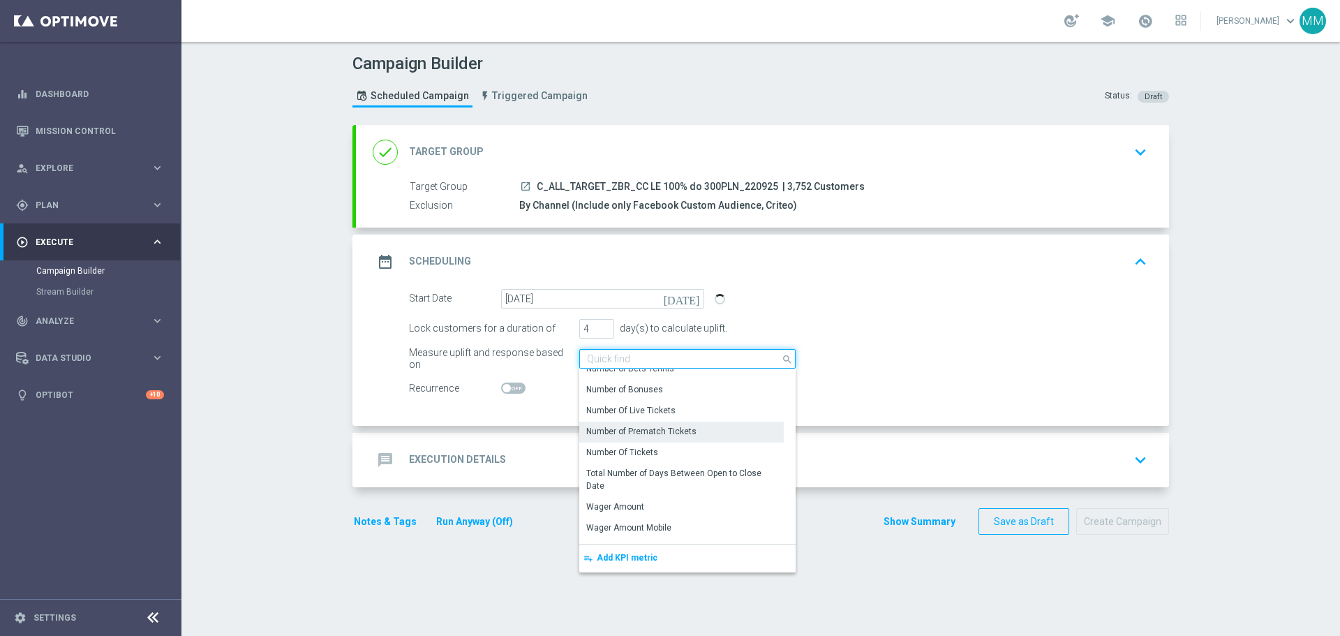
scroll to position [209, 0]
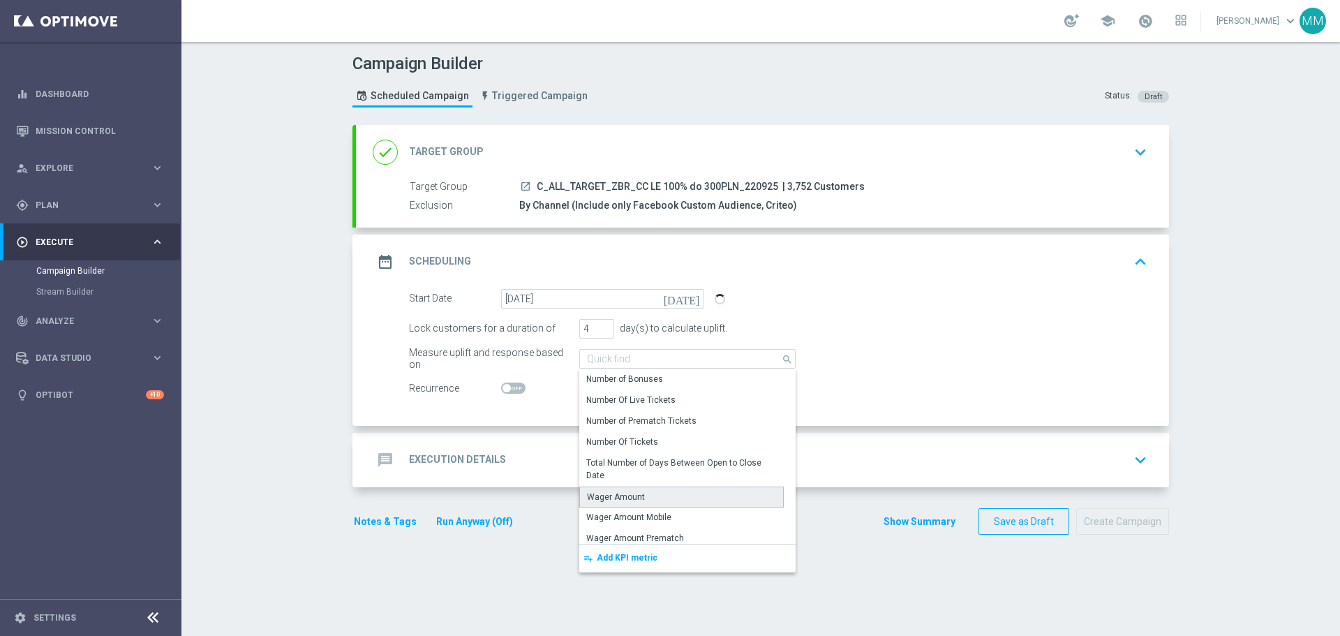
click at [628, 495] on div "Wager Amount" at bounding box center [616, 497] width 58 height 13
type input "Wager Amount"
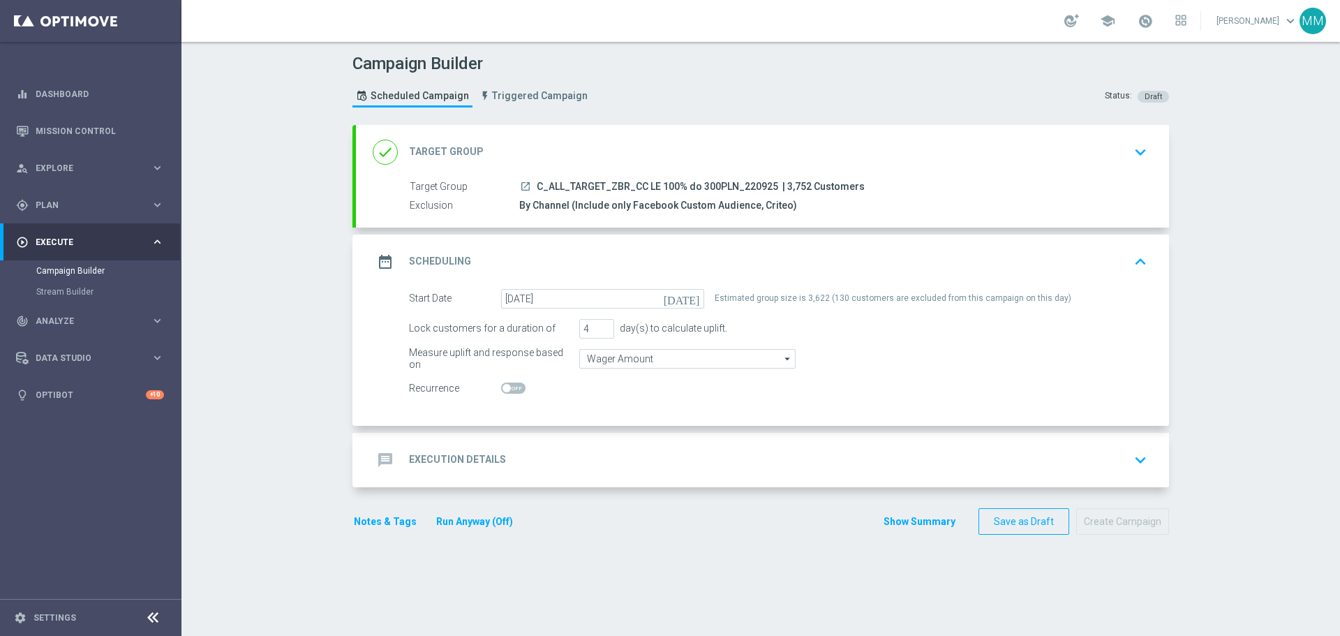
click at [418, 466] on div "message Execution Details" at bounding box center [439, 459] width 133 height 25
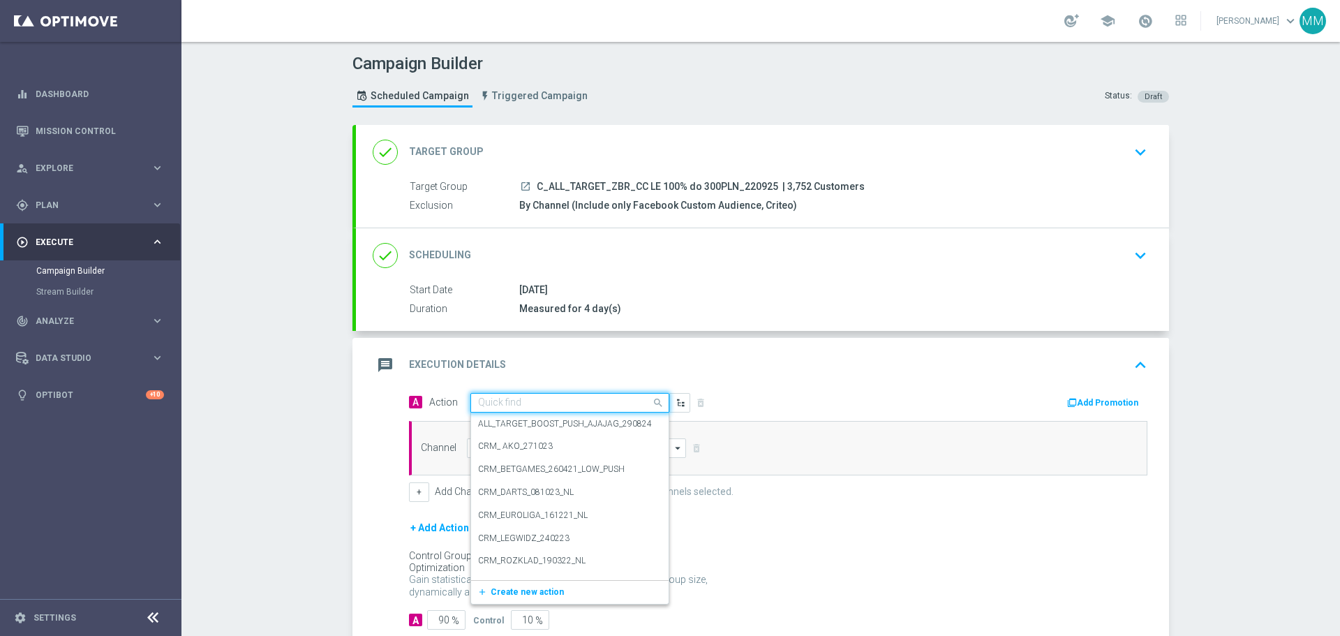
click at [540, 401] on input "text" at bounding box center [556, 403] width 156 height 12
paste input "[EMAIL_ADDRESS][DOMAIN_NAME]"
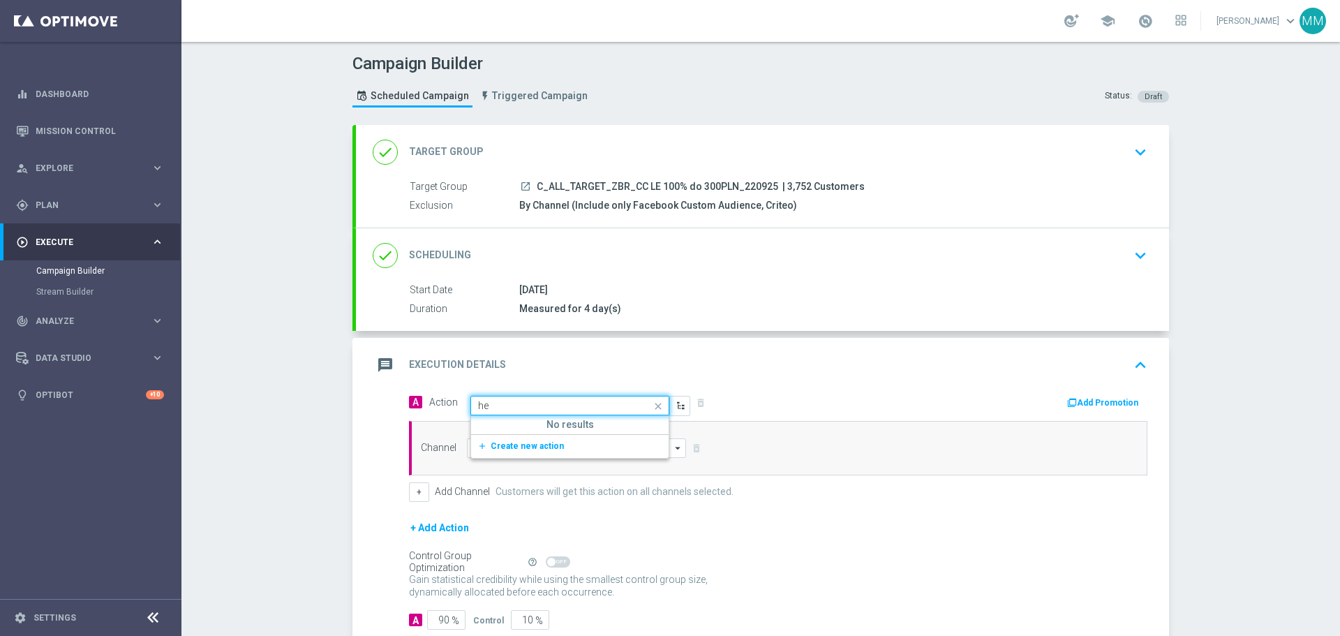
type input "h"
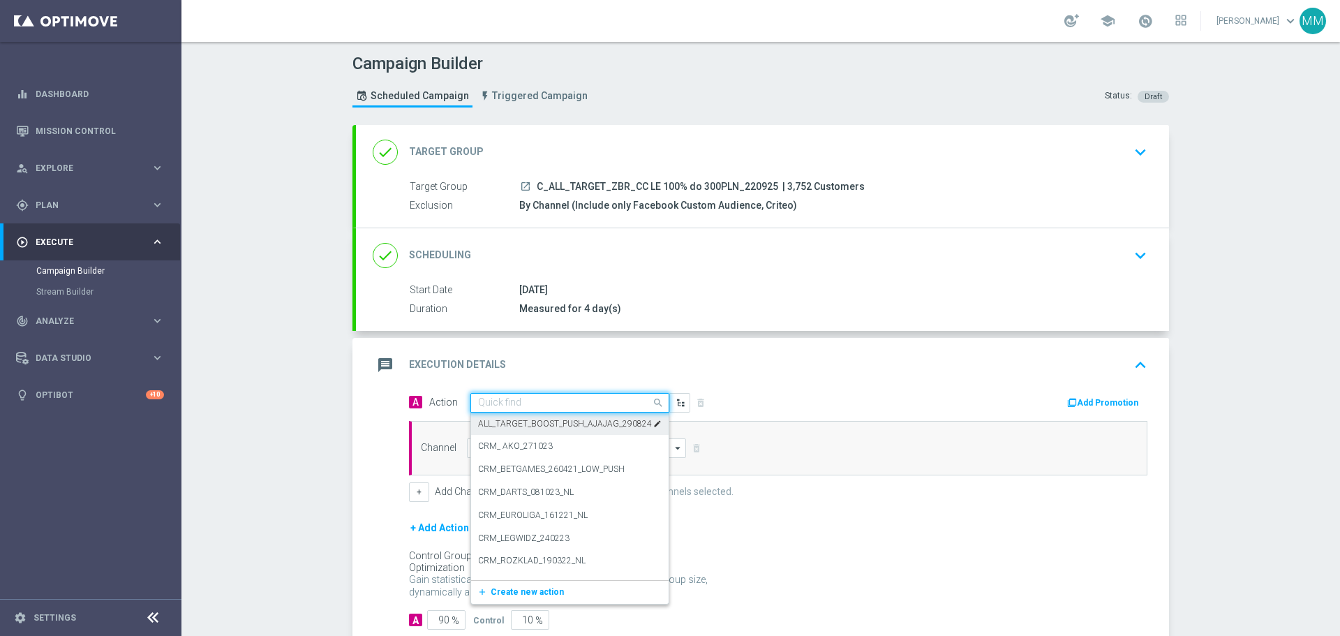
click at [514, 398] on input "text" at bounding box center [556, 403] width 156 height 12
click at [515, 402] on input "text" at bounding box center [556, 403] width 156 height 12
click at [519, 595] on span "Create new action" at bounding box center [527, 592] width 73 height 10
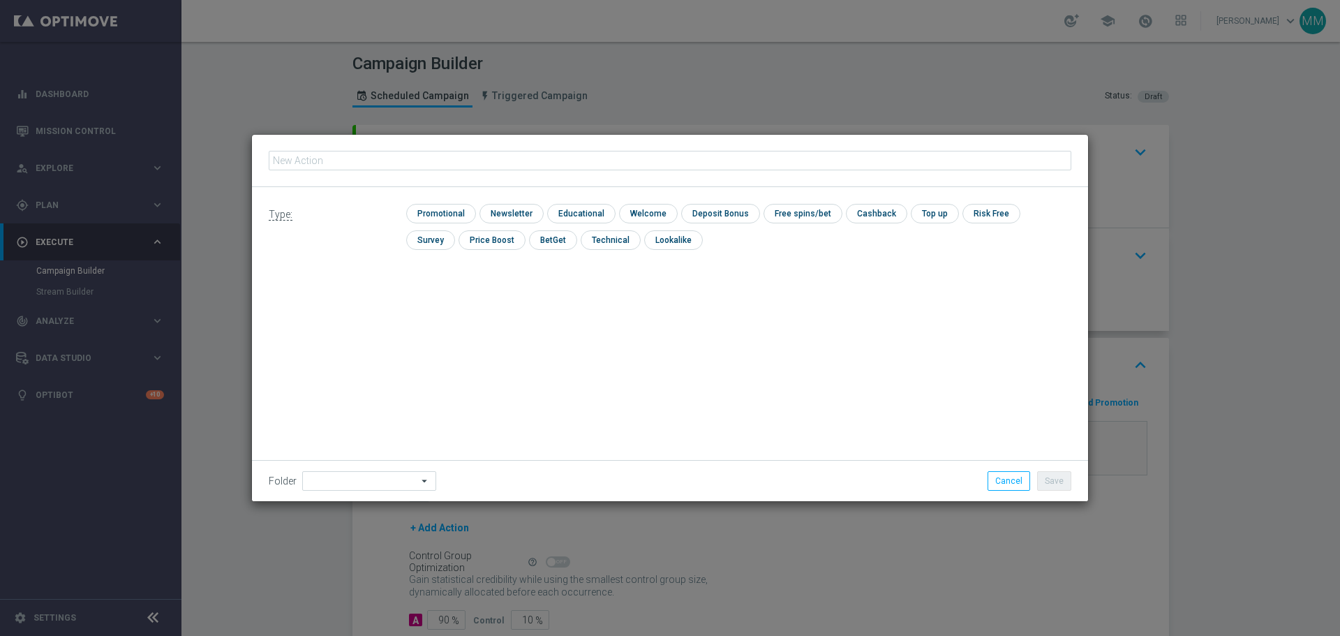
click at [407, 160] on input "text" at bounding box center [670, 161] width 803 height 20
type input "C_ALL_TARGET_ZBR_CC LE 100% do 300PLN_220925"
click at [443, 214] on input "checkbox" at bounding box center [439, 213] width 66 height 19
checkbox input "true"
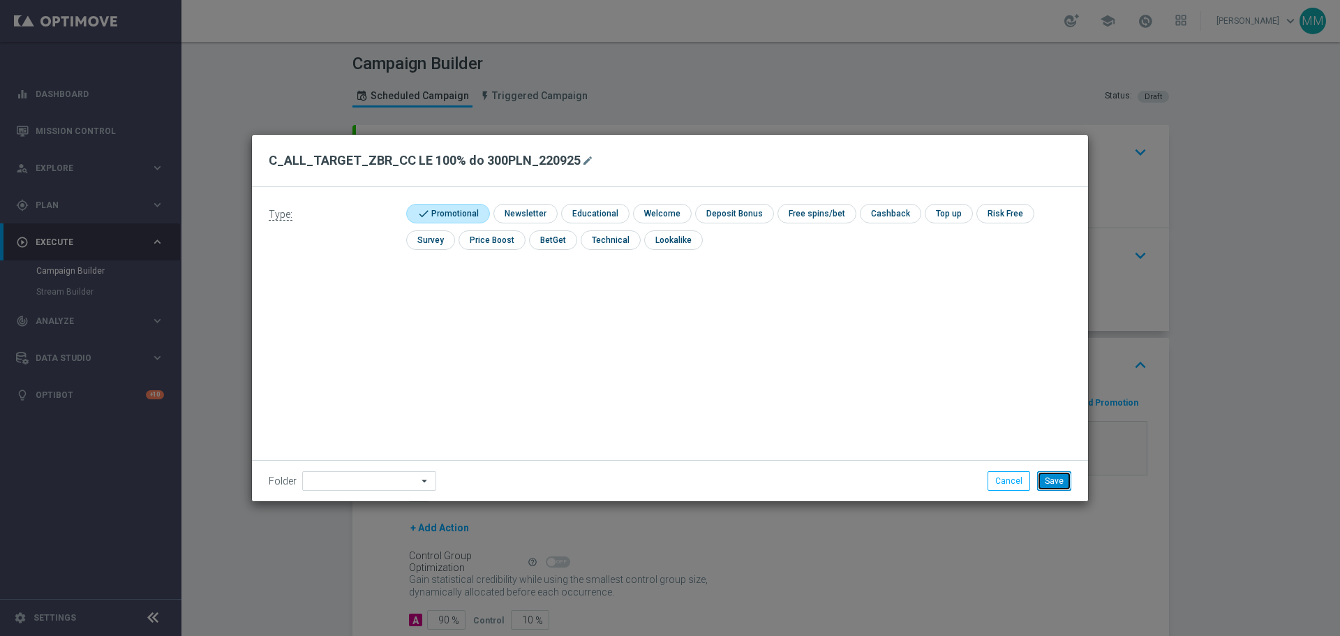
click at [1054, 489] on button "Save" at bounding box center [1054, 481] width 34 height 20
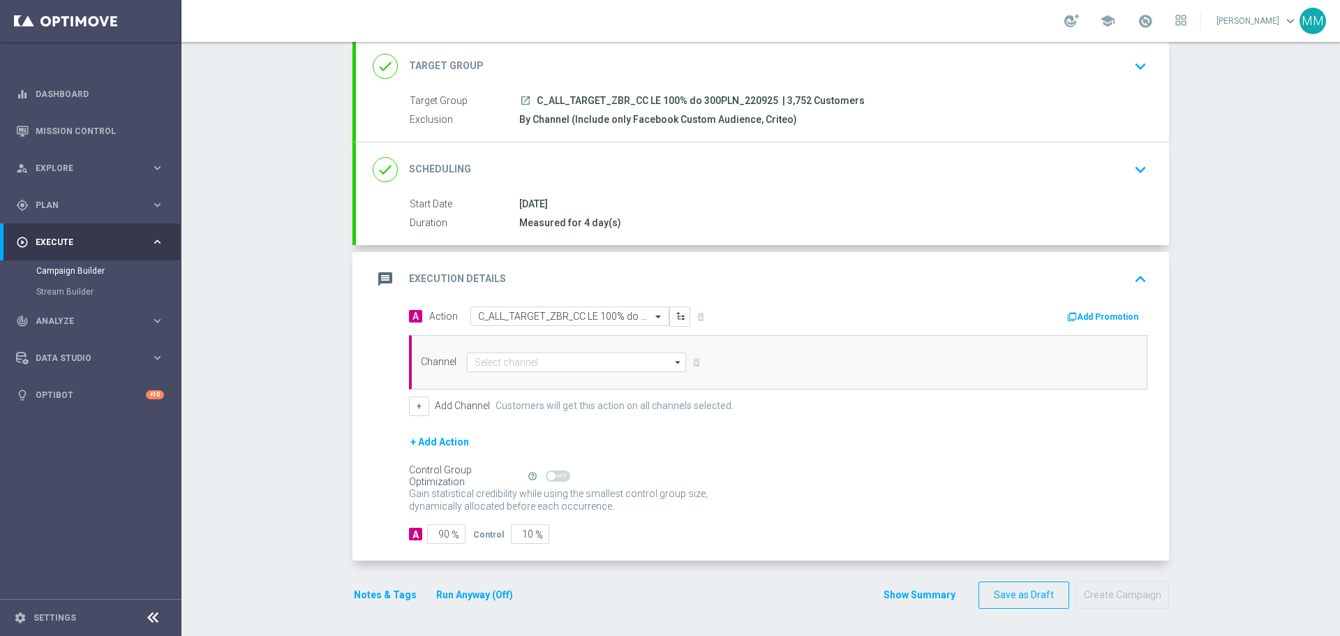
scroll to position [87, 0]
click at [556, 364] on input at bounding box center [576, 362] width 219 height 20
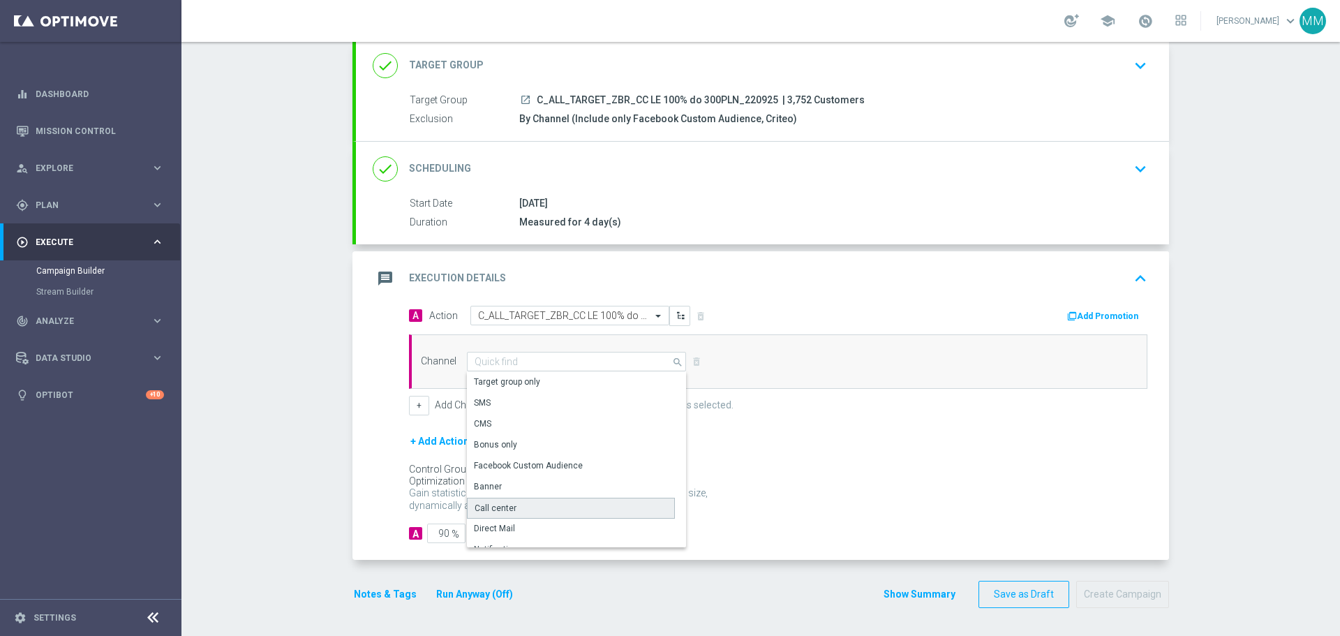
click at [501, 505] on div "Call center" at bounding box center [496, 508] width 42 height 13
type input "Call center"
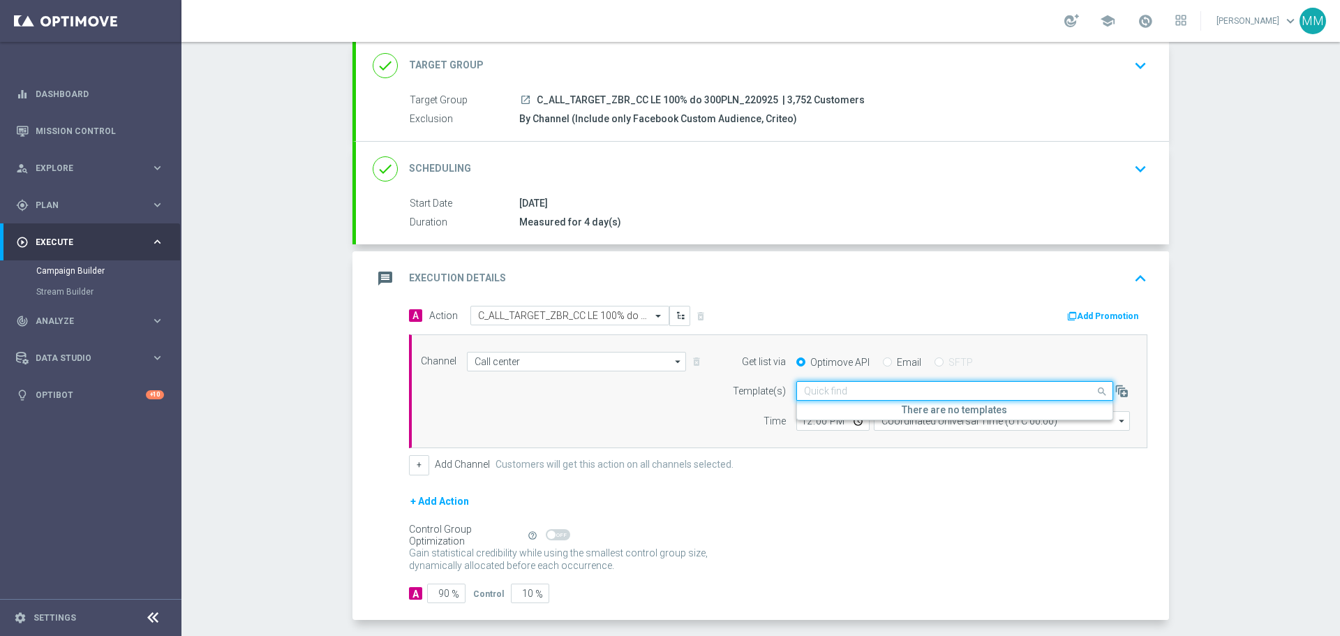
click at [836, 392] on input "text" at bounding box center [941, 391] width 274 height 12
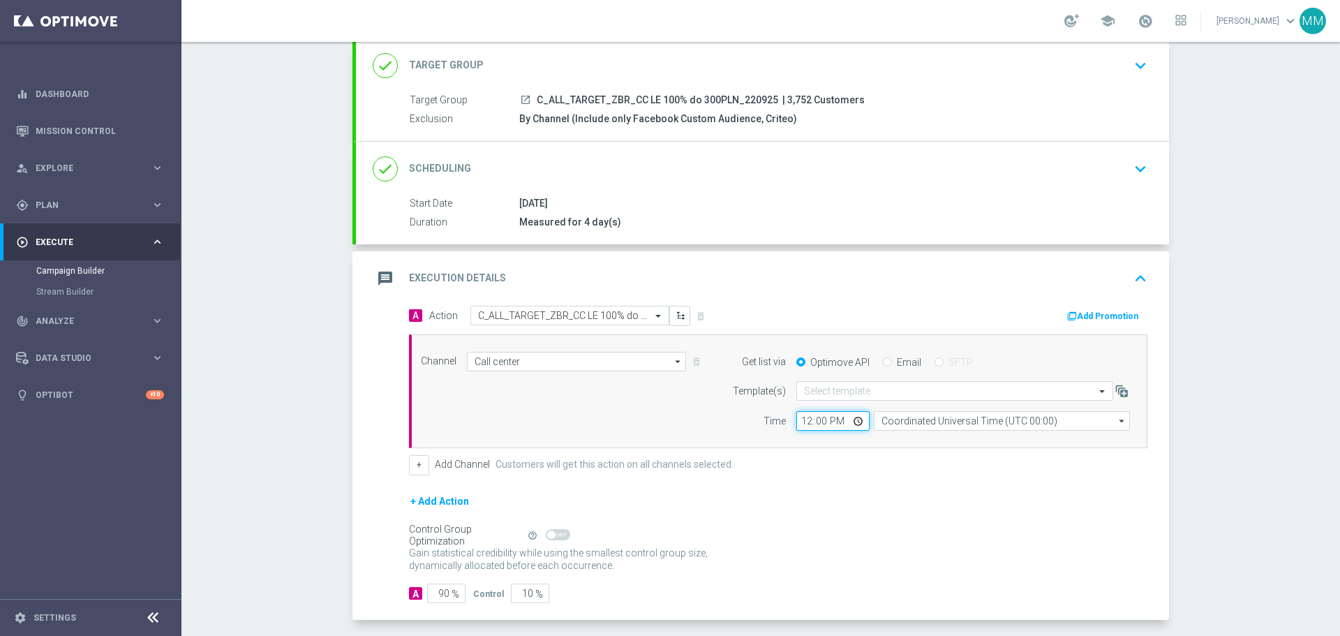
click at [797, 426] on input "12:00" at bounding box center [833, 421] width 73 height 20
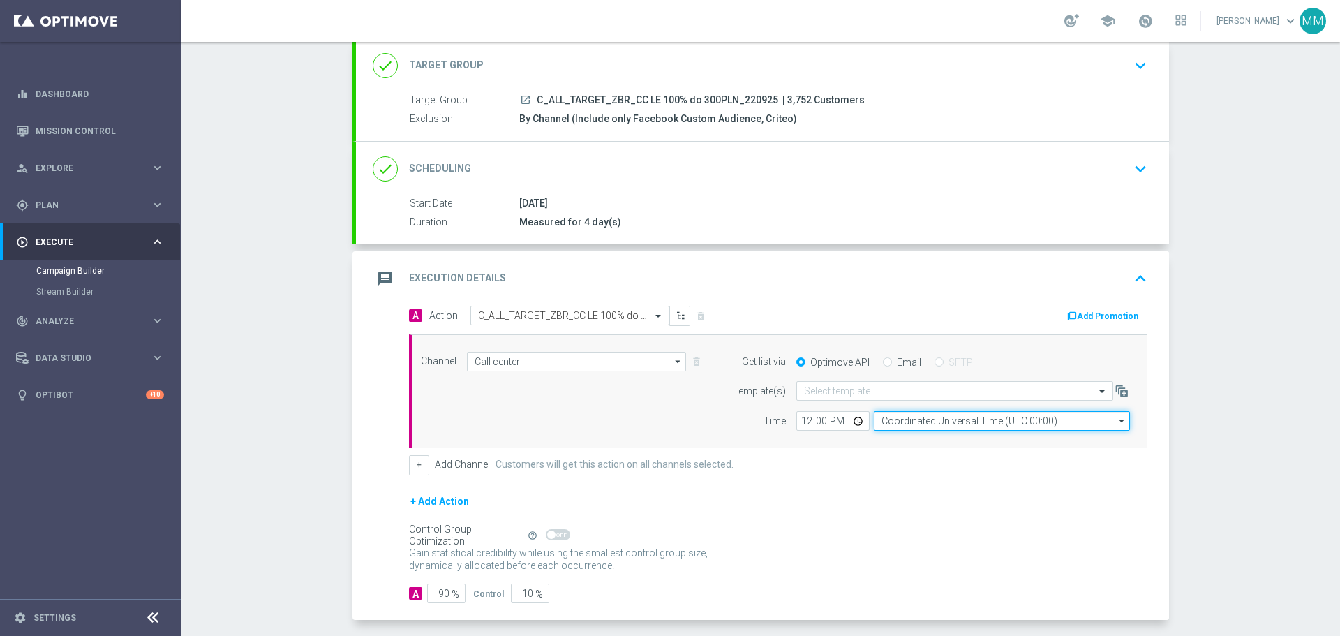
click at [892, 424] on input "Coordinated Universal Time (UTC 00:00)" at bounding box center [1002, 421] width 256 height 20
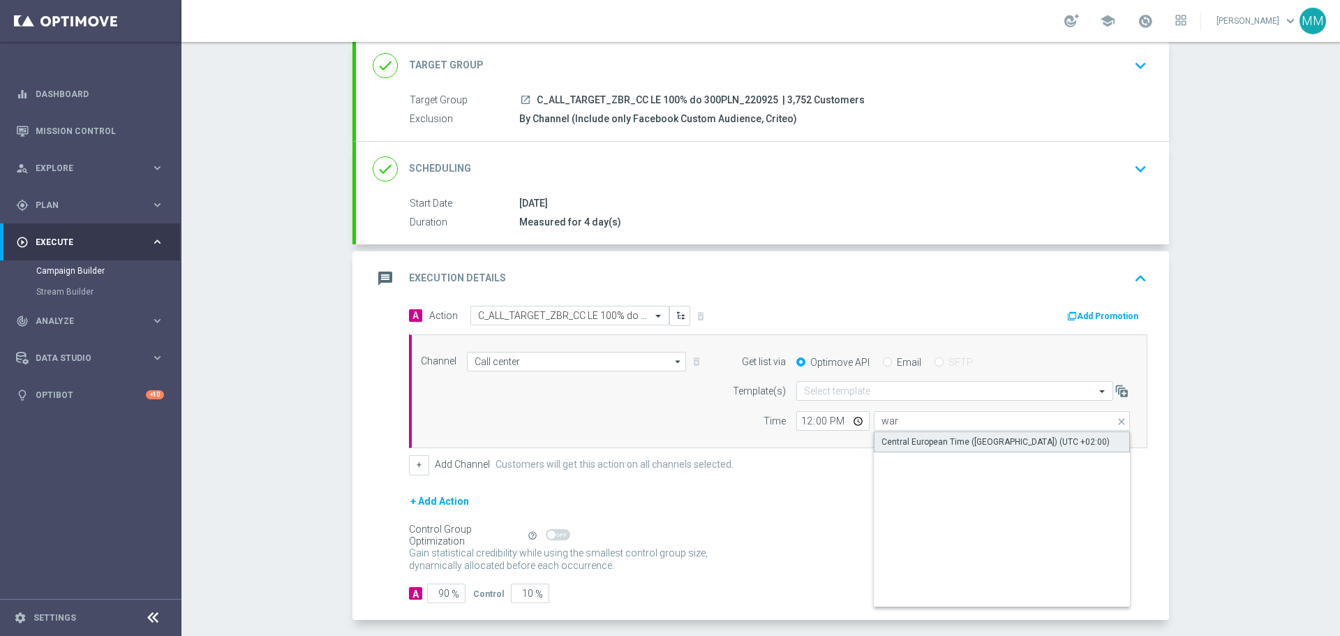
click at [914, 443] on div "Central European Time ([GEOGRAPHIC_DATA]) (UTC +02:00)" at bounding box center [996, 442] width 228 height 13
type input "Central European Time ([GEOGRAPHIC_DATA]) (UTC +02:00)"
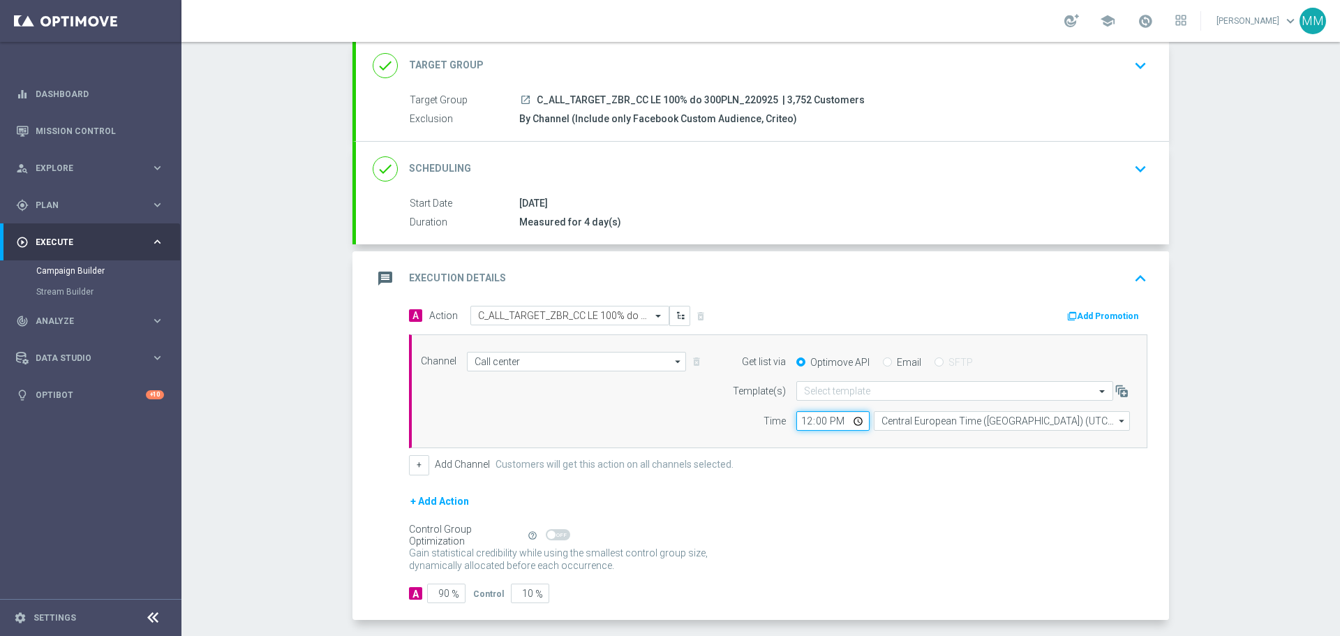
click at [833, 419] on input "12:00" at bounding box center [833, 421] width 73 height 20
type input "10:00"
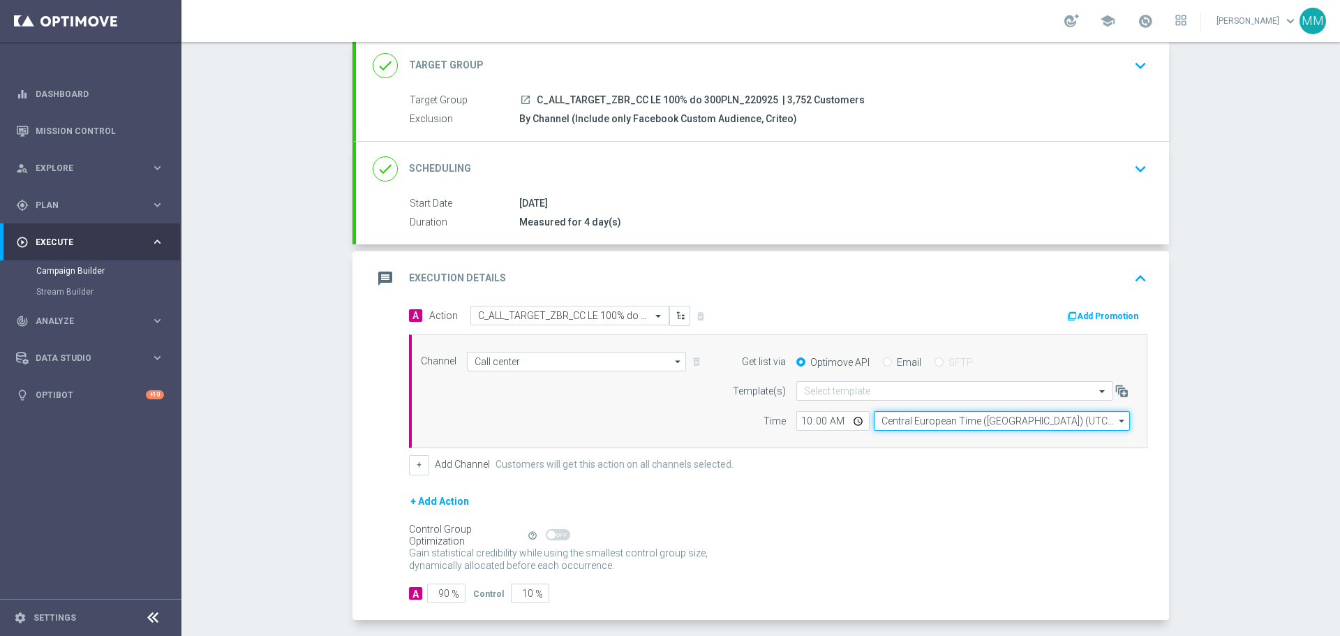
click at [903, 422] on input "Central European Time ([GEOGRAPHIC_DATA]) (UTC +02:00)" at bounding box center [1002, 421] width 256 height 20
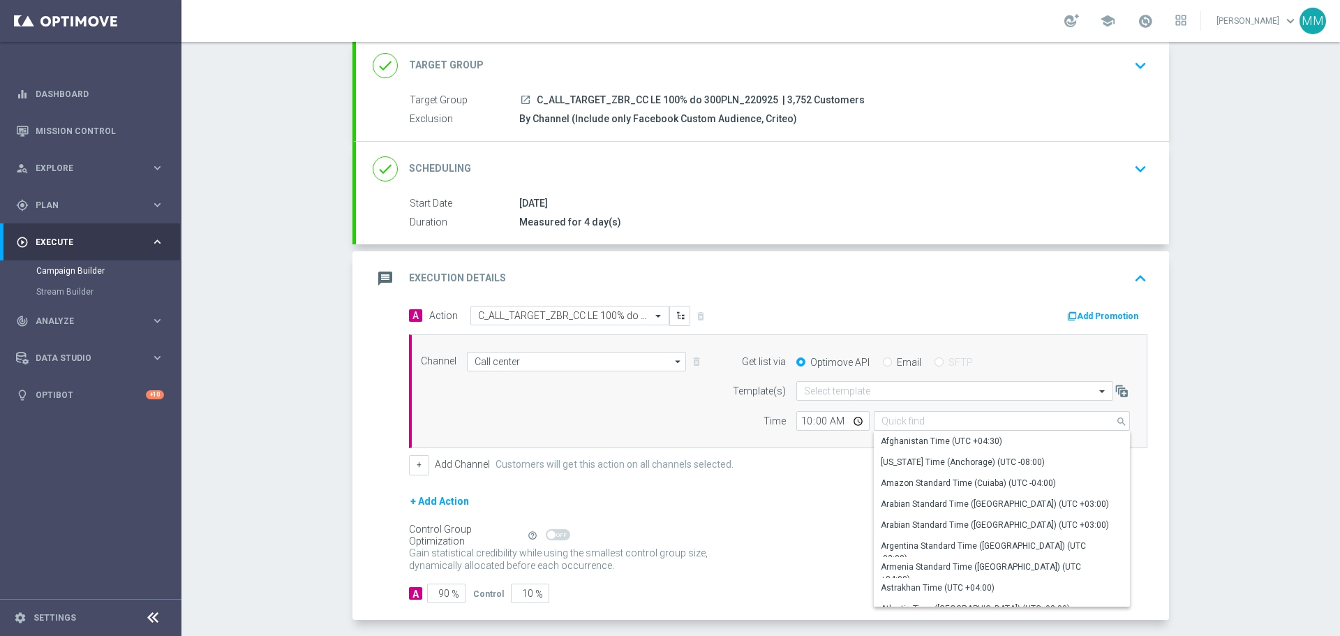
click at [792, 516] on div "+ Add Action" at bounding box center [778, 510] width 739 height 35
type input "Central European Time ([GEOGRAPHIC_DATA]) (UTC +02:00)"
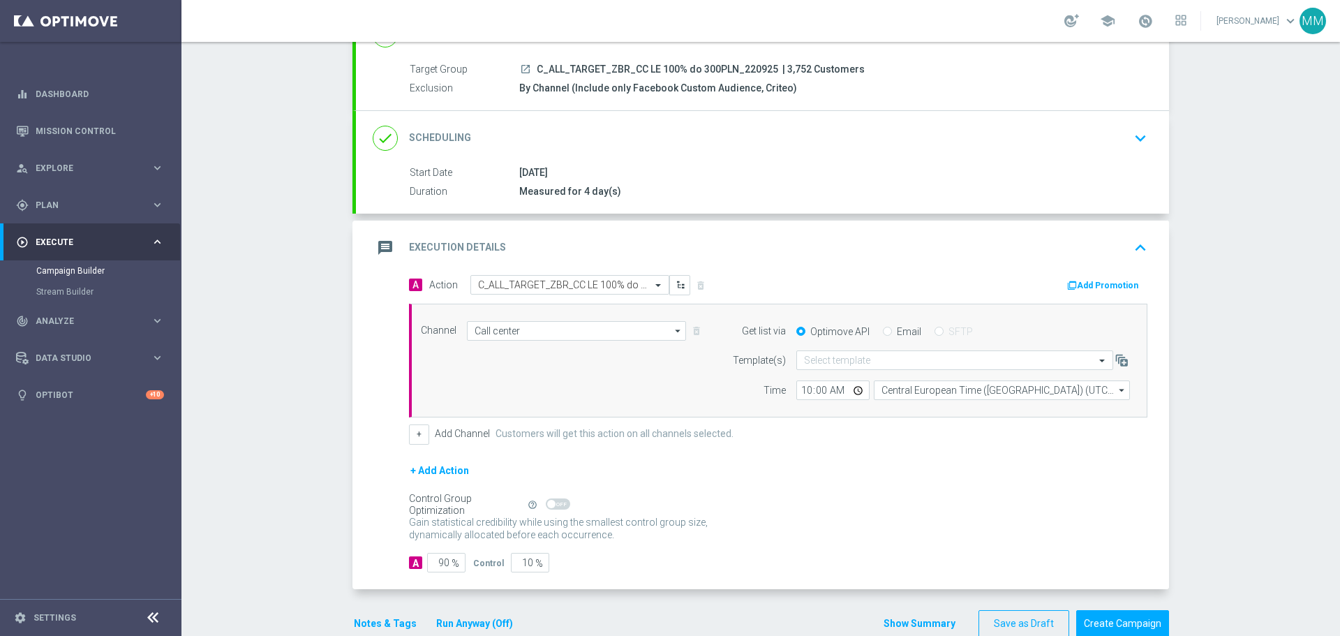
scroll to position [147, 0]
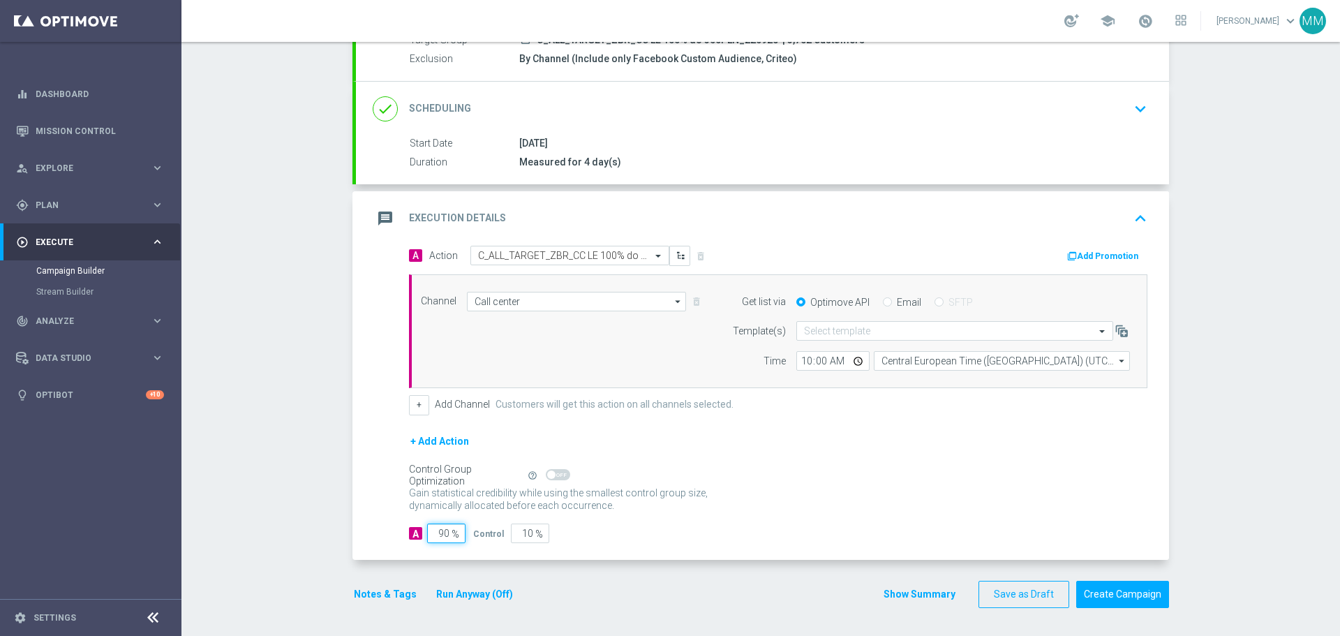
click at [445, 533] on input "90" at bounding box center [446, 534] width 38 height 20
type input "9"
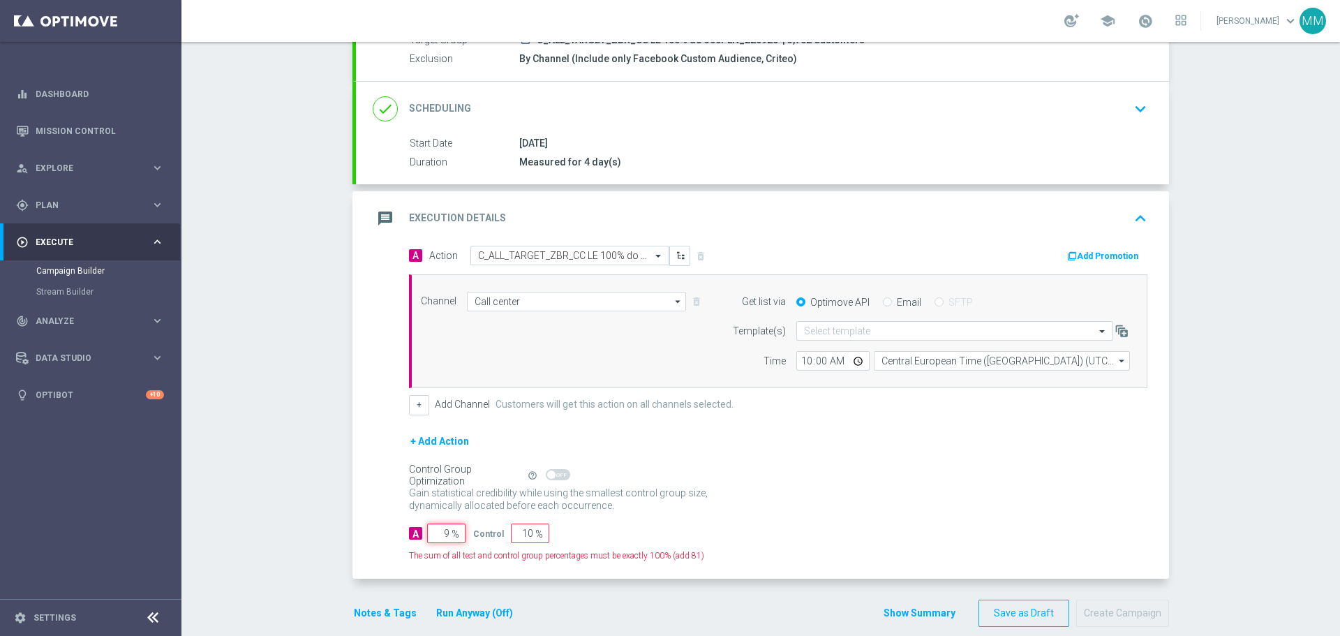
type input "91"
type input "95"
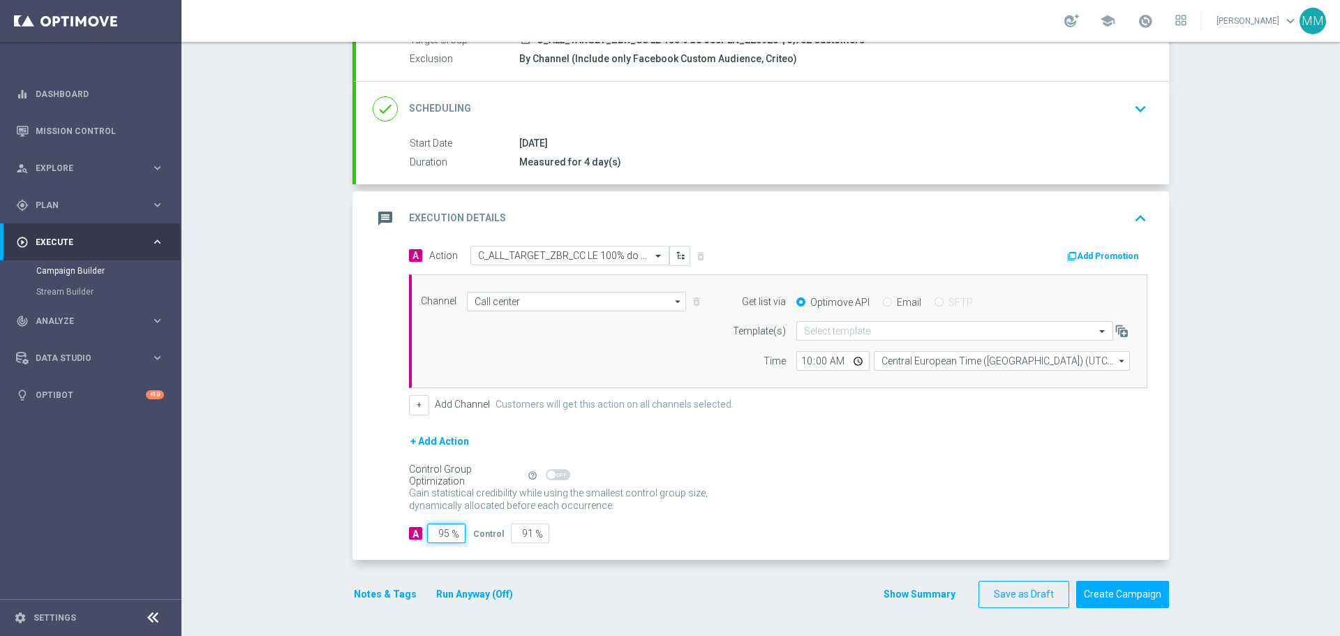
type input "5"
type input "95"
click at [384, 593] on button "Notes & Tags" at bounding box center [386, 594] width 66 height 17
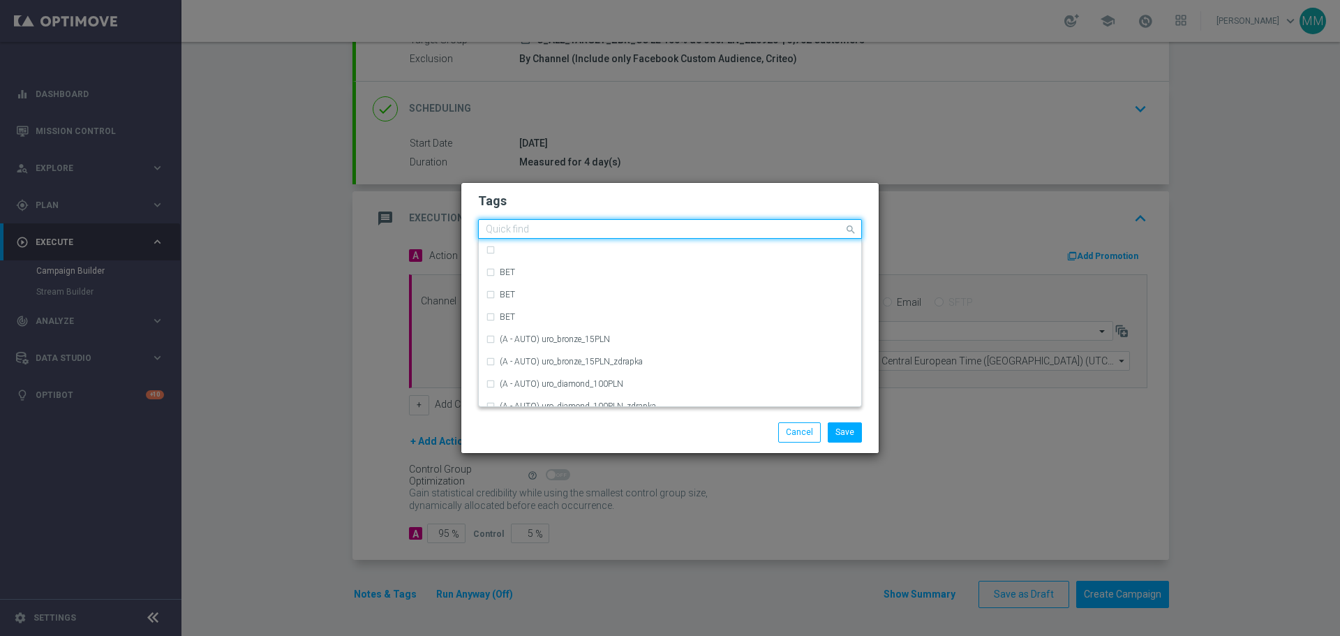
click at [550, 229] on input "text" at bounding box center [665, 230] width 358 height 12
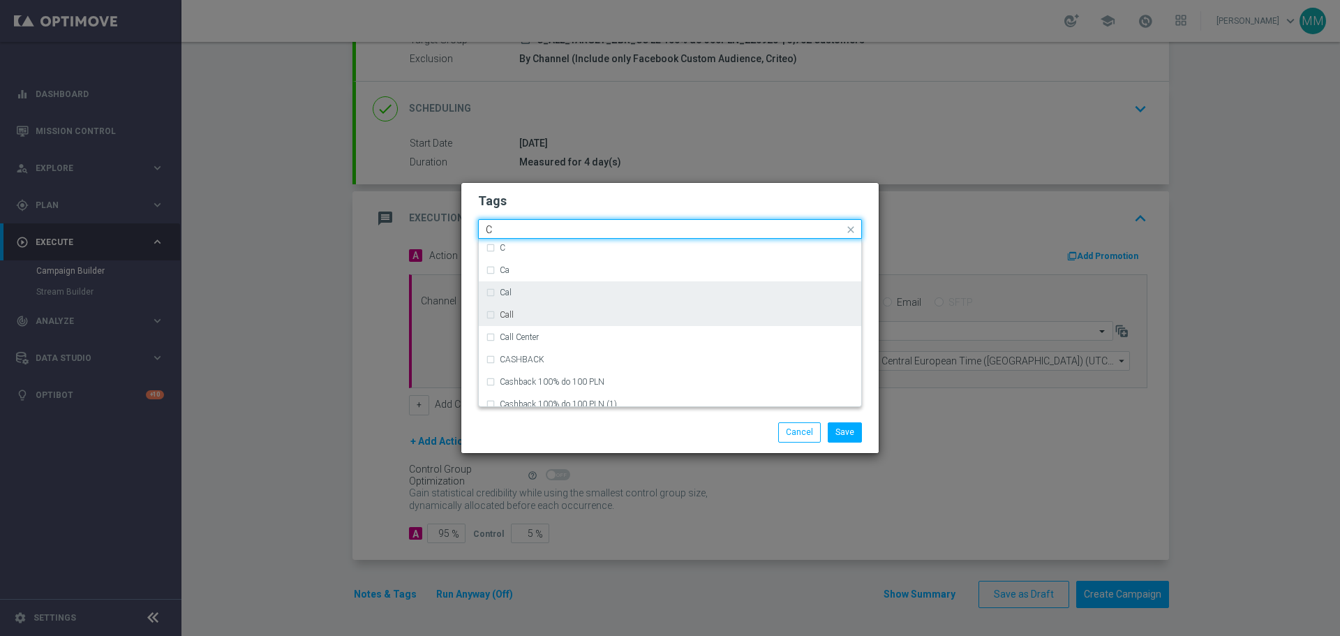
scroll to position [1117, 0]
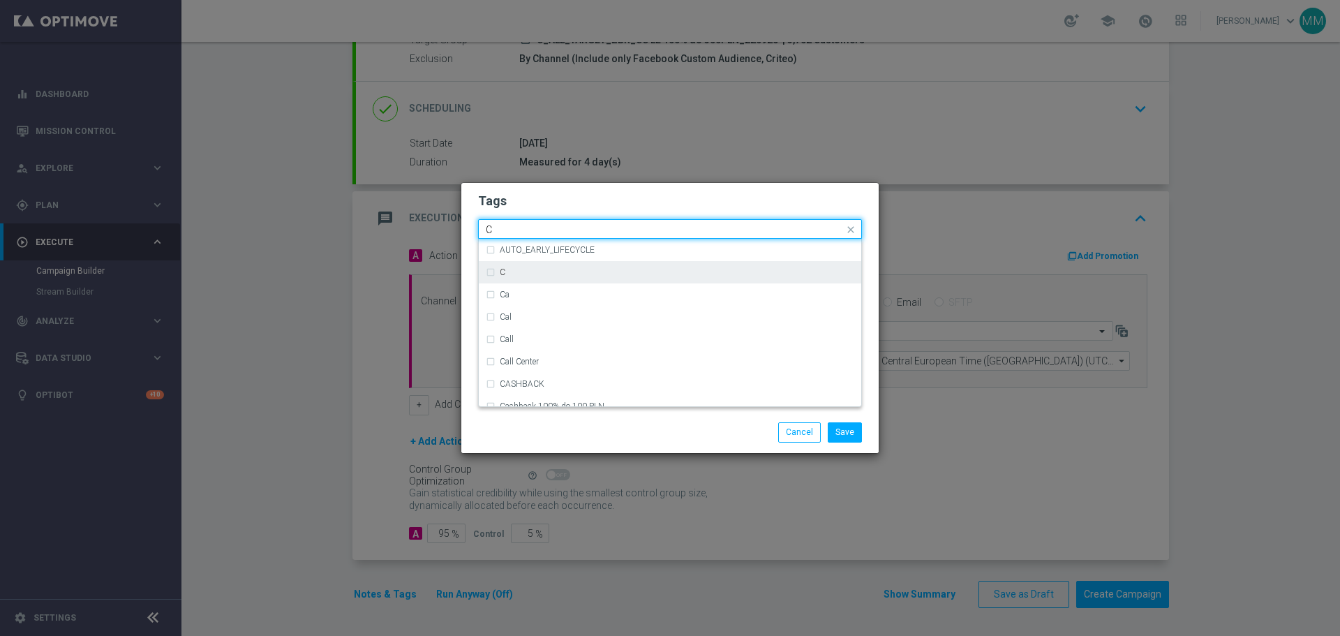
click at [491, 272] on div "C" at bounding box center [670, 272] width 369 height 22
type input "C"
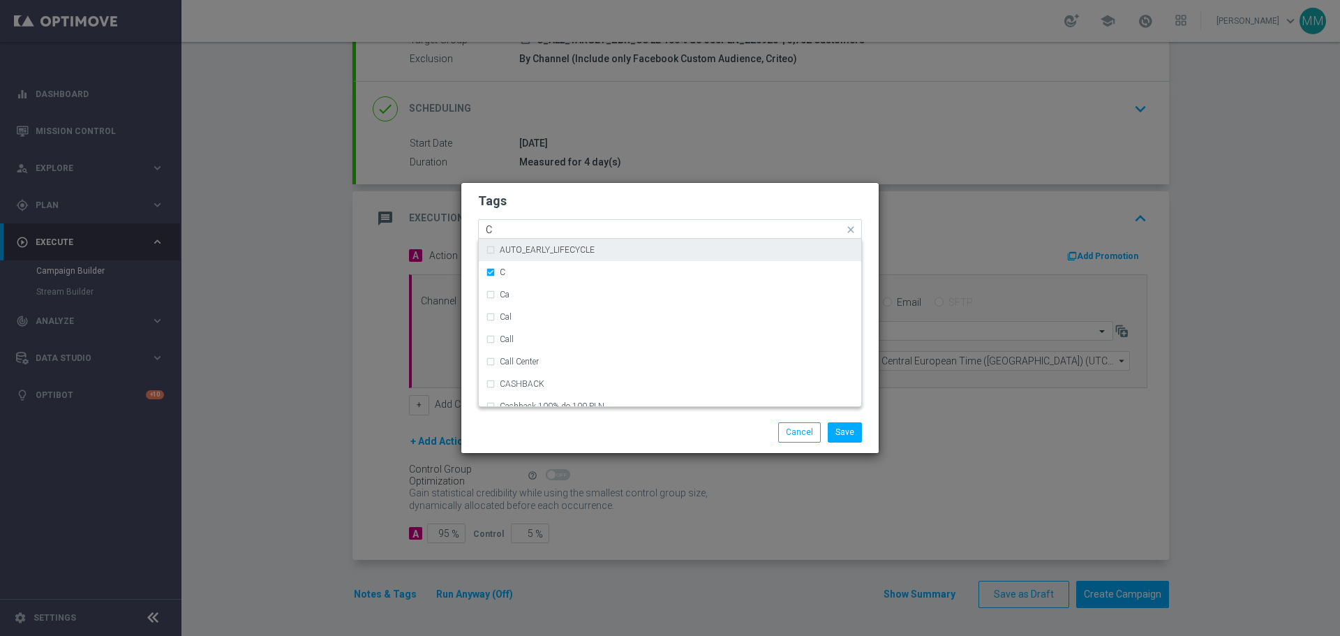
click at [518, 225] on input "C" at bounding box center [665, 230] width 358 height 12
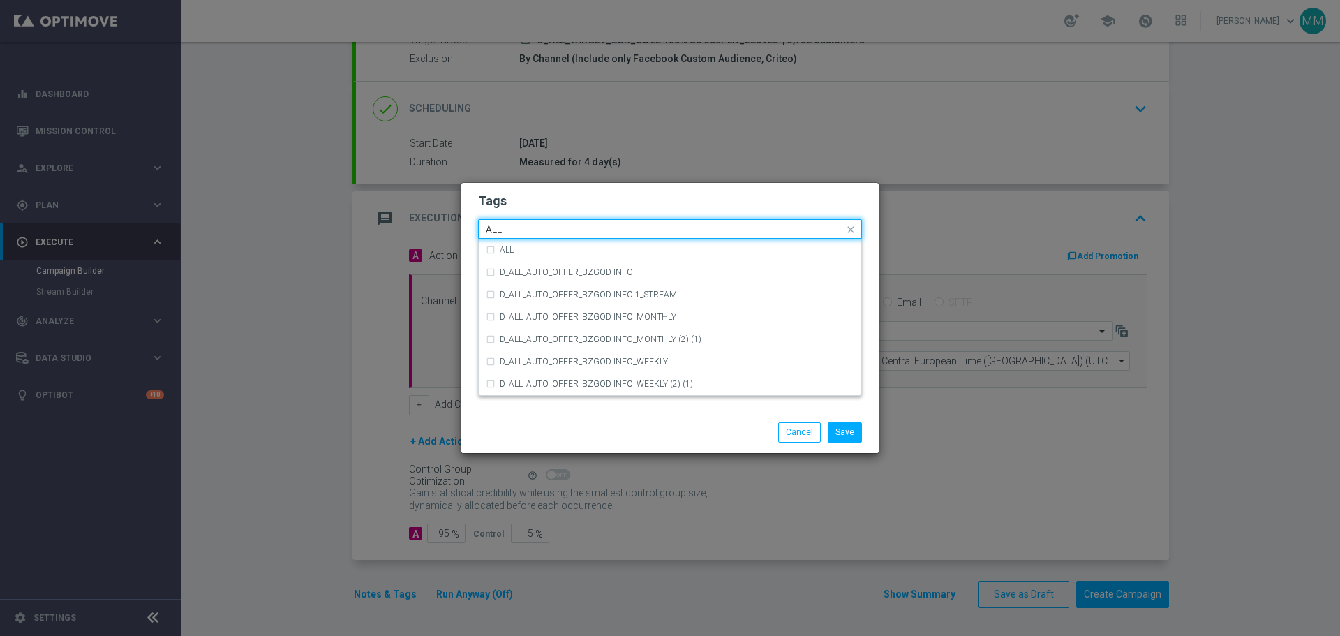
scroll to position [0, 0]
click at [489, 250] on div "ALL" at bounding box center [670, 250] width 369 height 22
drag, startPoint x: 512, startPoint y: 228, endPoint x: 454, endPoint y: 229, distance: 58.0
click at [454, 229] on modal-container "Tags Quick find × C × ALL ALL ALL D_ALL_AUTO_OFFER_BZGOD INFO D_ALL_AUTO_OFFER_…" at bounding box center [670, 318] width 1340 height 636
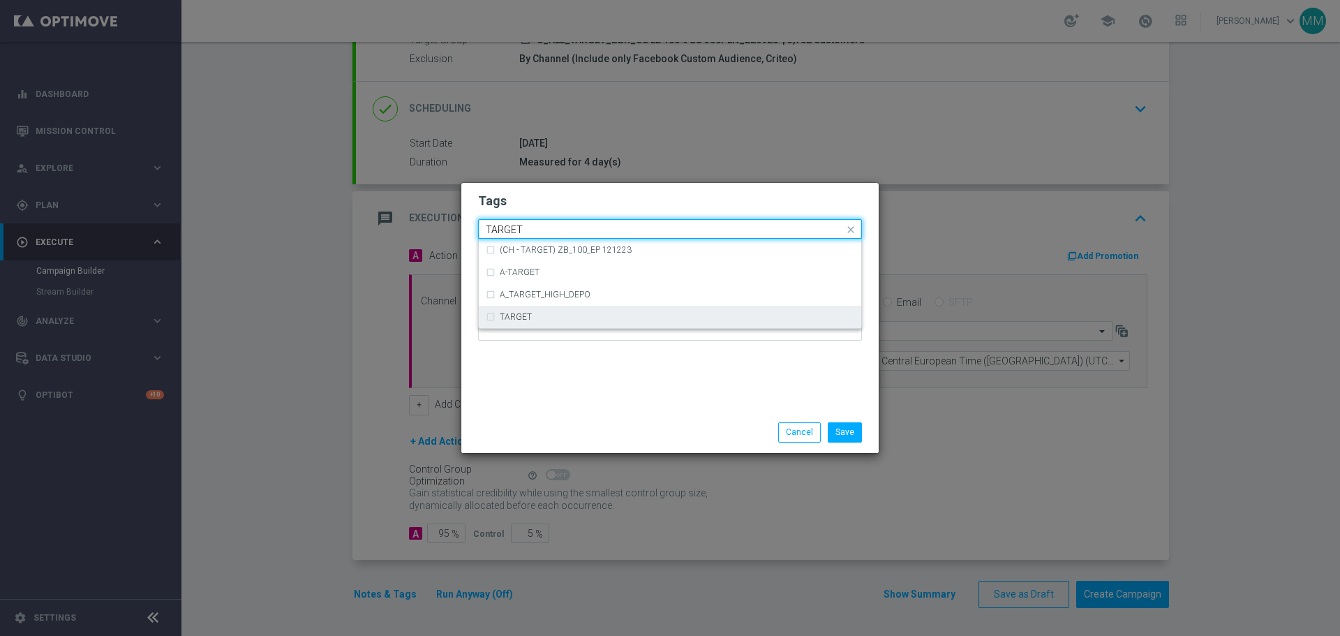
click at [489, 318] on div "TARGET" at bounding box center [670, 317] width 369 height 22
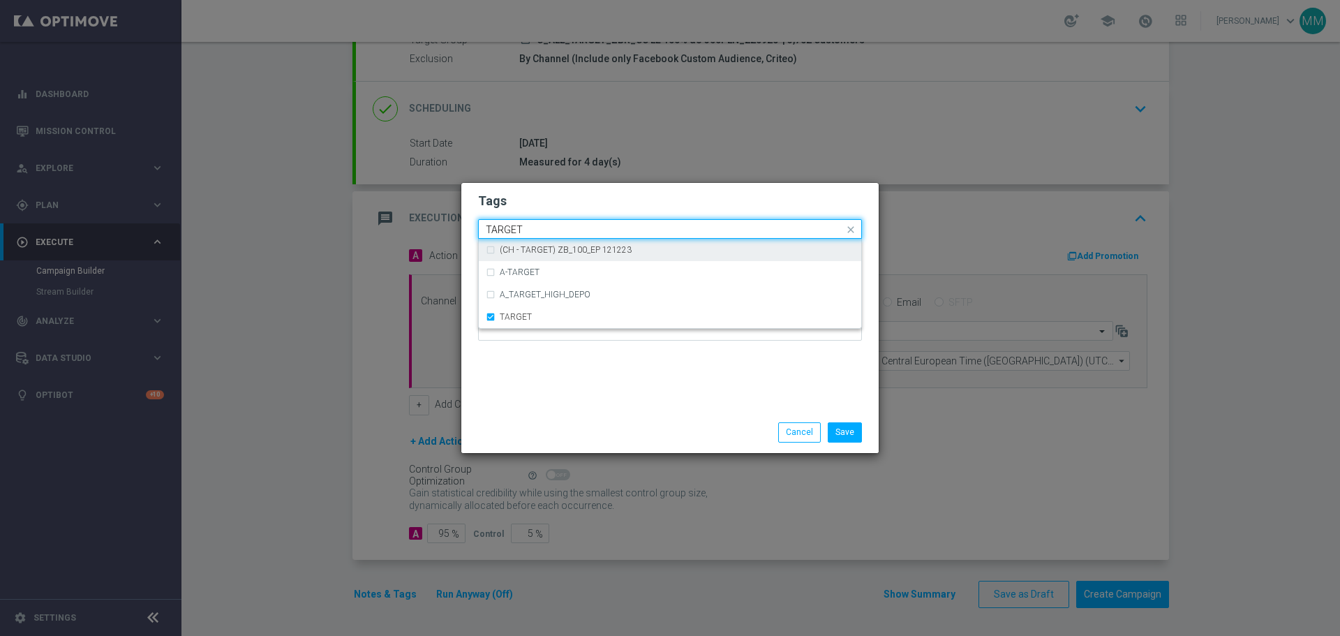
drag, startPoint x: 613, startPoint y: 225, endPoint x: 374, endPoint y: 228, distance: 238.8
click at [375, 228] on modal-container "Tags Quick find × C × ALL × TARGET TARGET (CH - TARGET) ZB_100_EP 121223 A-TARG…" at bounding box center [670, 318] width 1340 height 636
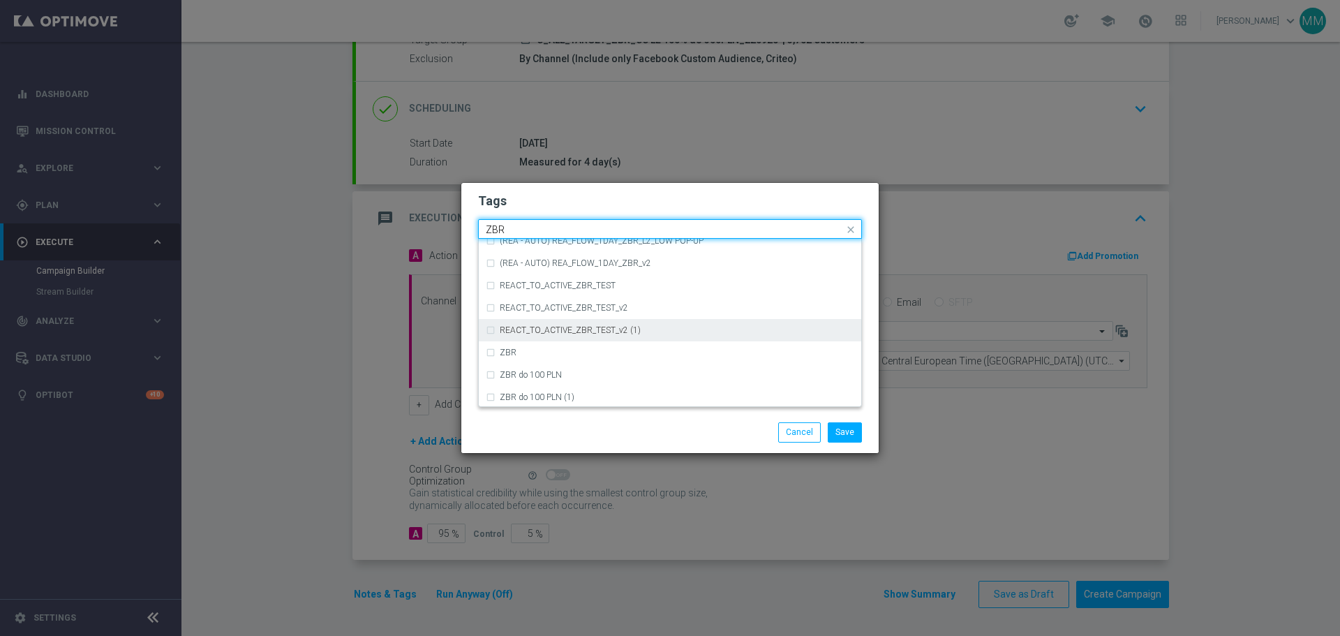
scroll to position [145, 0]
click at [519, 351] on div "ZBR" at bounding box center [677, 350] width 355 height 8
type input "ZBR"
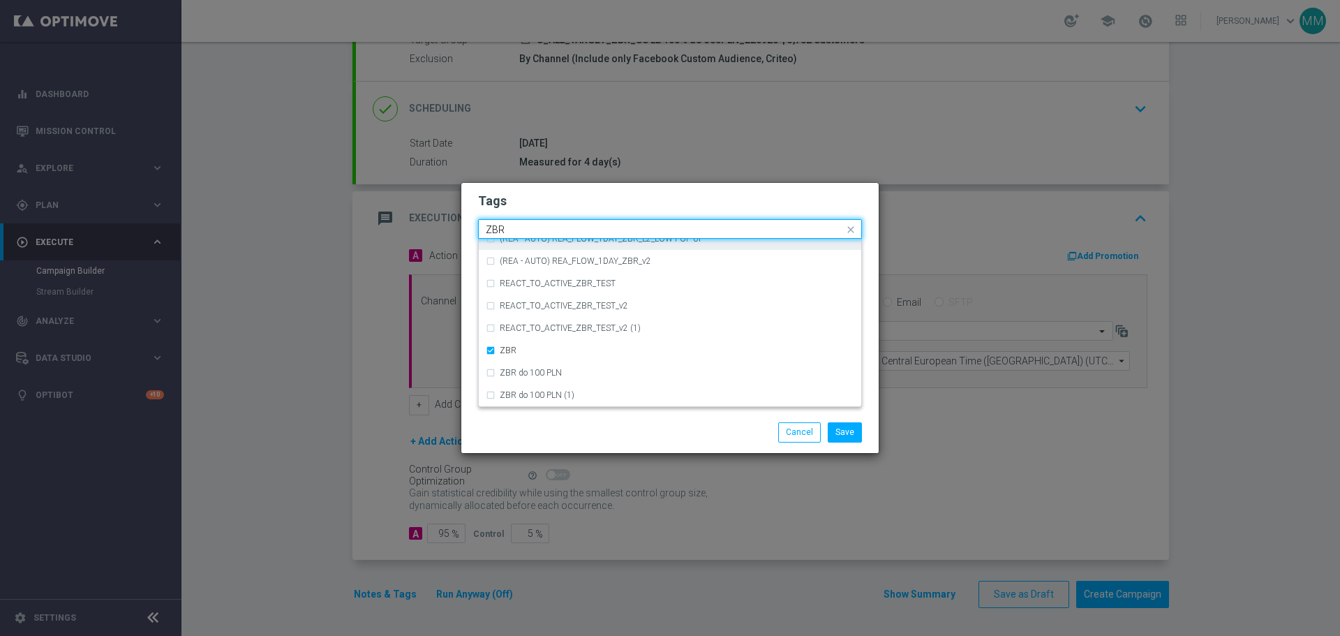
drag, startPoint x: 515, startPoint y: 229, endPoint x: 440, endPoint y: 248, distance: 77.7
click at [449, 234] on modal-container "Tags Quick find × C × ALL × TARGET × ZBR ZBR (REA - AUTO) REA_FLOW_1DAY_ZBR (RE…" at bounding box center [670, 318] width 1340 height 636
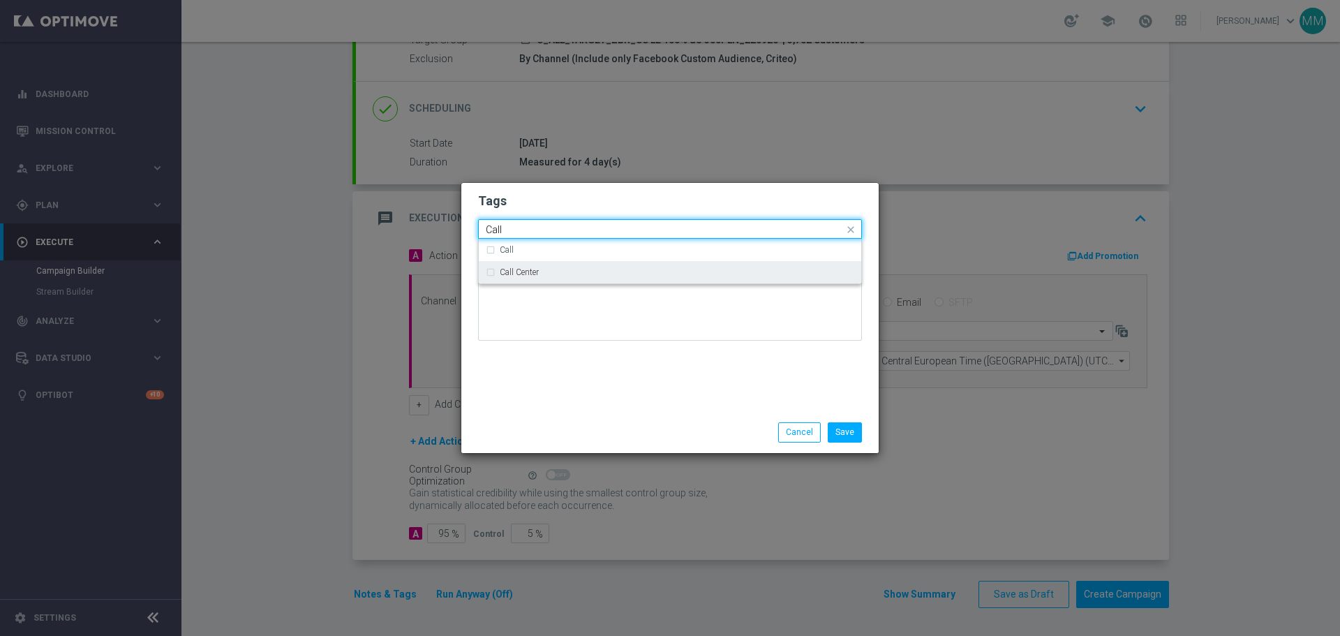
click at [491, 274] on div "Call Center" at bounding box center [670, 272] width 369 height 22
type input "Call"
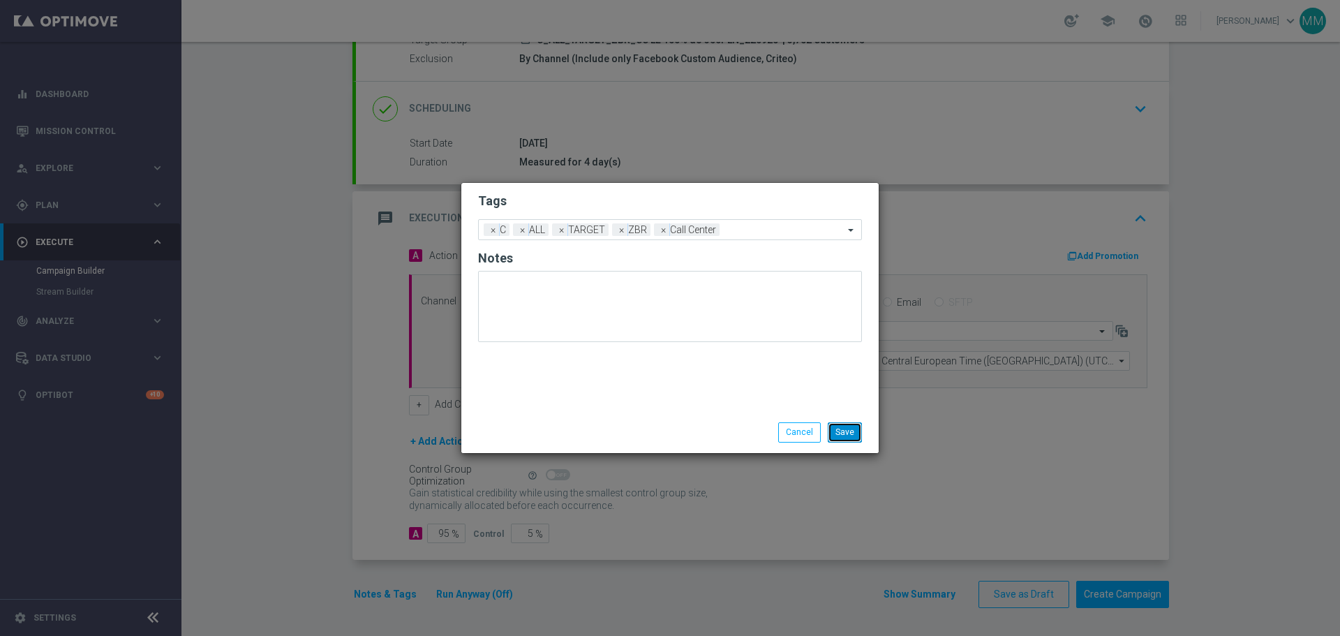
click at [846, 434] on button "Save" at bounding box center [845, 432] width 34 height 20
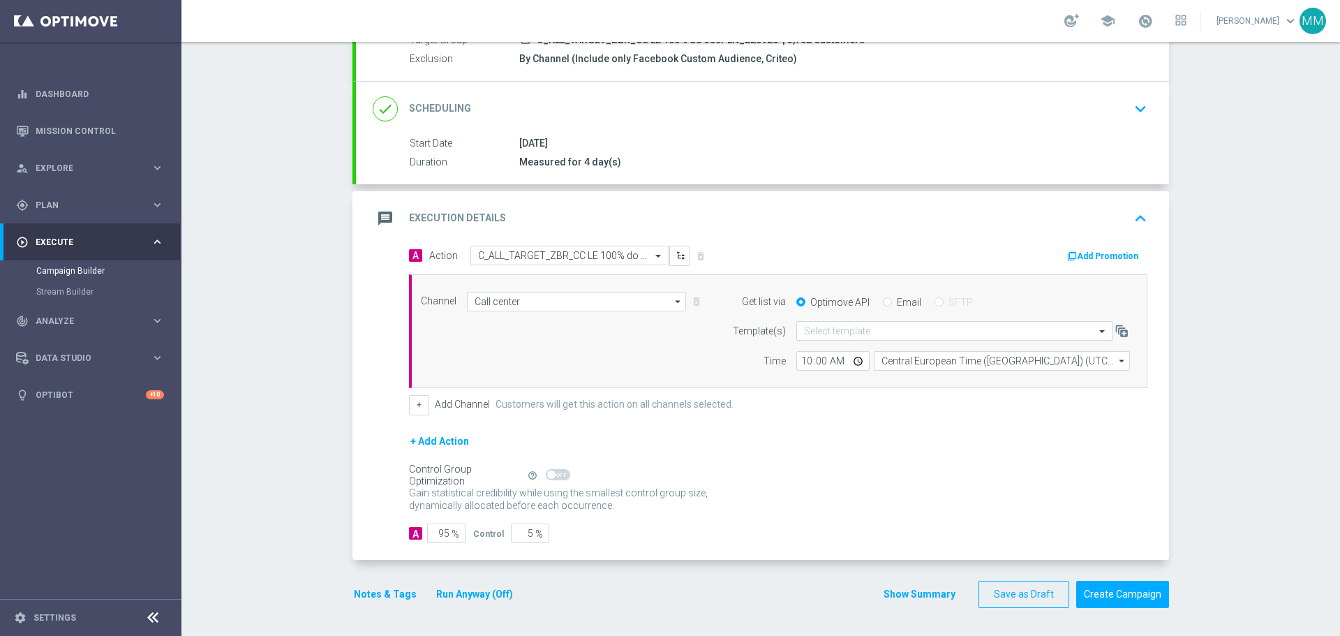
click at [392, 596] on button "Notes & Tags" at bounding box center [386, 594] width 66 height 17
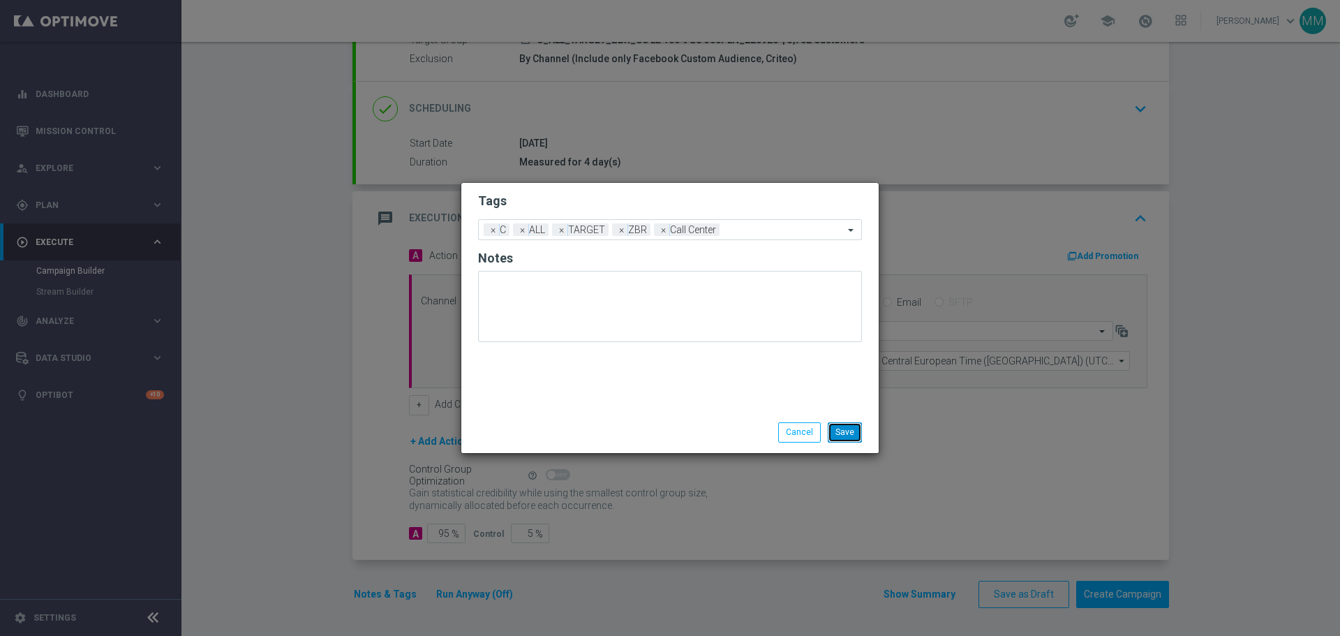
click at [845, 435] on button "Save" at bounding box center [845, 432] width 34 height 20
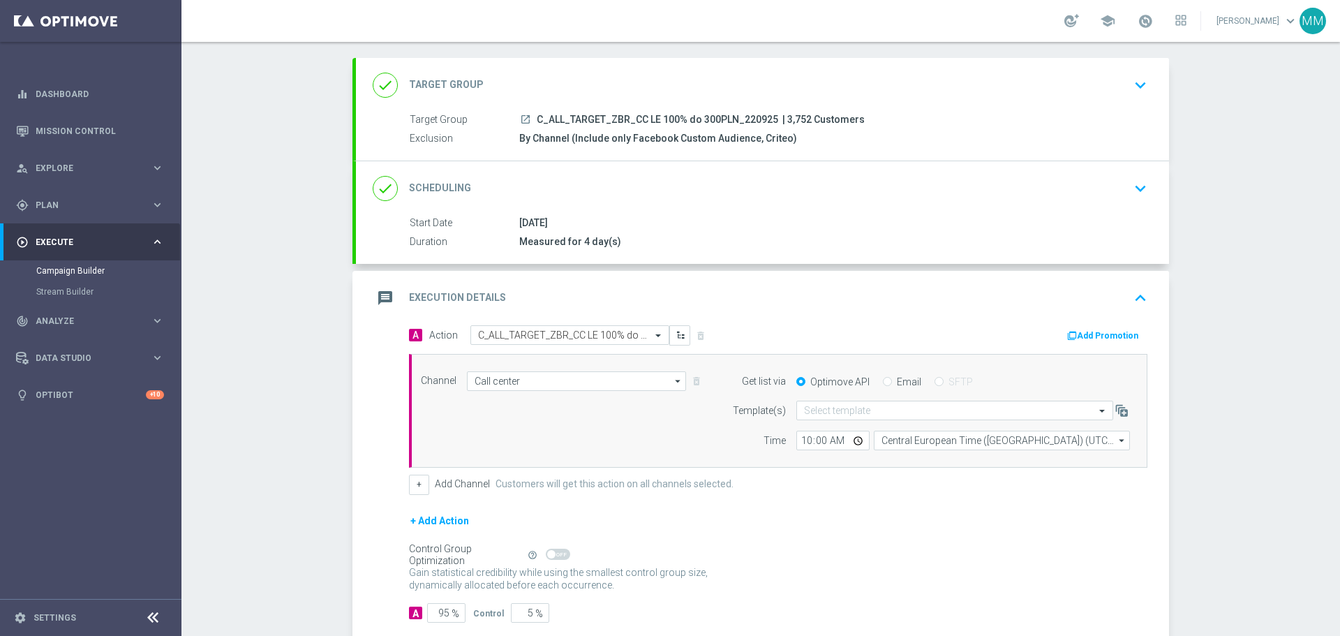
scroll to position [147, 0]
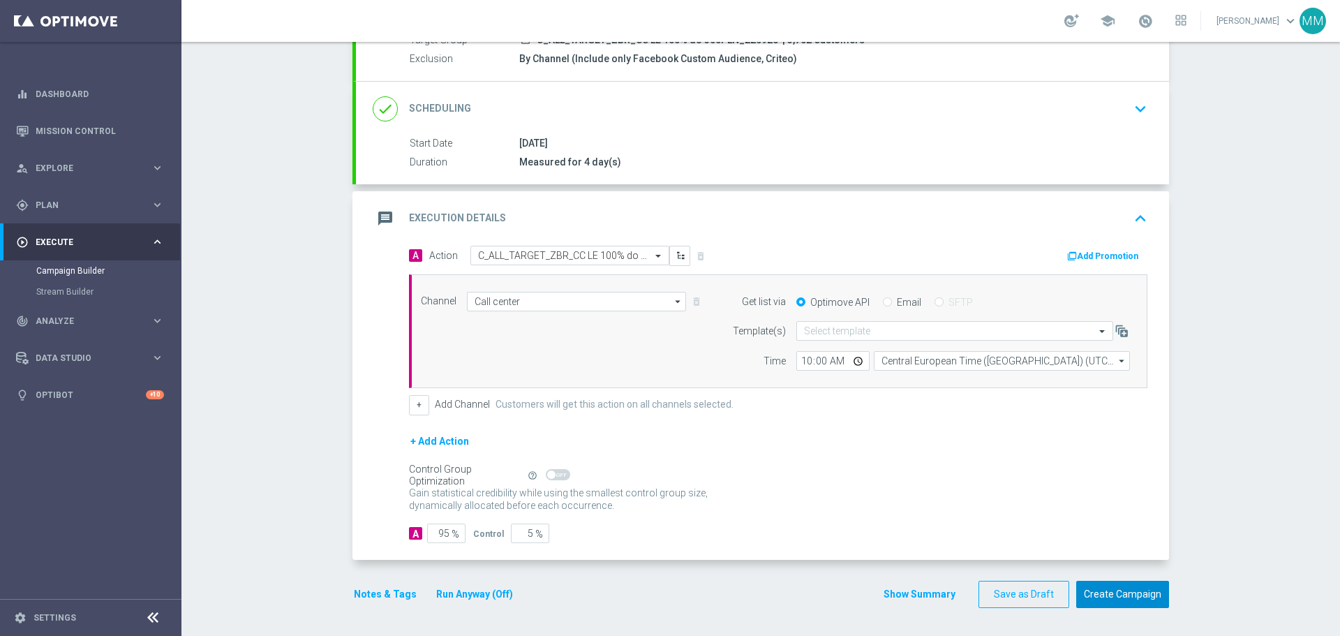
click at [1125, 601] on button "Create Campaign" at bounding box center [1122, 594] width 93 height 27
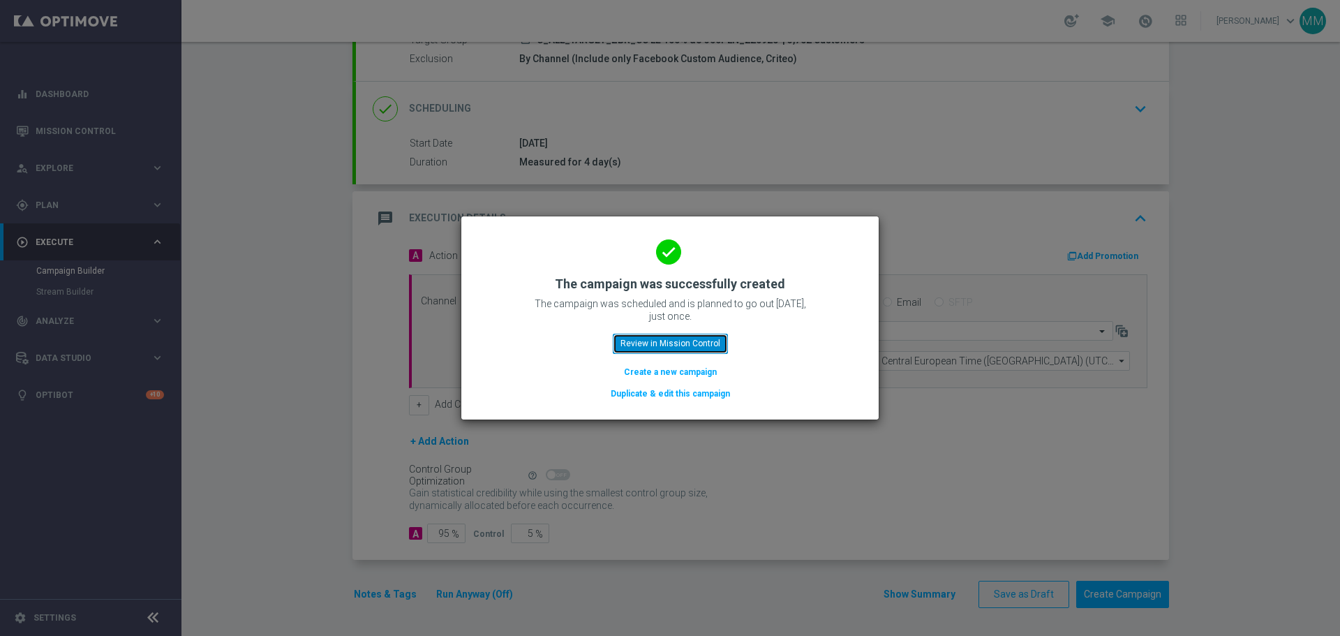
click at [667, 343] on button "Review in Mission Control" at bounding box center [670, 344] width 115 height 20
